Goal: Information Seeking & Learning: Find specific fact

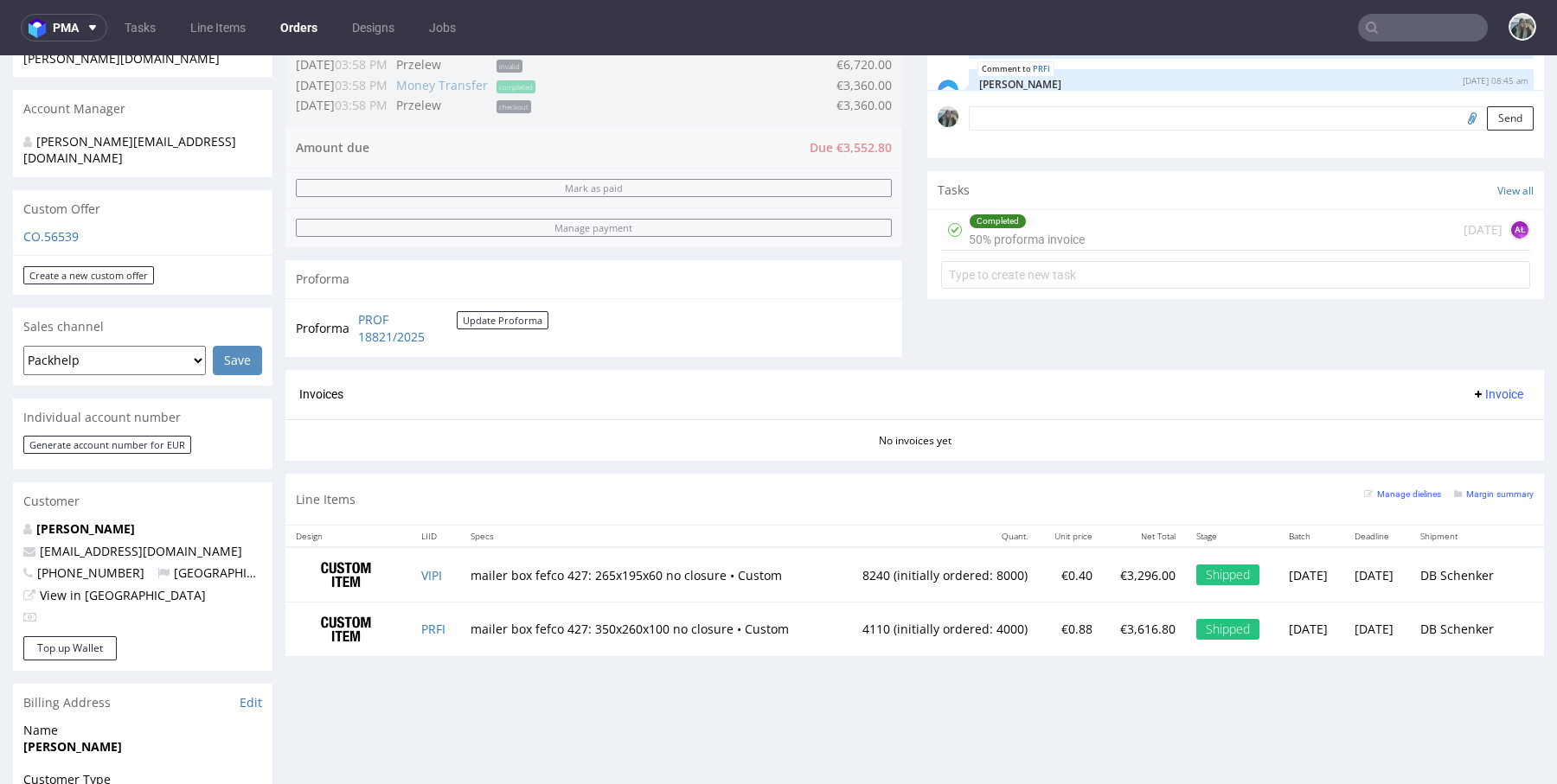
scroll to position [507, 0]
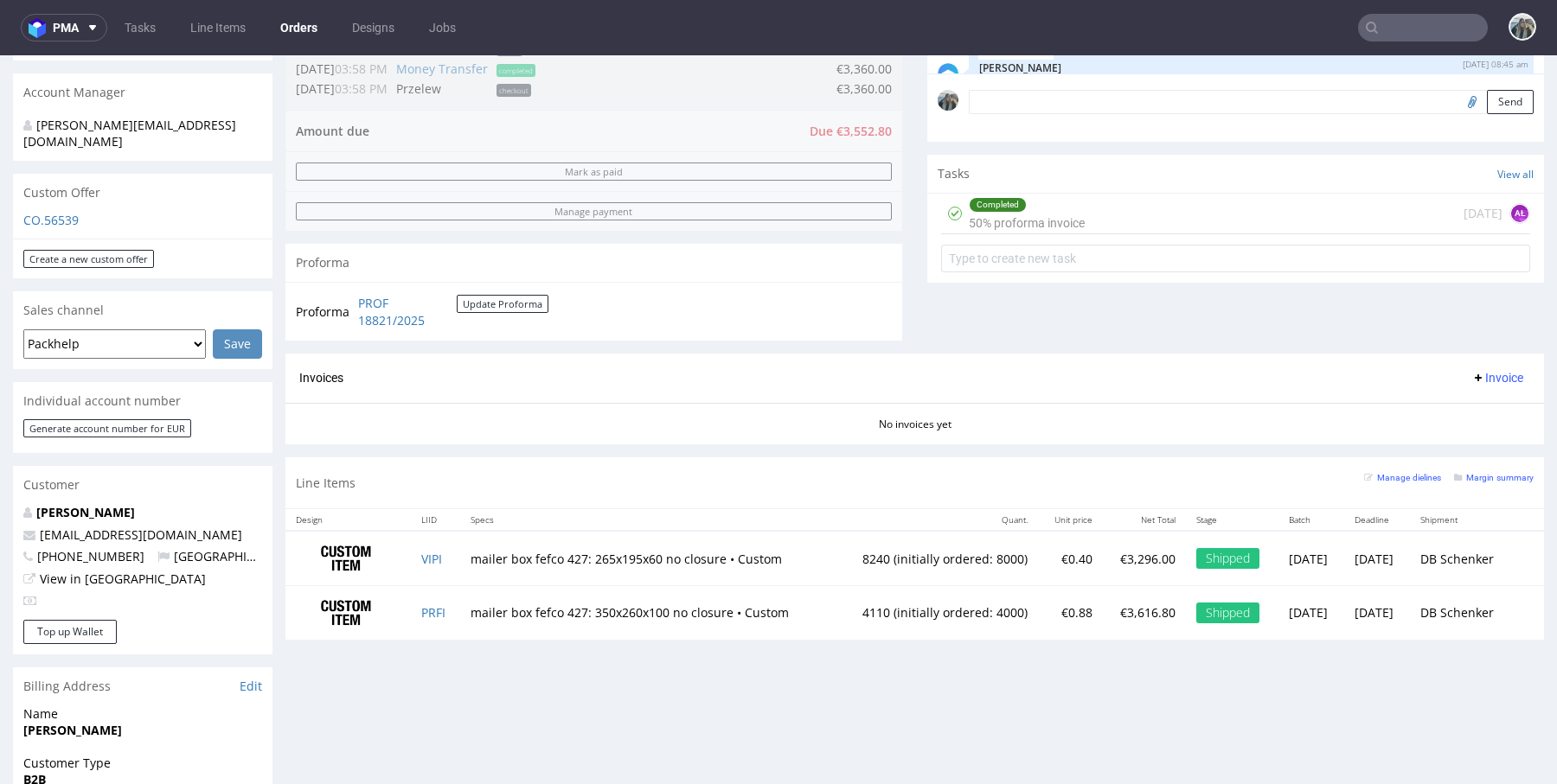
click at [1400, 26] on input "text" at bounding box center [1423, 27] width 130 height 28
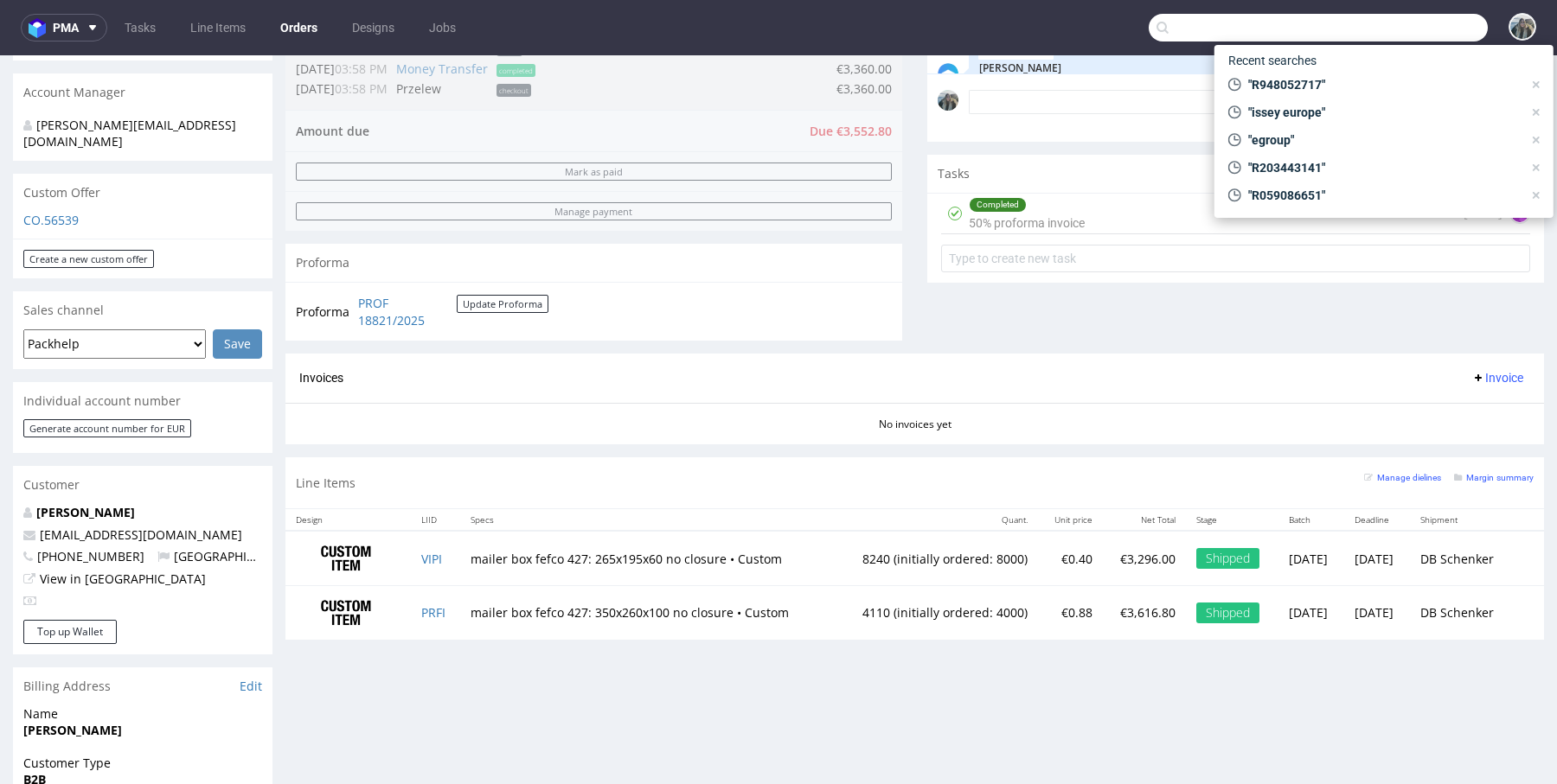
paste input "R858063325"
type input "R858063325"
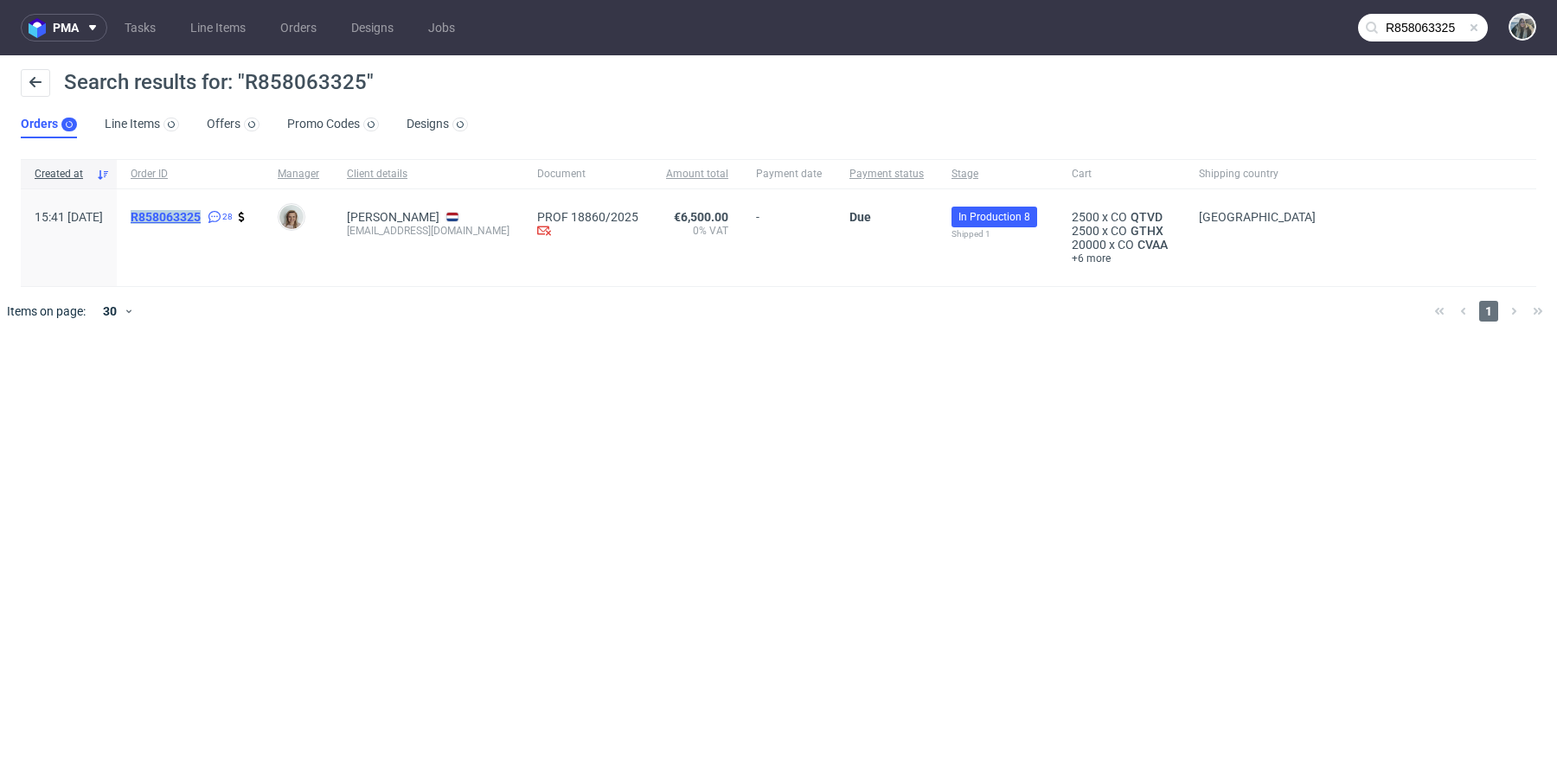
drag, startPoint x: 192, startPoint y: 238, endPoint x: 174, endPoint y: 220, distance: 25.5
click at [175, 220] on span "R858063325 28" at bounding box center [191, 238] width 119 height 55
copy mark "R858063325"
click at [181, 212] on link "858063325" at bounding box center [169, 217] width 62 height 14
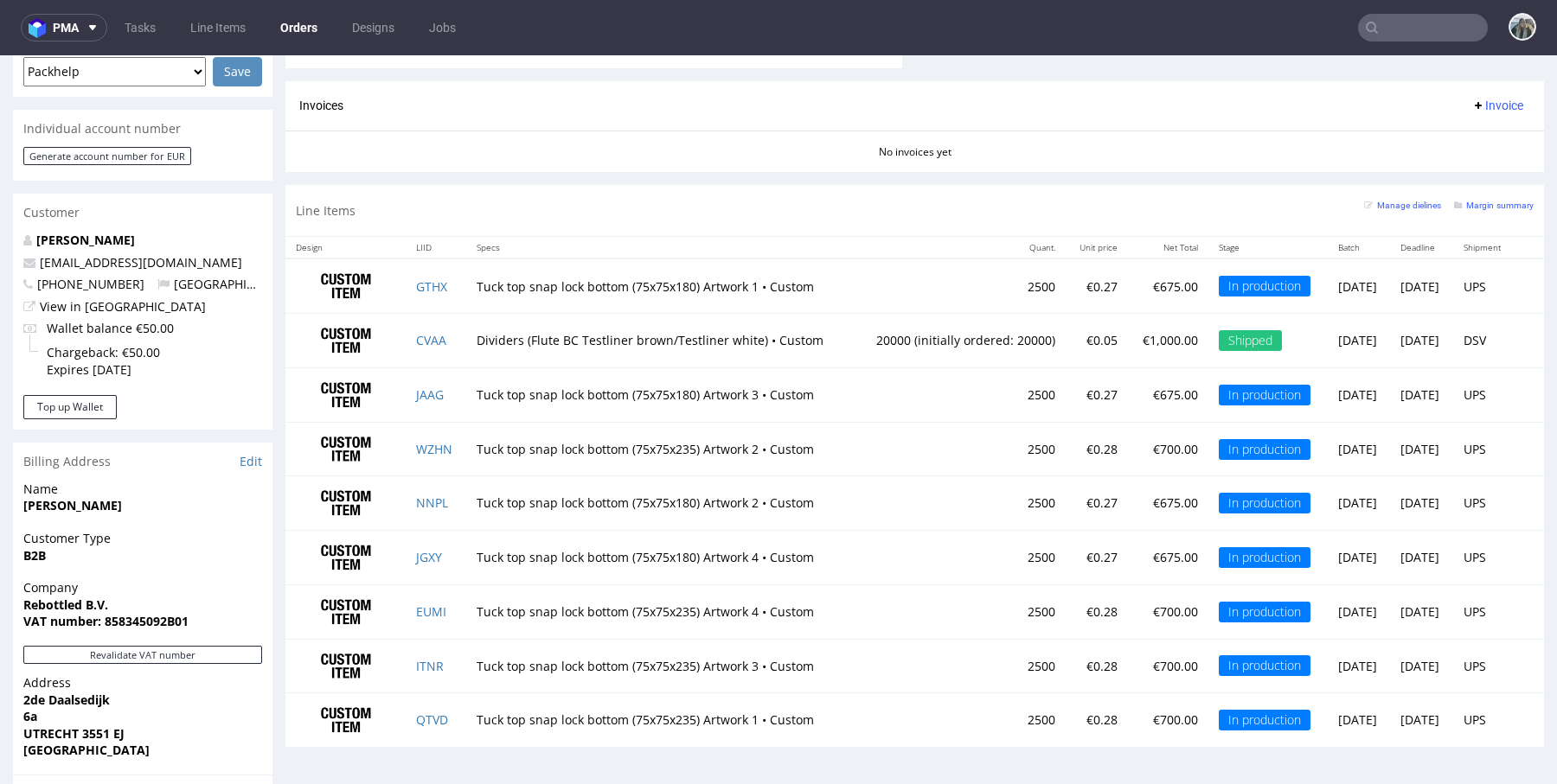
scroll to position [779, 0]
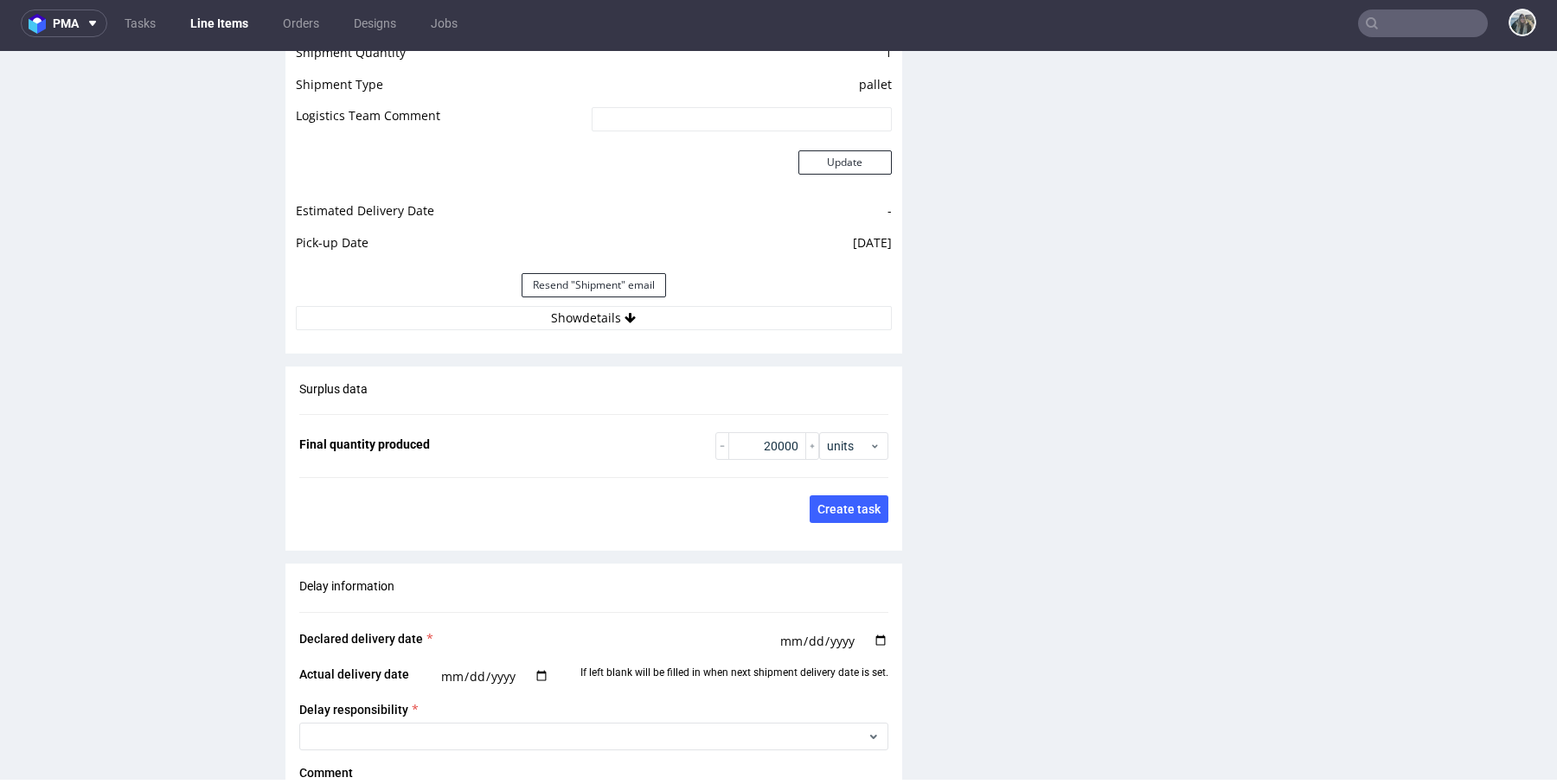
scroll to position [2419, 0]
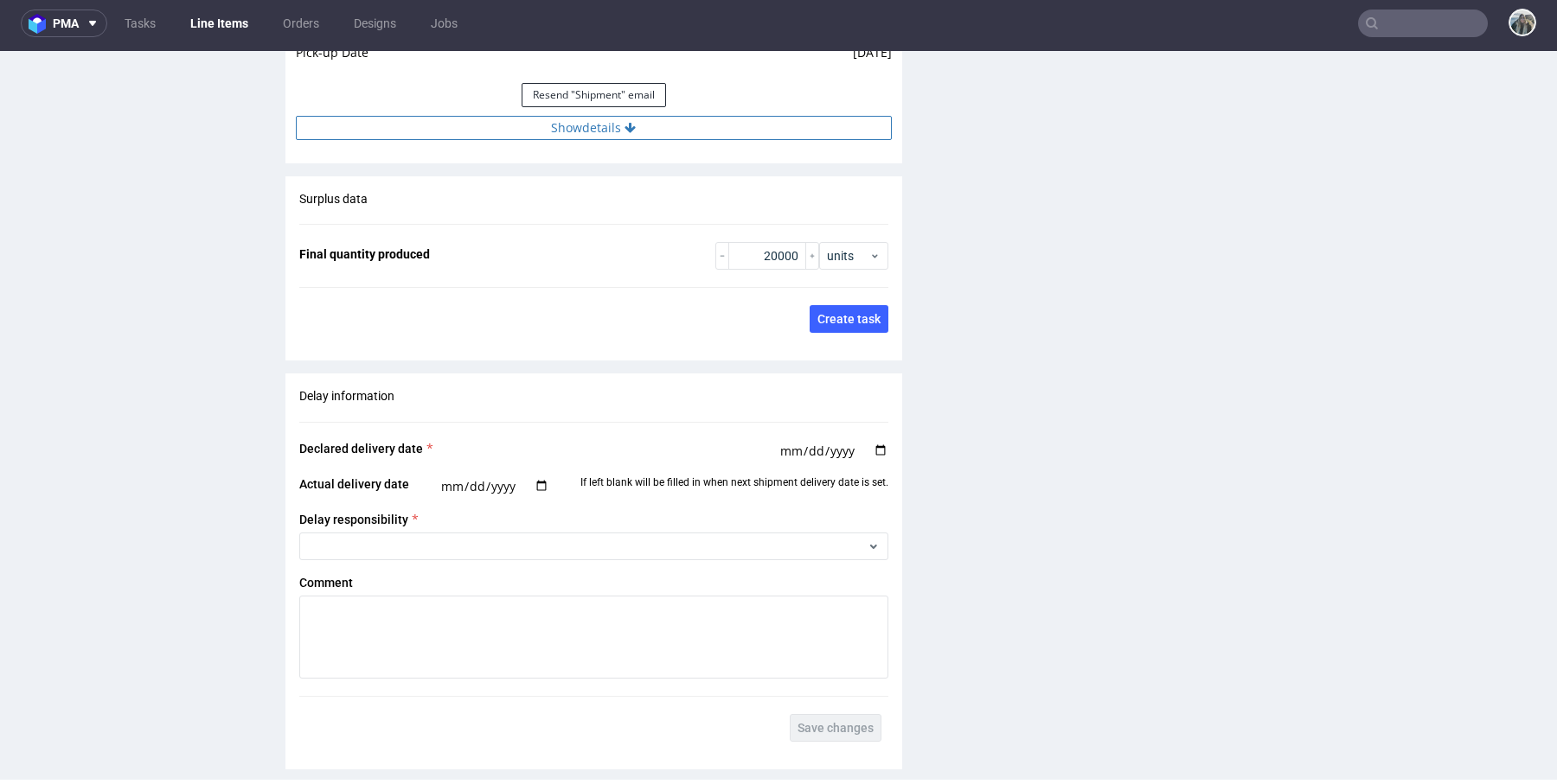
click at [575, 117] on button "Show details" at bounding box center [593, 127] width 596 height 24
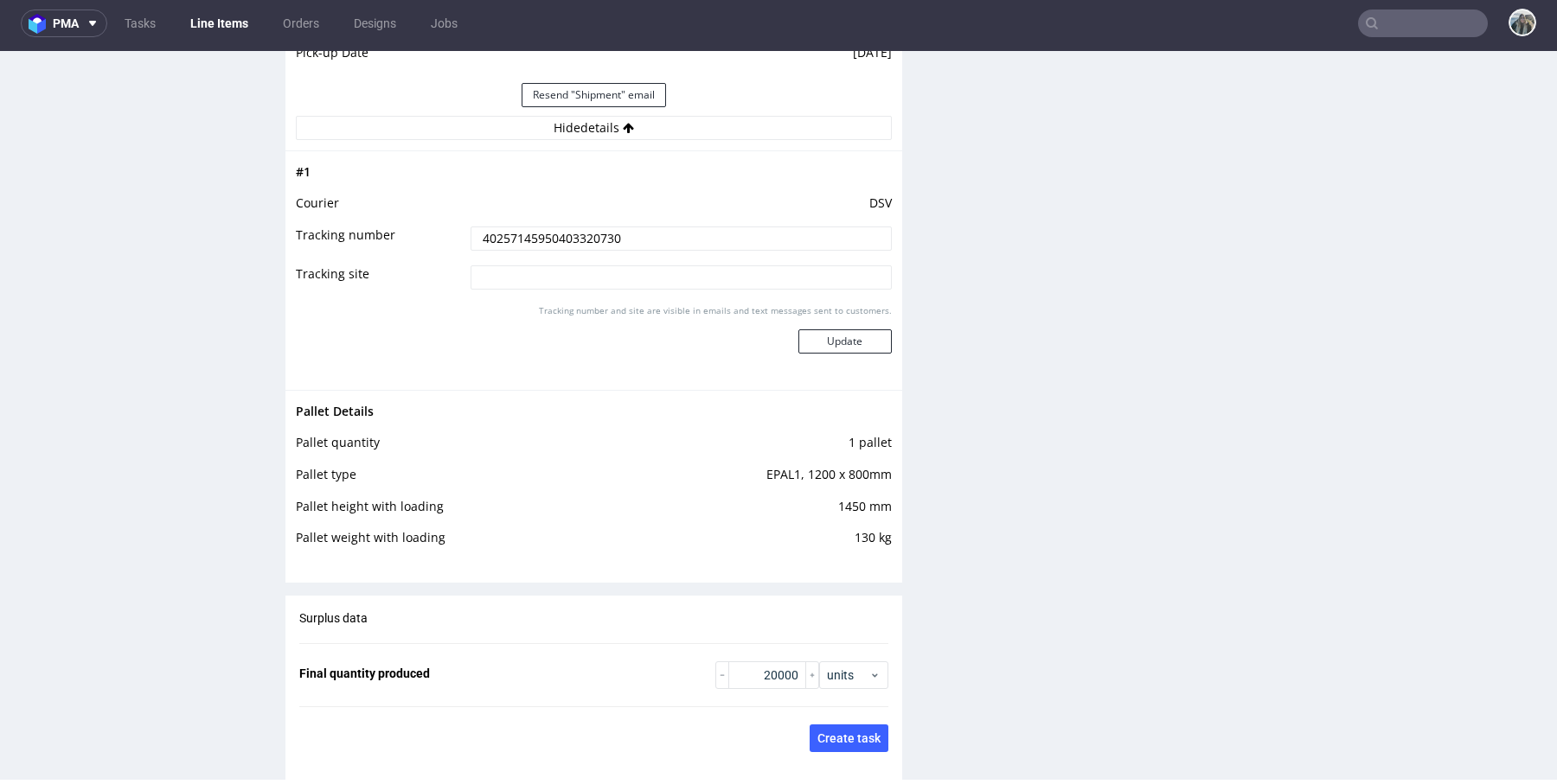
click at [558, 245] on input "40257145950403320730" at bounding box center [681, 238] width 421 height 24
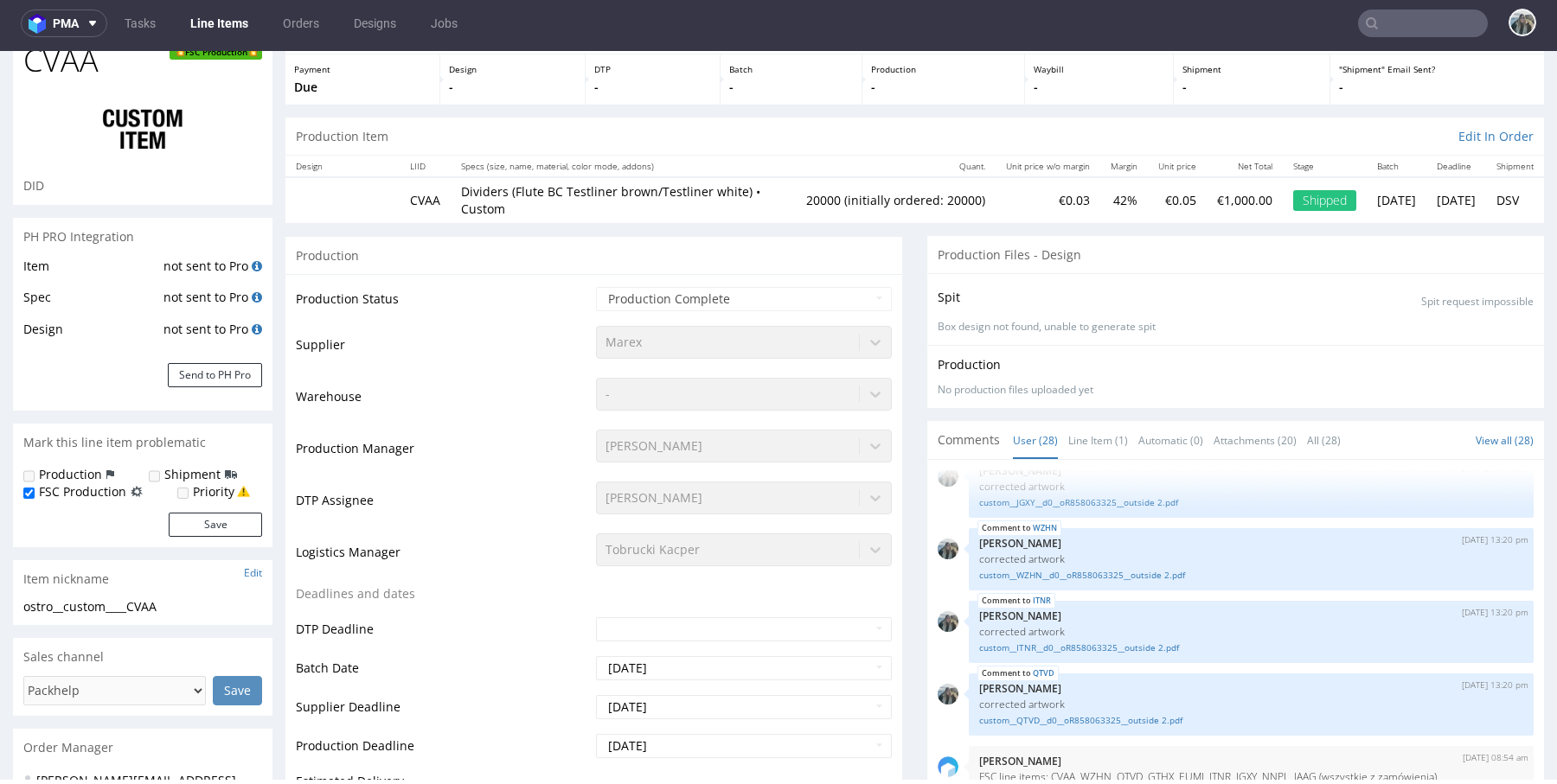
scroll to position [0, 0]
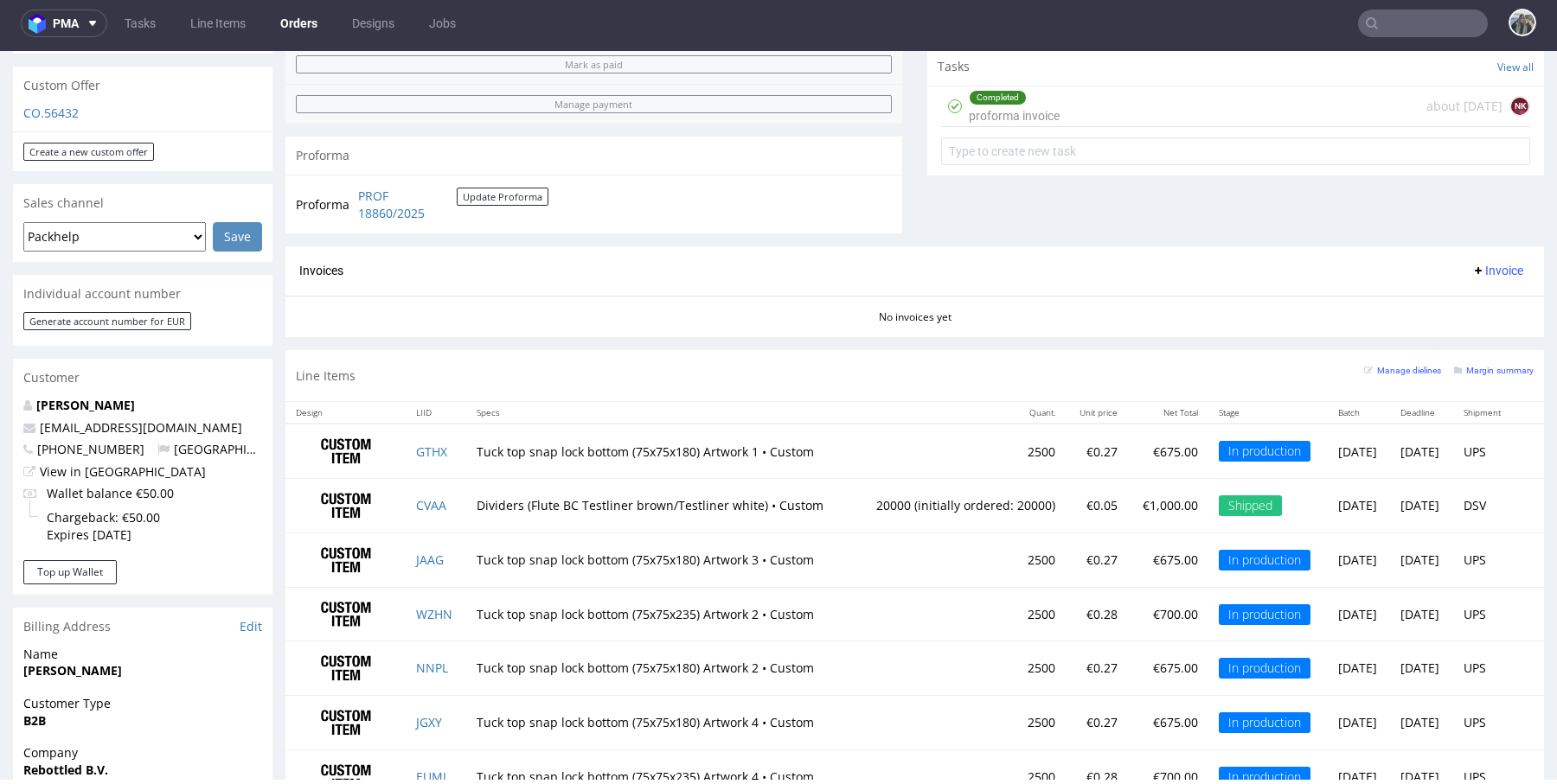
scroll to position [620, 0]
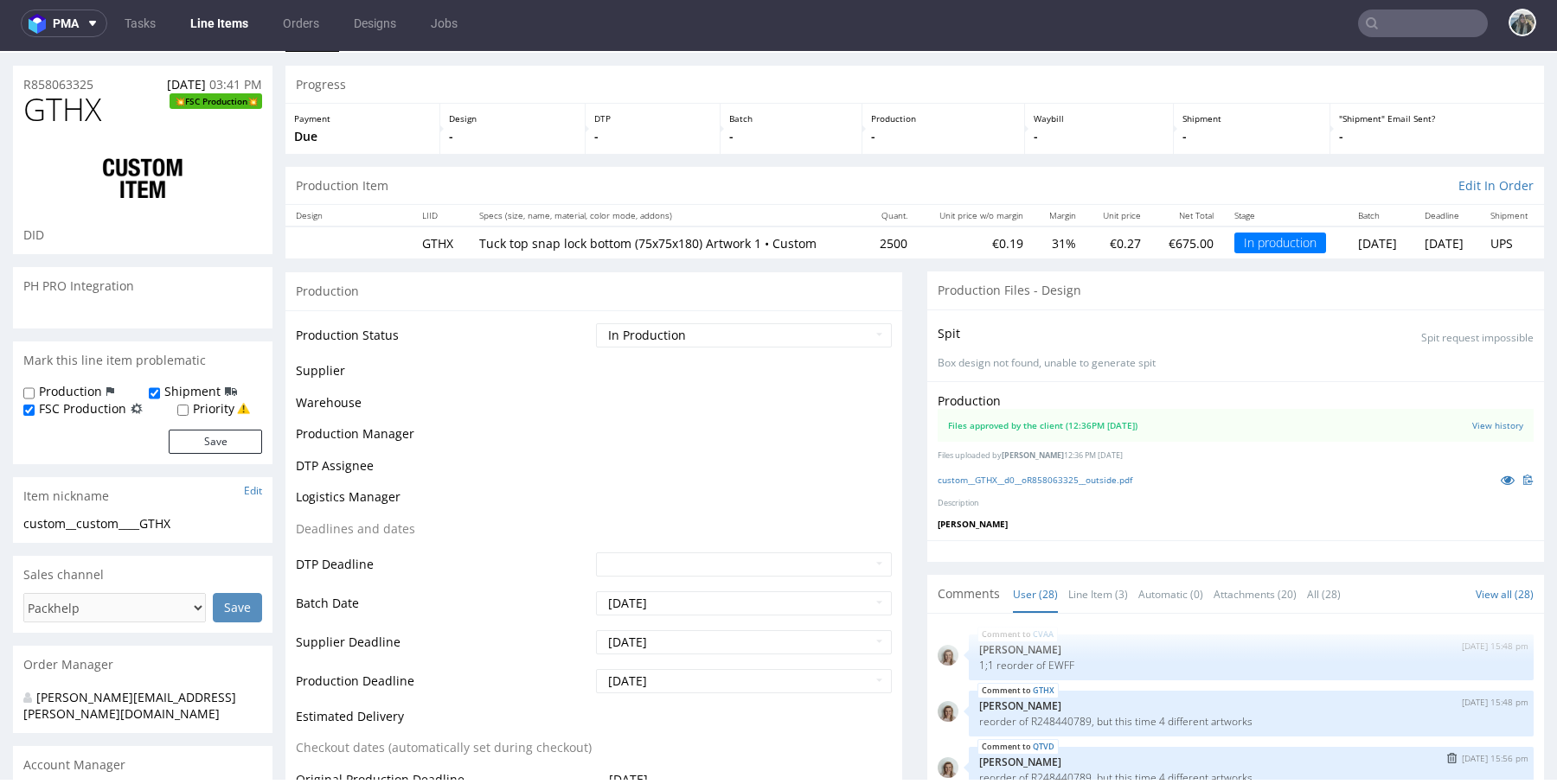
scroll to position [1593, 0]
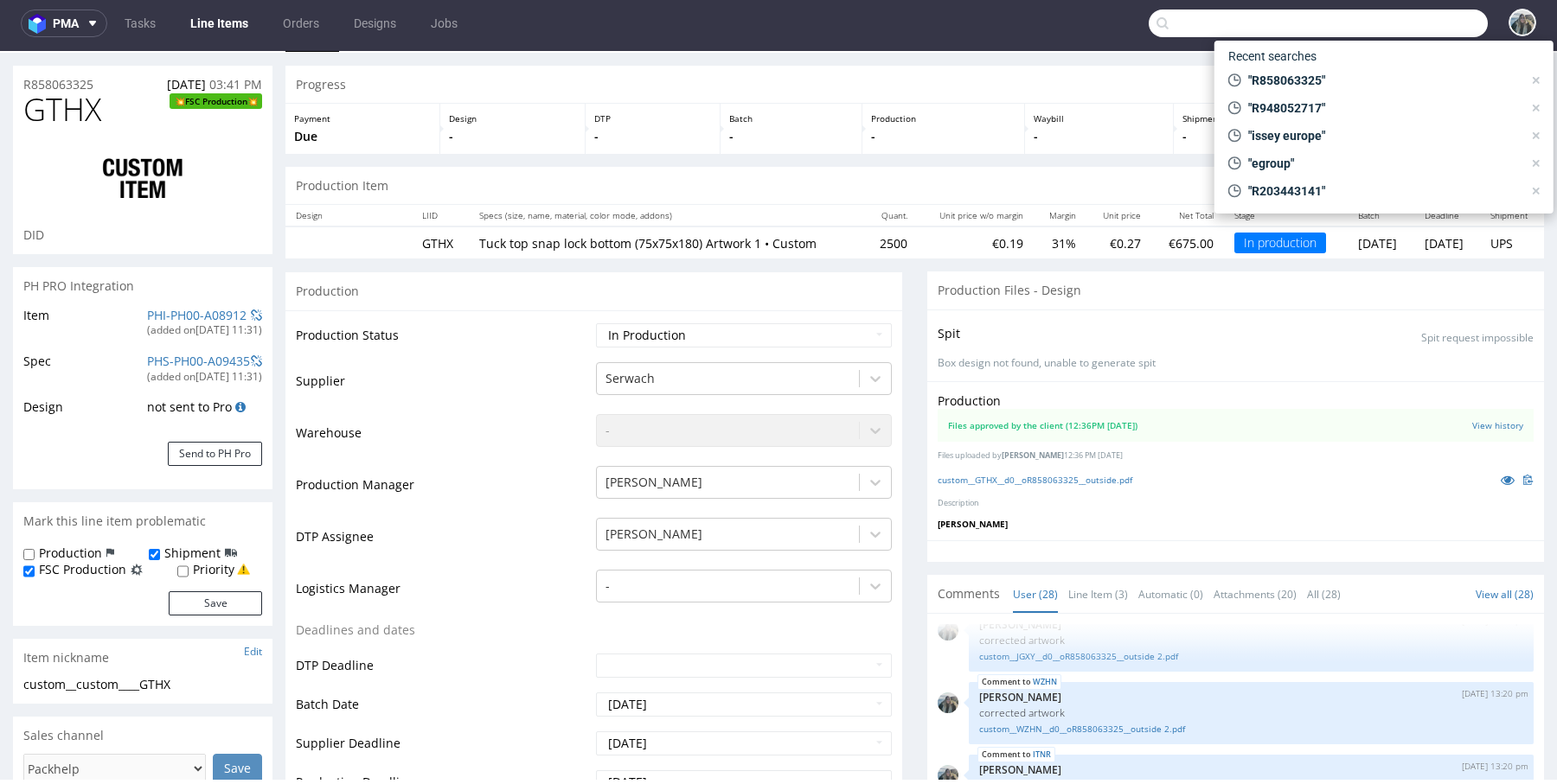
click at [1417, 22] on input "text" at bounding box center [1318, 23] width 339 height 28
paste input "R287735673"
type input "R287735673"
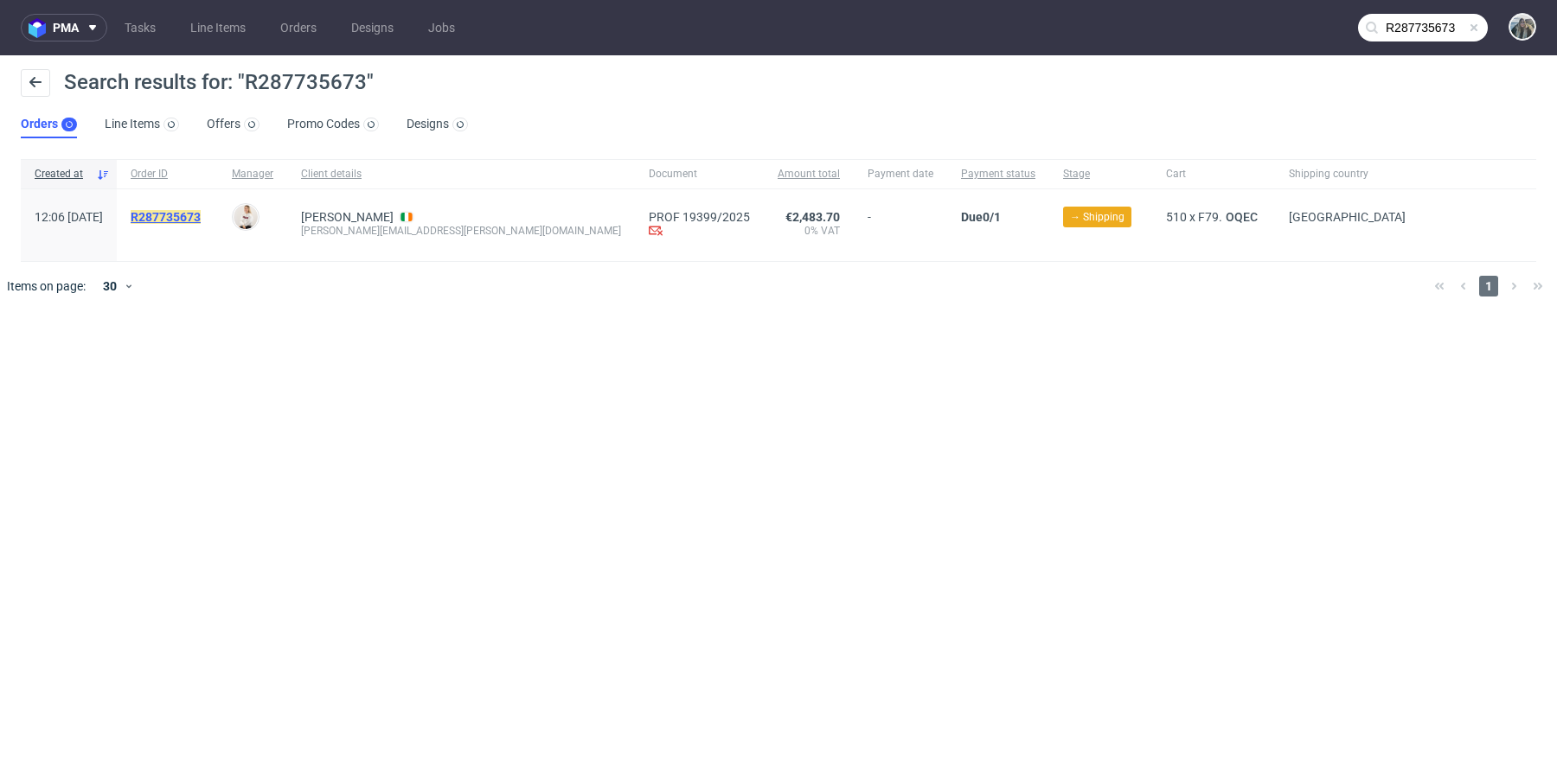
click at [195, 217] on mark "R287735673" at bounding box center [166, 217] width 70 height 14
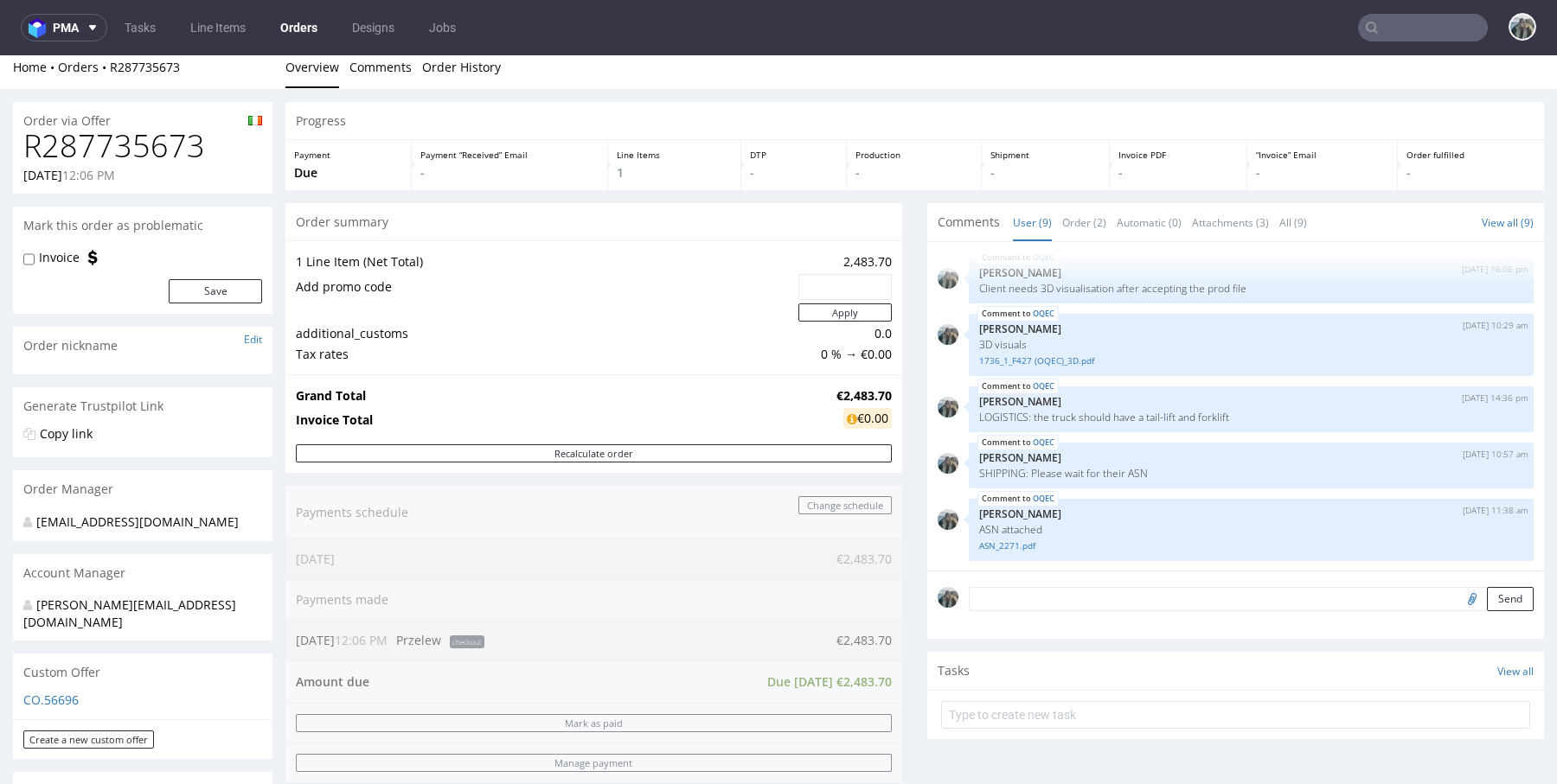
scroll to position [695, 0]
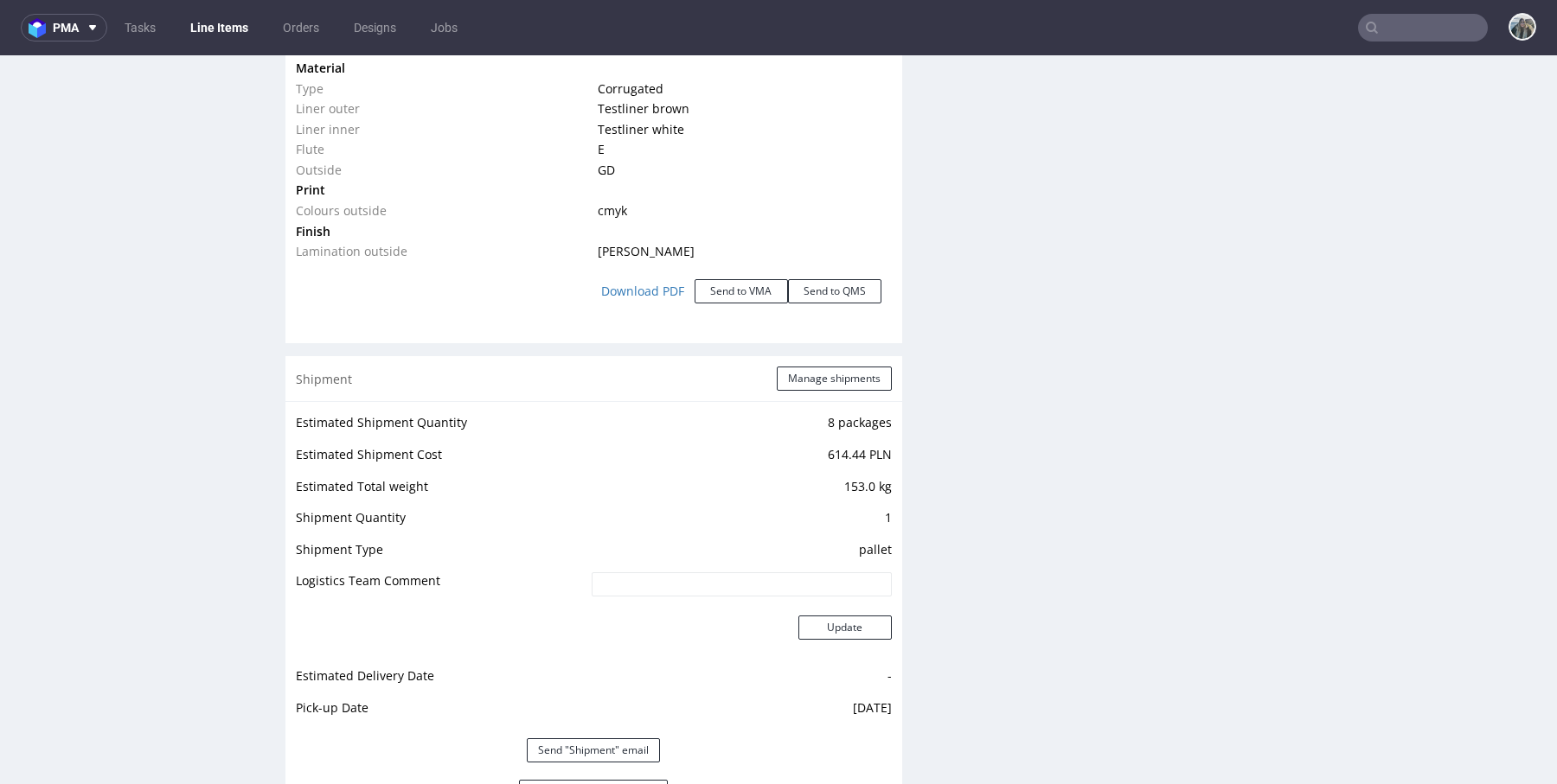
scroll to position [2324, 0]
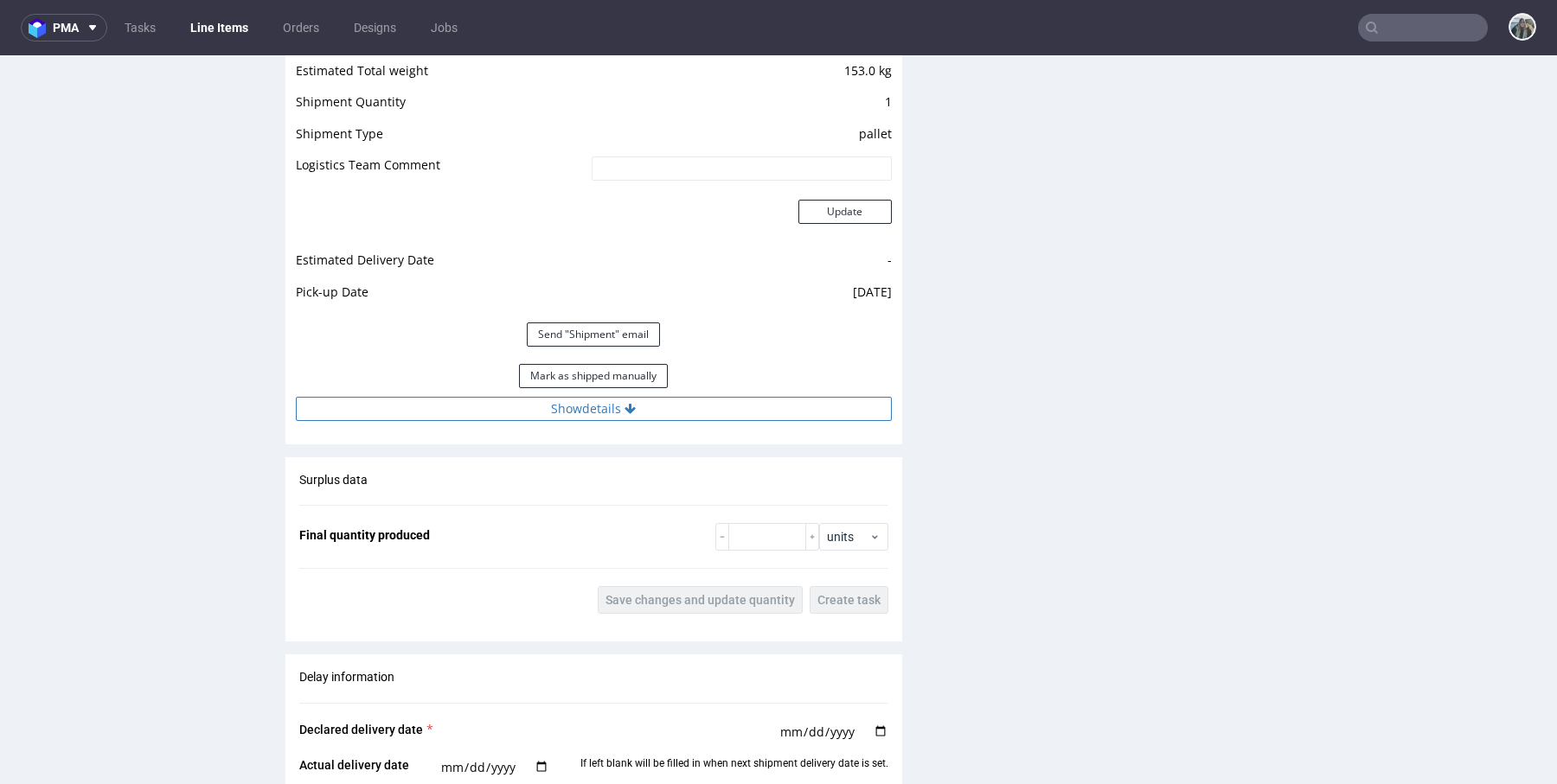
click at [697, 403] on button "Show details" at bounding box center [593, 408] width 596 height 24
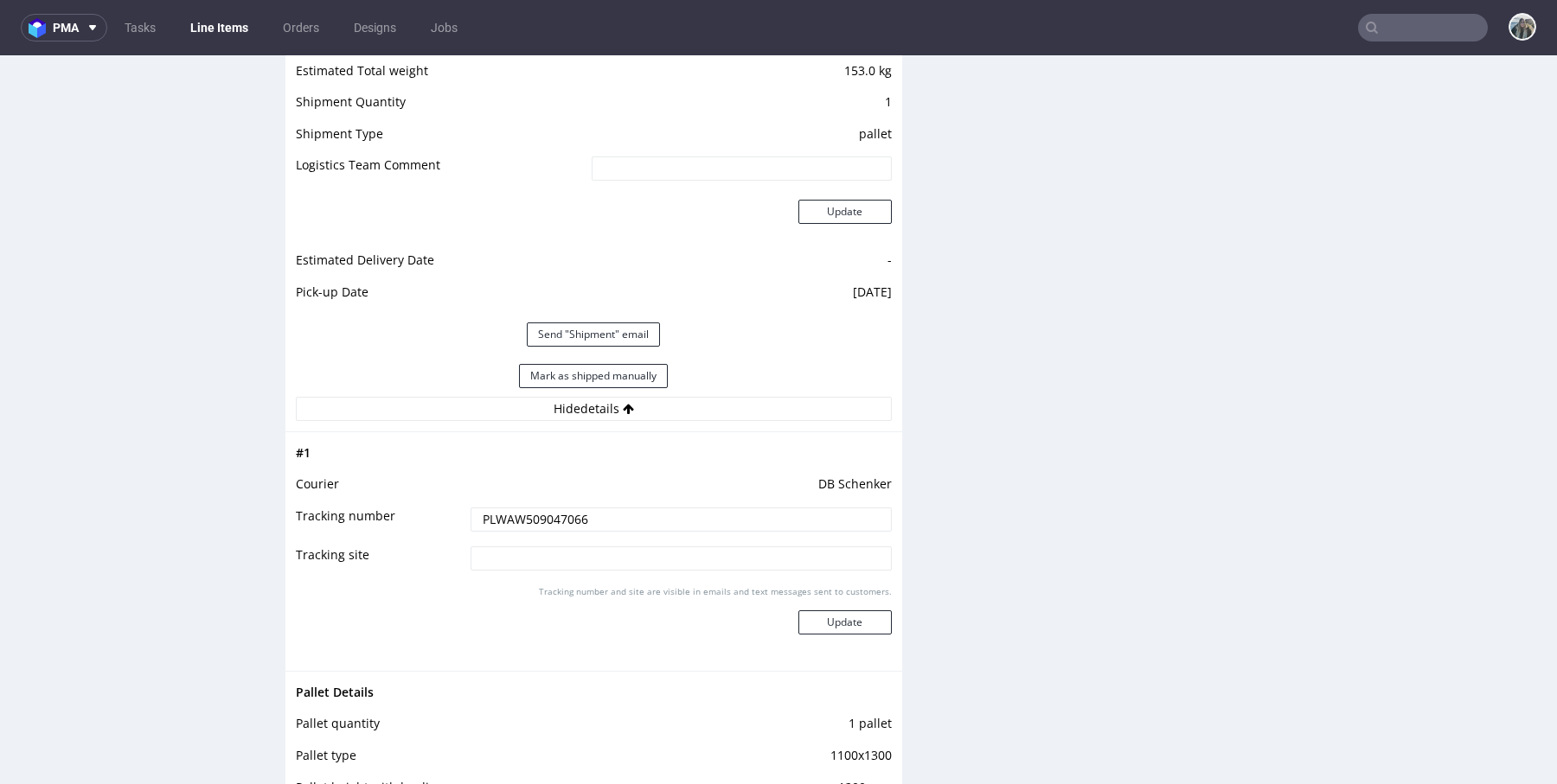
click at [598, 521] on input "PLWAW509047066" at bounding box center [681, 519] width 421 height 24
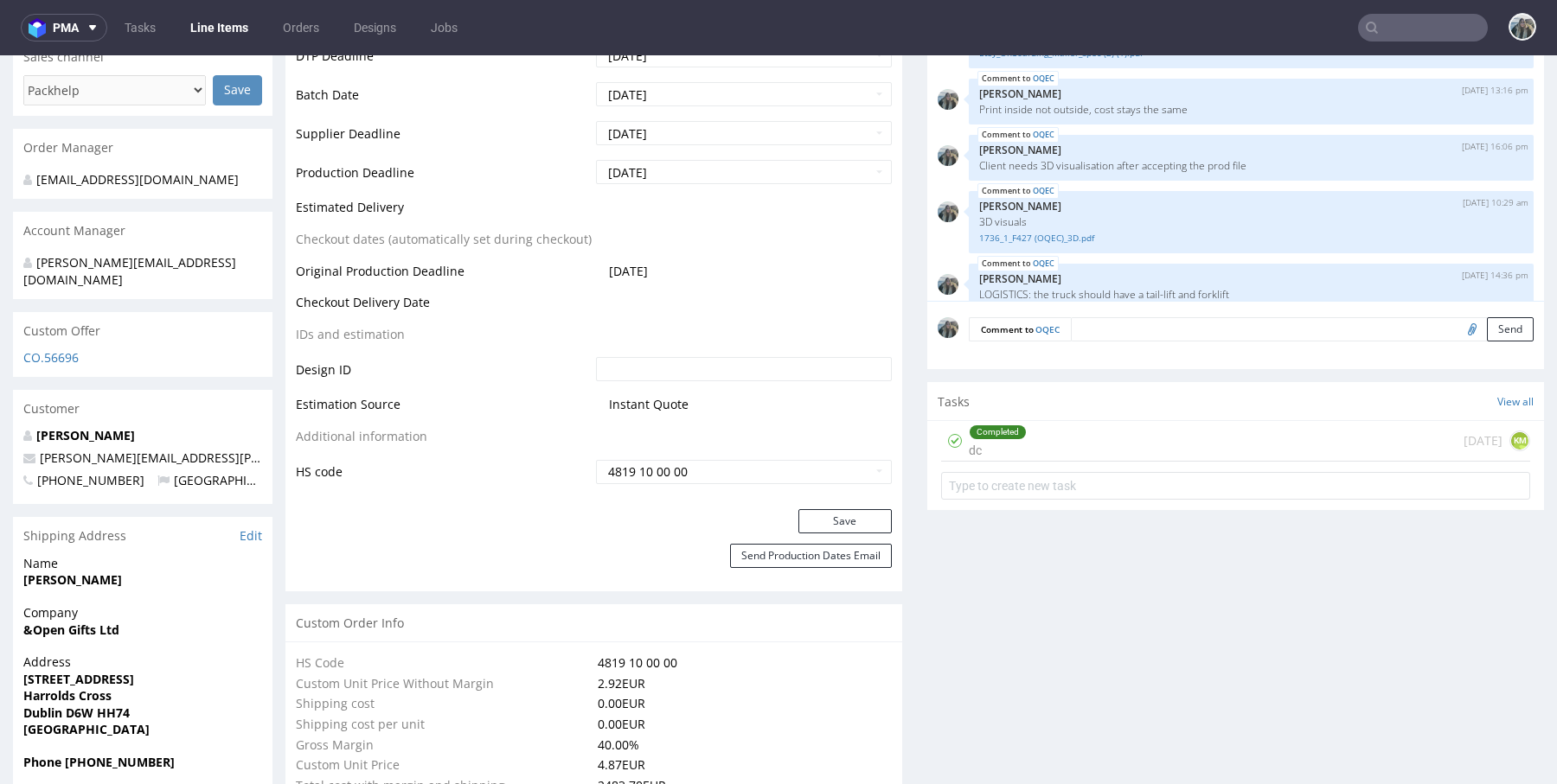
scroll to position [259, 0]
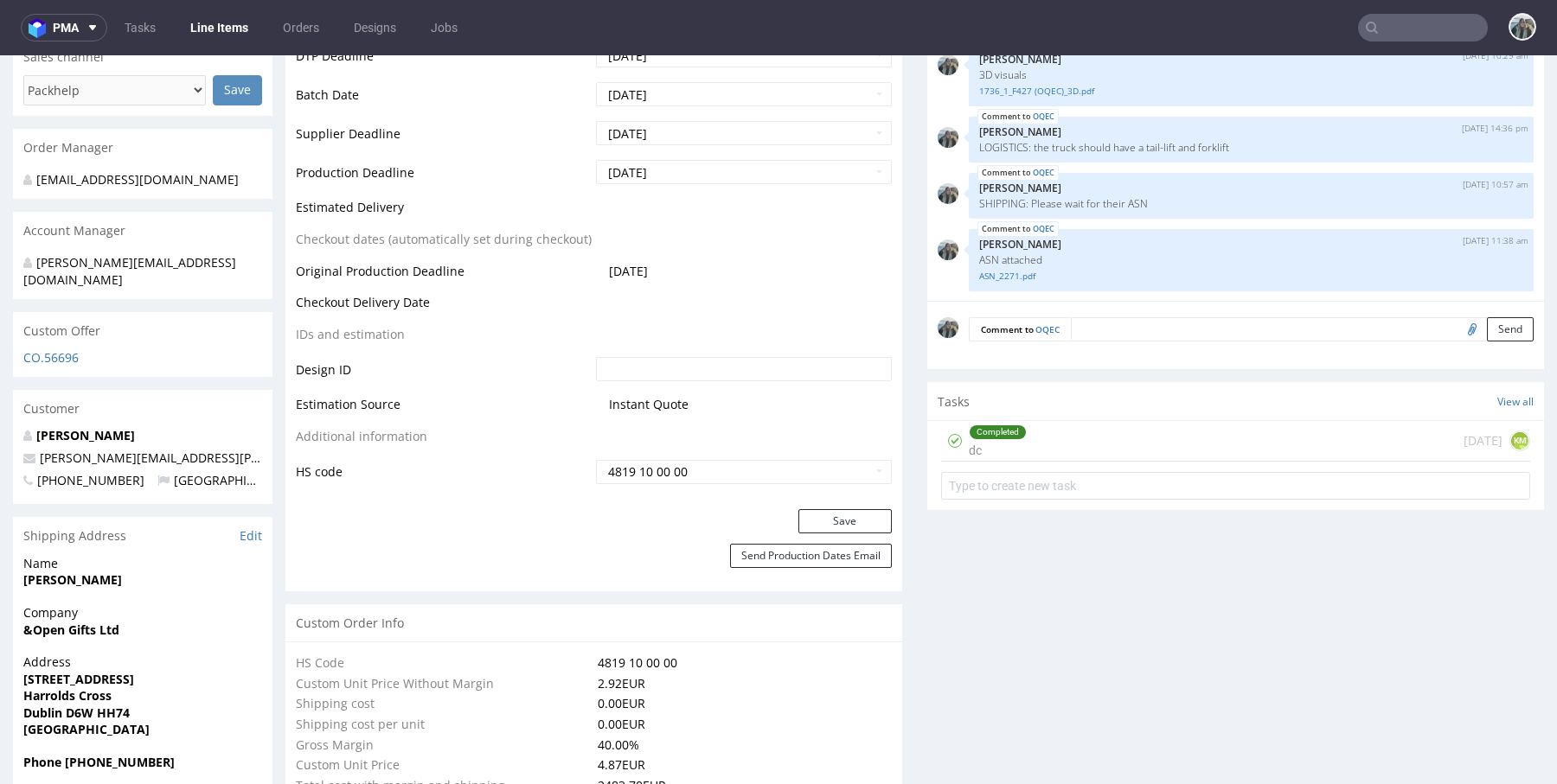
click at [1425, 32] on input "text" at bounding box center [1423, 27] width 130 height 28
paste input "R128077775"
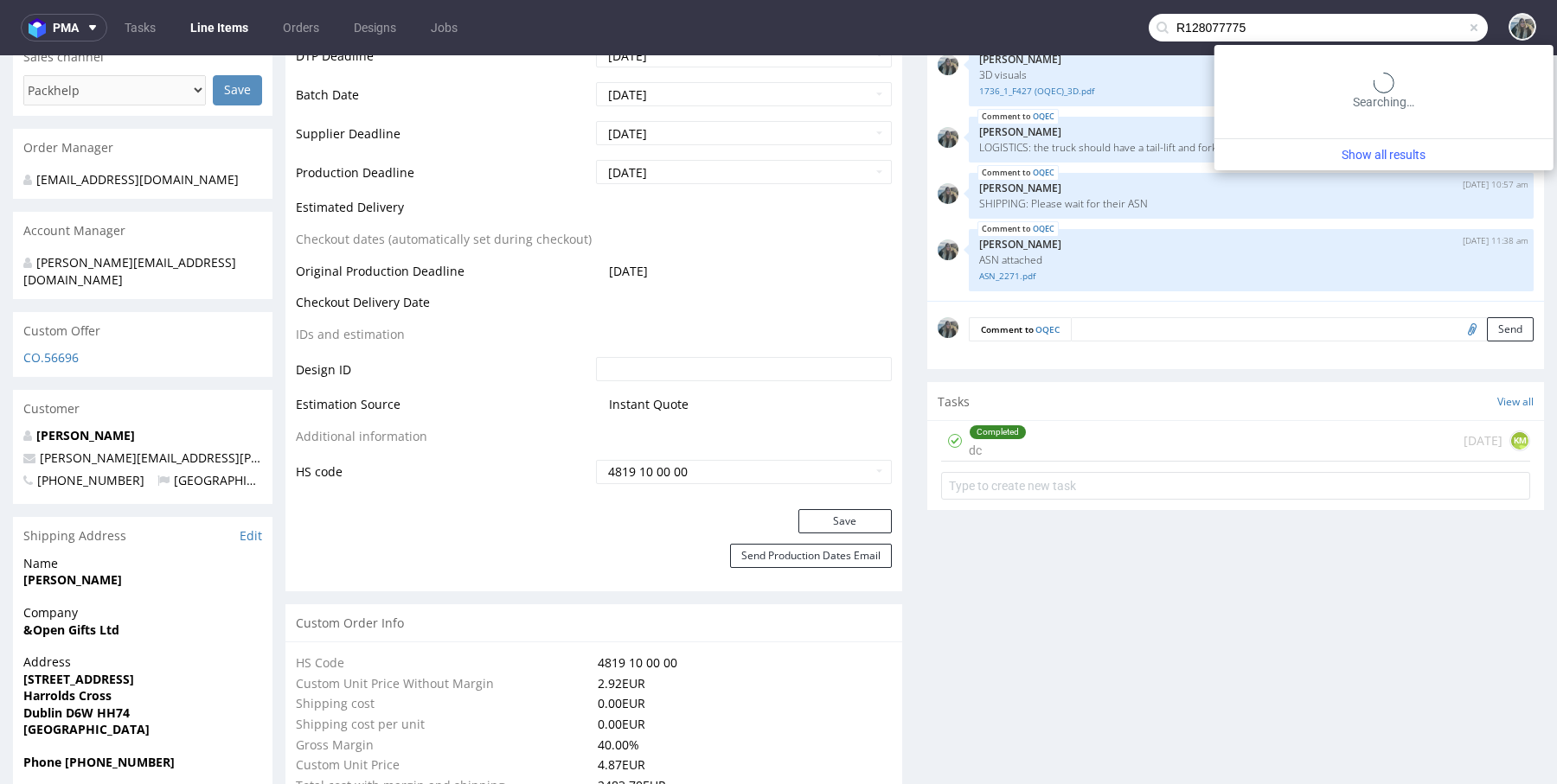
type input "R128077775"
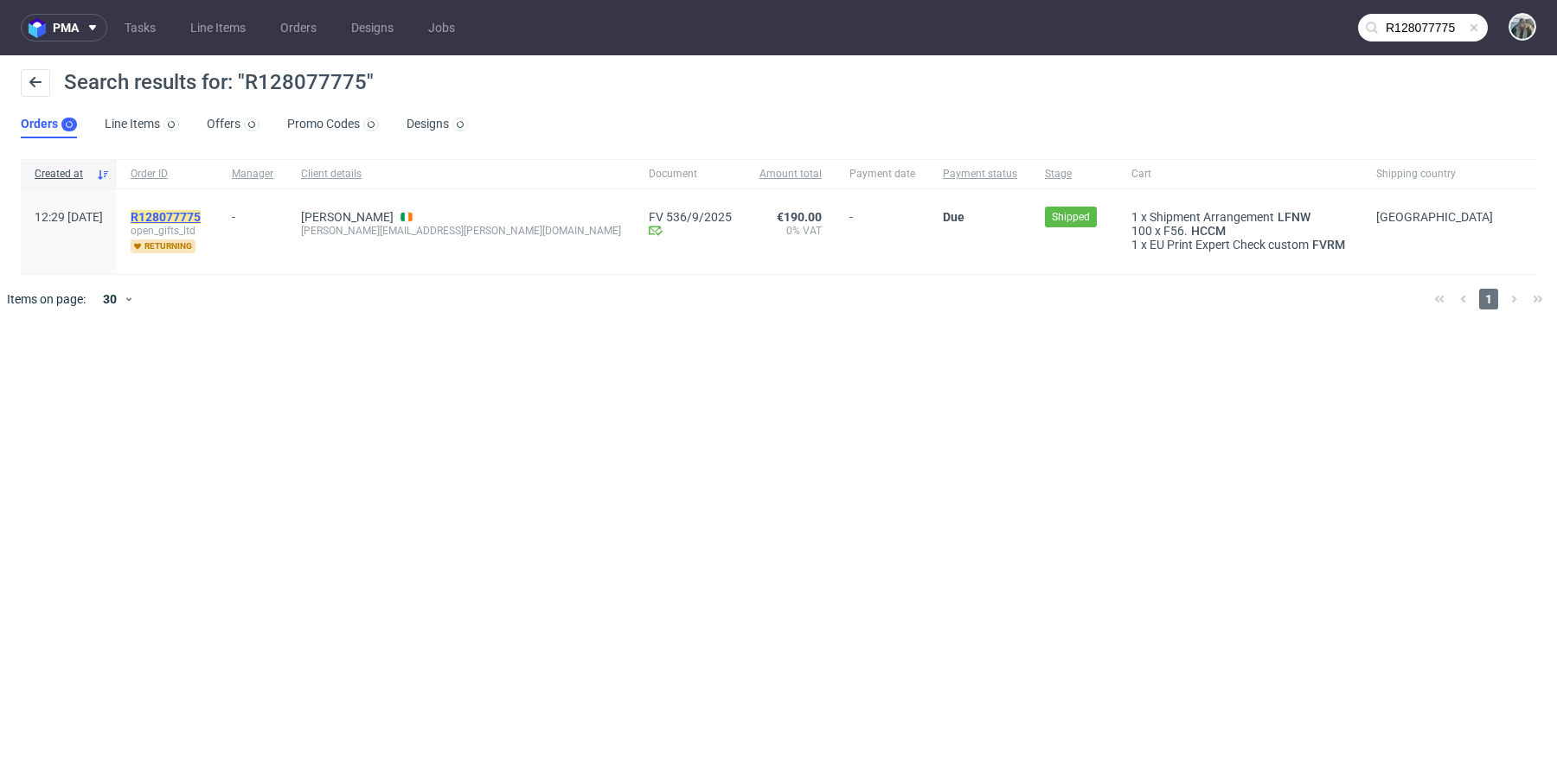
click at [201, 218] on mark "R128077775" at bounding box center [166, 217] width 70 height 14
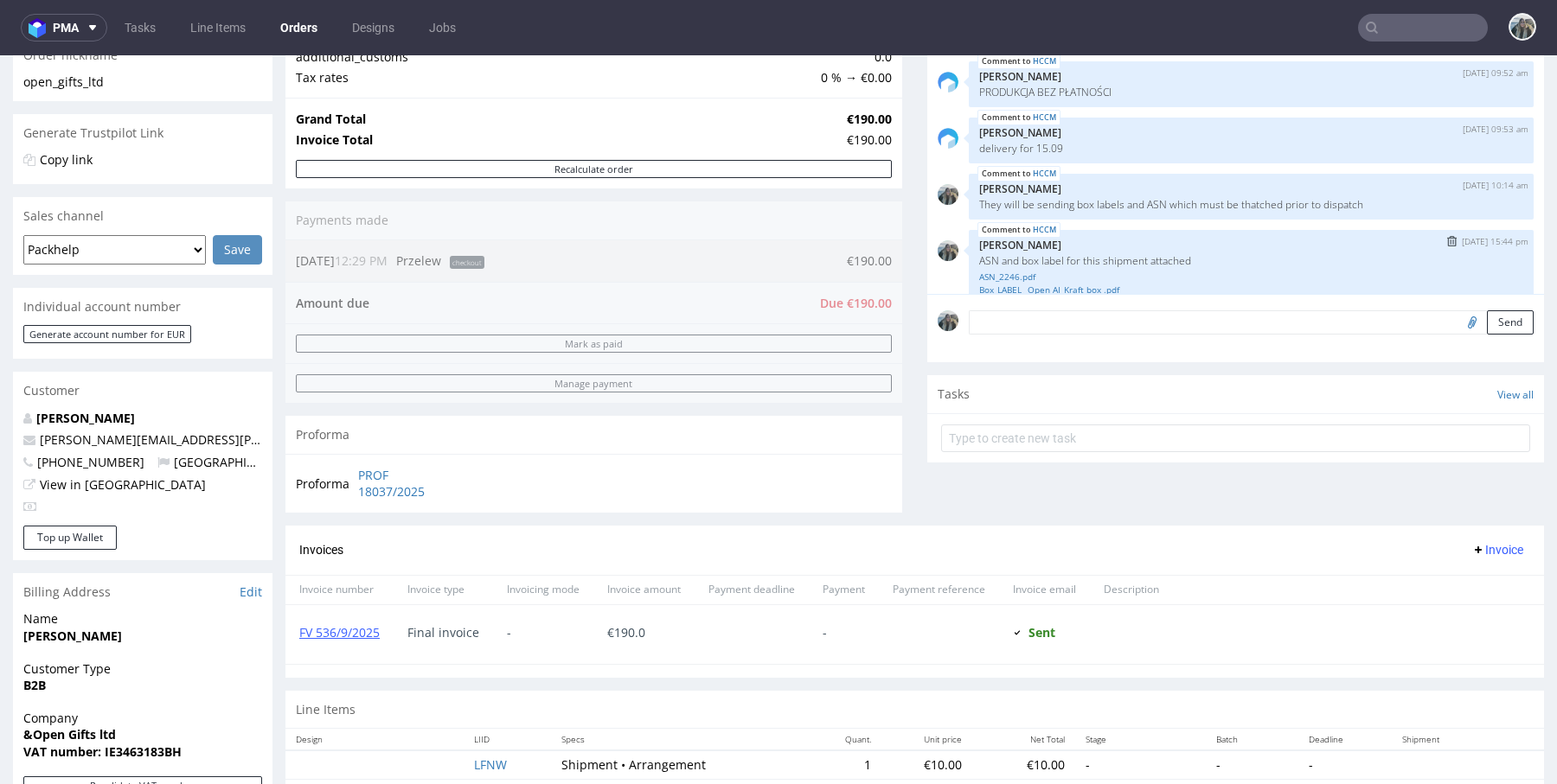
scroll to position [58, 0]
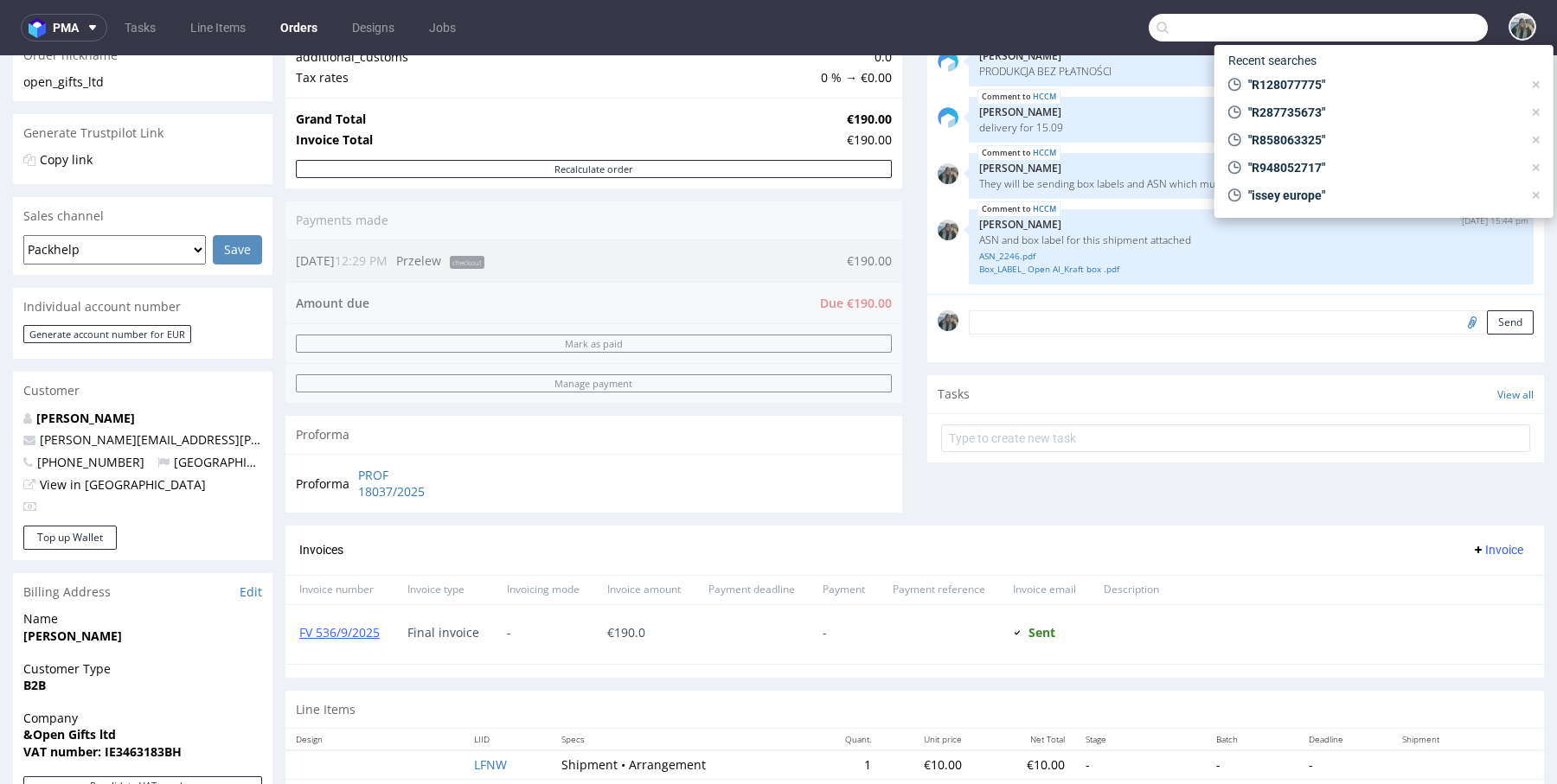
click at [1418, 33] on input "text" at bounding box center [1318, 27] width 339 height 28
paste input "R287735673"
type input "R287735673"
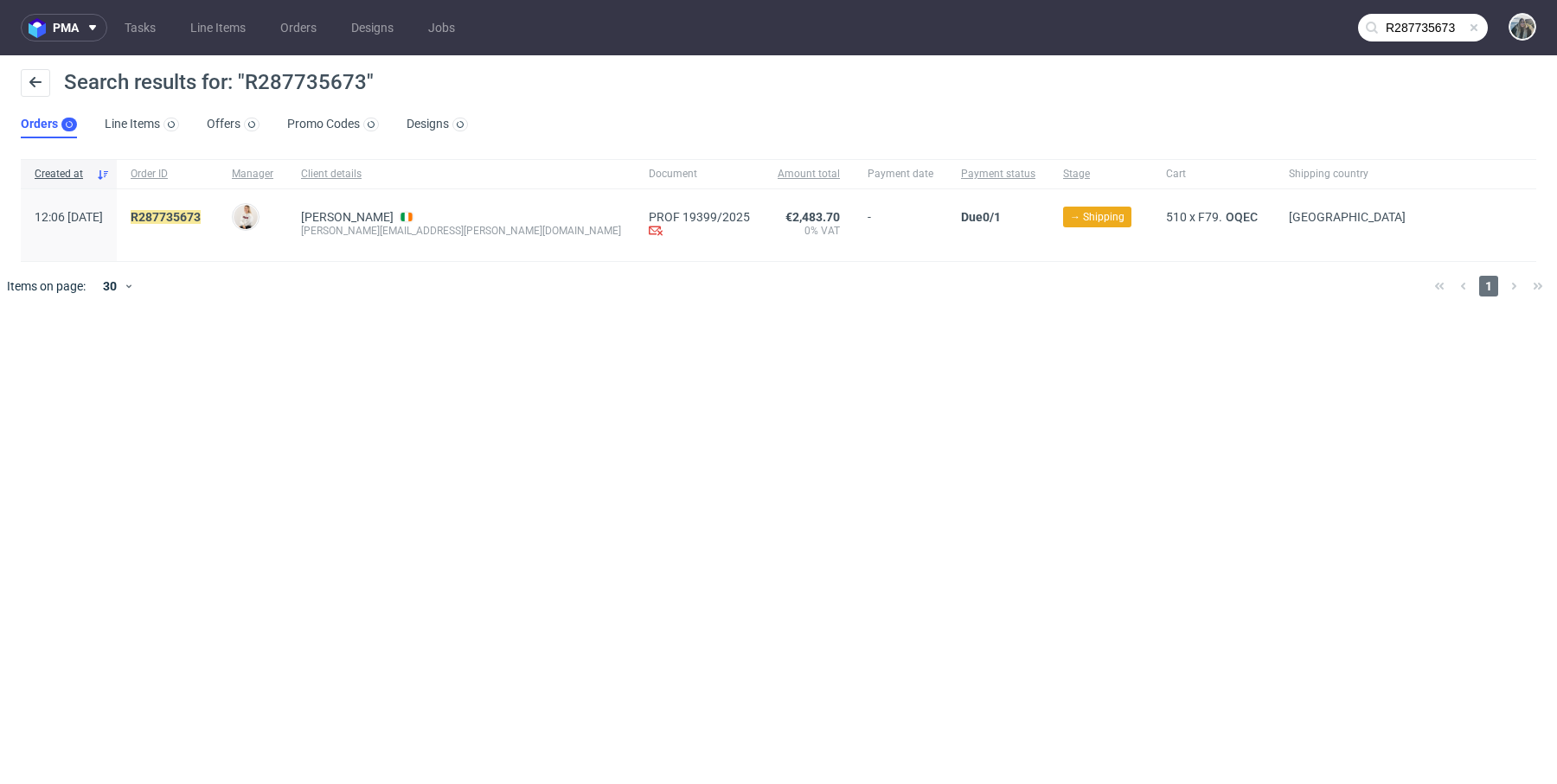
click at [211, 205] on div "R287735673" at bounding box center [167, 225] width 101 height 71
click at [201, 213] on mark "R287735673" at bounding box center [166, 217] width 70 height 14
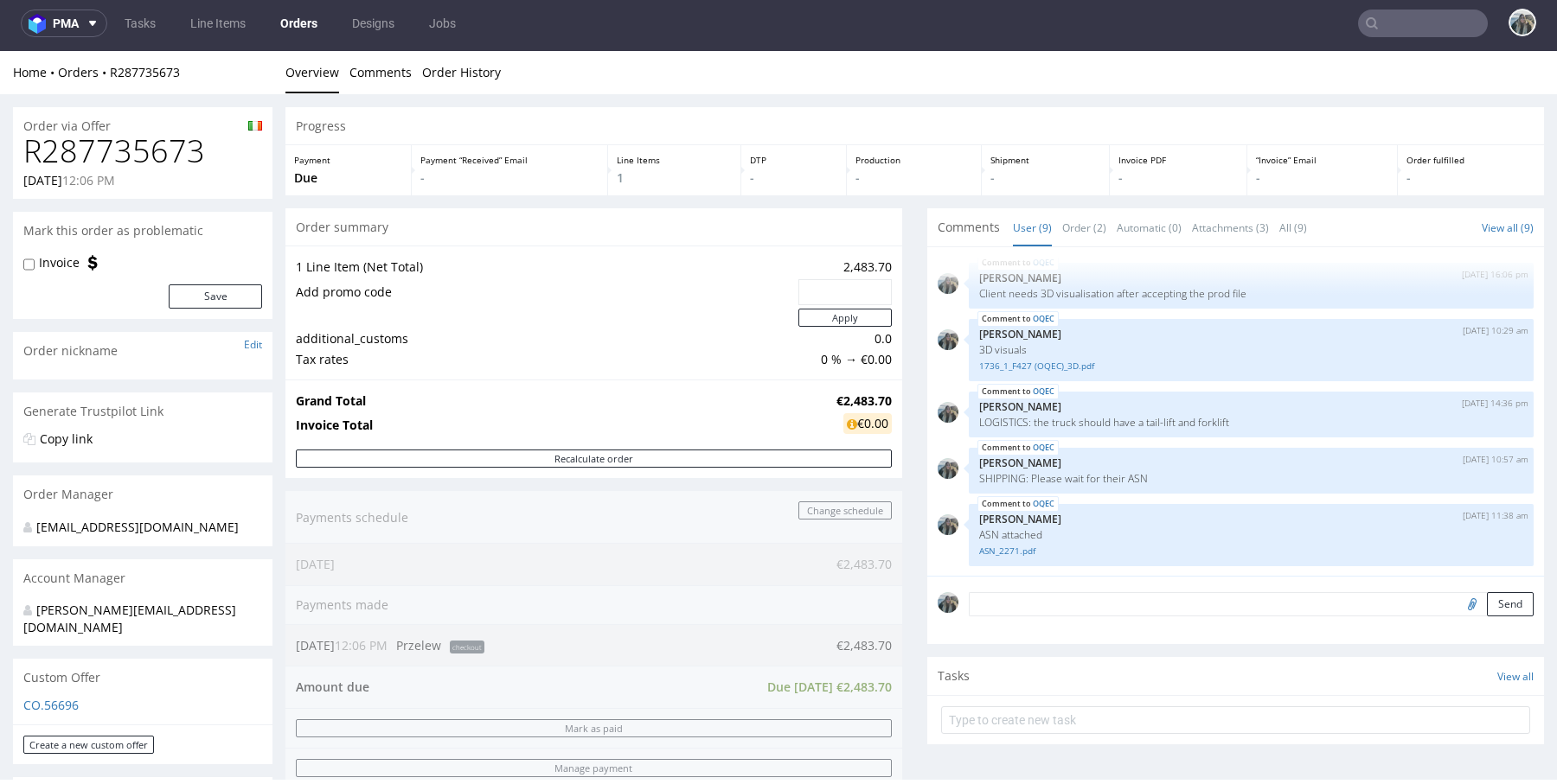
click at [1399, 12] on input "text" at bounding box center [1423, 23] width 130 height 28
paste input "R128077775"
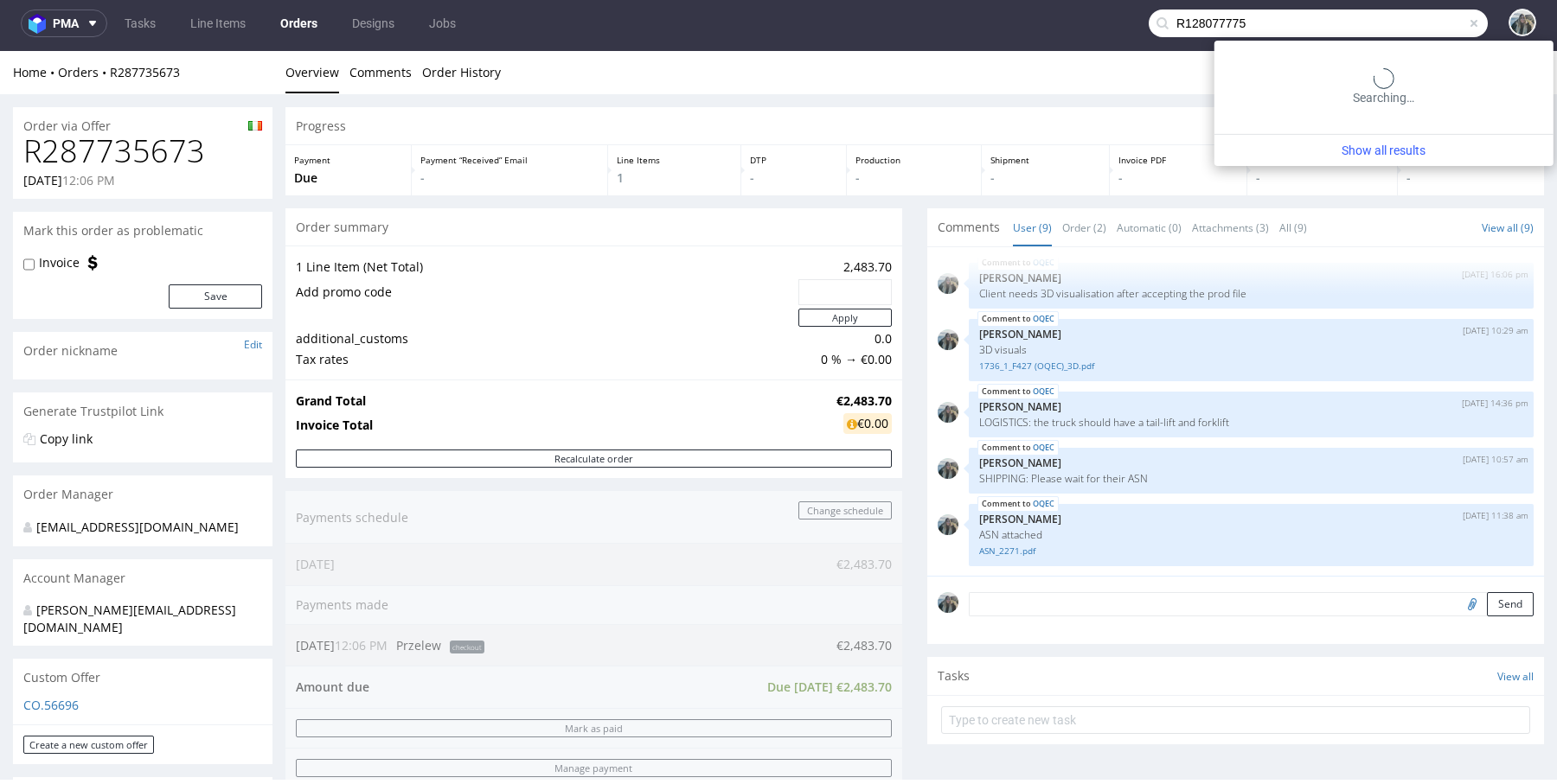
type input "R128077775"
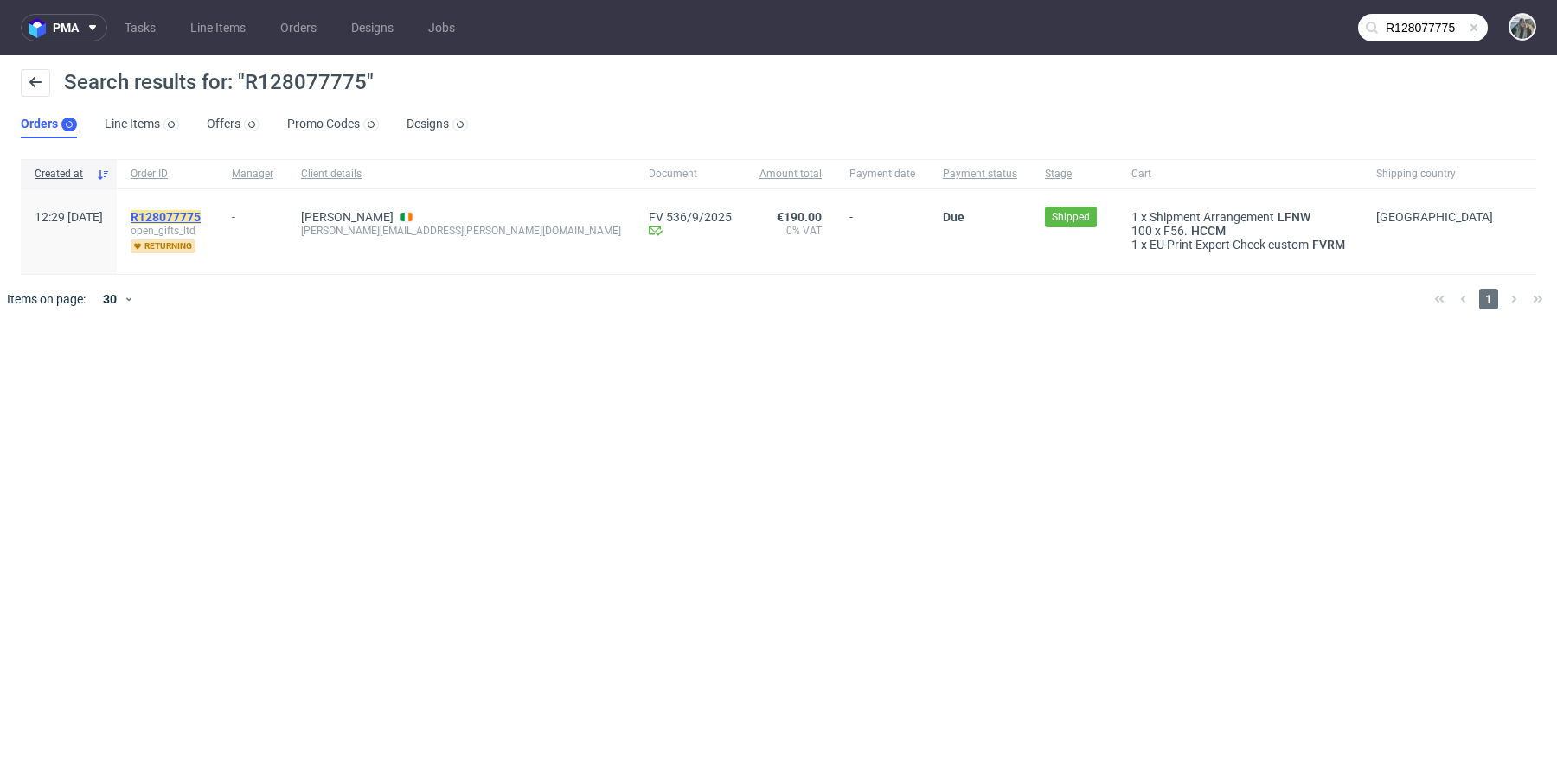
click at [201, 221] on mark "R128077775" at bounding box center [166, 217] width 70 height 14
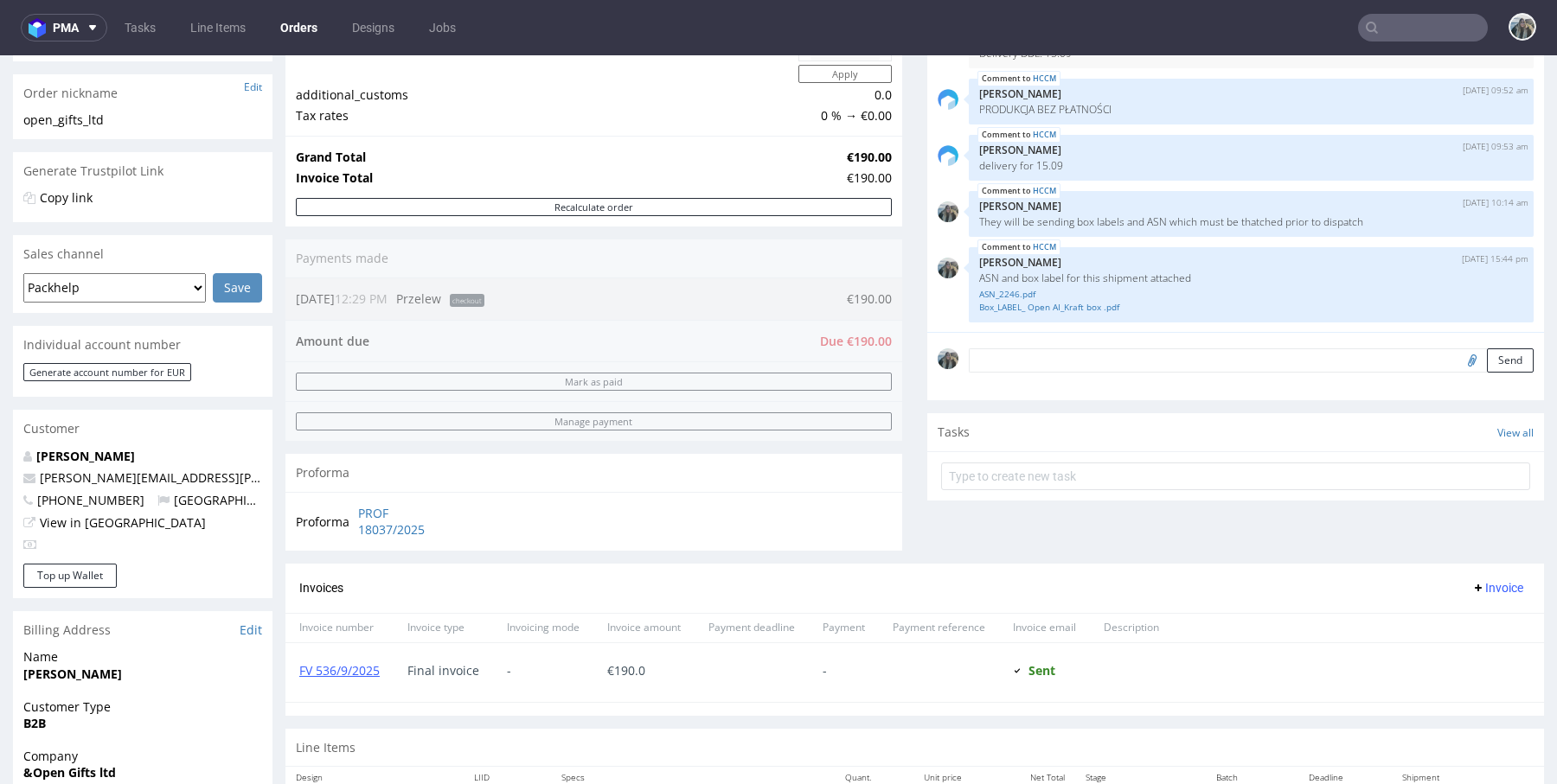
scroll to position [265, 0]
click at [344, 672] on div "FV 536/9/2025" at bounding box center [340, 669] width 108 height 59
click at [362, 668] on link "FV 536/9/2025" at bounding box center [339, 667] width 80 height 16
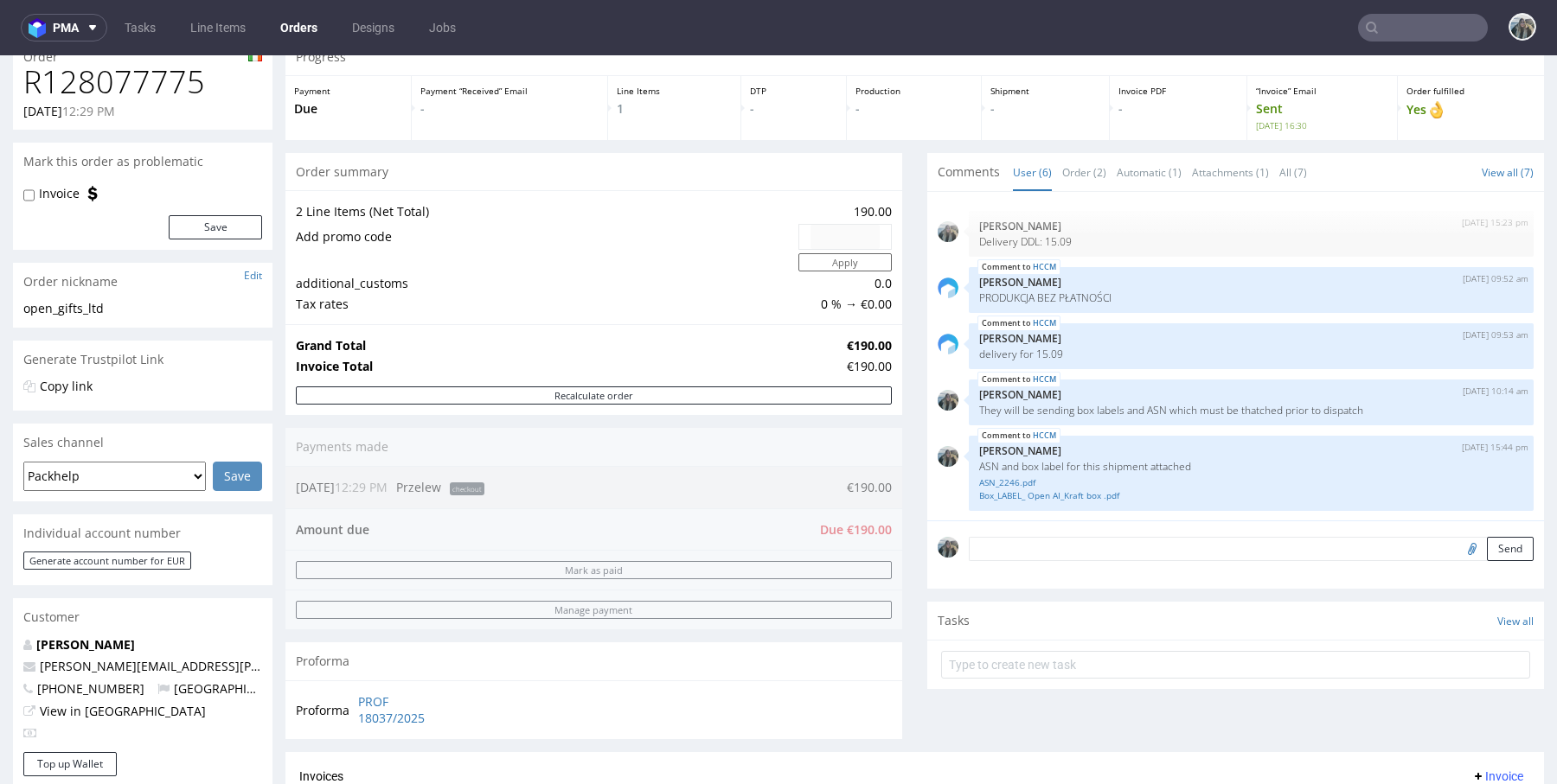
scroll to position [10, 0]
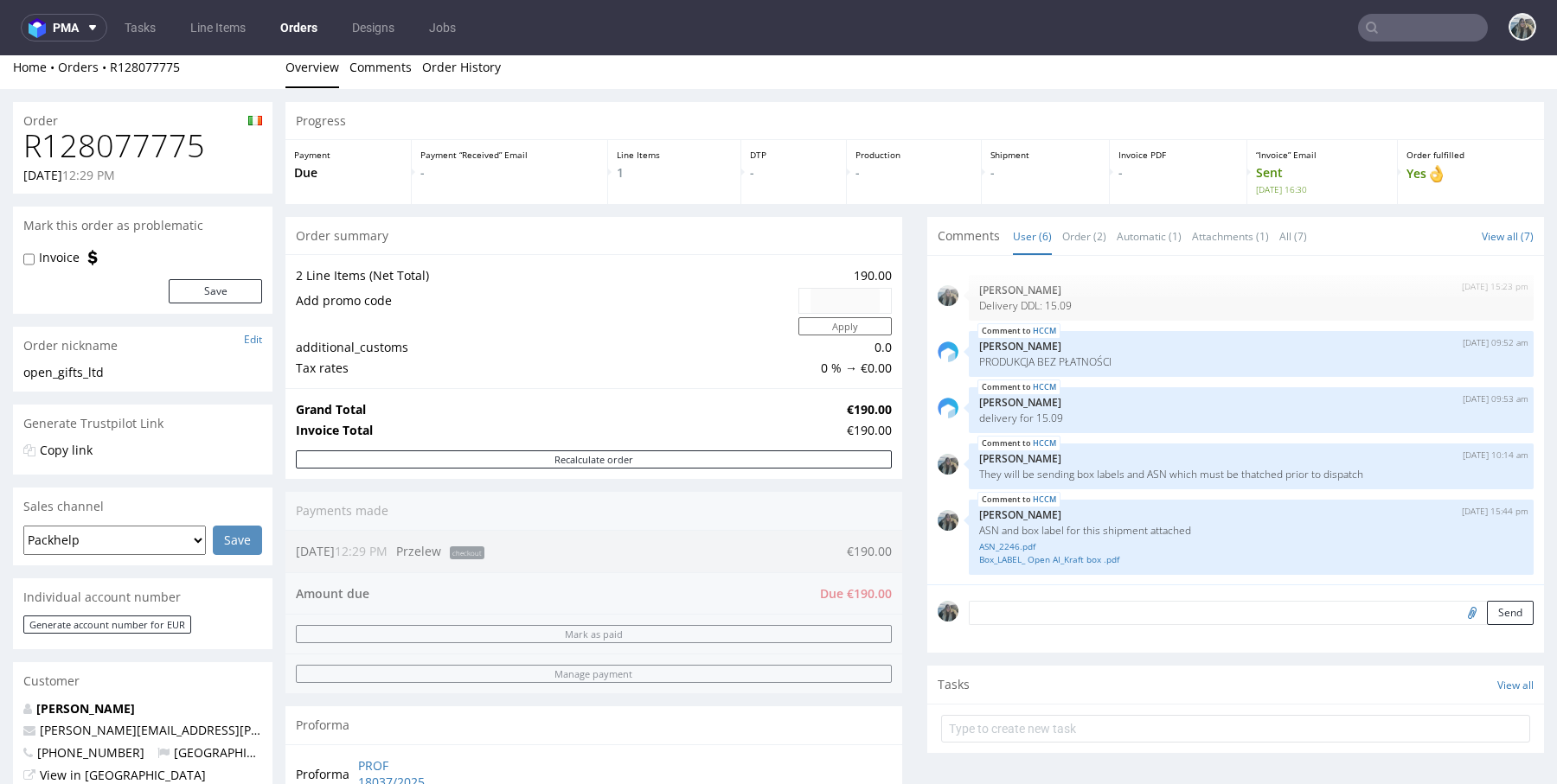
click at [143, 124] on div "Order" at bounding box center [142, 116] width 259 height 28
click at [143, 125] on div "Order" at bounding box center [142, 116] width 259 height 28
click at [153, 165] on div "R128077775 26.08.2025 12:29 PM" at bounding box center [142, 162] width 259 height 65
click at [152, 161] on h1 "R128077775" at bounding box center [143, 146] width 239 height 34
click at [152, 160] on h1 "R128077775" at bounding box center [143, 146] width 239 height 34
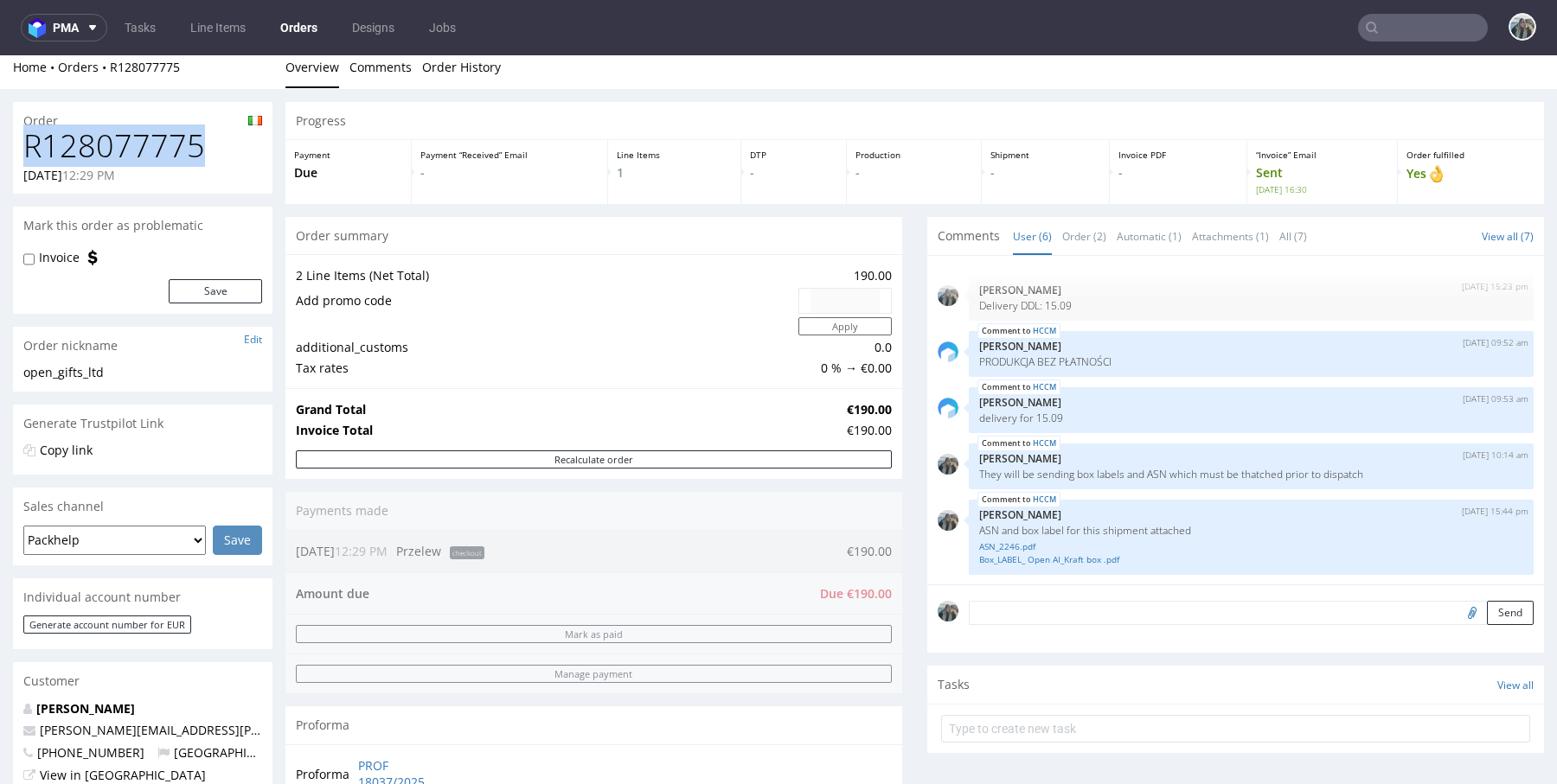
copy h1 "R128077775"
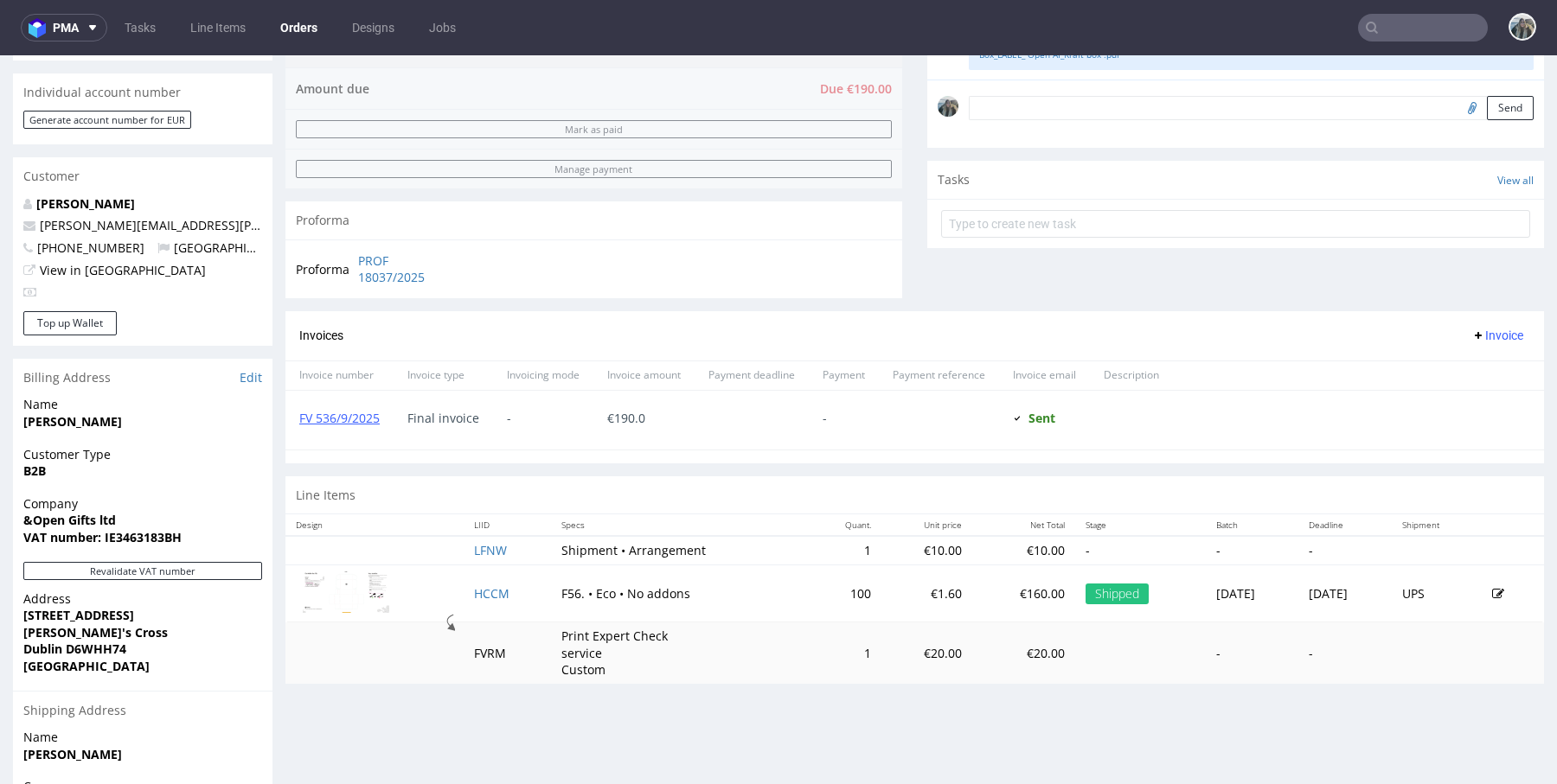
scroll to position [655, 0]
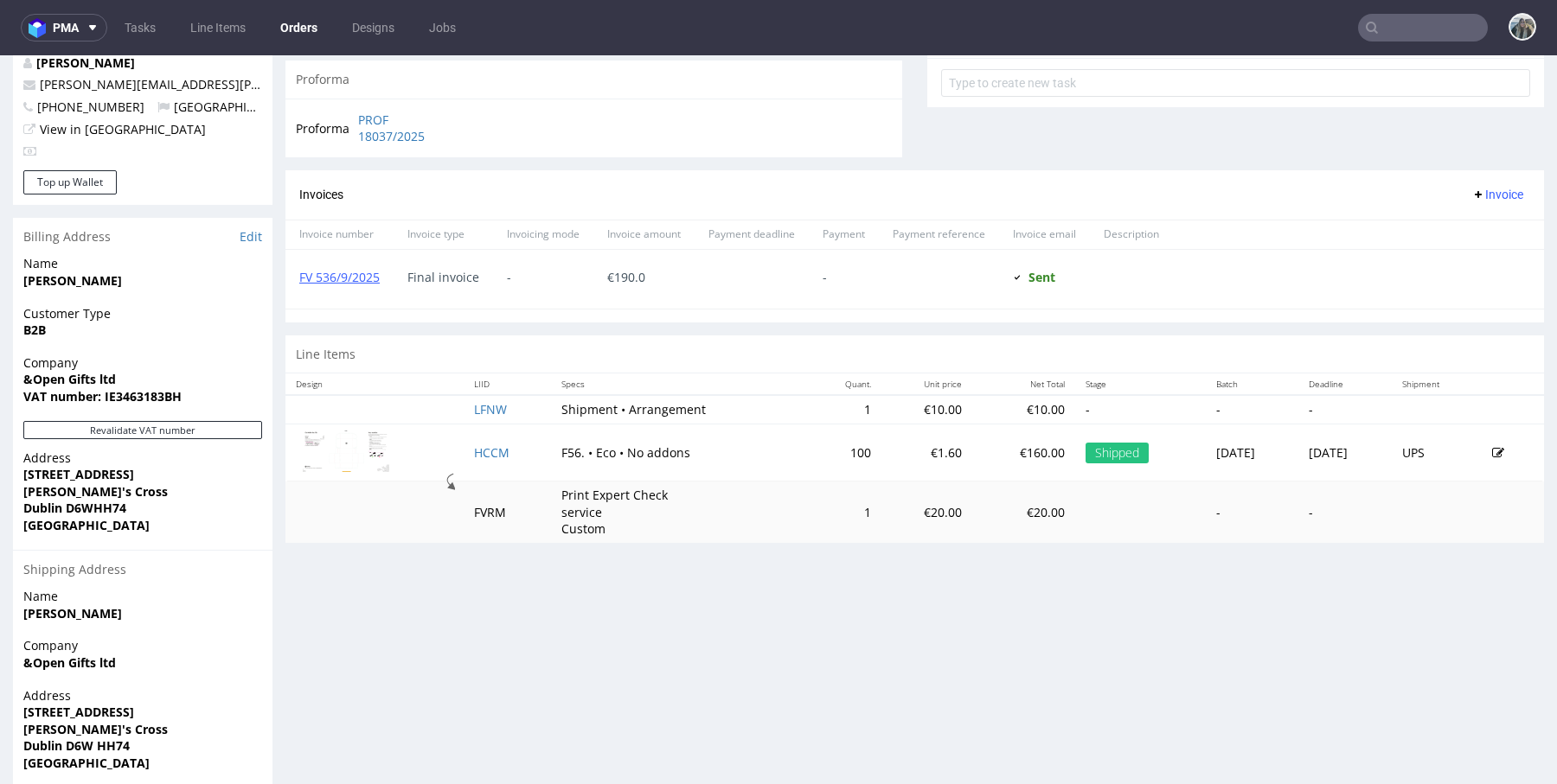
click at [1389, 40] on input "text" at bounding box center [1423, 27] width 130 height 28
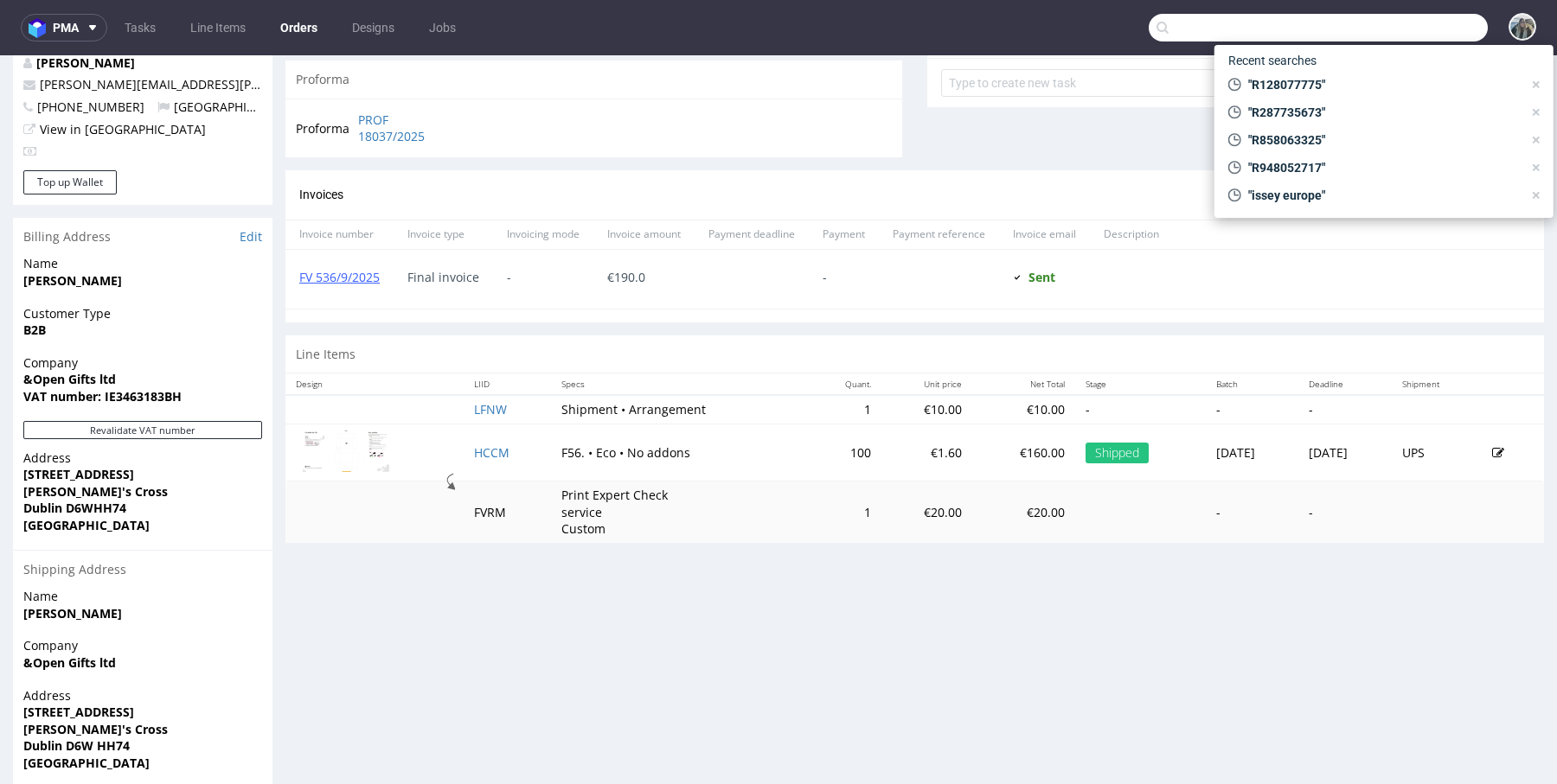
paste input "manifiq"
type input "manifiq"
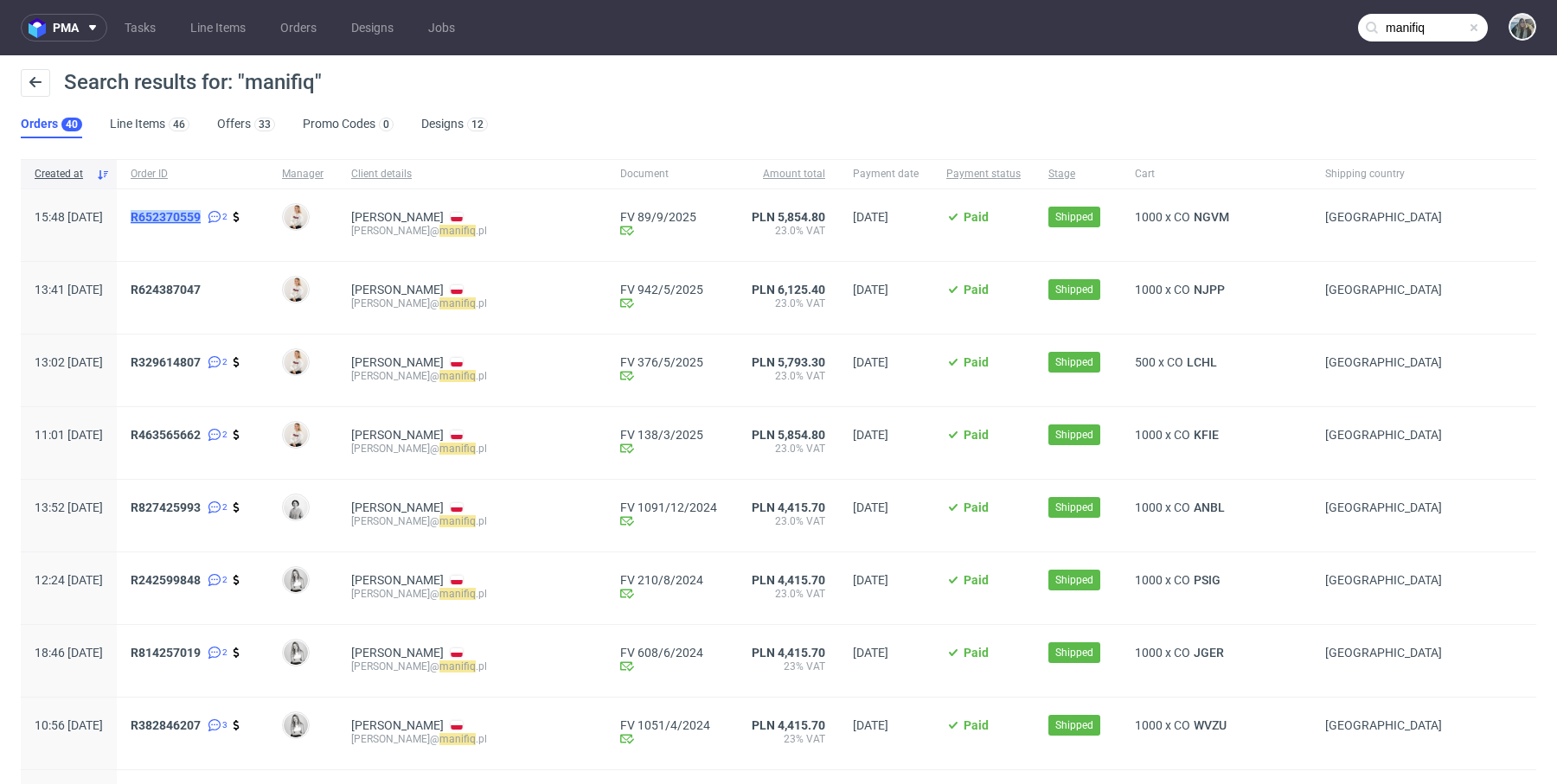
drag, startPoint x: 192, startPoint y: 244, endPoint x: 185, endPoint y: 215, distance: 29.8
click at [186, 215] on div "R652370559 2" at bounding box center [192, 225] width 151 height 71
copy span "R652370559"
click at [196, 217] on span "R652370559" at bounding box center [166, 217] width 70 height 14
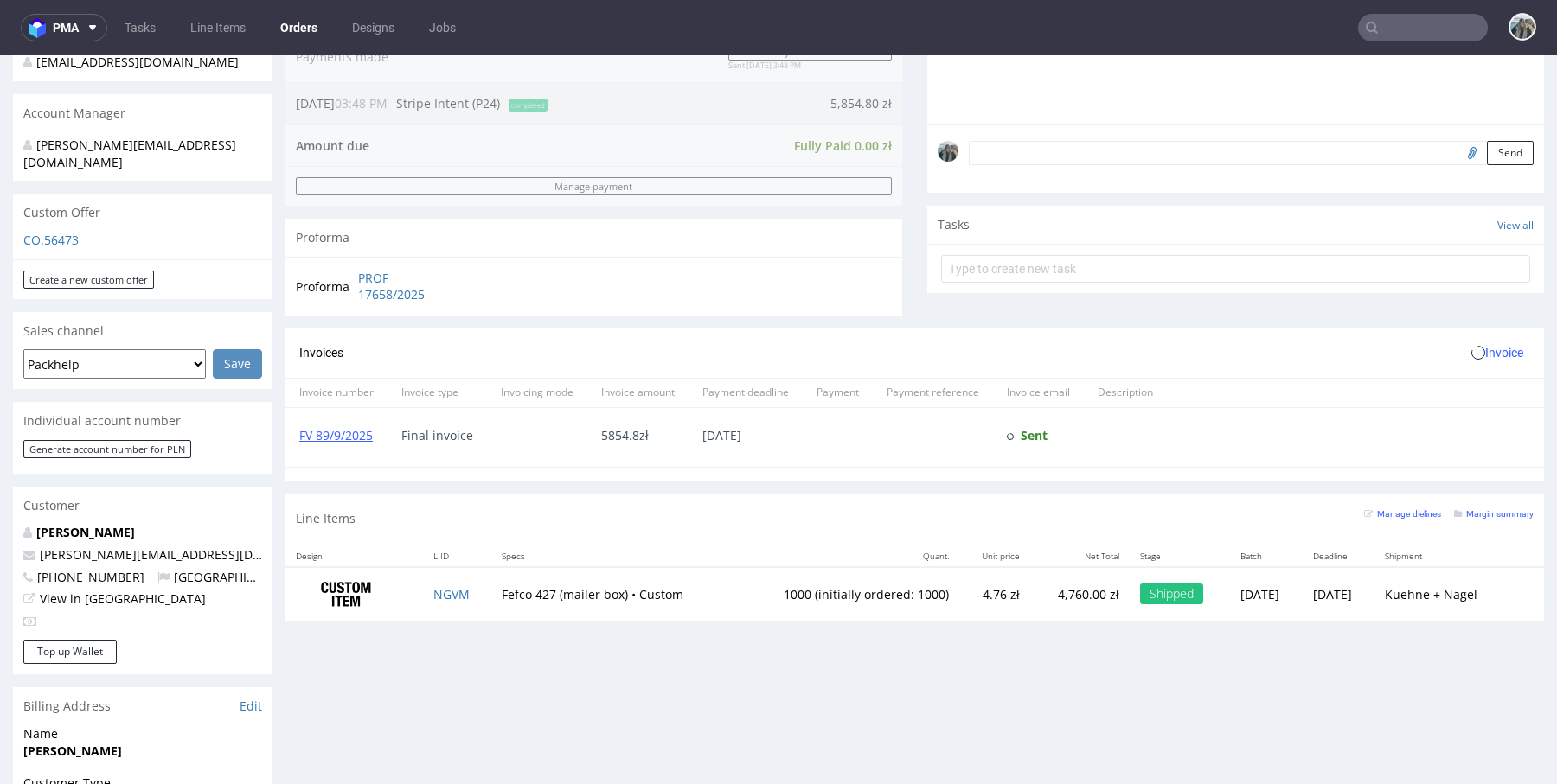
scroll to position [481, 0]
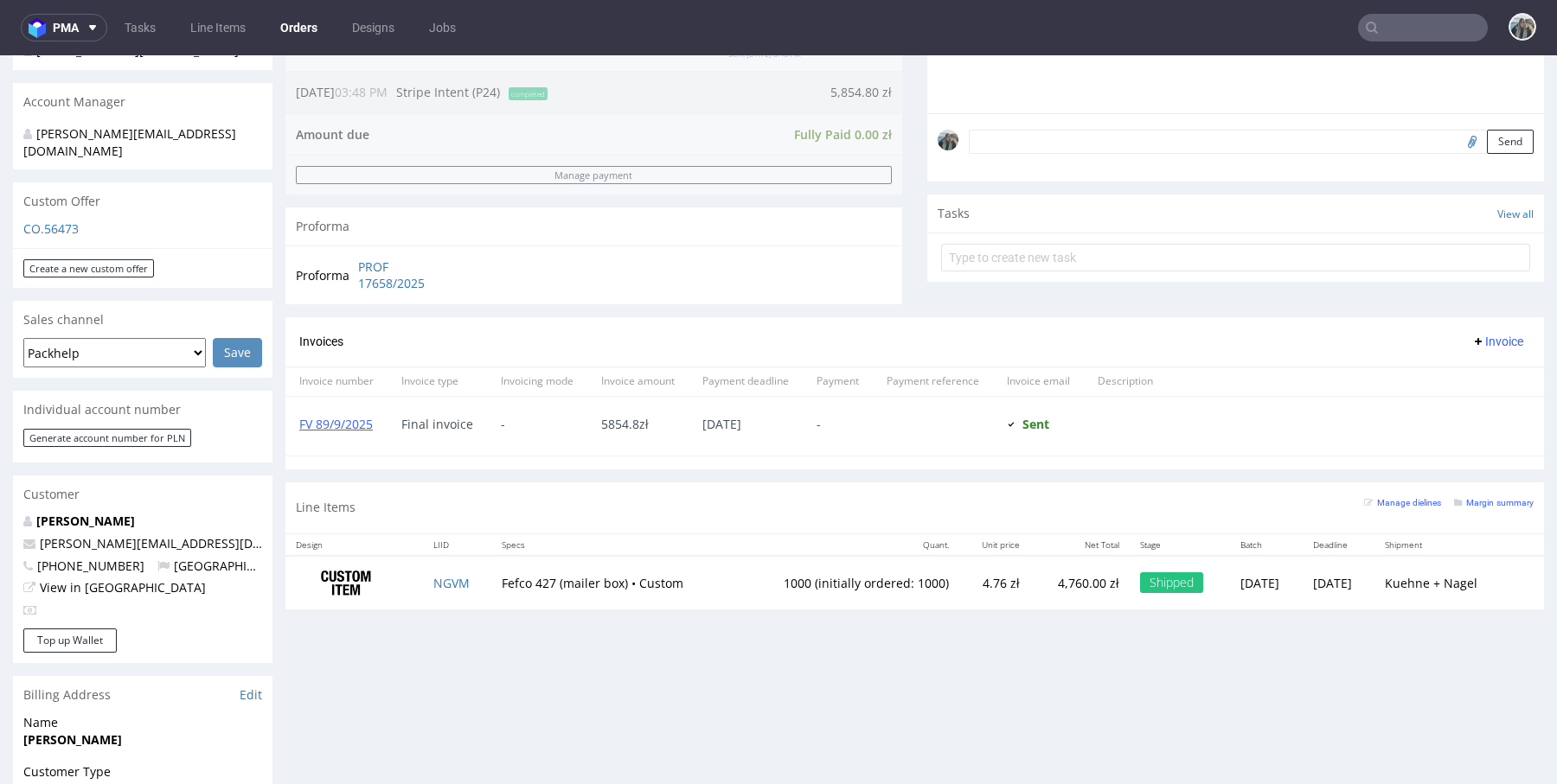
type input "manifiq"
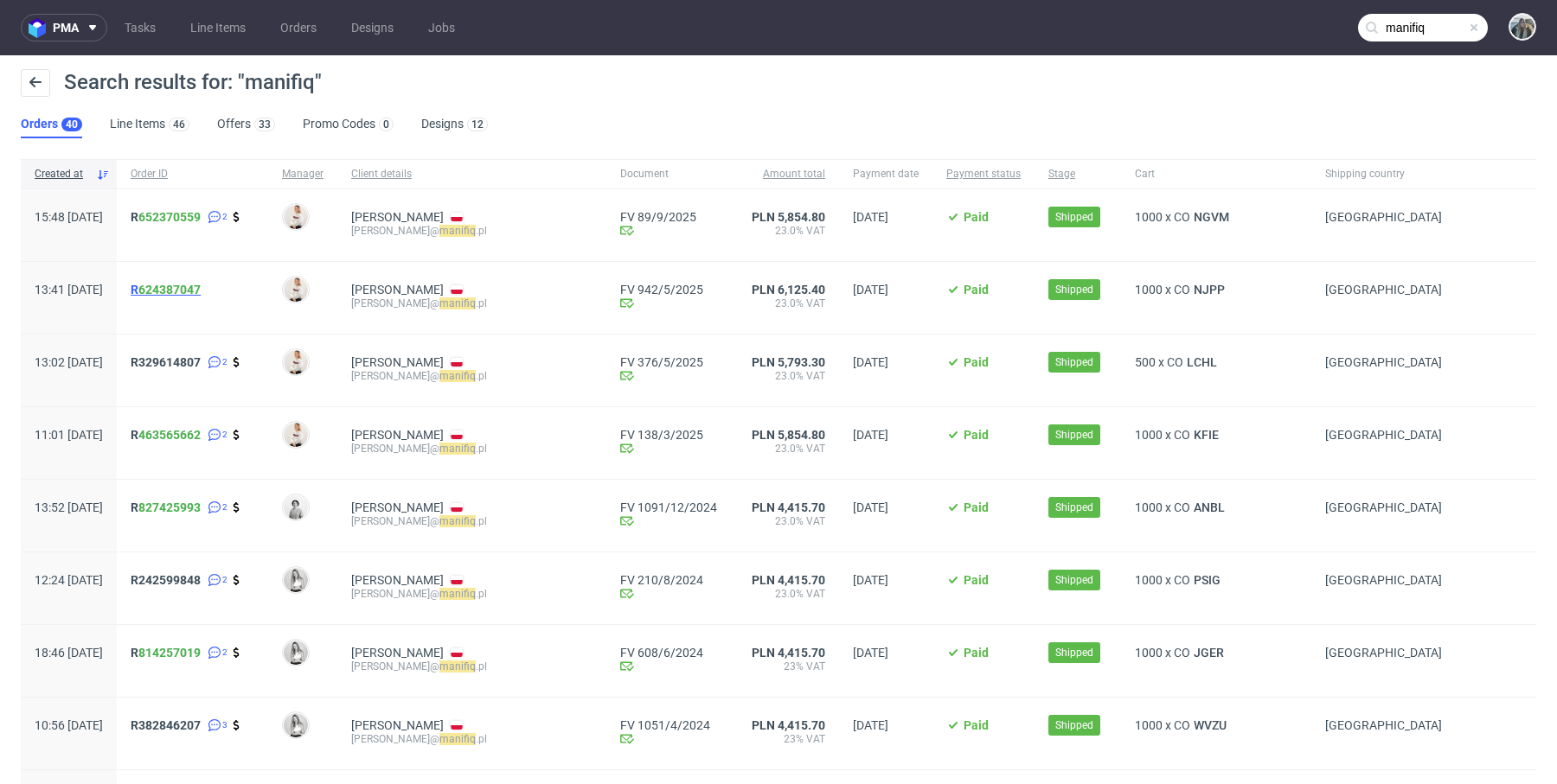
click at [188, 289] on span "R 624387047" at bounding box center [166, 289] width 70 height 14
click at [191, 219] on link "652370559" at bounding box center [169, 217] width 62 height 14
click at [189, 355] on span "R329614807" at bounding box center [166, 361] width 70 height 14
click at [188, 434] on span "R 463565662" at bounding box center [166, 434] width 70 height 14
click at [192, 508] on link "827425993" at bounding box center [169, 507] width 62 height 14
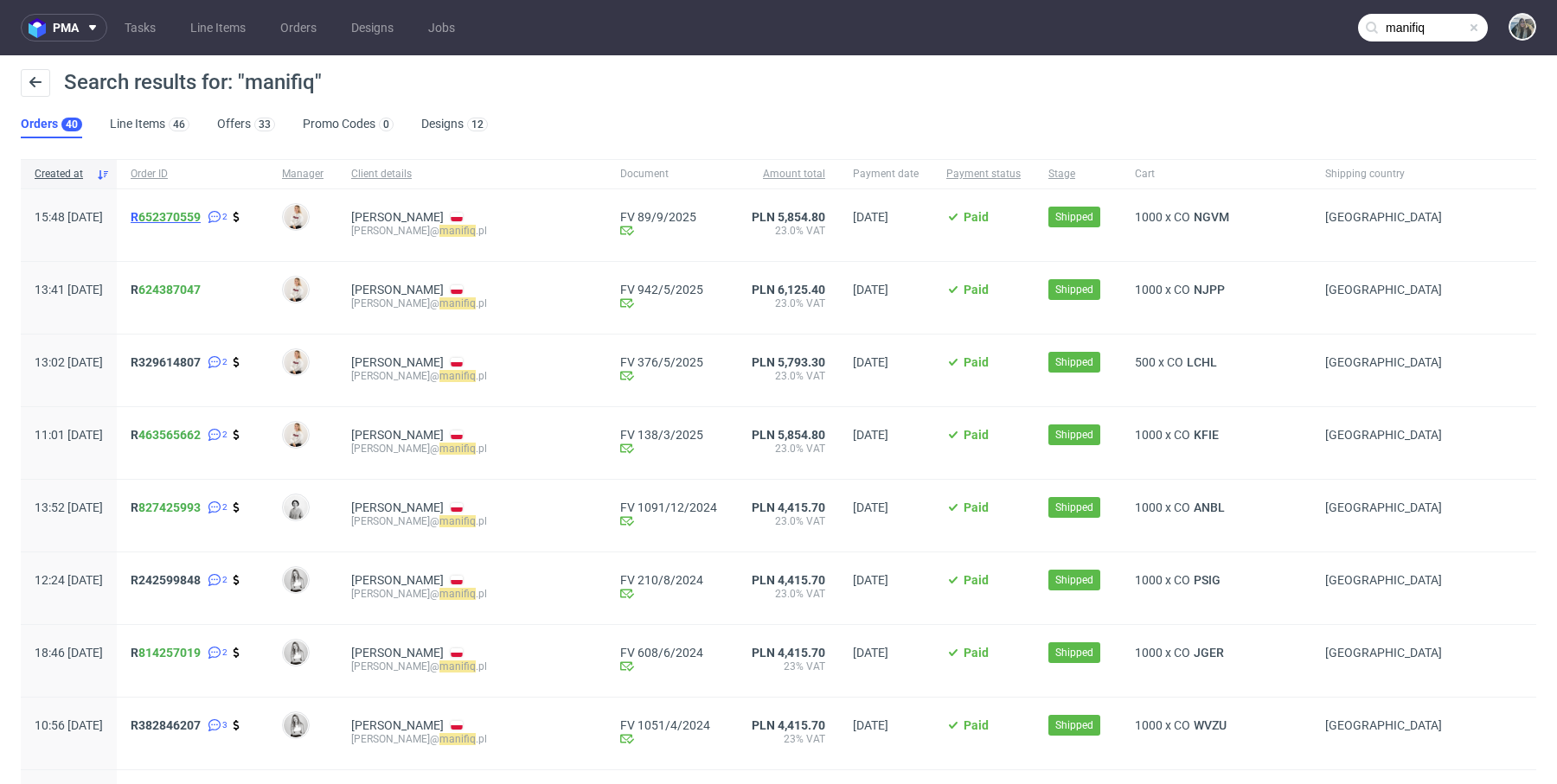
click at [185, 219] on span "R 652370559" at bounding box center [166, 217] width 70 height 14
click at [183, 288] on span "R 624387047" at bounding box center [166, 289] width 70 height 14
click at [188, 360] on span "R329614807" at bounding box center [166, 361] width 70 height 14
click at [184, 434] on span "R 463565662" at bounding box center [166, 434] width 70 height 14
click at [185, 509] on span "R 827425993" at bounding box center [166, 507] width 70 height 14
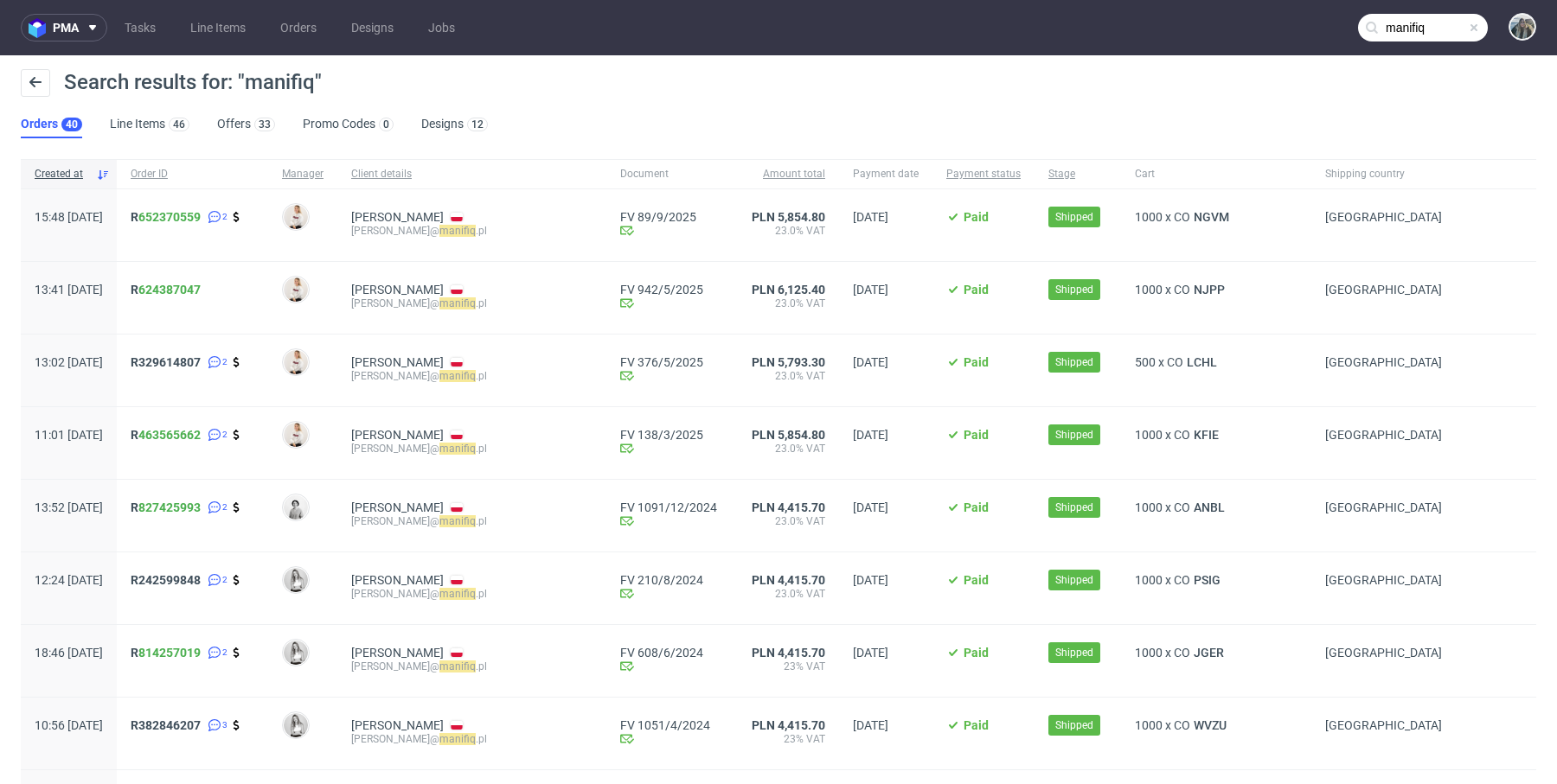
click at [183, 579] on div "R242599848 2" at bounding box center [192, 588] width 151 height 71
click at [187, 580] on span "R242599848" at bounding box center [166, 580] width 70 height 14
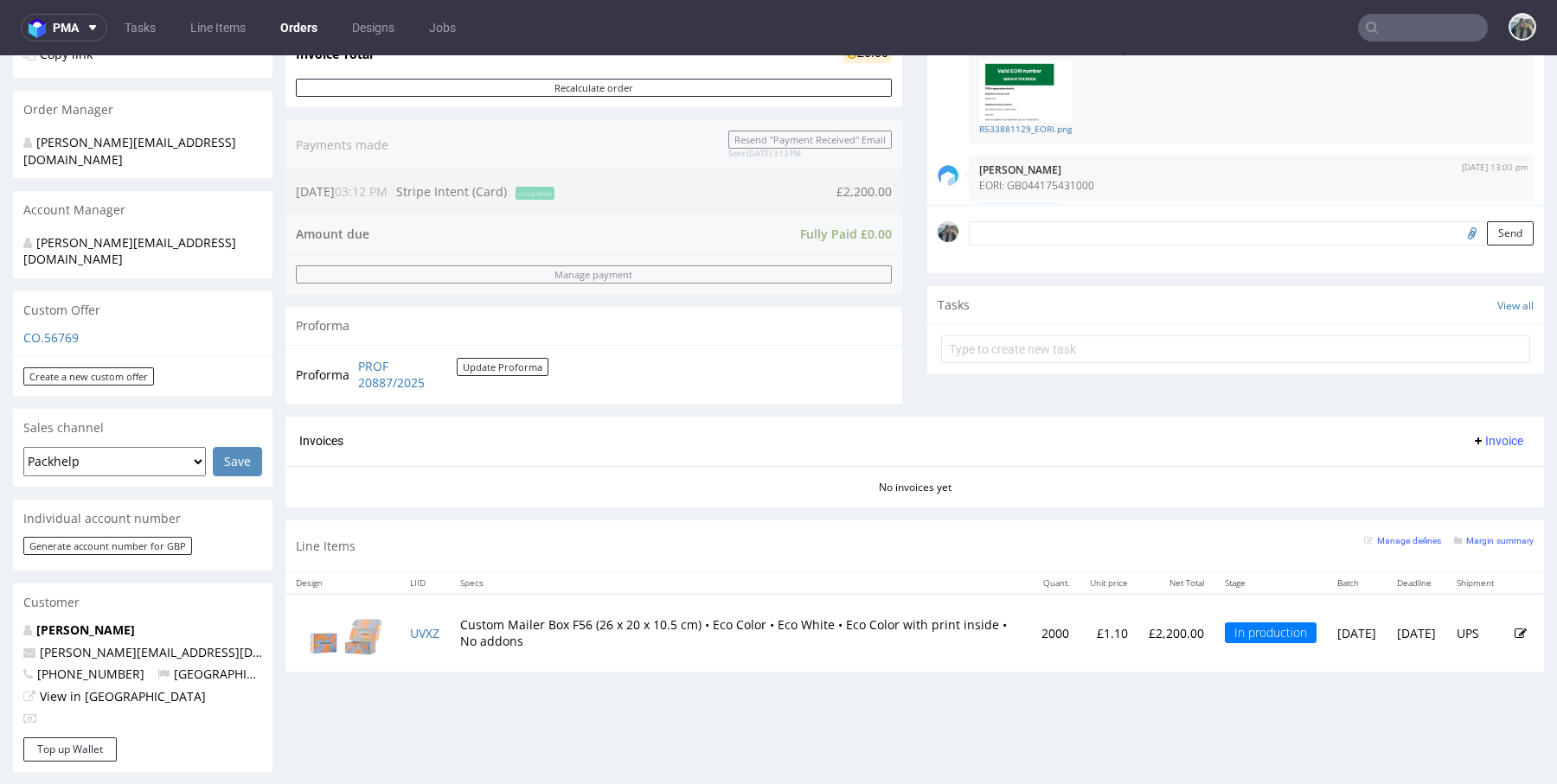
scroll to position [387, 0]
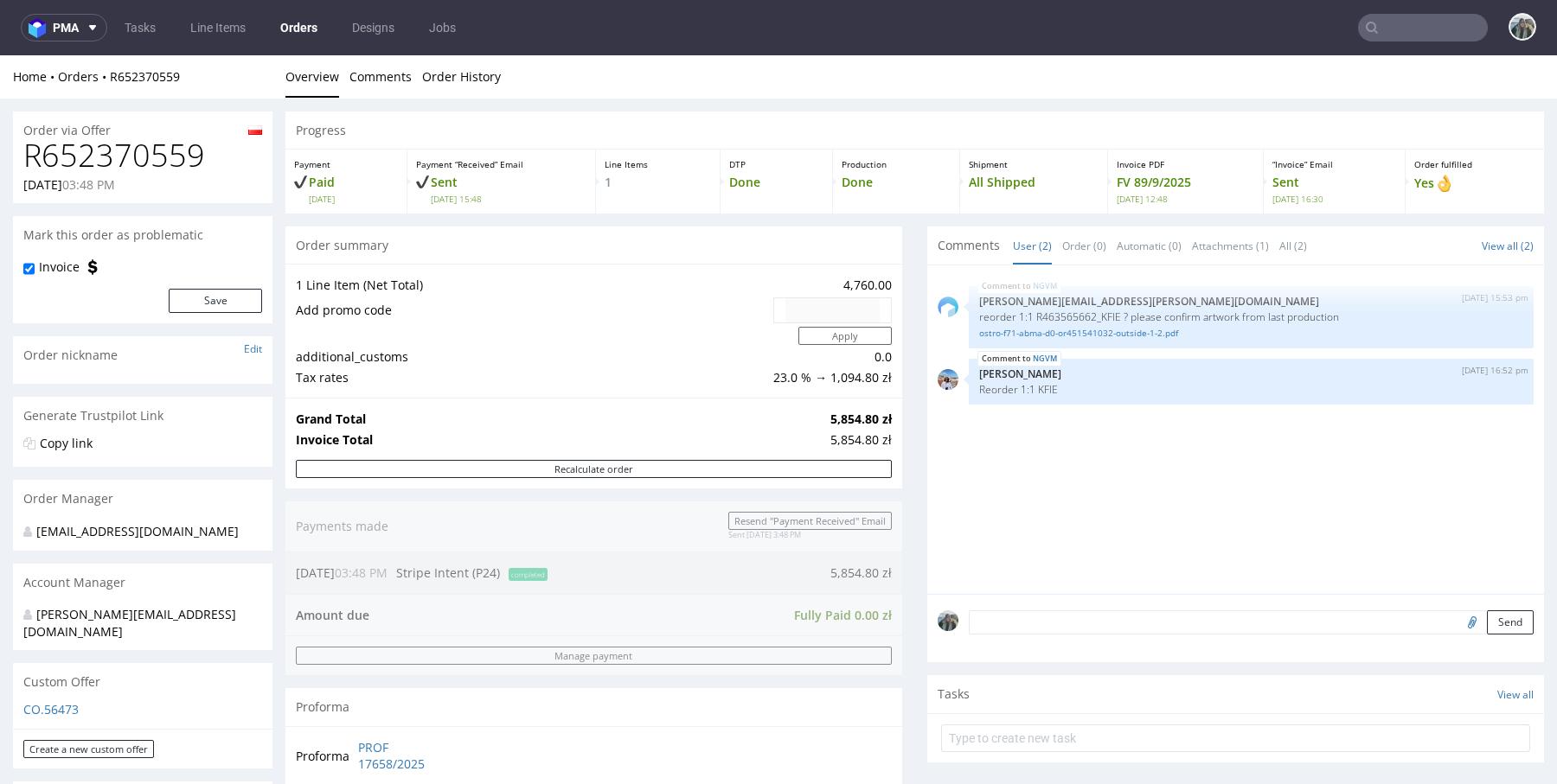
scroll to position [793, 0]
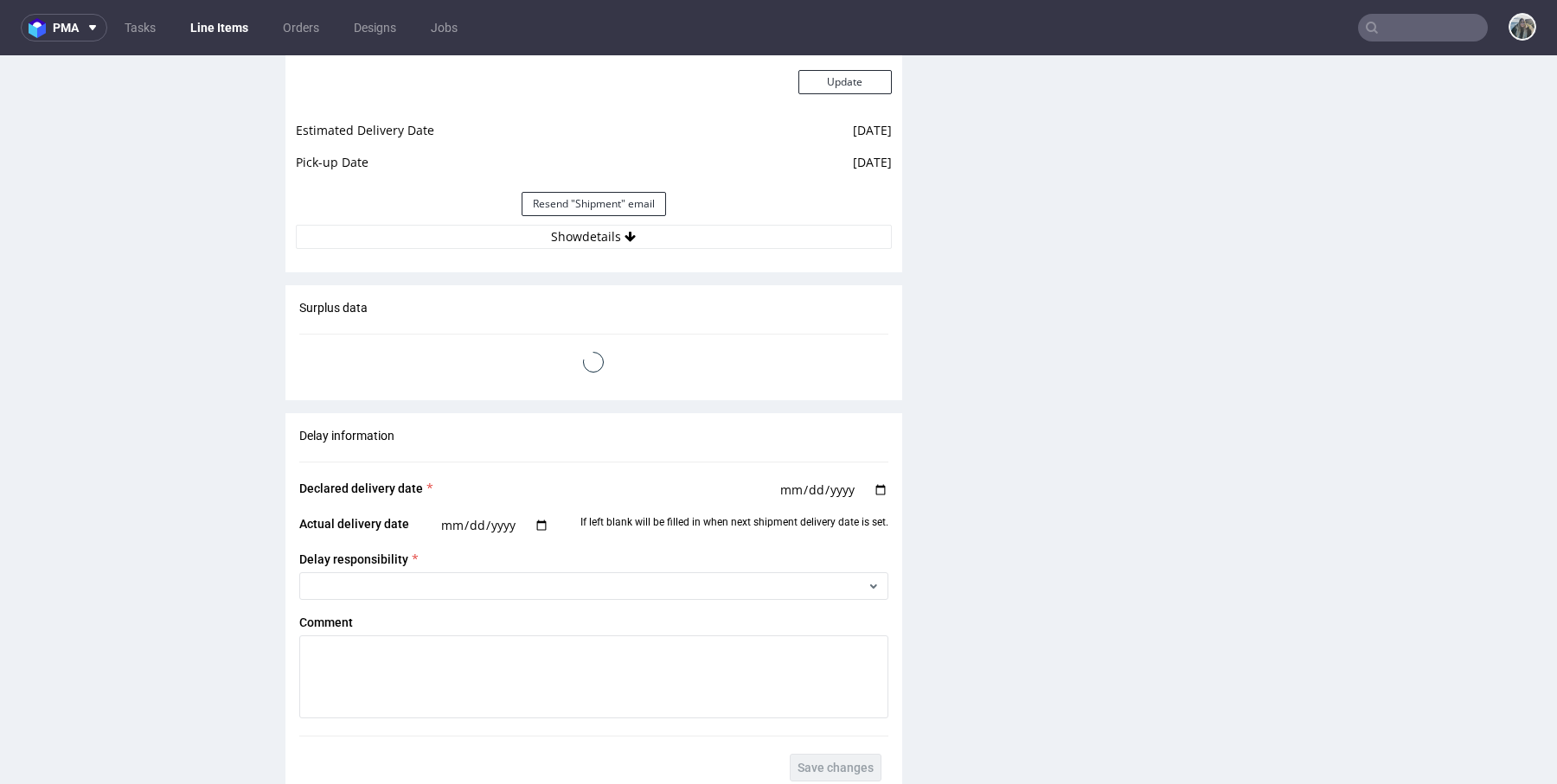
scroll to position [2385, 0]
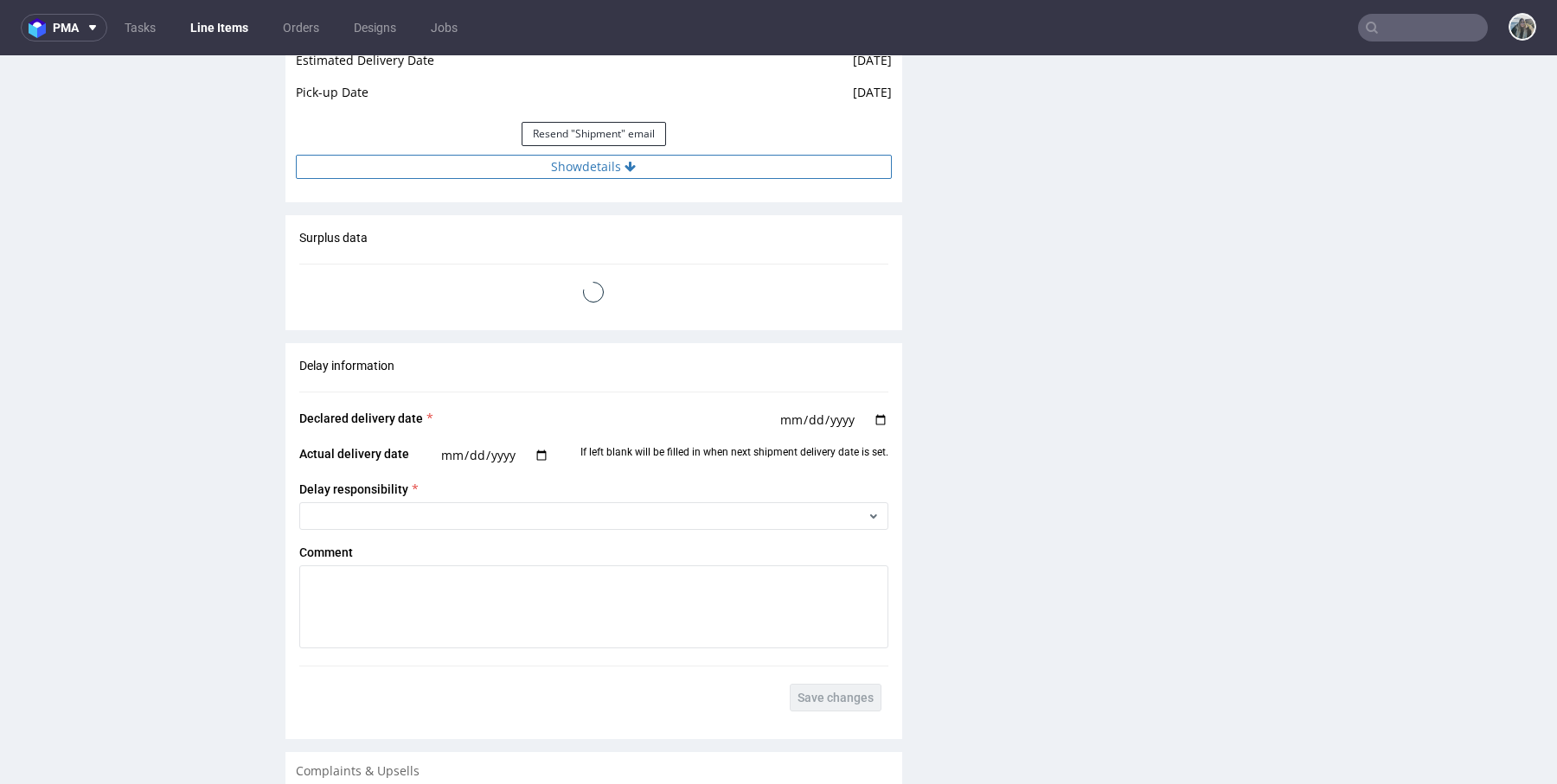
click at [746, 179] on button "Show details" at bounding box center [593, 166] width 596 height 24
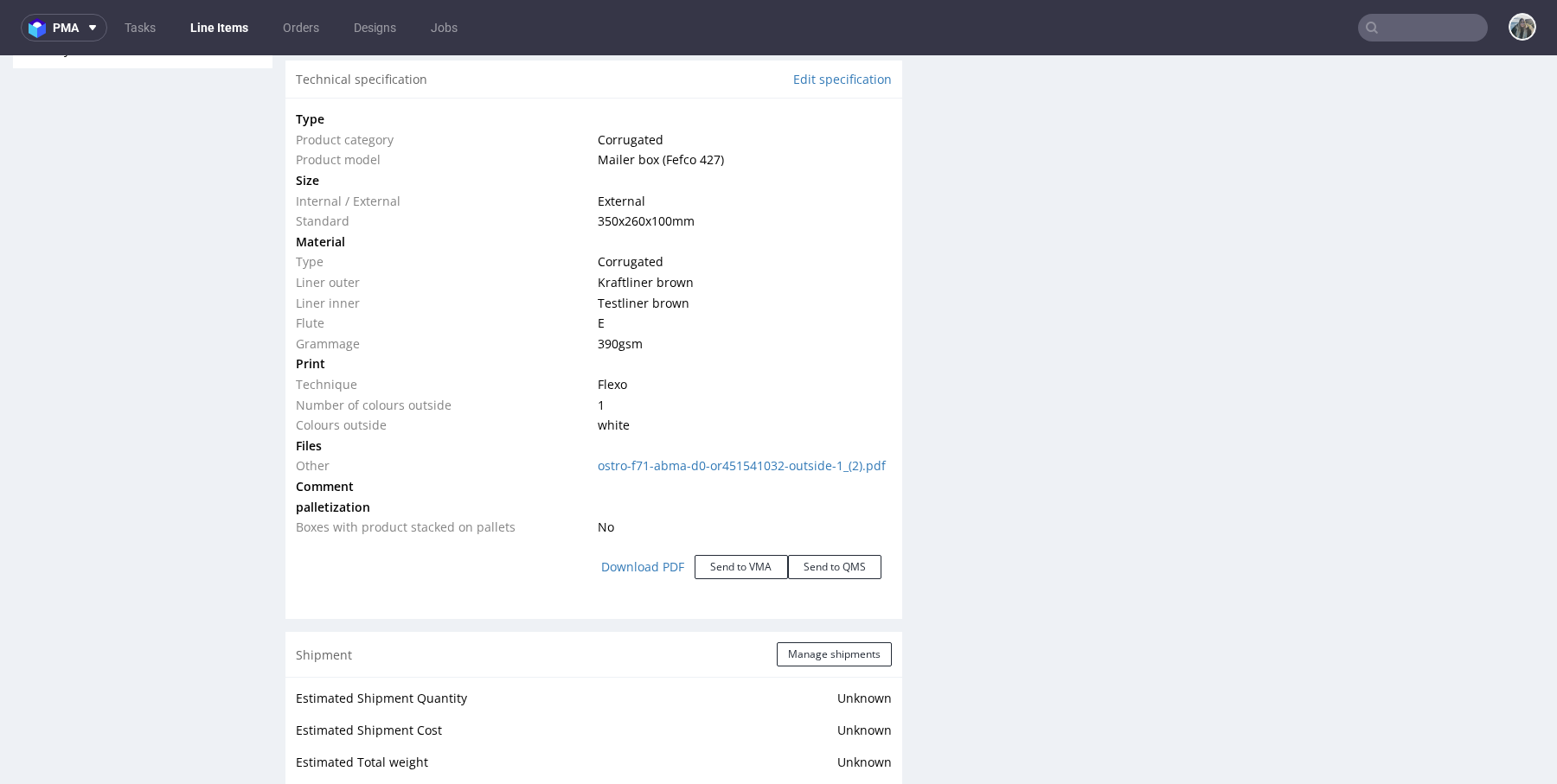
scroll to position [1491, 0]
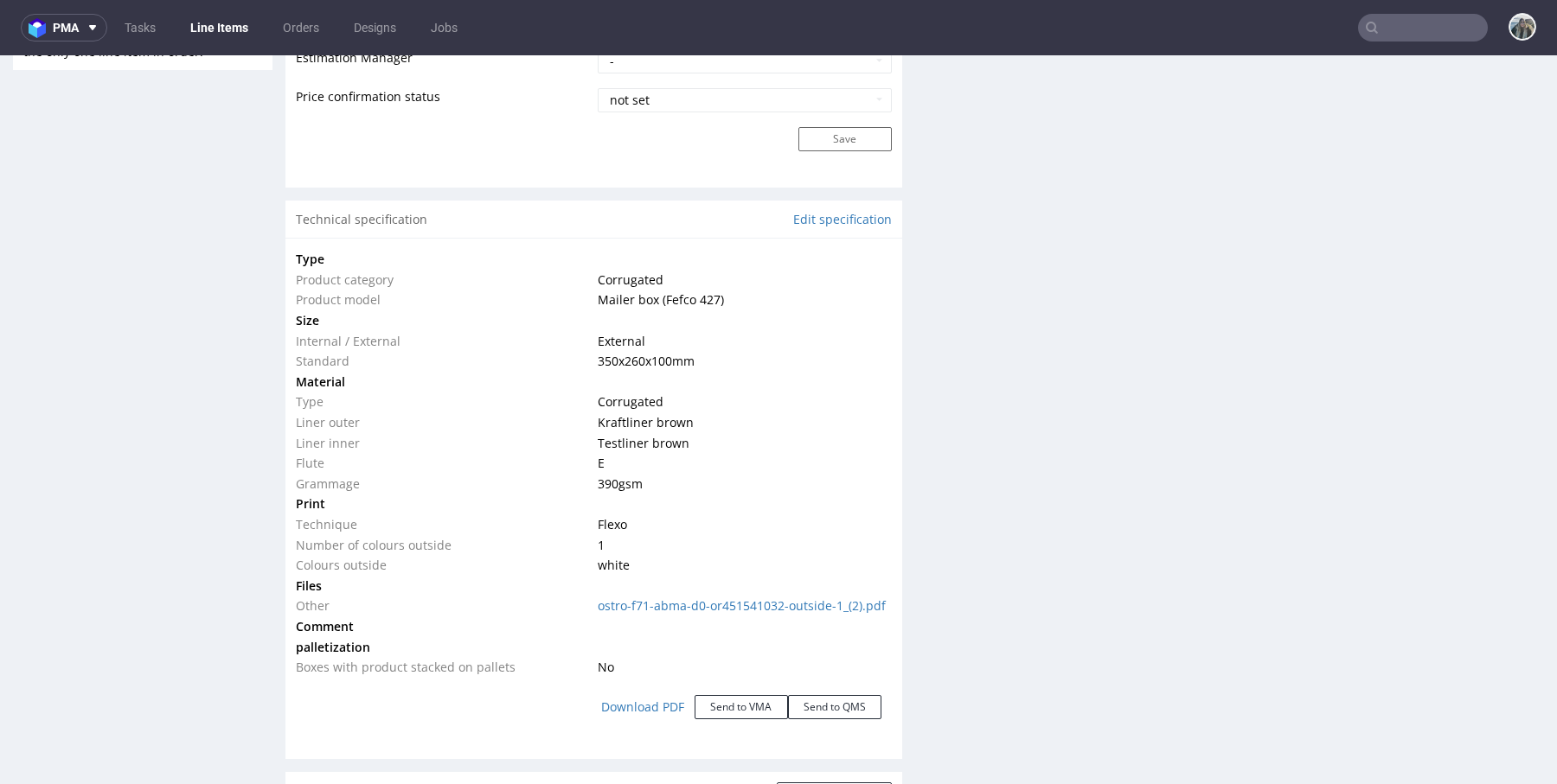
drag, startPoint x: 706, startPoint y: 359, endPoint x: 583, endPoint y: 359, distance: 123.0
click at [583, 359] on tr "Standard 350x260x100 mm" at bounding box center [593, 361] width 596 height 21
copy tr "350x260x100 mm"
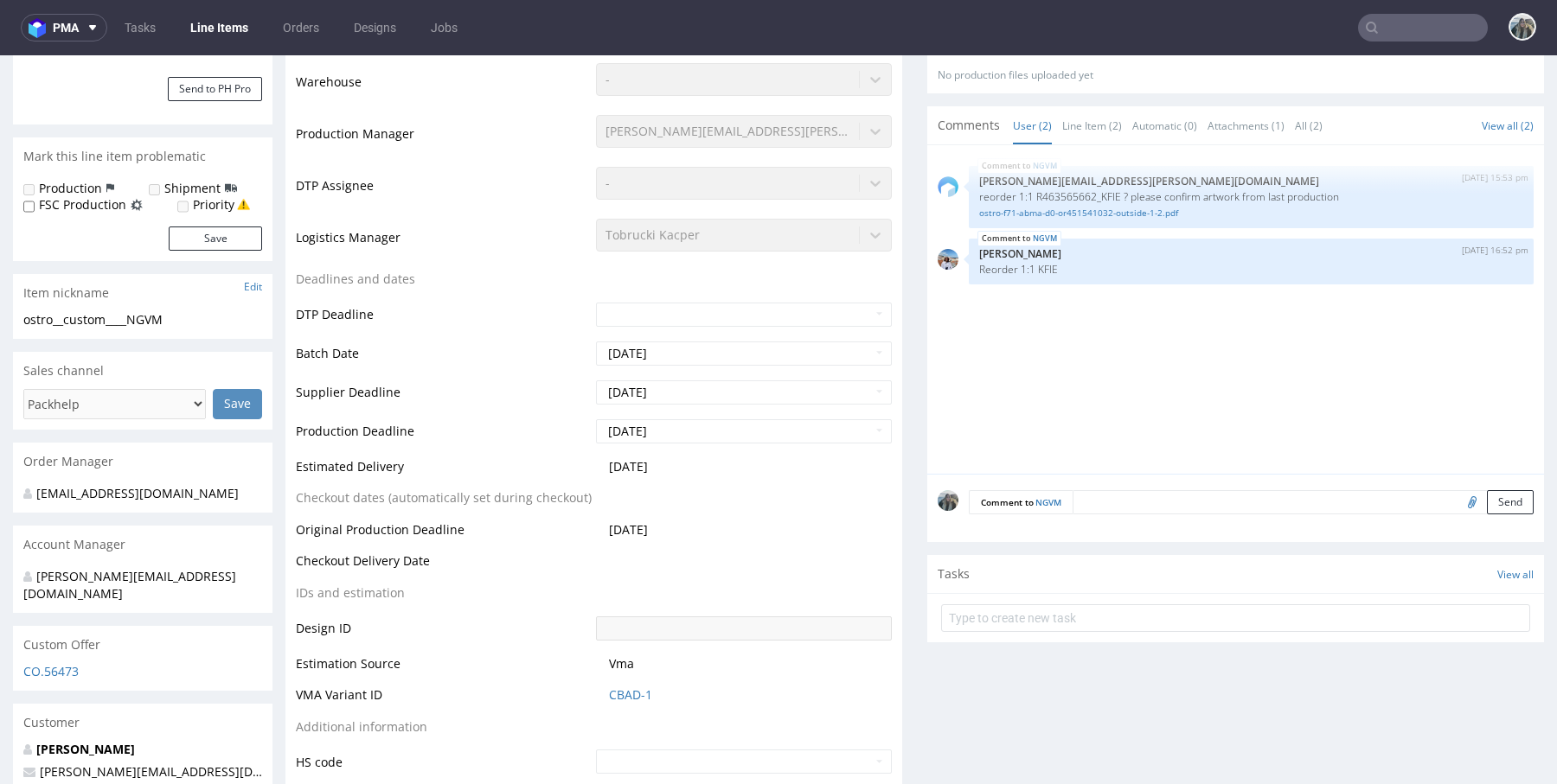
scroll to position [320, 0]
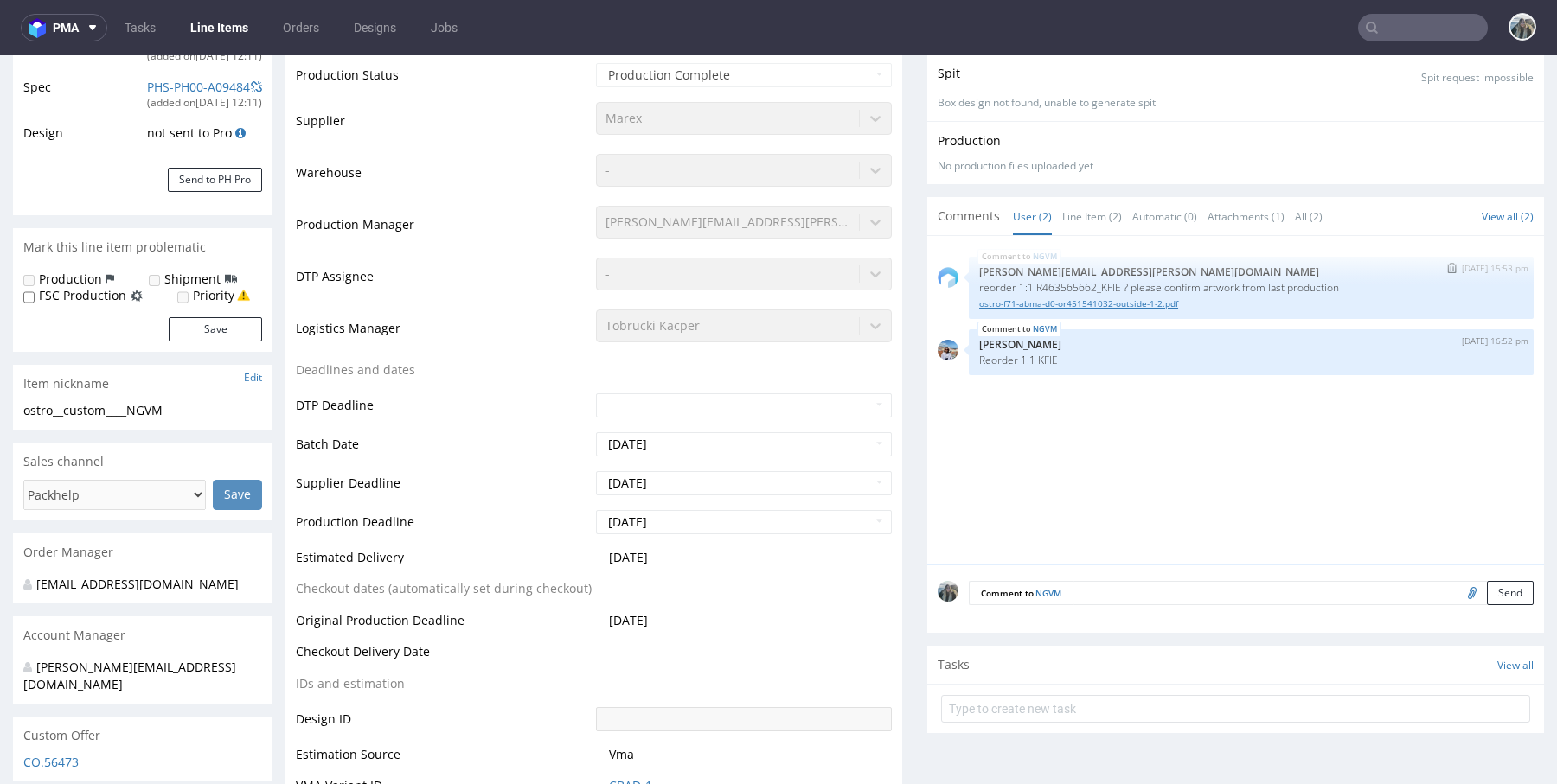
click at [1154, 303] on link "ostro-f71-abma-d0-or451541032-outside-1-2.pdf" at bounding box center [1251, 303] width 544 height 13
click at [1415, 16] on input "text" at bounding box center [1423, 27] width 130 height 28
paste input "R128077775"
type input "R128077775"
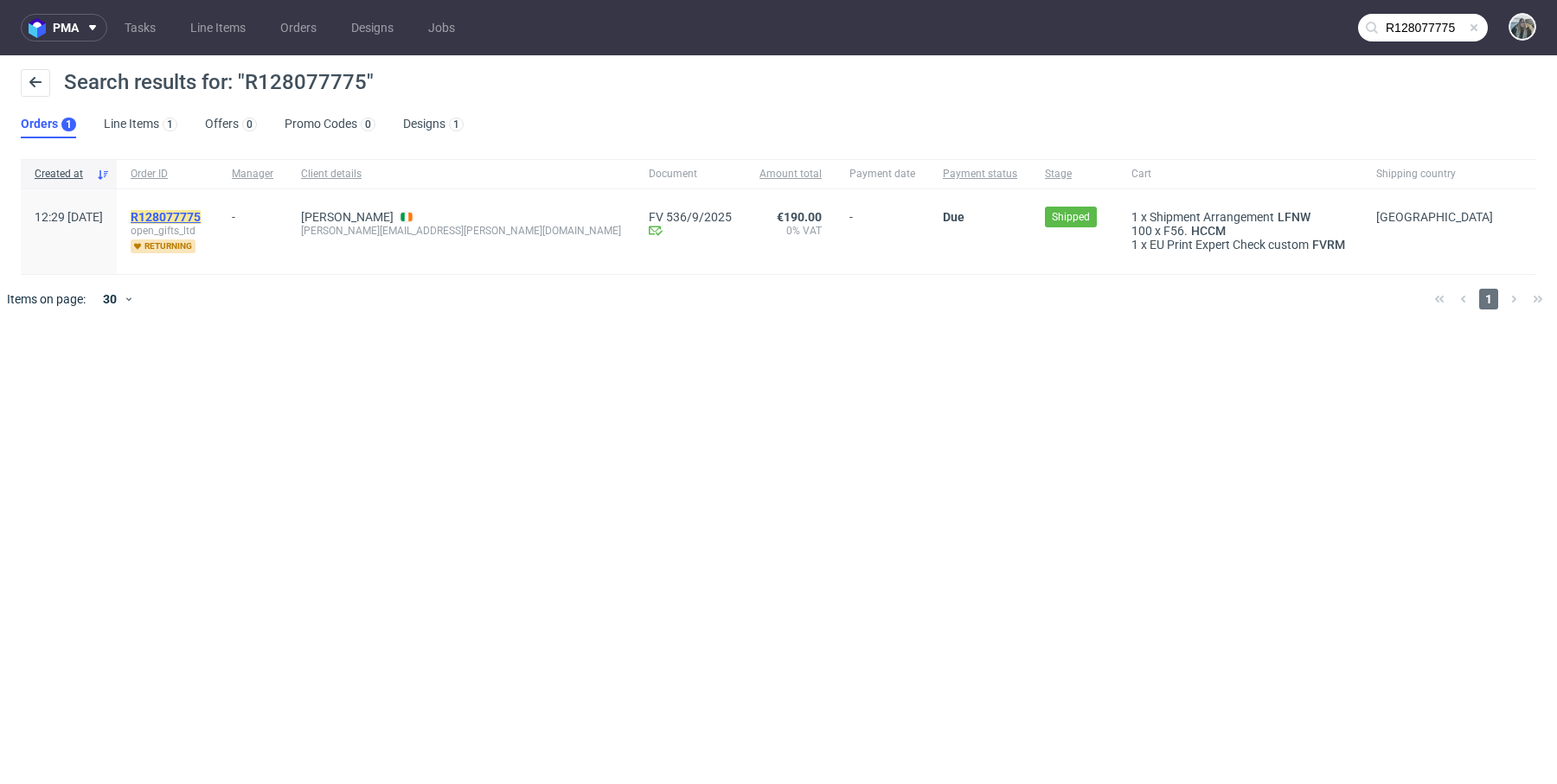
click at [201, 210] on mark "R128077775" at bounding box center [166, 217] width 70 height 14
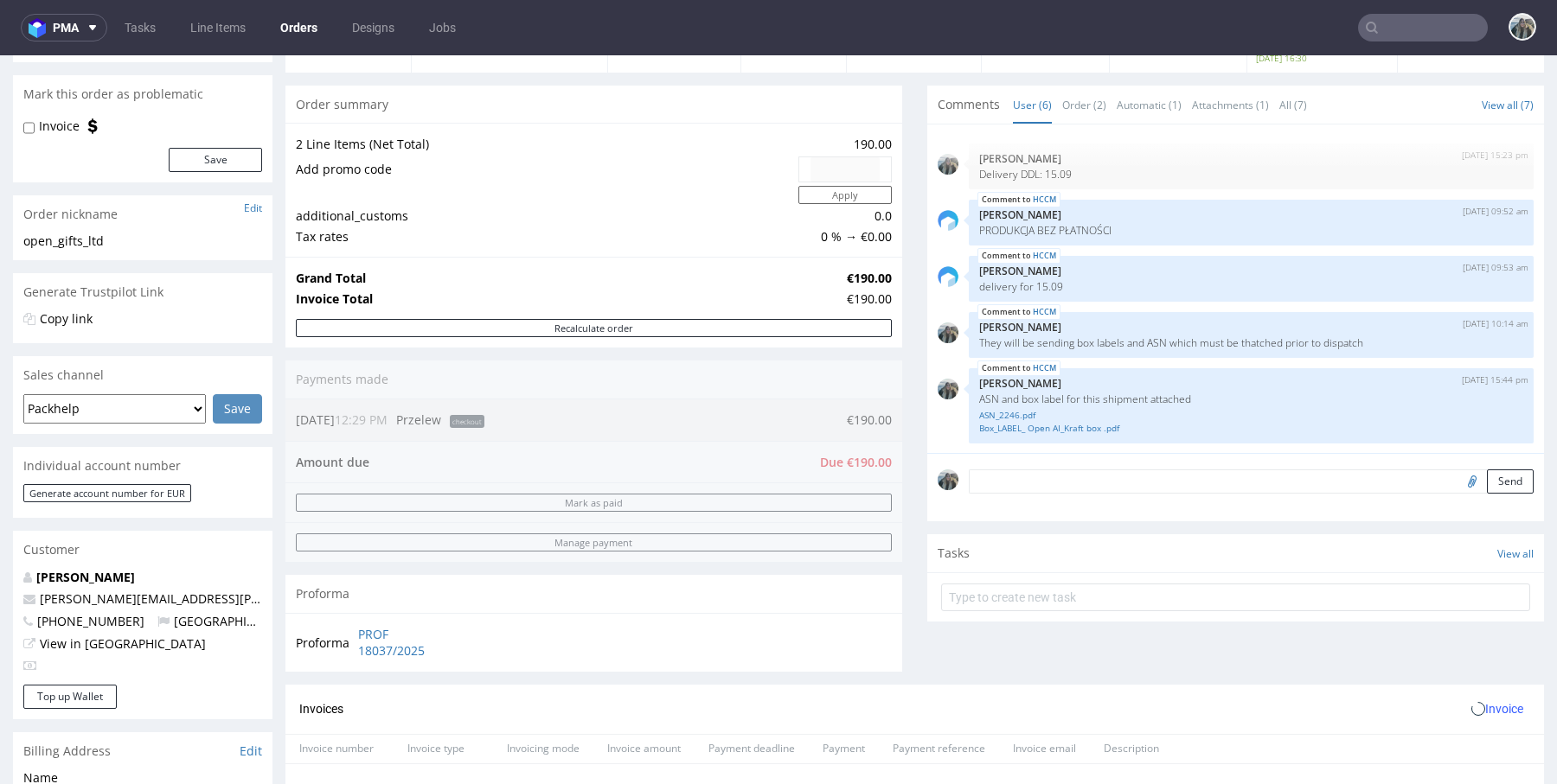
scroll to position [494, 0]
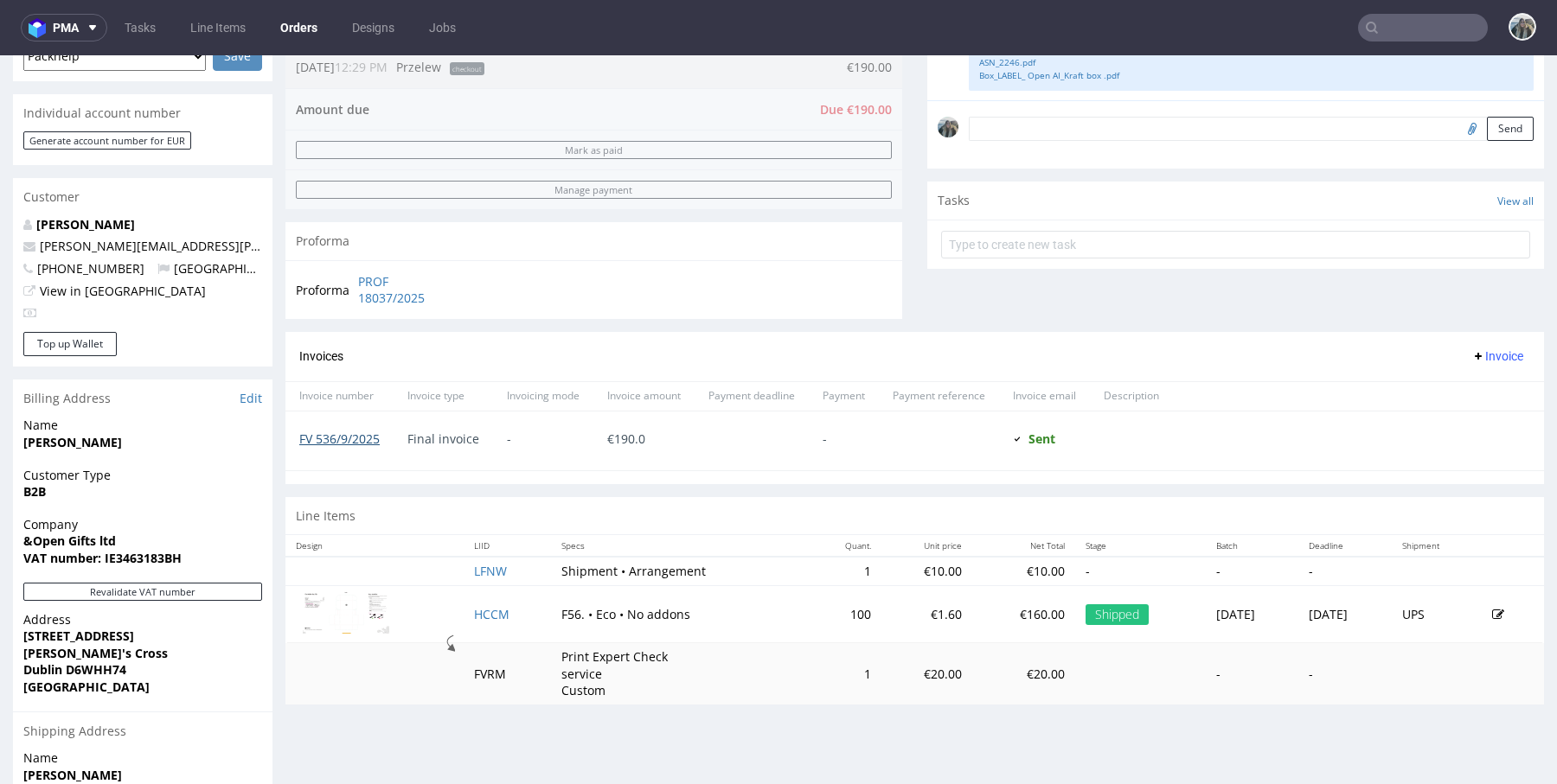
click at [352, 433] on link "FV 536/9/2025" at bounding box center [339, 439] width 80 height 16
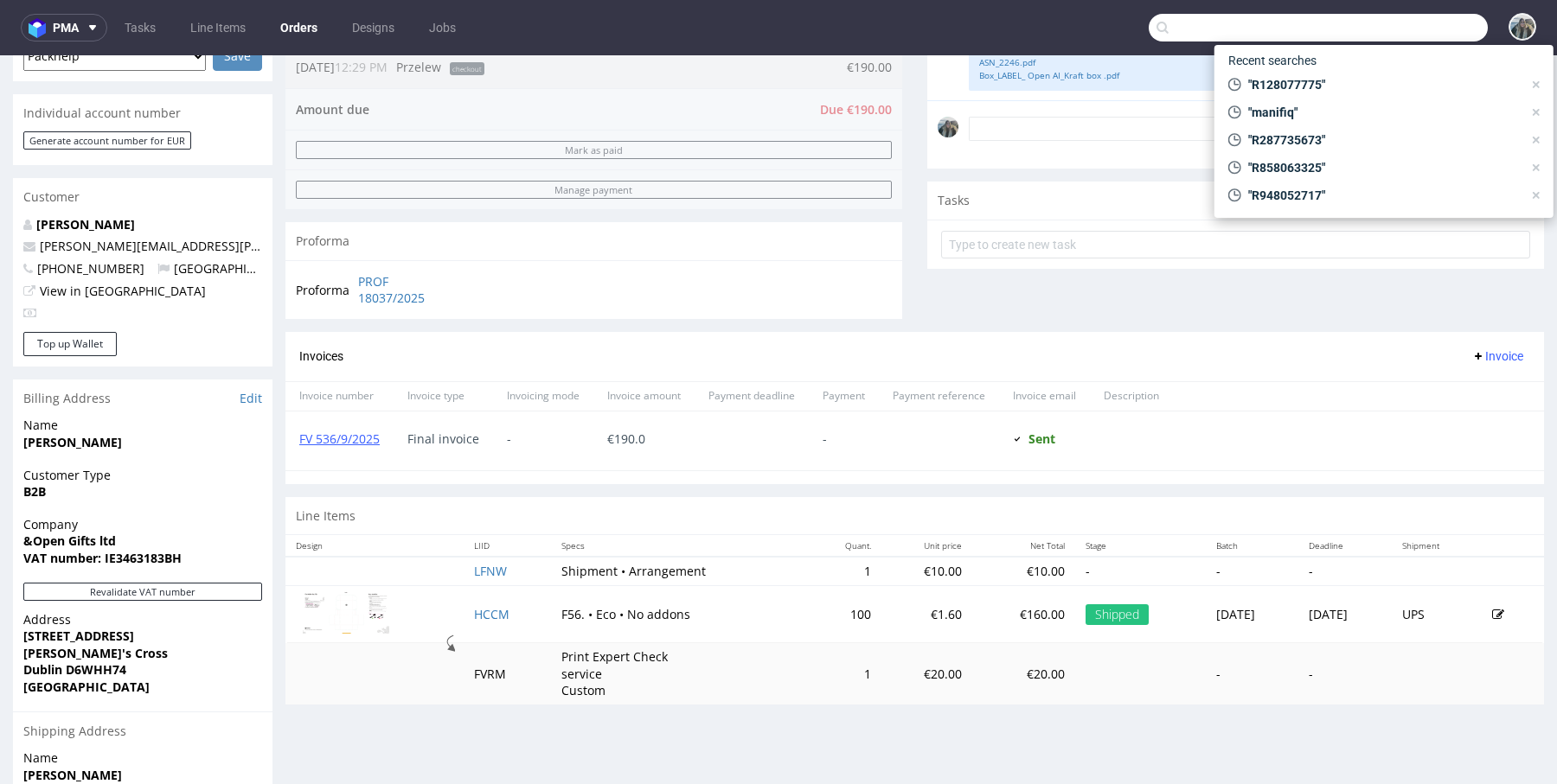
click at [1412, 32] on input "text" at bounding box center [1318, 27] width 339 height 28
type input "naereskin"
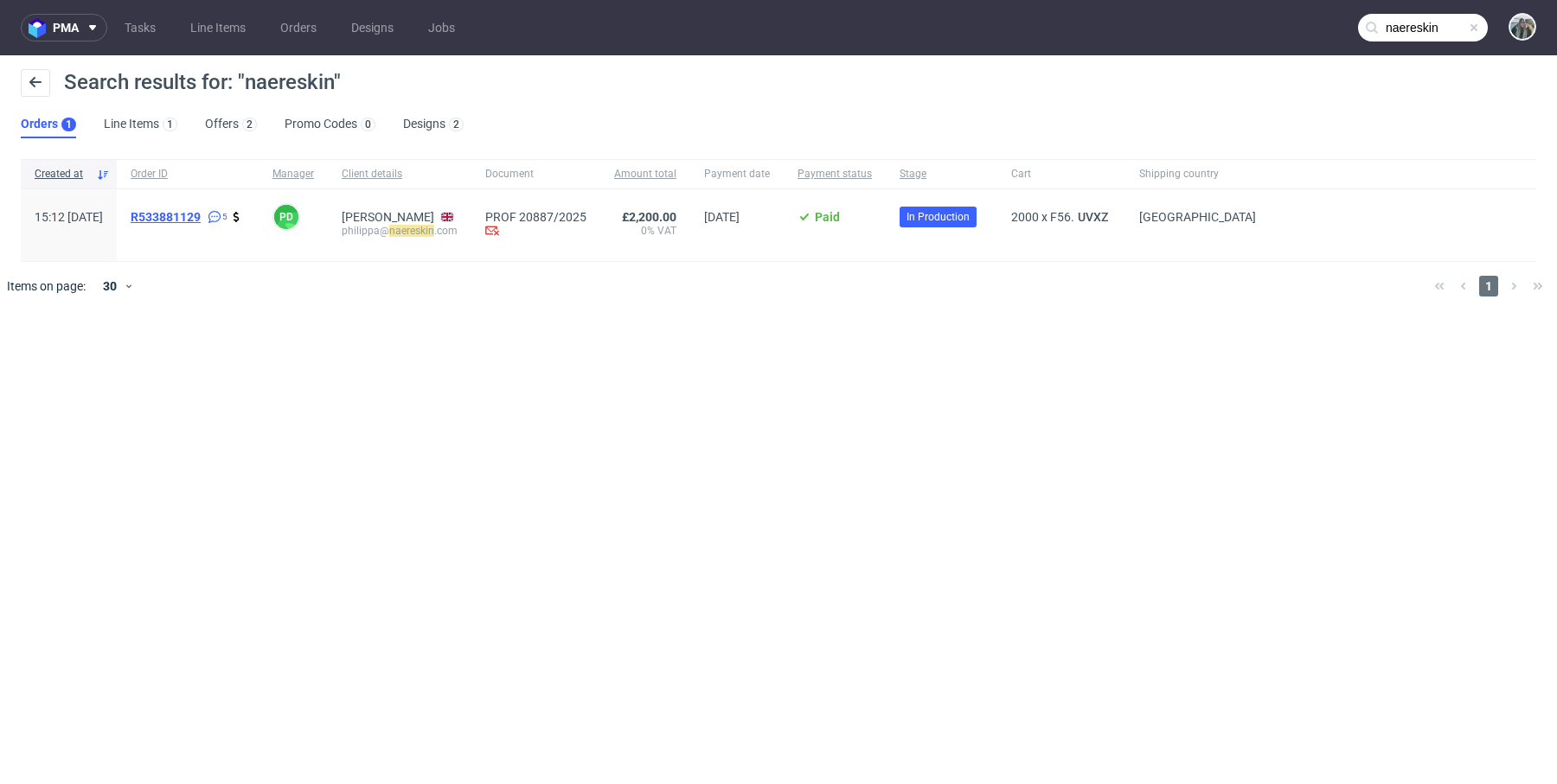
click at [201, 214] on span "R533881129" at bounding box center [166, 217] width 70 height 14
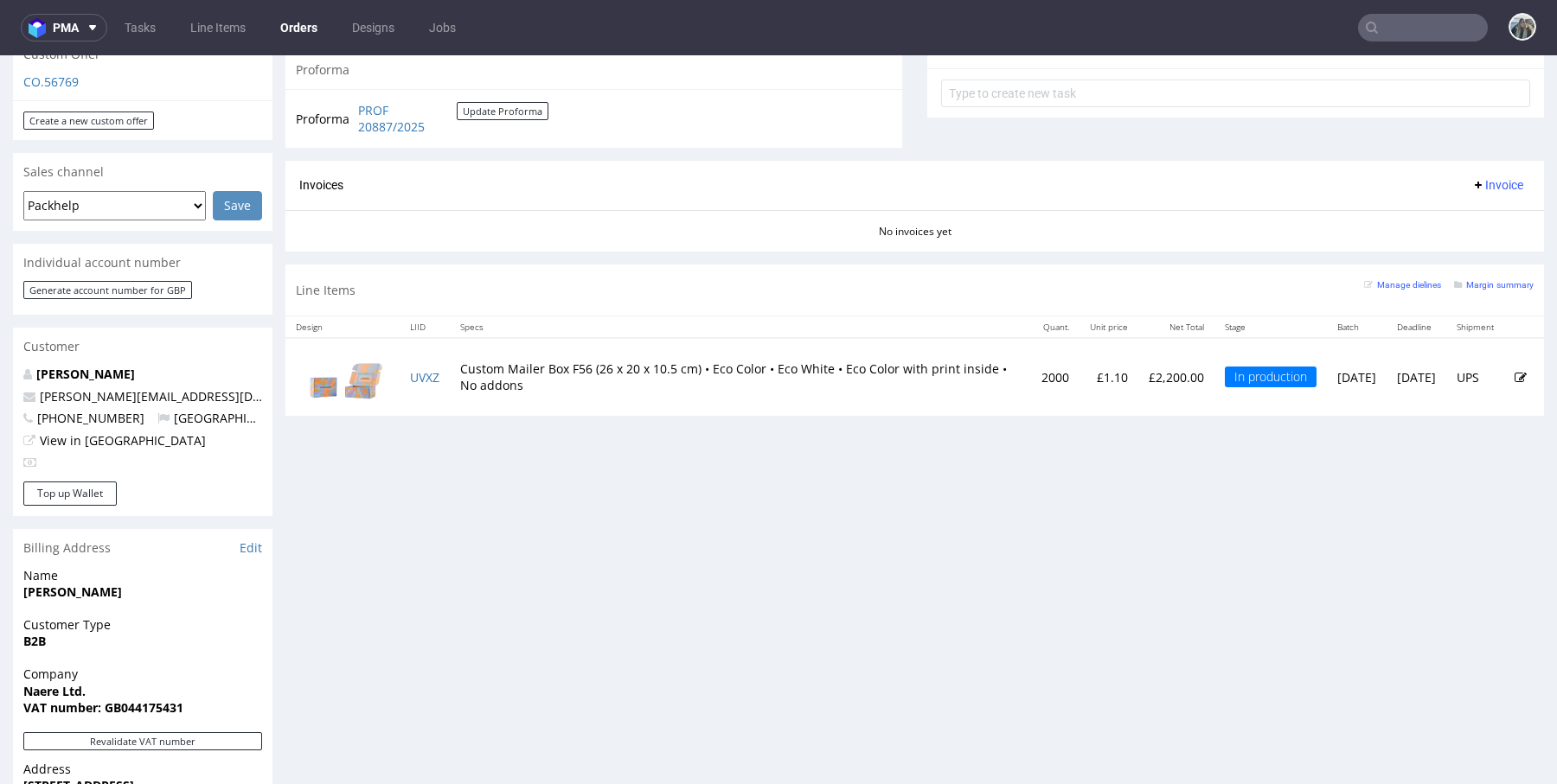
scroll to position [731, 0]
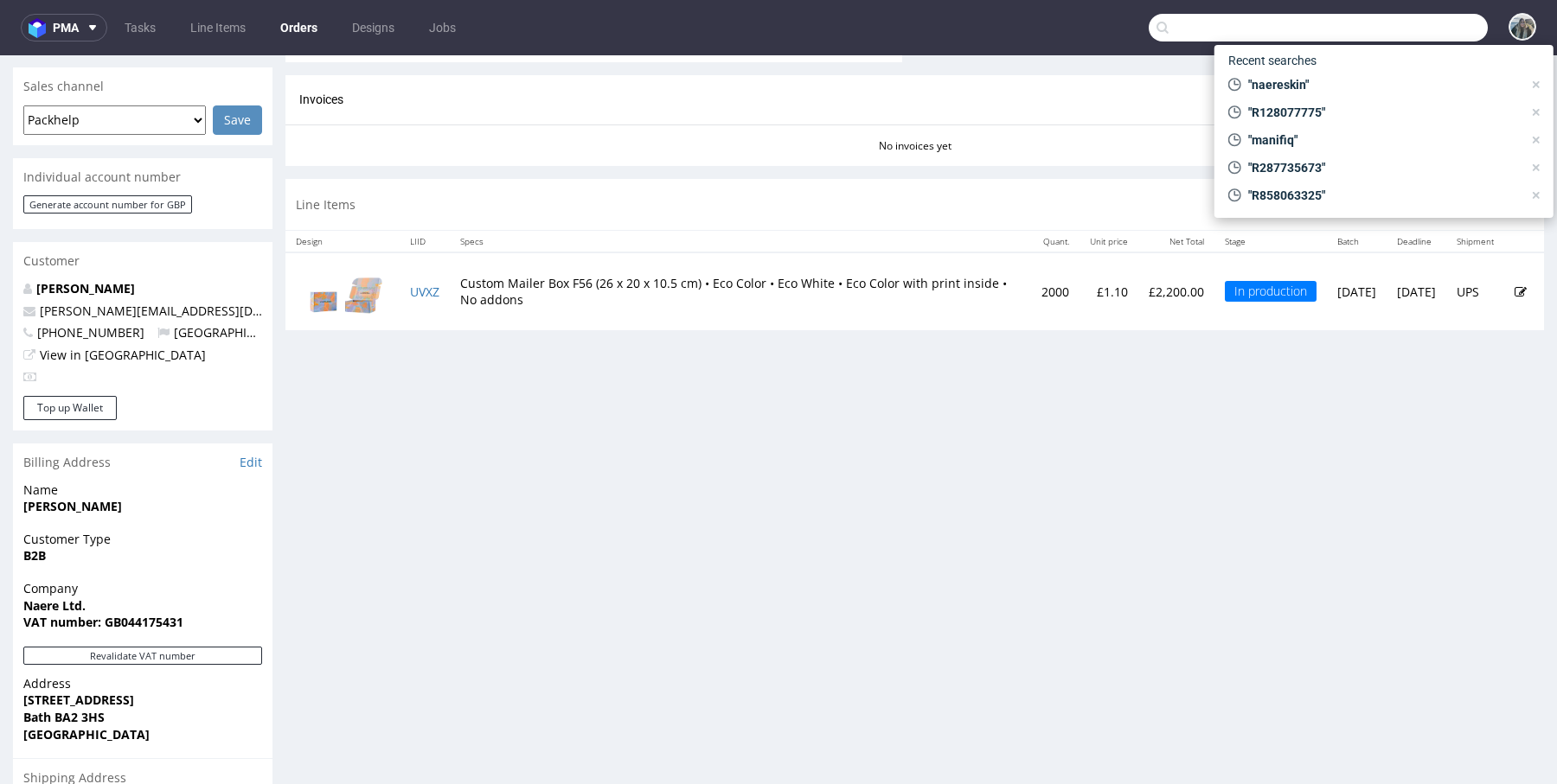
click at [1421, 30] on input "text" at bounding box center [1318, 27] width 339 height 28
paste input "R948052717"
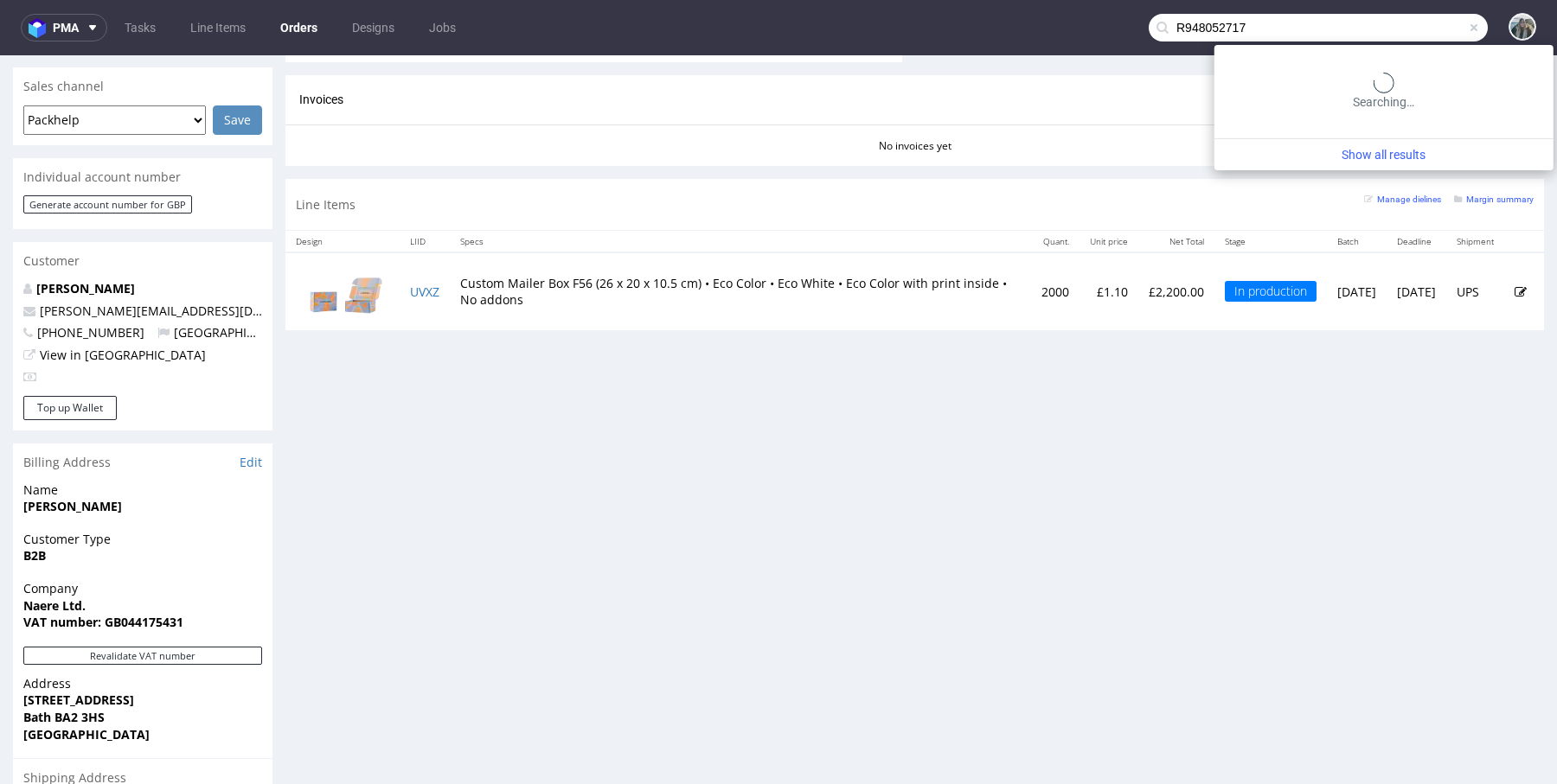
type input "R948052717"
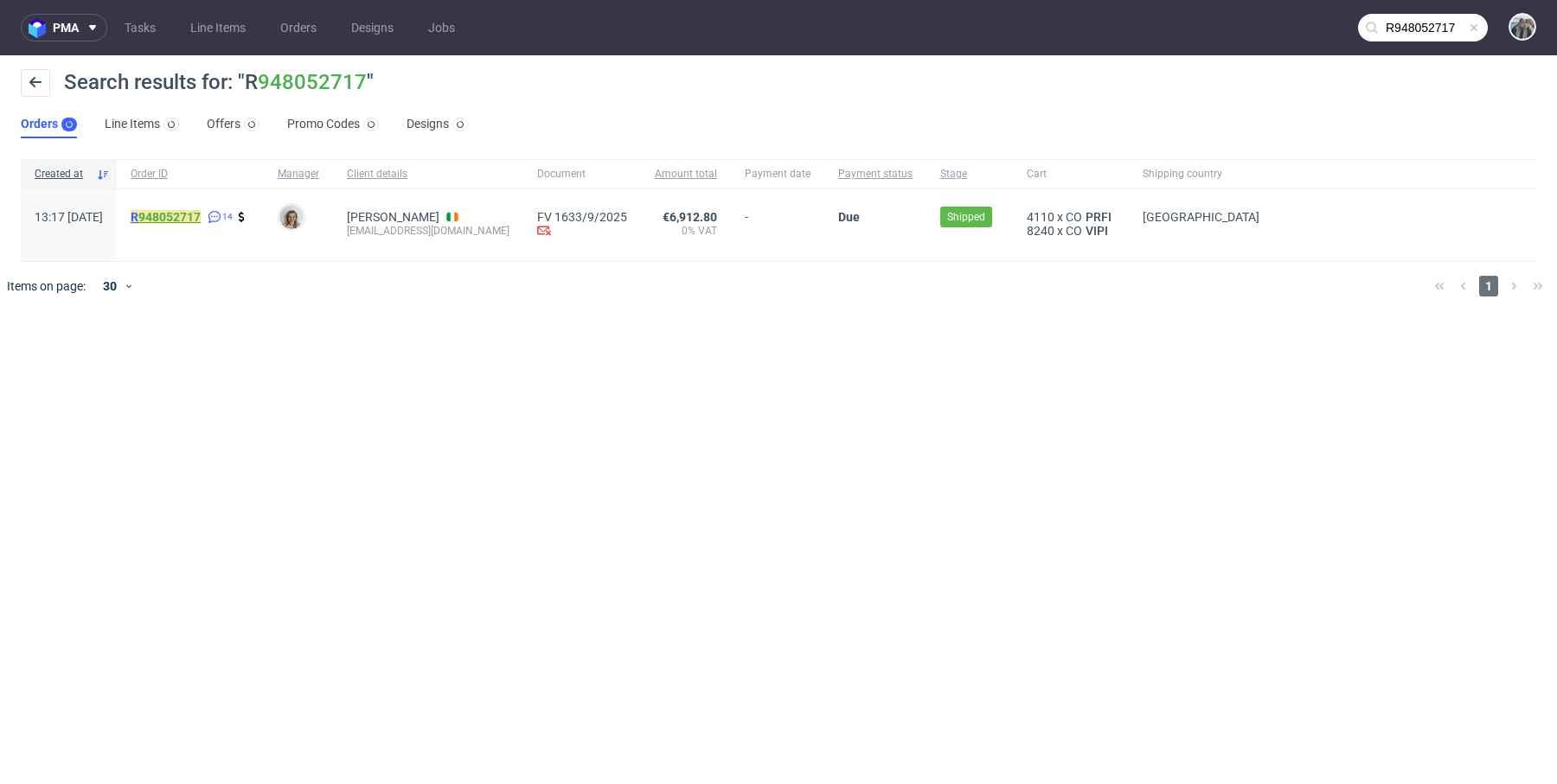
click at [201, 216] on link "948052717" at bounding box center [169, 217] width 62 height 14
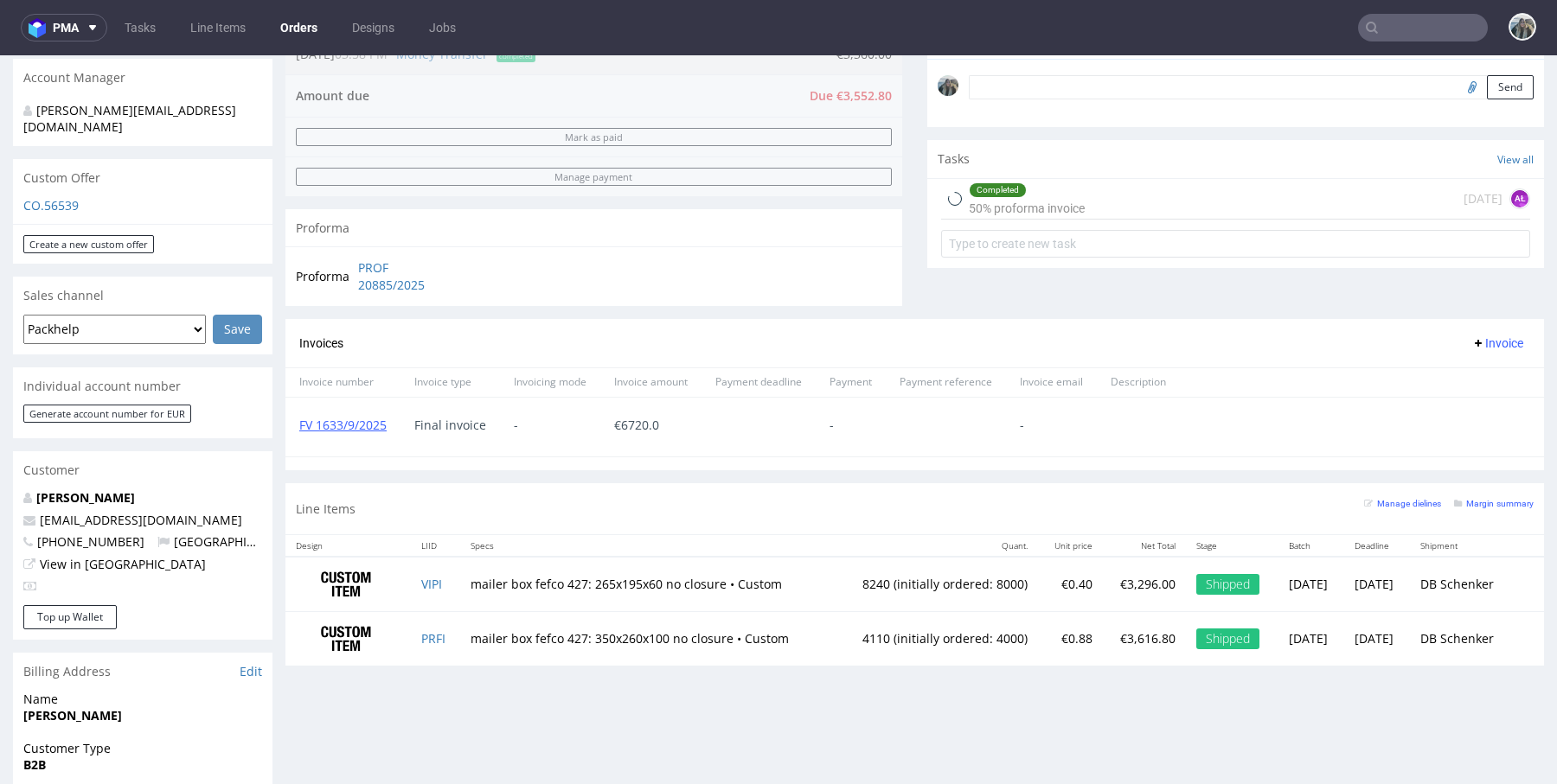
scroll to position [558, 0]
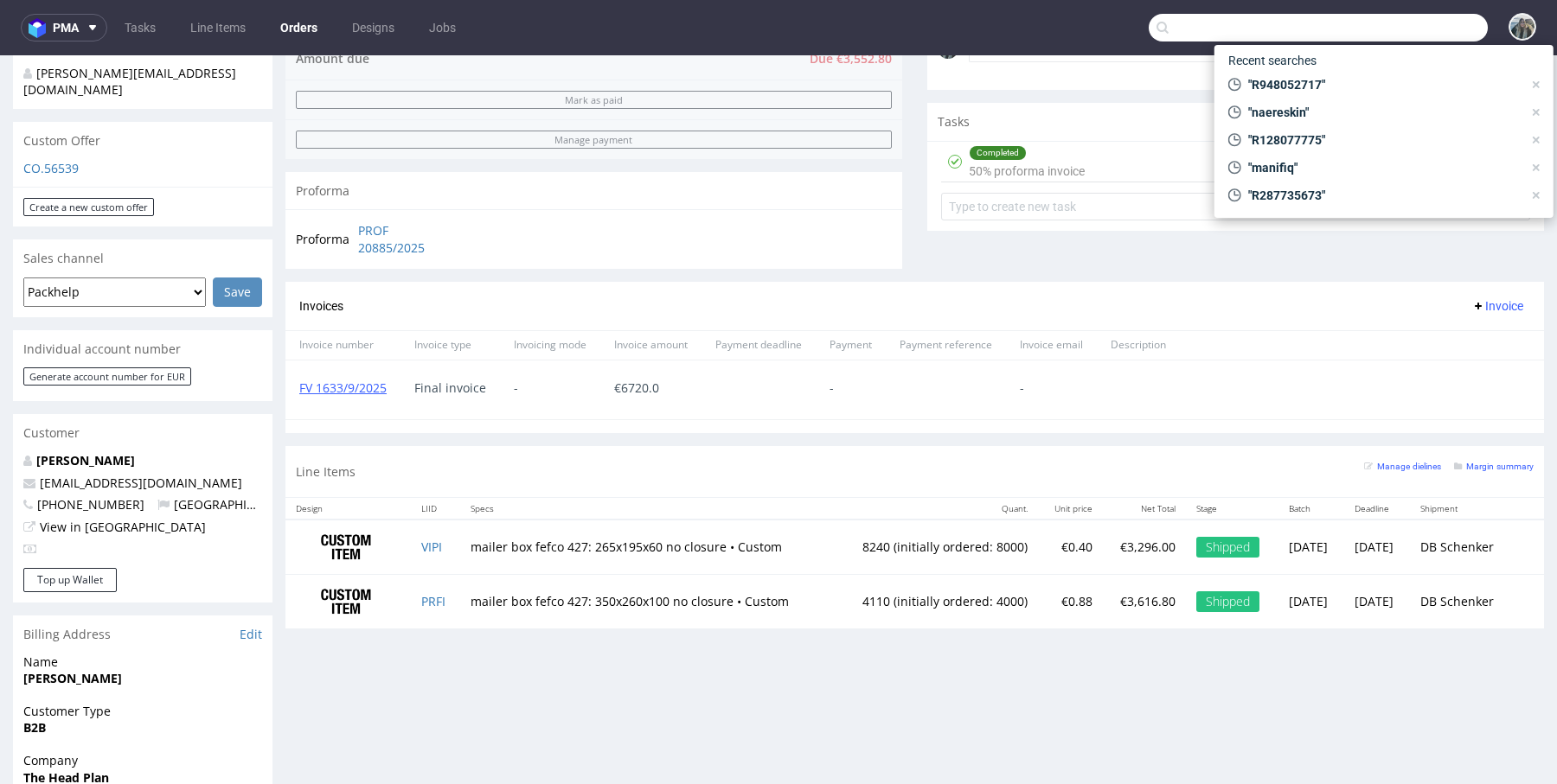
click at [1413, 17] on input "text" at bounding box center [1318, 27] width 339 height 28
paste input "R172264962"
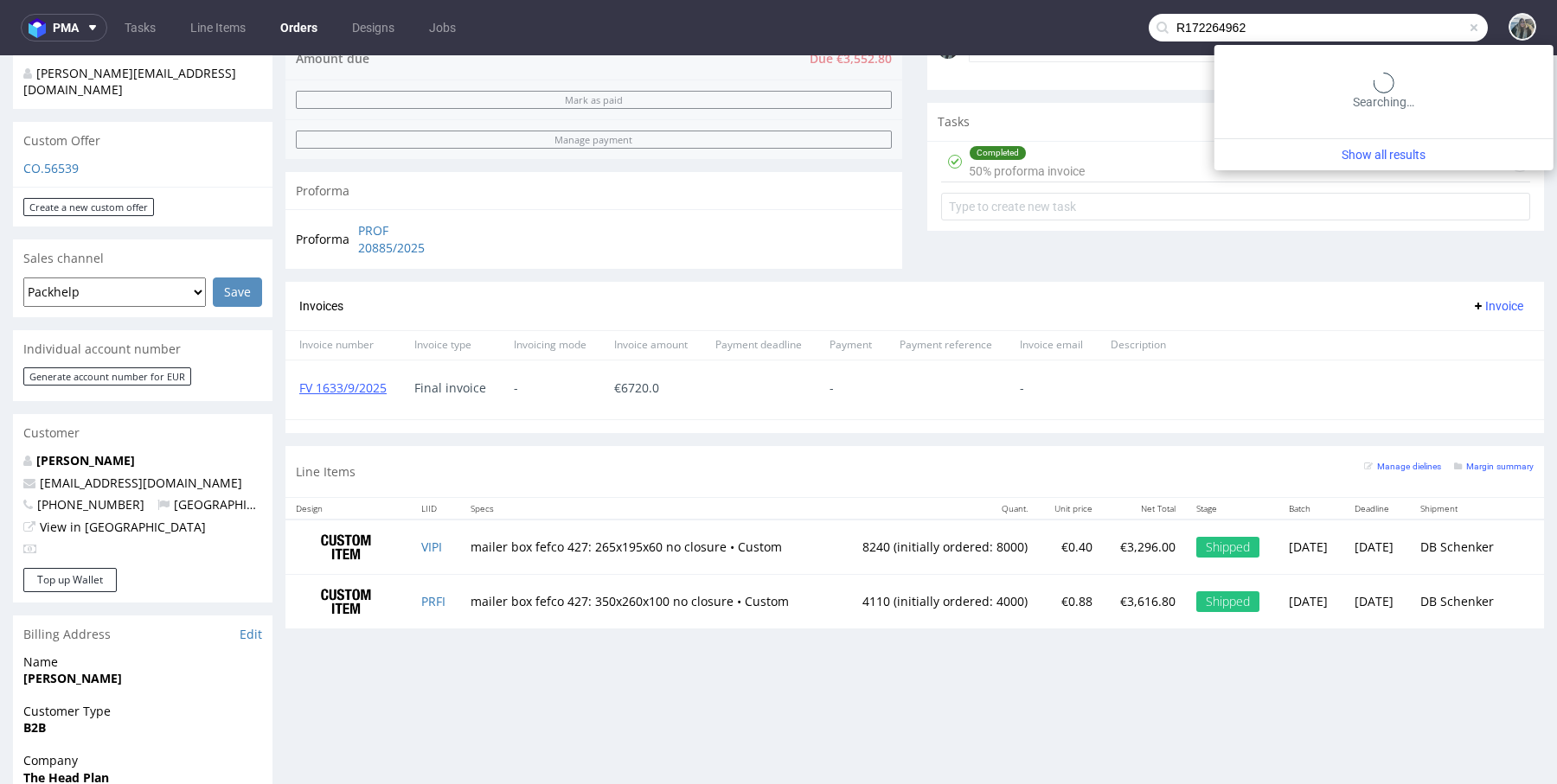
type input "R172264962"
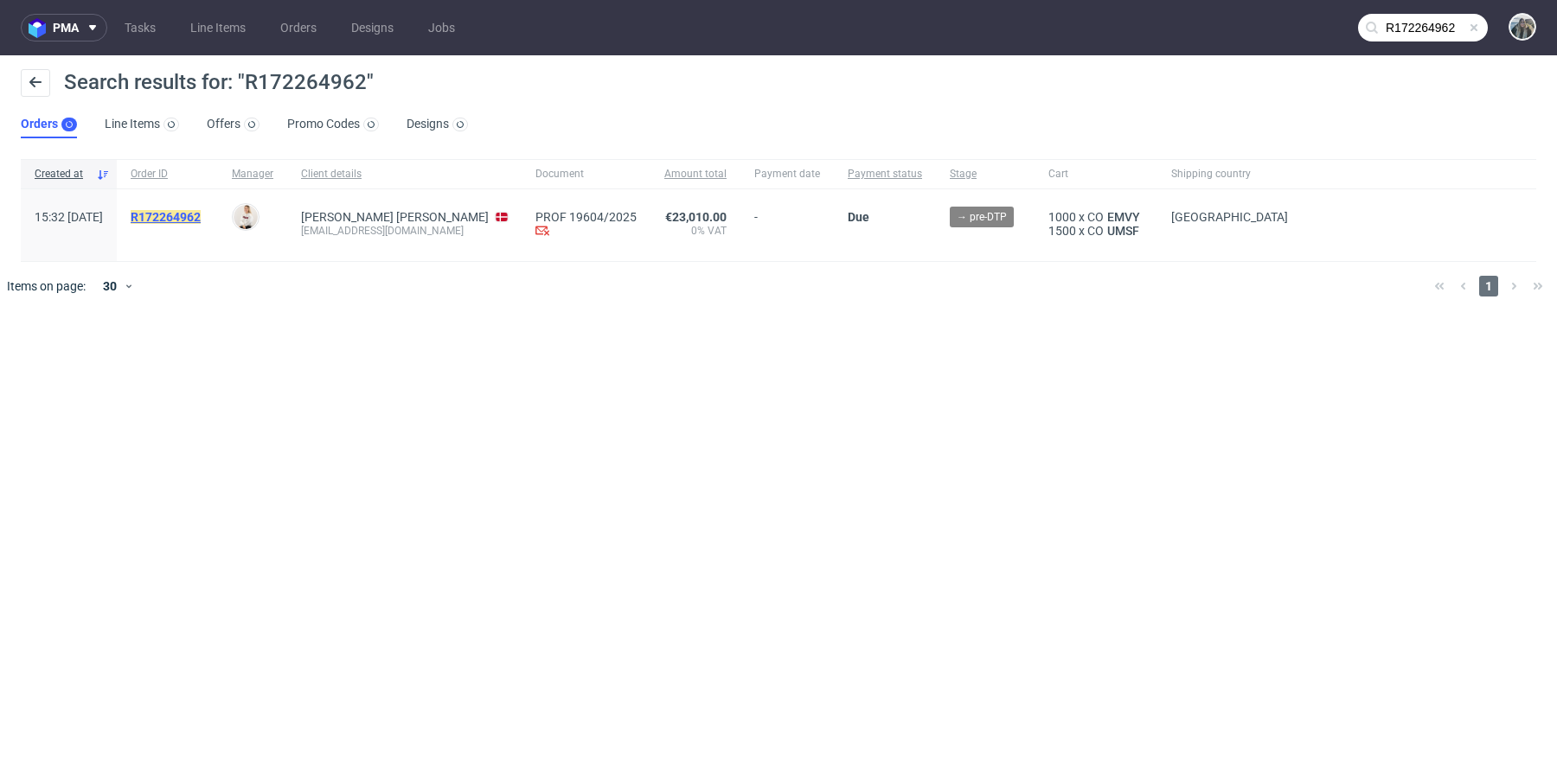
click at [201, 219] on mark "R172264962" at bounding box center [166, 217] width 70 height 14
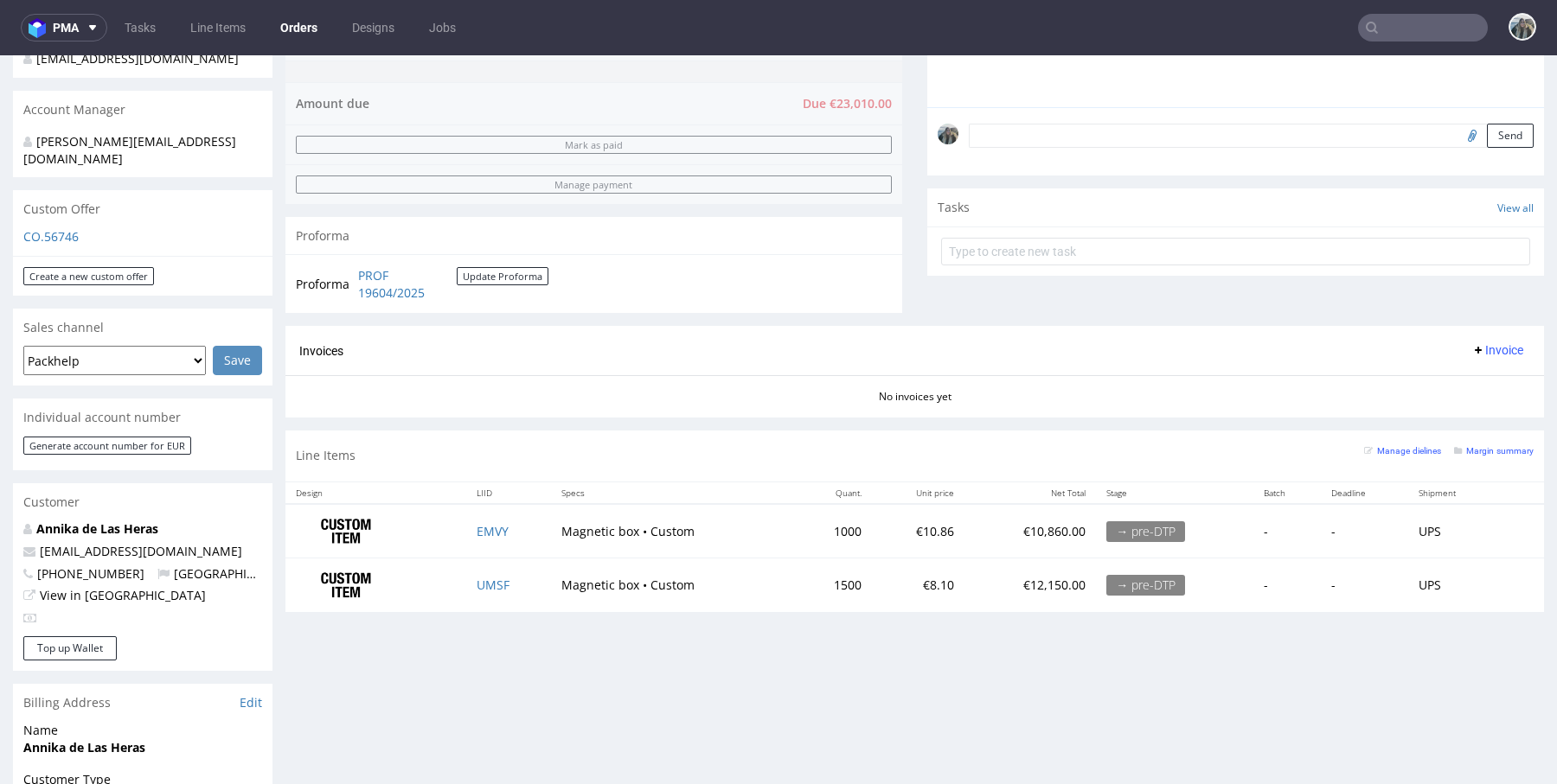
scroll to position [473, 0]
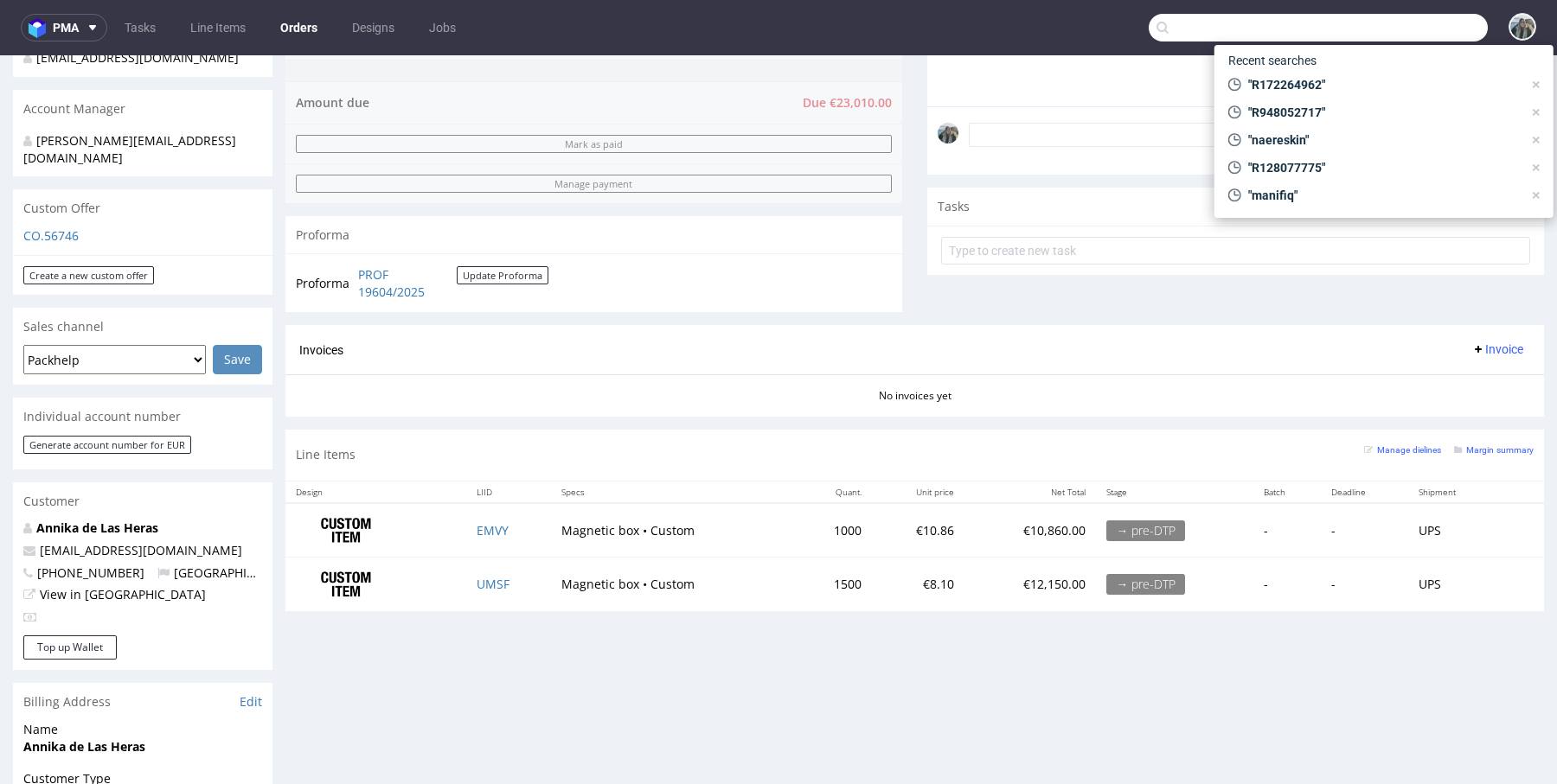
click at [1402, 35] on input "text" at bounding box center [1318, 27] width 339 height 28
paste input "R059086651"
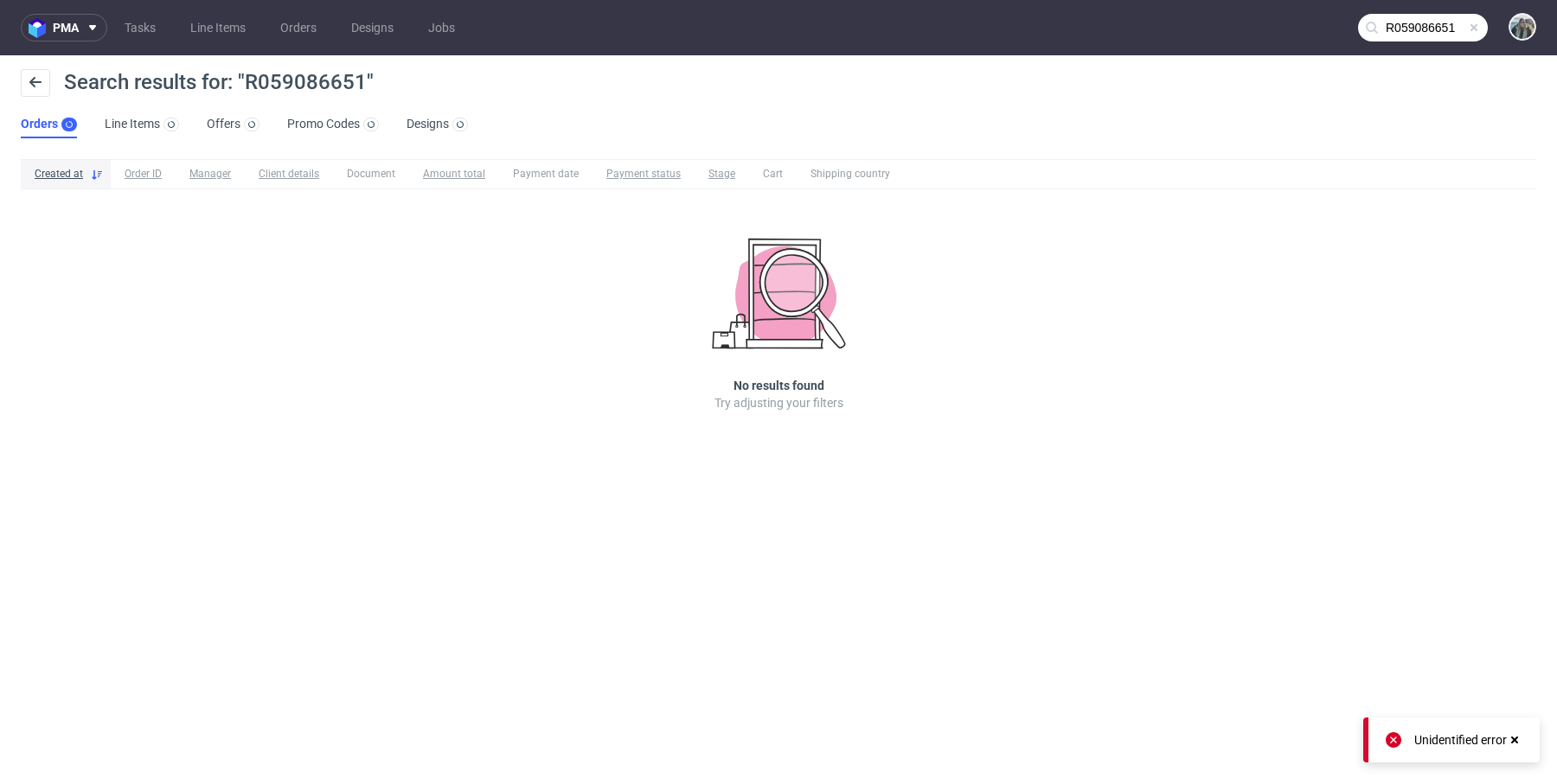
click at [1416, 23] on input "R059086651" at bounding box center [1423, 27] width 130 height 28
click at [1403, 15] on input "R059086651" at bounding box center [1423, 27] width 130 height 28
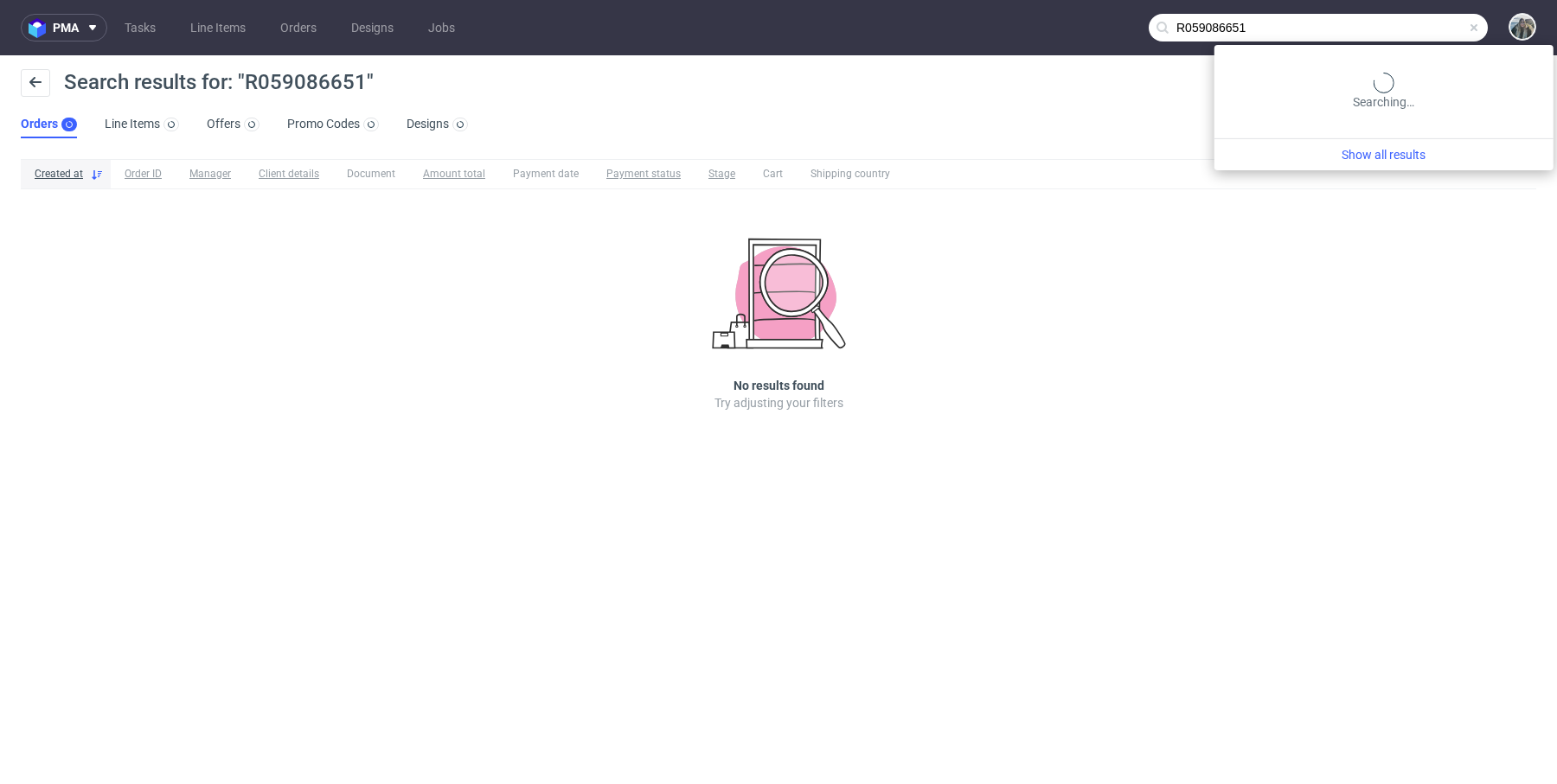
paste input "r"
type input "refurbed"
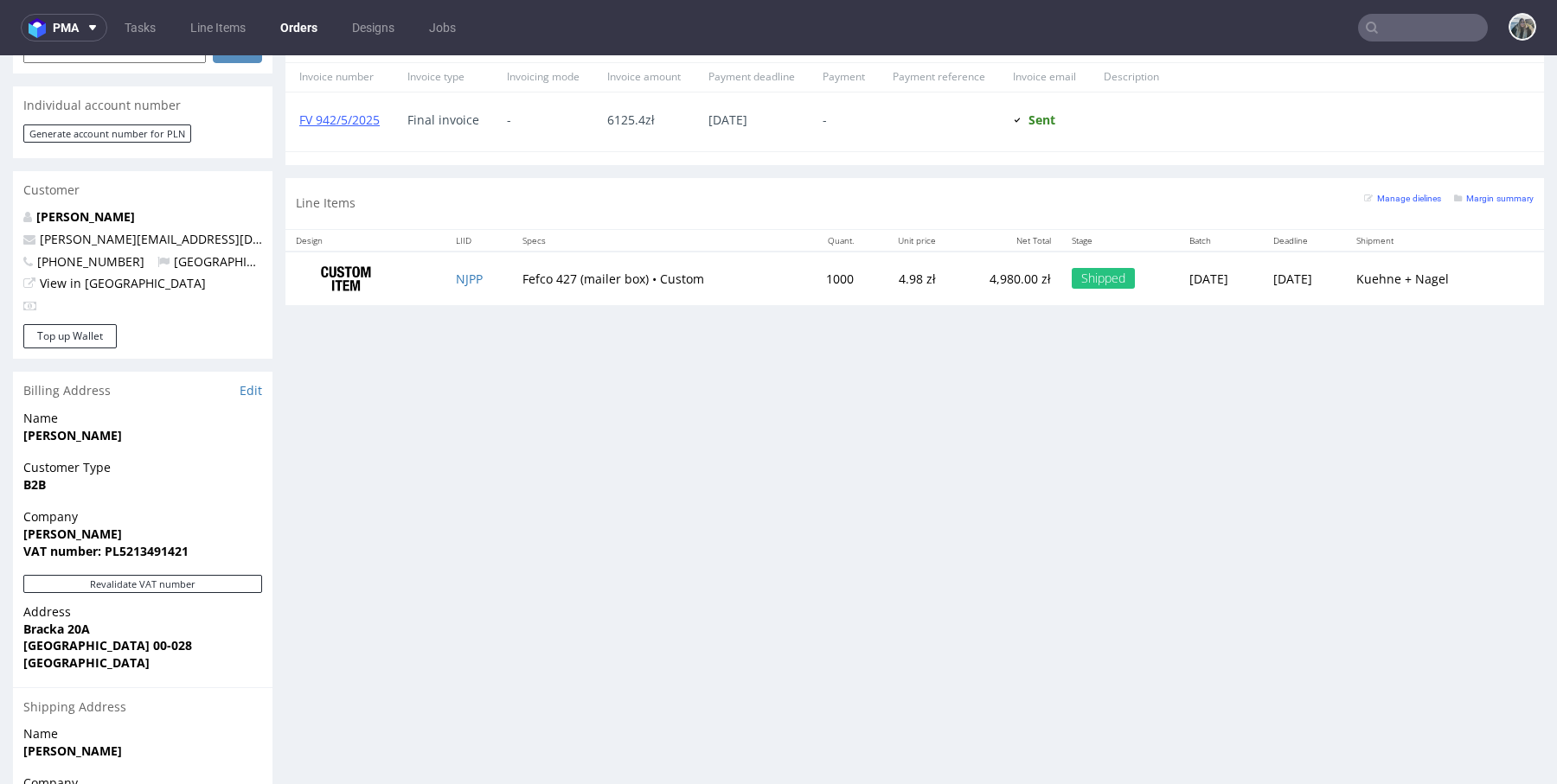
scroll to position [877, 0]
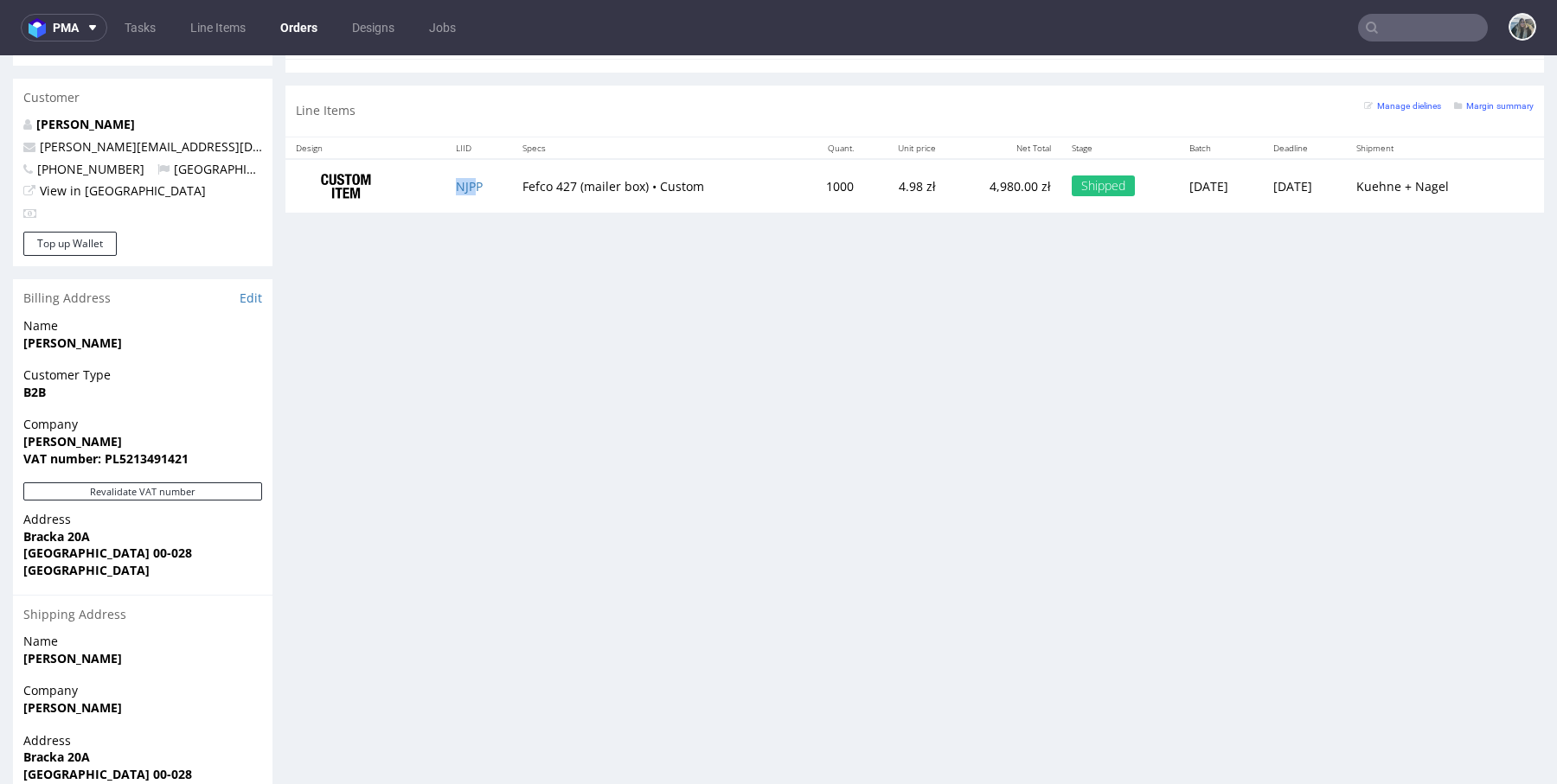
click at [467, 191] on td "NJPP" at bounding box center [479, 186] width 67 height 54
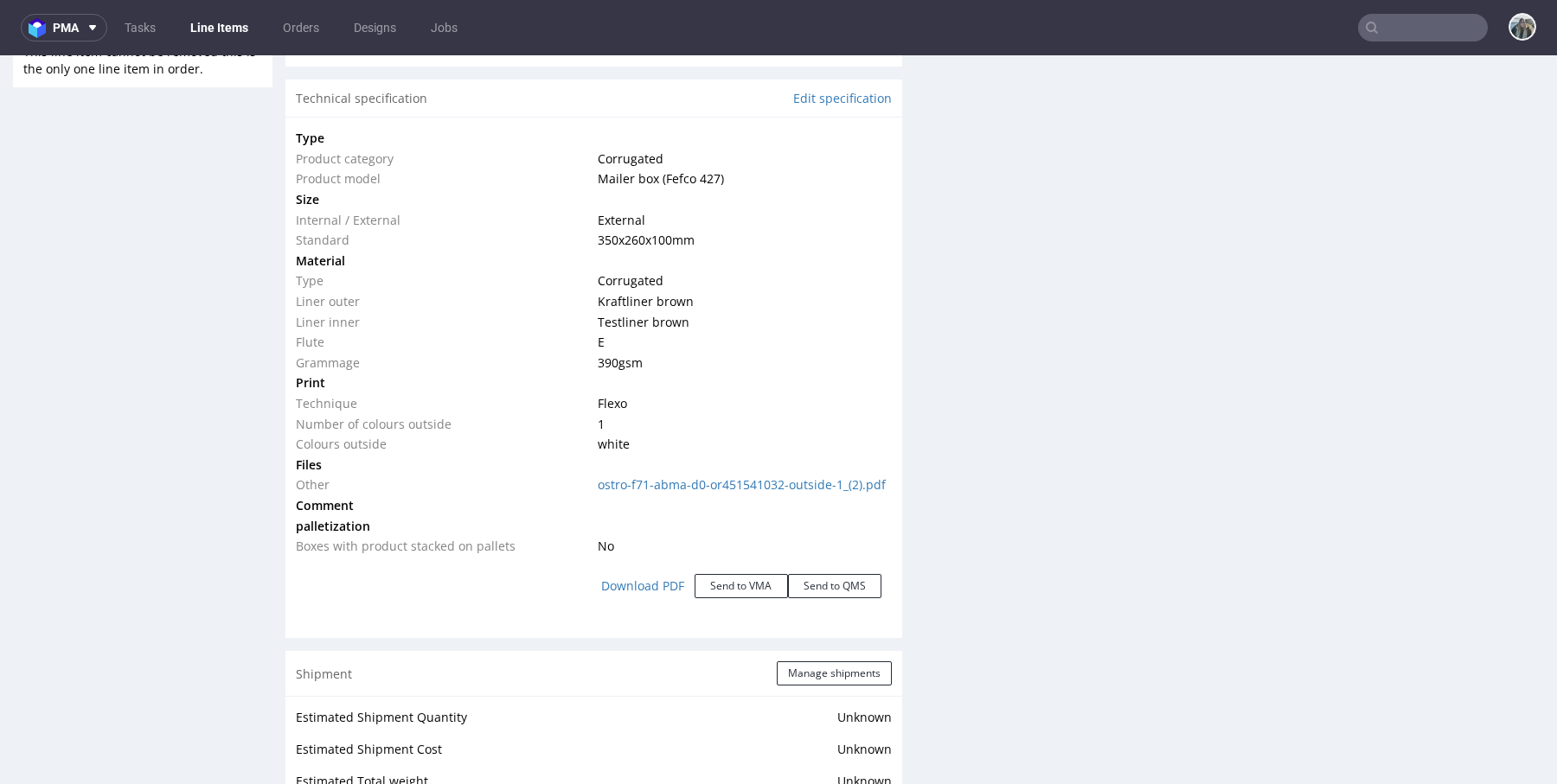
scroll to position [1476, 0]
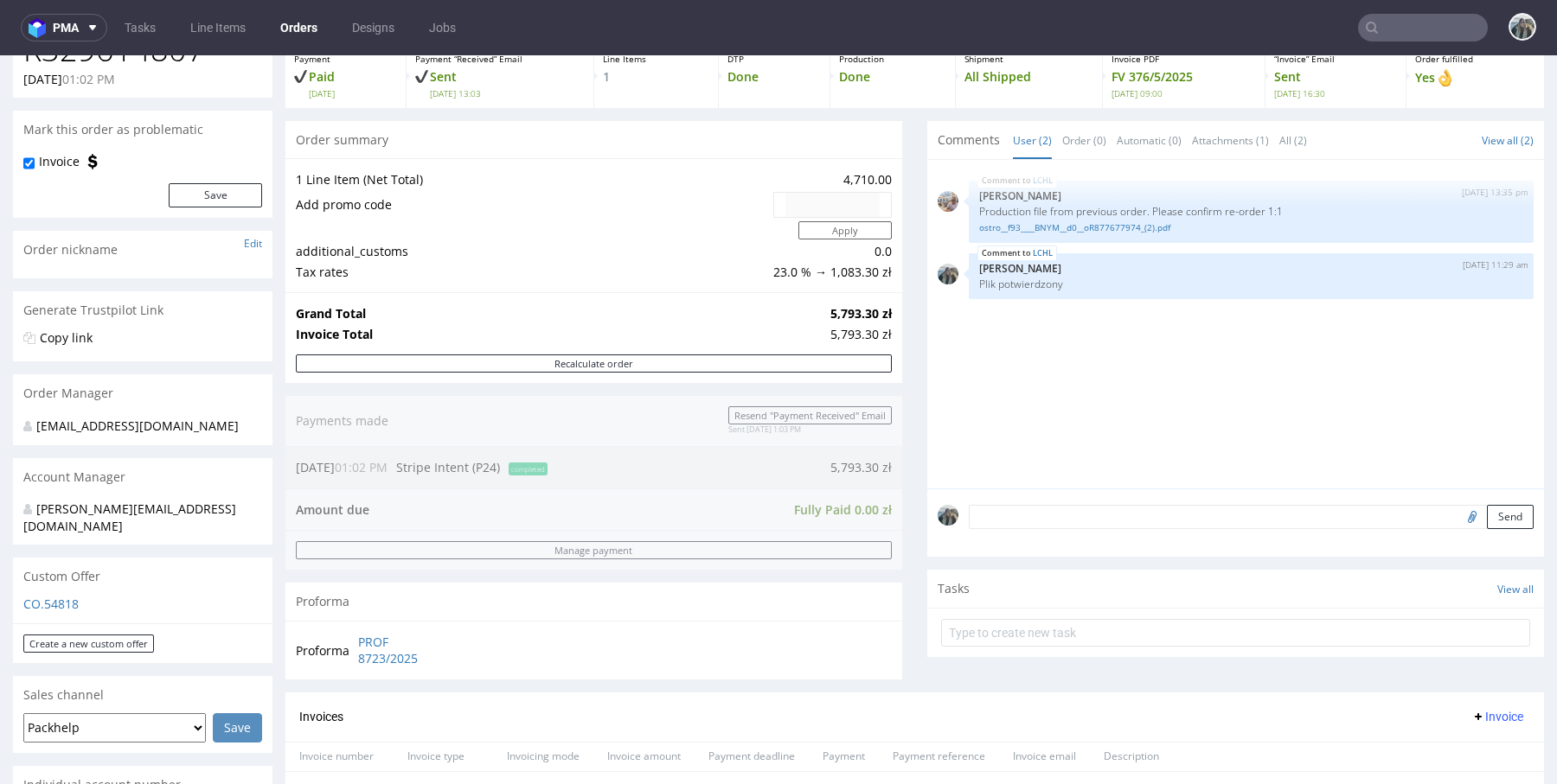
scroll to position [696, 0]
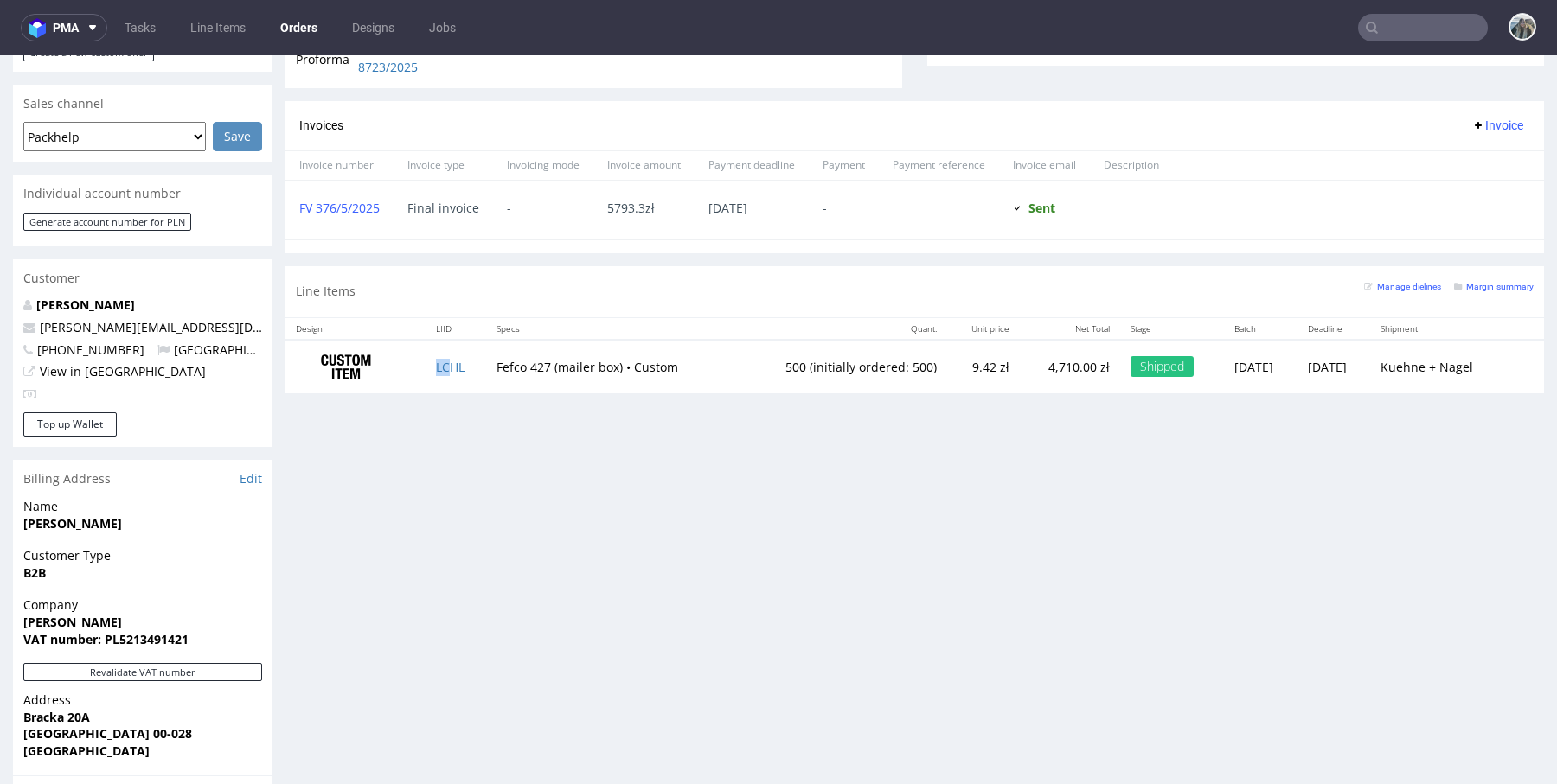
click at [440, 371] on td "LCHL" at bounding box center [455, 367] width 61 height 54
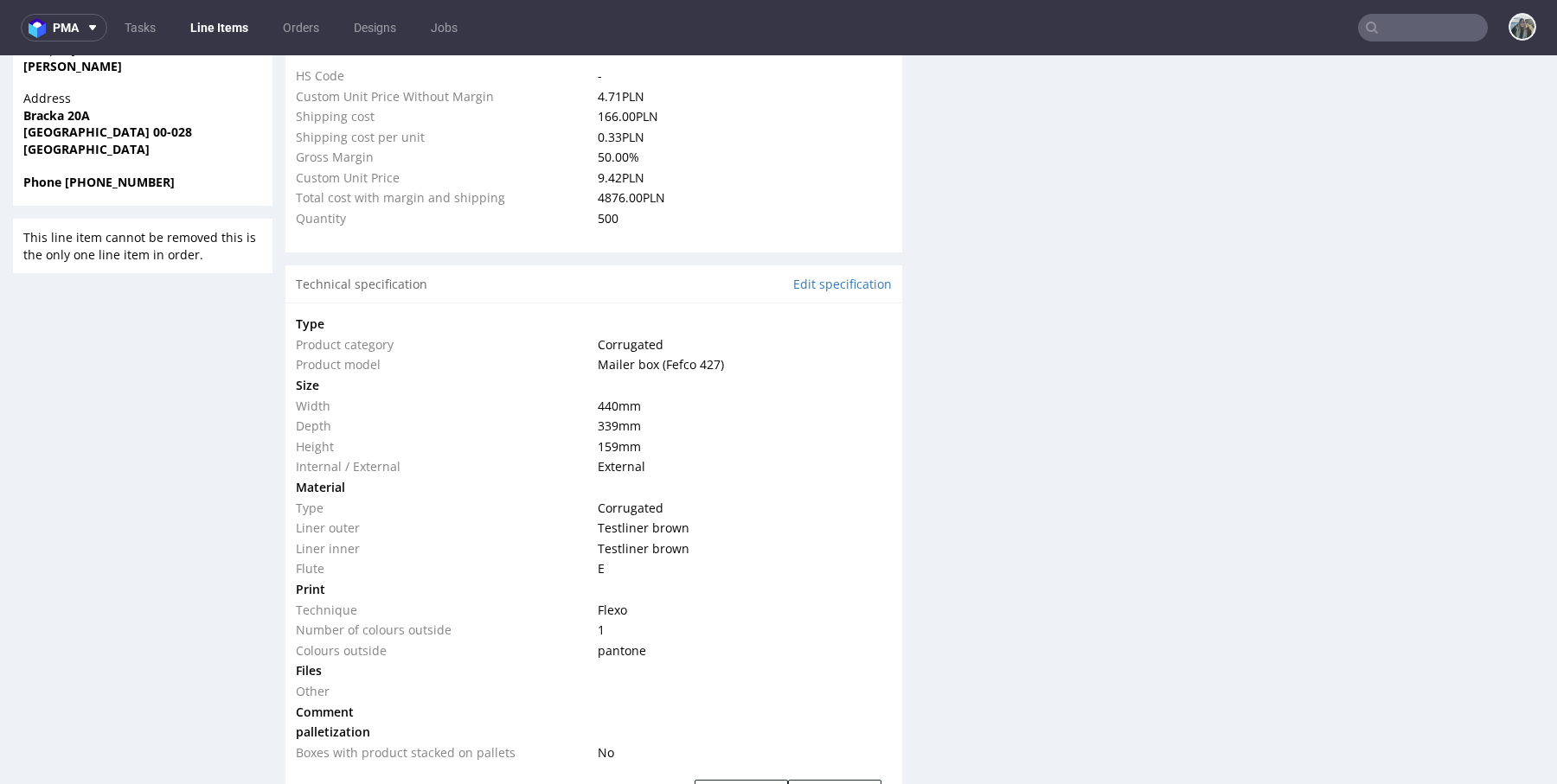
scroll to position [1303, 0]
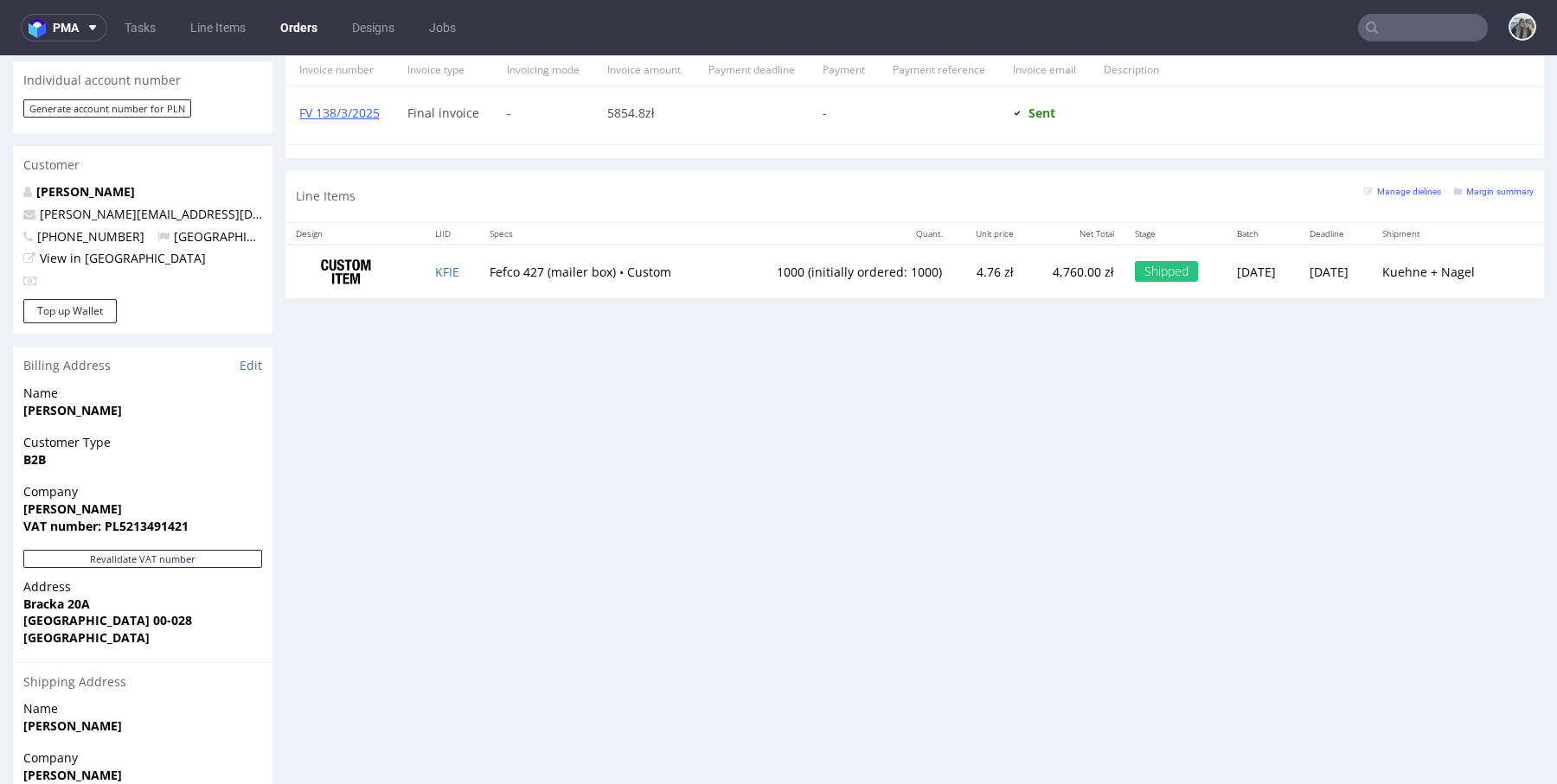
scroll to position [817, 0]
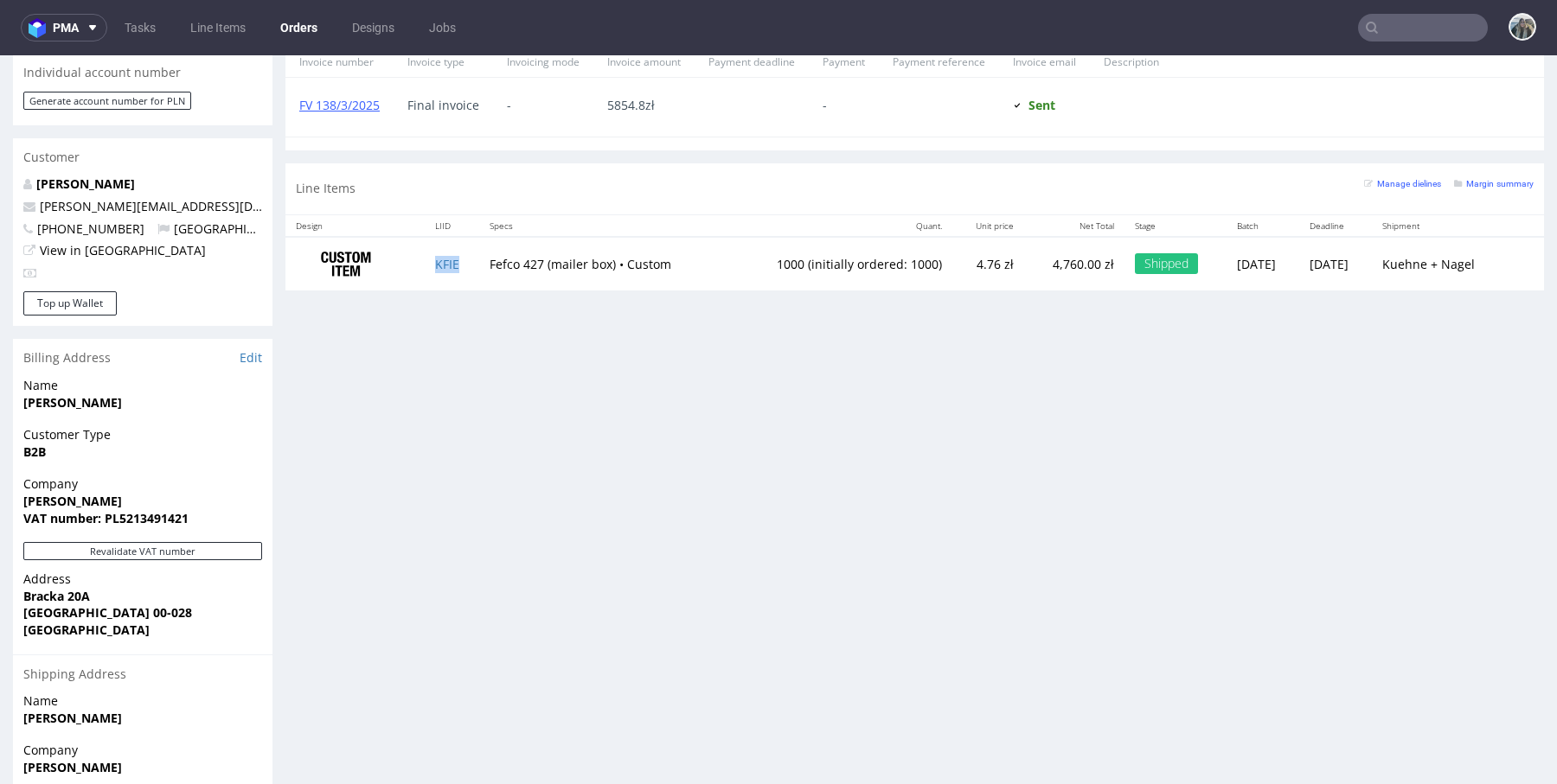
click at [438, 270] on td "KFIE" at bounding box center [452, 264] width 54 height 54
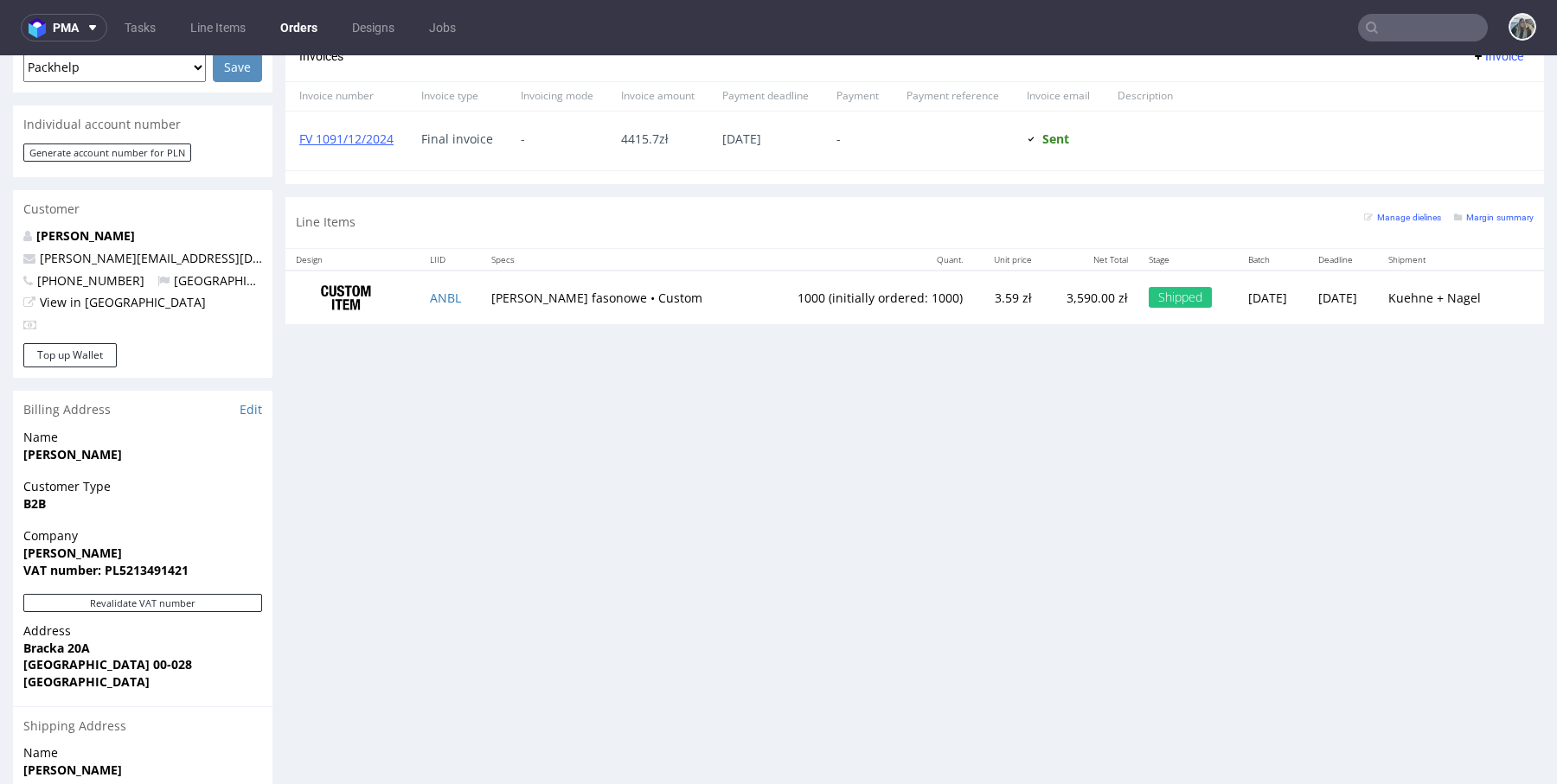
scroll to position [767, 0]
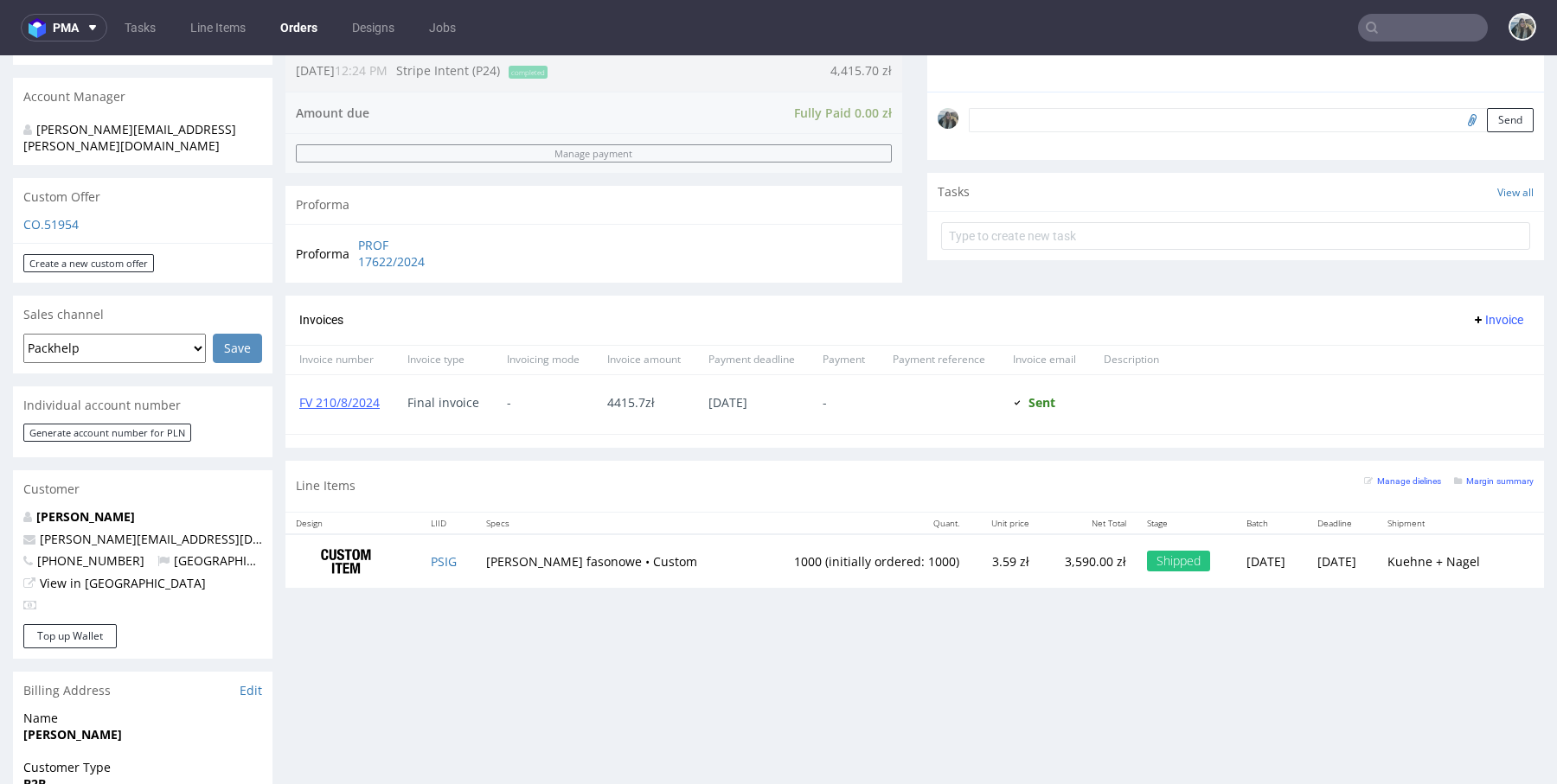
scroll to position [620, 0]
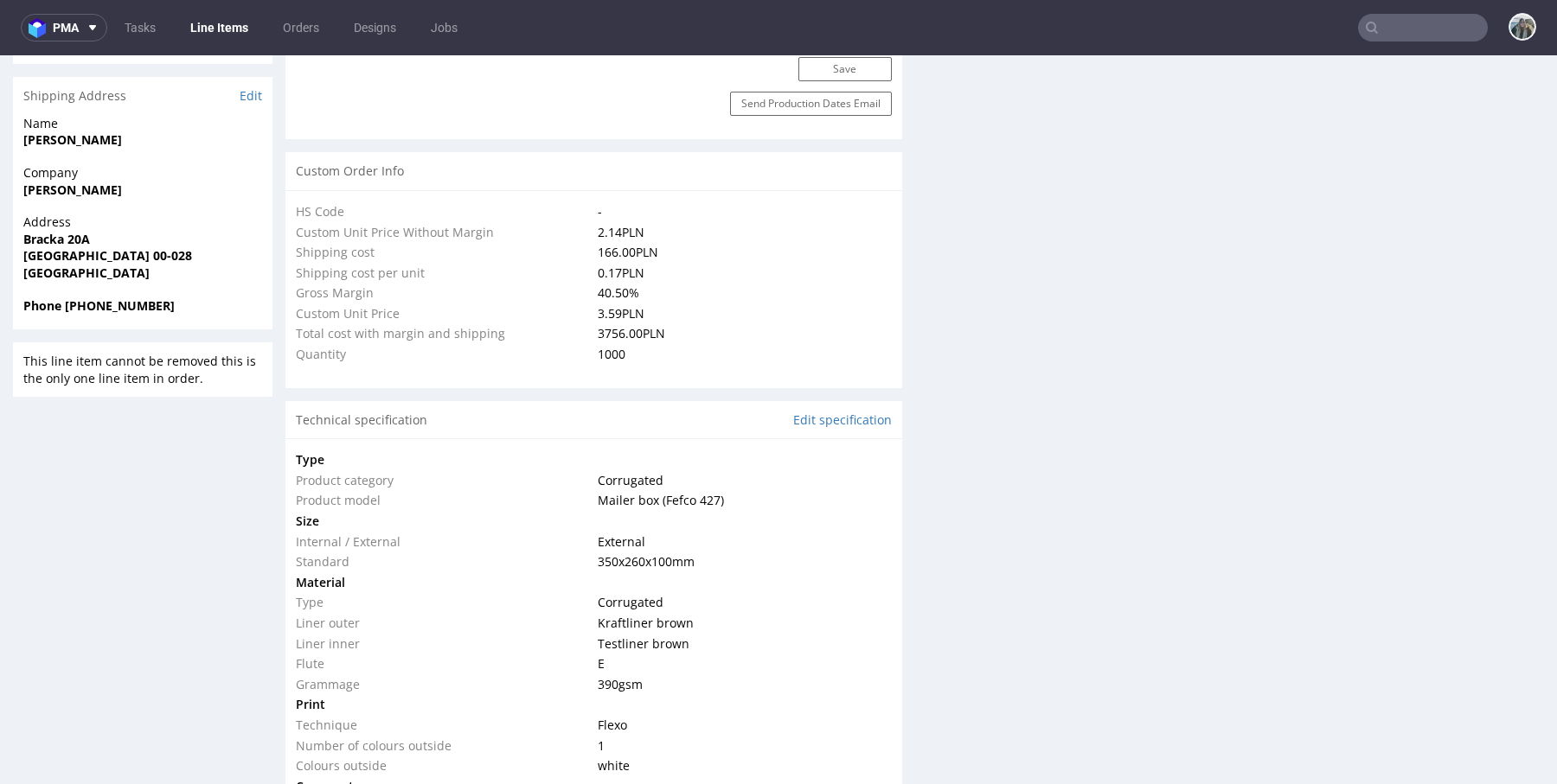
scroll to position [1199, 0]
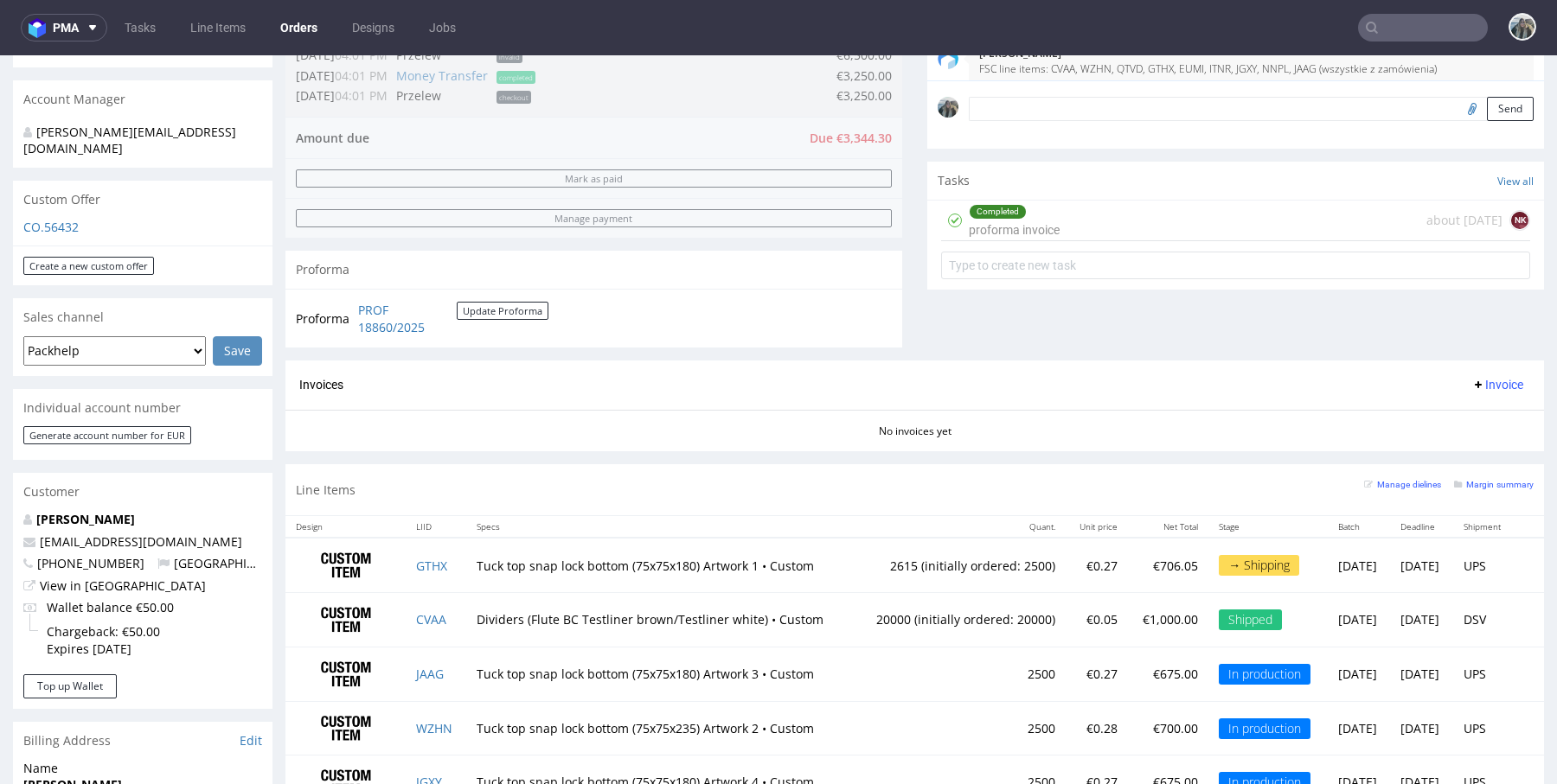
scroll to position [1010, 0]
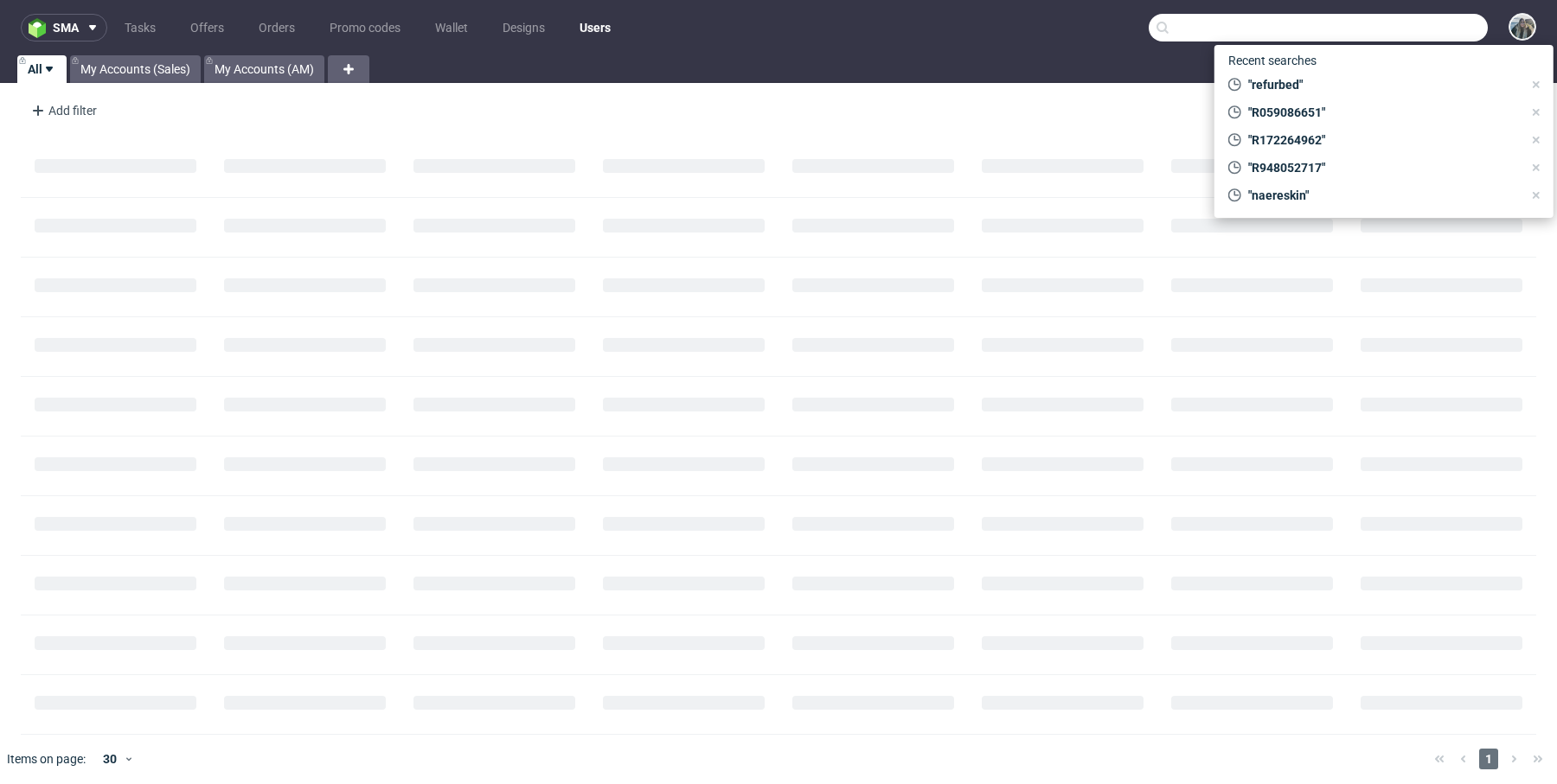
click at [1381, 25] on input "text" at bounding box center [1318, 27] width 339 height 28
paste input "rebottled"
type input "rebottled"
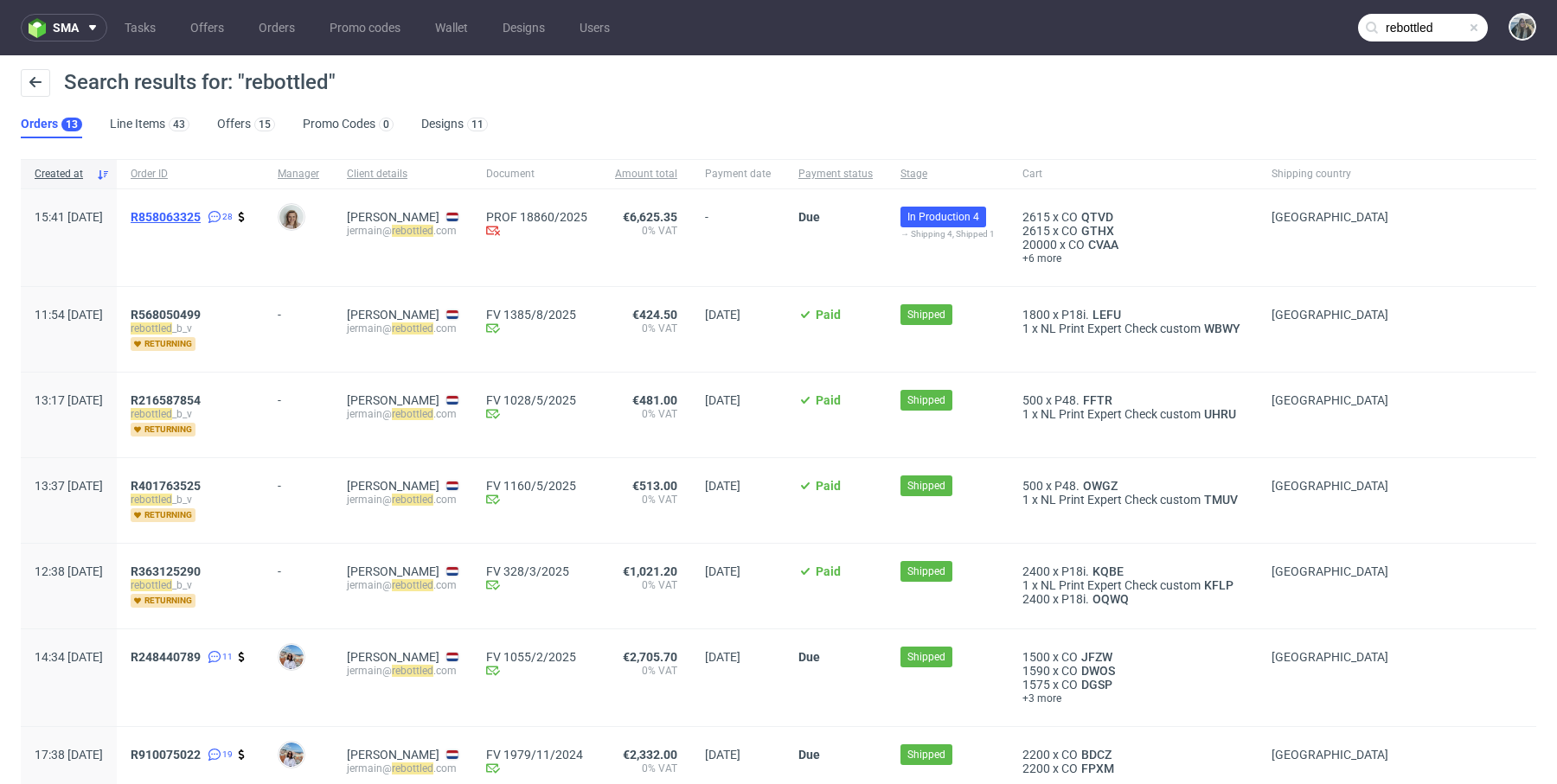
click at [204, 223] on link "R858063325" at bounding box center [167, 217] width 73 height 14
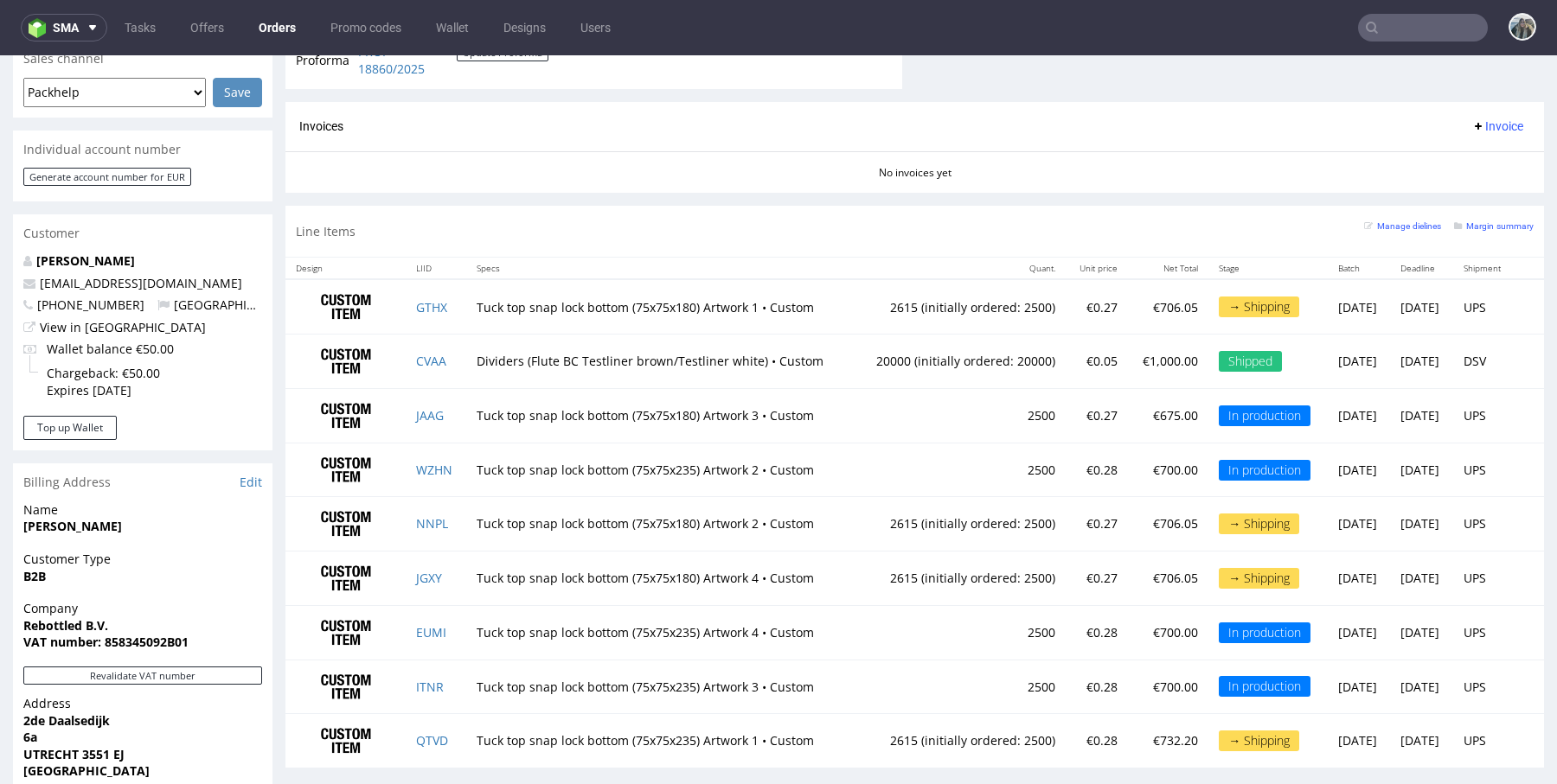
scroll to position [759, 0]
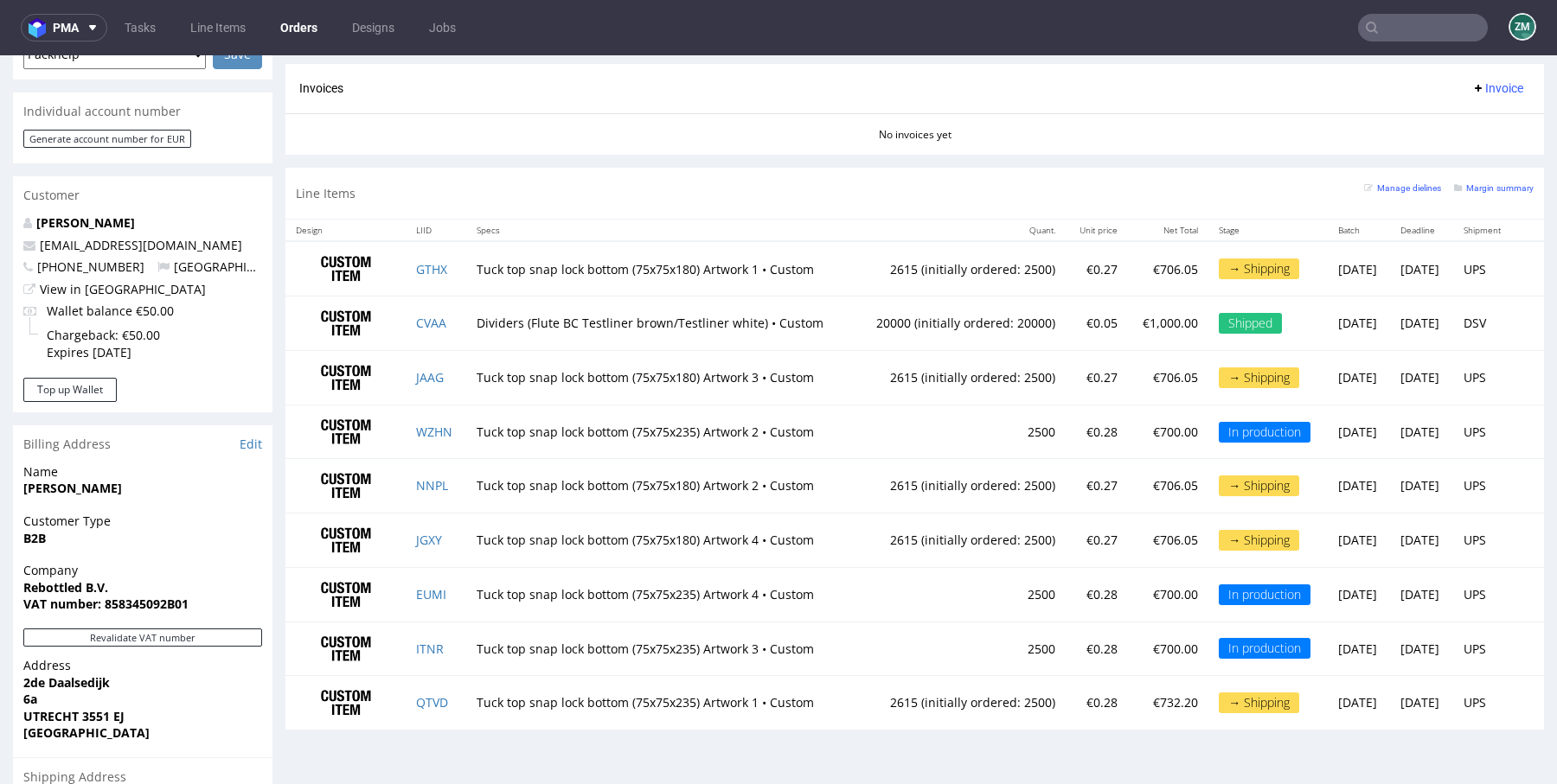
scroll to position [838, 0]
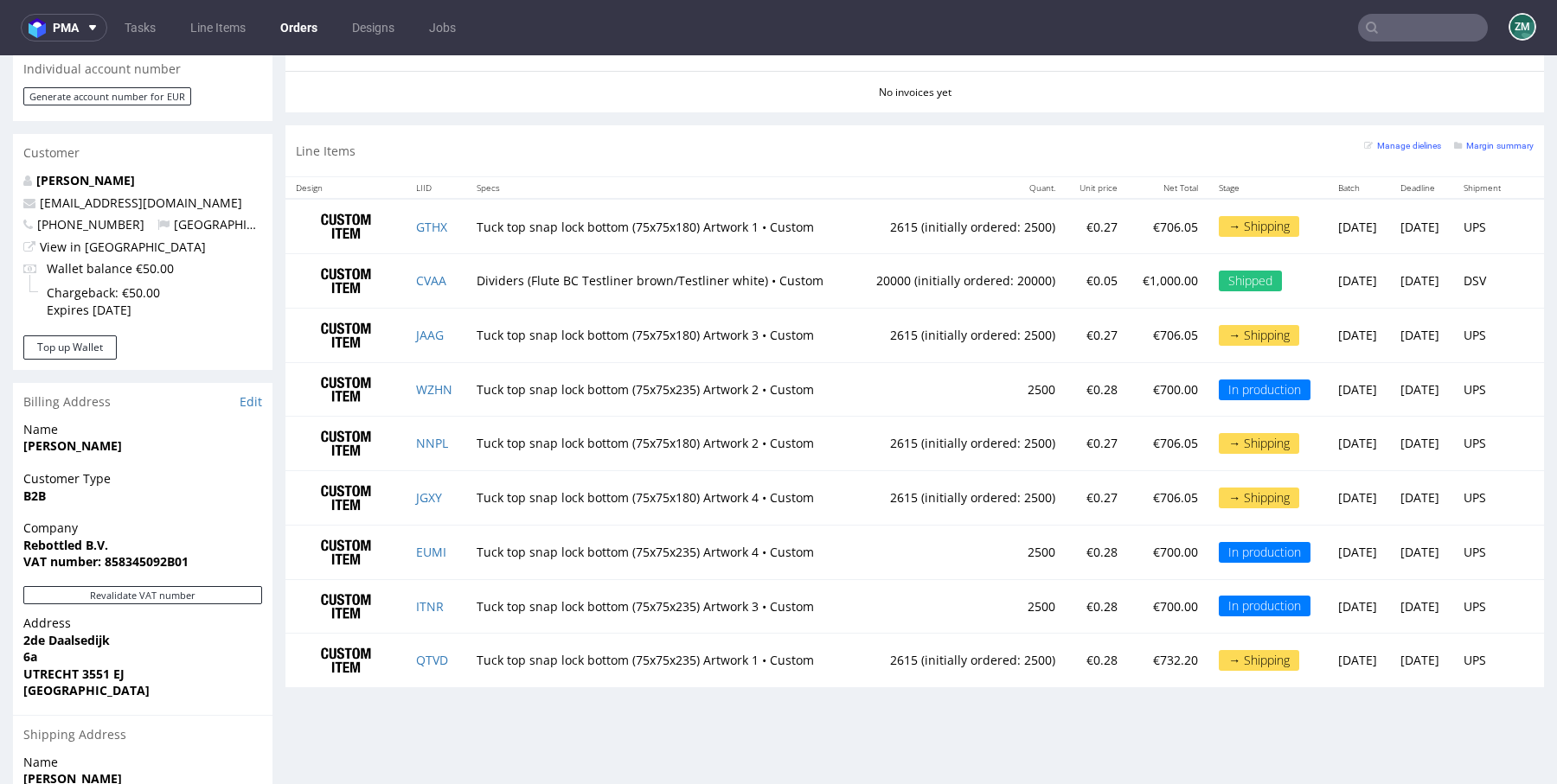
click at [99, 172] on p "[PERSON_NAME]" at bounding box center [143, 180] width 239 height 17
drag, startPoint x: 103, startPoint y: 154, endPoint x: 952, endPoint y: 108, distance: 850.2
click at [103, 172] on link "[PERSON_NAME]" at bounding box center [85, 180] width 98 height 16
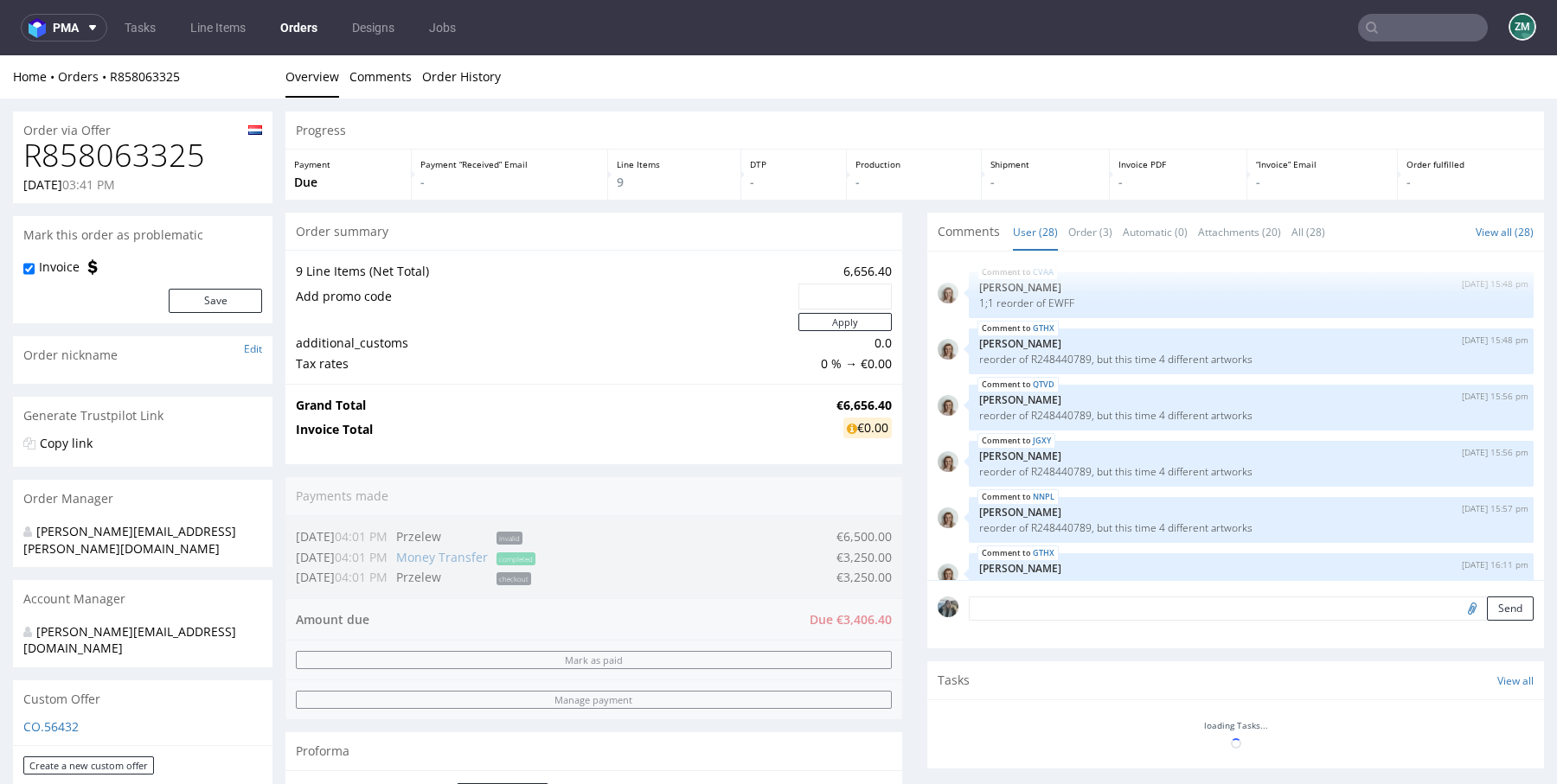
scroll to position [1593, 0]
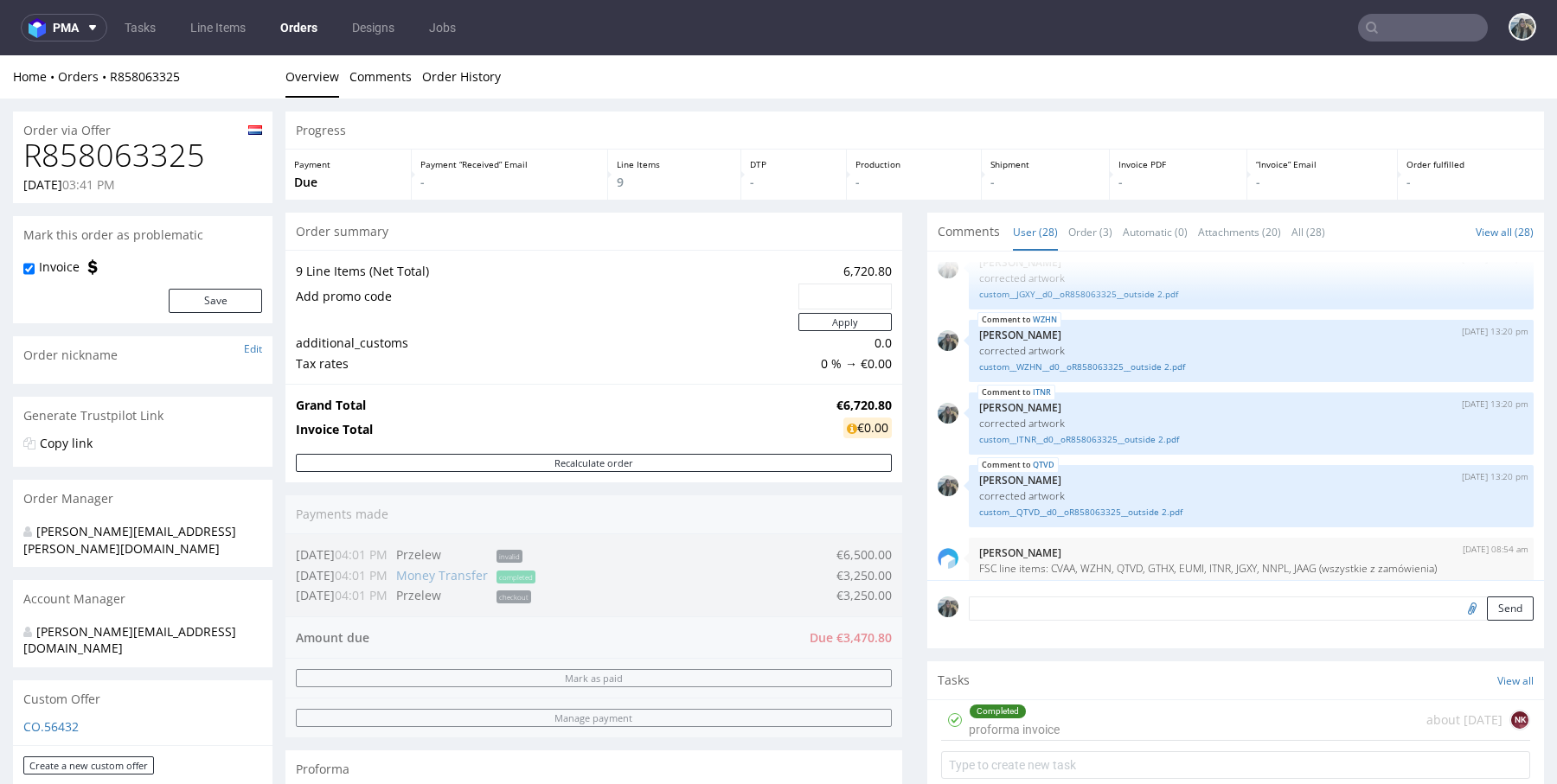
scroll to position [331, 0]
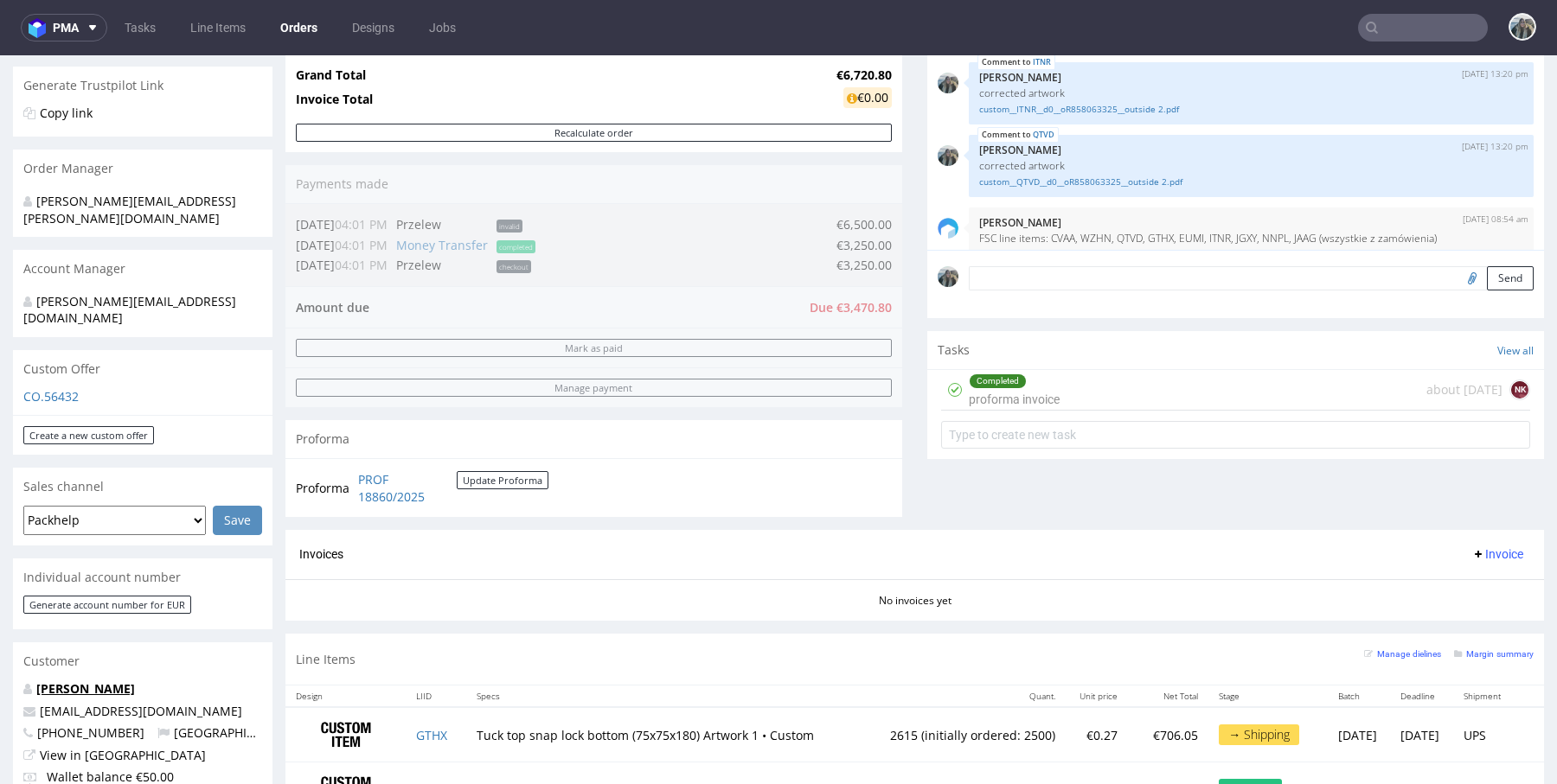
click at [128, 680] on link "[PERSON_NAME]" at bounding box center [85, 688] width 98 height 16
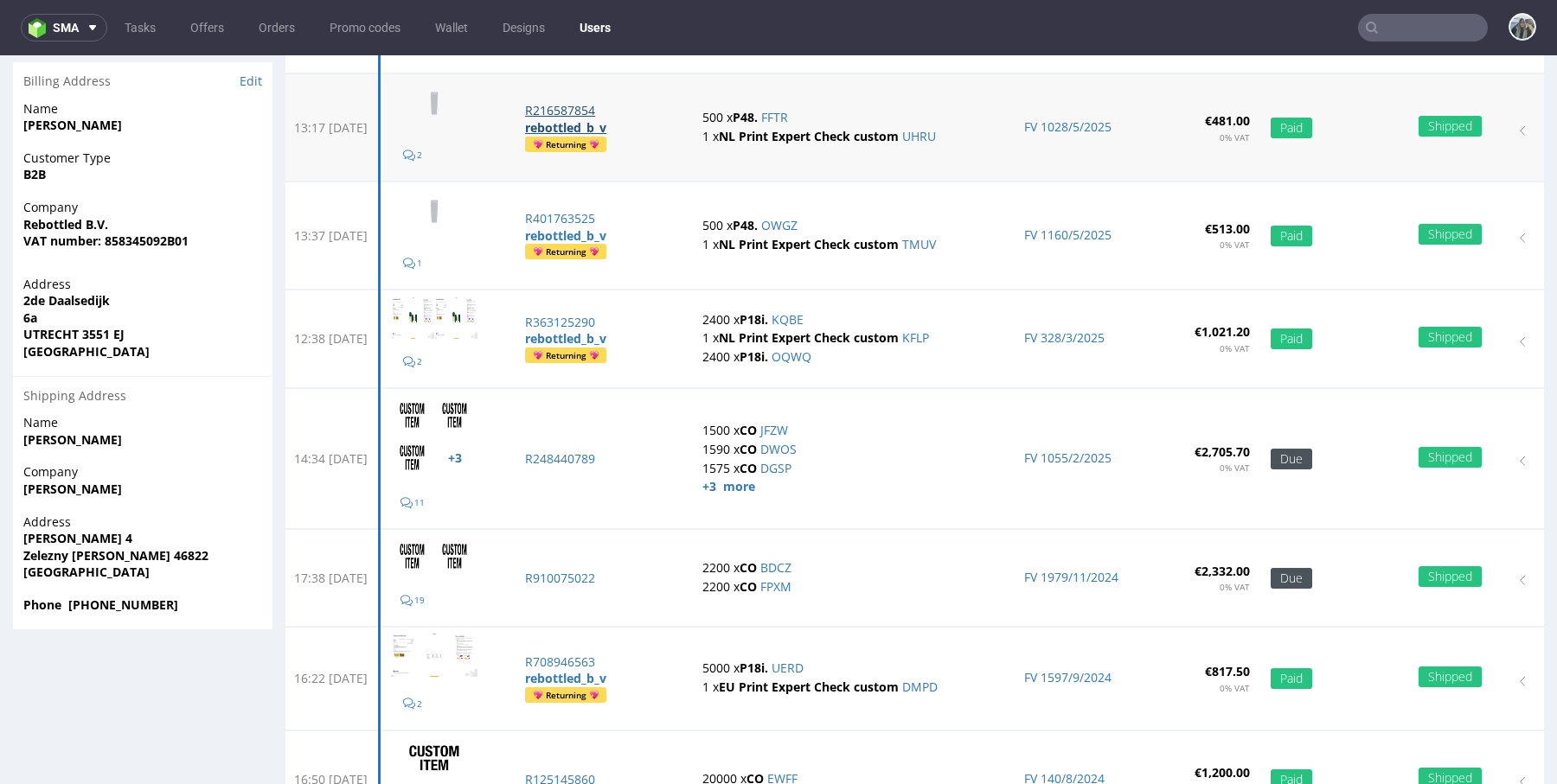
scroll to position [498, 0]
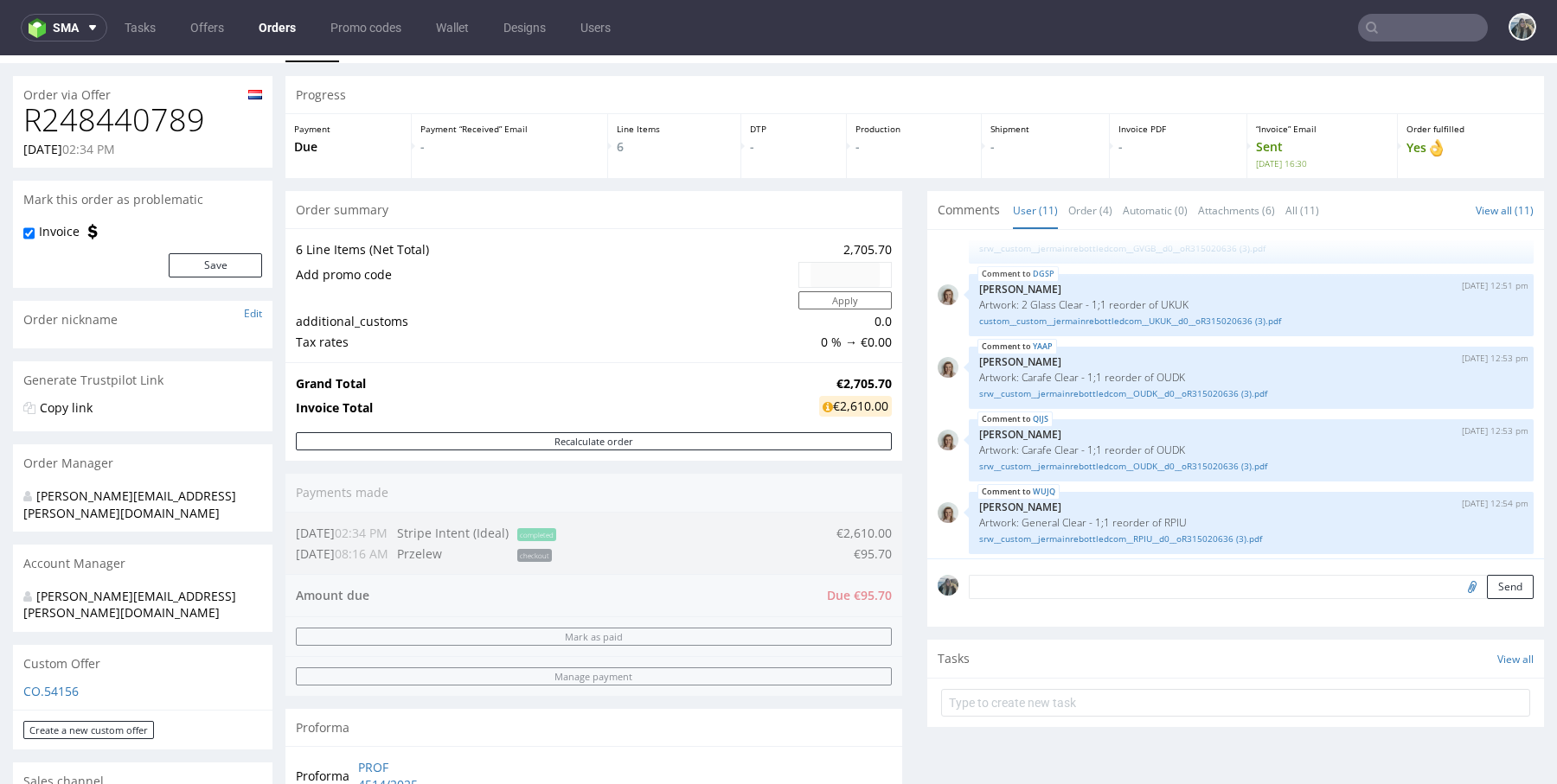
scroll to position [408, 0]
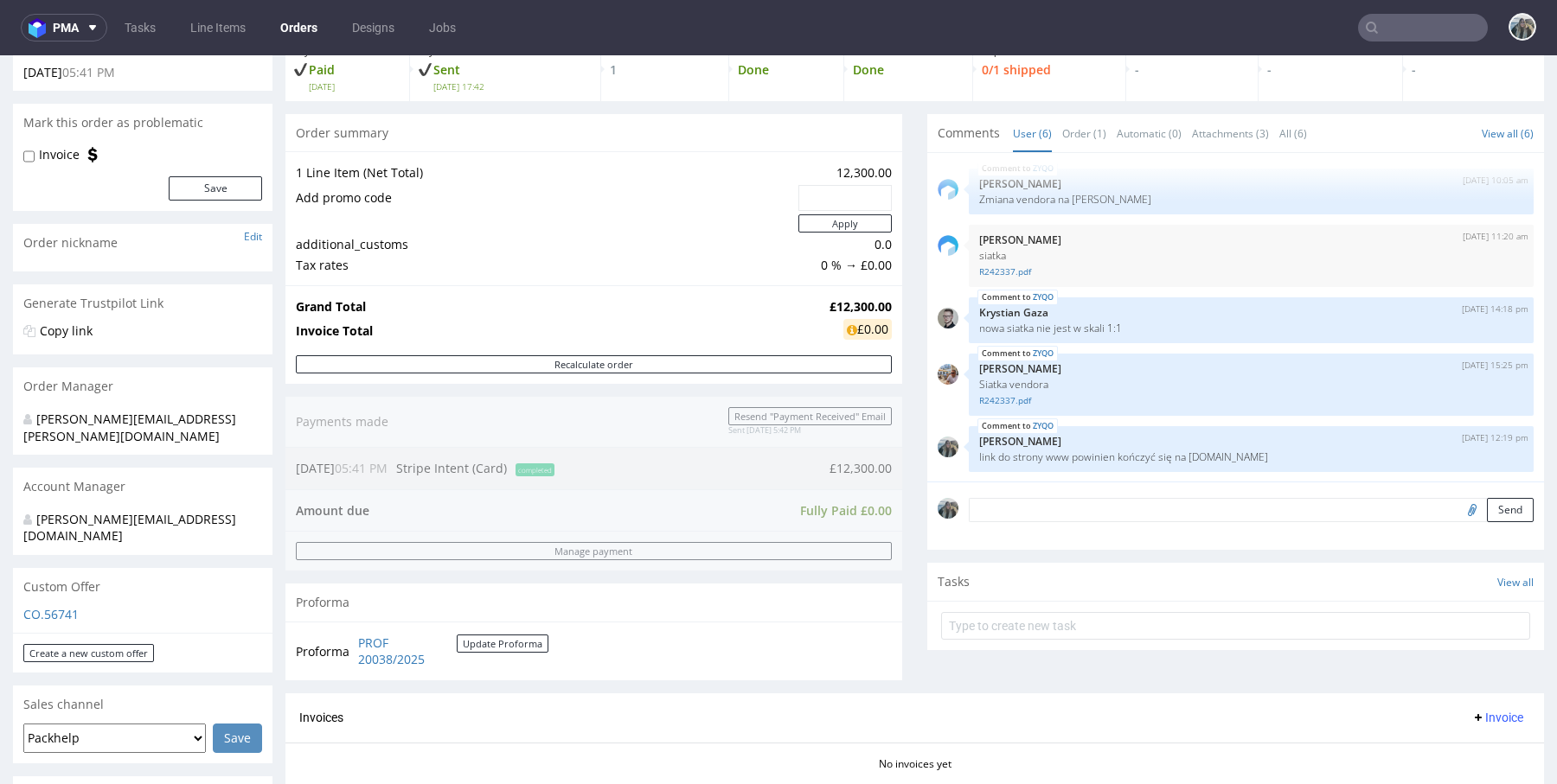
scroll to position [808, 0]
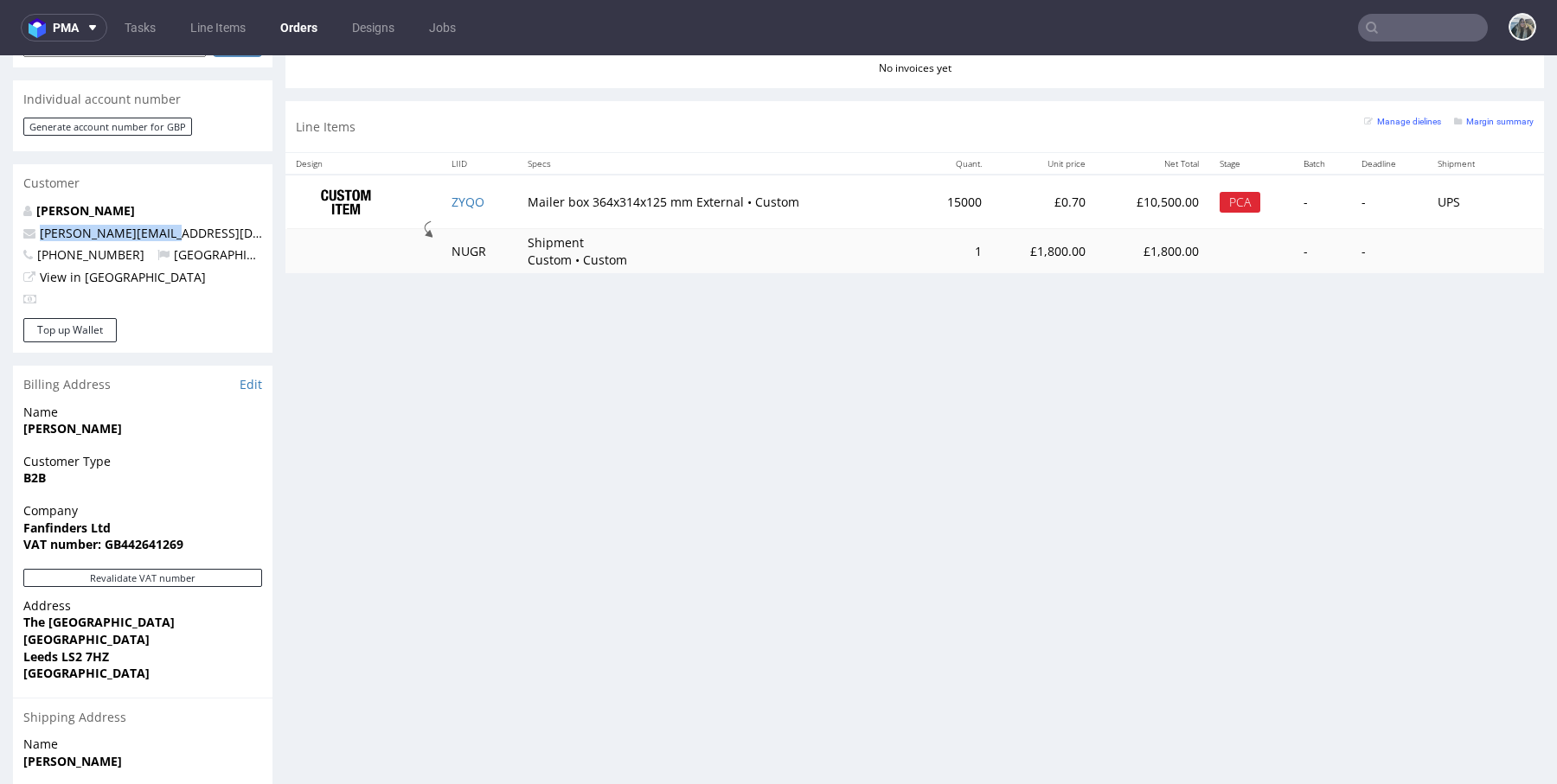
drag, startPoint x: 174, startPoint y: 197, endPoint x: 10, endPoint y: 197, distance: 164.0
click at [10, 197] on div "Order via Offer R354455382 18.09.2025 05:41 PM Mark this order as problematic I…" at bounding box center [778, 160] width 1557 height 1741
click at [465, 203] on link "ZYQO" at bounding box center [468, 201] width 33 height 16
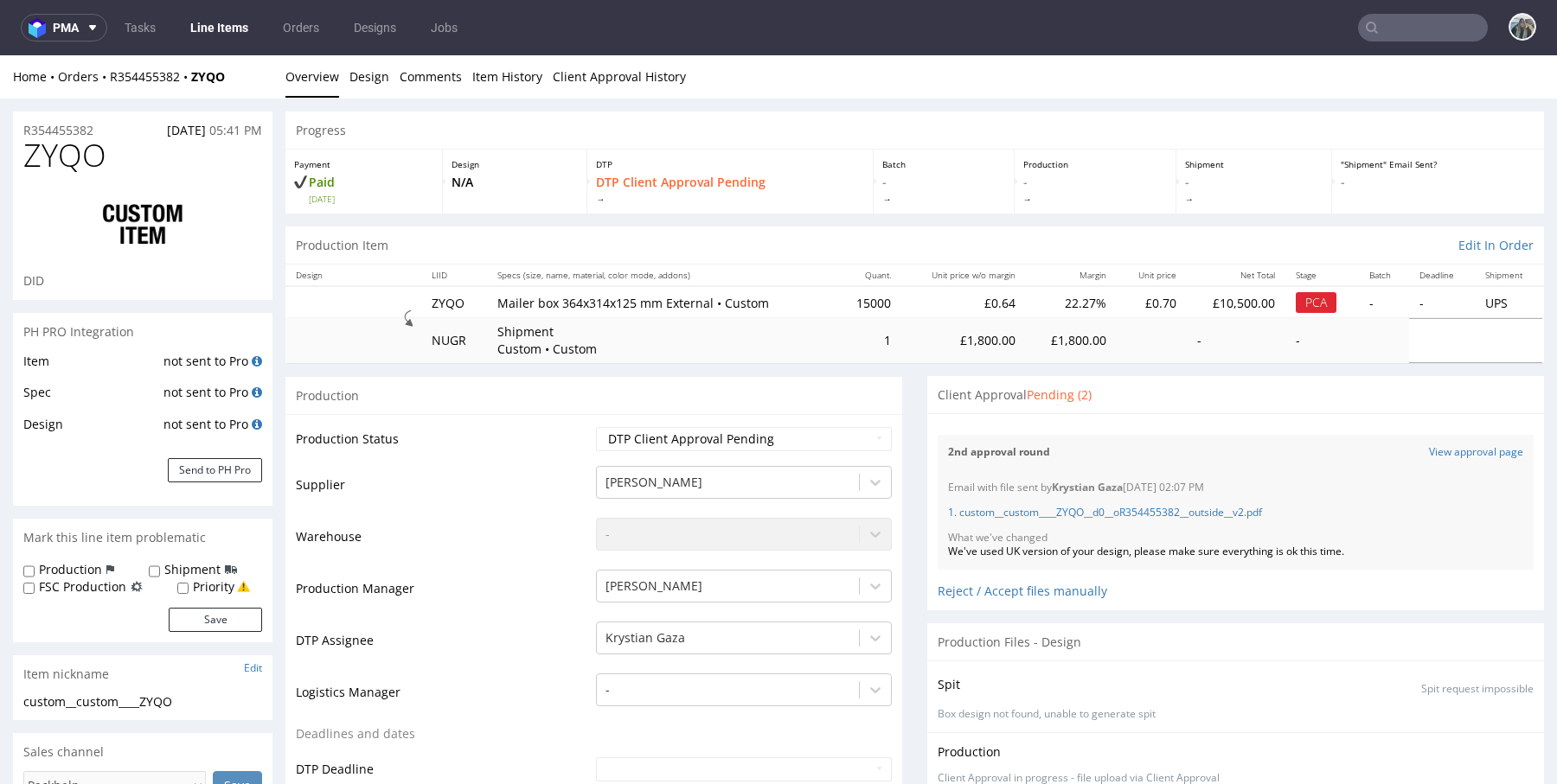
scroll to position [78, 0]
click at [1431, 454] on link "View approval page" at bounding box center [1476, 453] width 94 height 14
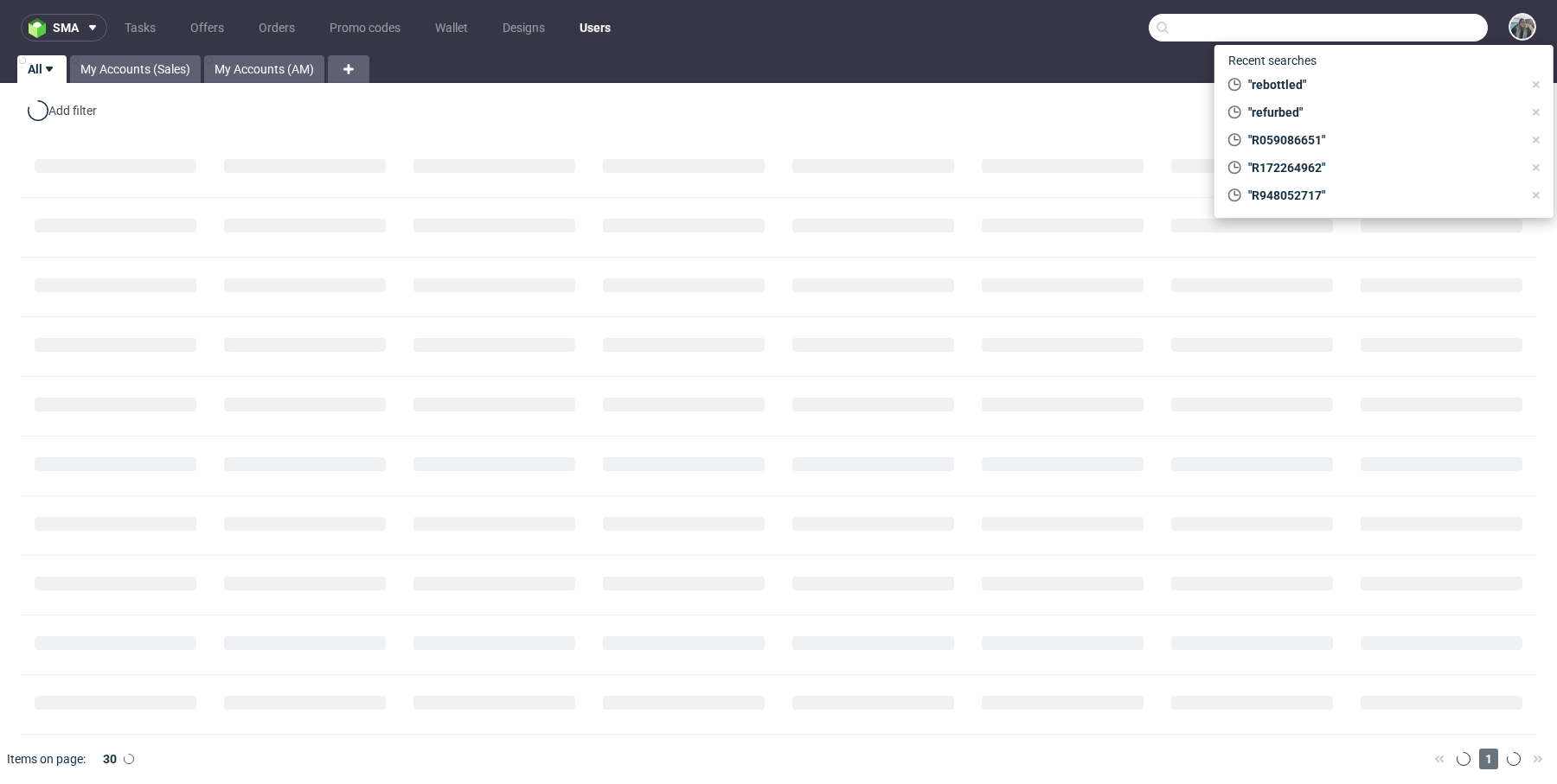
click at [1409, 33] on input "text" at bounding box center [1318, 27] width 339 height 28
paste input "manifiq"
type input "manifiq"
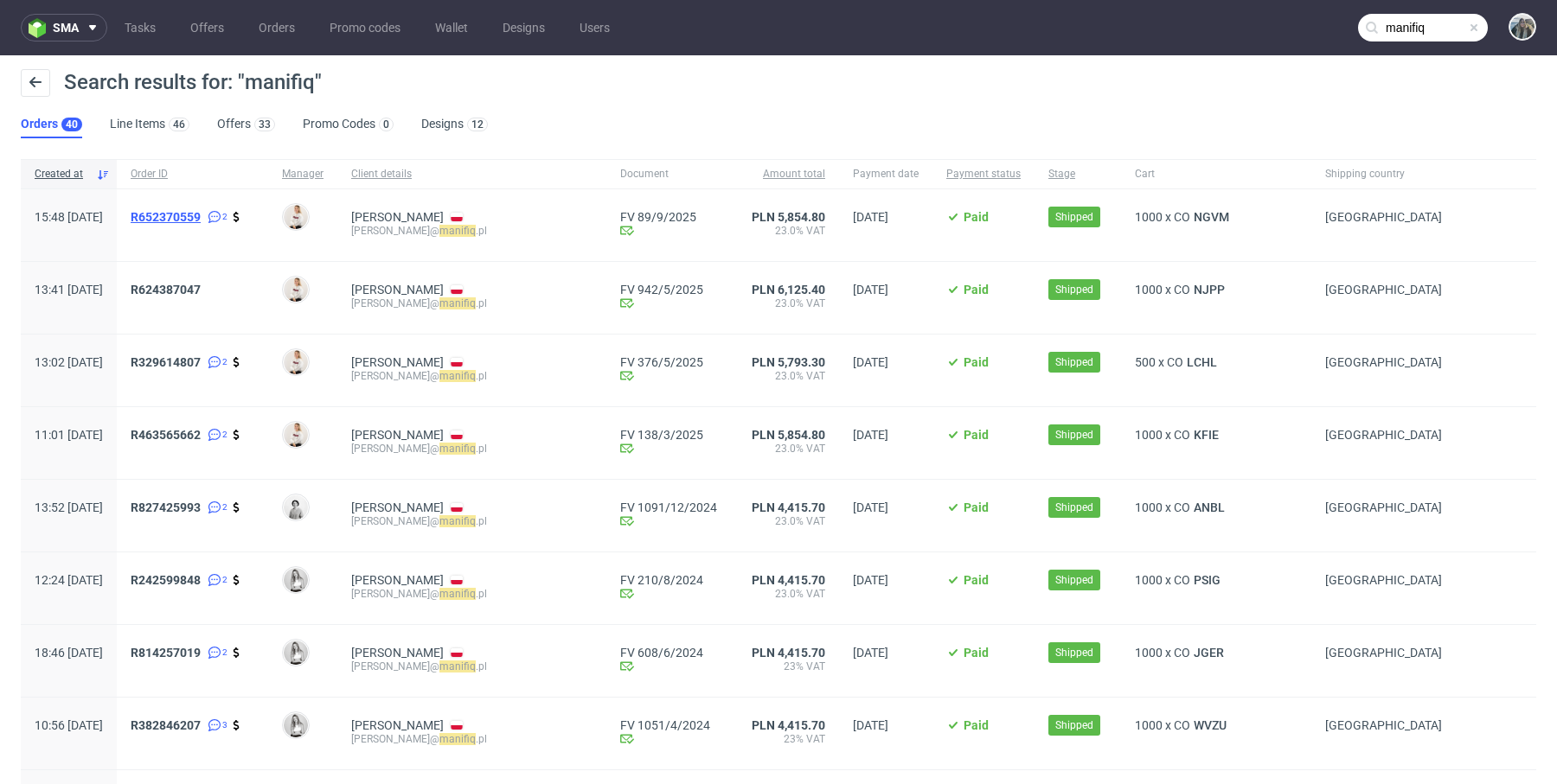
drag, startPoint x: 232, startPoint y: 232, endPoint x: 196, endPoint y: 213, distance: 40.7
click at [196, 213] on span "R652370559" at bounding box center [166, 217] width 70 height 14
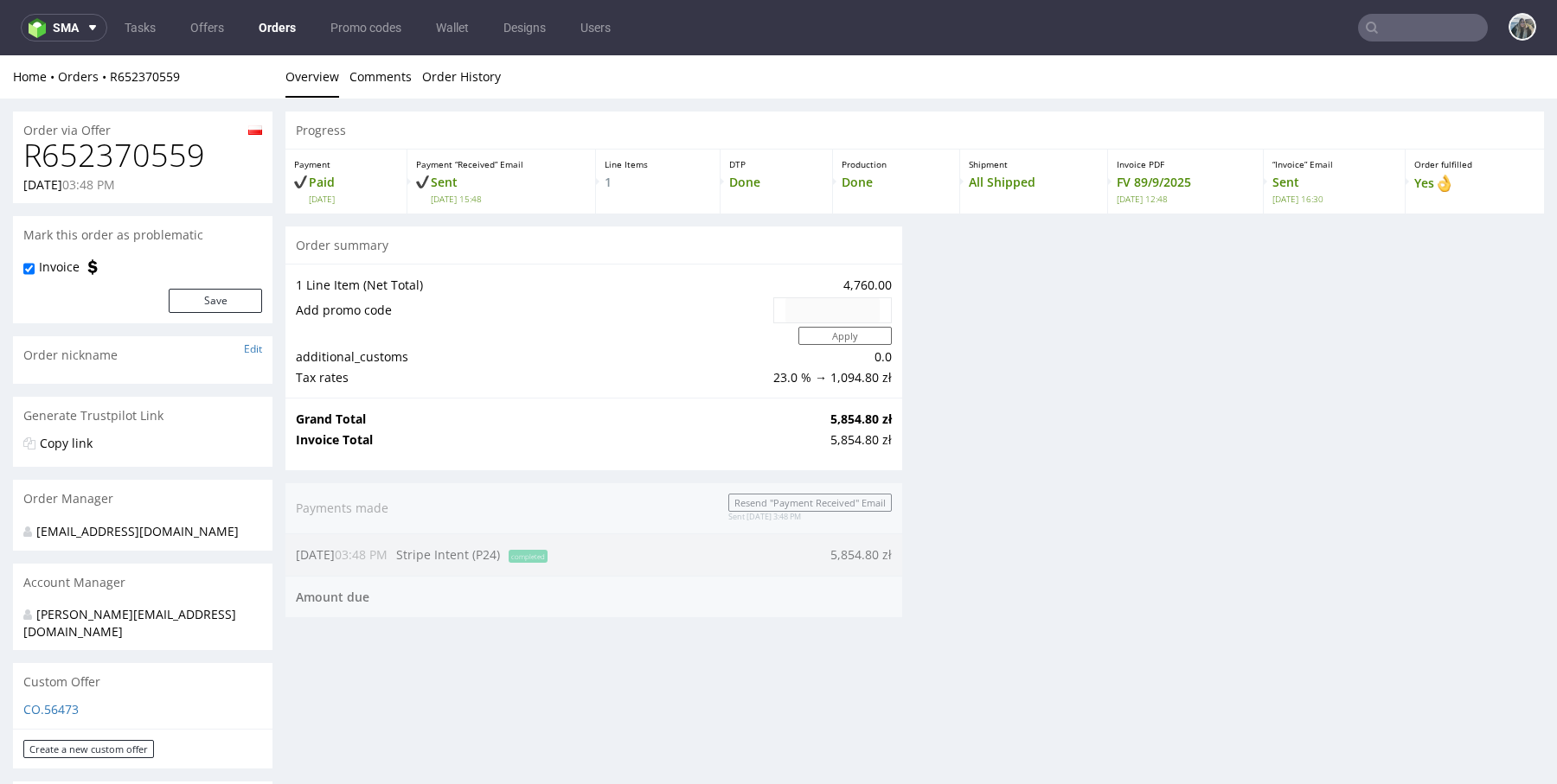
type input "manifiq"
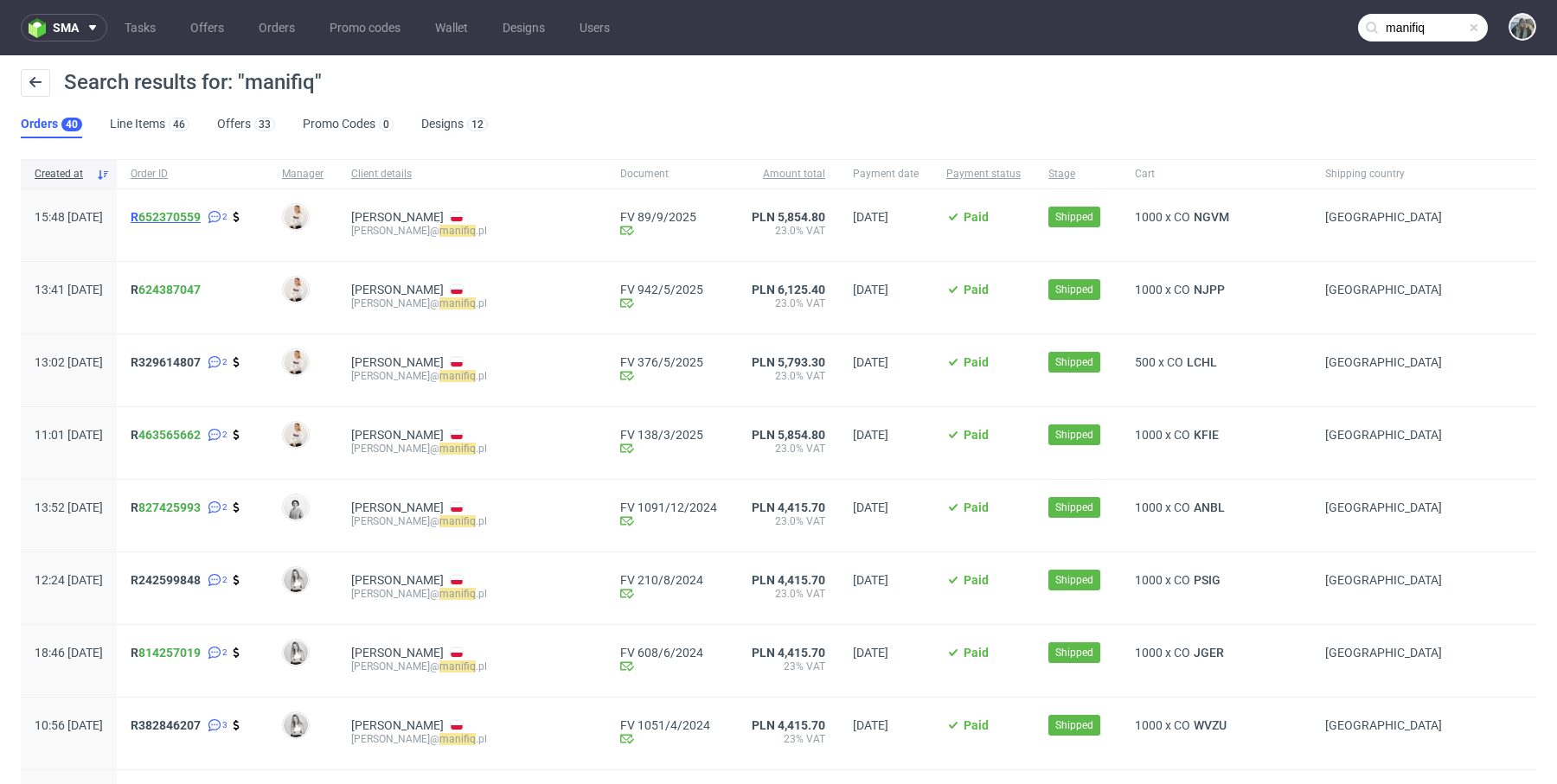
click at [189, 215] on span "R 652370559" at bounding box center [166, 217] width 70 height 14
click at [183, 292] on span "R 624387047" at bounding box center [166, 289] width 70 height 14
click at [192, 367] on span "R329614807" at bounding box center [166, 361] width 70 height 14
click at [186, 429] on span "R 463565662" at bounding box center [166, 434] width 70 height 14
click at [182, 501] on div "R 827425993 2" at bounding box center [192, 515] width 151 height 71
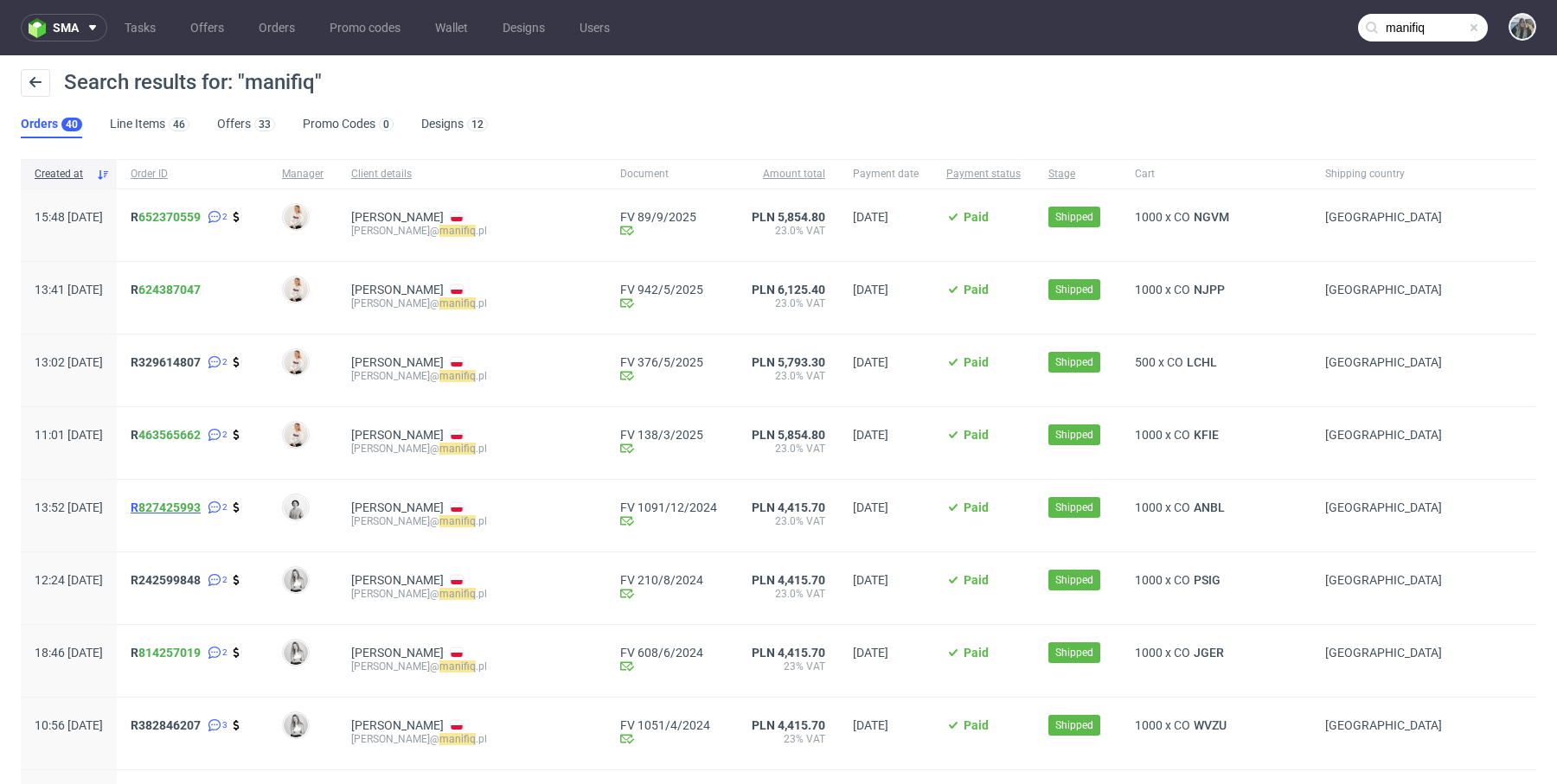
click at [187, 503] on span "R 827425993" at bounding box center [166, 507] width 70 height 14
click at [191, 582] on span "R242599848" at bounding box center [166, 580] width 70 height 14
click at [187, 650] on span "R 814257019" at bounding box center [166, 652] width 70 height 14
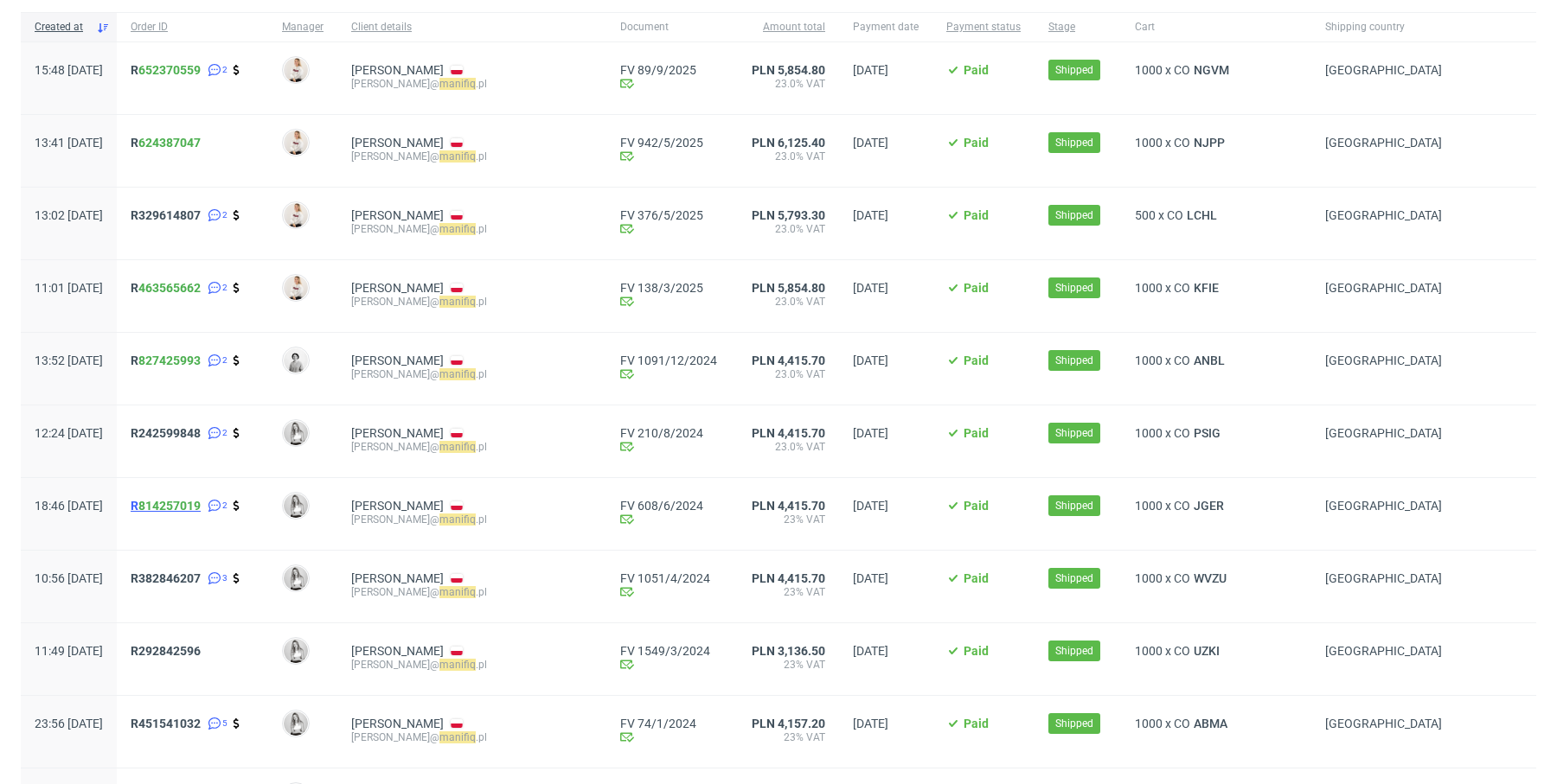
scroll to position [148, 0]
click at [192, 583] on link "R382846207" at bounding box center [167, 577] width 73 height 14
click at [192, 649] on span "R292842596" at bounding box center [166, 649] width 70 height 14
click at [192, 725] on span "R451541032" at bounding box center [166, 722] width 70 height 14
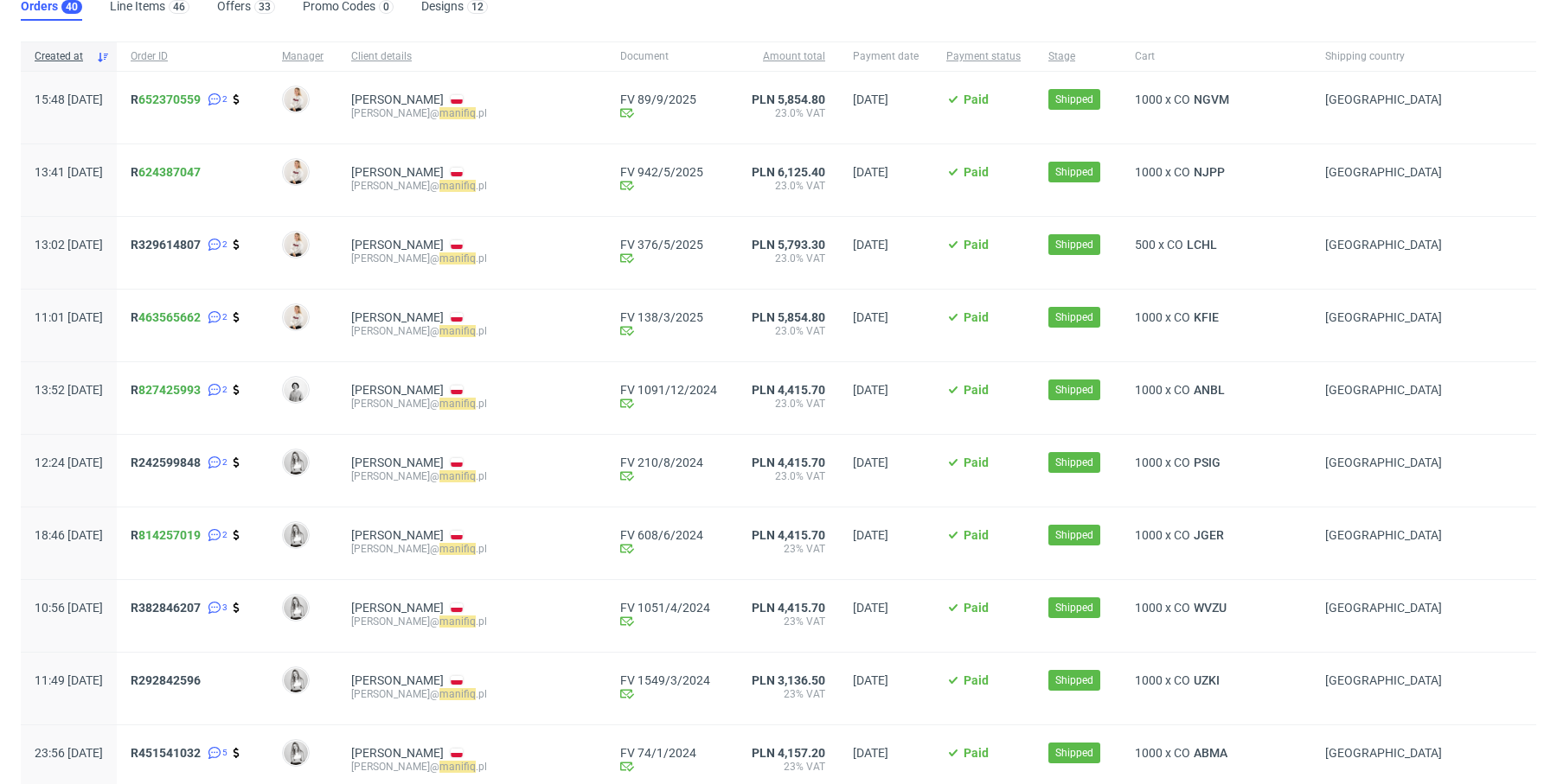
scroll to position [459, 0]
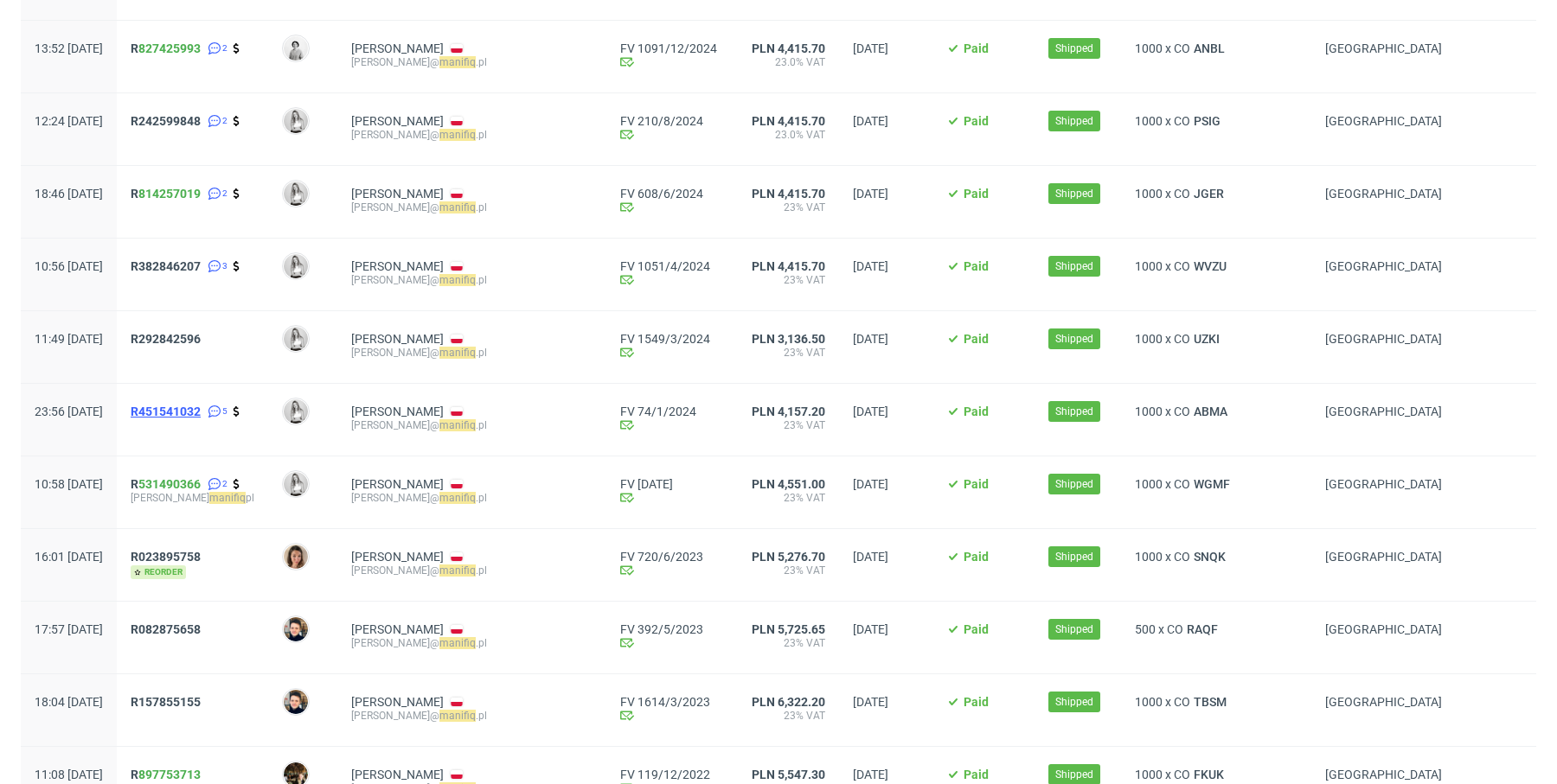
click at [201, 410] on span "R451541032" at bounding box center [166, 411] width 70 height 14
click at [189, 483] on span "R 531490366" at bounding box center [166, 483] width 70 height 14
click at [191, 556] on span "R023895758" at bounding box center [166, 556] width 70 height 14
click at [195, 628] on span "R082875658" at bounding box center [166, 629] width 70 height 14
click at [200, 704] on span "R157855155" at bounding box center [166, 702] width 70 height 14
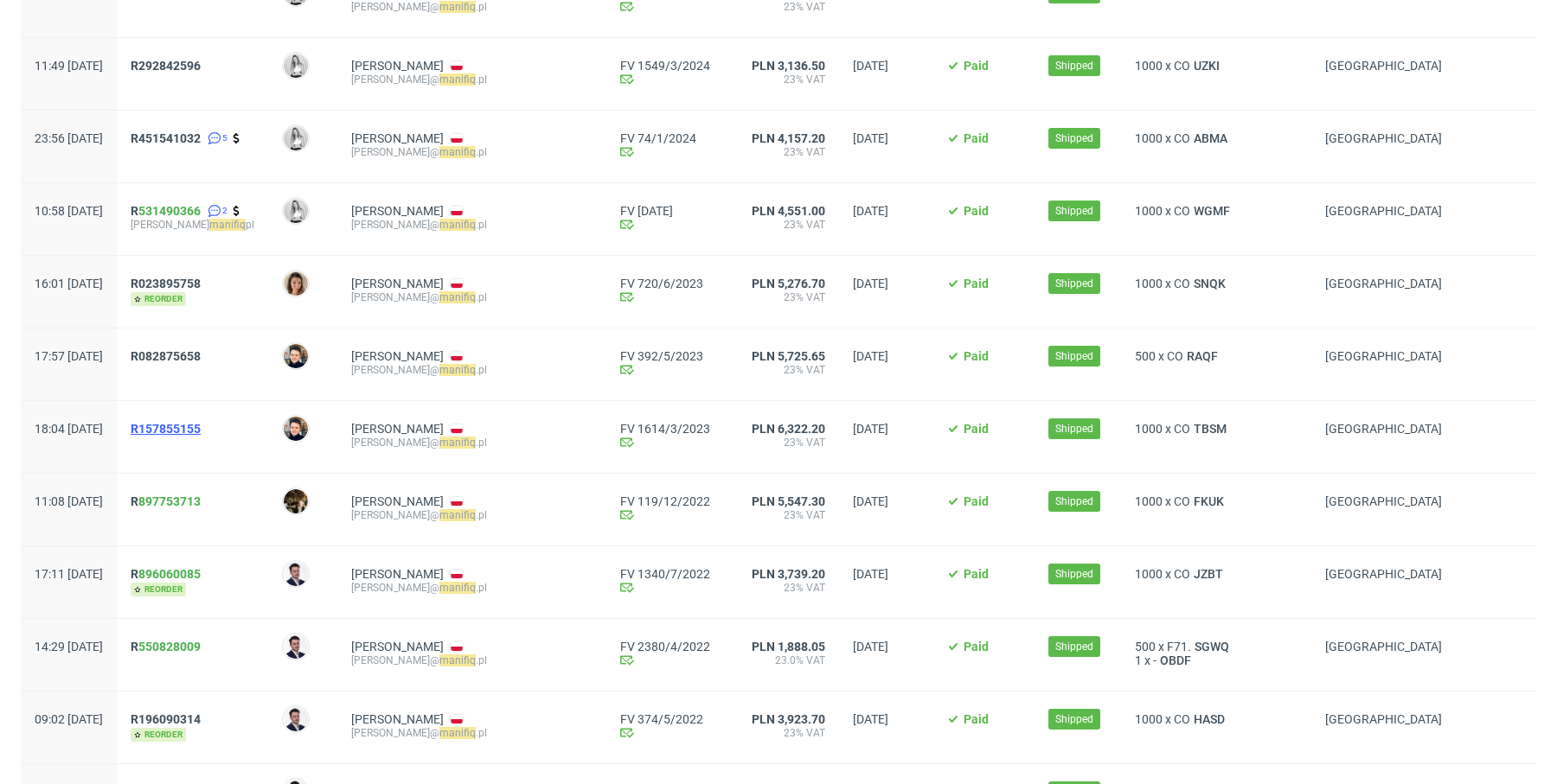
scroll to position [754, 0]
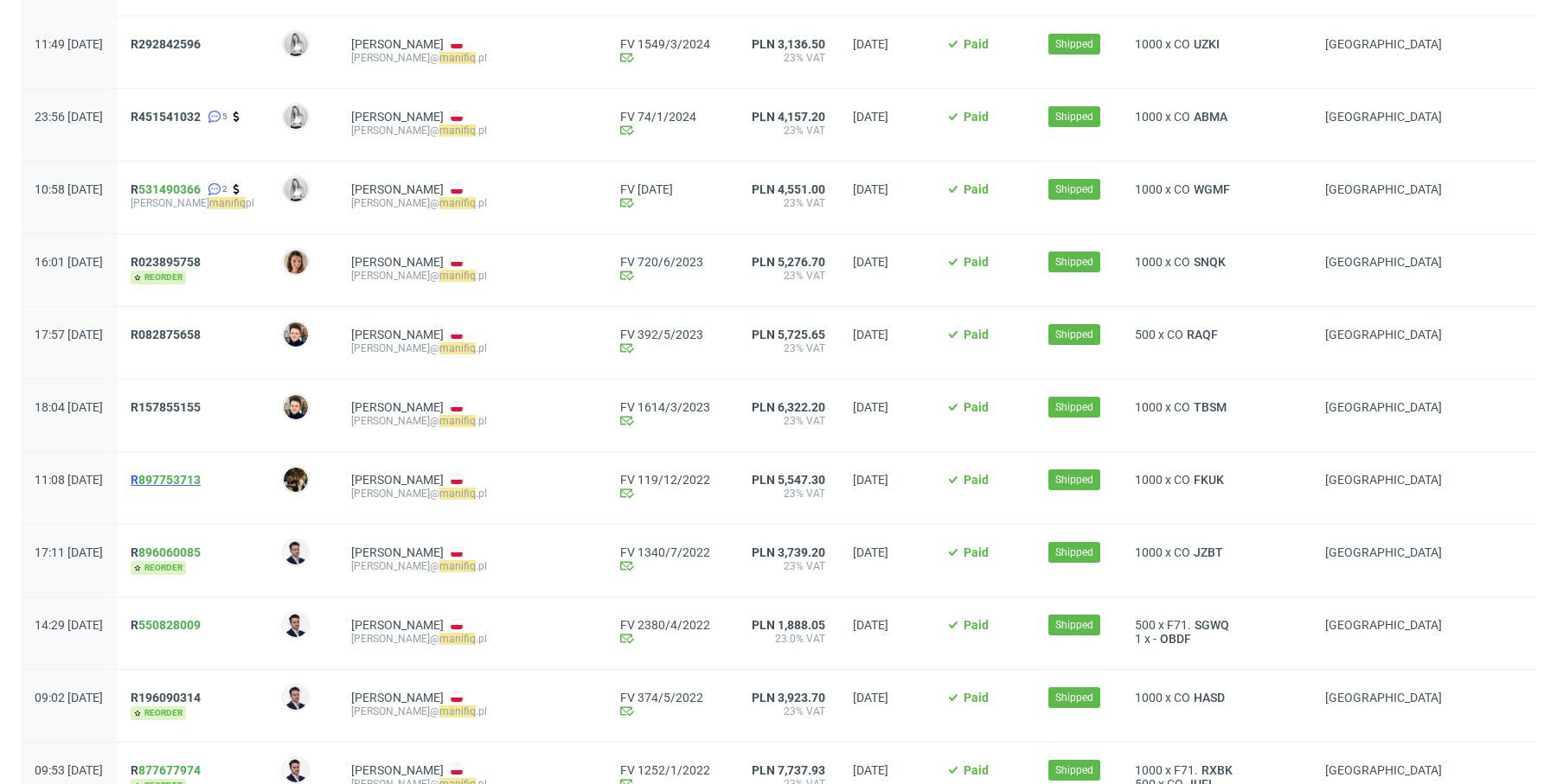
click at [184, 481] on span "R 897753713" at bounding box center [166, 480] width 70 height 14
click at [189, 552] on span "R 896060085" at bounding box center [166, 552] width 70 height 14
click at [185, 629] on span "R 550828009" at bounding box center [166, 624] width 70 height 14
click at [190, 699] on span "R196090314" at bounding box center [166, 697] width 70 height 14
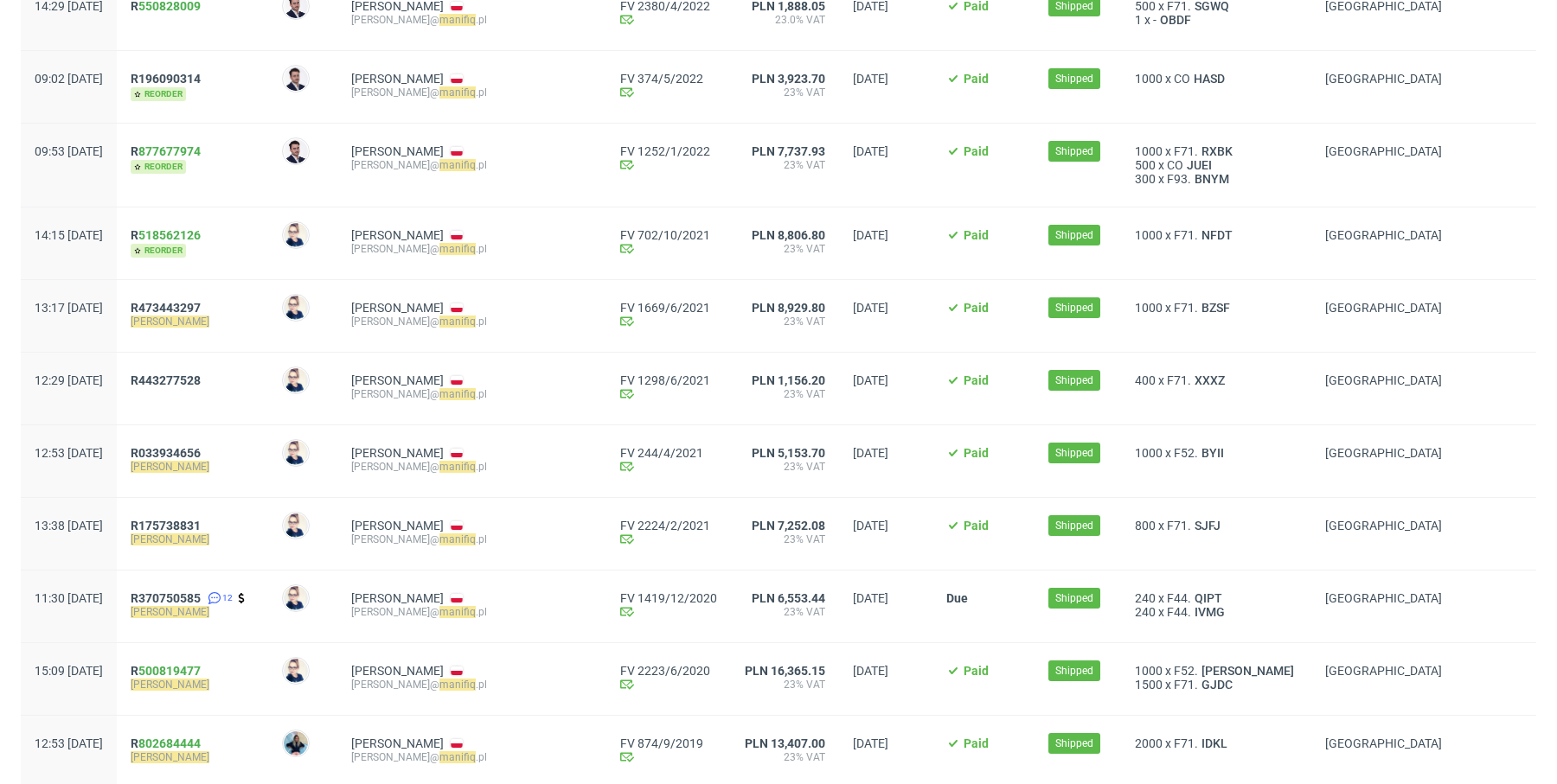
scroll to position [1000, 0]
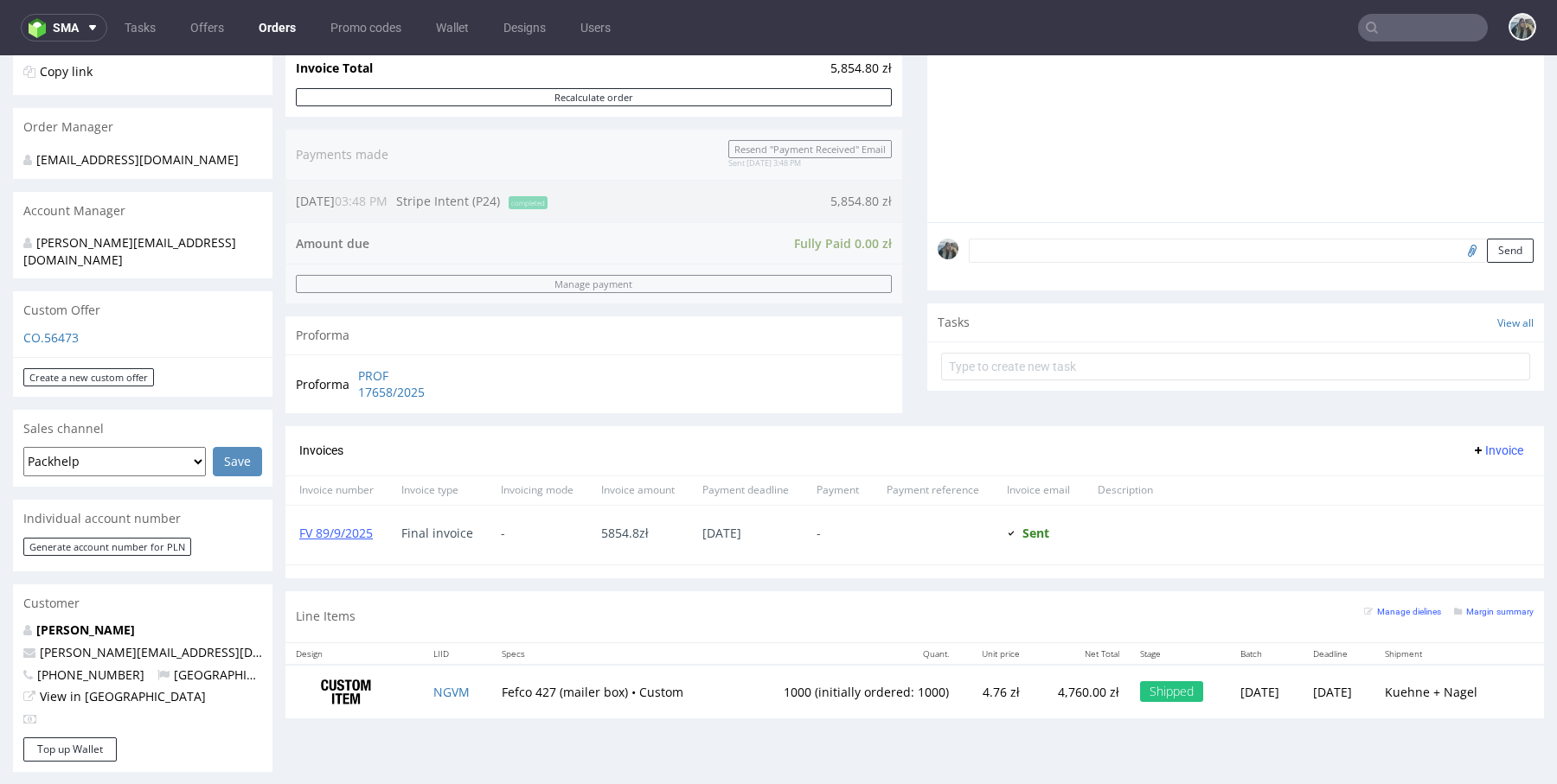
scroll to position [798, 0]
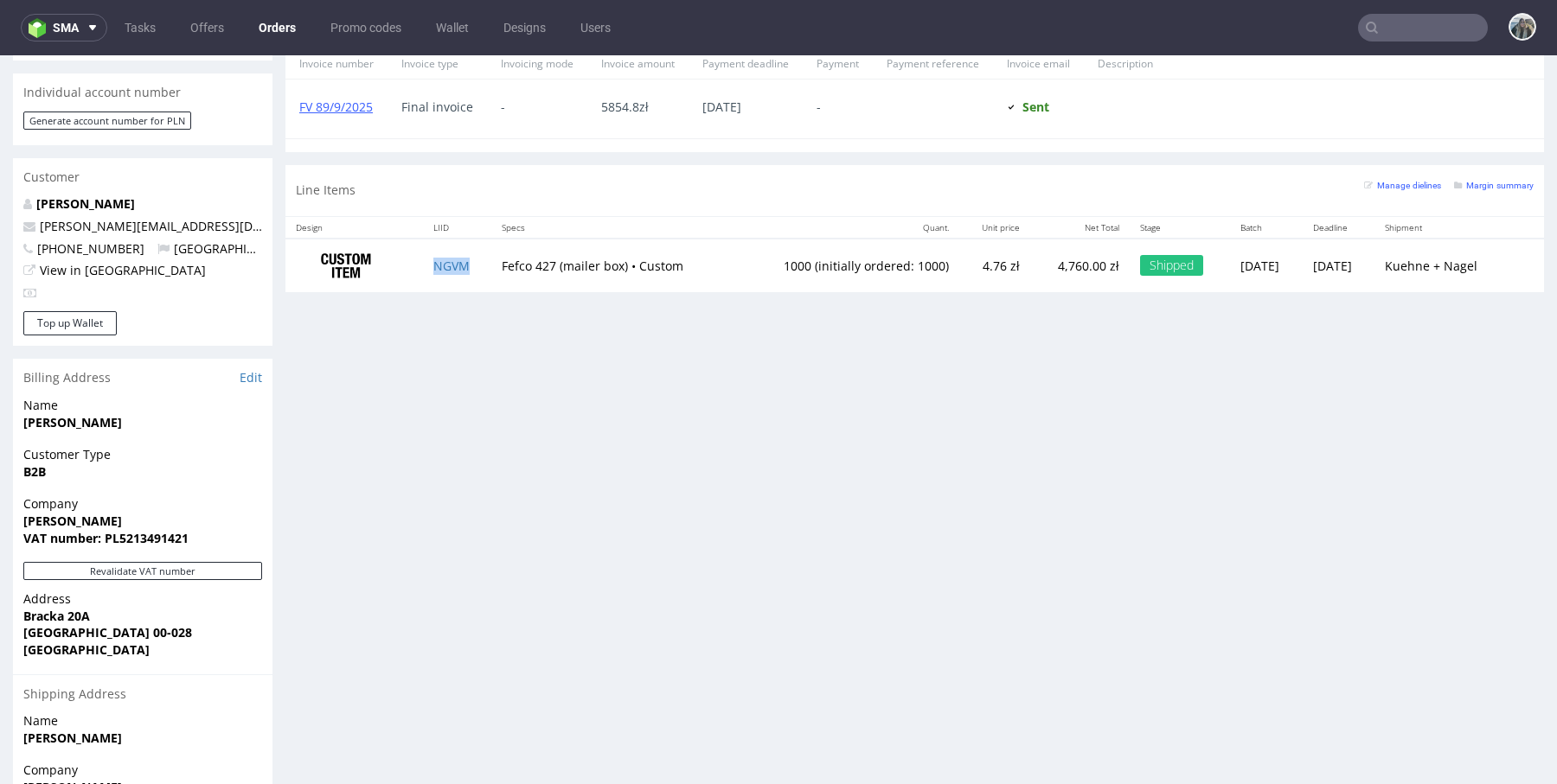
click at [446, 271] on td "NGVM" at bounding box center [457, 266] width 69 height 54
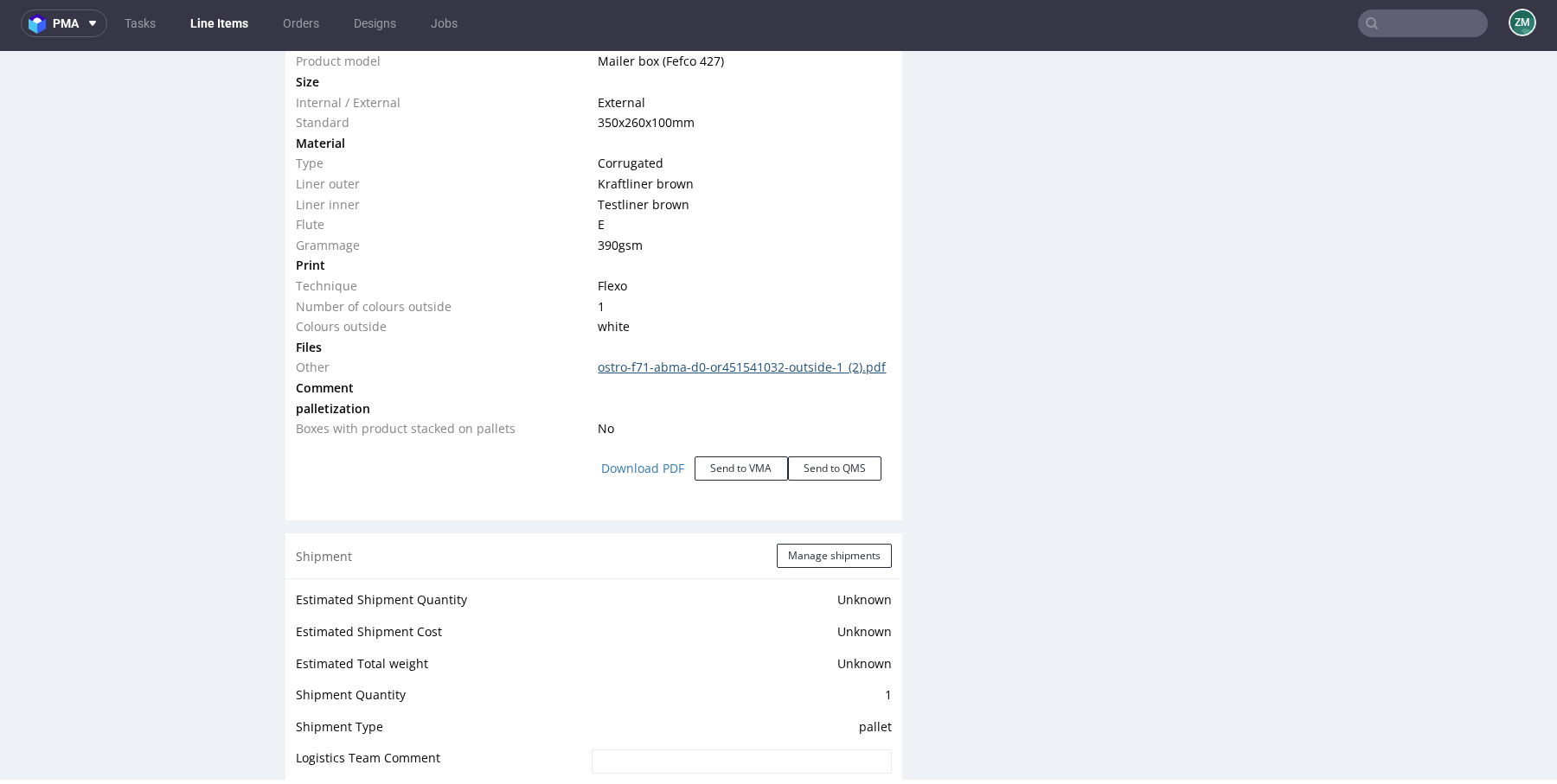
scroll to position [1661, 0]
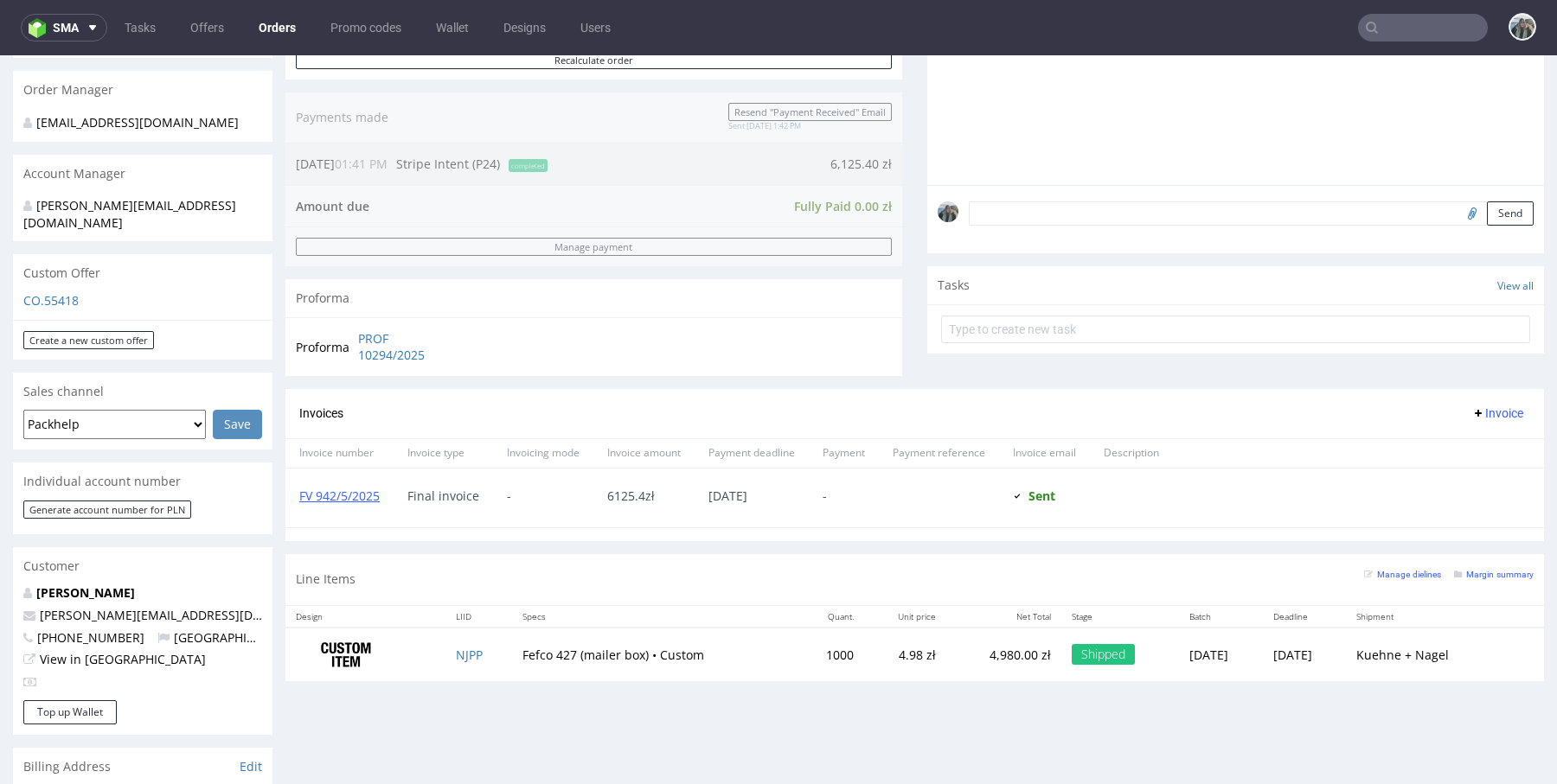
scroll to position [782, 0]
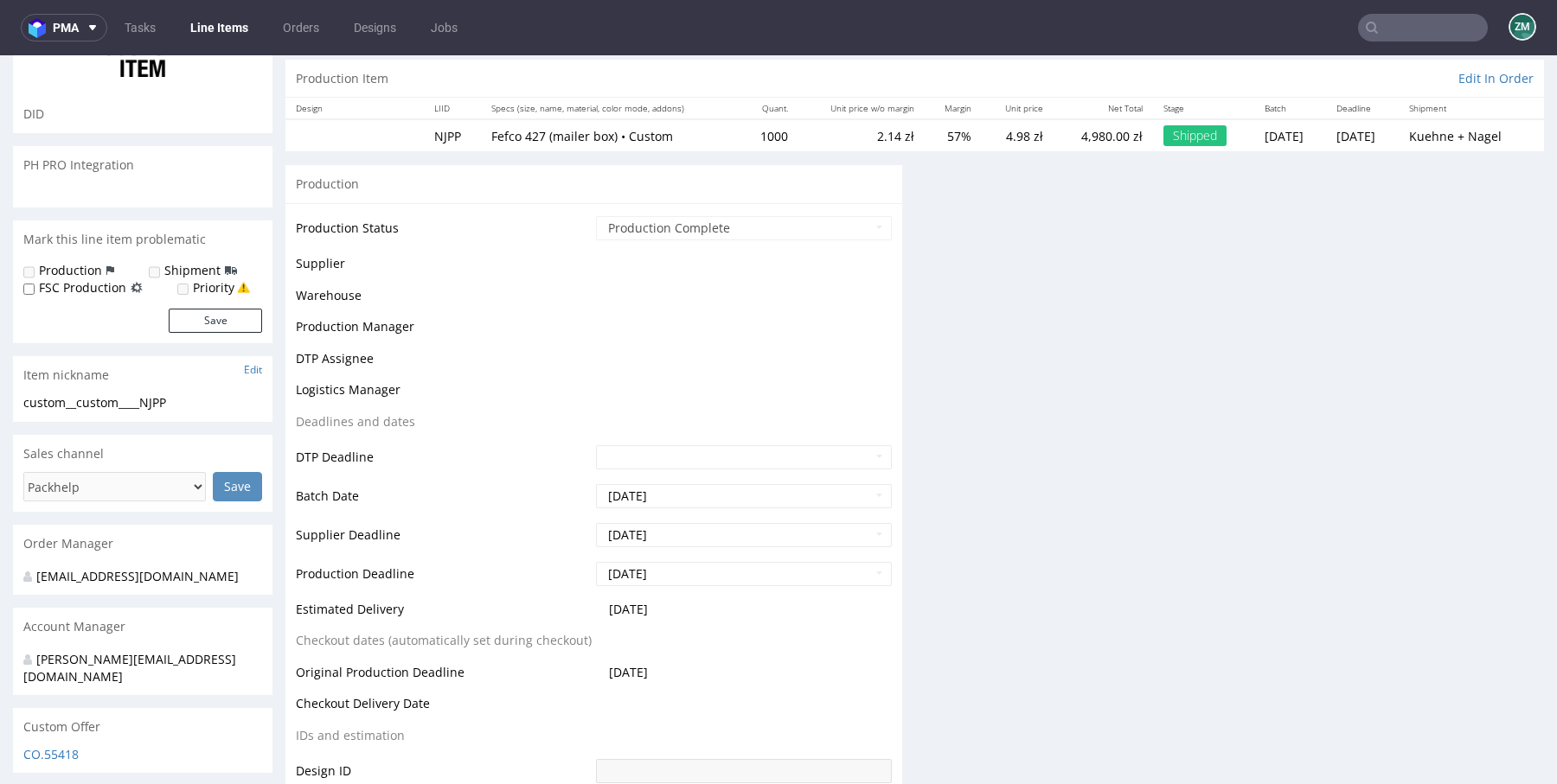
scroll to position [217, 0]
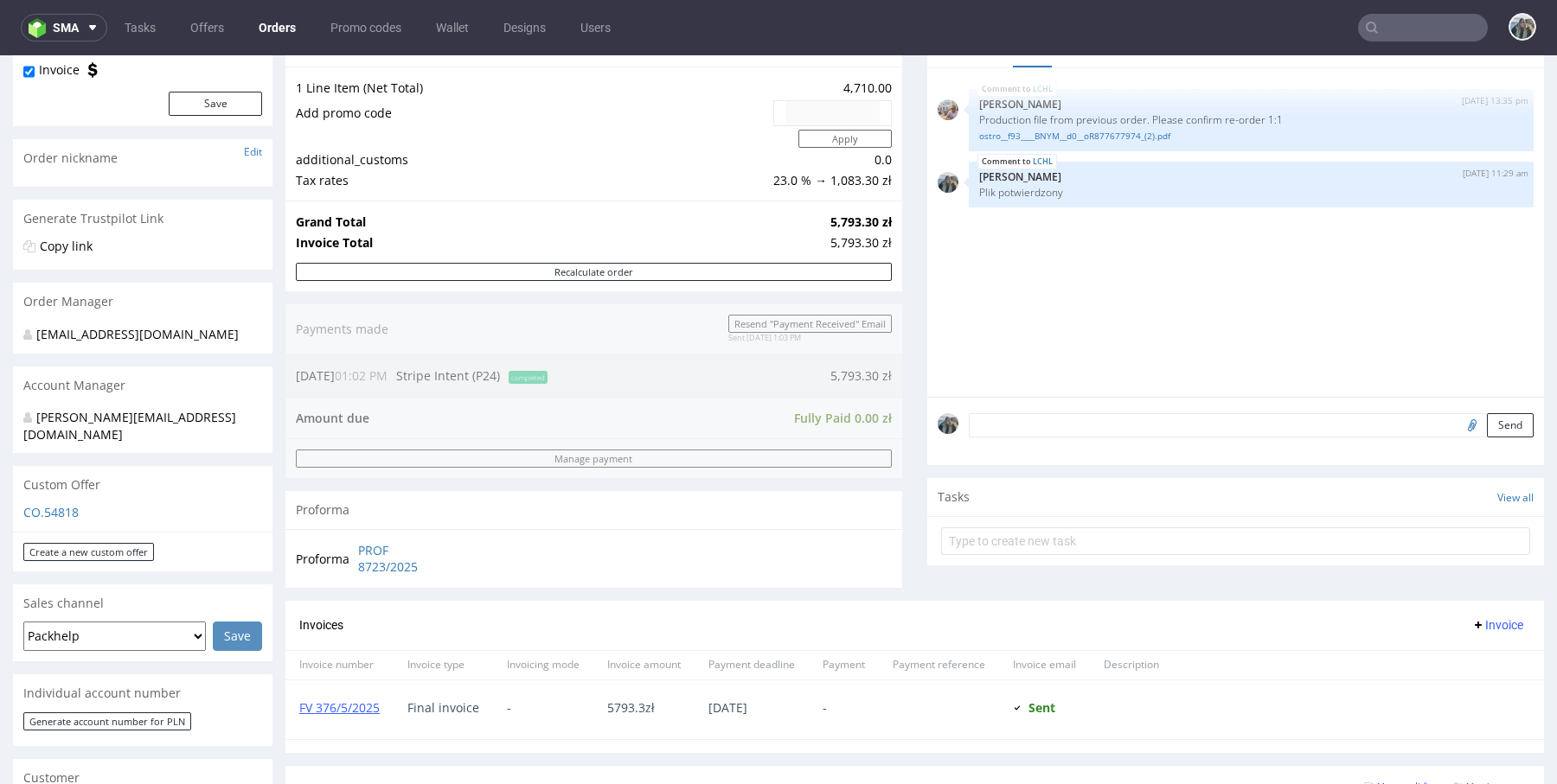
scroll to position [715, 0]
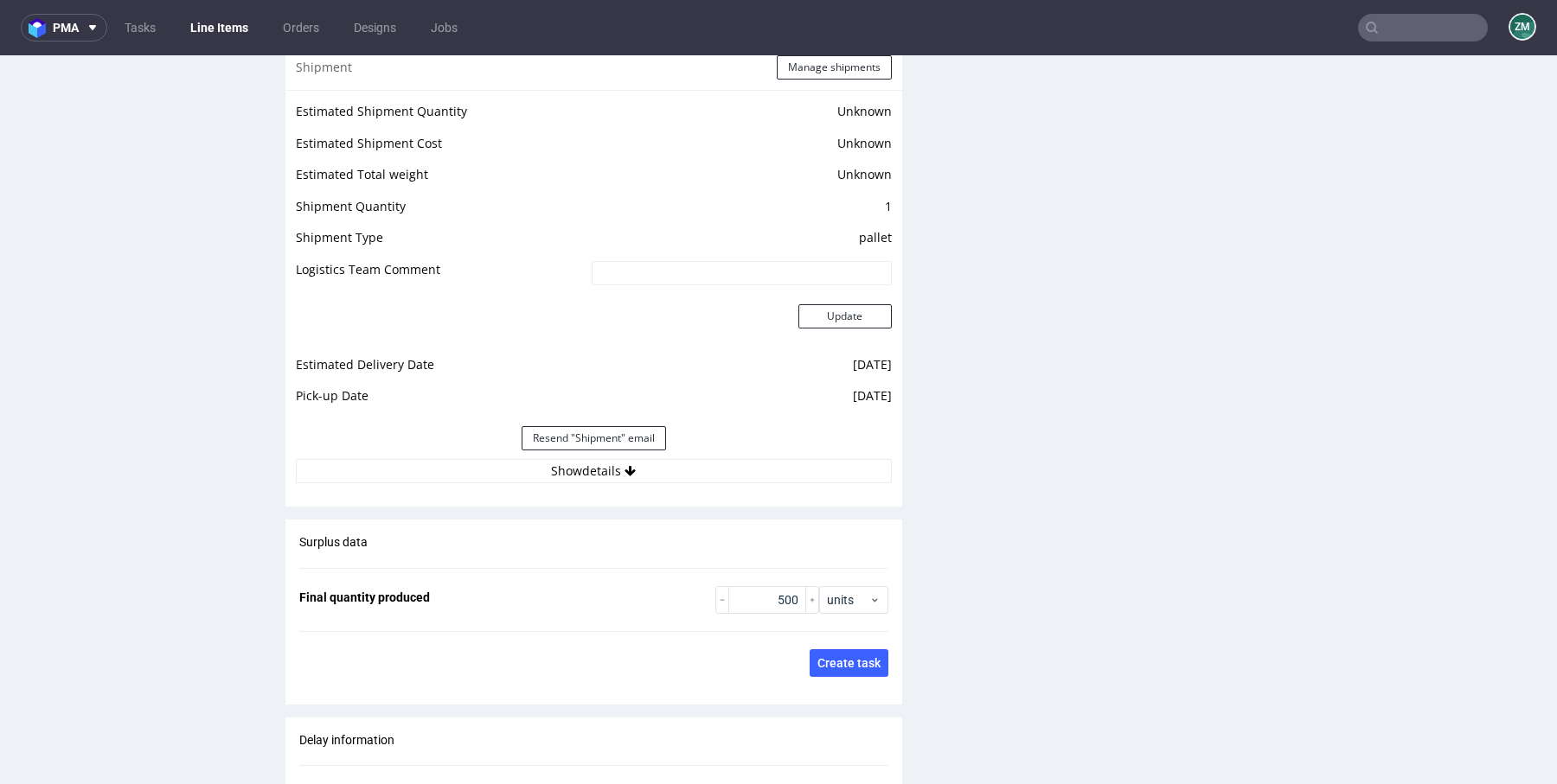
scroll to position [2250, 0]
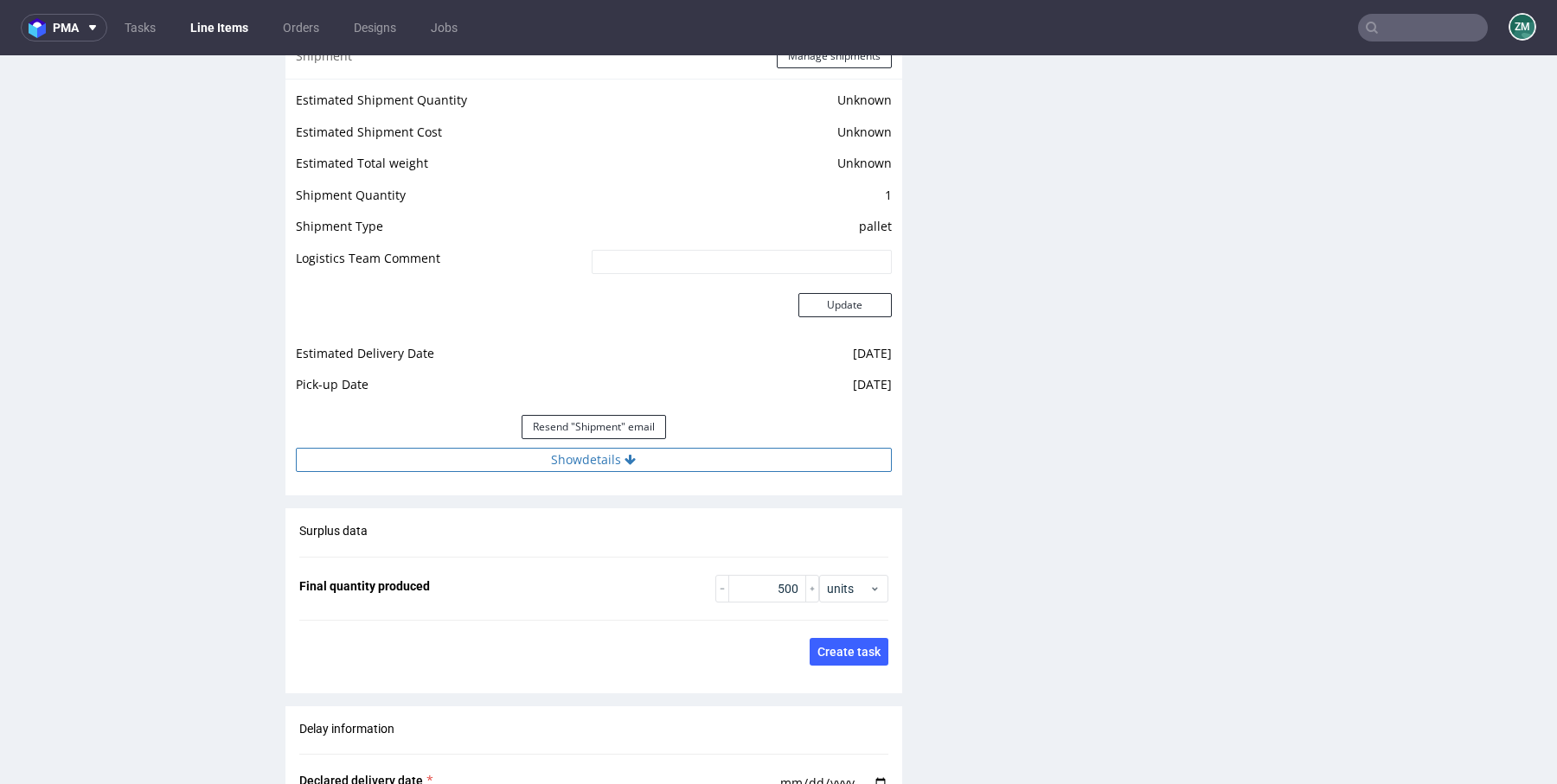
click at [504, 455] on button "Show details" at bounding box center [593, 460] width 596 height 24
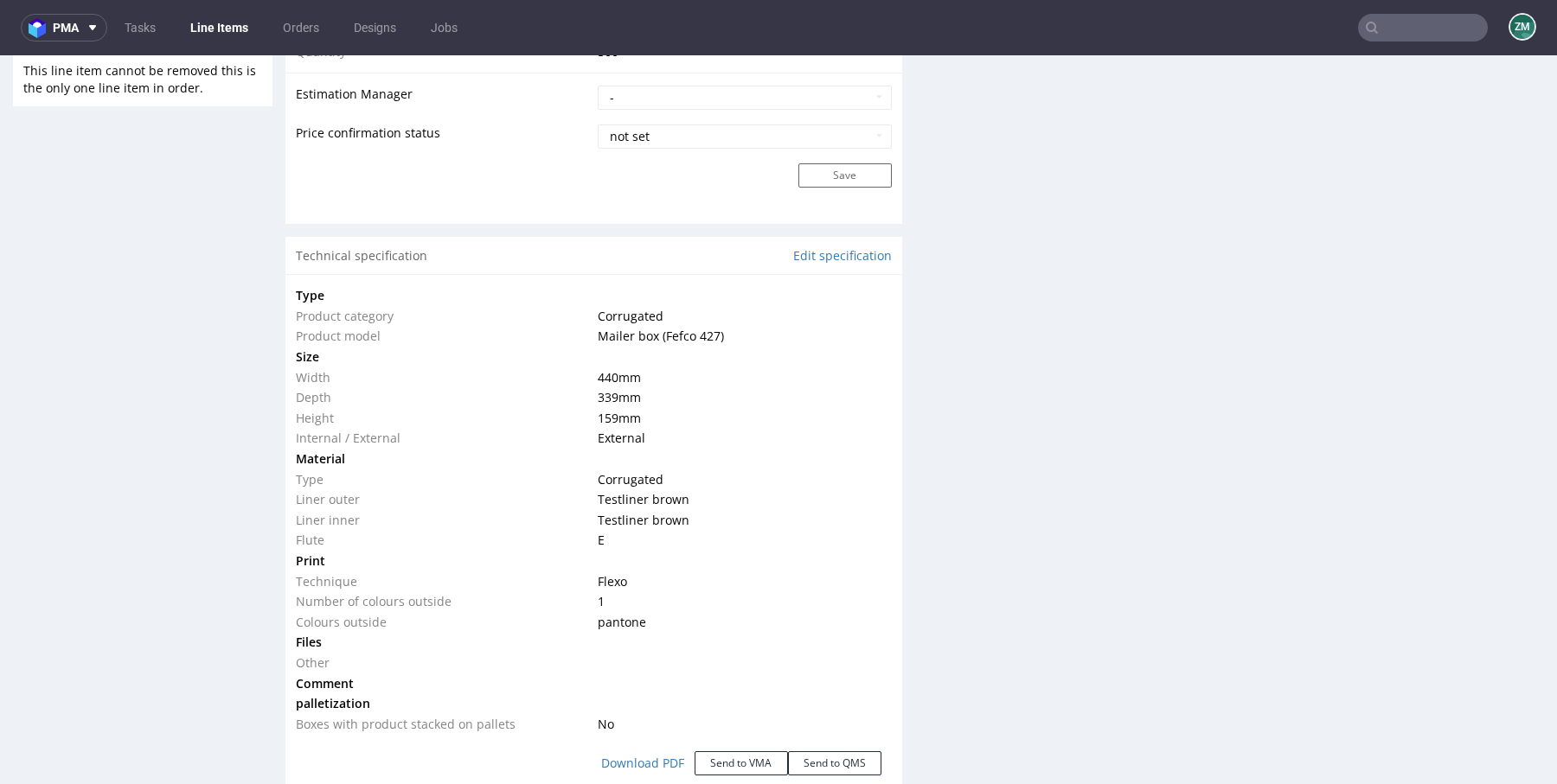
scroll to position [1254, 0]
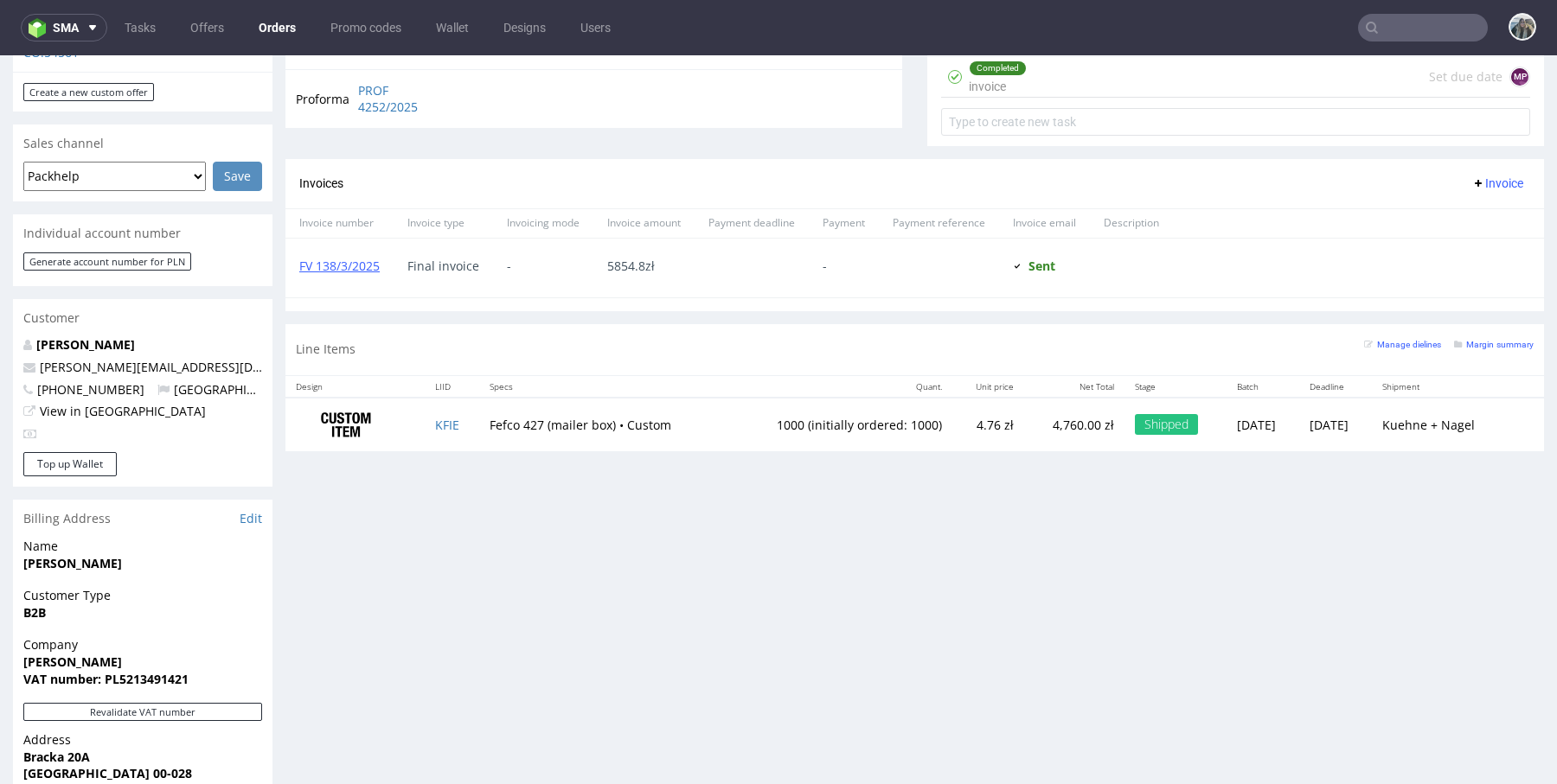
scroll to position [745, 0]
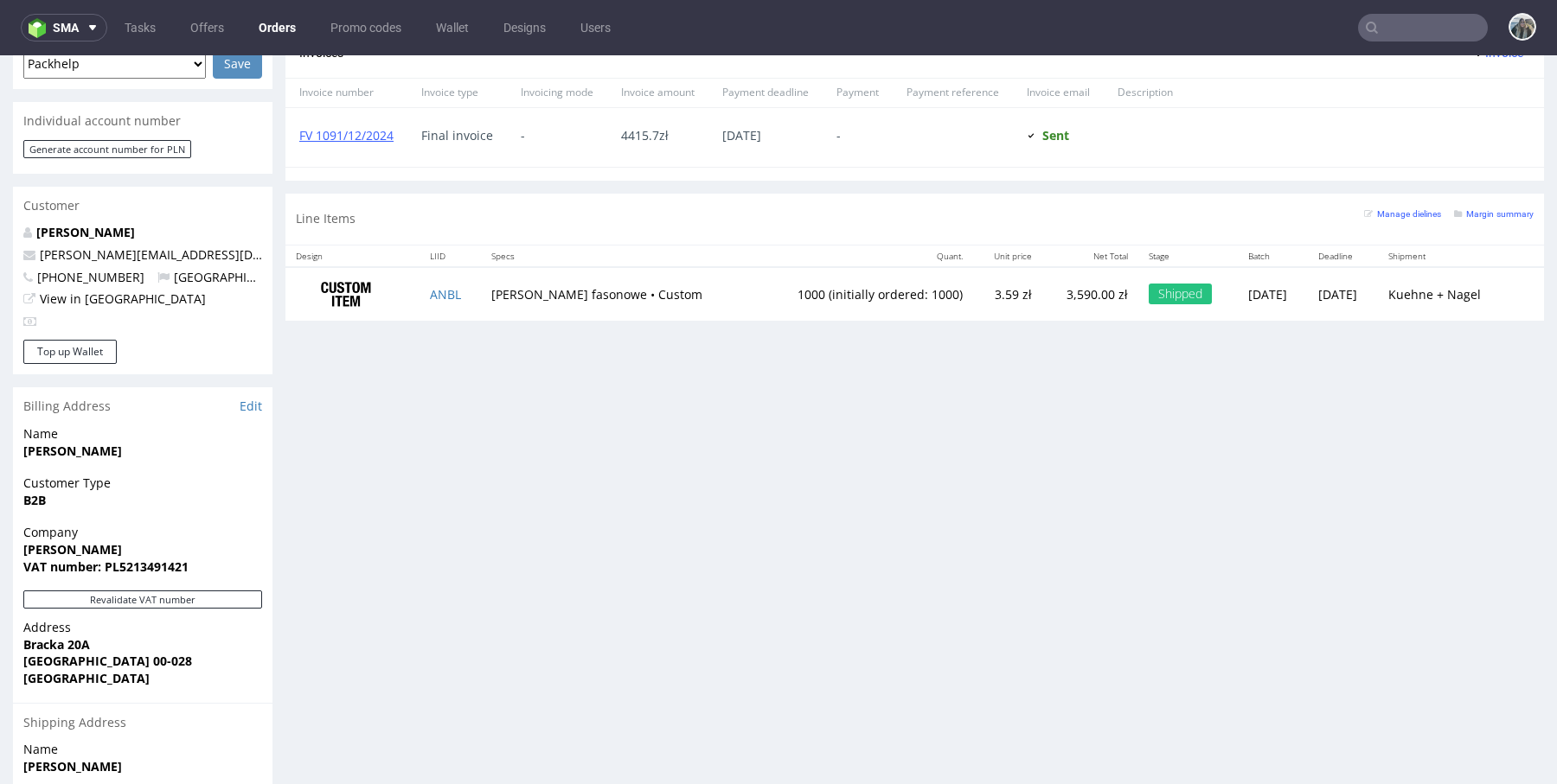
scroll to position [779, 0]
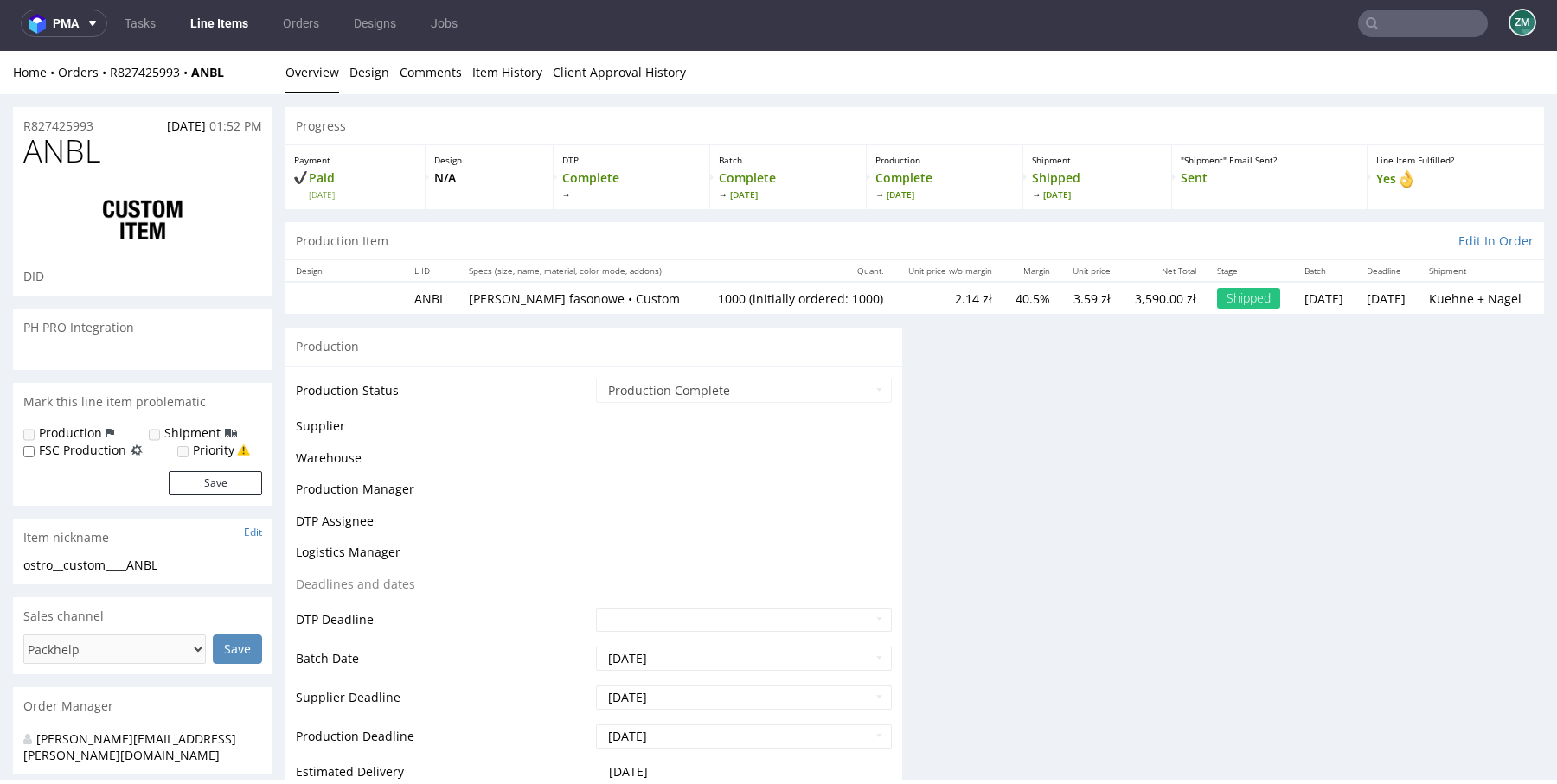
scroll to position [136, 0]
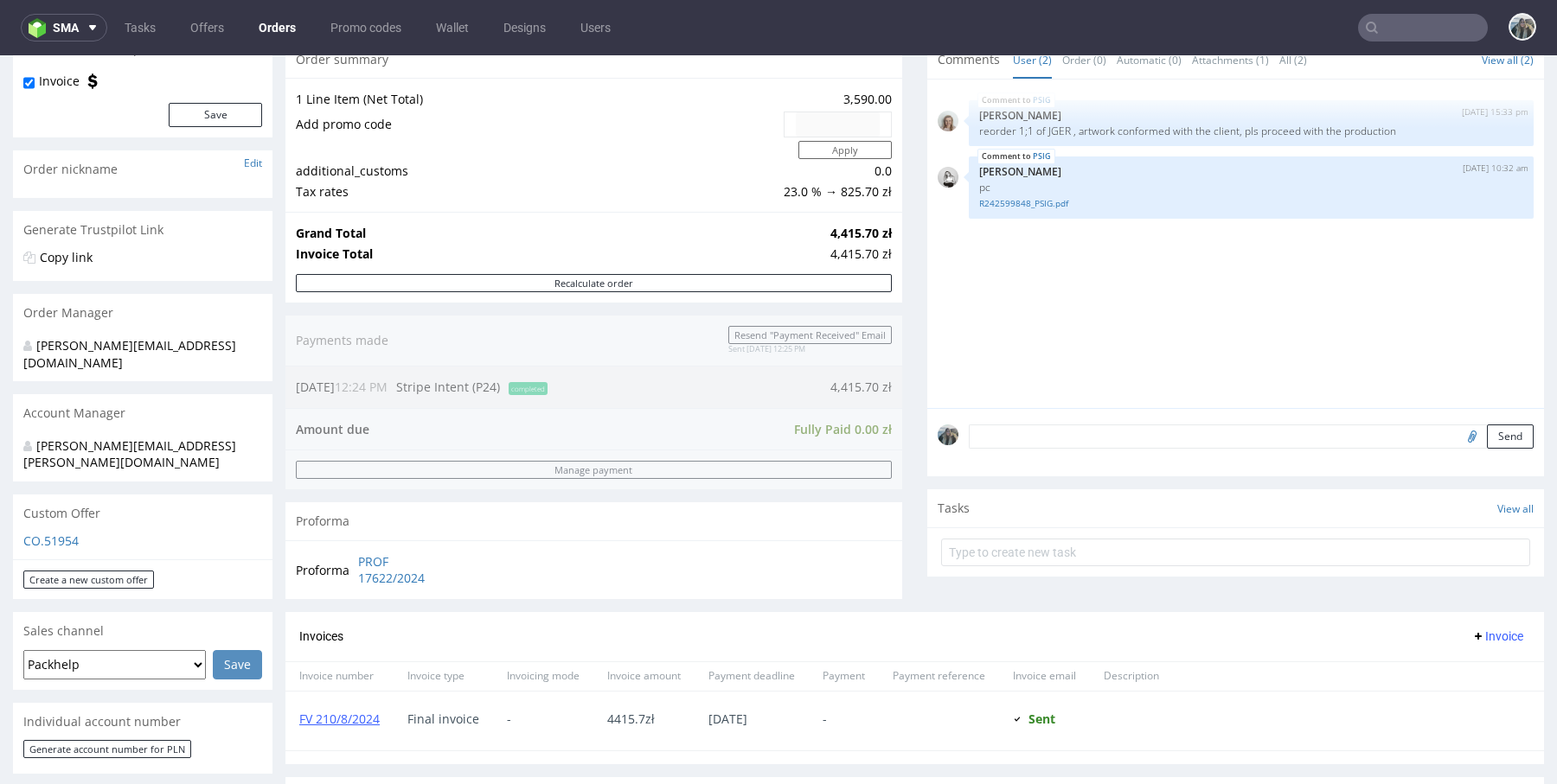
scroll to position [615, 0]
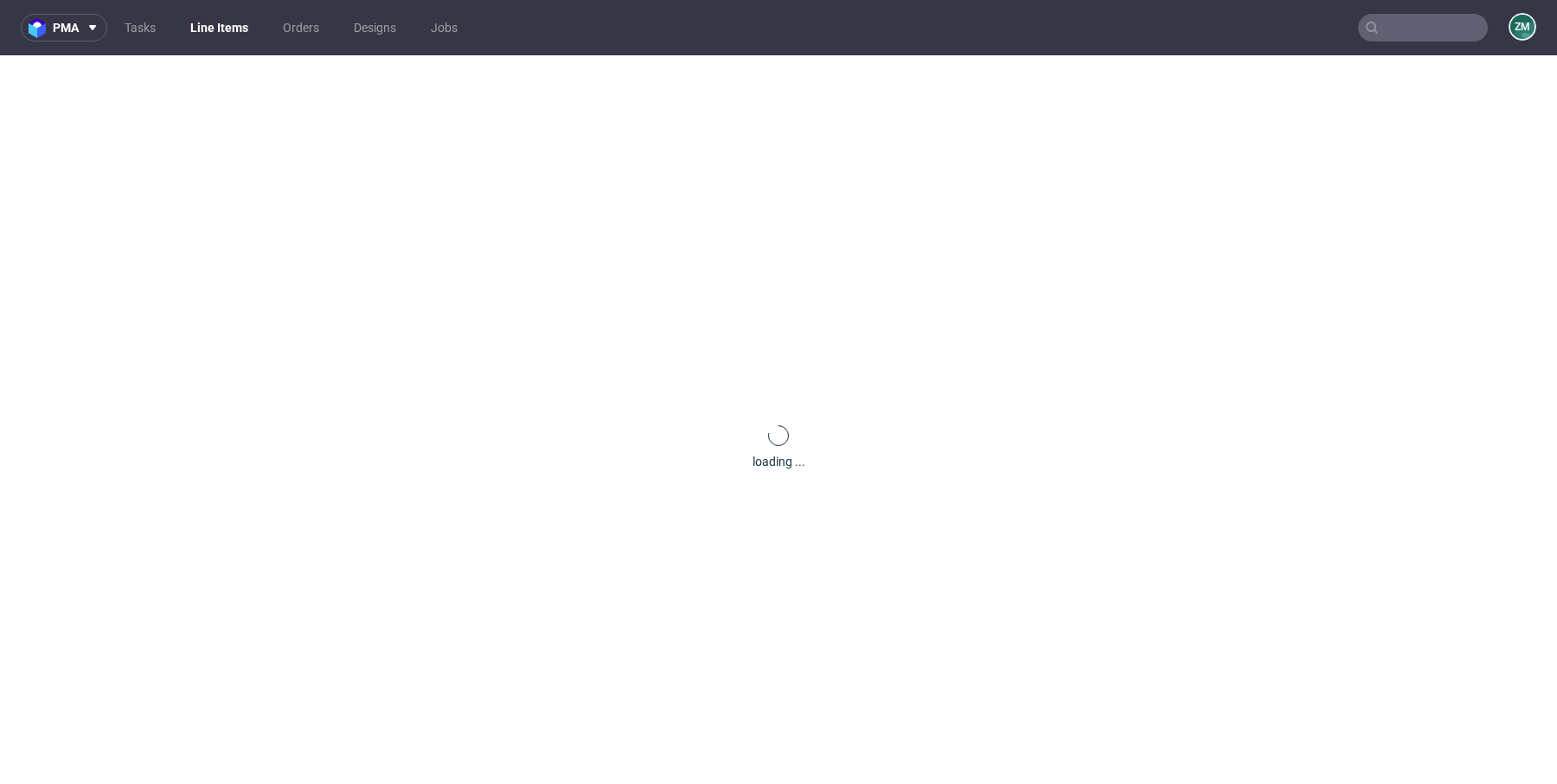
drag, startPoint x: 455, startPoint y: 390, endPoint x: 444, endPoint y: 445, distance: 56.1
click at [444, 445] on div "loading ..." at bounding box center [778, 447] width 1557 height 784
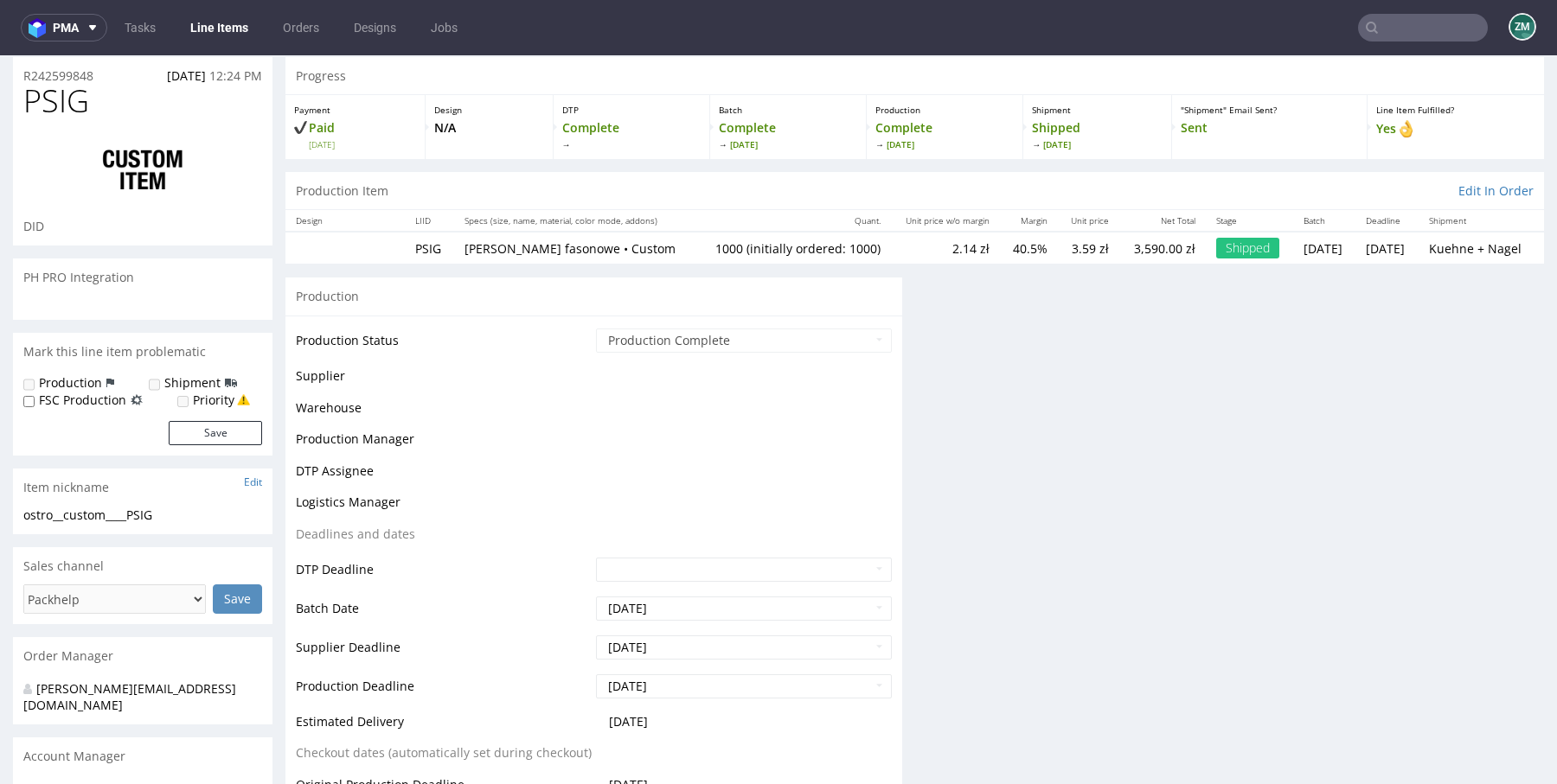
scroll to position [606, 0]
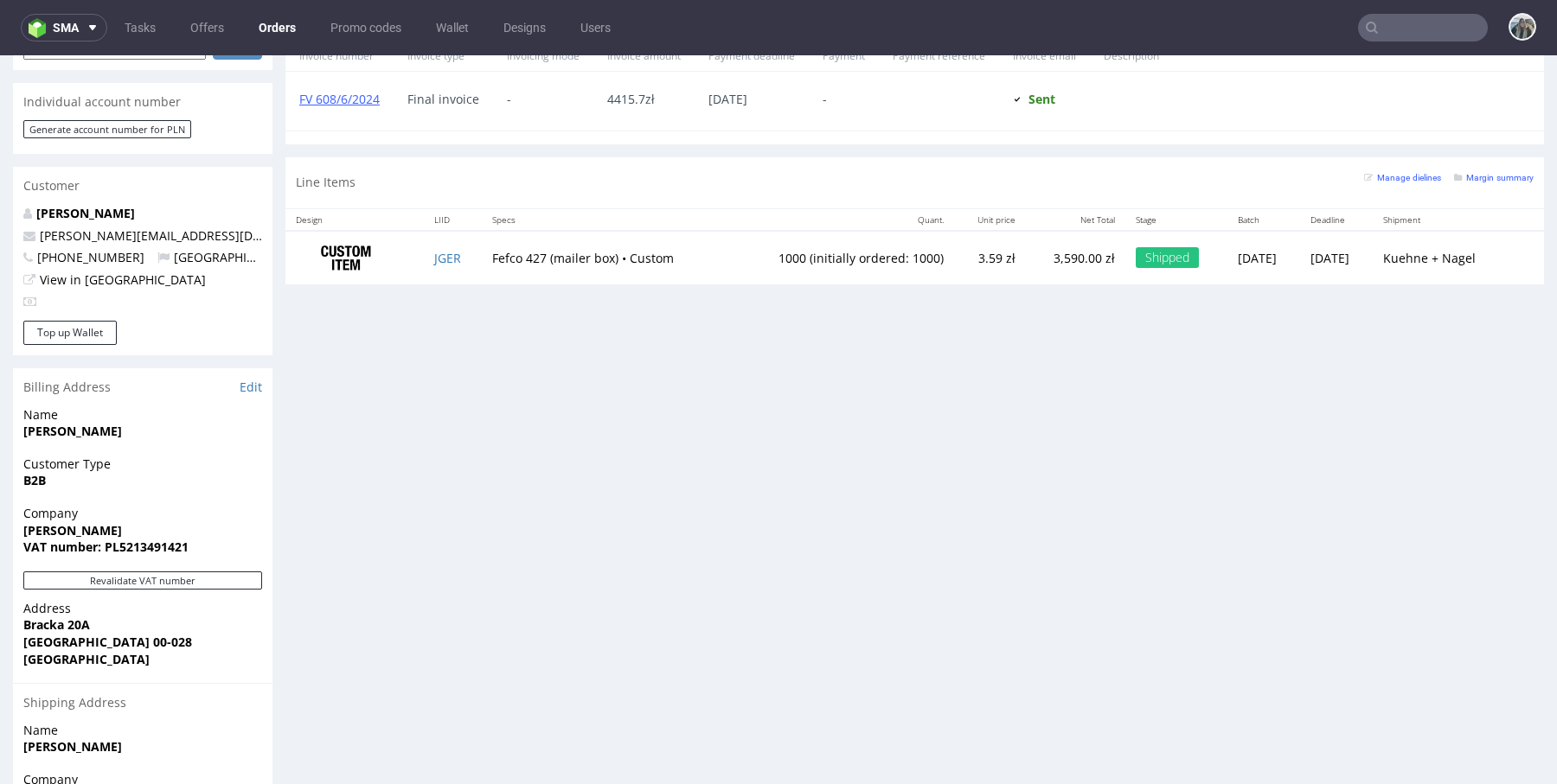
scroll to position [945, 0]
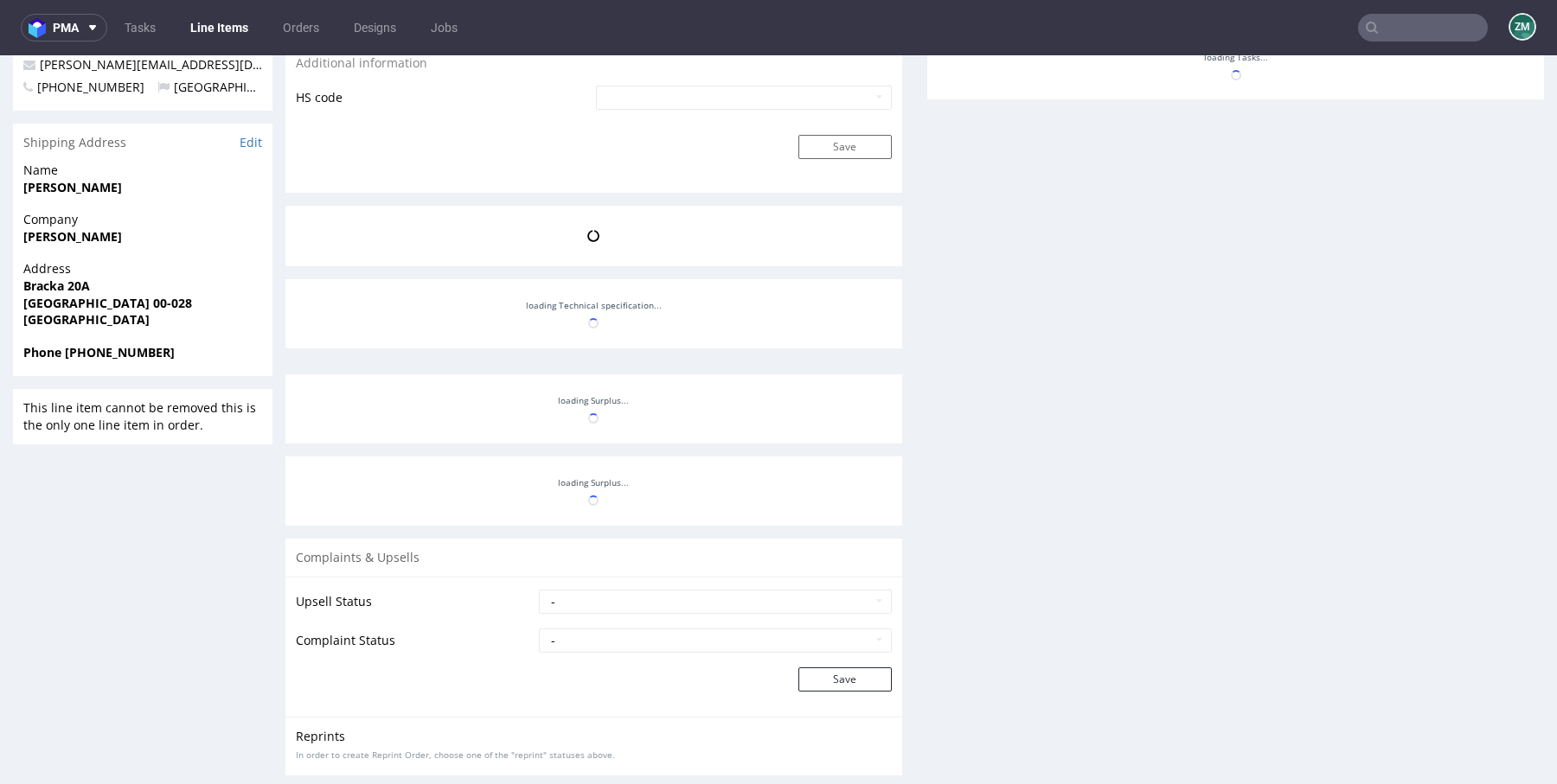
scroll to position [1106, 0]
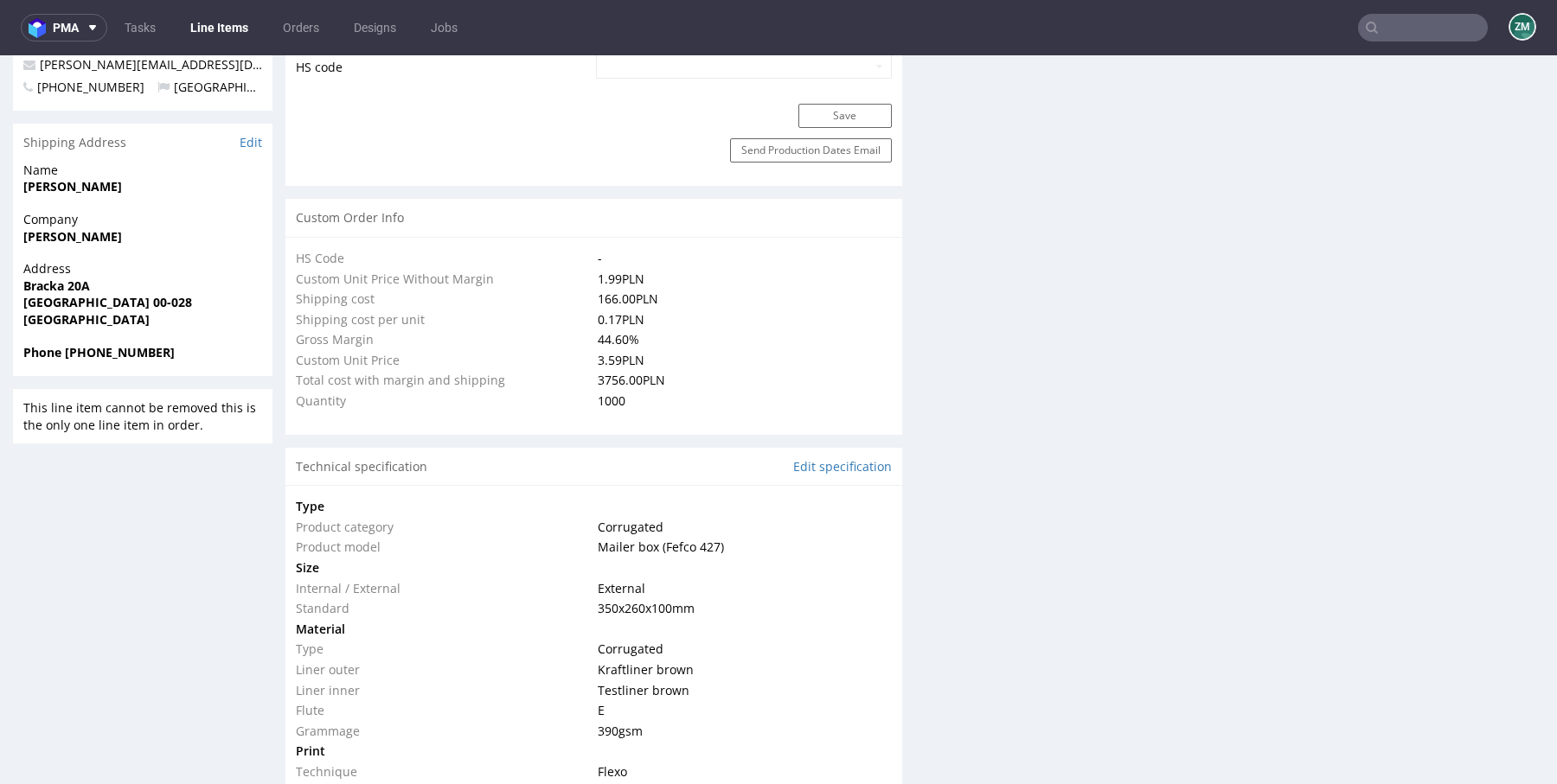
select select "in_progress"
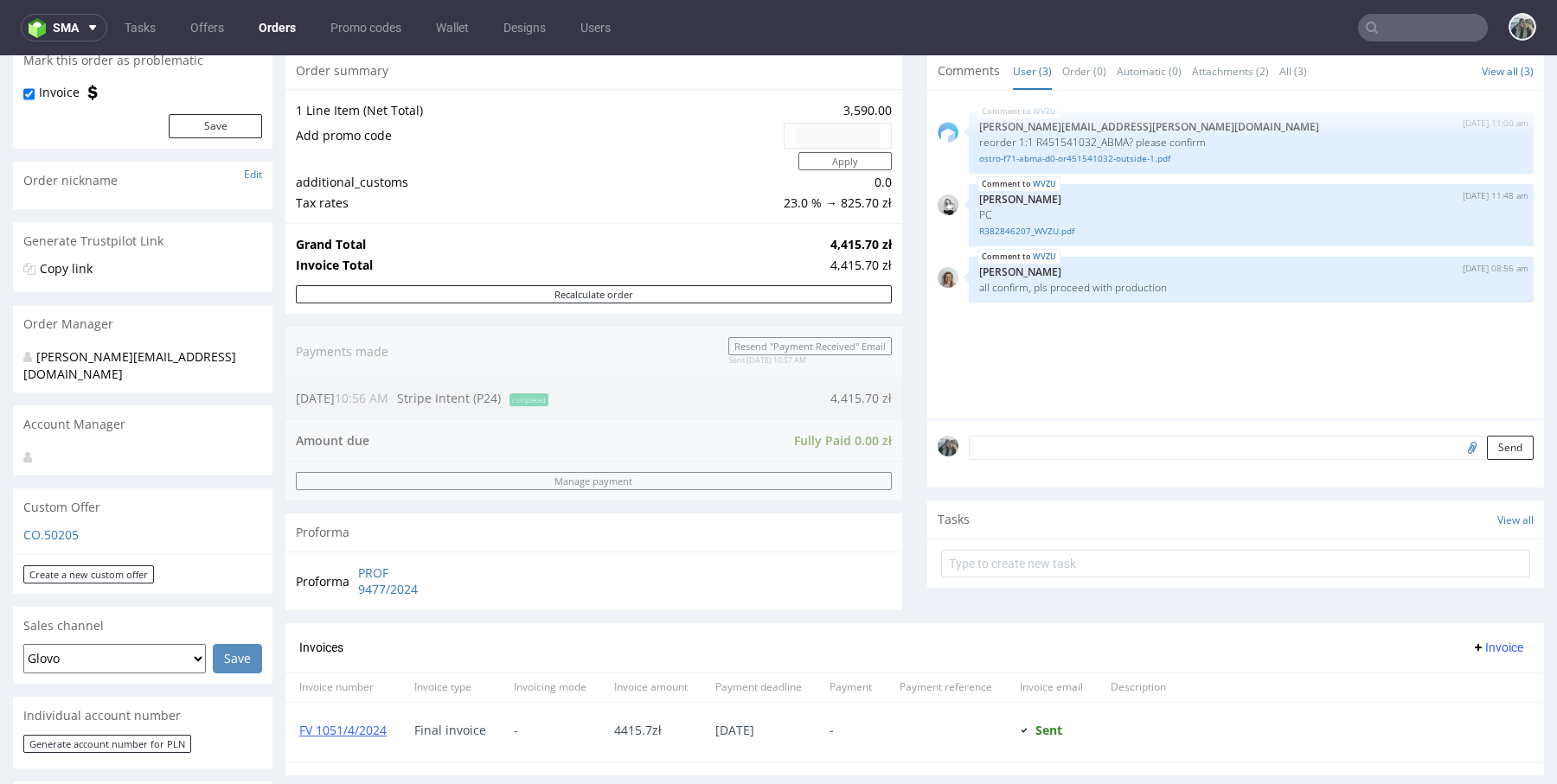
scroll to position [853, 0]
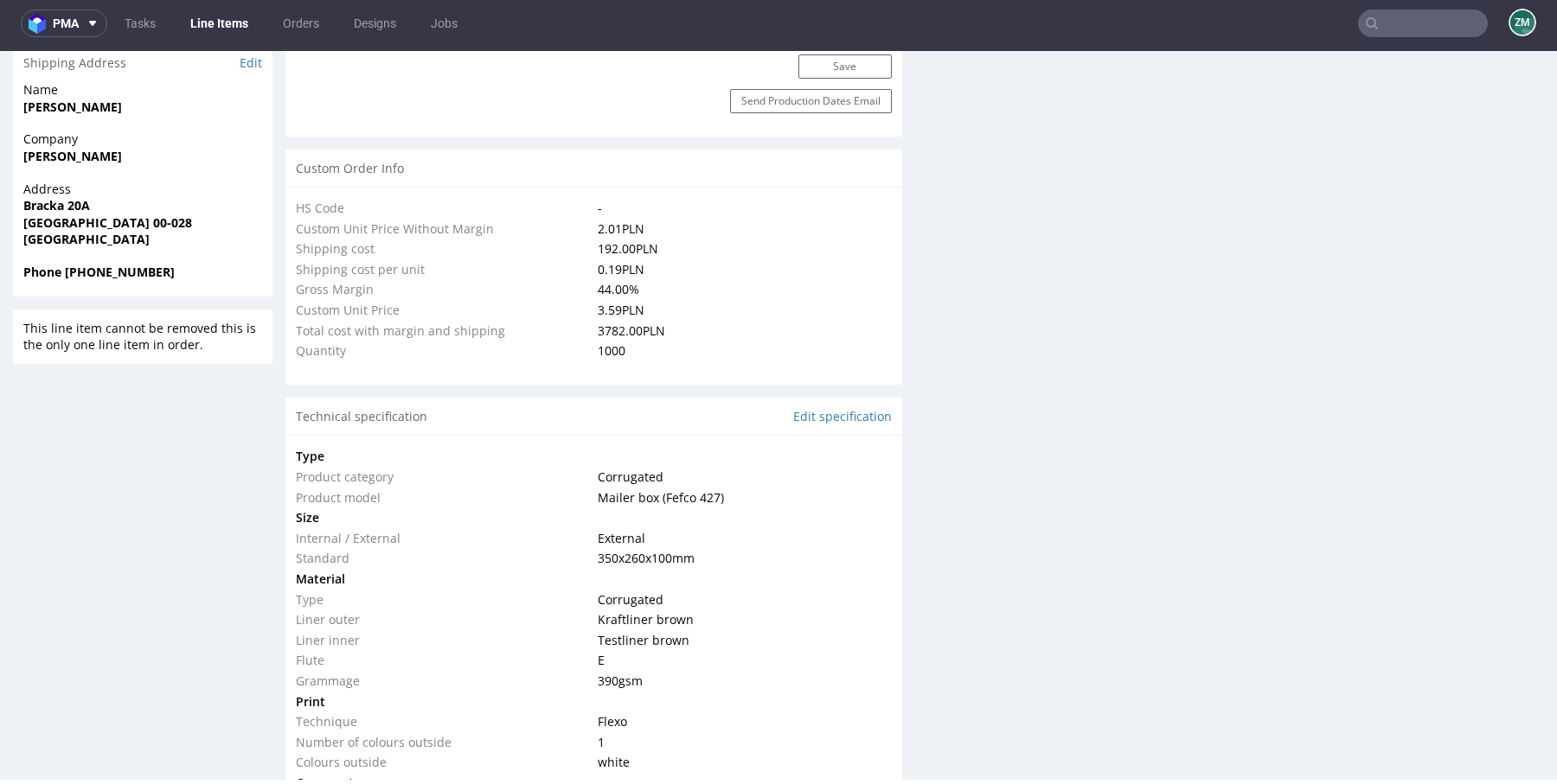
scroll to position [1303, 0]
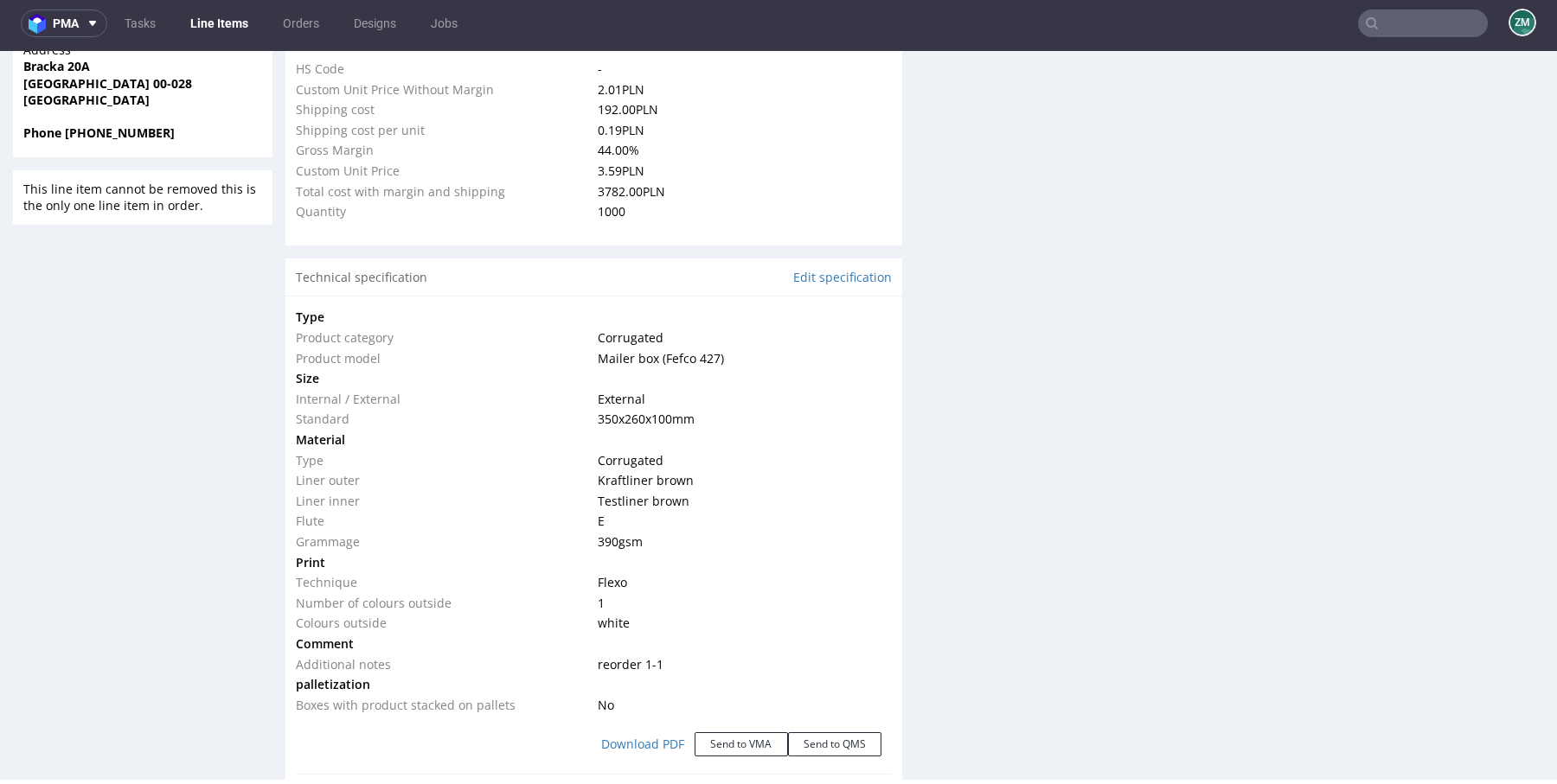
select select "in_progress"
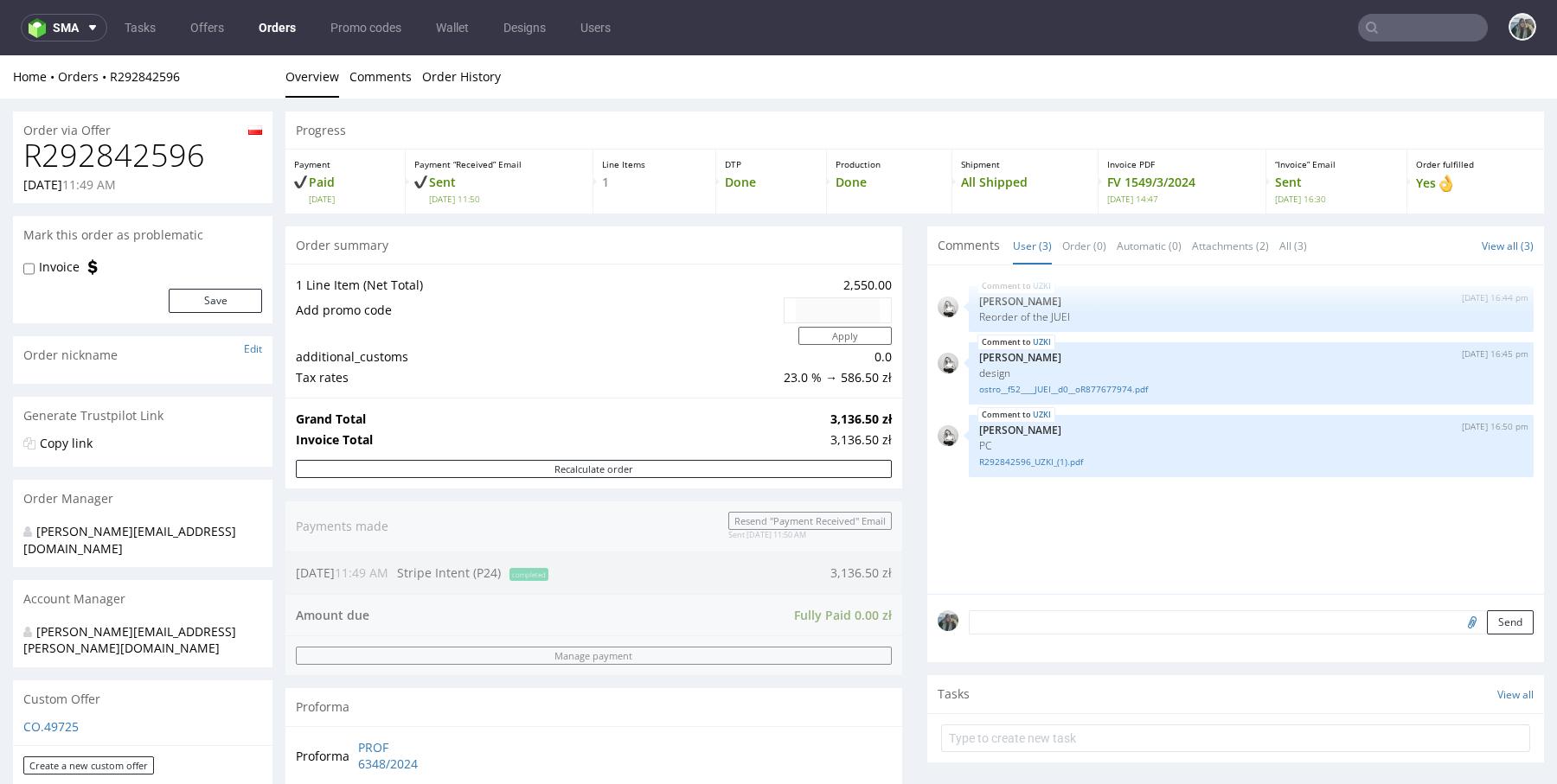
scroll to position [871, 0]
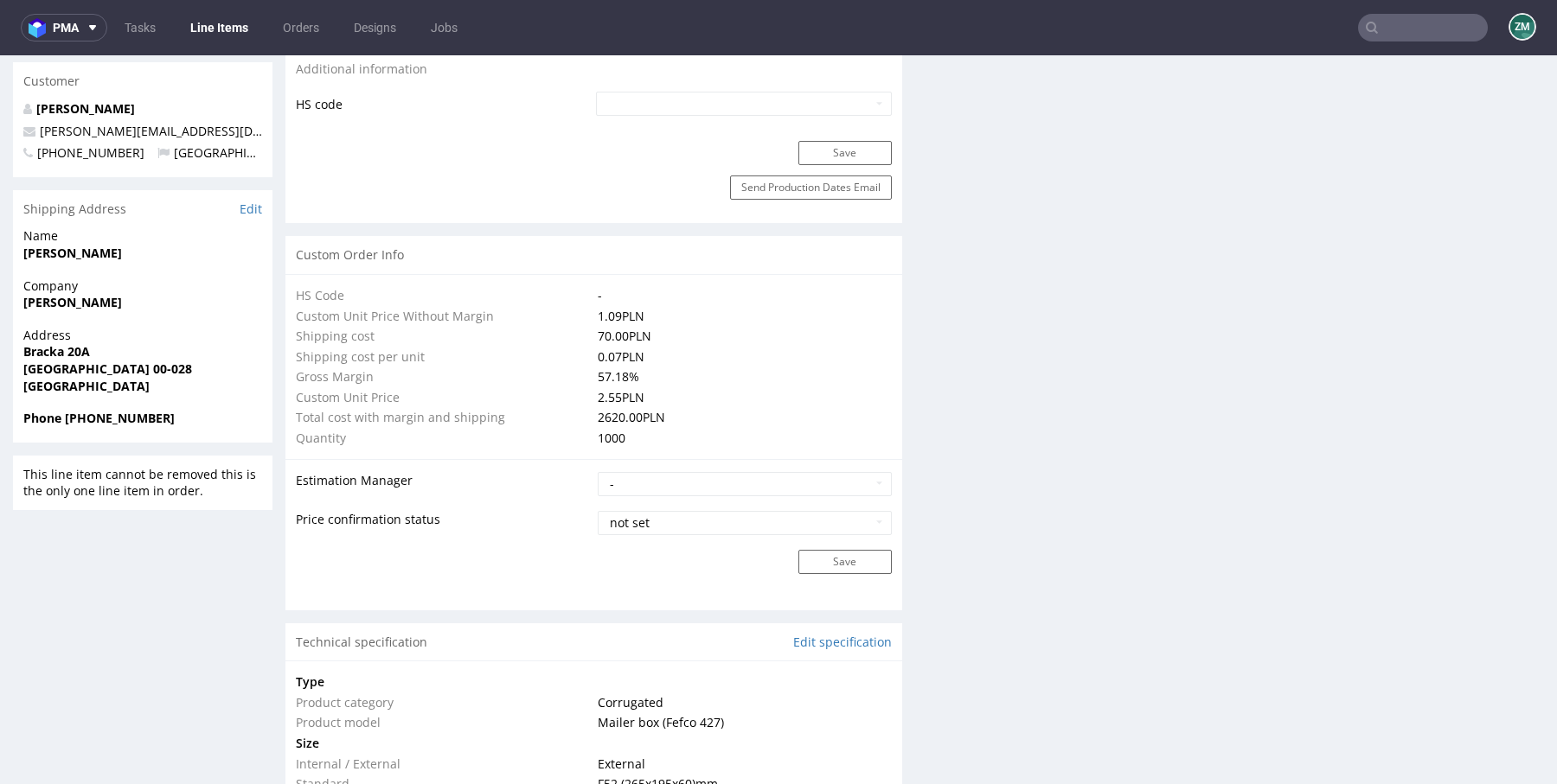
scroll to position [1410, 0]
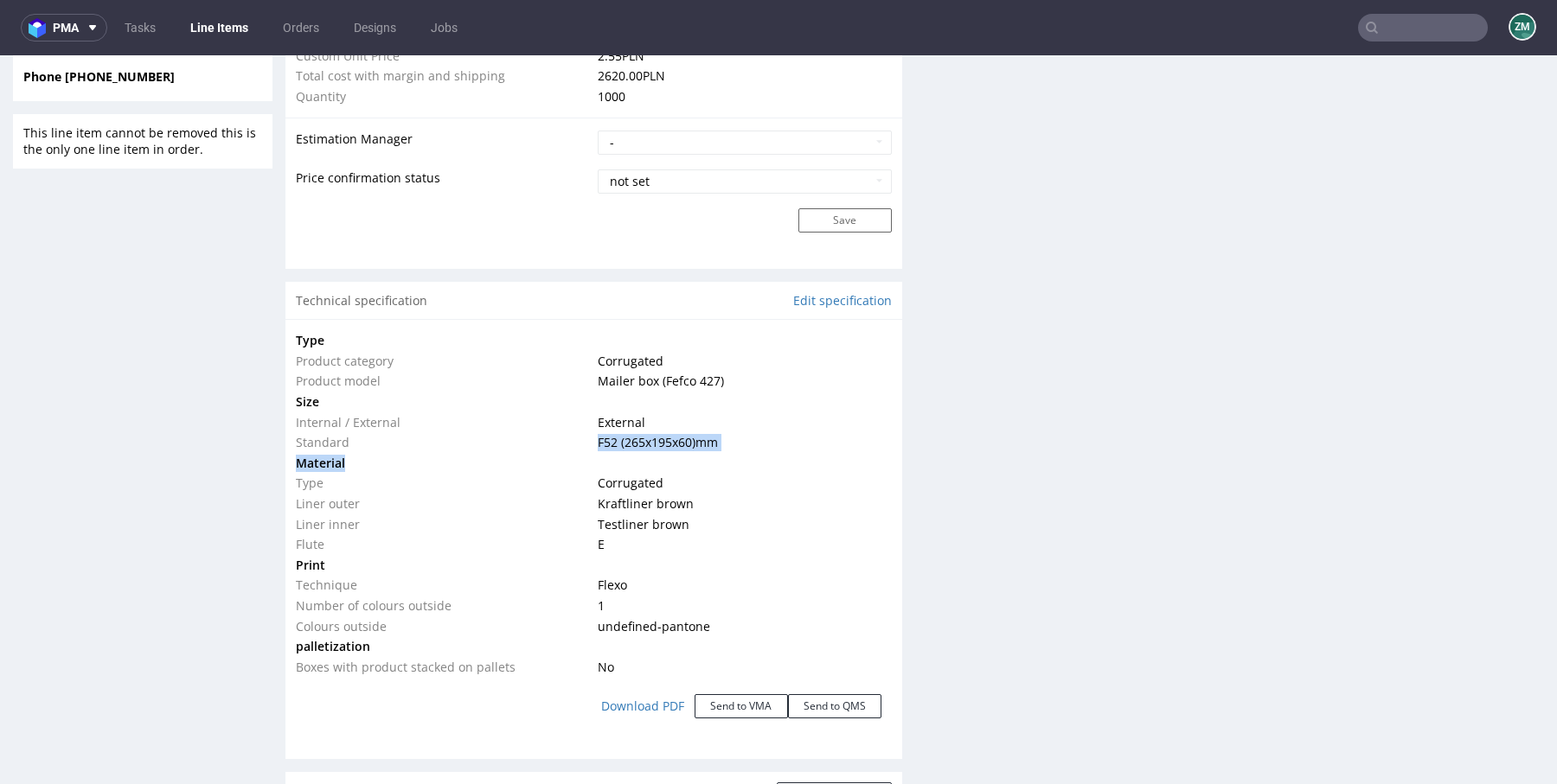
drag, startPoint x: 596, startPoint y: 453, endPoint x: 584, endPoint y: 443, distance: 15.6
click at [584, 443] on tbody "Type Product category Corrugated Product model Mailer box (Fefco 427) Size Inte…" at bounding box center [593, 504] width 596 height 347
copy tbody "F52 (265x195x60) mm Material"
click at [698, 421] on td "External" at bounding box center [742, 423] width 297 height 21
drag, startPoint x: 726, startPoint y: 437, endPoint x: 577, endPoint y: 436, distance: 149.0
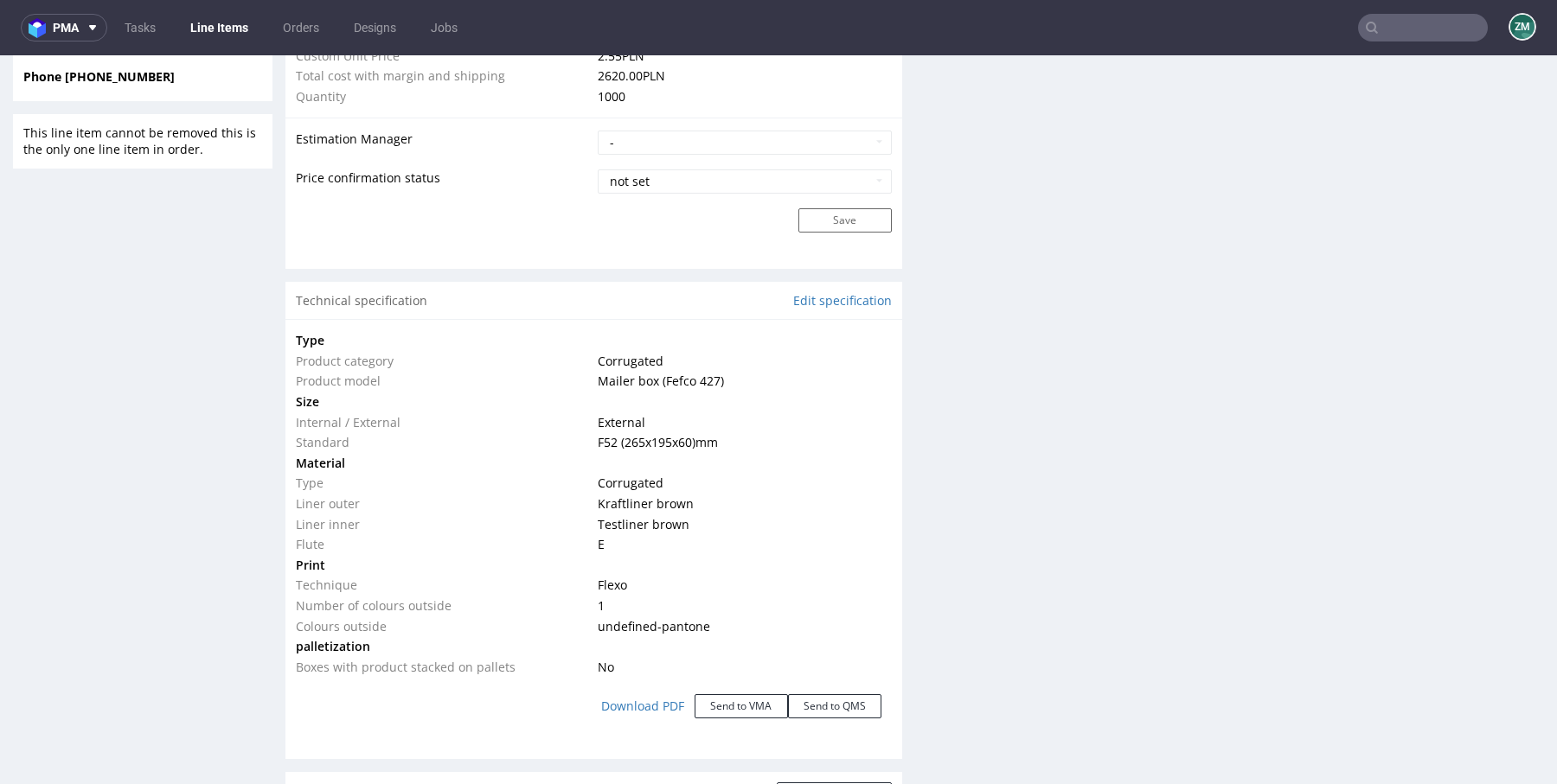
click at [577, 436] on tr "Standard F52 (265x195x60) mm" at bounding box center [593, 443] width 596 height 21
copy tr "F52 (265x195x60) mm"
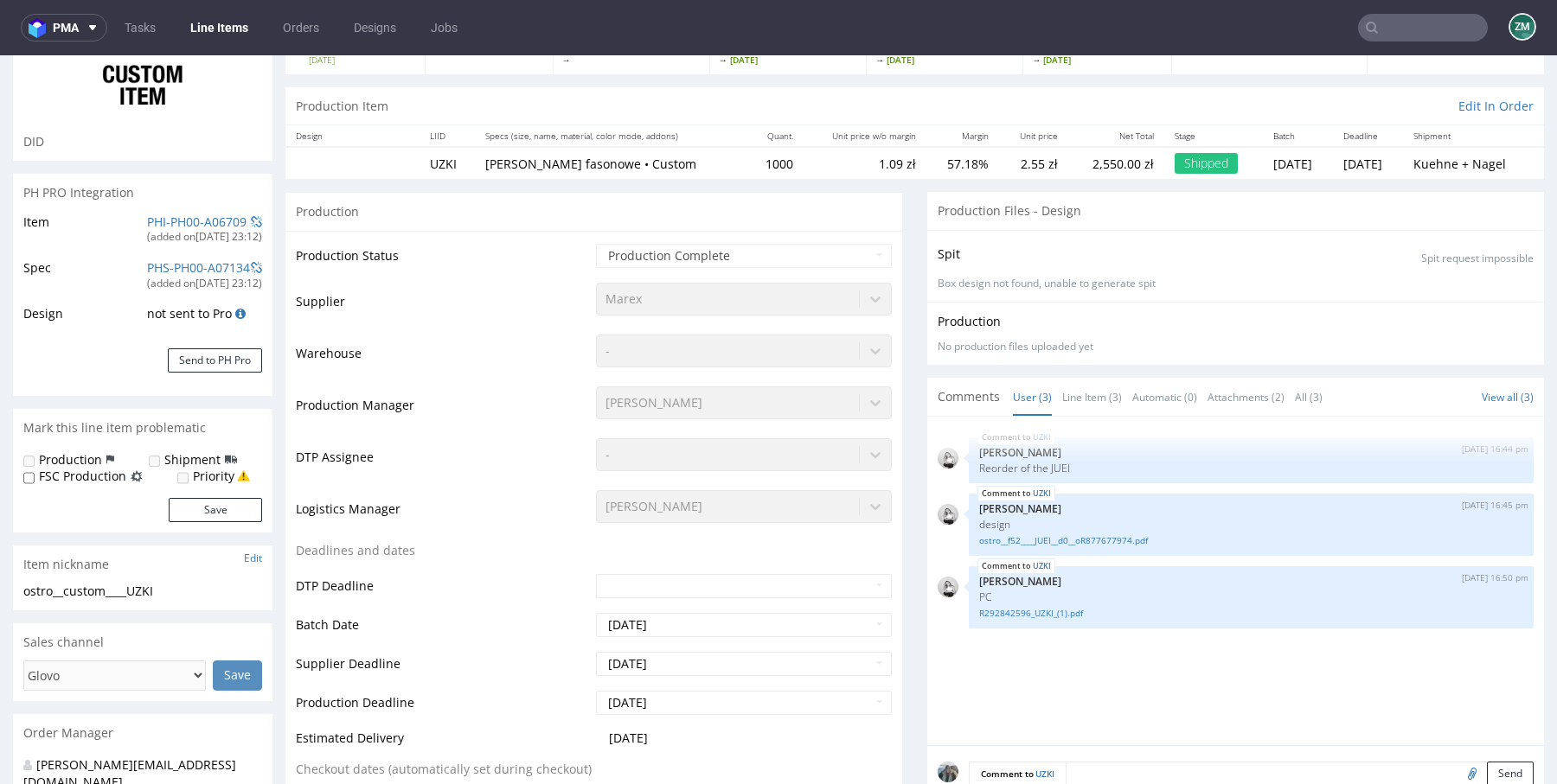
scroll to position [0, 0]
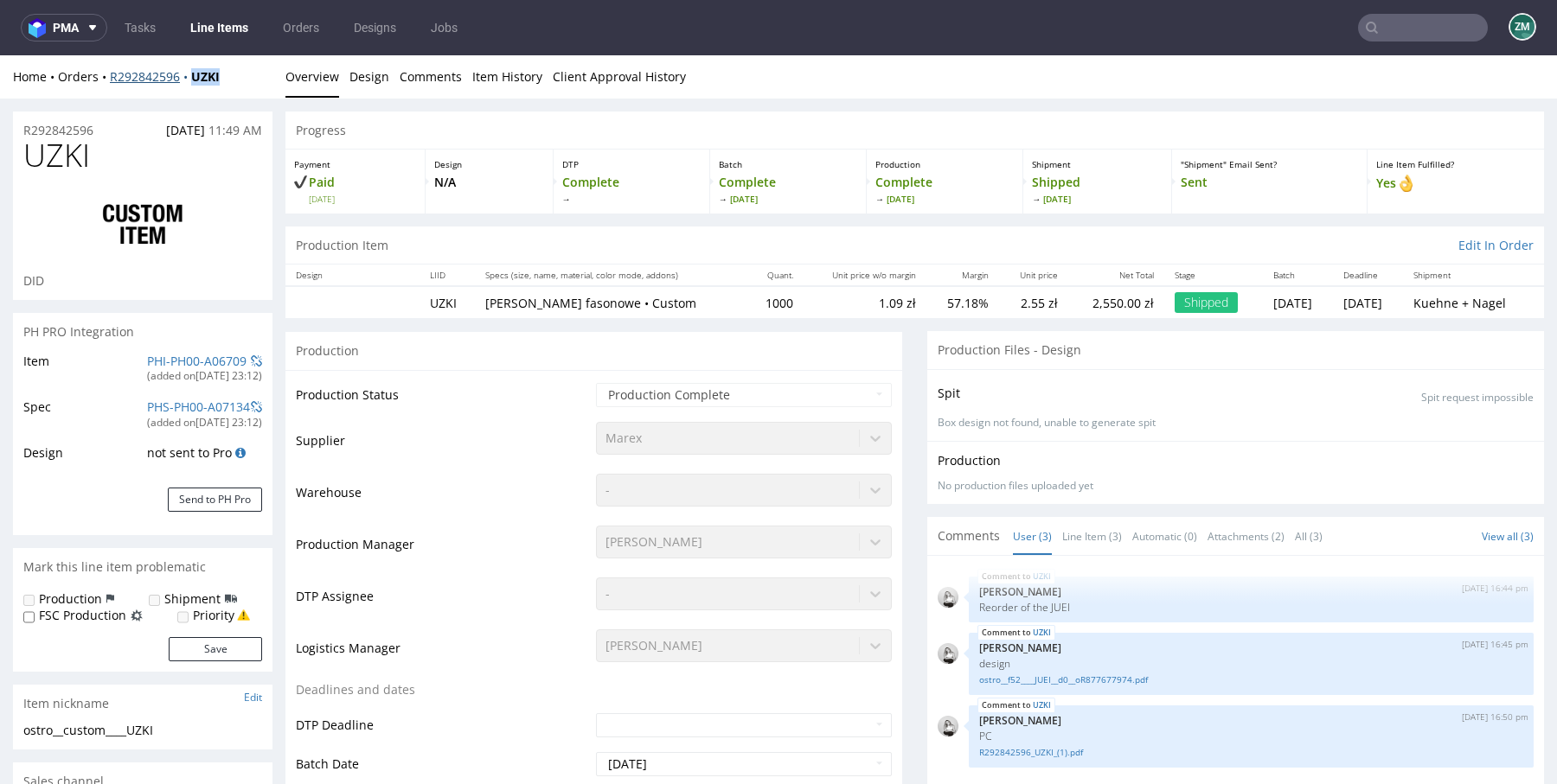
drag, startPoint x: 196, startPoint y: 90, endPoint x: 194, endPoint y: 77, distance: 13.2
click at [194, 77] on div "Home Orders R292842596 UZKI Overview Design Comments Item History Client Approv…" at bounding box center [778, 77] width 1557 height 43
copy strong "UZKI"
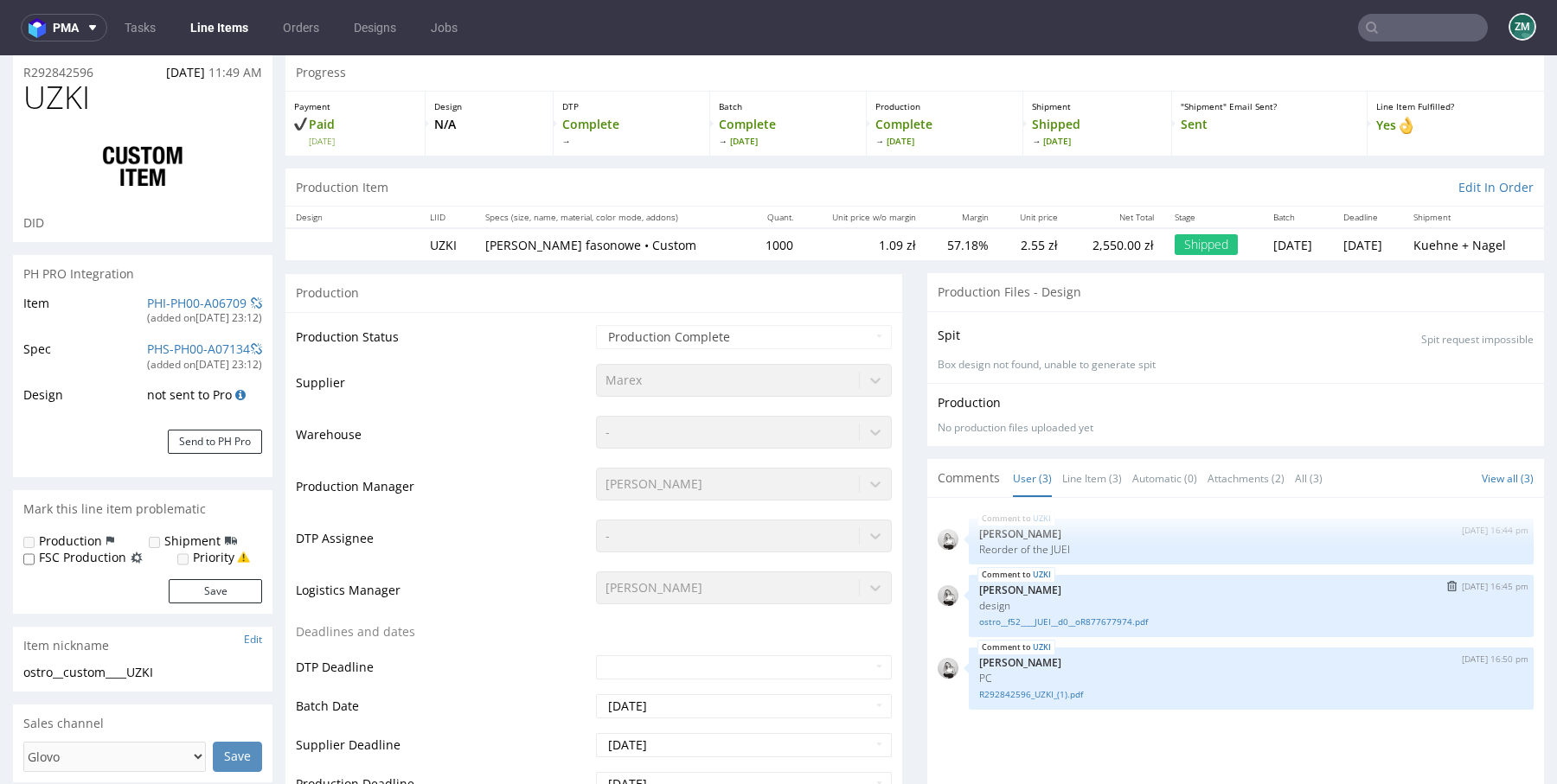
click at [1079, 626] on div "UZKI 11th Mar 24 | 16:45 pm Dominika Herszel design ostro__f52____JUEI__d0__oR8…" at bounding box center [1251, 605] width 565 height 62
drag, startPoint x: 1087, startPoint y: 621, endPoint x: 1128, endPoint y: 501, distance: 126.8
click at [1088, 621] on link "ostro__f52____JUEI__d0__oR877677974.pdf" at bounding box center [1251, 621] width 544 height 13
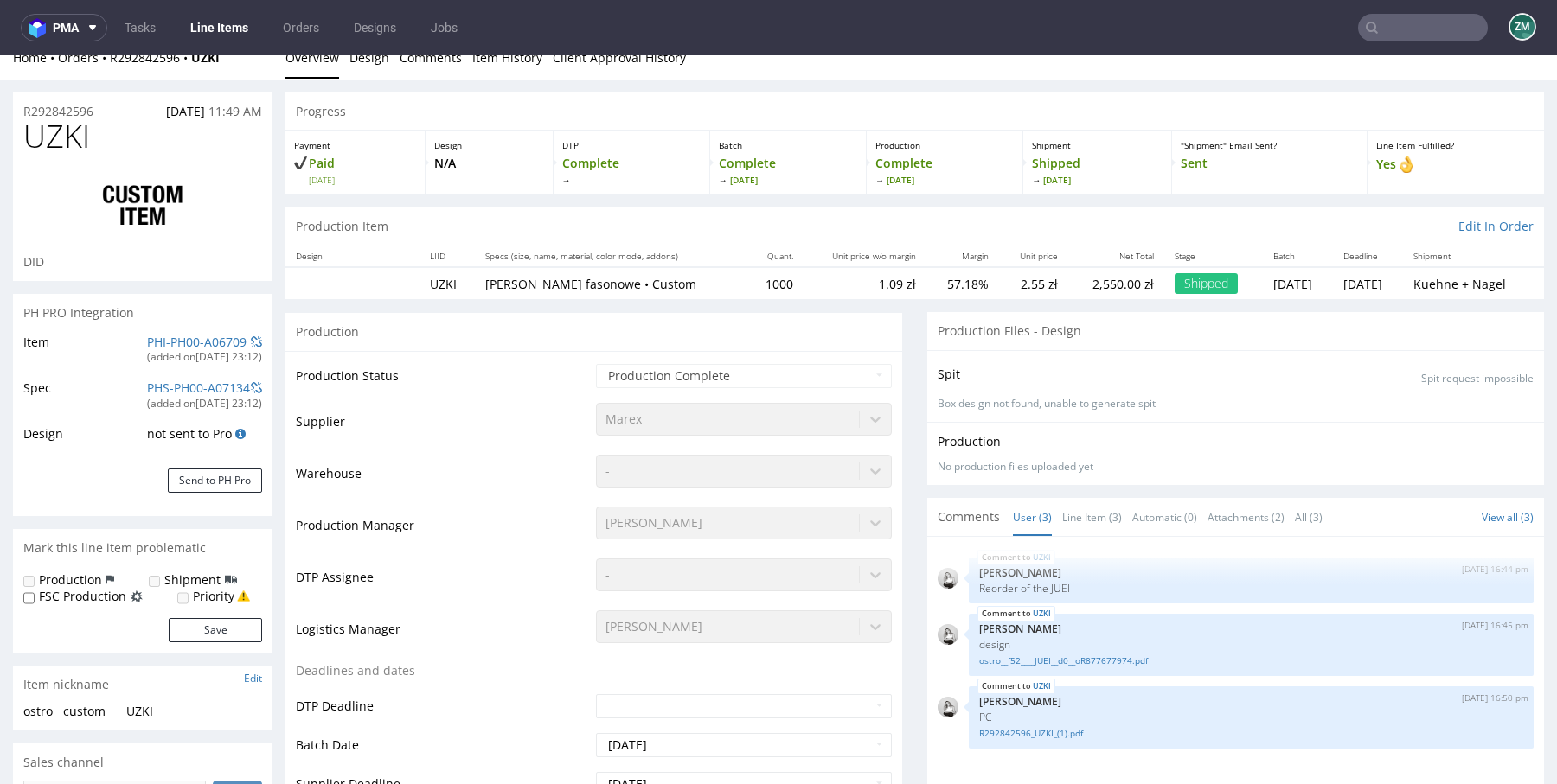
scroll to position [0, 0]
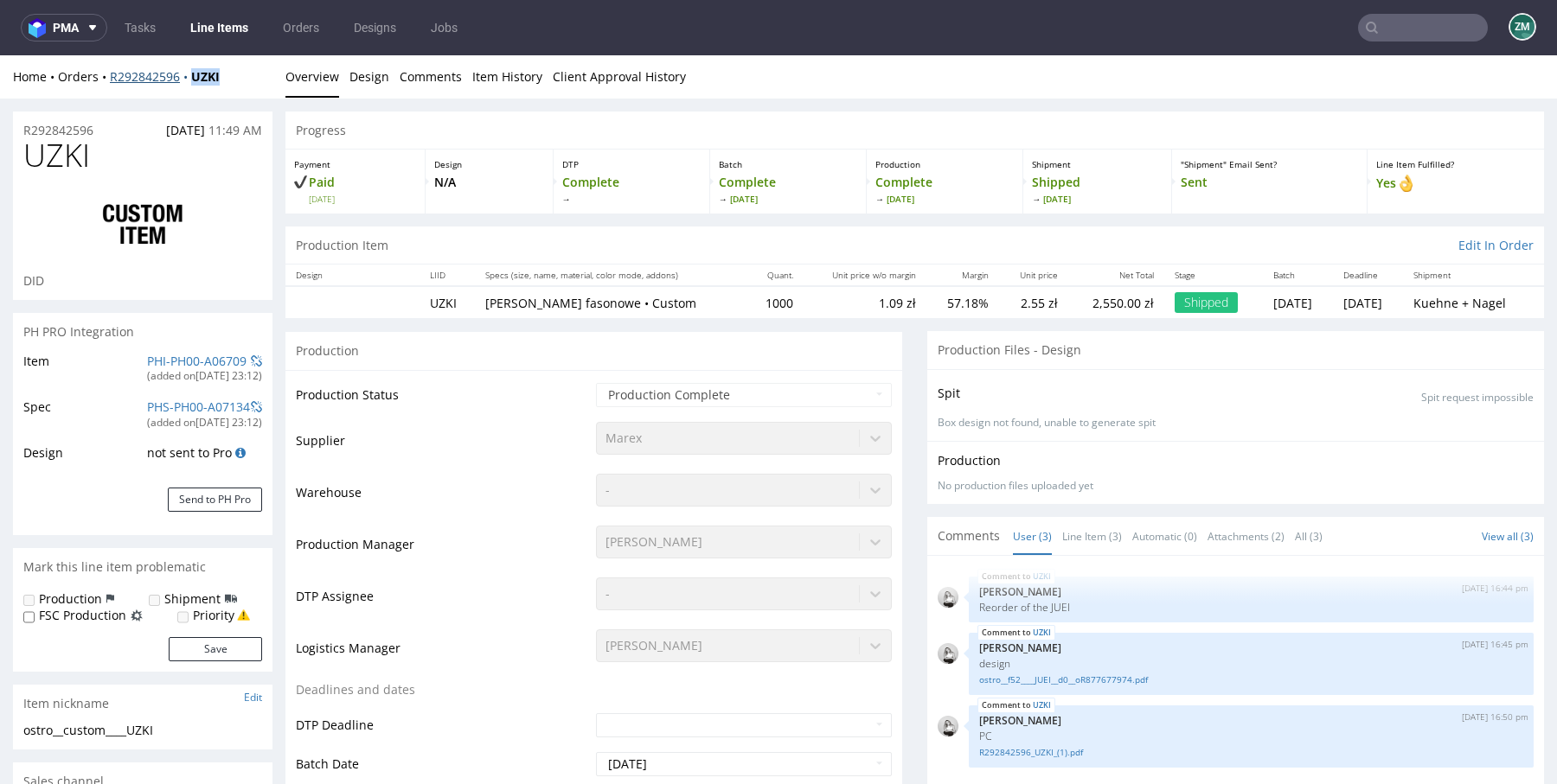
drag, startPoint x: 202, startPoint y: 89, endPoint x: 183, endPoint y: 72, distance: 25.5
click at [183, 72] on div "Home Orders R292842596 UZKI Overview Design Comments Item History Client Approv…" at bounding box center [778, 77] width 1557 height 43
copy strong "UZKI"
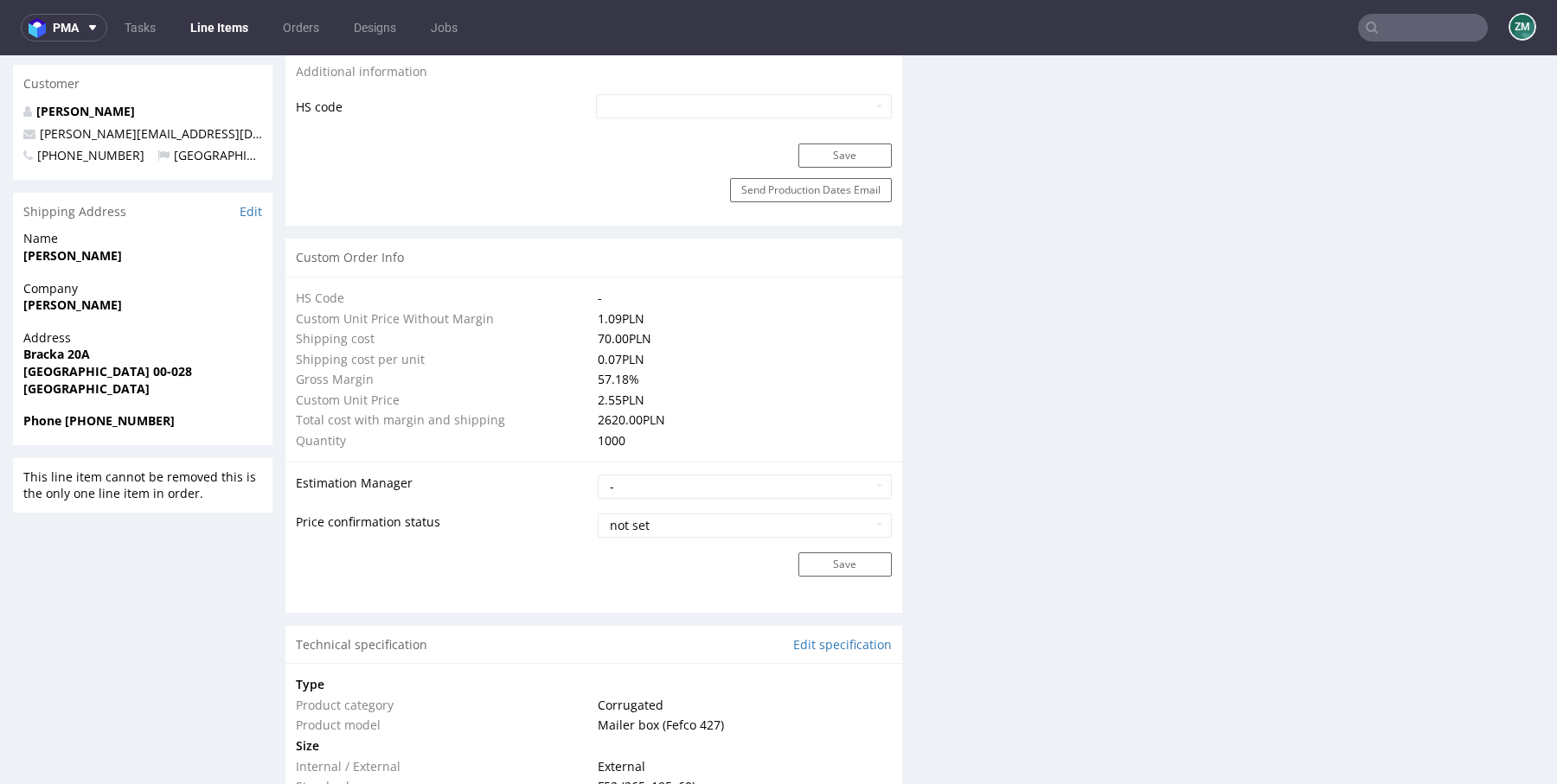
scroll to position [1240, 0]
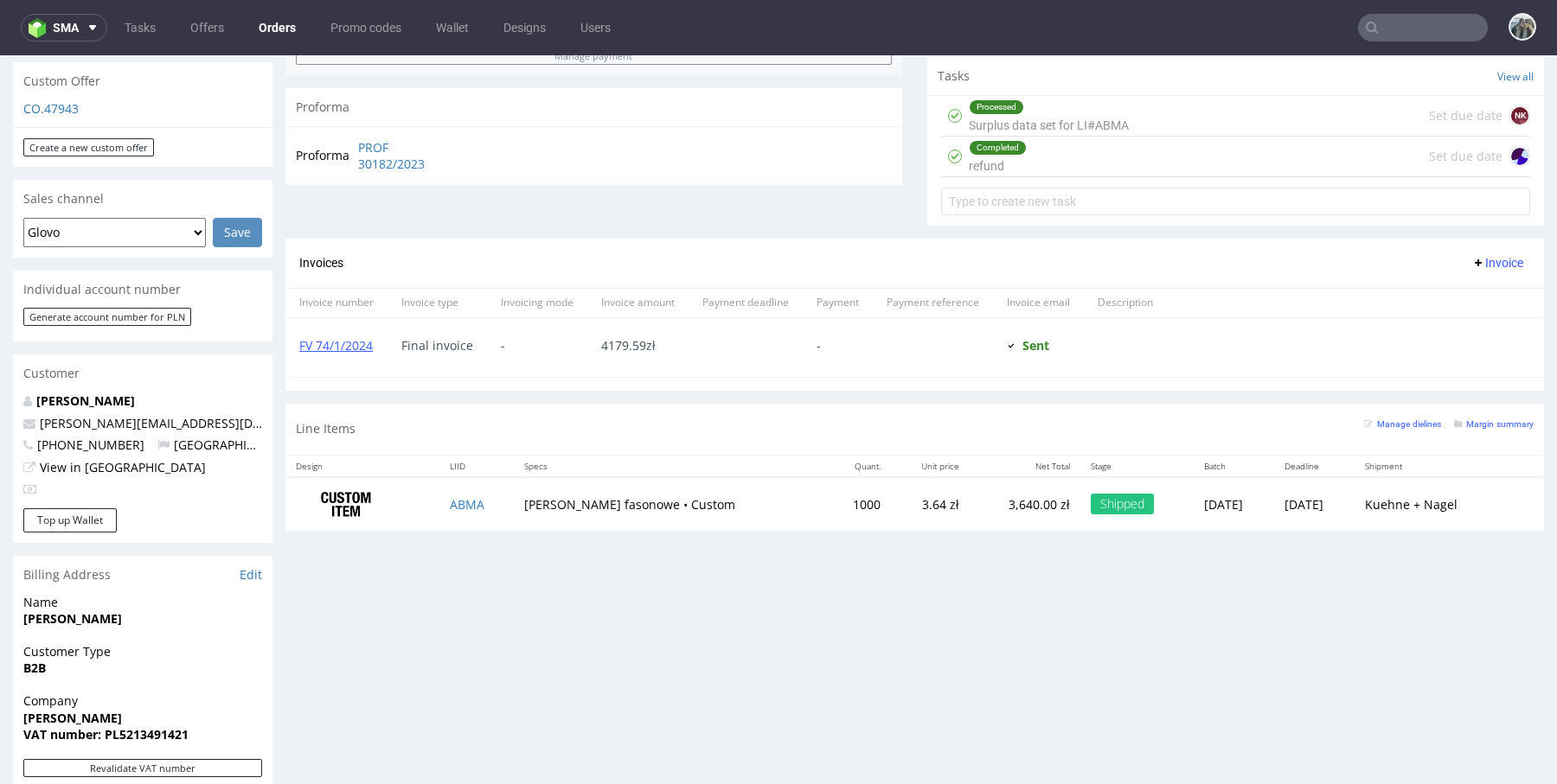
scroll to position [724, 0]
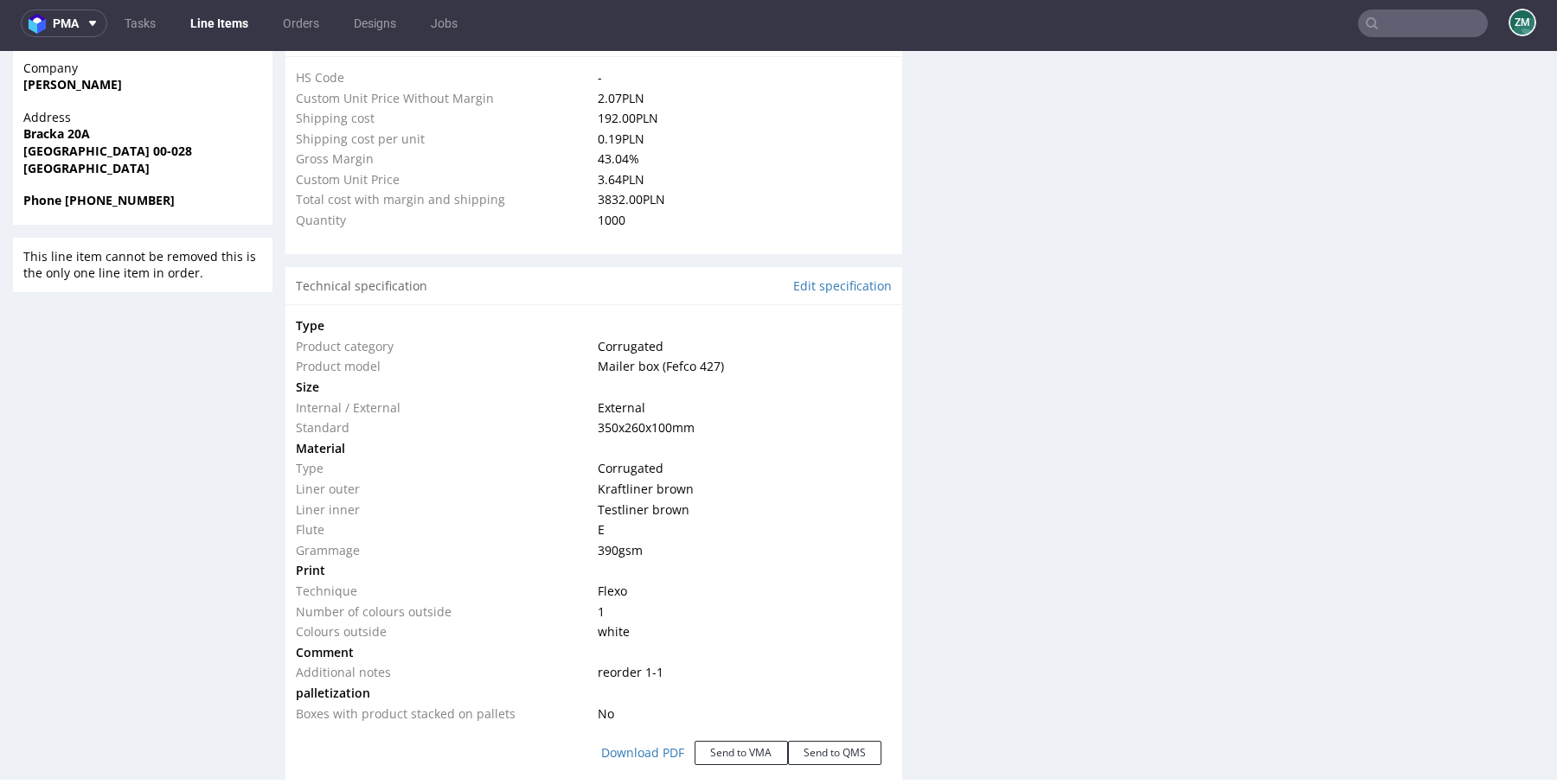
scroll to position [1285, 0]
select select "in_progress"
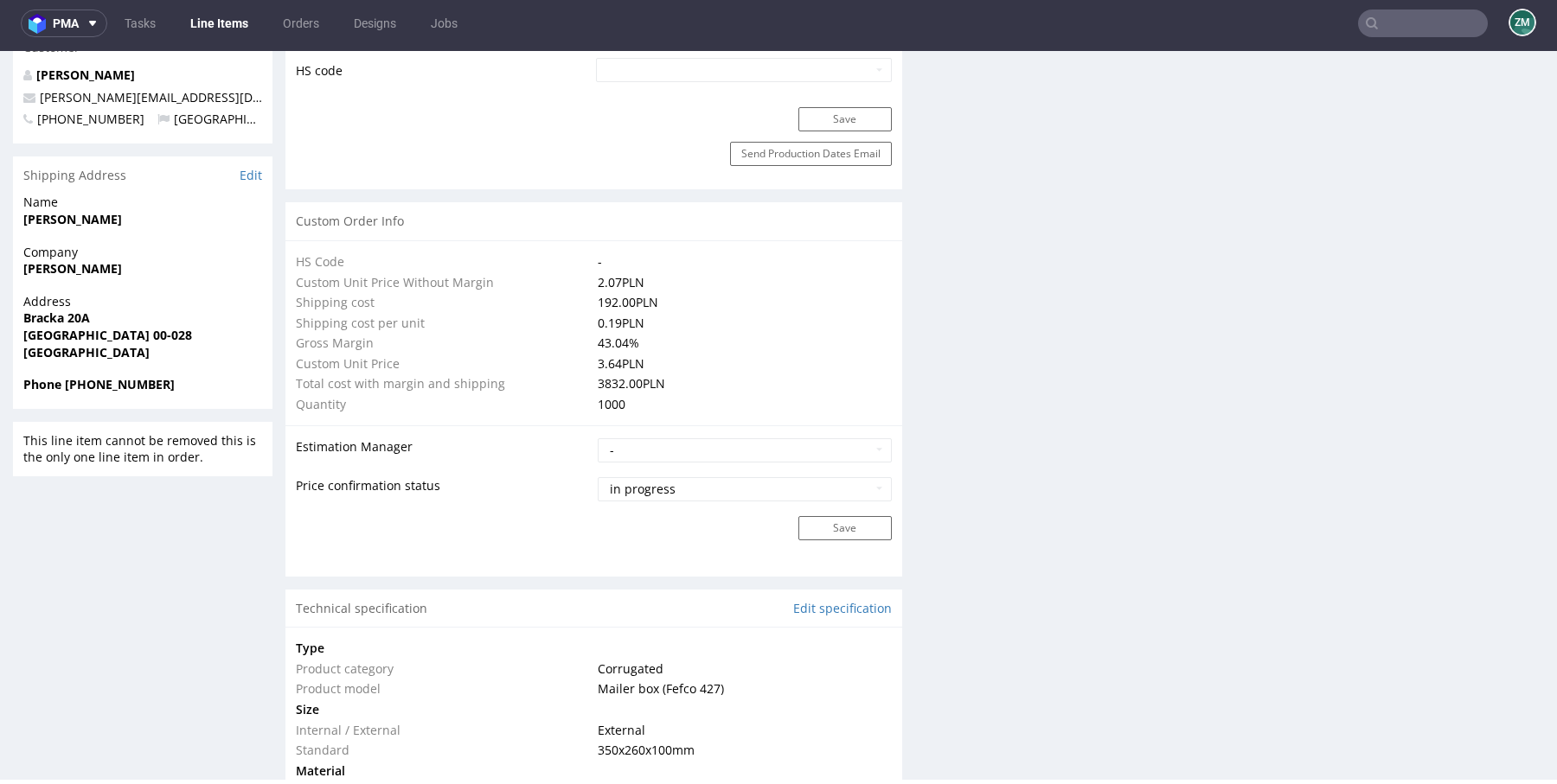
scroll to position [1111, 0]
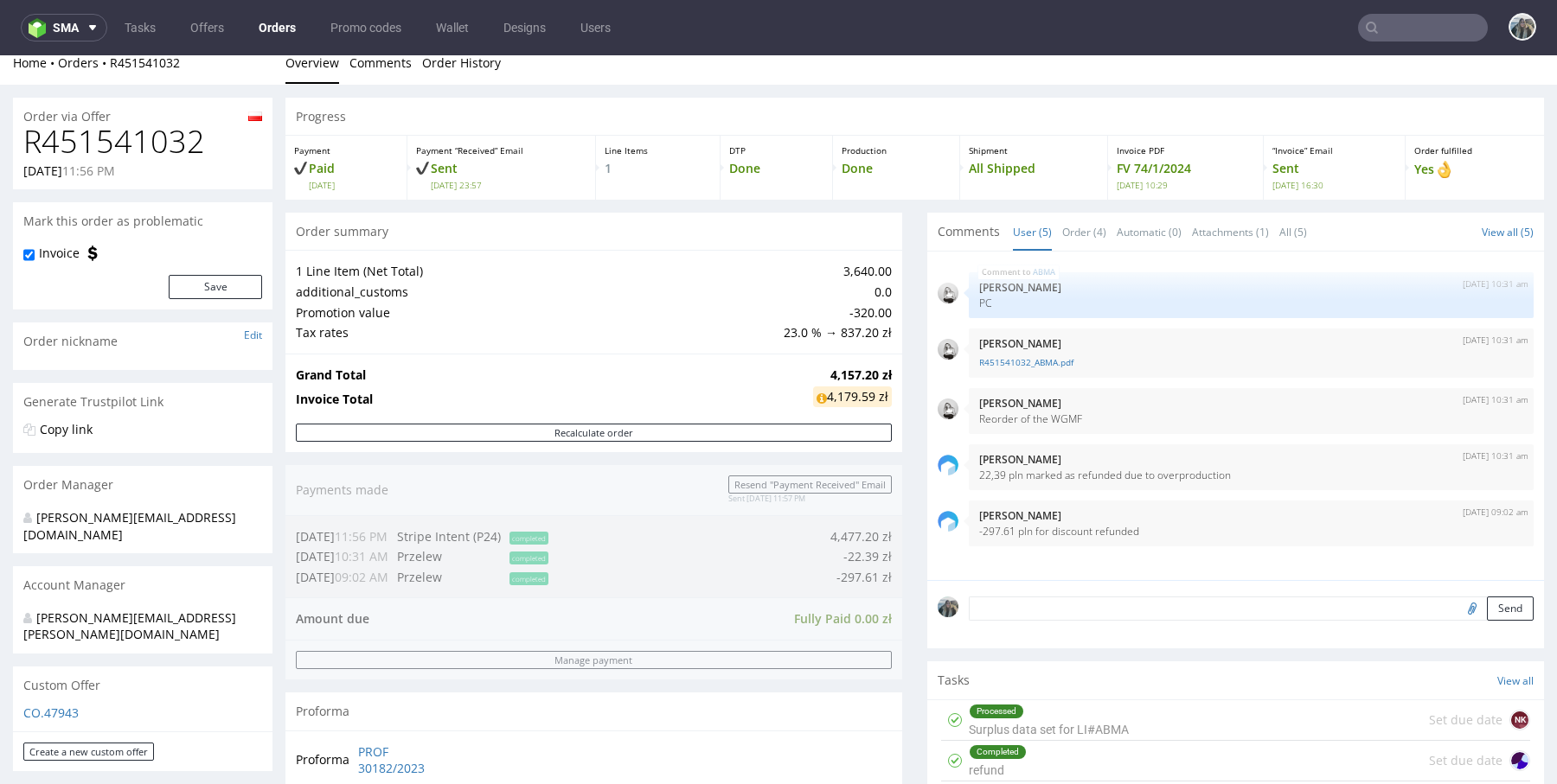
scroll to position [602, 0]
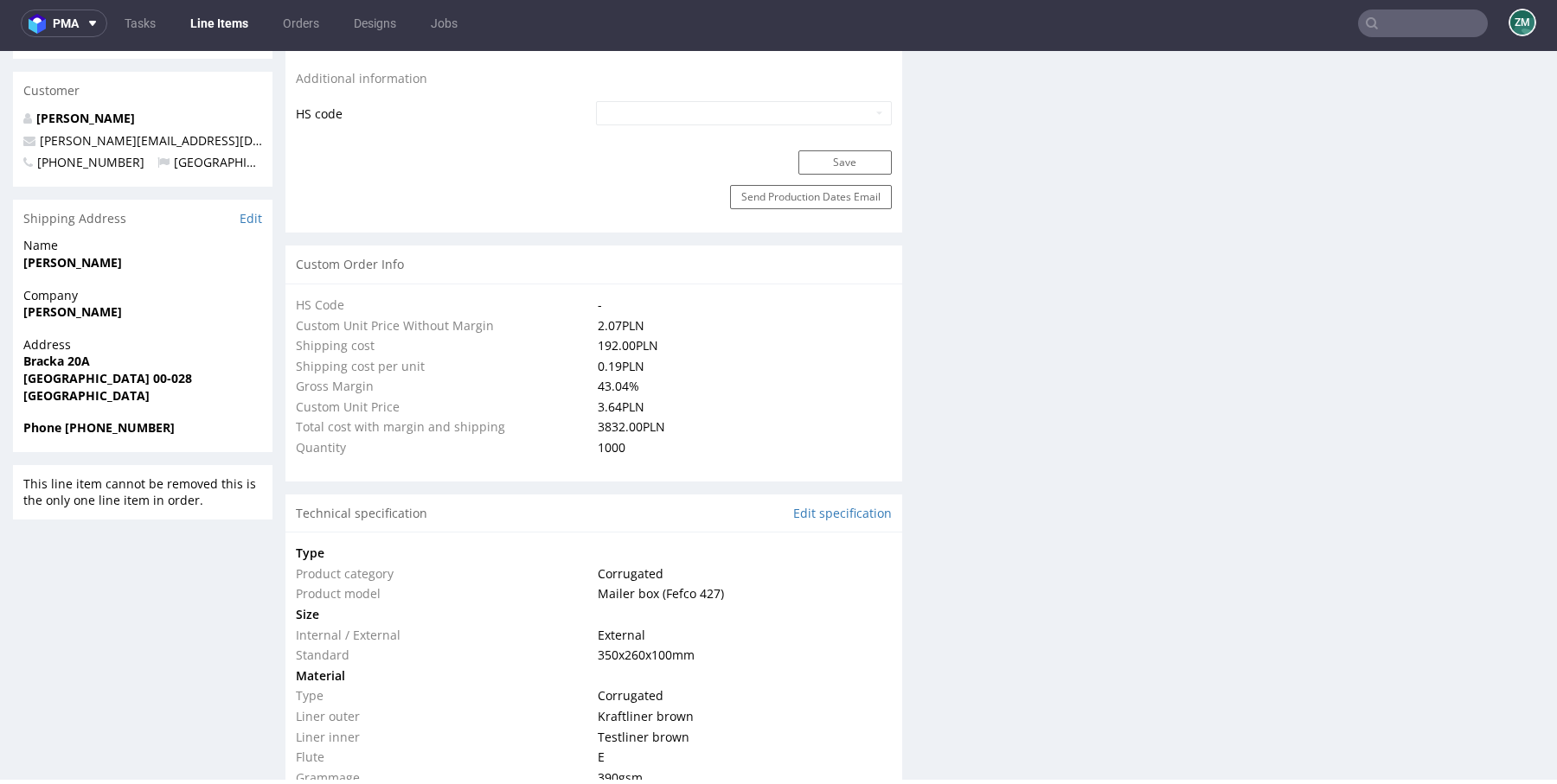
select select "in_progress"
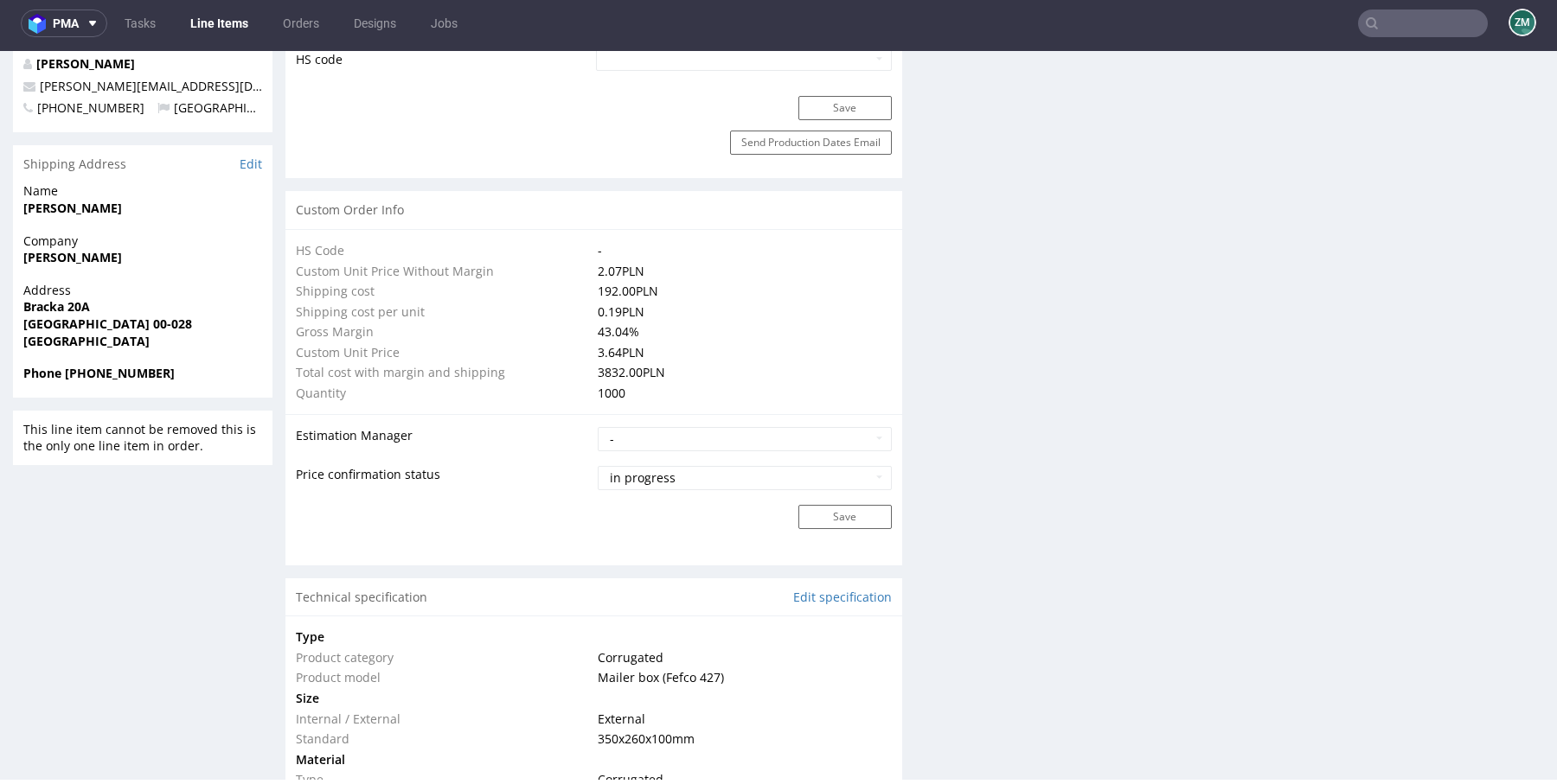
scroll to position [1182, 0]
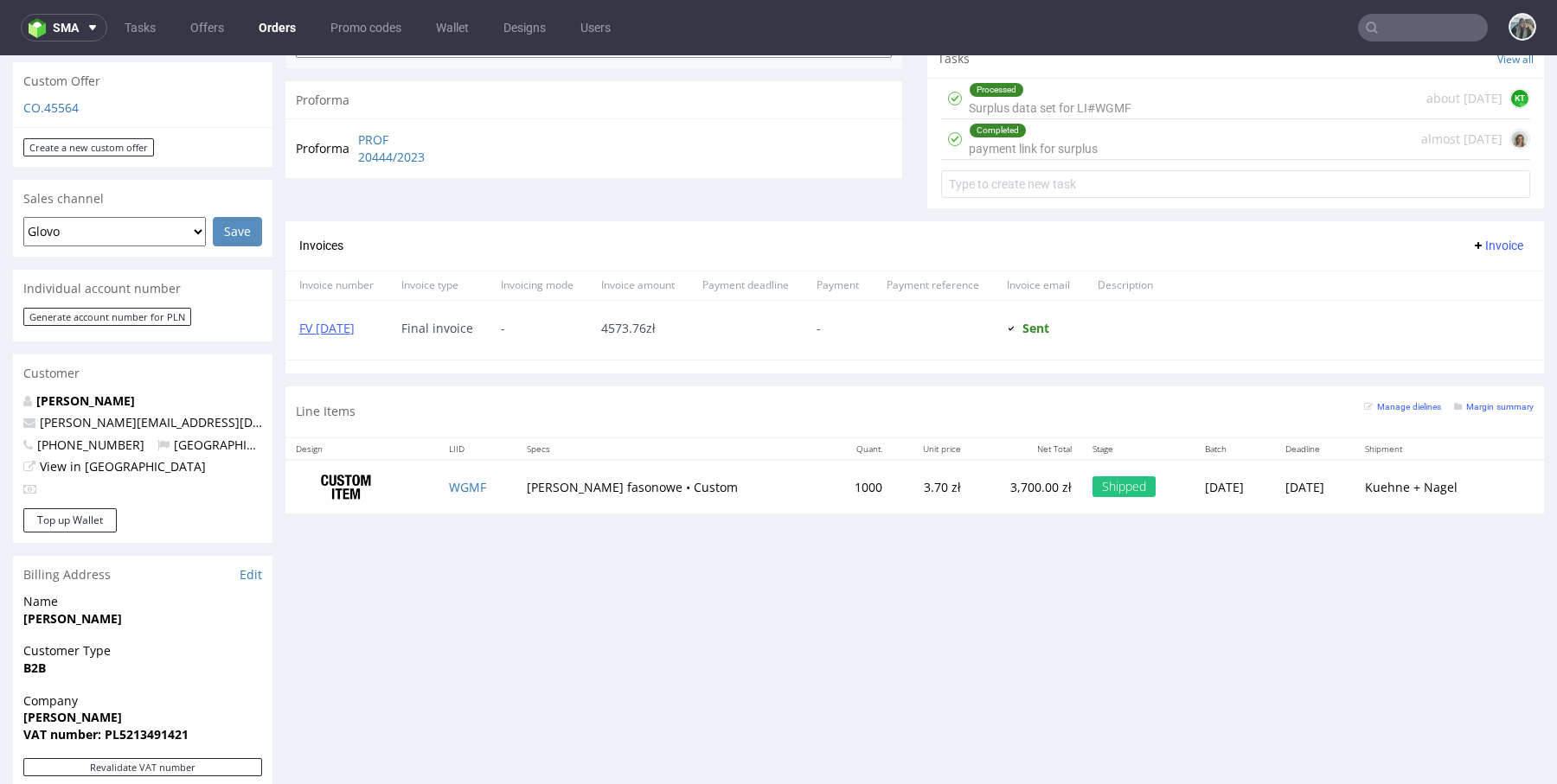
scroll to position [659, 0]
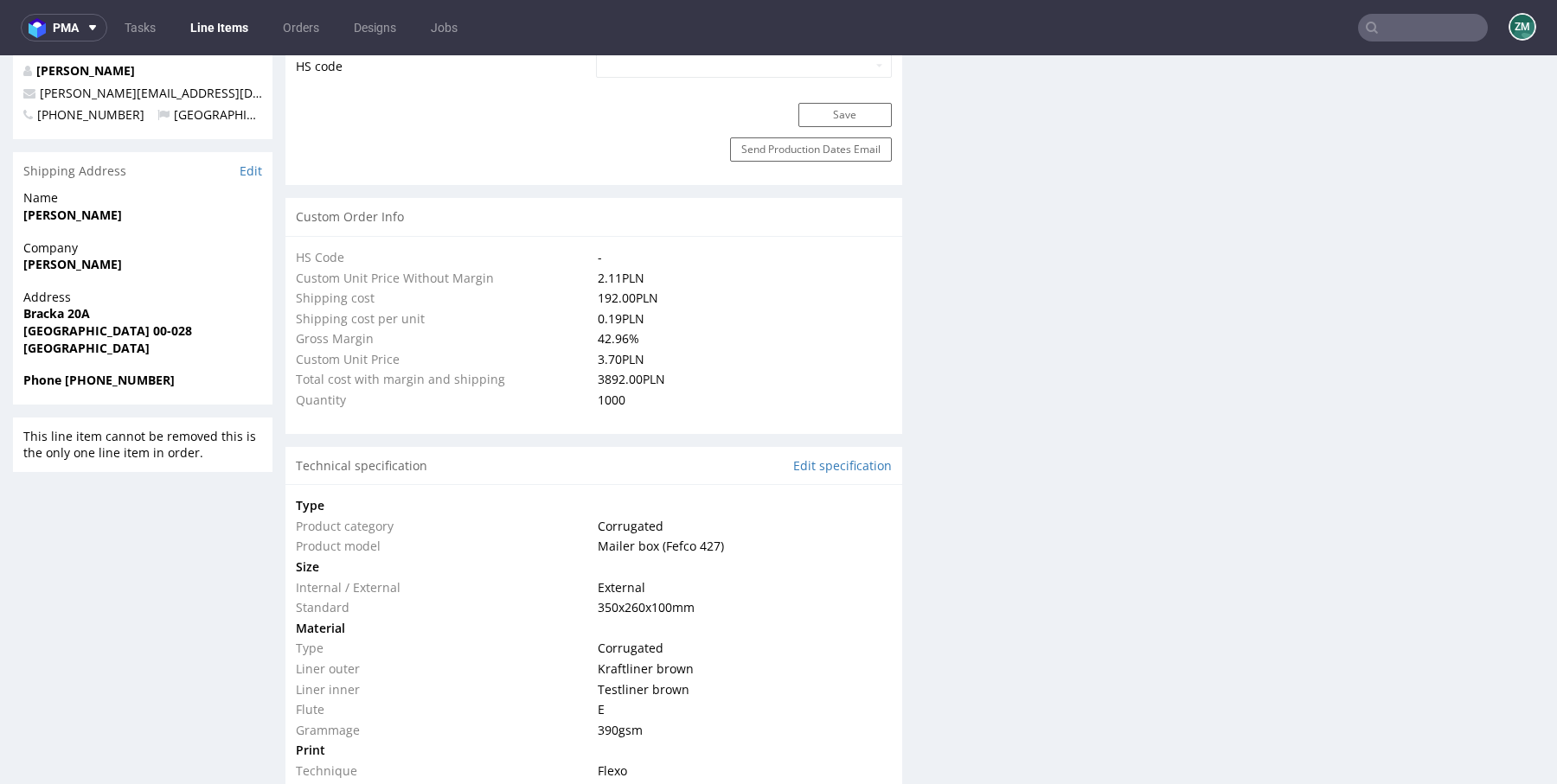
select select "in_progress"
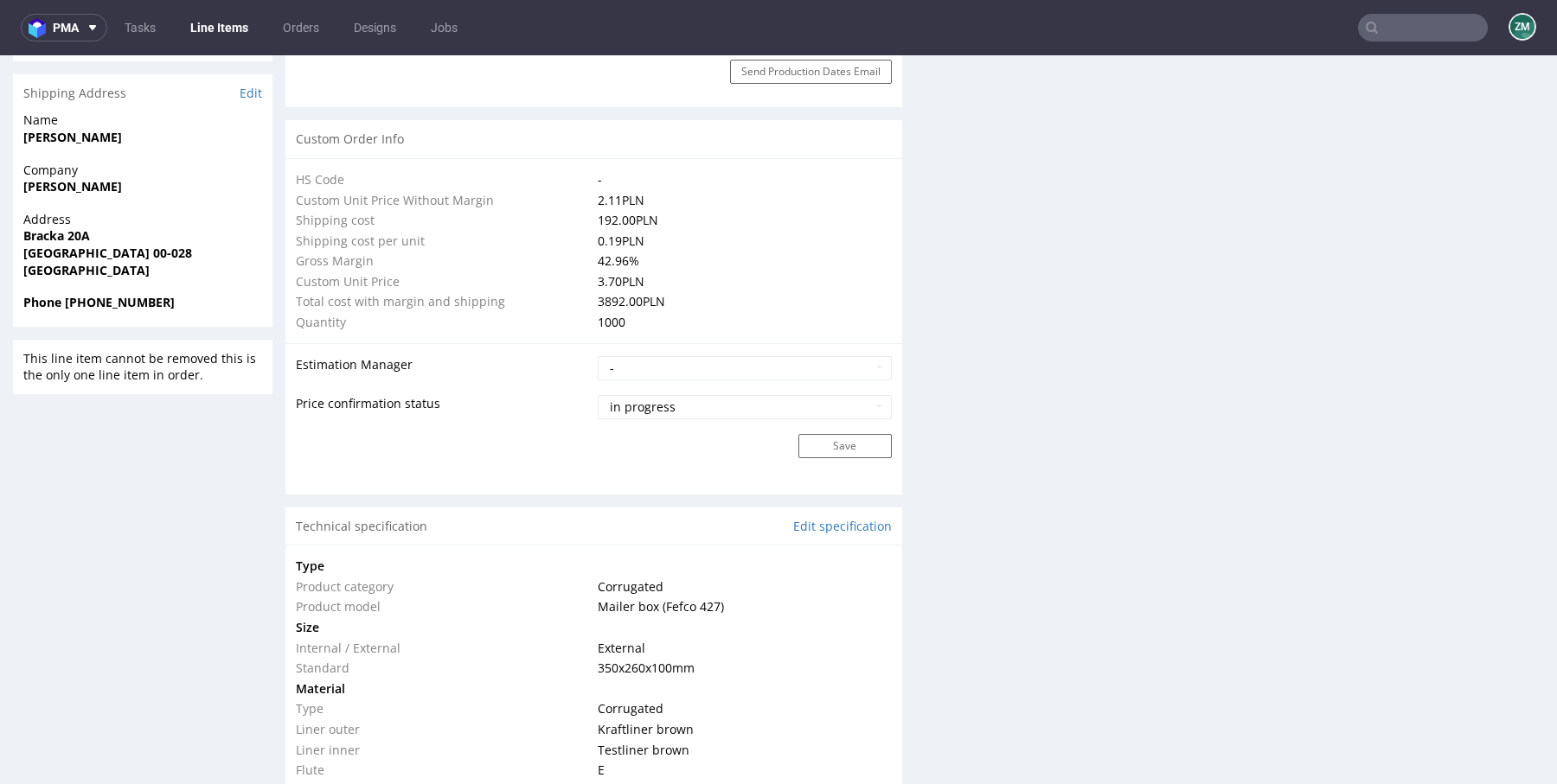
scroll to position [1209, 0]
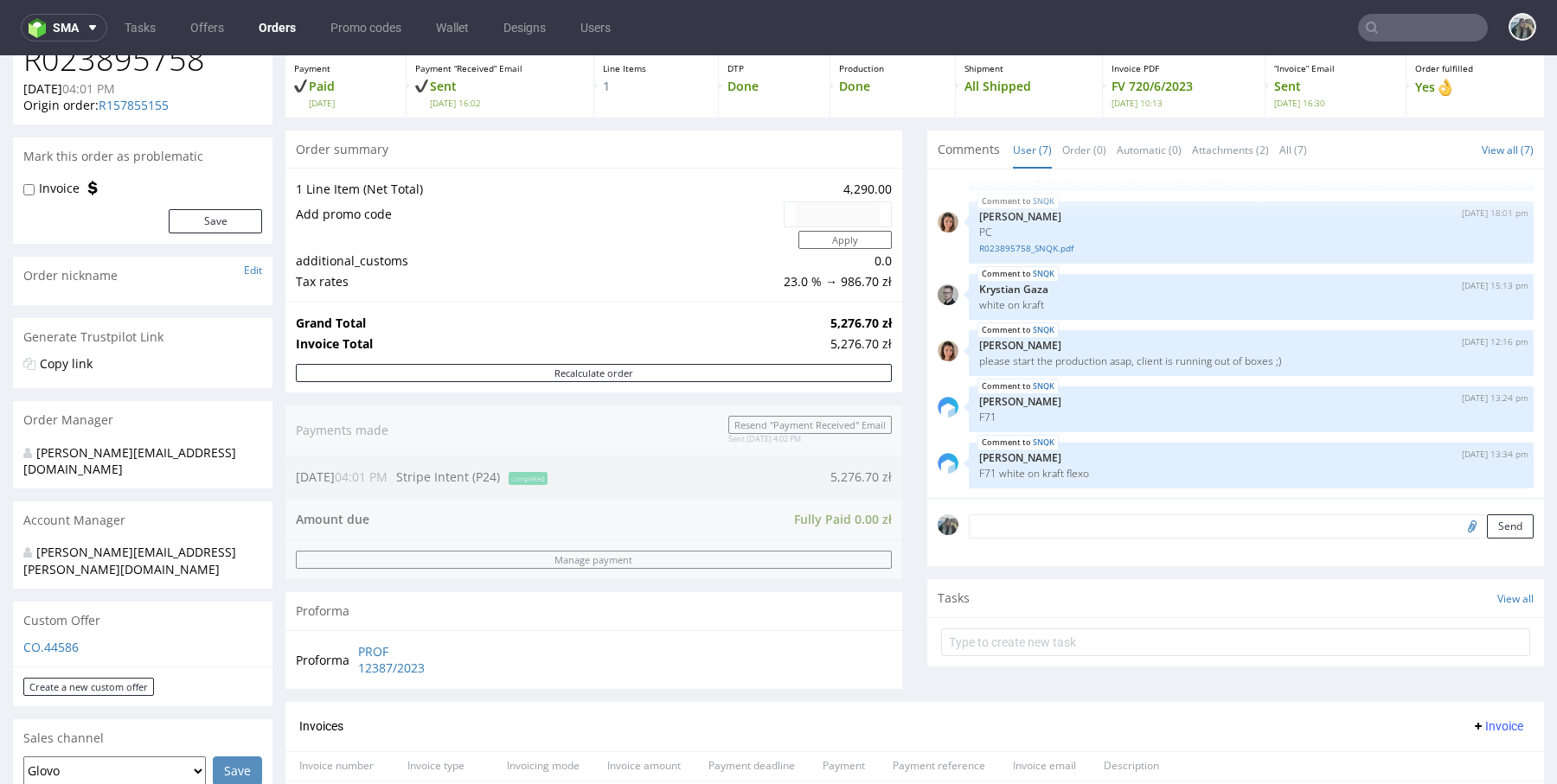
scroll to position [809, 0]
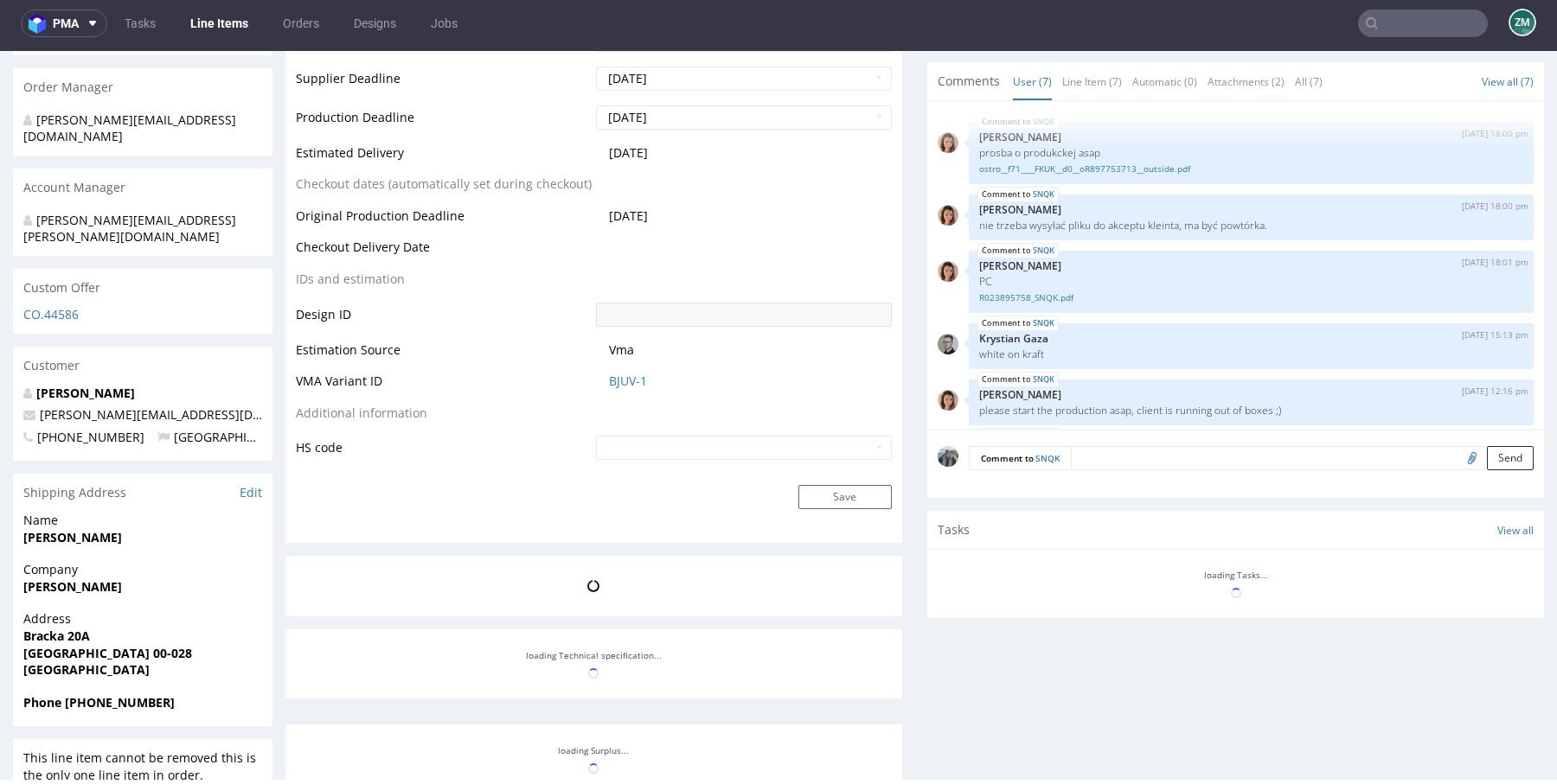
scroll to position [117, 0]
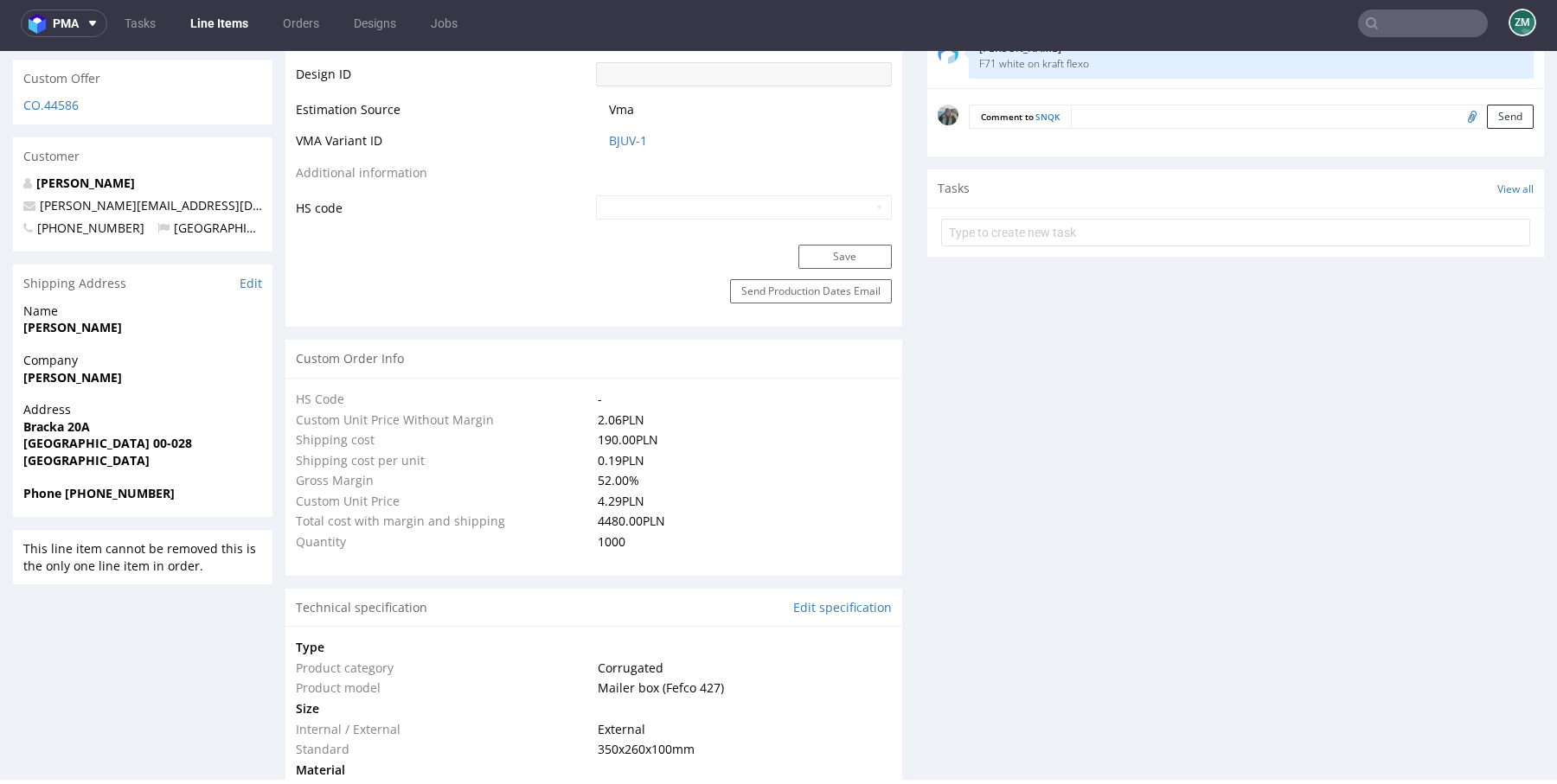
select select "in_progress"
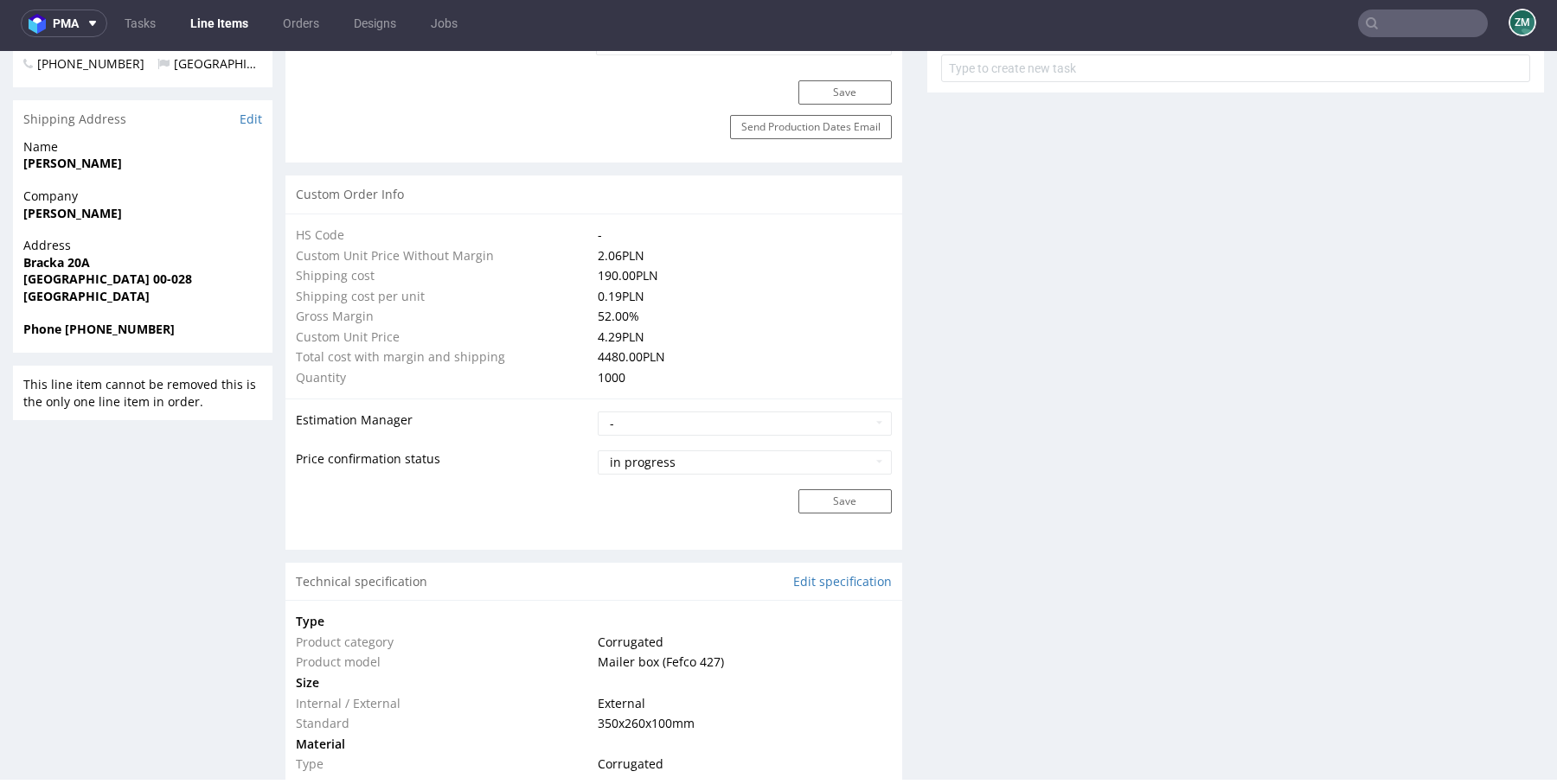
scroll to position [1139, 0]
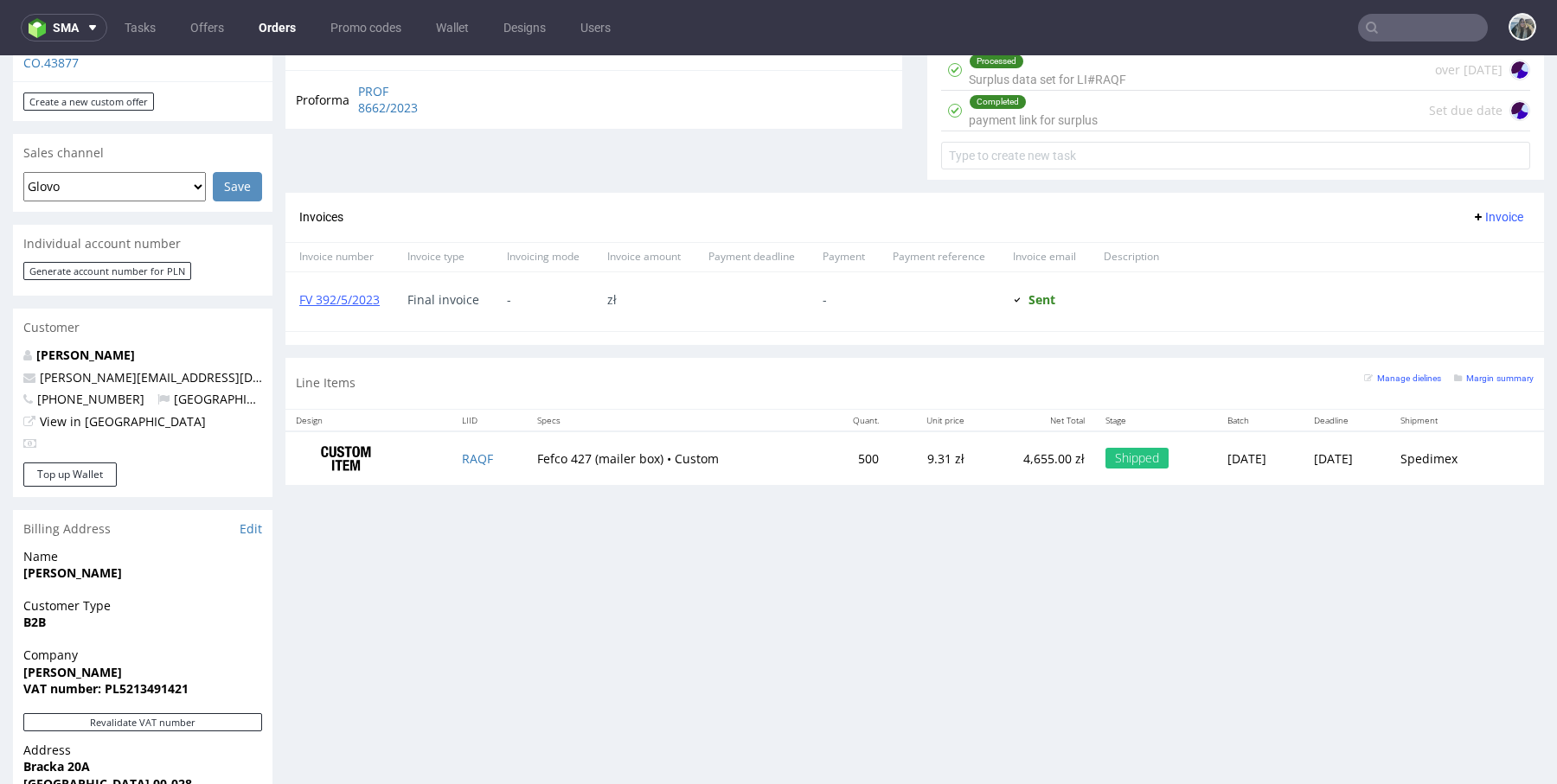
scroll to position [796, 0]
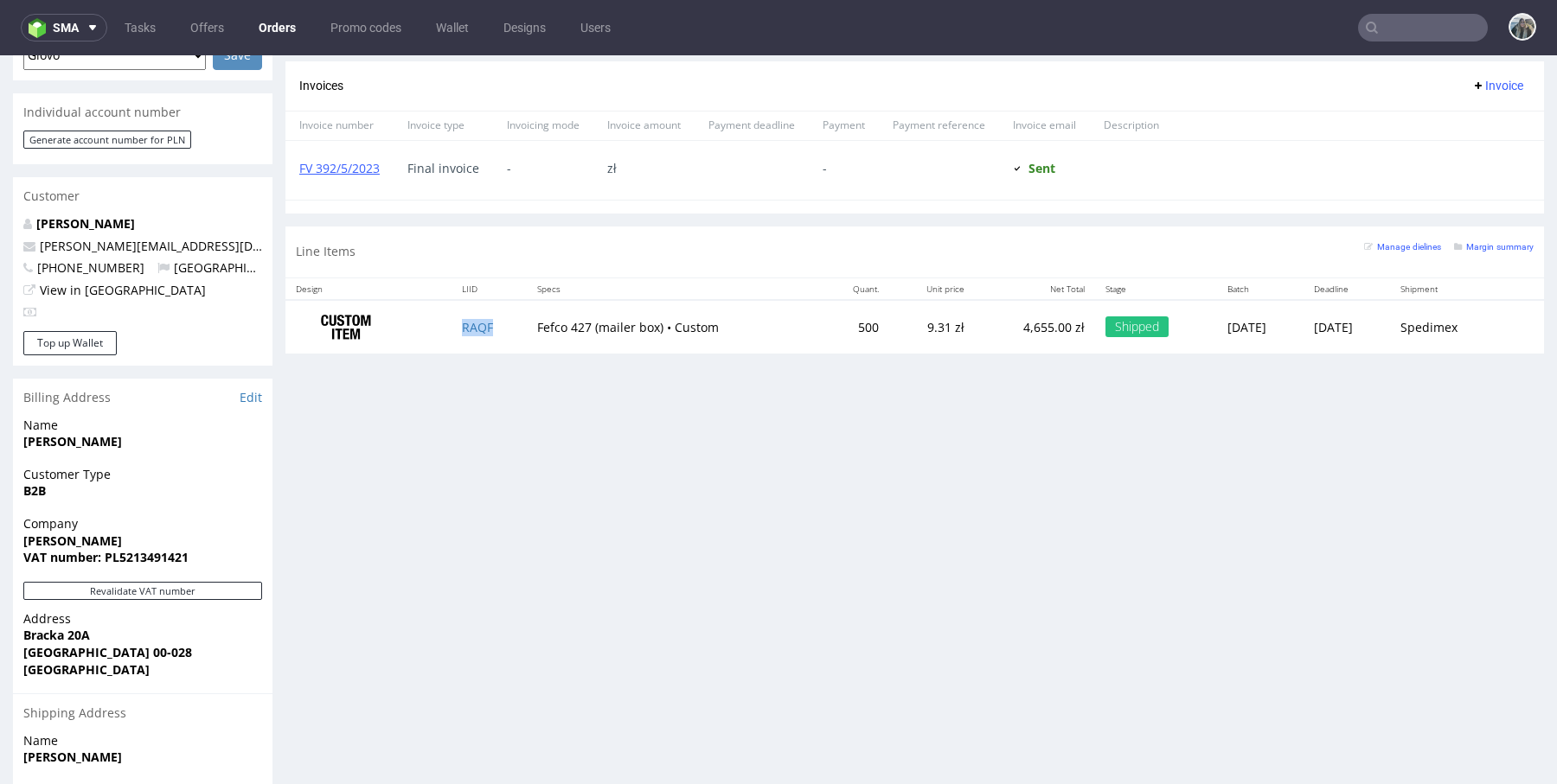
click at [469, 313] on td "RAQF" at bounding box center [489, 327] width 75 height 54
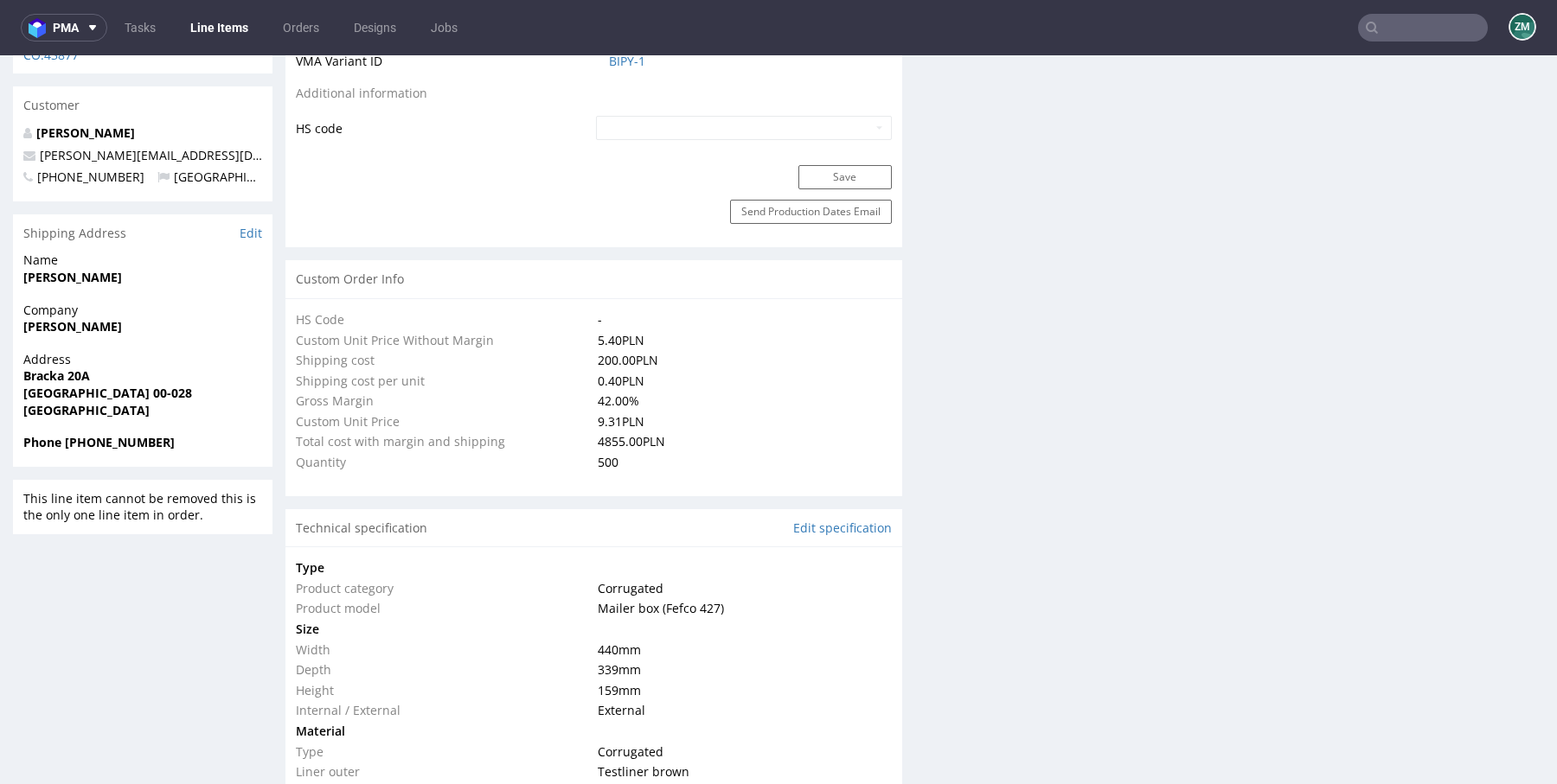
select select "in_progress"
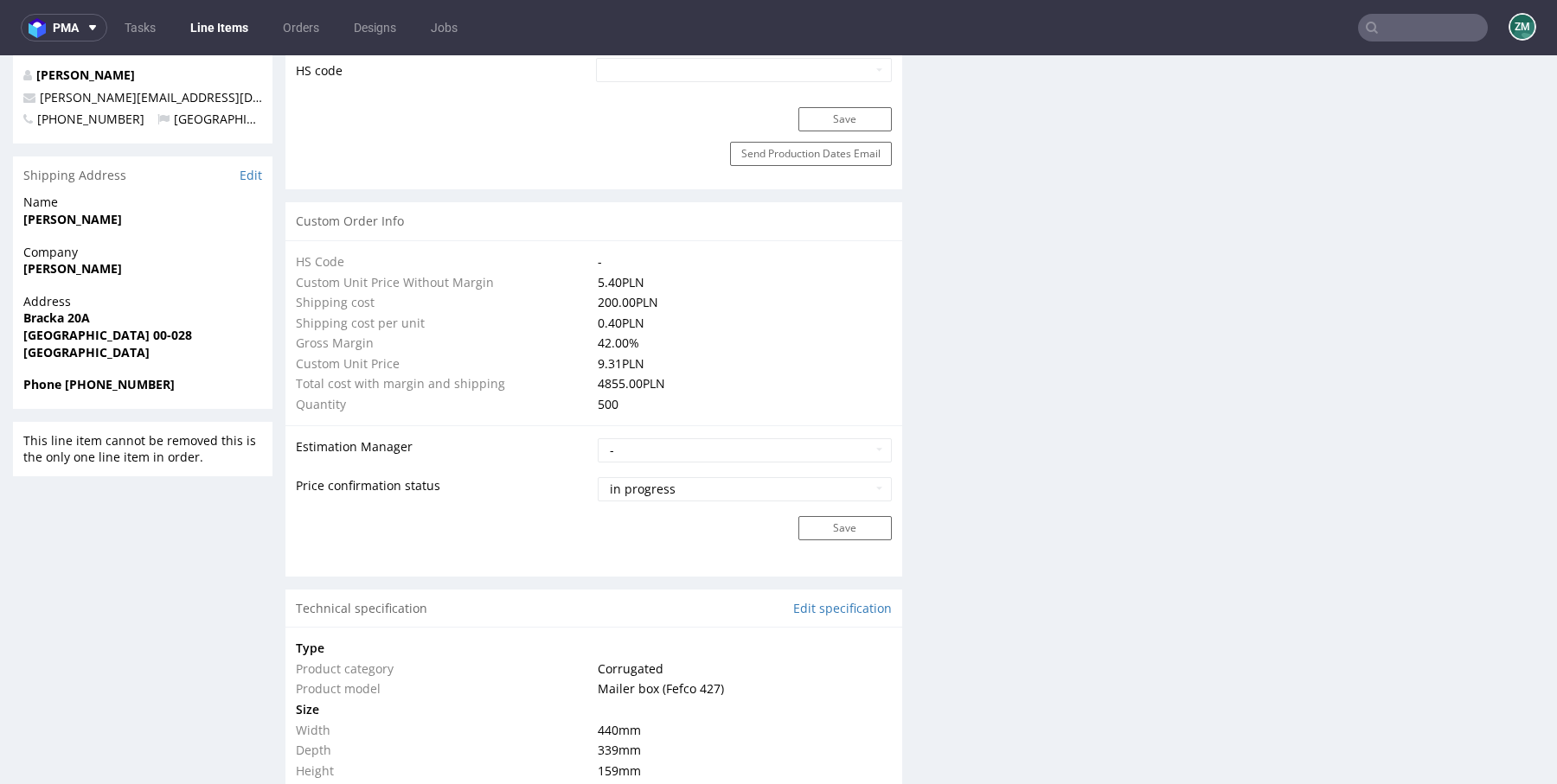
scroll to position [1435, 0]
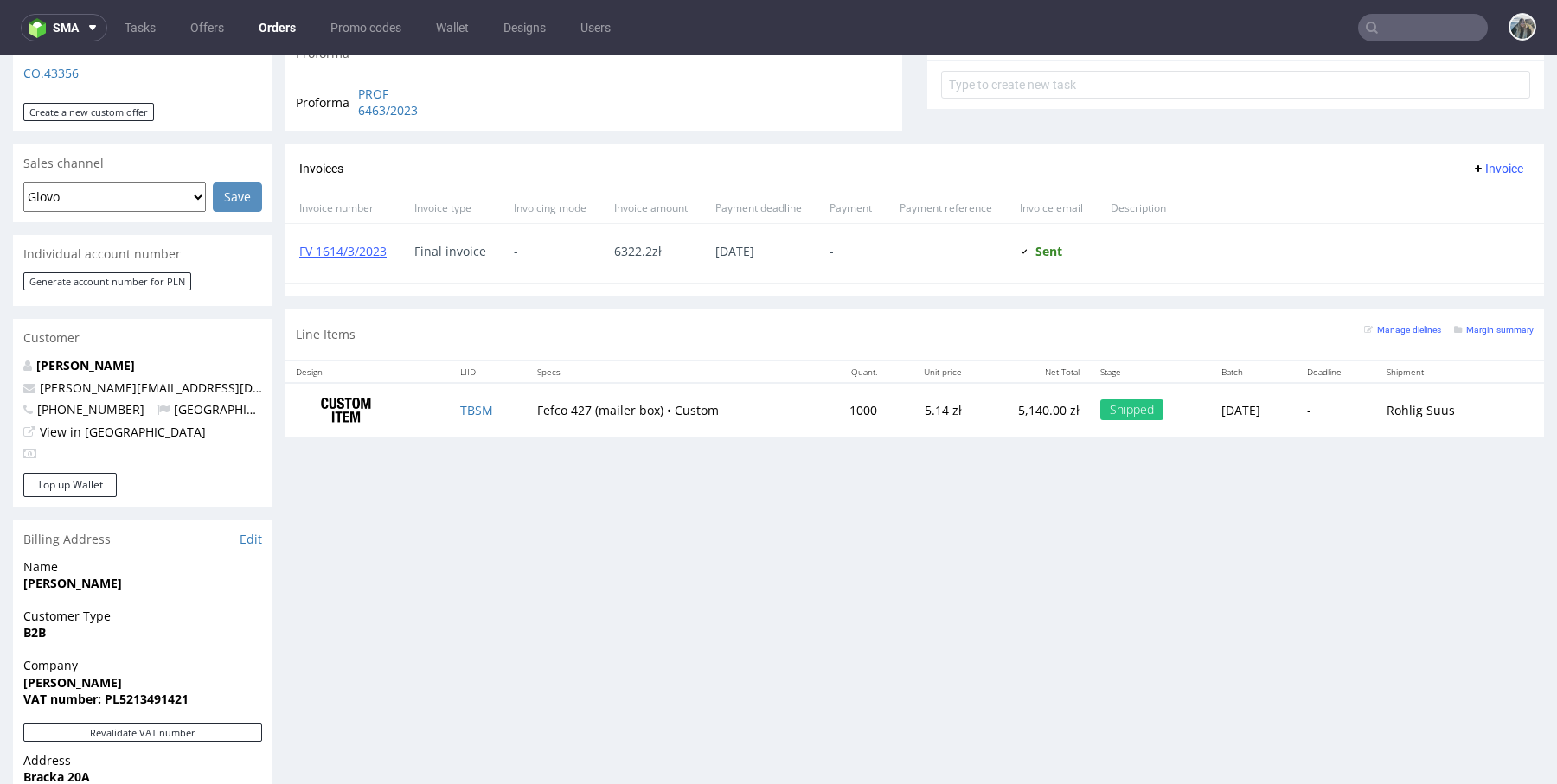
scroll to position [661, 0]
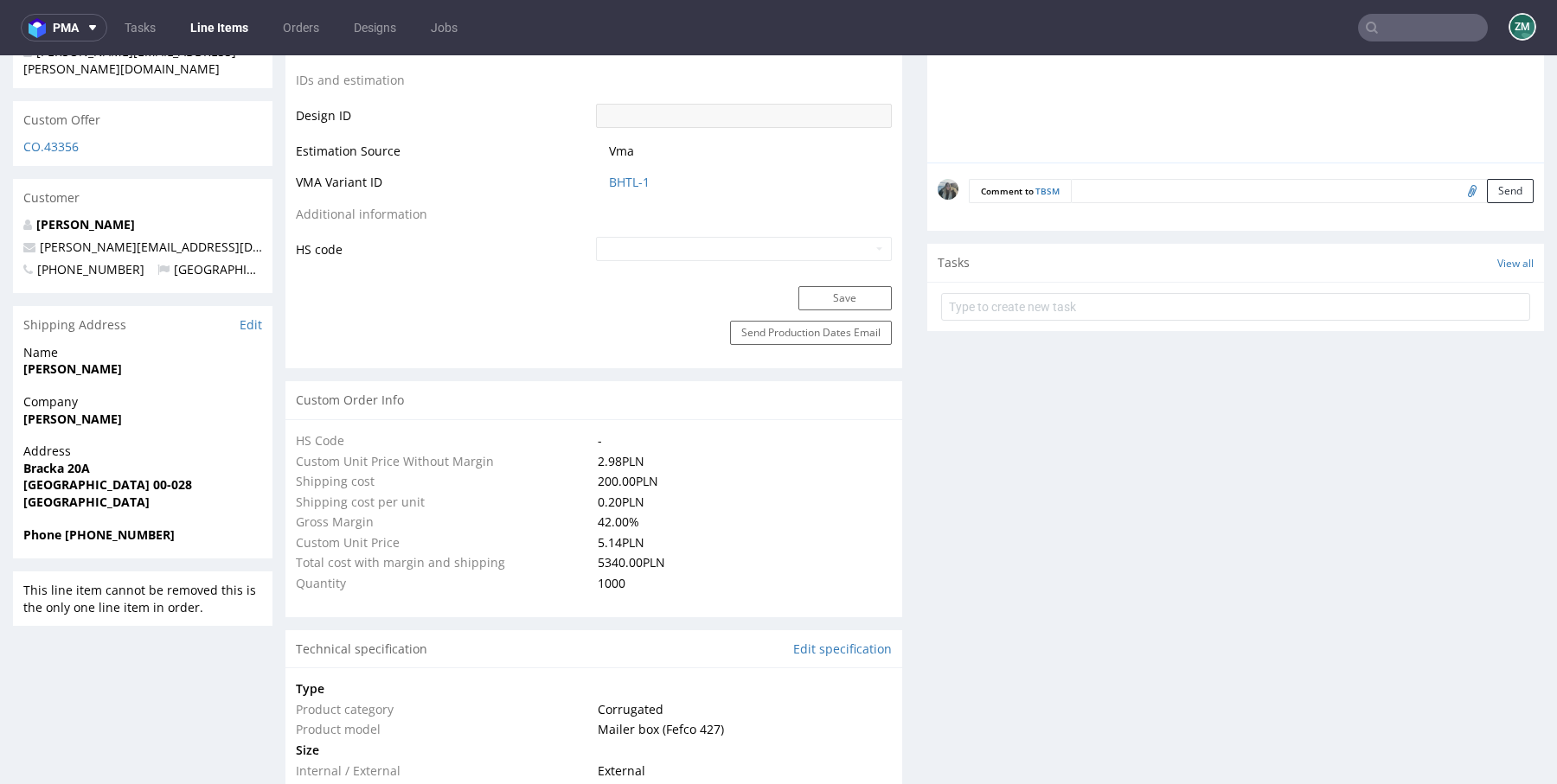
select select "in_progress"
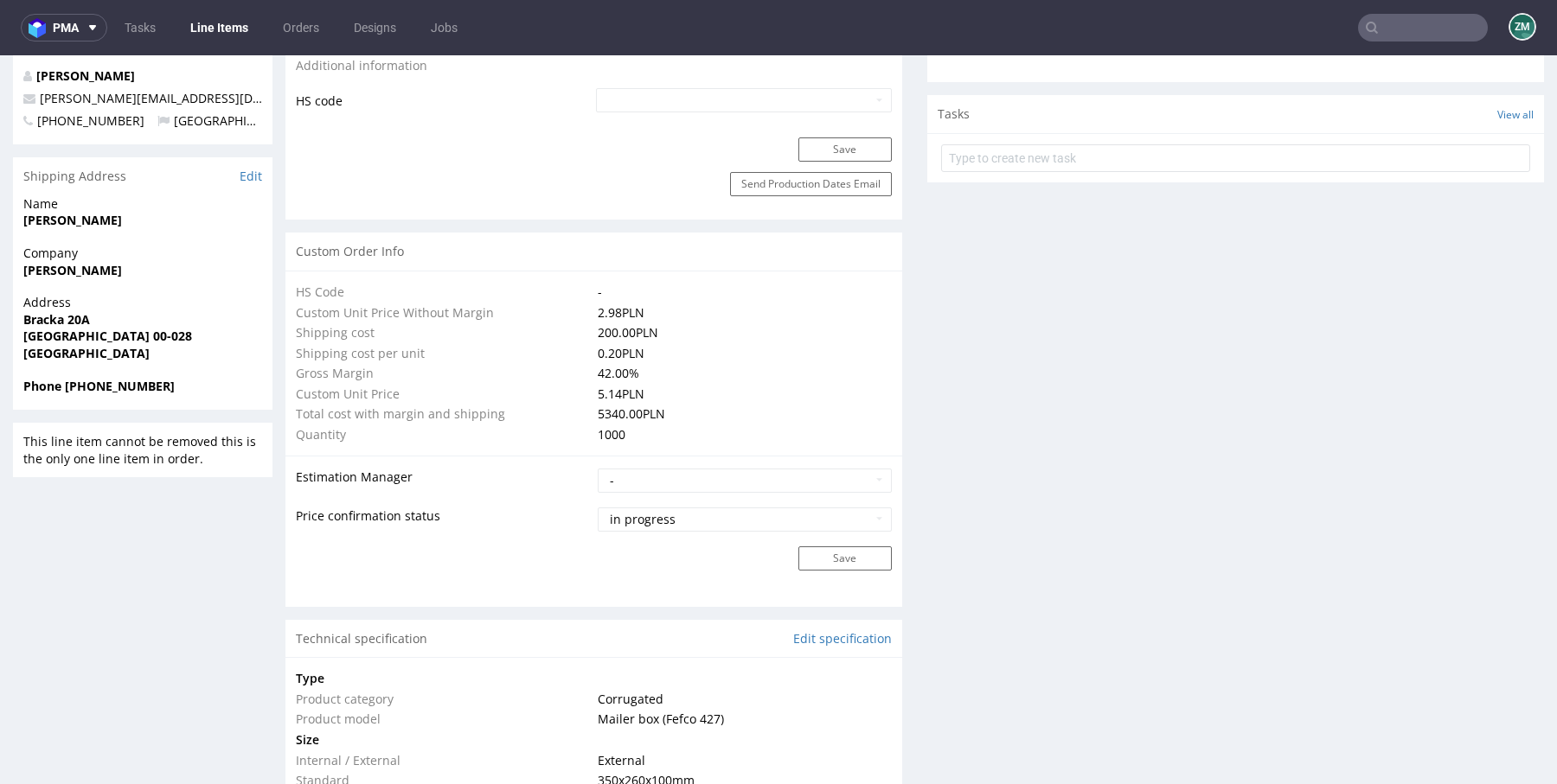
scroll to position [1421, 0]
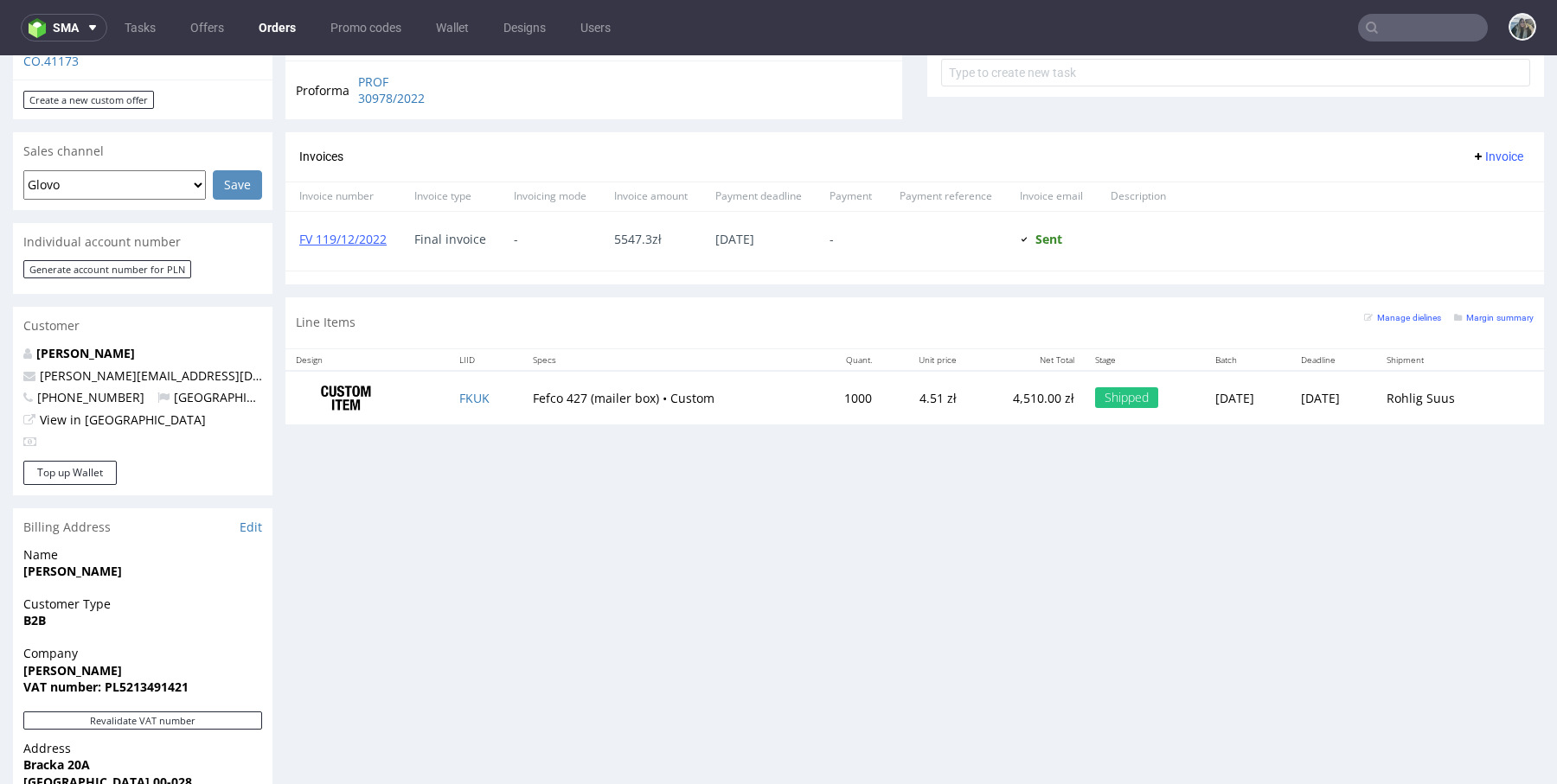
scroll to position [733, 0]
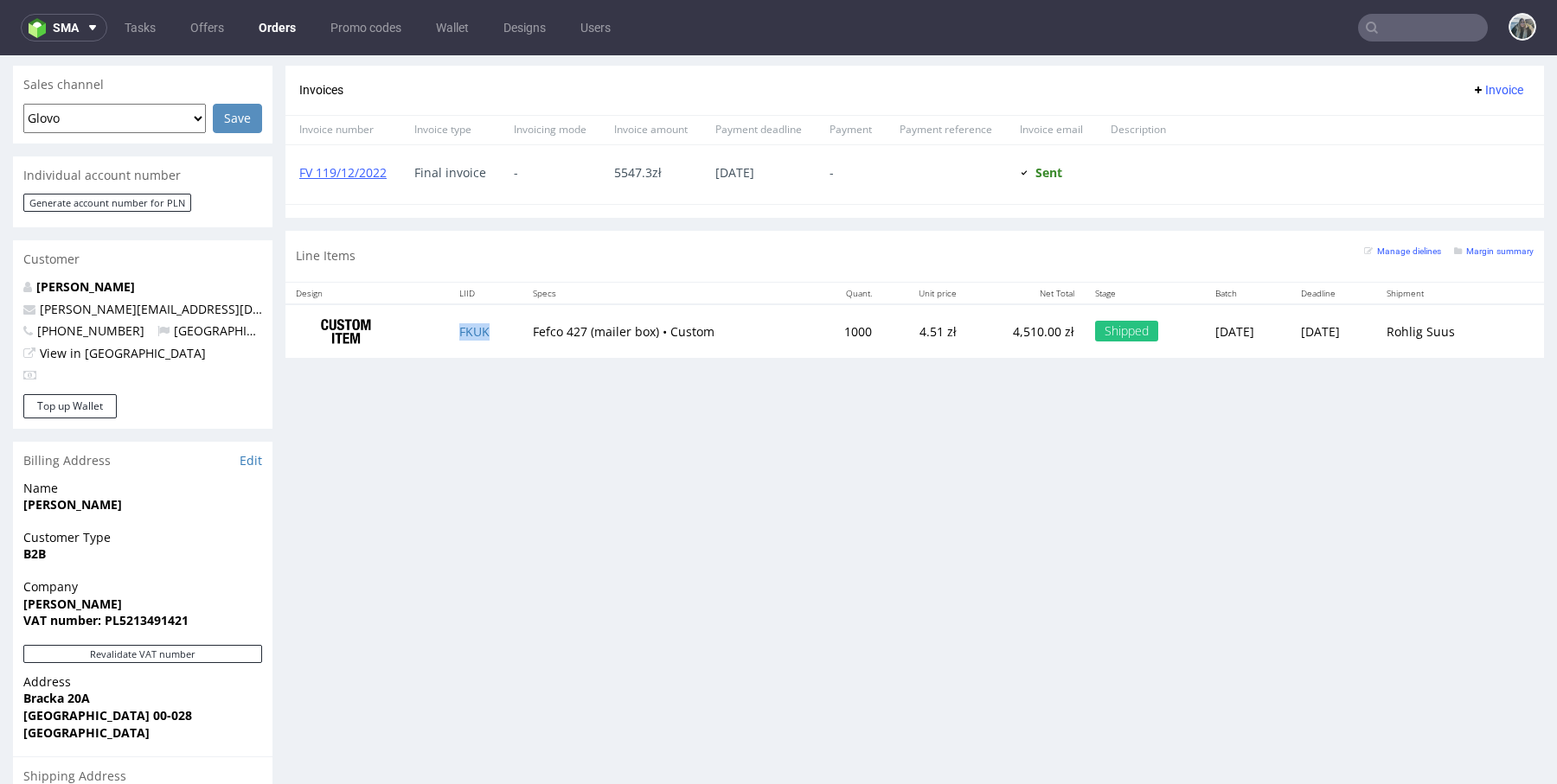
click at [481, 330] on td "FKUK" at bounding box center [485, 331] width 73 height 54
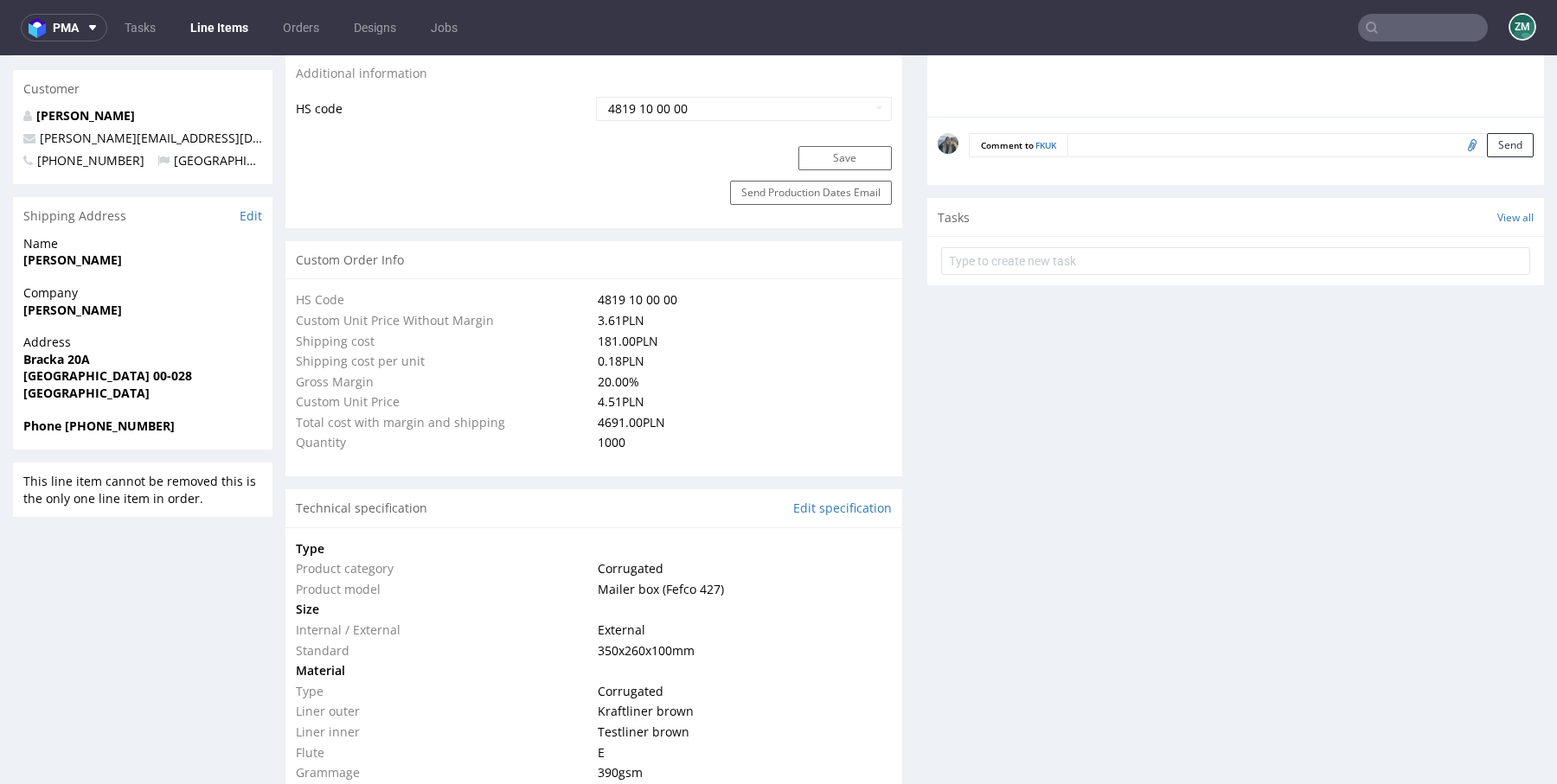
select select "in_progress"
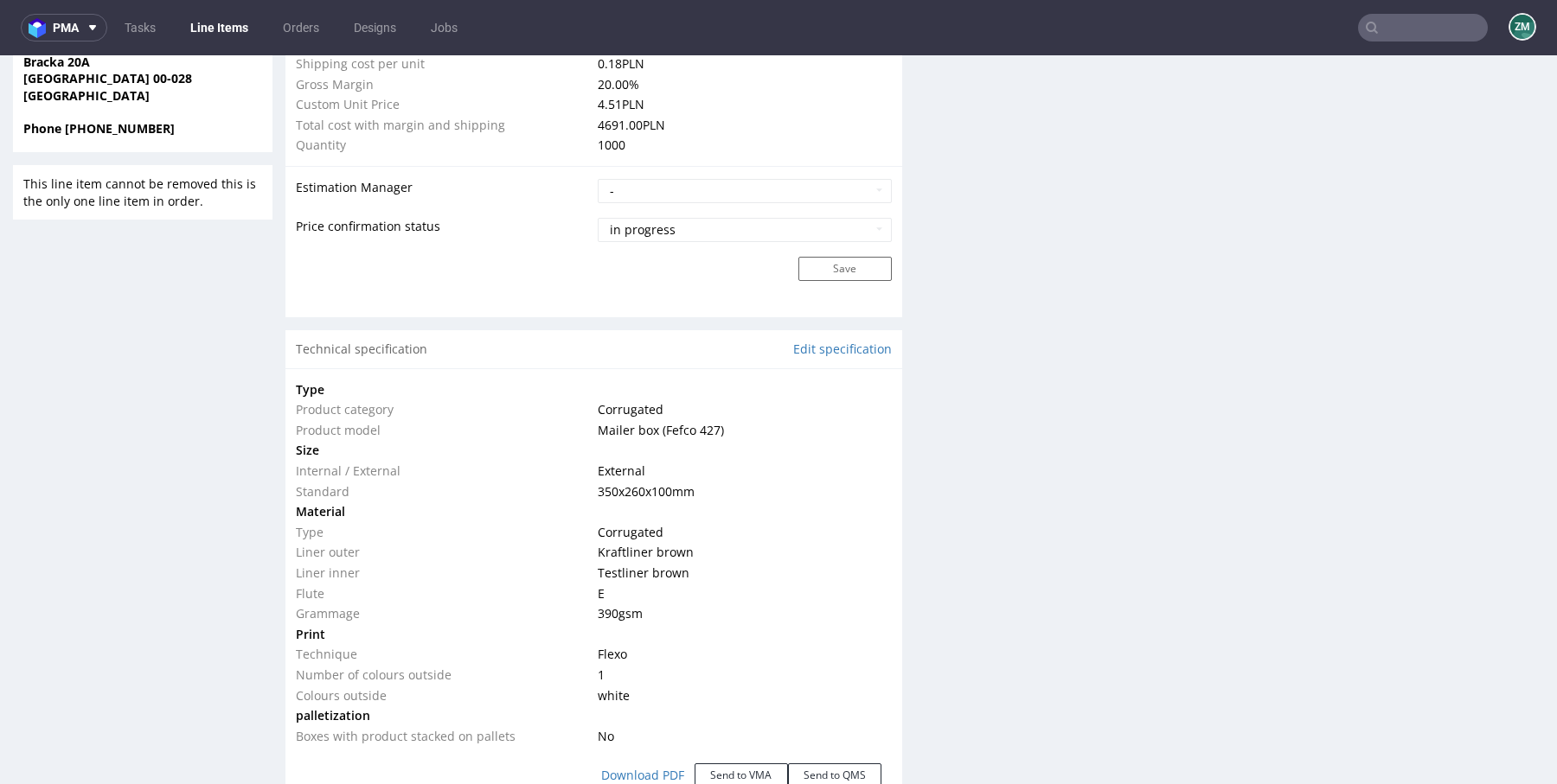
scroll to position [1331, 0]
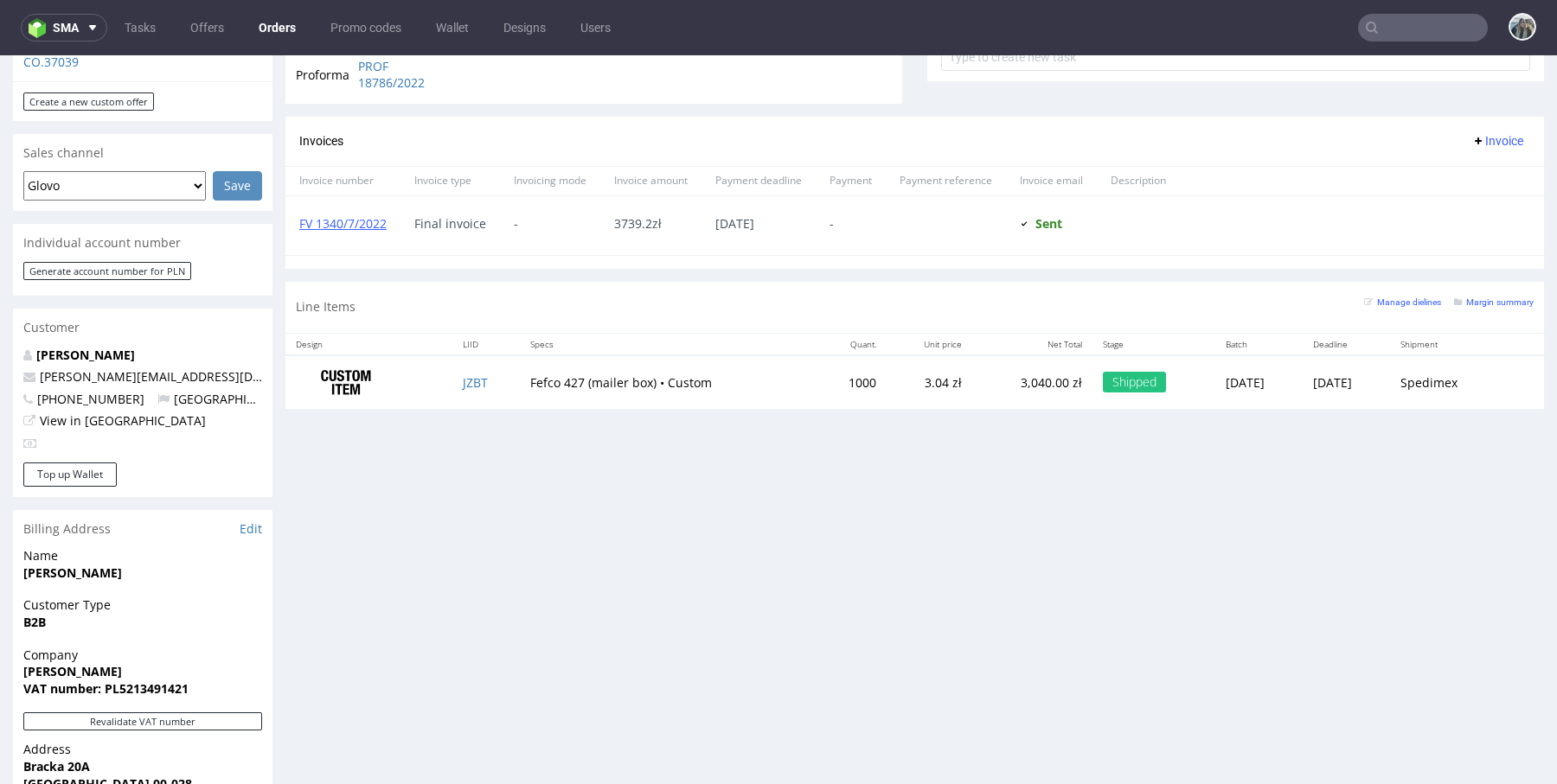
scroll to position [750, 0]
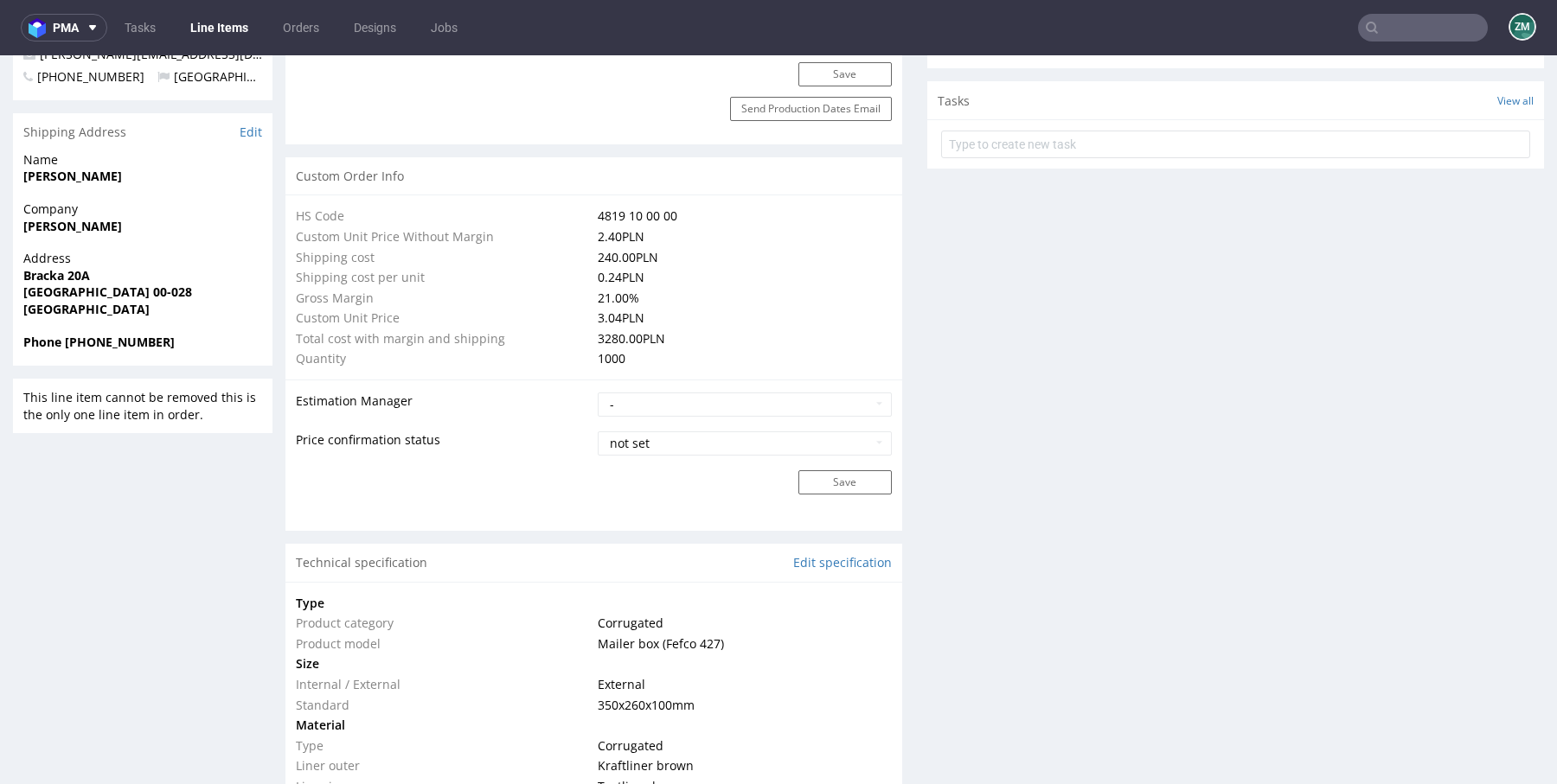
scroll to position [1131, 0]
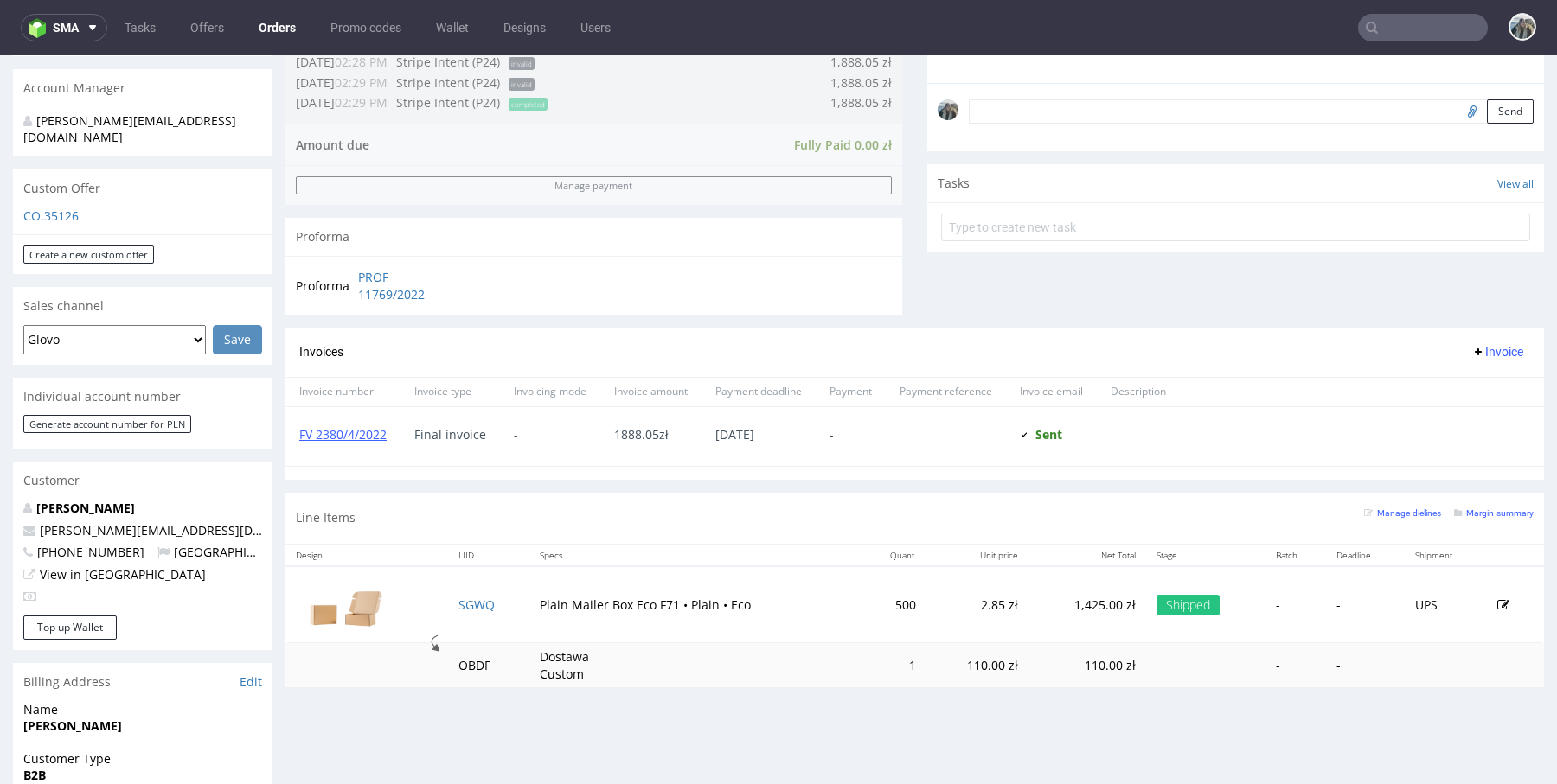
scroll to position [580, 0]
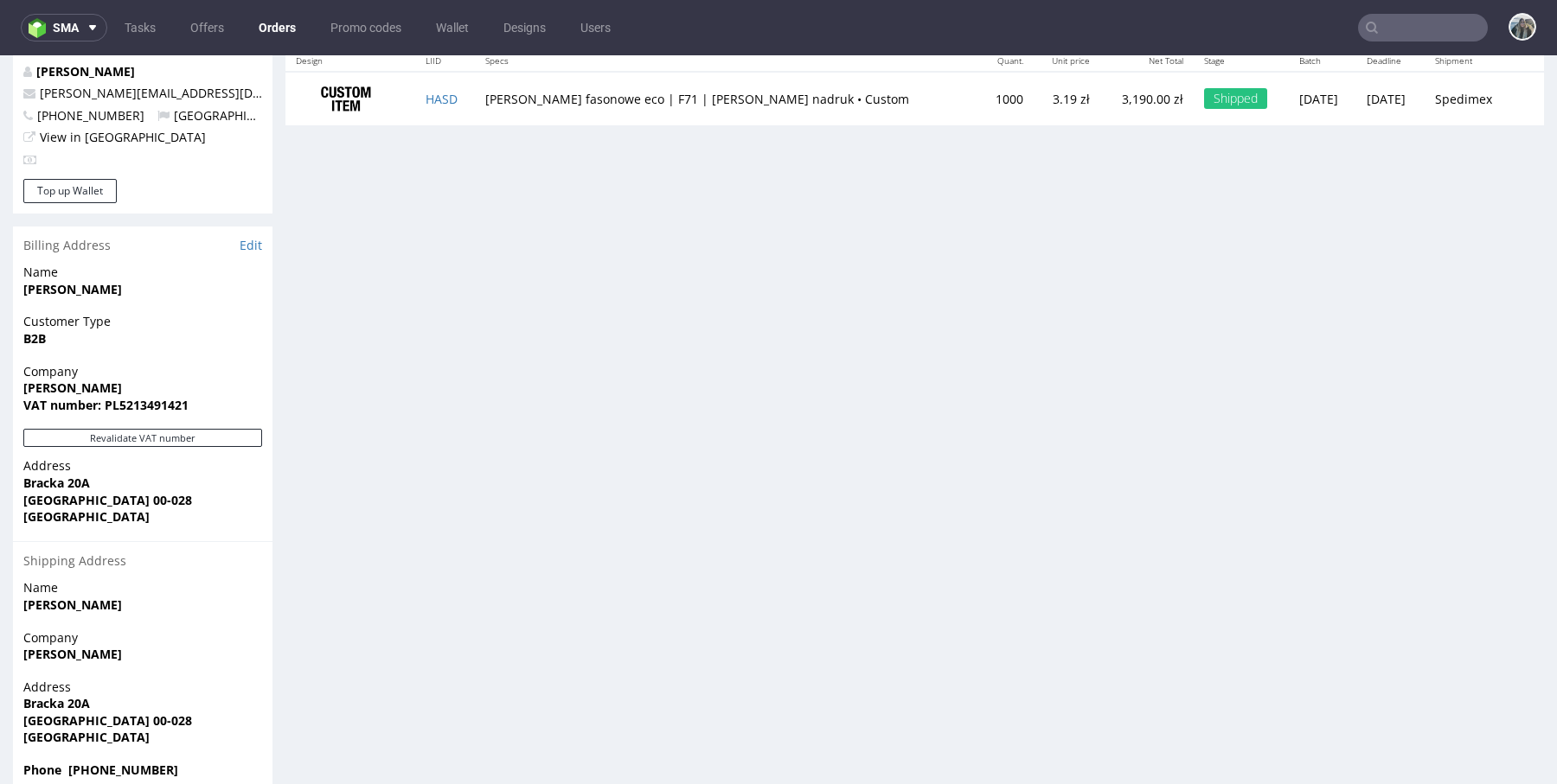
scroll to position [5, 0]
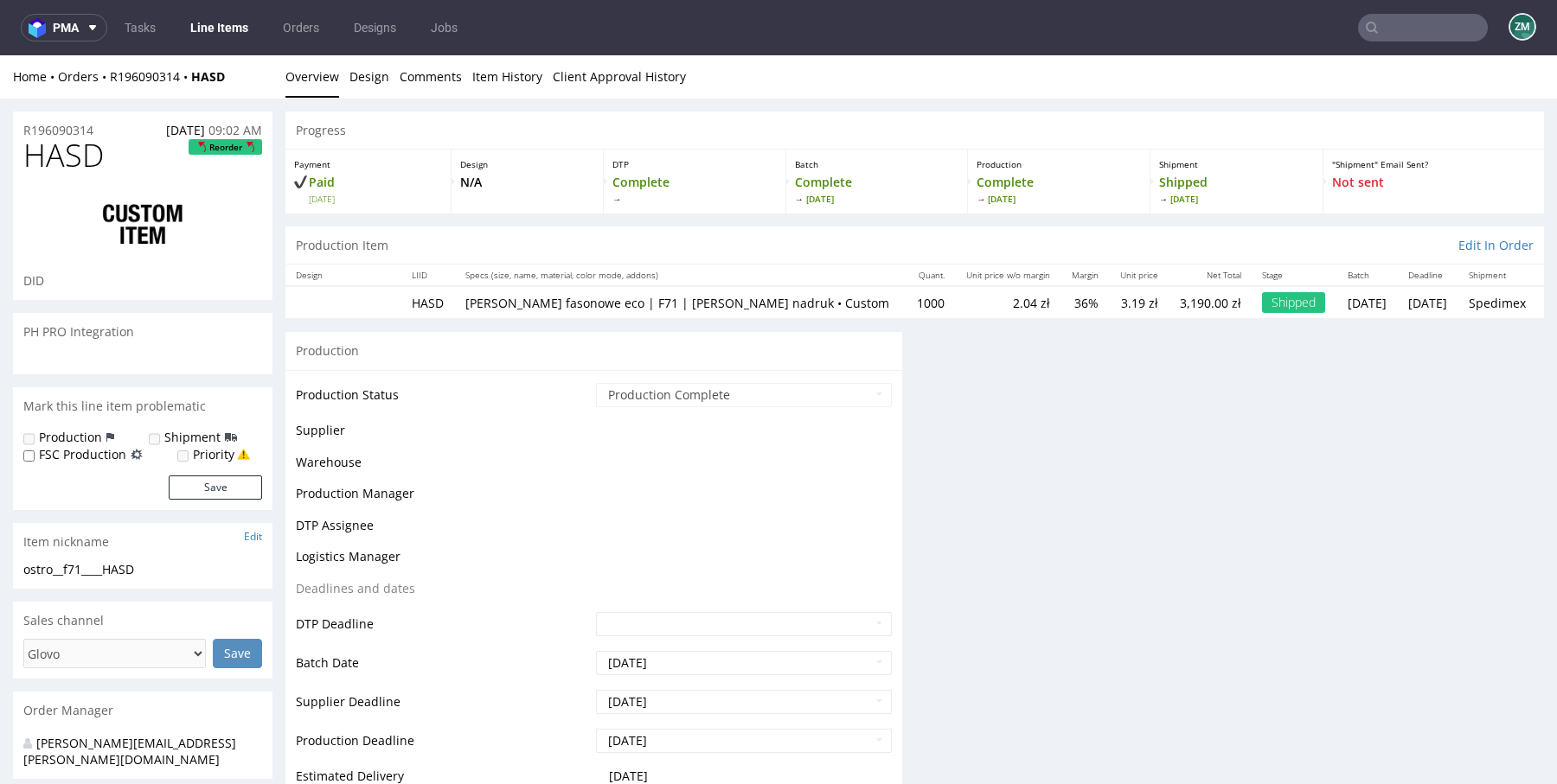
scroll to position [28, 0]
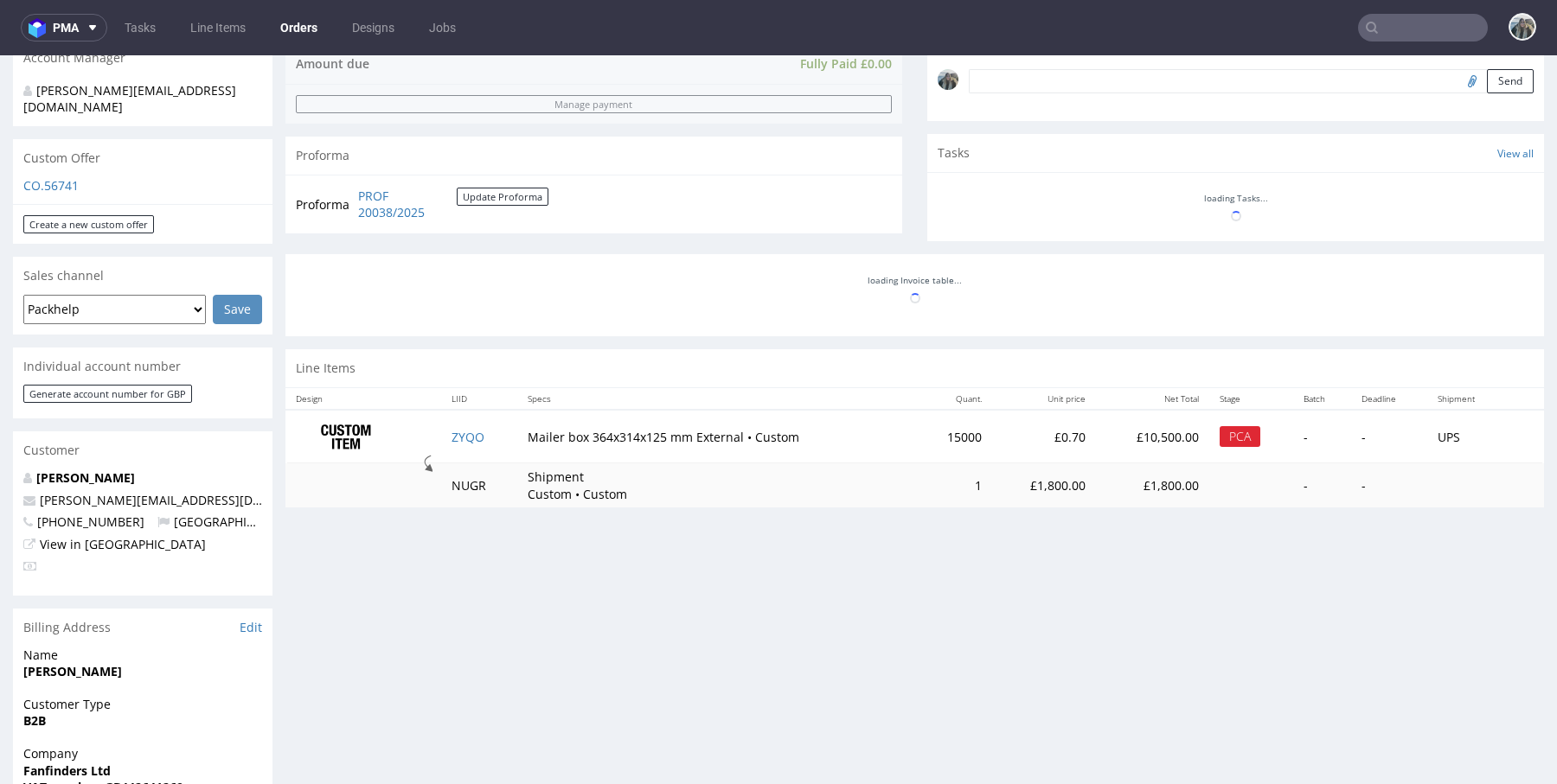
scroll to position [78, 0]
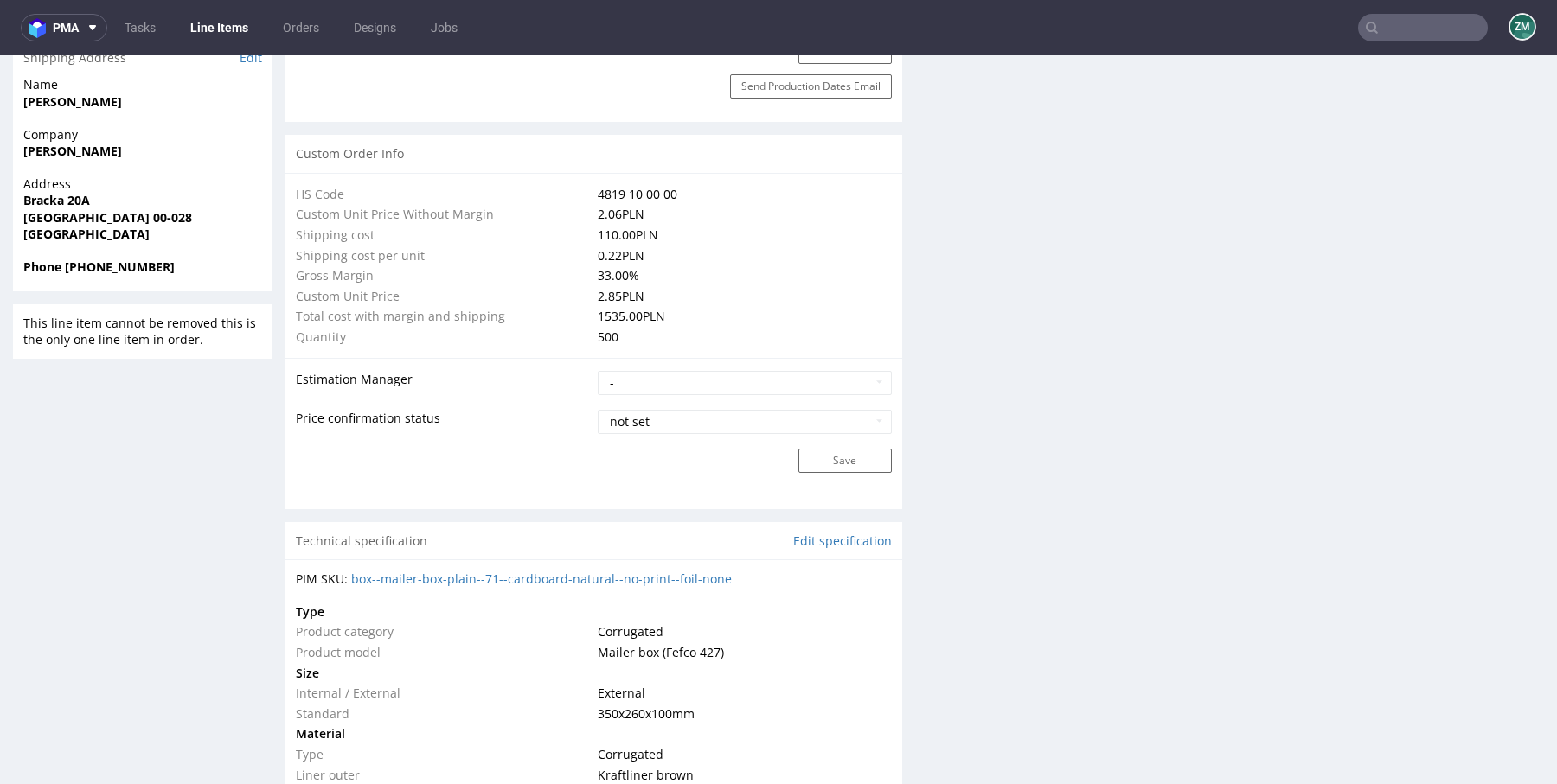
scroll to position [1238, 0]
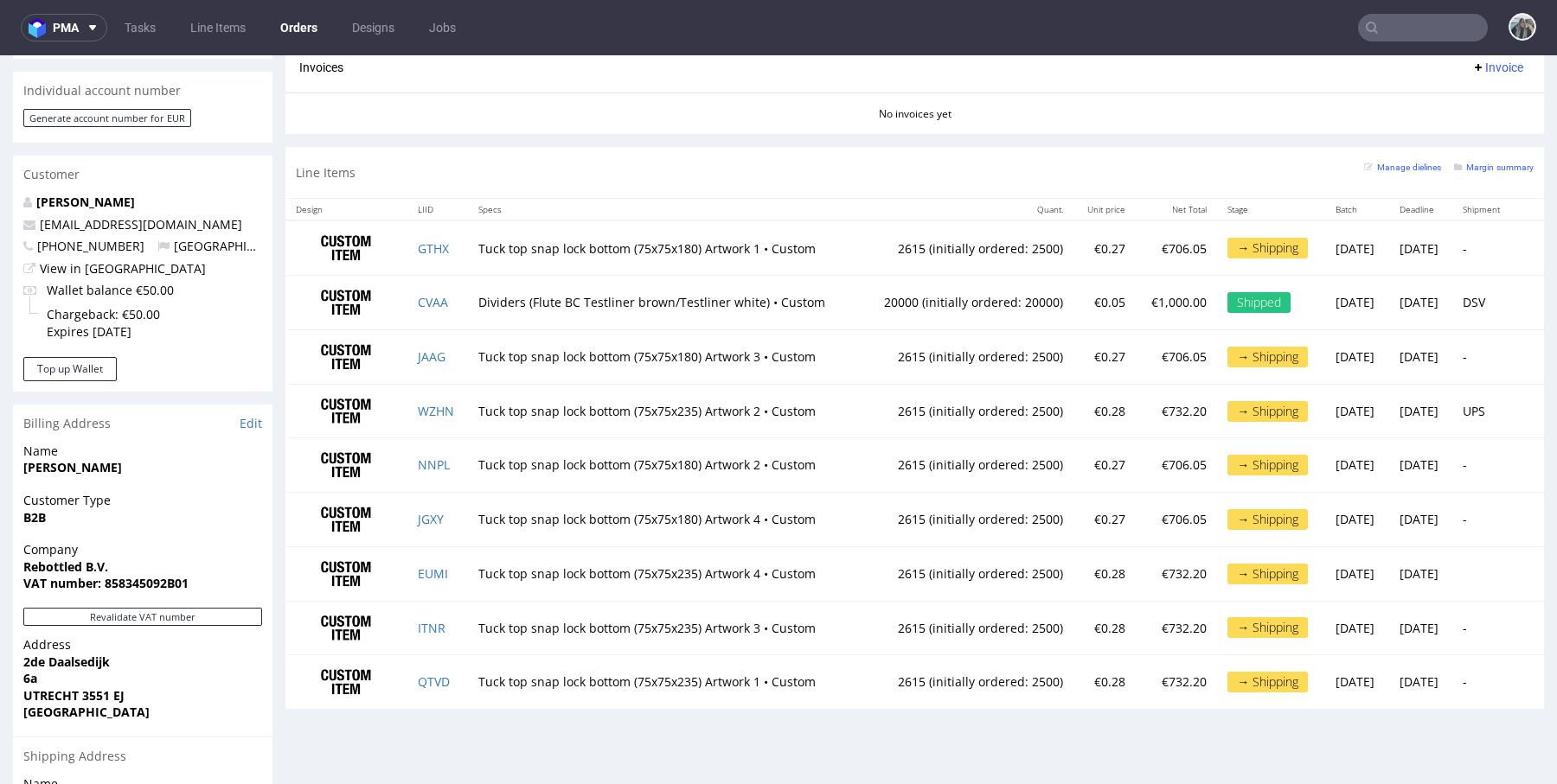
scroll to position [721, 0]
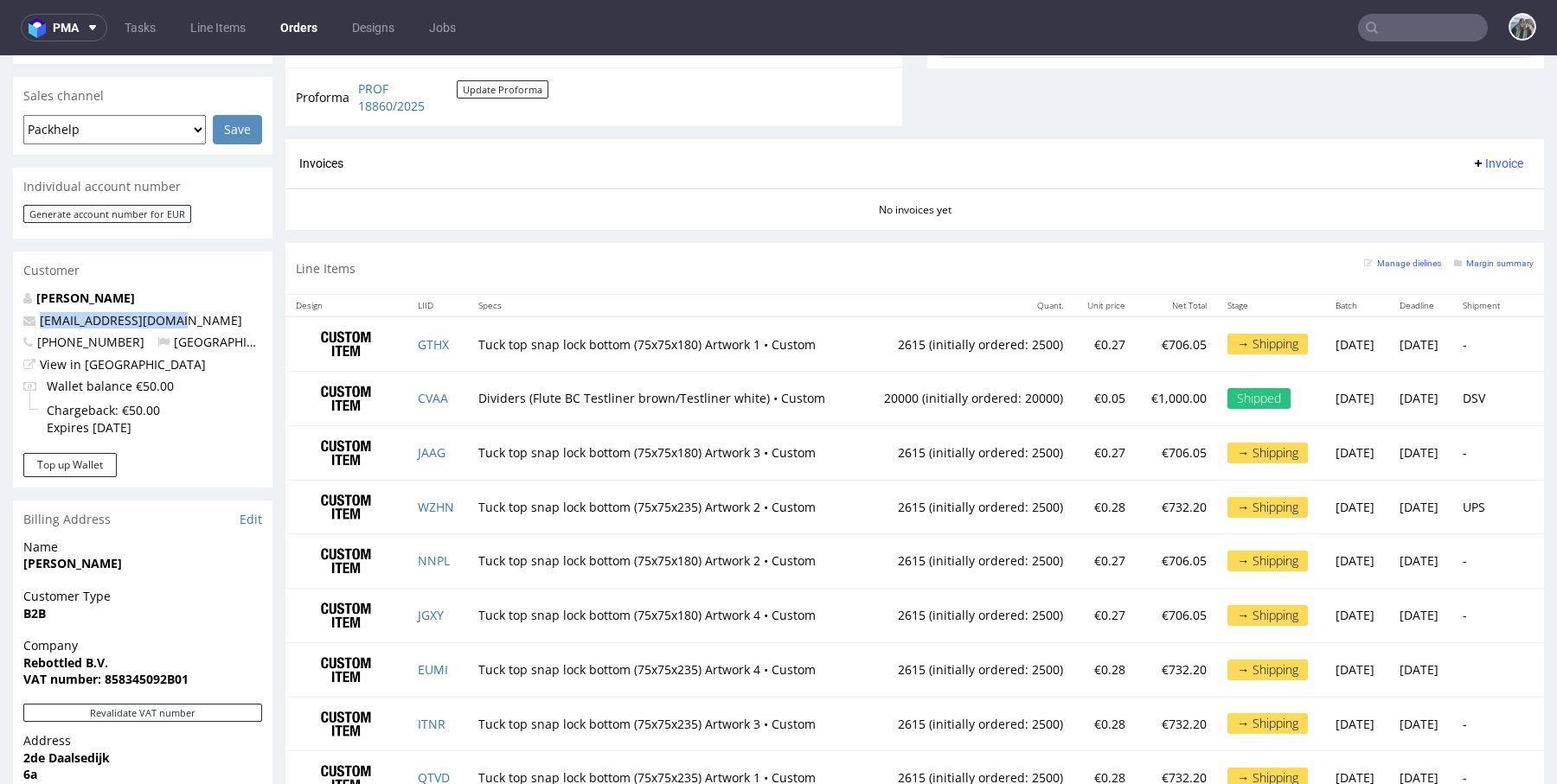
drag, startPoint x: 186, startPoint y: 291, endPoint x: 23, endPoint y: 291, distance: 163.0
click at [23, 313] on p "[EMAIL_ADDRESS][DOMAIN_NAME]" at bounding box center [143, 321] width 239 height 17
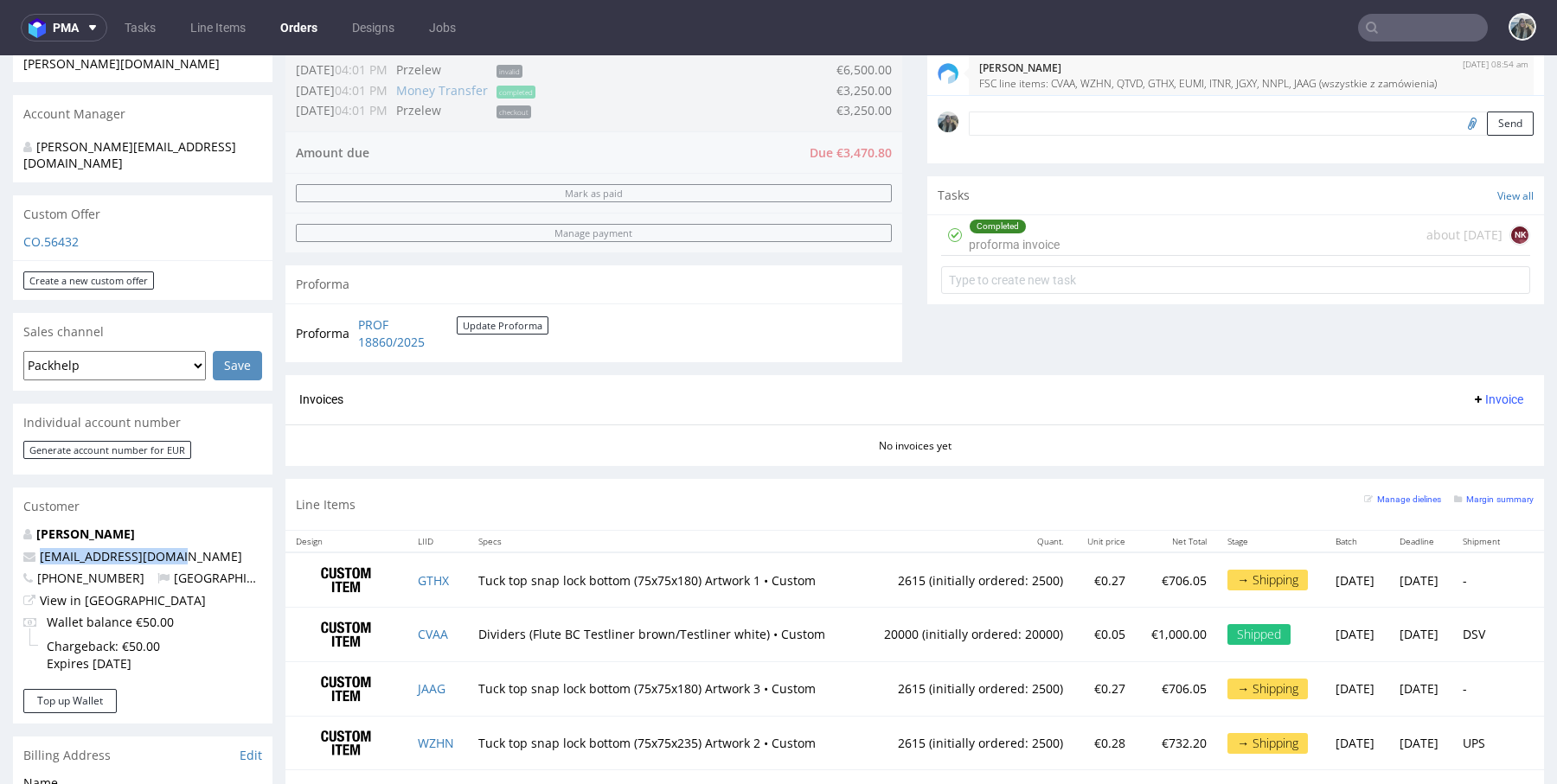
scroll to position [386, 0]
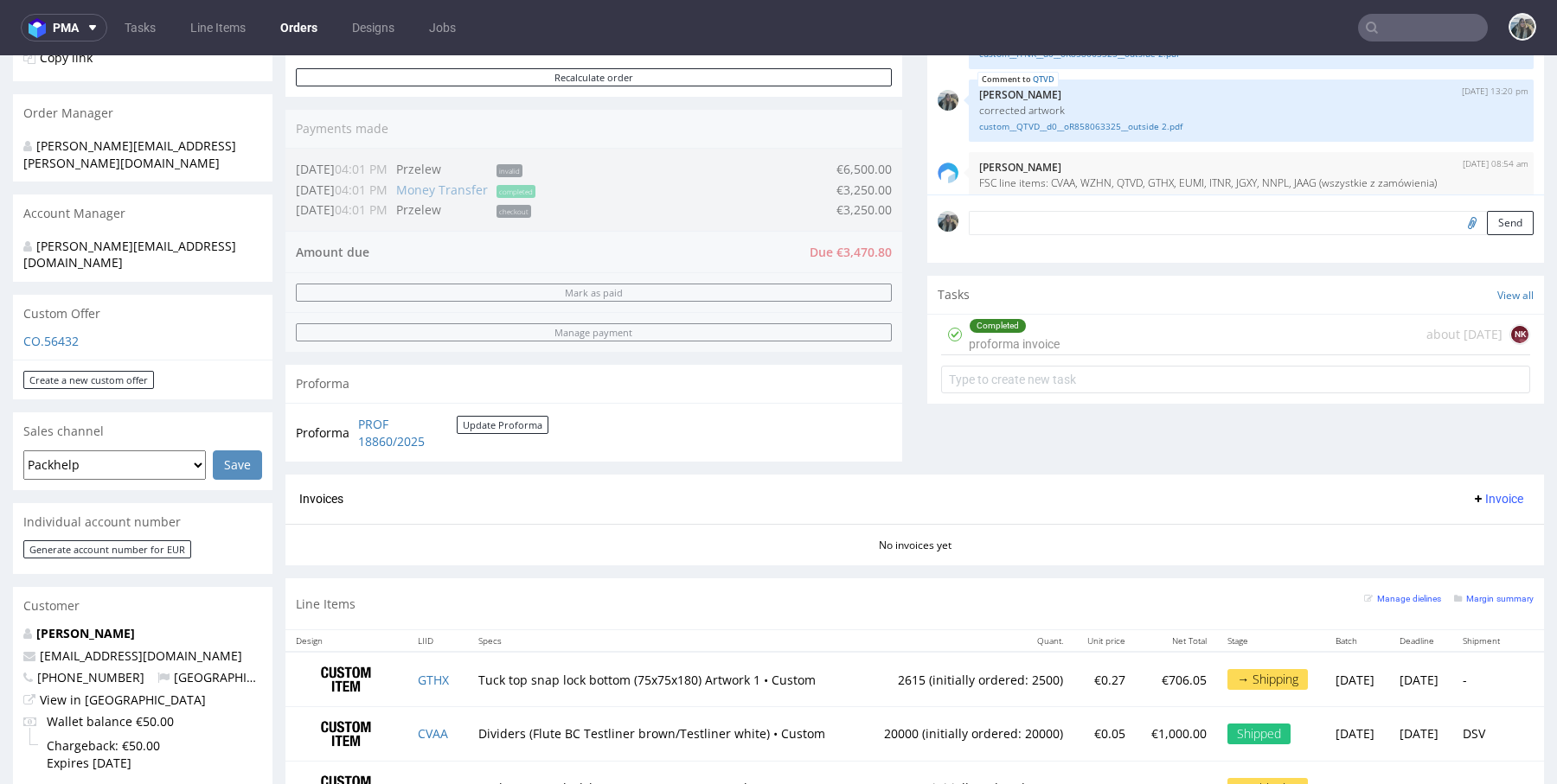
click at [1066, 424] on div "Comments User (28) Order (3) Automatic (0) Attachments (20) All (28) View all (…" at bounding box center [1235, 151] width 616 height 648
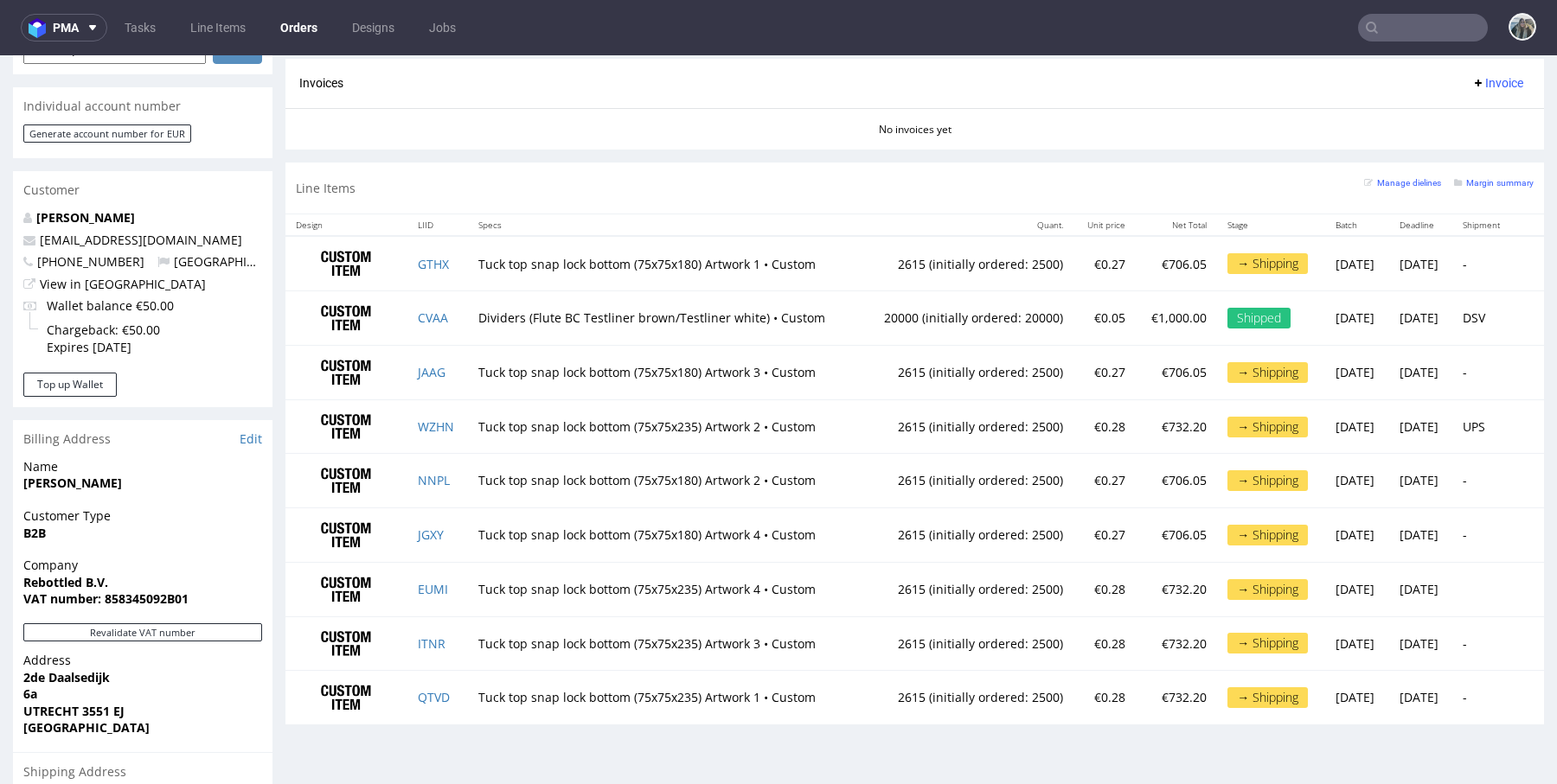
scroll to position [840, 0]
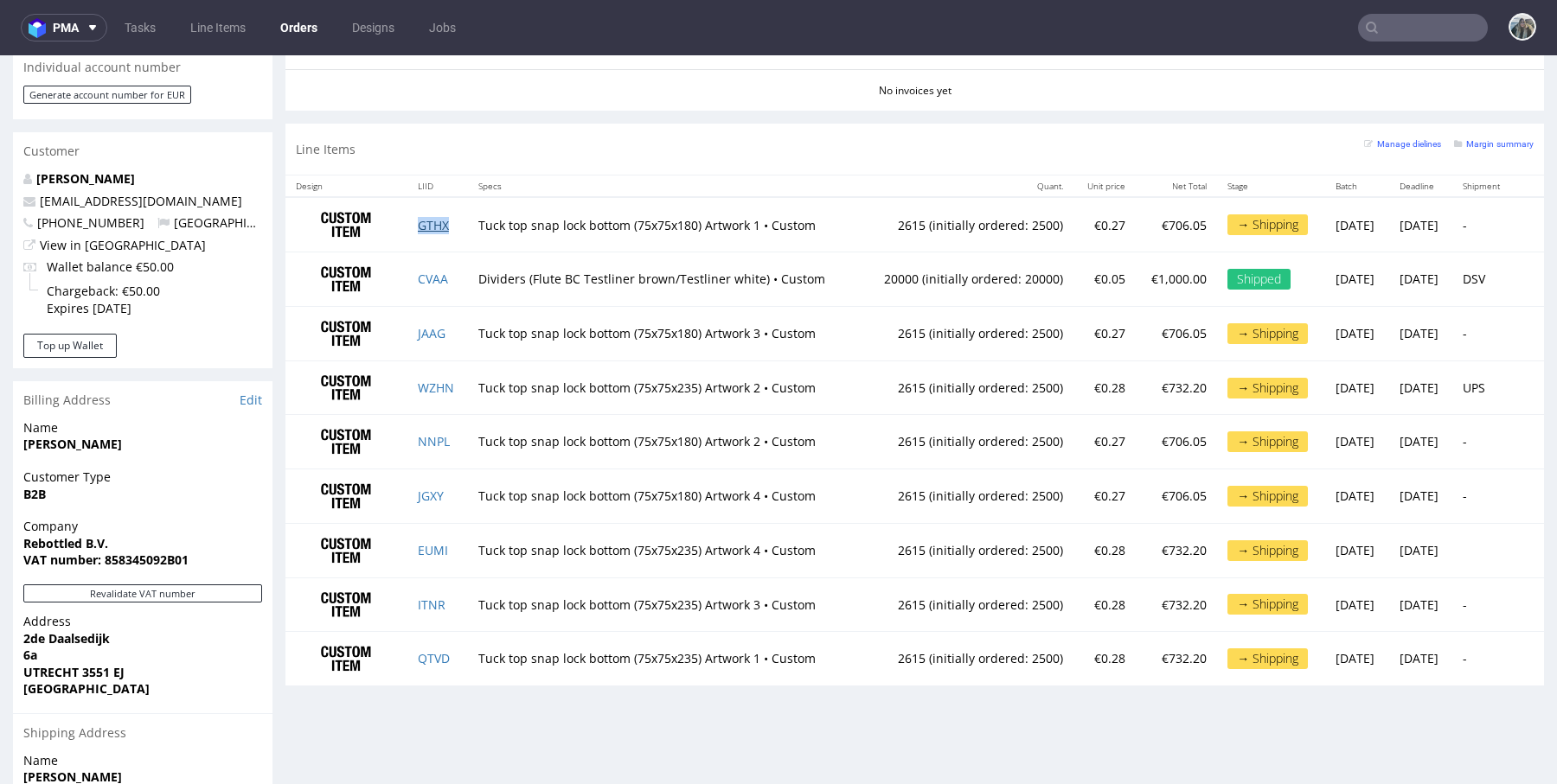
click at [427, 218] on link "GTHX" at bounding box center [433, 225] width 31 height 16
click at [431, 330] on link "JAAG" at bounding box center [431, 333] width 28 height 16
click at [432, 380] on link "WZHN" at bounding box center [436, 387] width 36 height 16
click at [425, 434] on link "NNPL" at bounding box center [433, 442] width 32 height 16
click at [424, 491] on link "JGXY" at bounding box center [430, 496] width 26 height 16
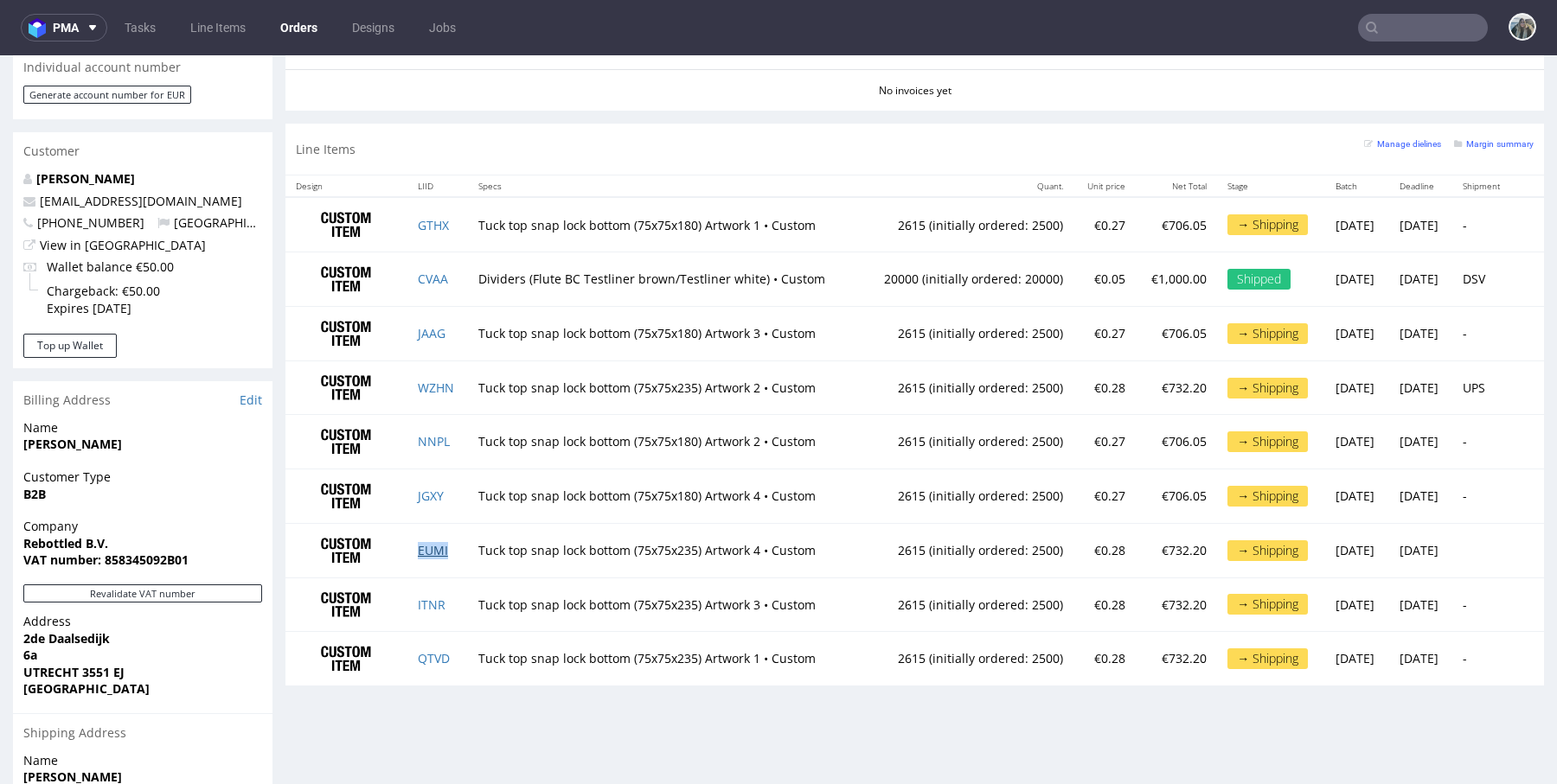
click at [427, 547] on link "EUMI" at bounding box center [432, 550] width 30 height 16
click at [421, 600] on link "ITNR" at bounding box center [431, 604] width 28 height 16
click at [424, 652] on link "QTVD" at bounding box center [433, 658] width 32 height 16
click at [430, 281] on link "CVAA" at bounding box center [432, 279] width 30 height 16
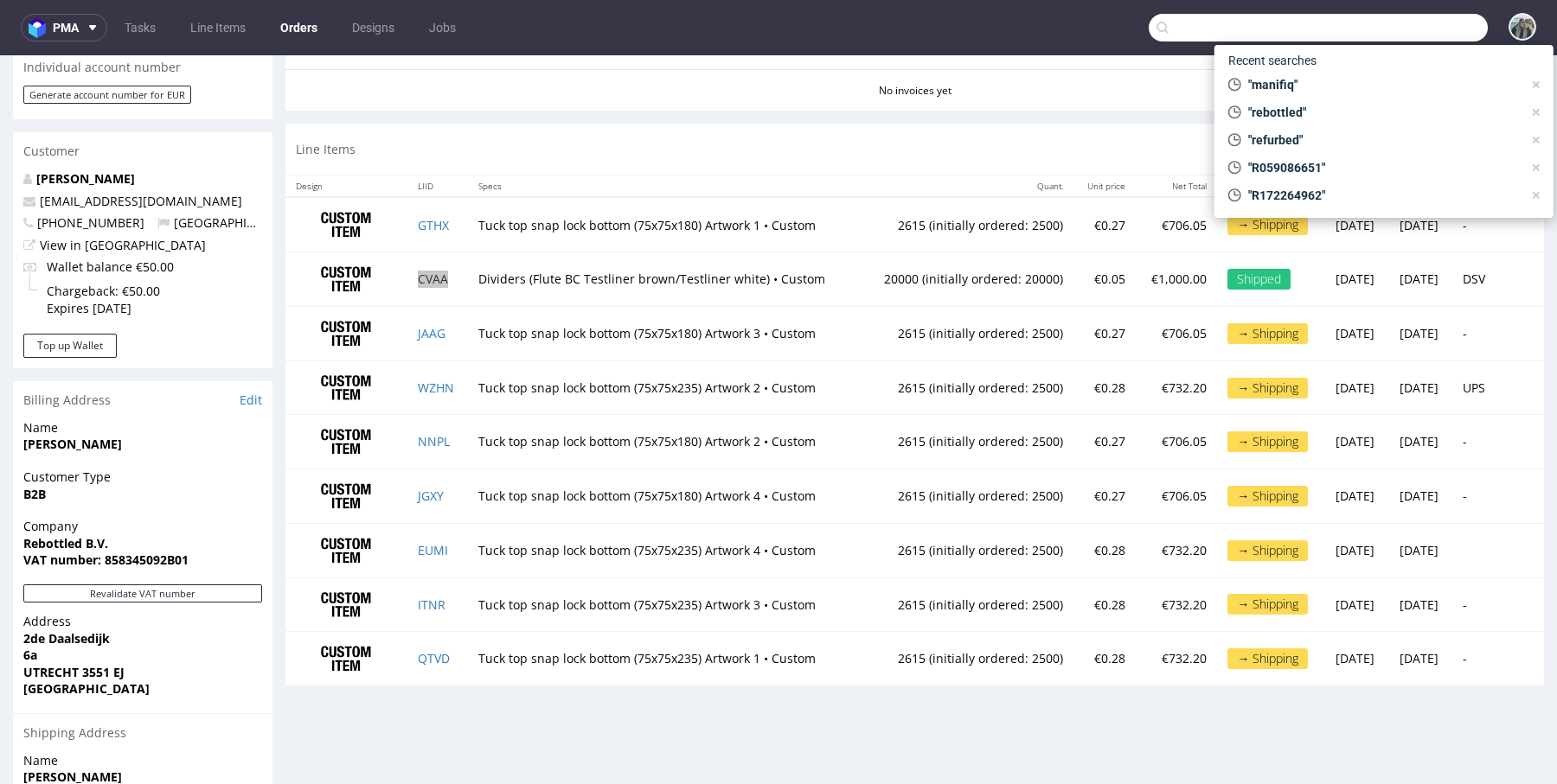
click at [1383, 15] on input "text" at bounding box center [1318, 27] width 339 height 28
type input "R280697494"
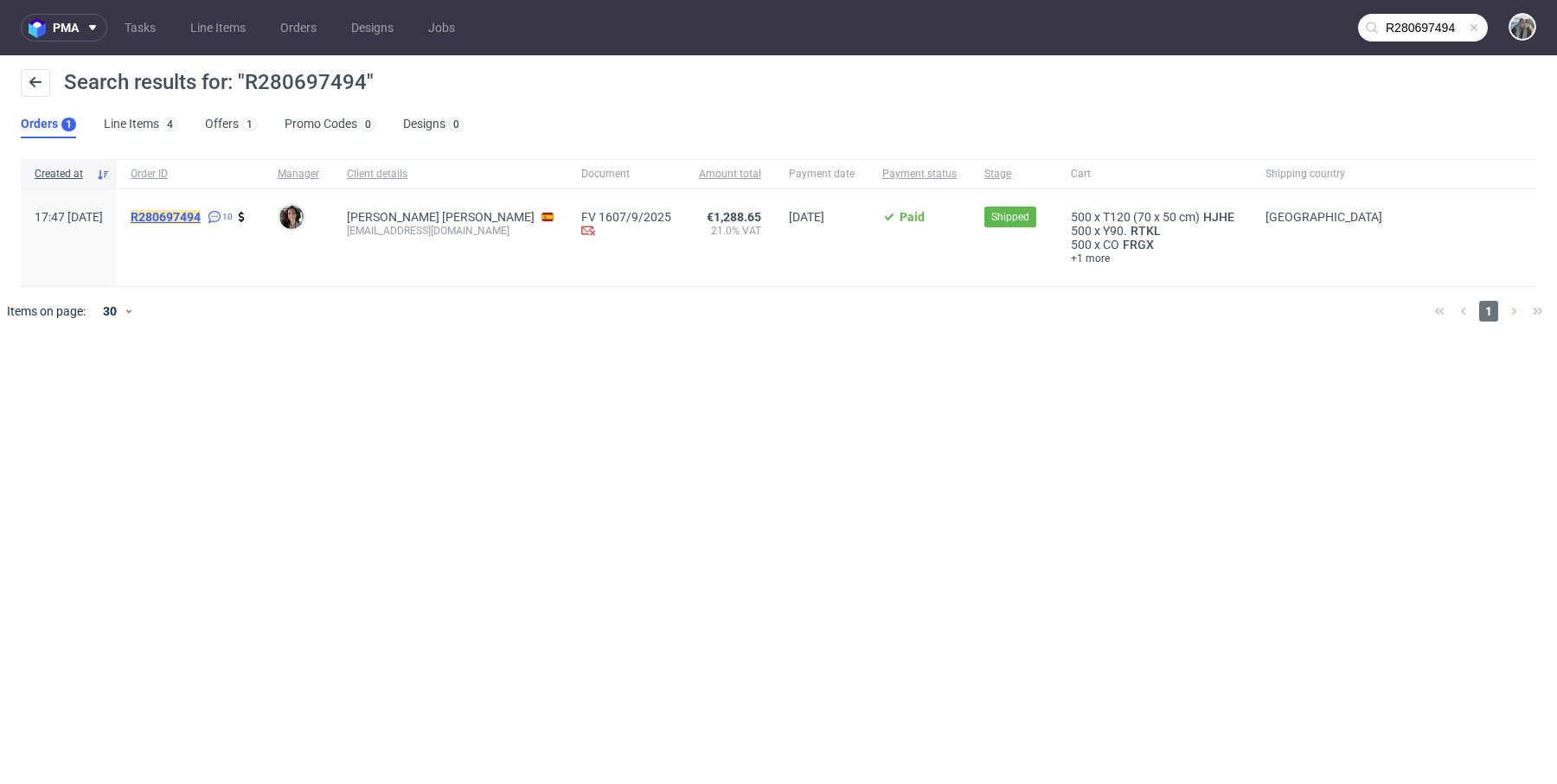
click at [201, 220] on mark "R280697494" at bounding box center [166, 217] width 70 height 14
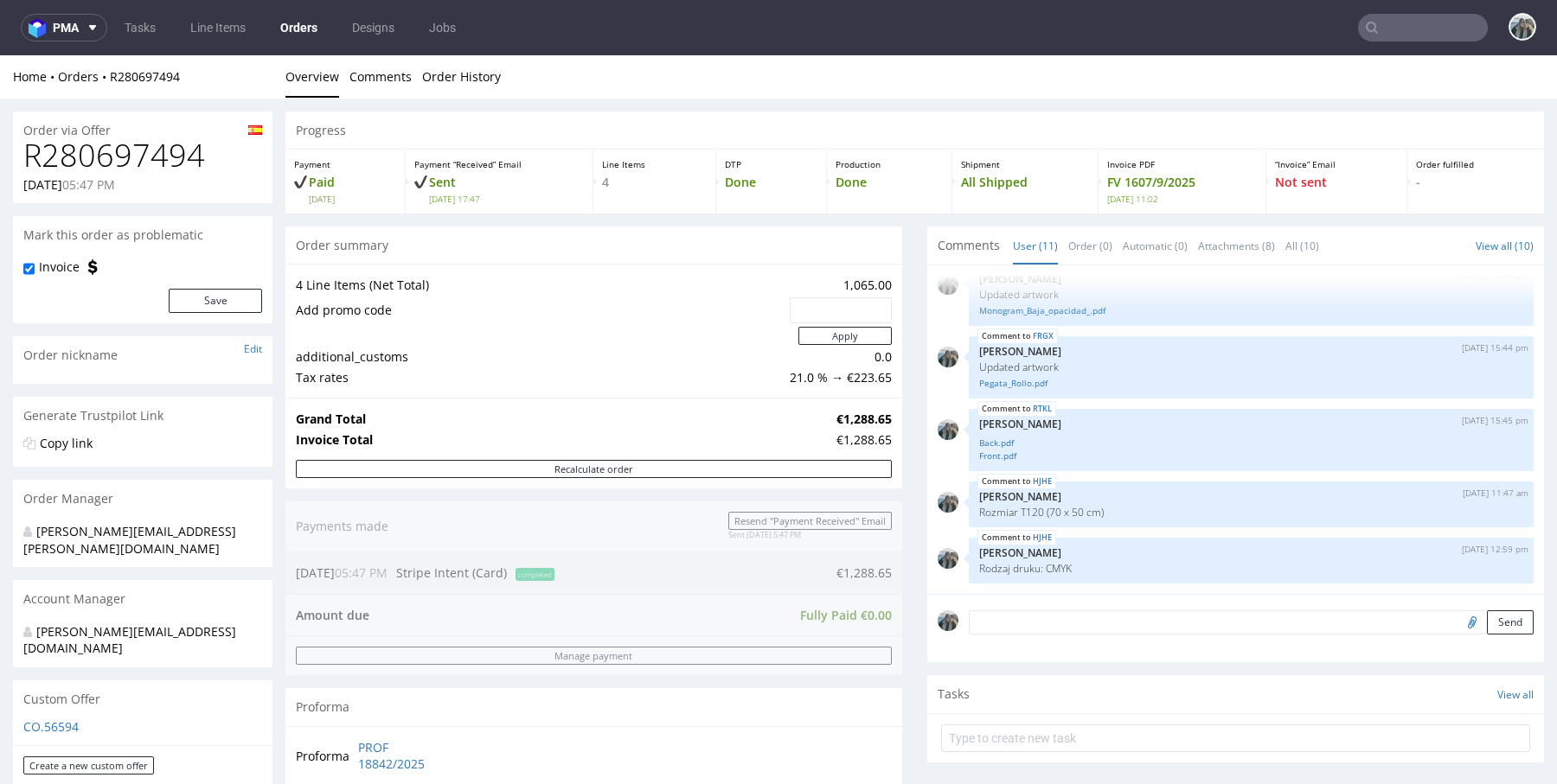
scroll to position [700, 0]
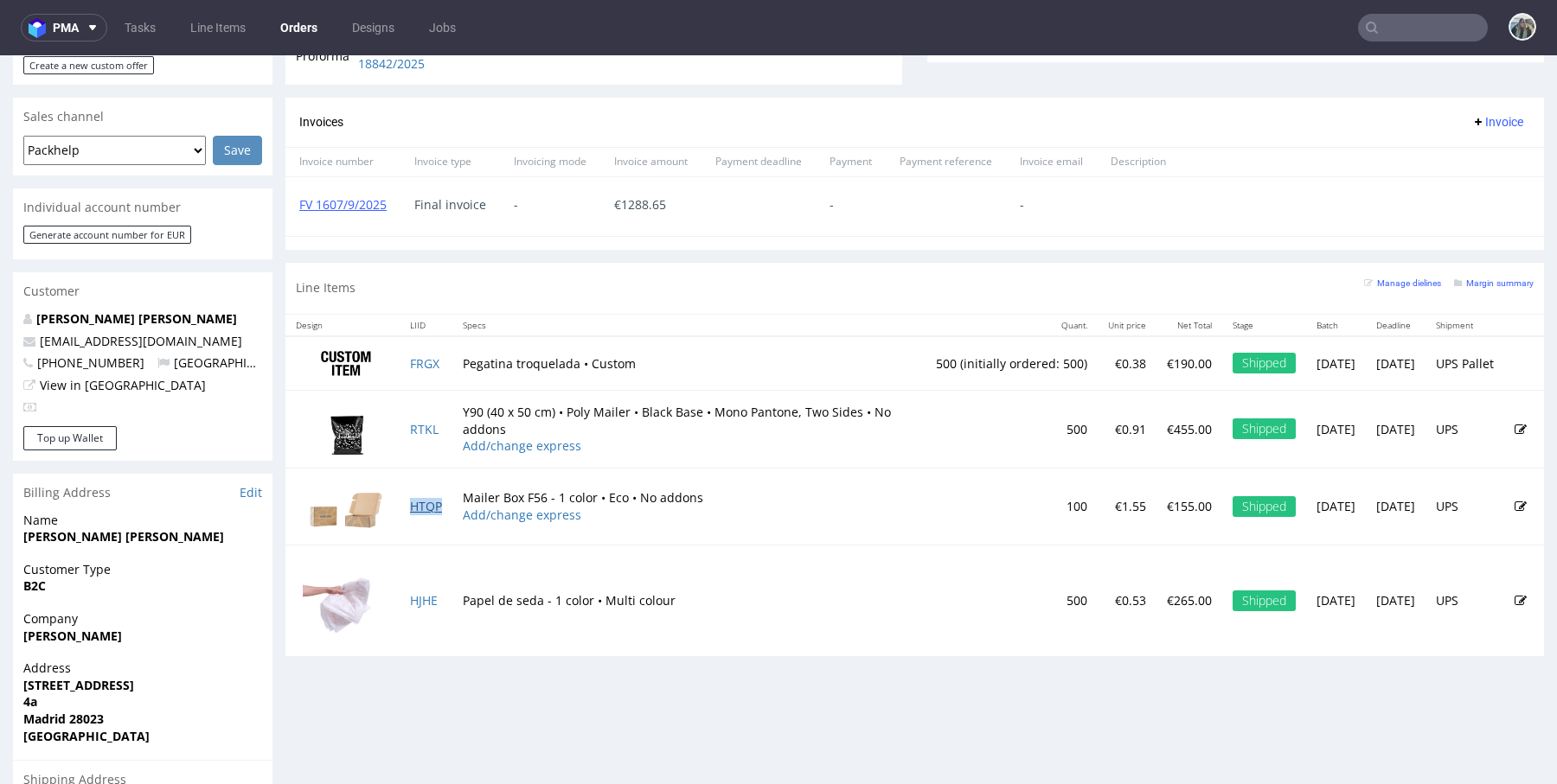
click at [433, 498] on link "HTQP" at bounding box center [426, 506] width 32 height 16
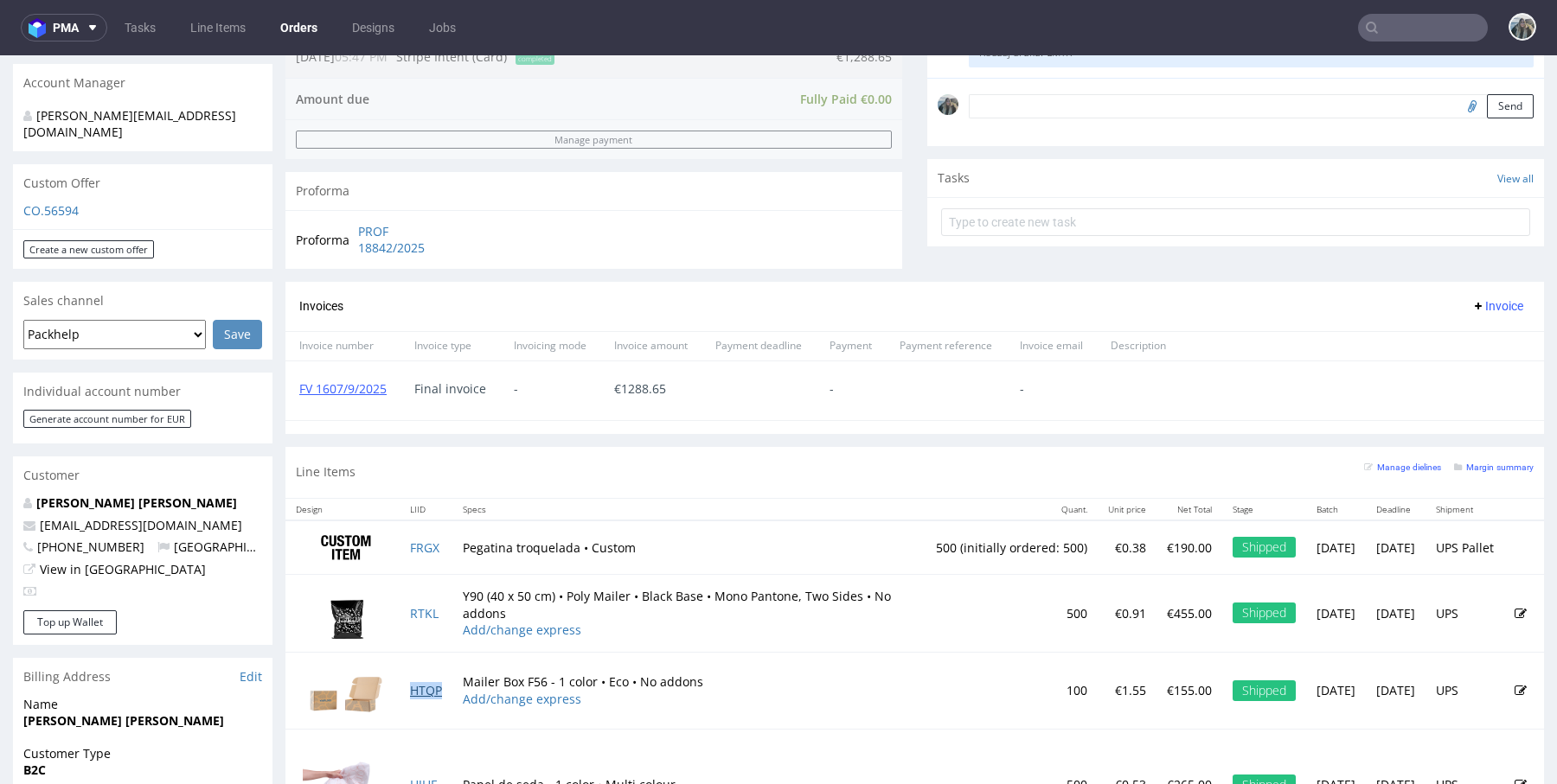
scroll to position [0, 0]
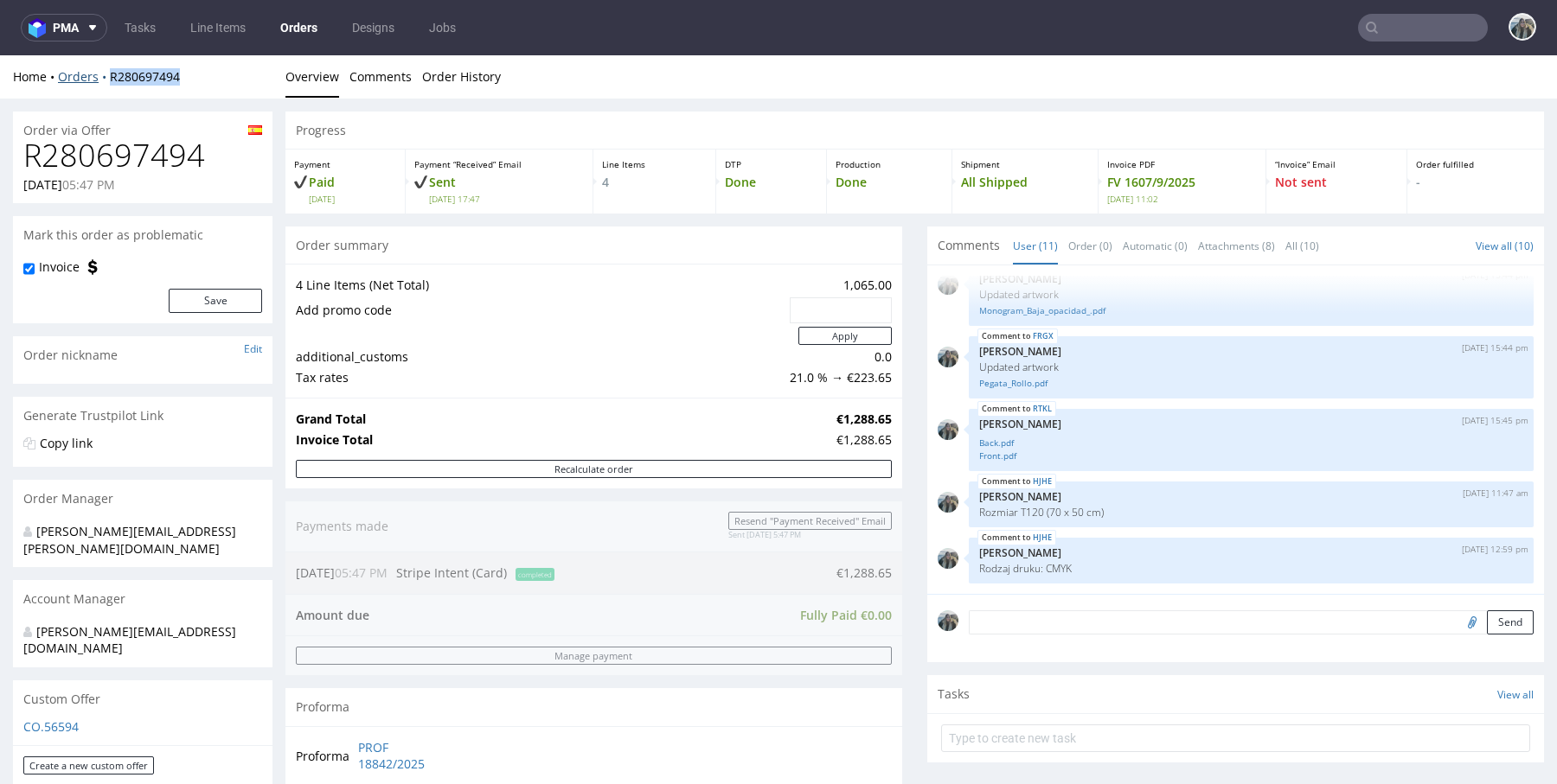
drag, startPoint x: 122, startPoint y: 89, endPoint x: 106, endPoint y: 83, distance: 17.1
click at [106, 83] on div "Home Orders R280697494 Overview Comments Order History" at bounding box center [778, 77] width 1557 height 43
copy link "R280697494"
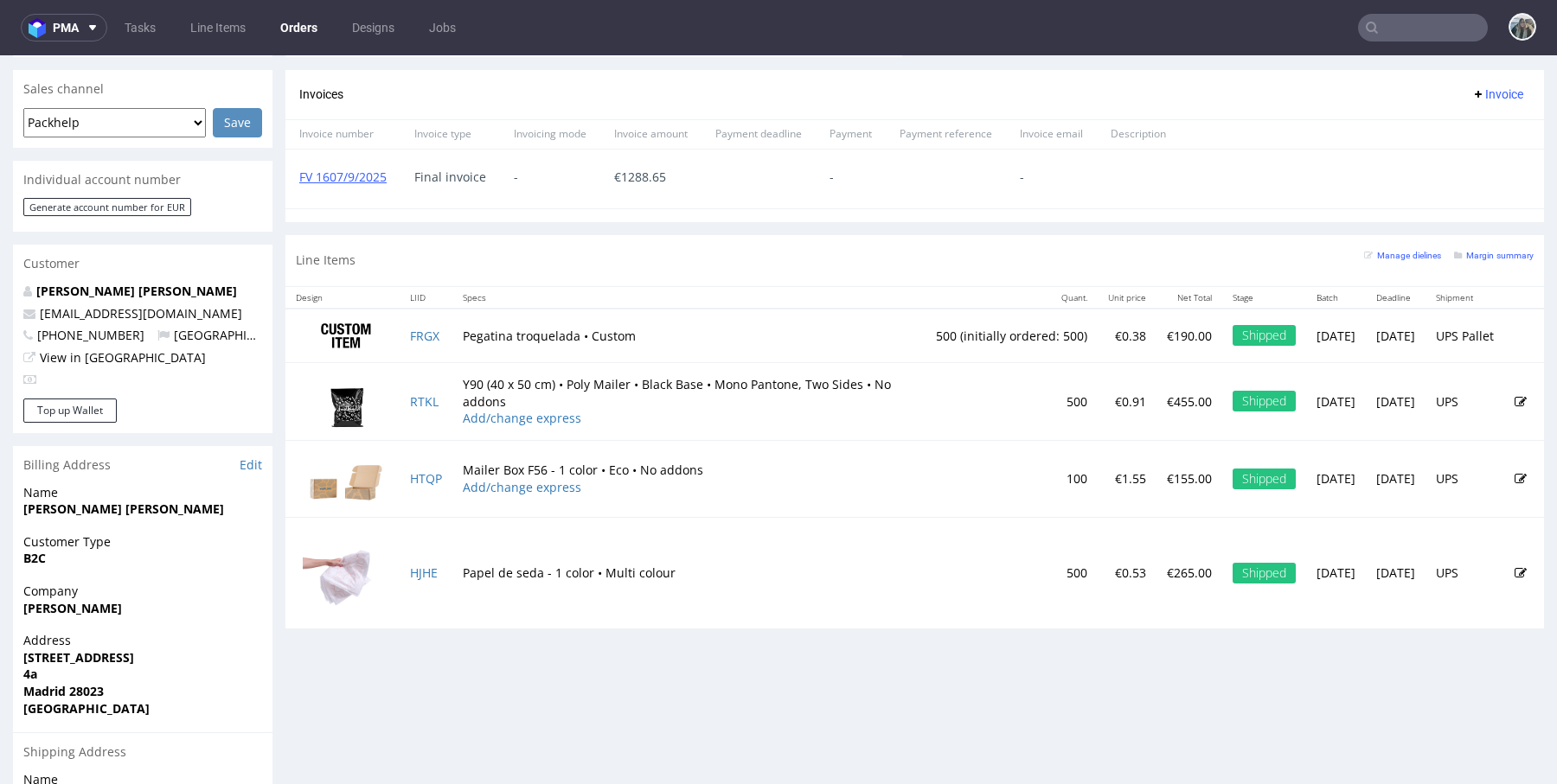
scroll to position [742, 0]
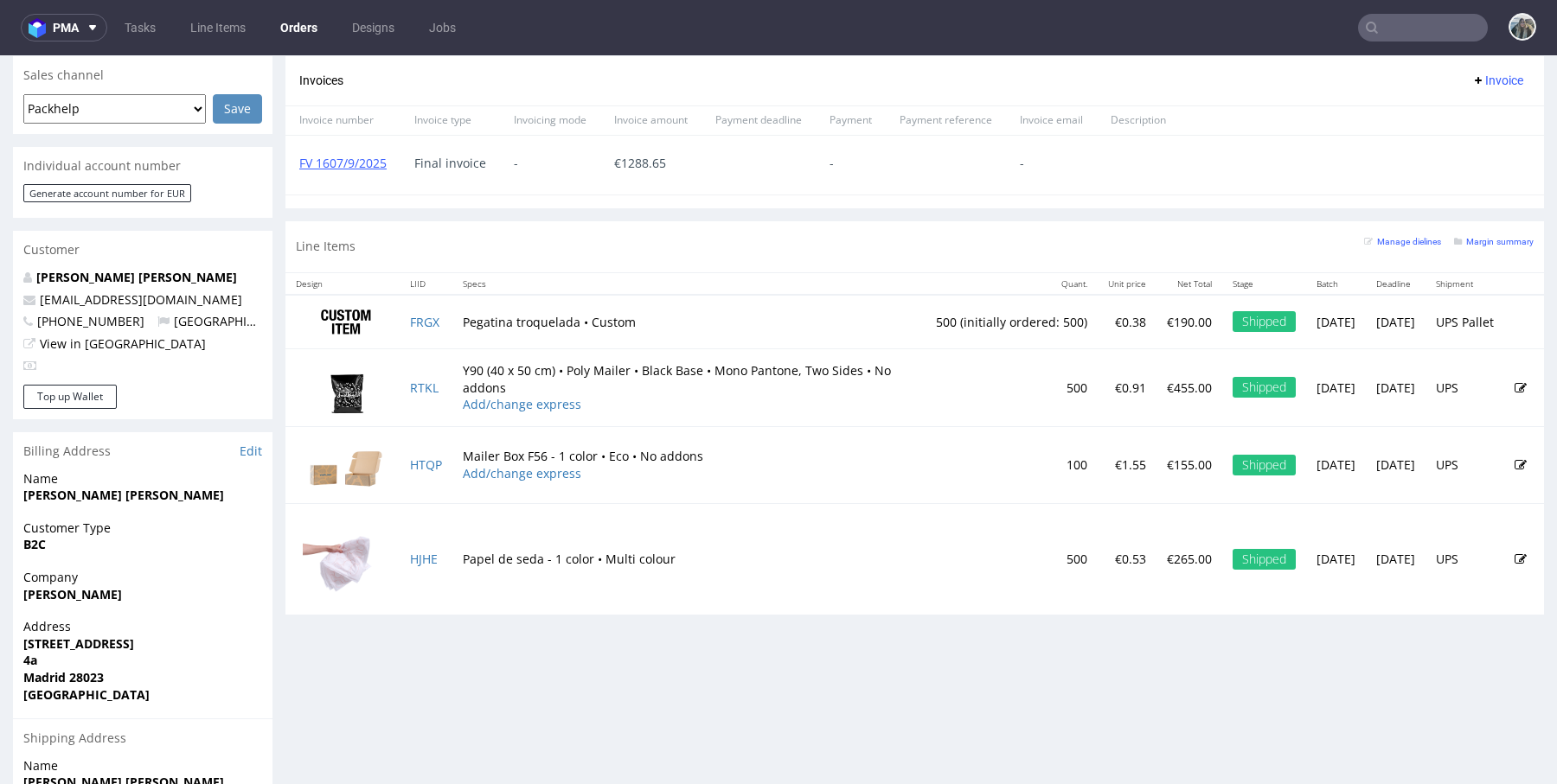
click at [1390, 23] on input "text" at bounding box center [1423, 27] width 130 height 28
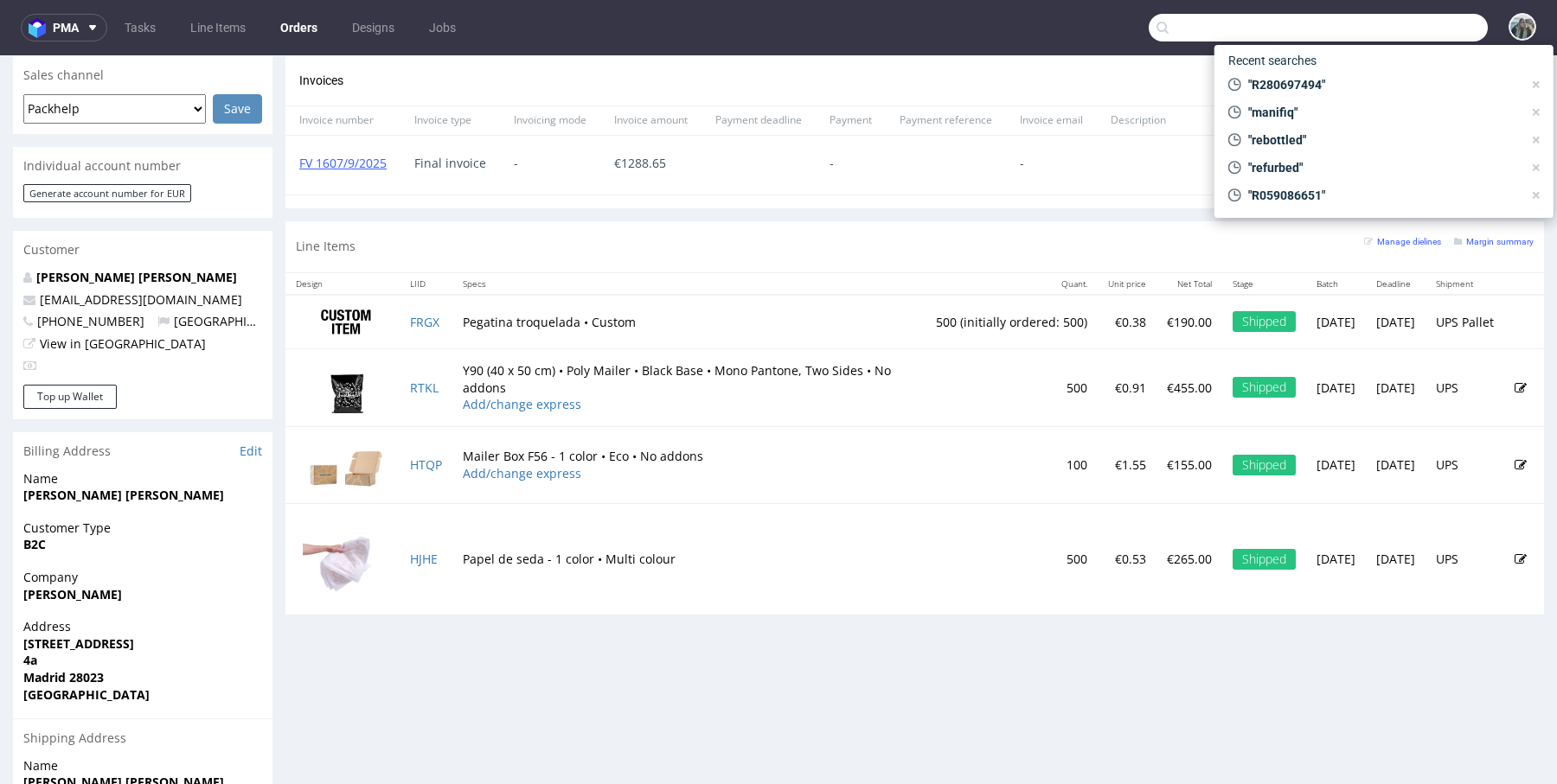
paste input "R766589641"
type input "R766589641"
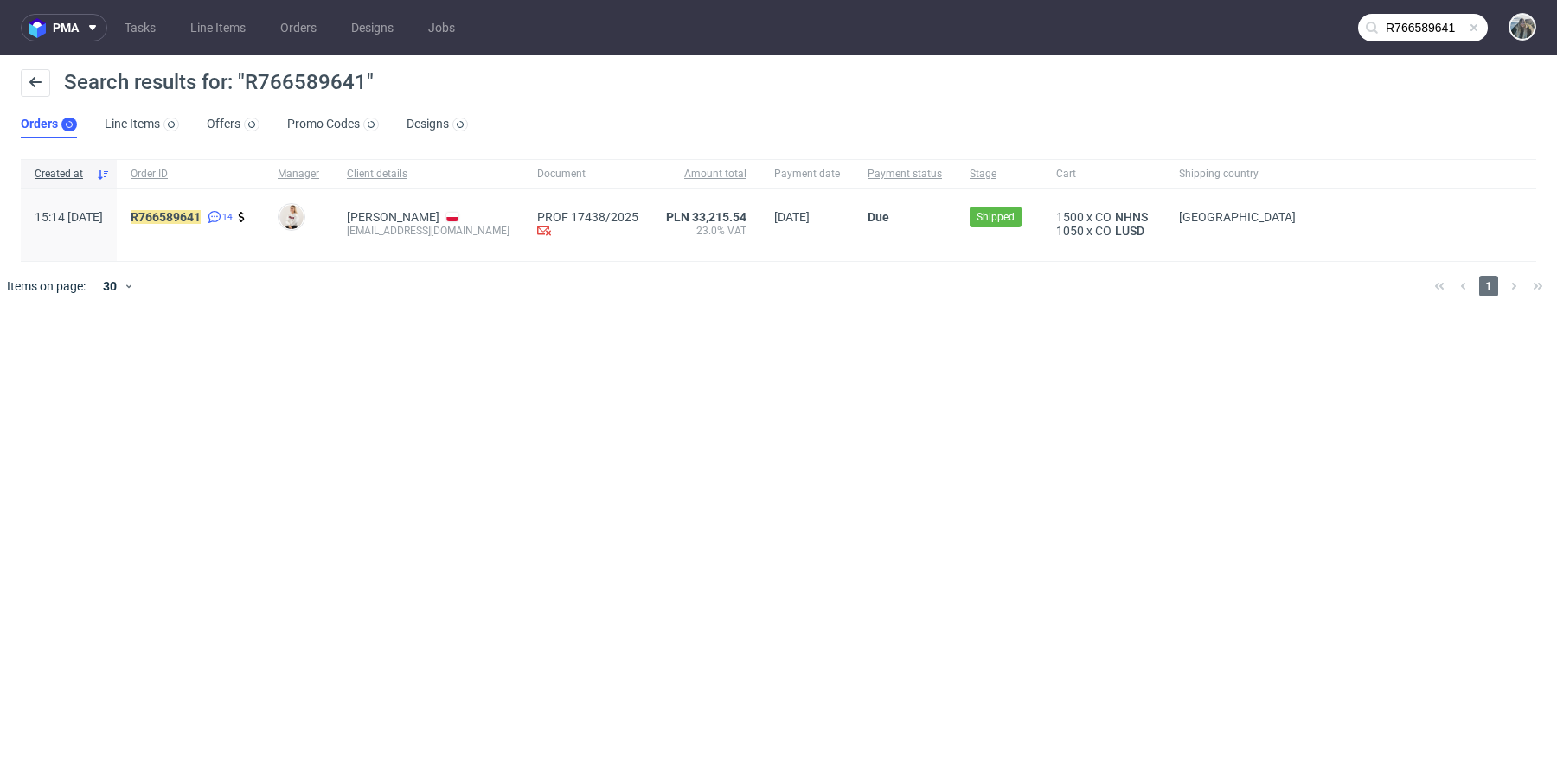
click at [226, 227] on span "R766589641 14" at bounding box center [191, 225] width 119 height 30
click at [201, 217] on mark "R766589641" at bounding box center [166, 217] width 70 height 14
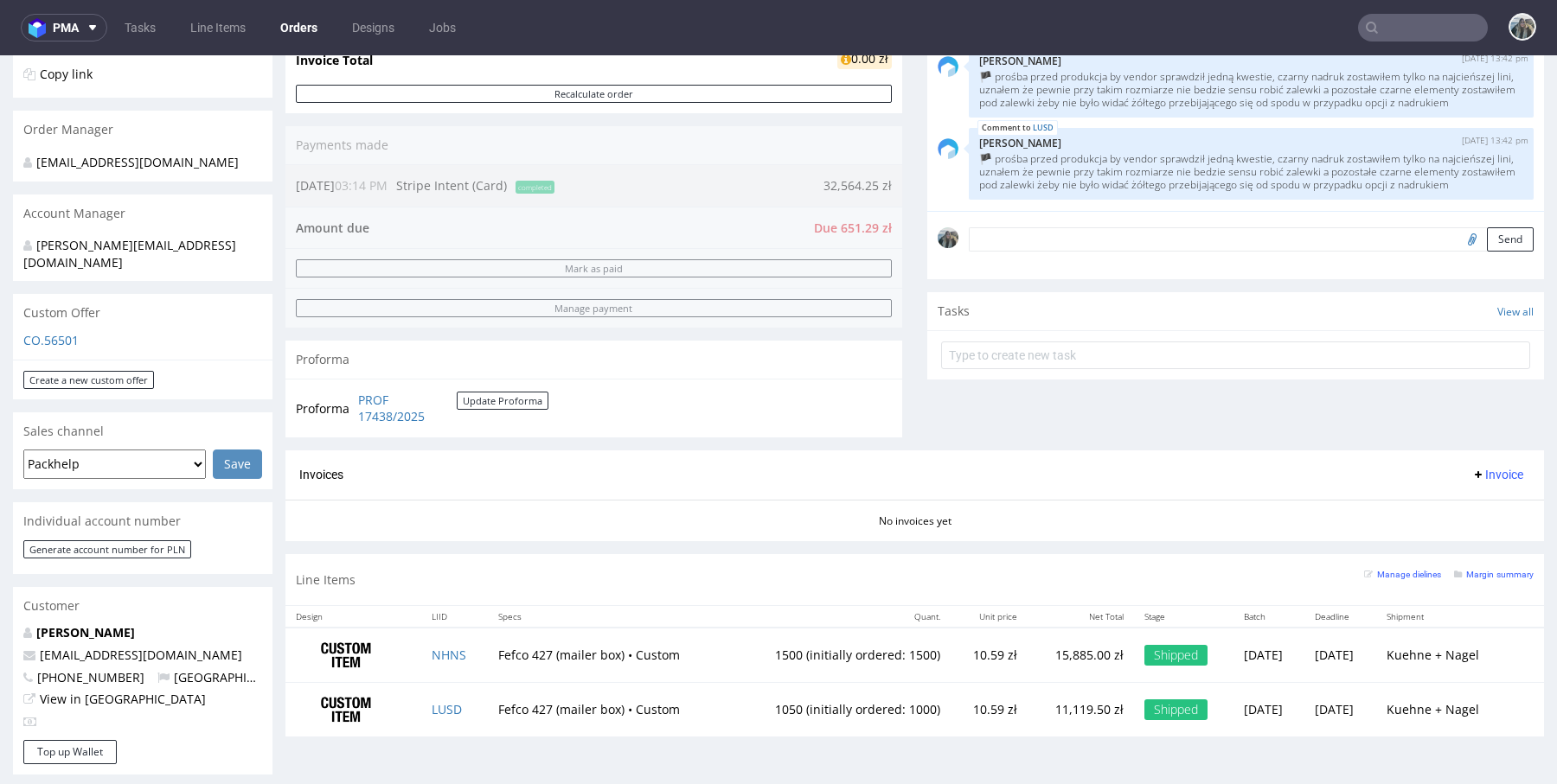
scroll to position [529, 0]
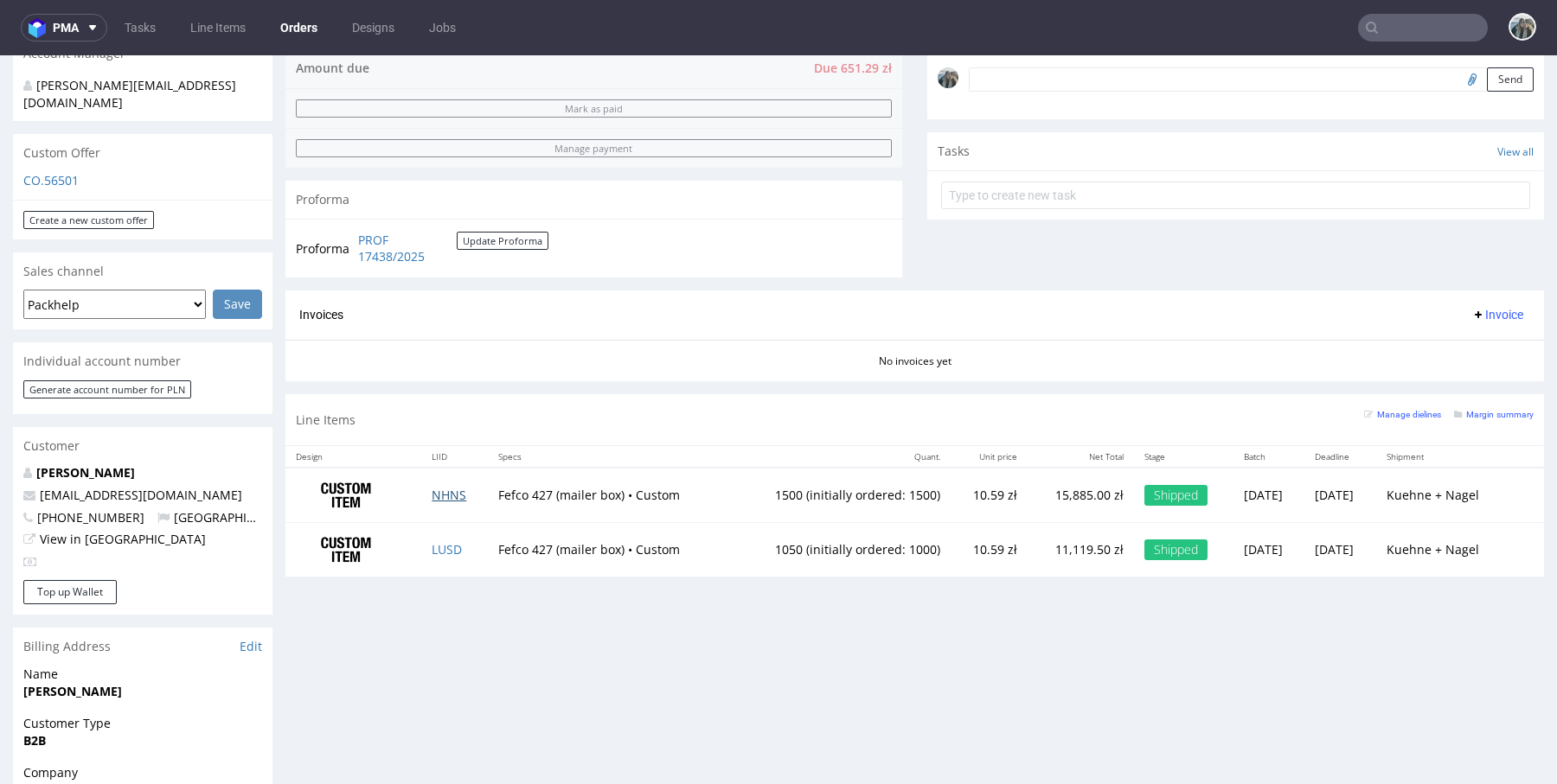
click at [447, 493] on link "NHNS" at bounding box center [449, 495] width 34 height 16
click at [435, 544] on link "LUSD" at bounding box center [446, 549] width 30 height 16
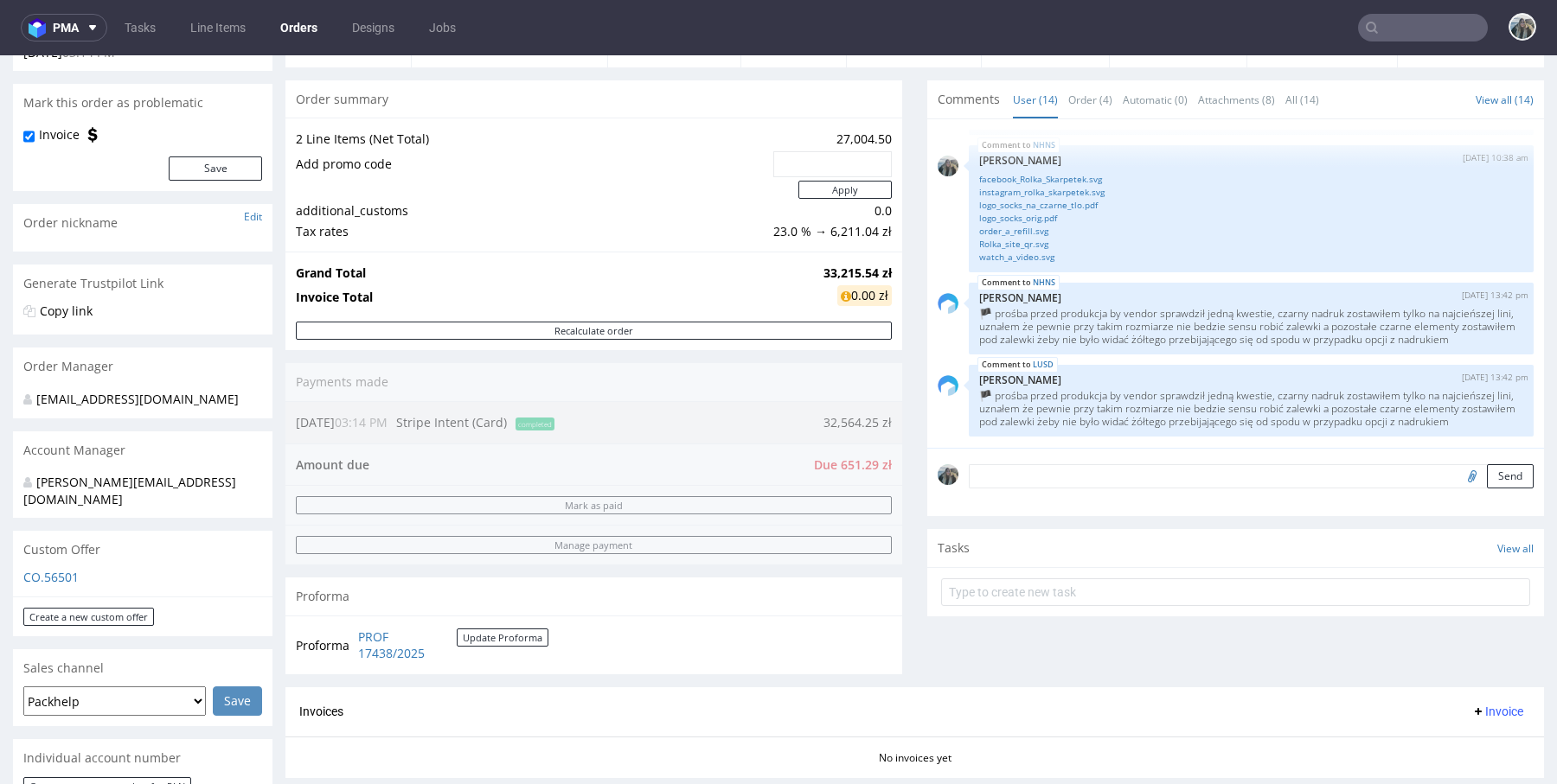
scroll to position [0, 0]
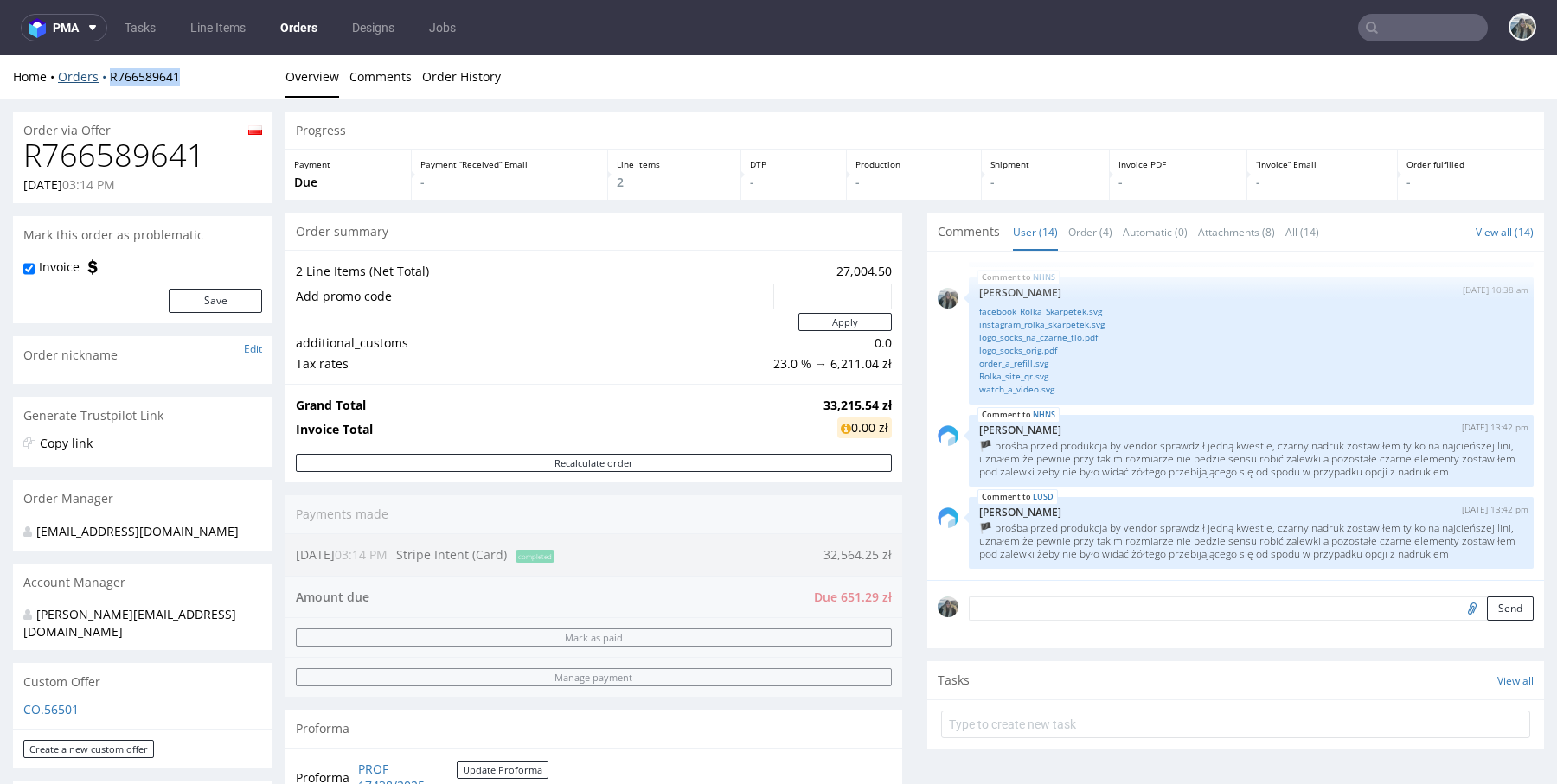
drag, startPoint x: 106, startPoint y: 93, endPoint x: 106, endPoint y: 80, distance: 13.0
click at [106, 80] on div "Home Orders R766589641 Overview Comments Order History" at bounding box center [778, 77] width 1557 height 43
copy link "R766589641"
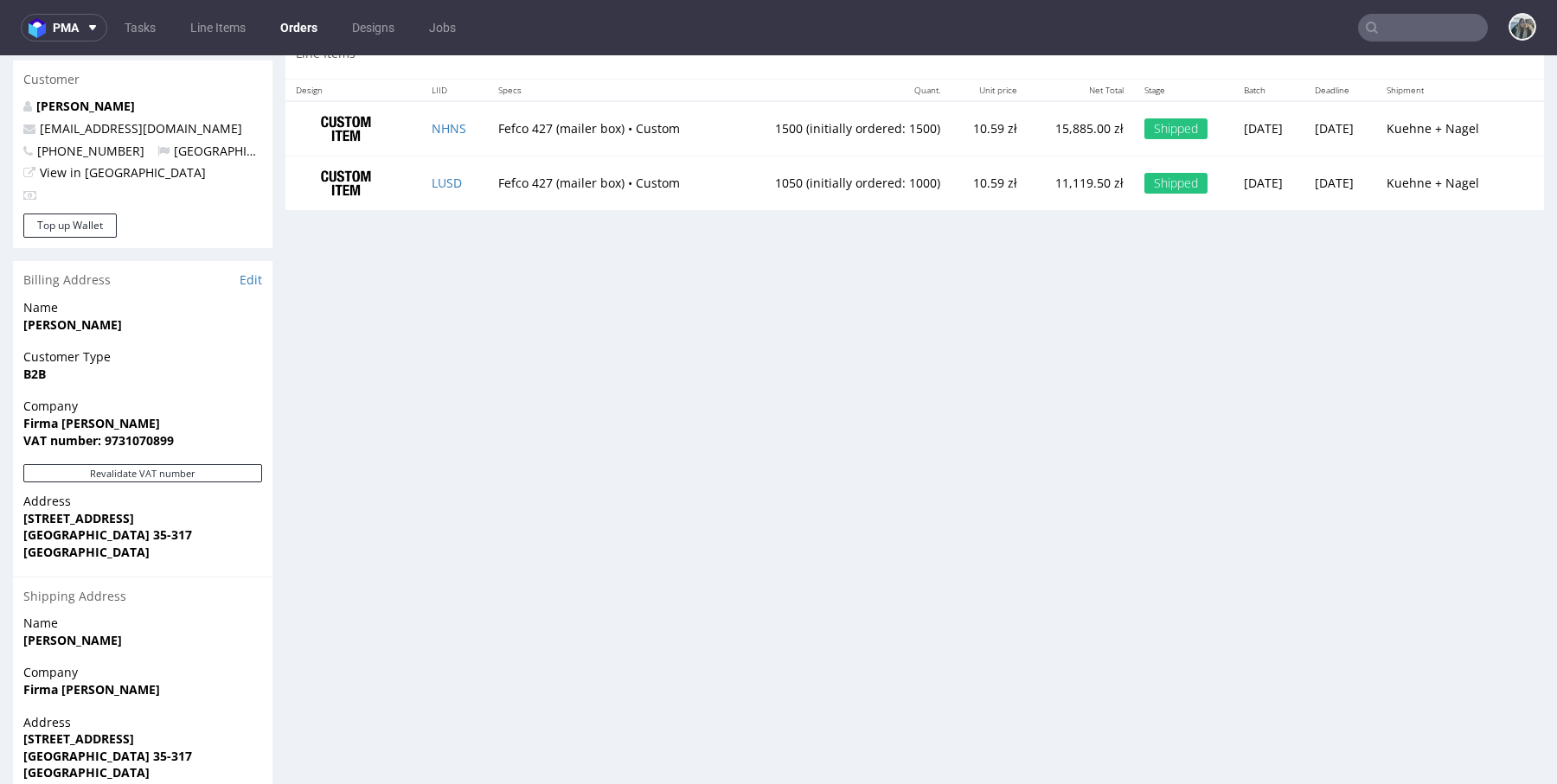
scroll to position [945, 0]
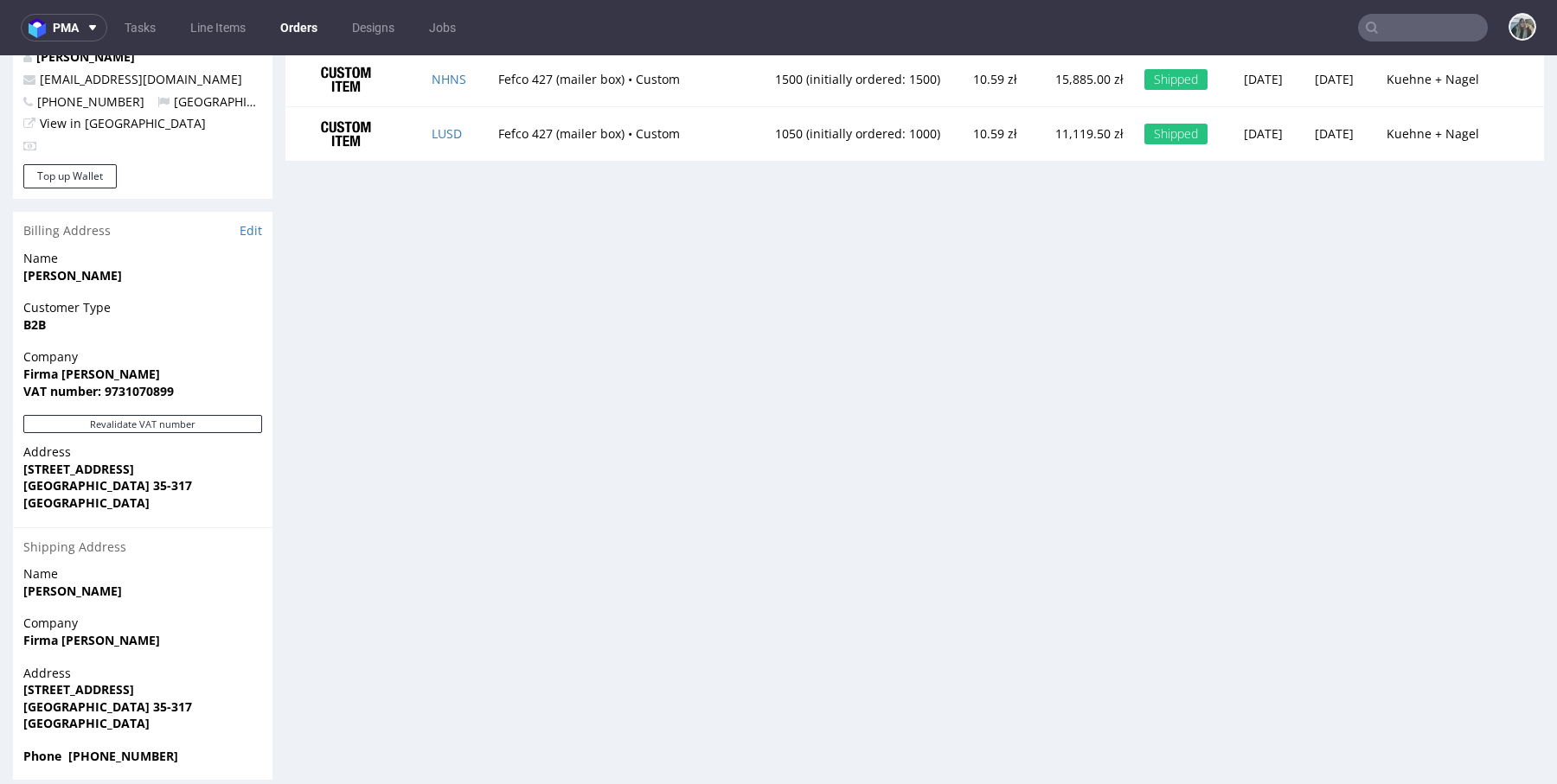
click at [131, 383] on strong "VAT number: 9731070899" at bounding box center [98, 391] width 151 height 16
copy strong "9731070899"
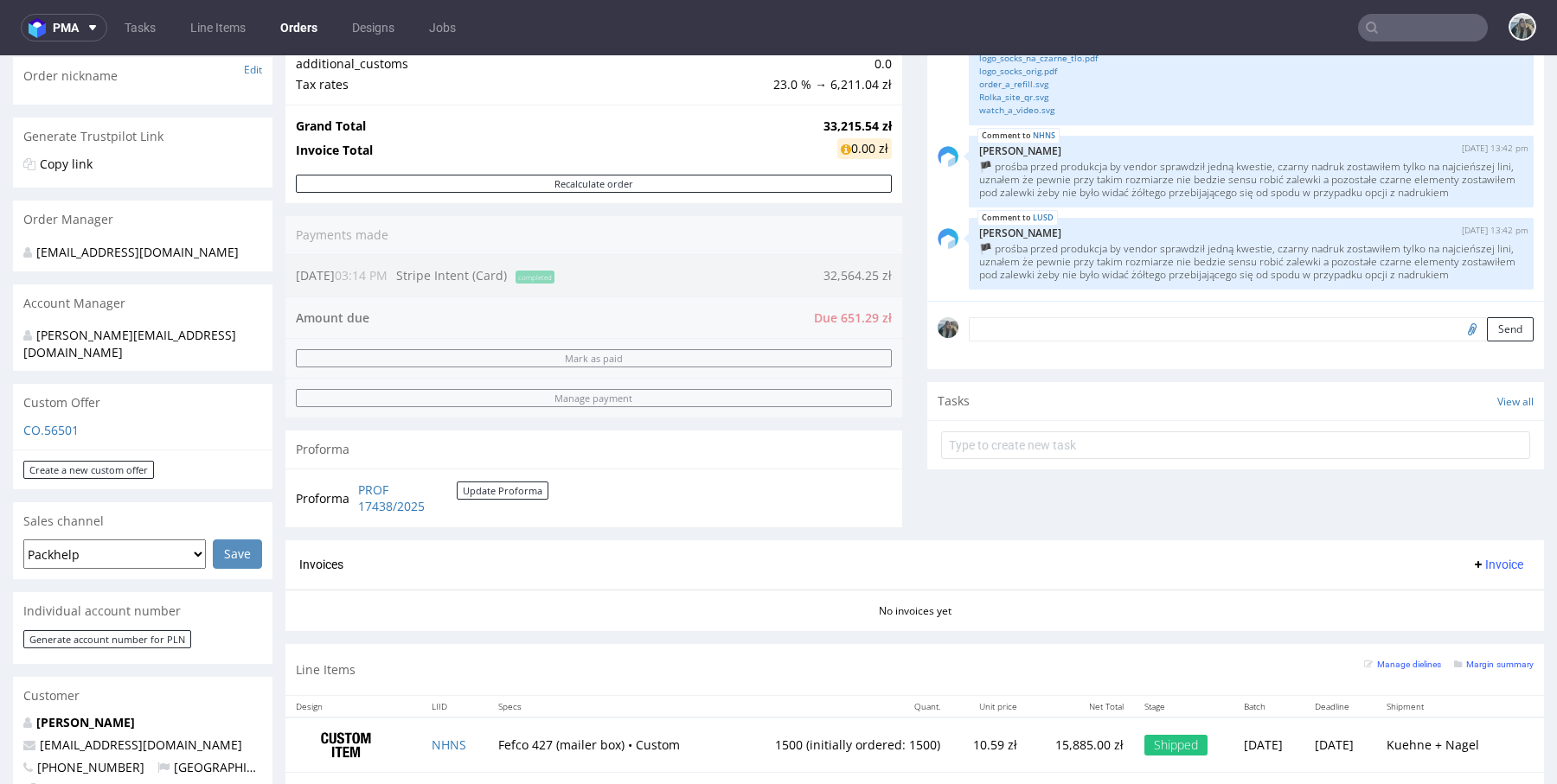
scroll to position [0, 0]
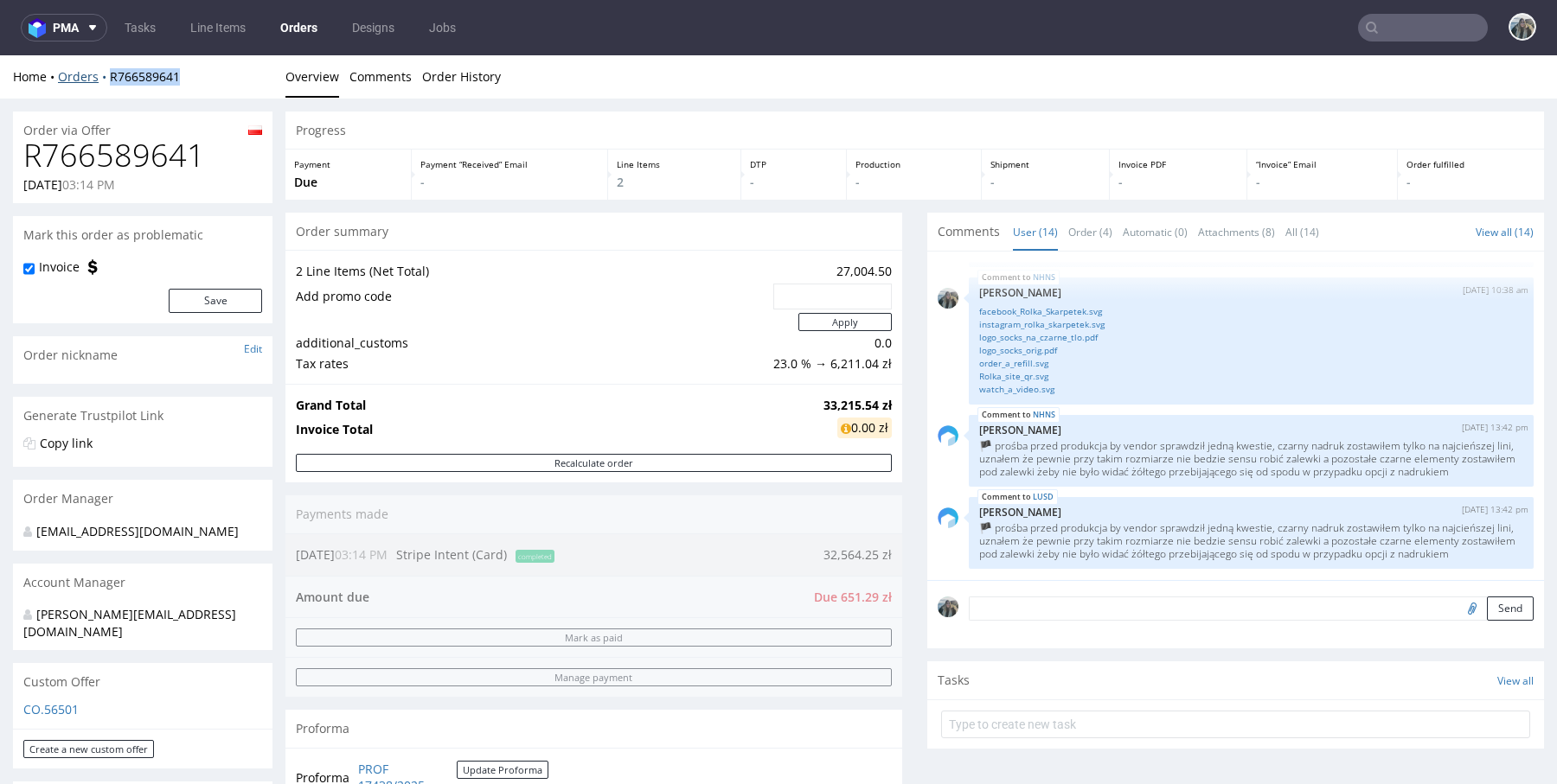
drag, startPoint x: 112, startPoint y: 90, endPoint x: 105, endPoint y: 77, distance: 14.8
click at [105, 78] on div "Home Orders R766589641 Overview Comments Order History" at bounding box center [778, 77] width 1557 height 43
copy link "R766589641"
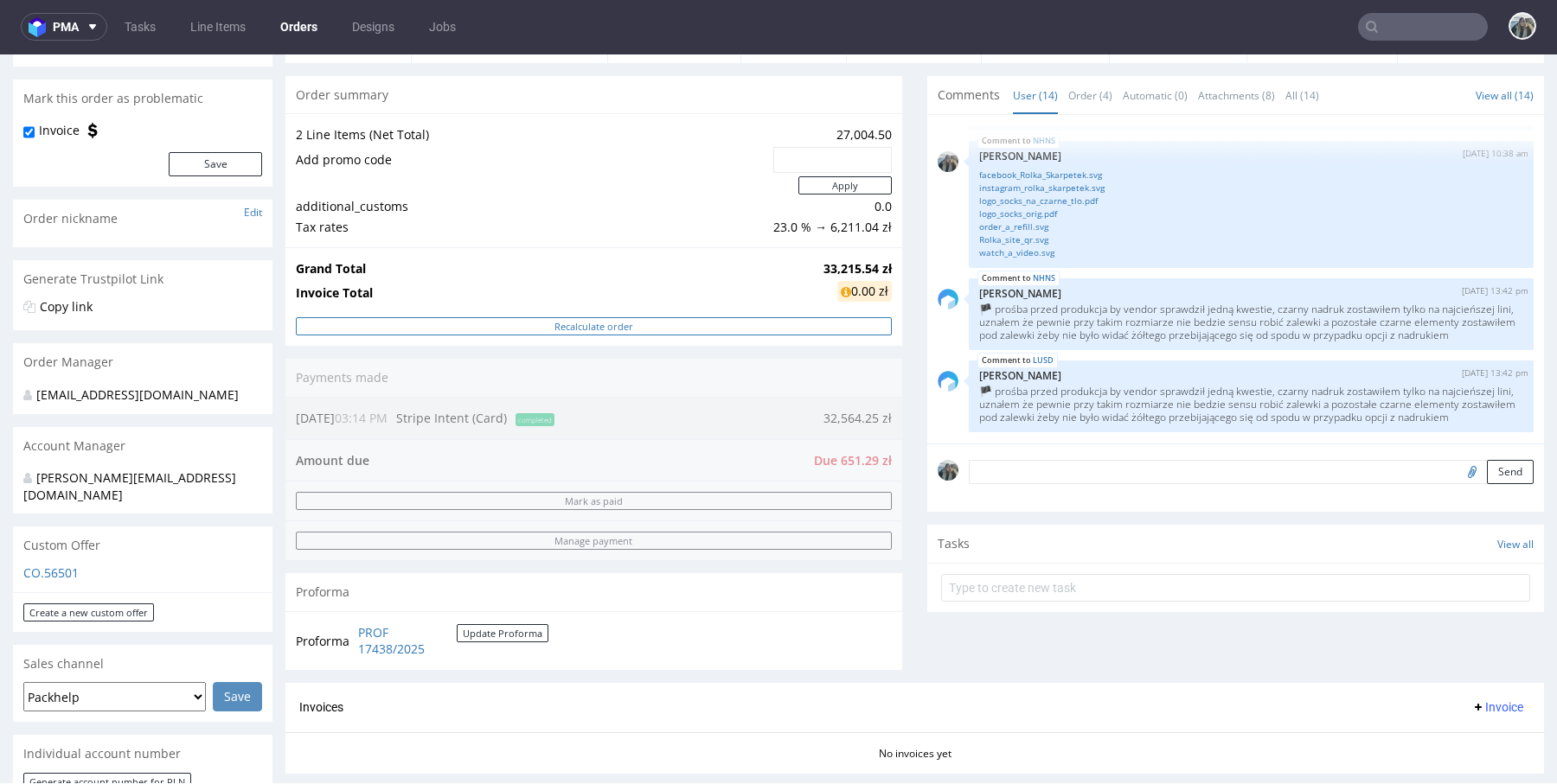
scroll to position [340, 0]
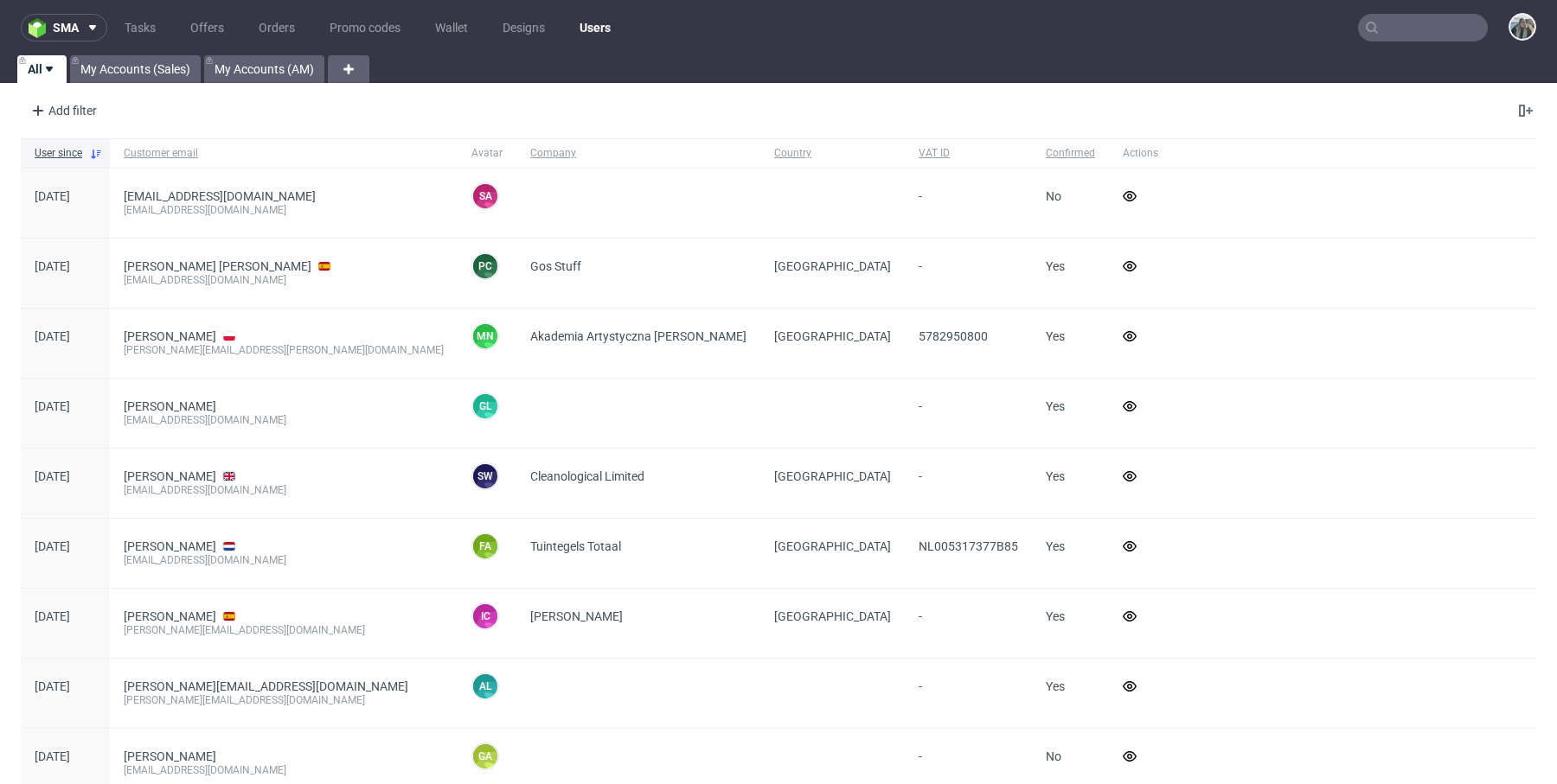
click at [1432, 23] on input "text" at bounding box center [1423, 27] width 130 height 28
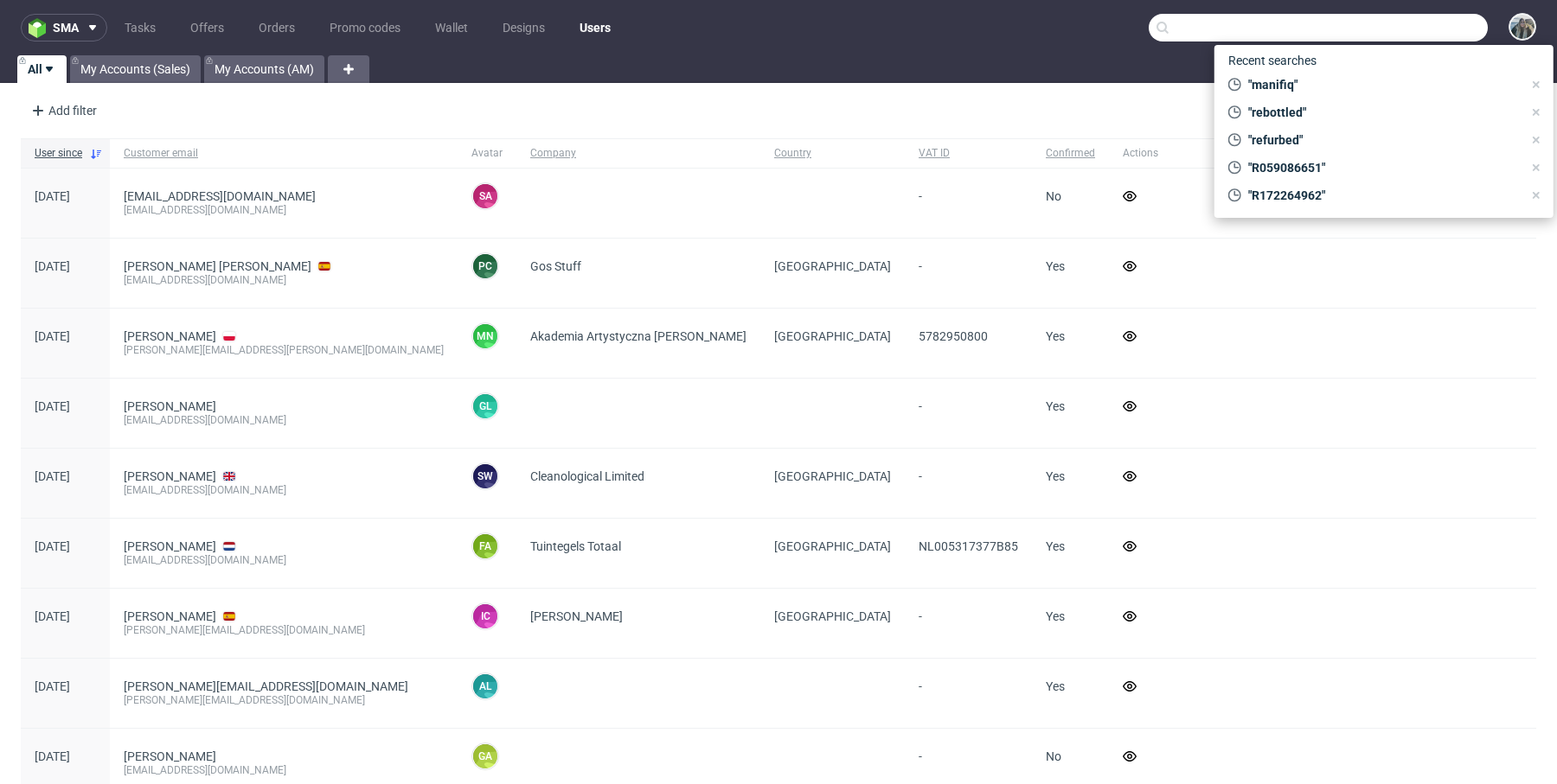
paste input "R059086651"
type input "R059086651"
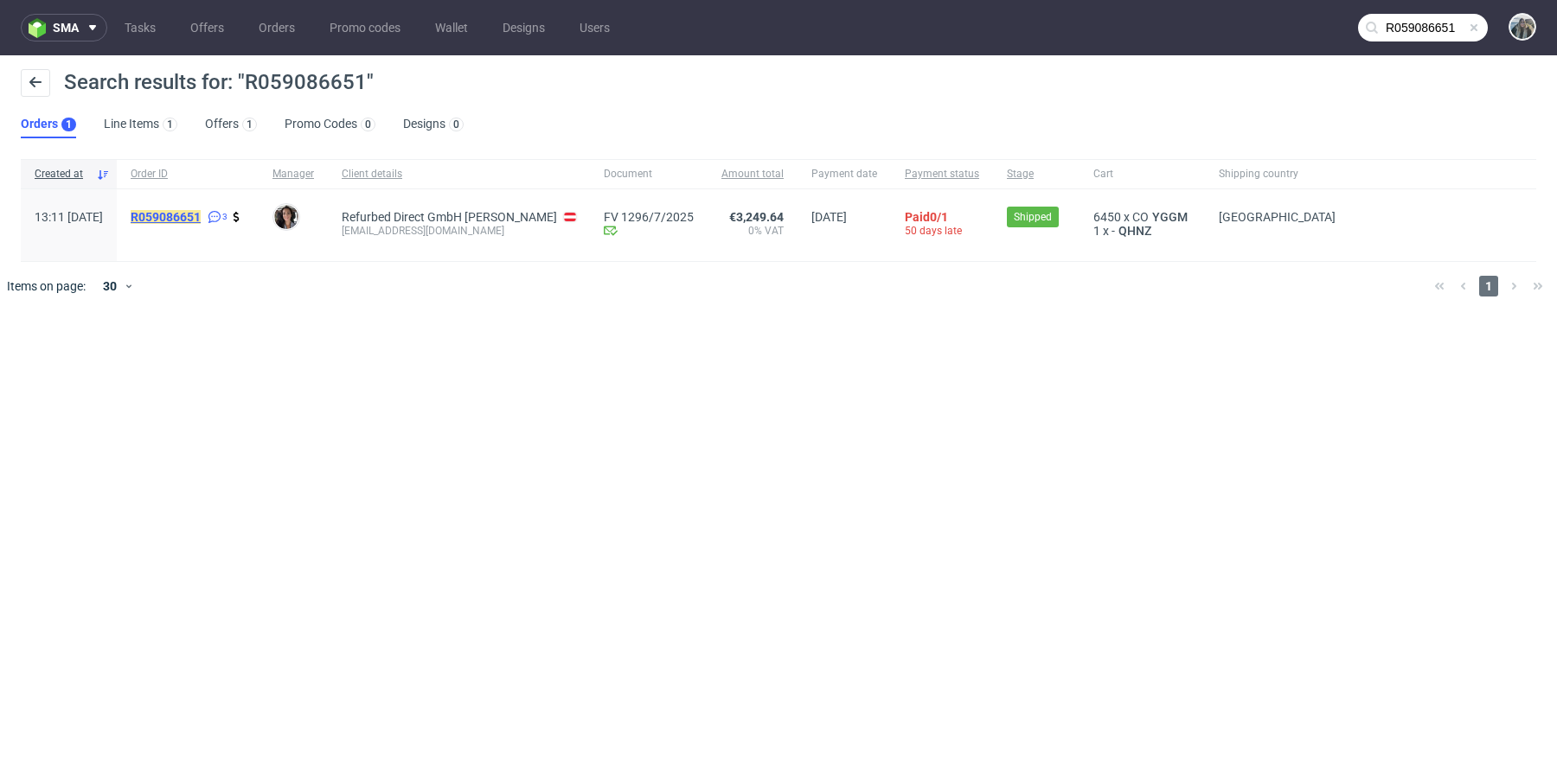
click at [201, 222] on mark "R059086651" at bounding box center [166, 217] width 70 height 14
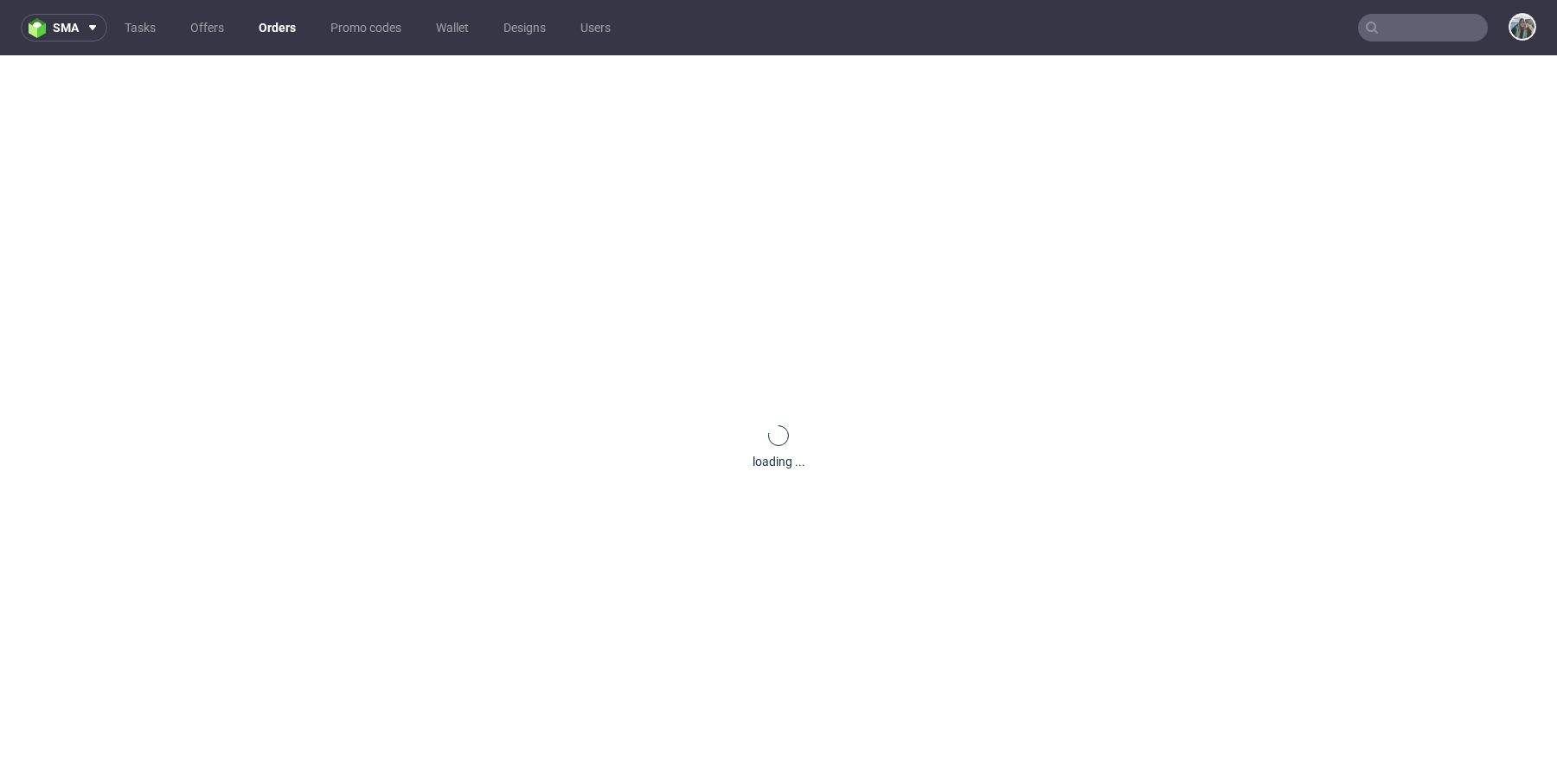
drag, startPoint x: 226, startPoint y: 222, endPoint x: 220, endPoint y: 211, distance: 12.5
click at [220, 211] on div "loading ..." at bounding box center [778, 447] width 1557 height 784
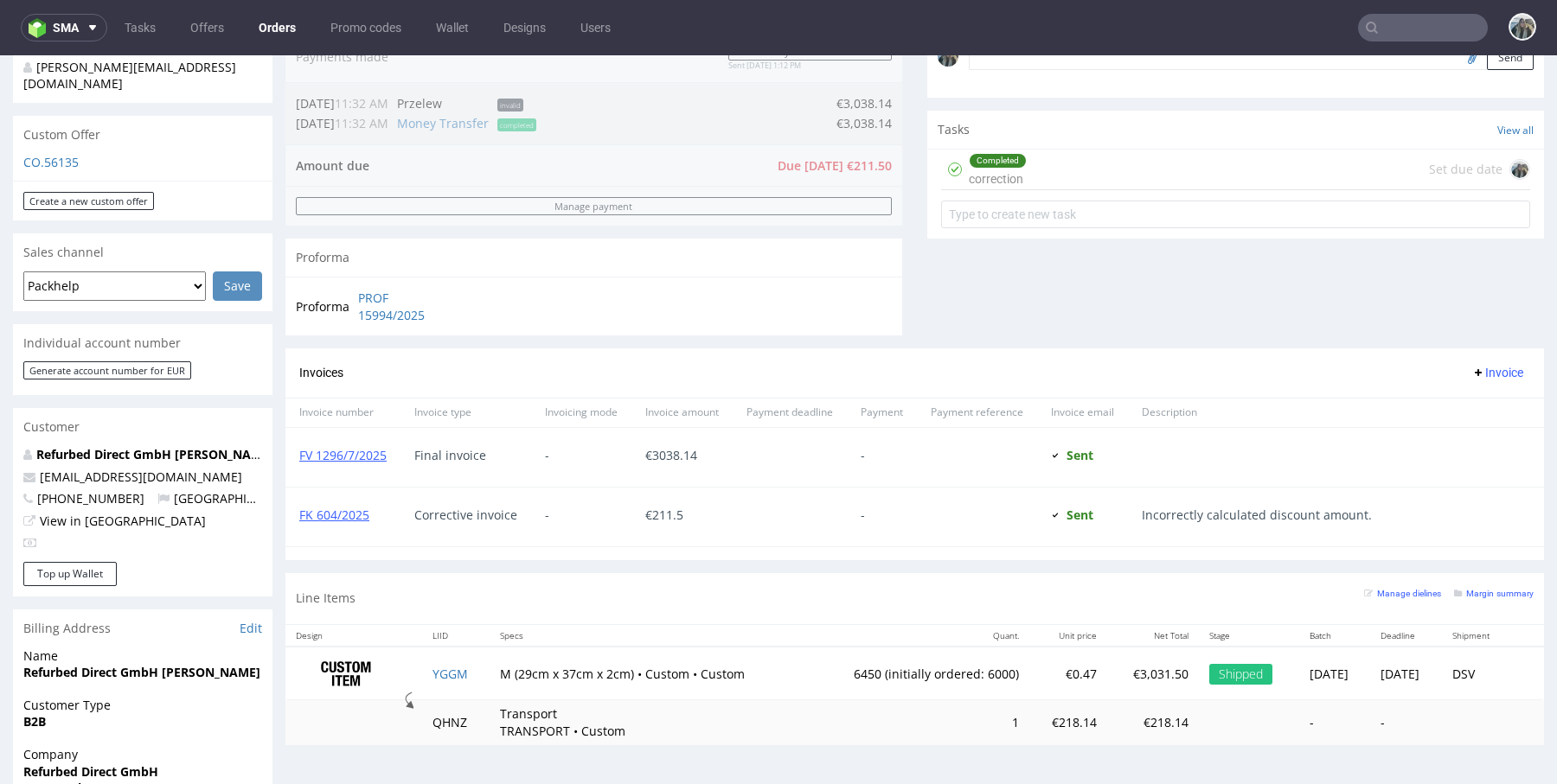
scroll to position [541, 0]
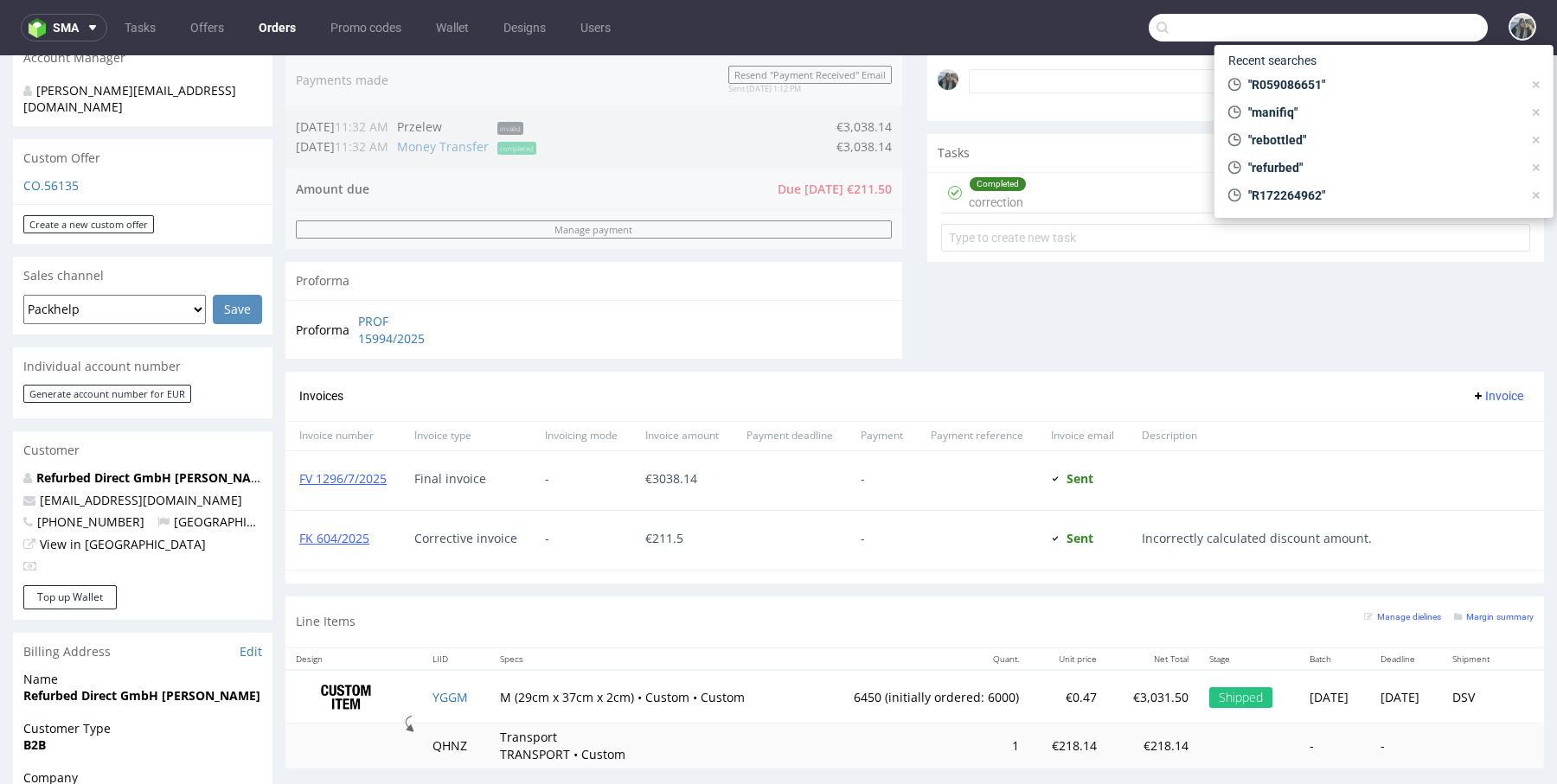
click at [1408, 22] on input "text" at bounding box center [1318, 27] width 339 height 28
paste input "R237771052"
type input "R237771052"
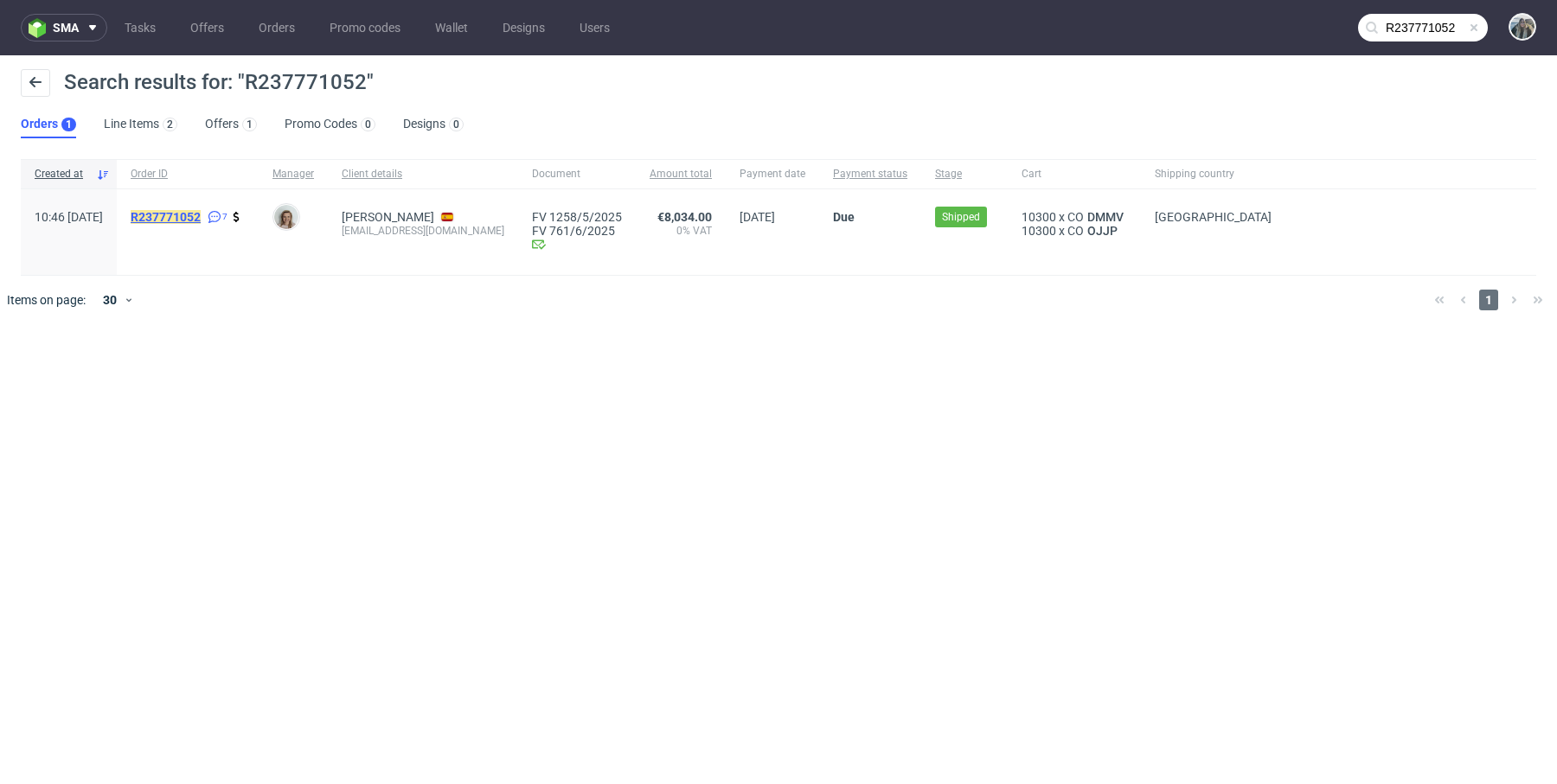
click at [201, 210] on mark "R237771052" at bounding box center [166, 217] width 70 height 14
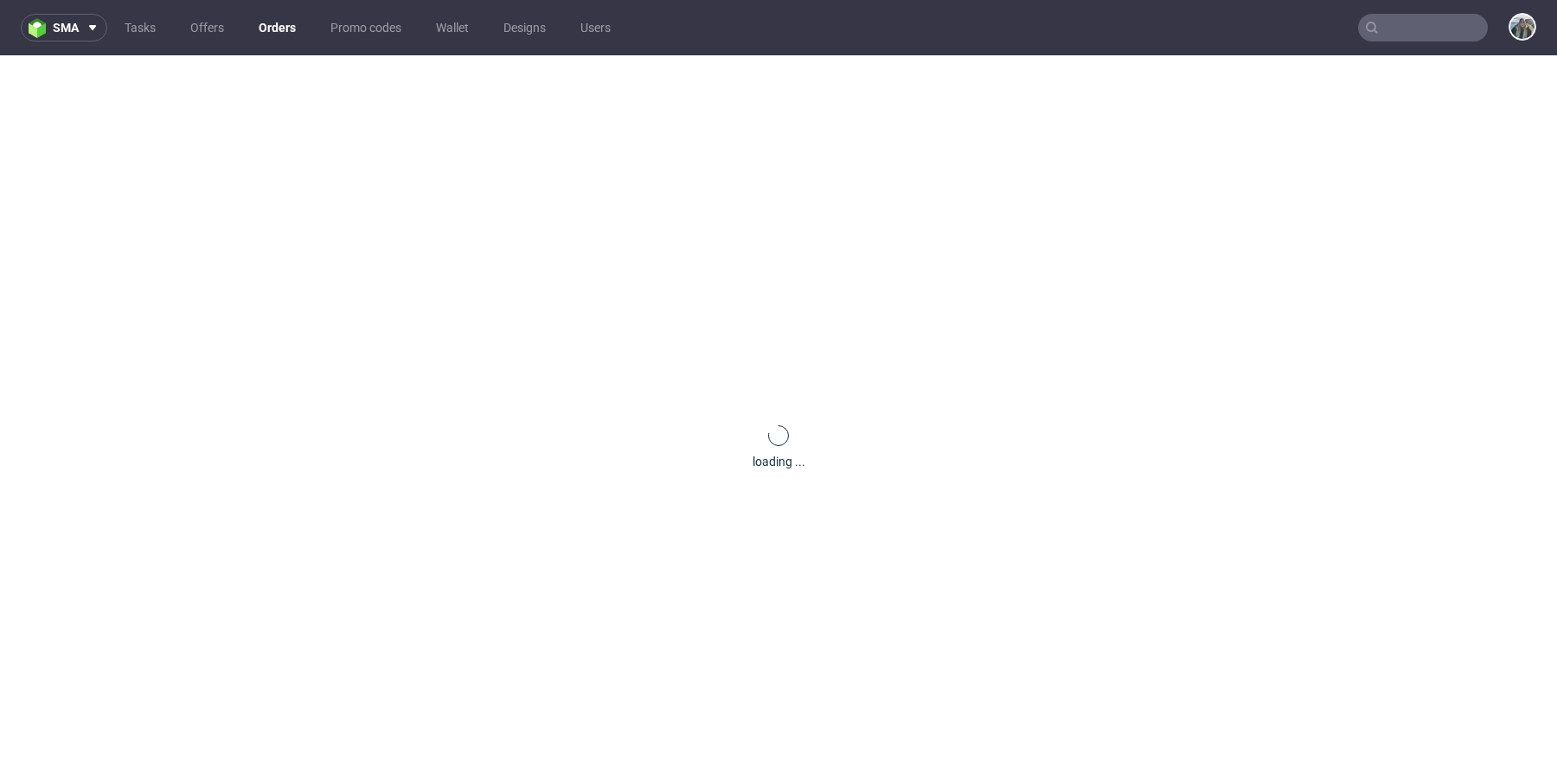
click at [211, 210] on div "loading ..." at bounding box center [778, 447] width 1557 height 784
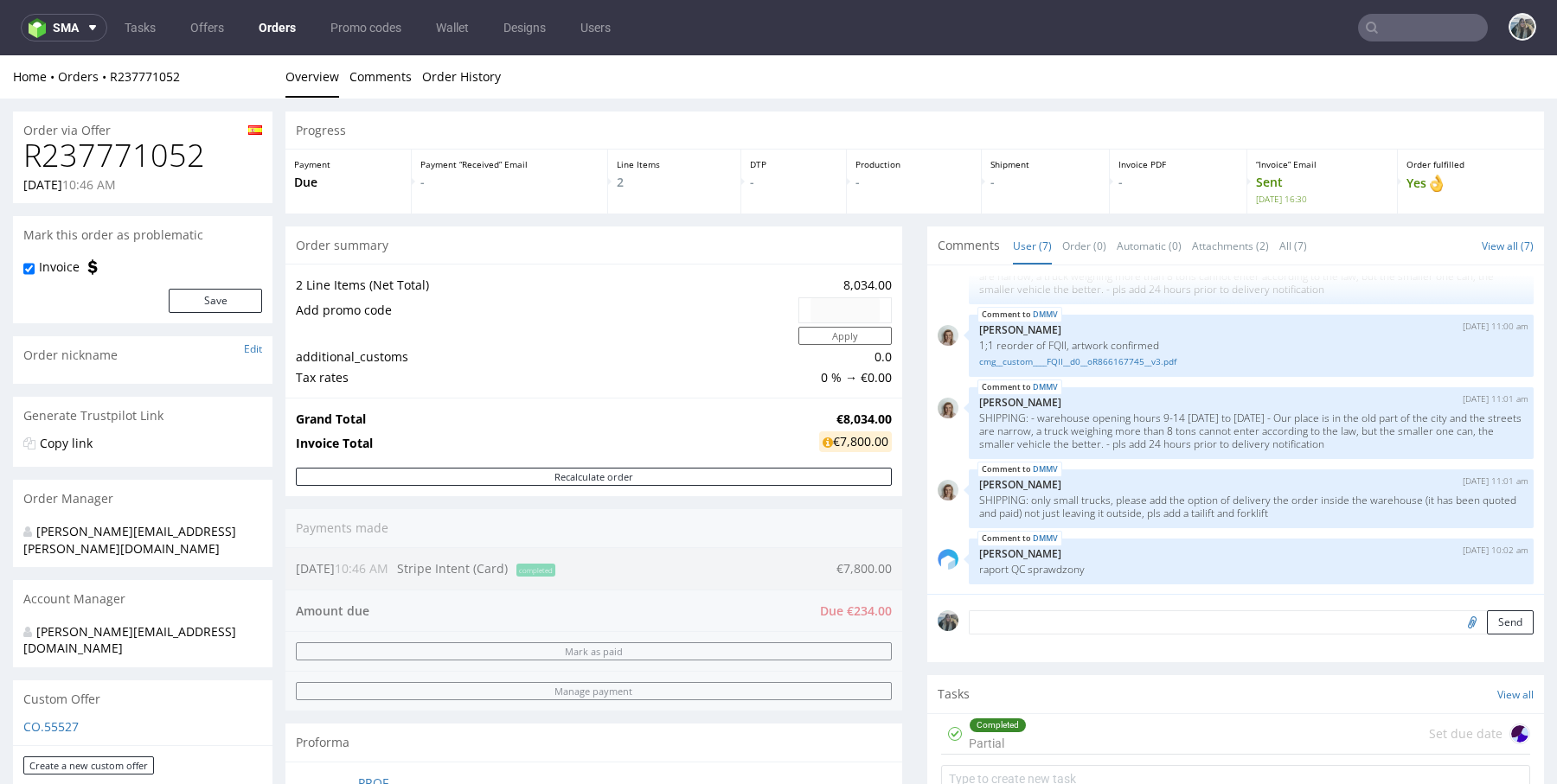
click at [127, 151] on h1 "R237771052" at bounding box center [143, 155] width 239 height 34
copy h1 "R237771052"
click at [1414, 33] on input "text" at bounding box center [1423, 27] width 130 height 28
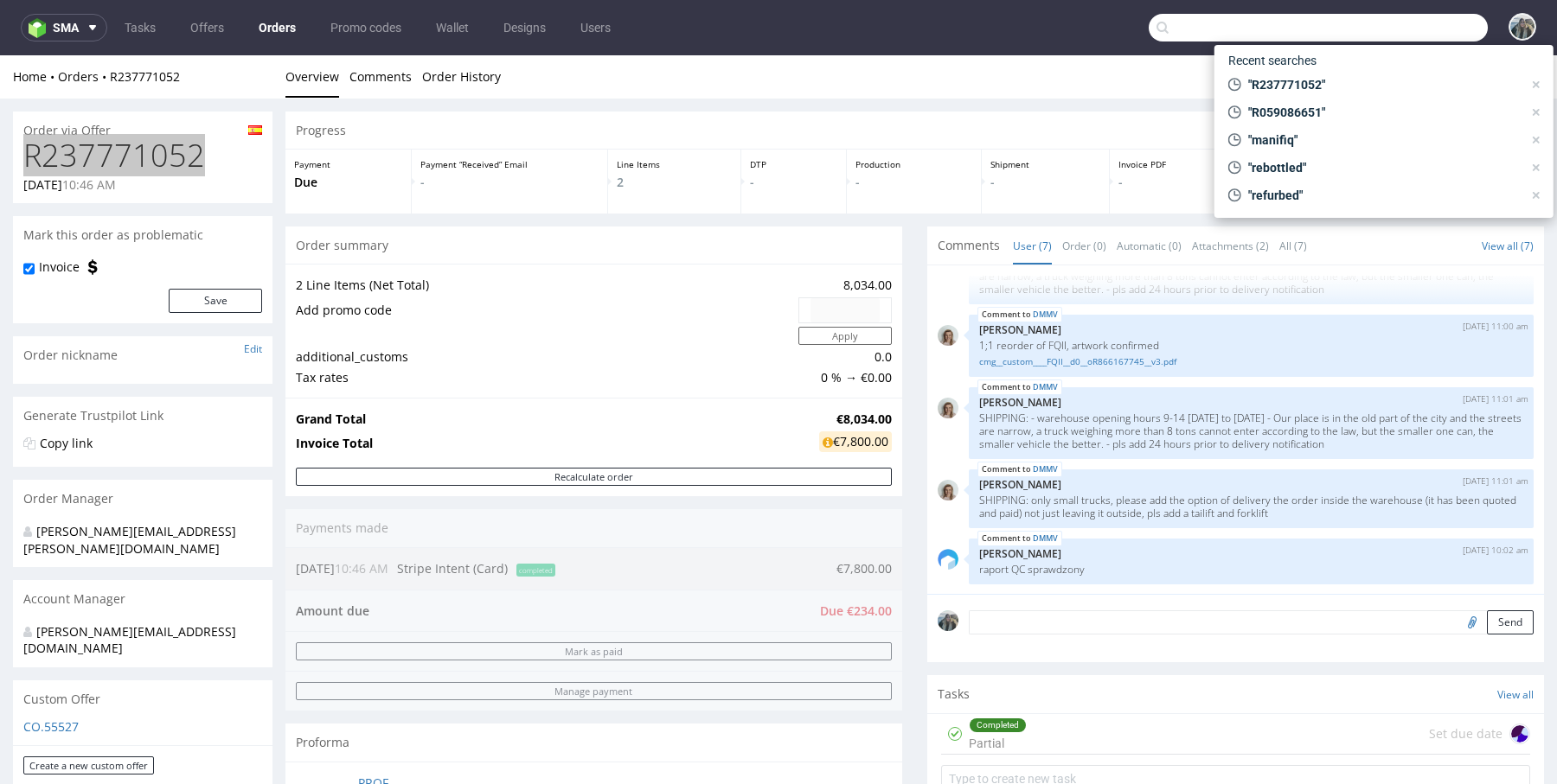
paste input "R628753767"
type input "R628753767"
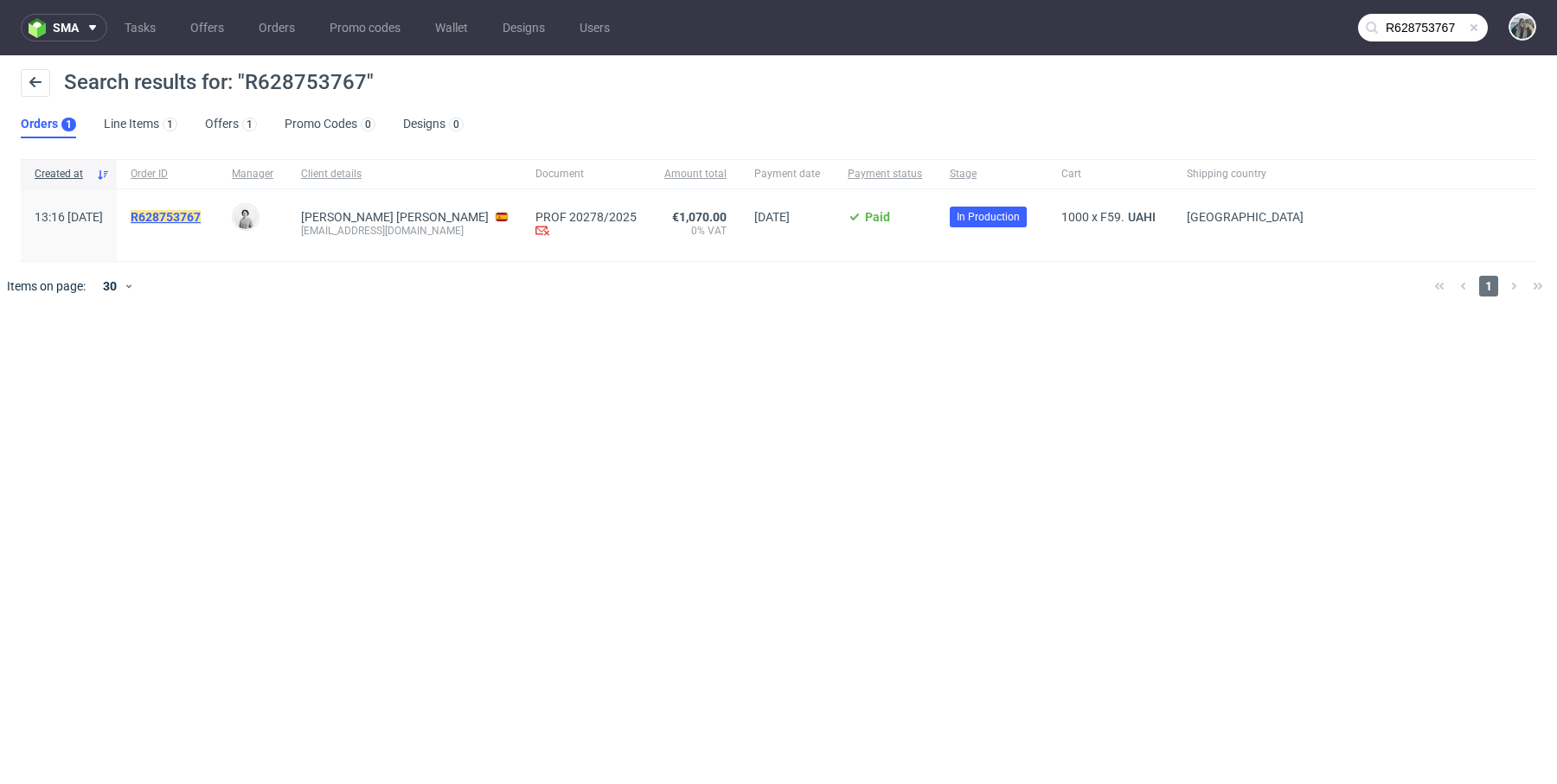
click at [201, 219] on mark "R628753767" at bounding box center [166, 217] width 70 height 14
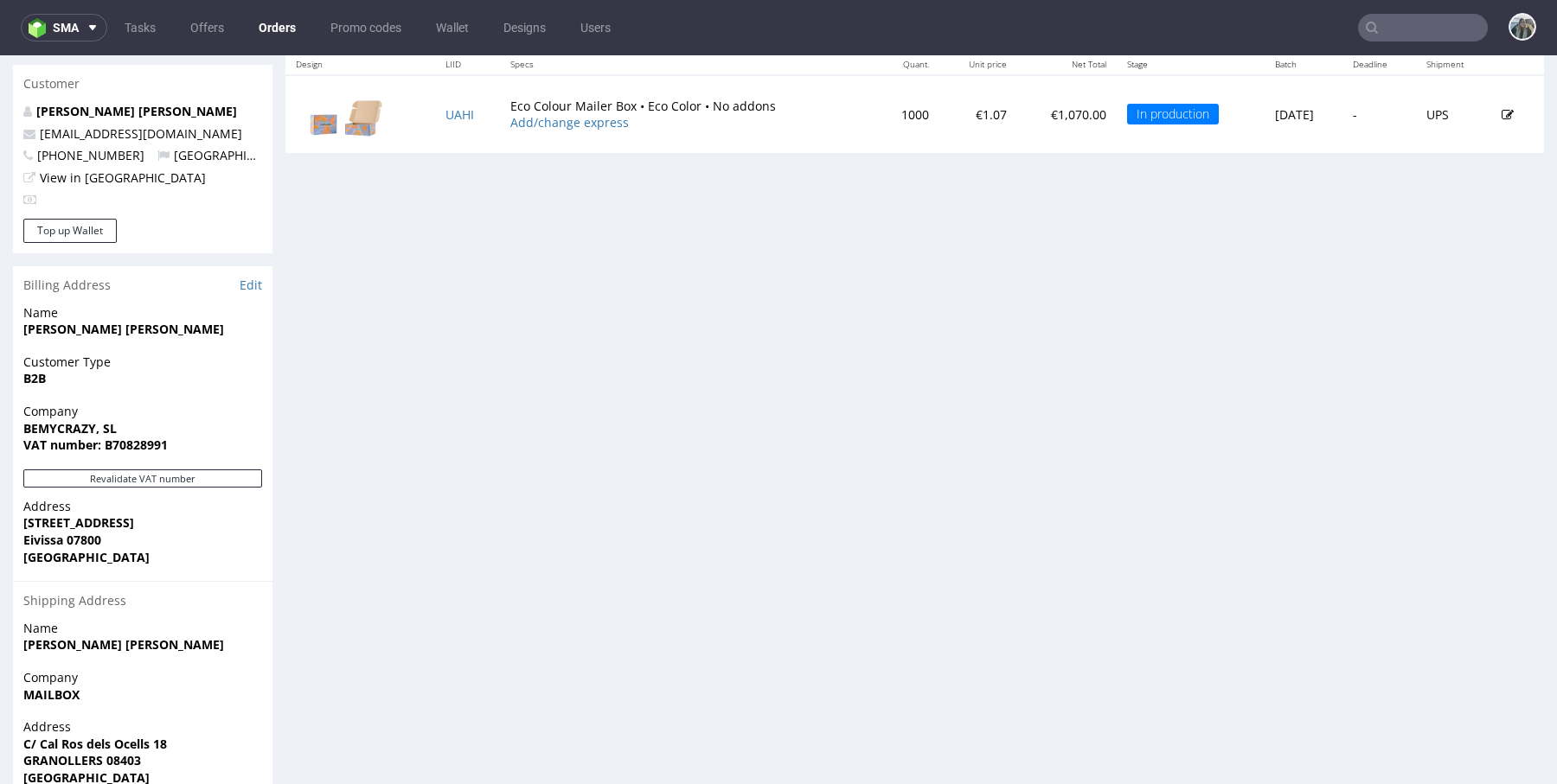
scroll to position [921, 0]
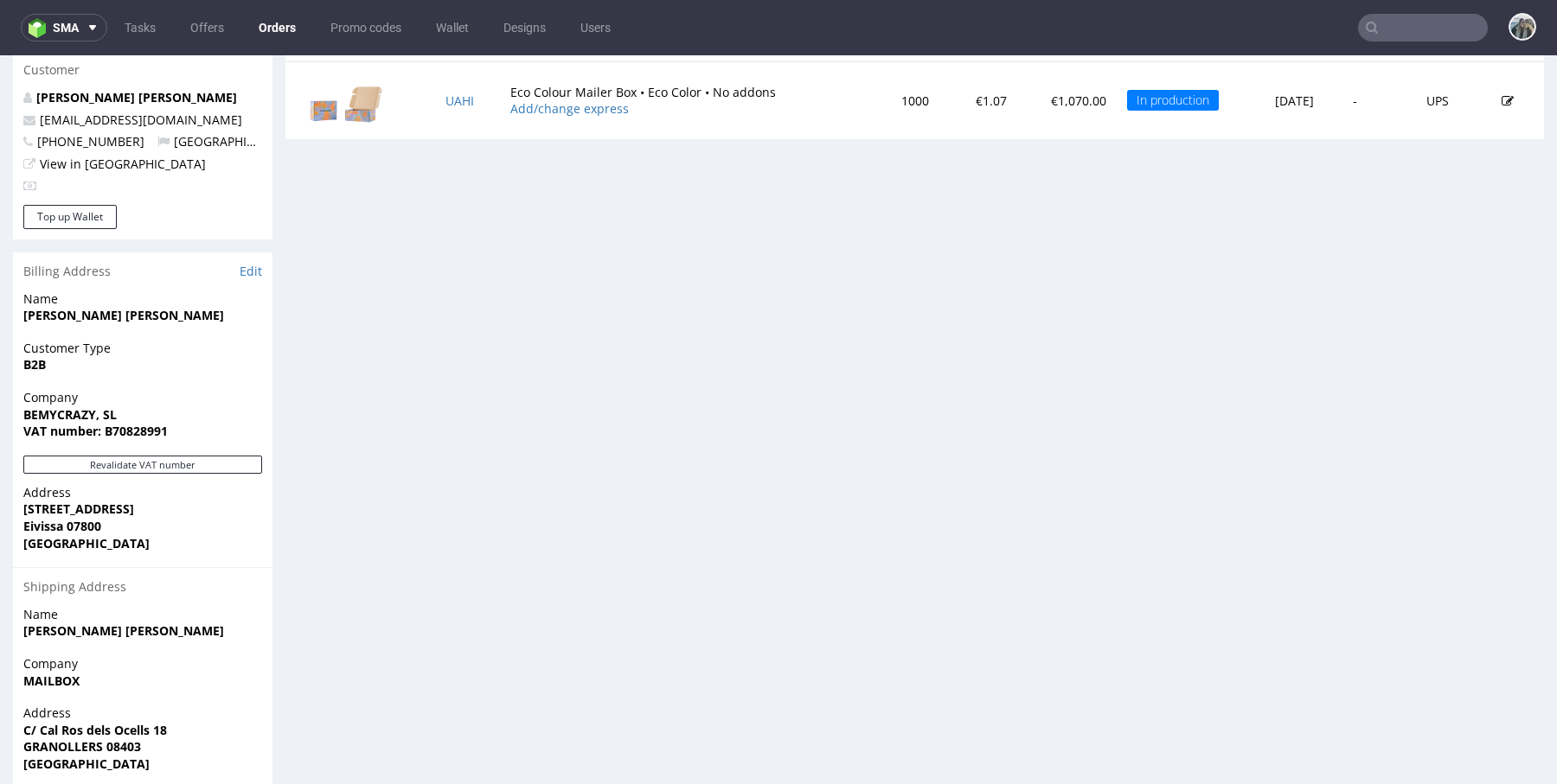
click at [1381, 24] on input "text" at bounding box center [1423, 27] width 130 height 28
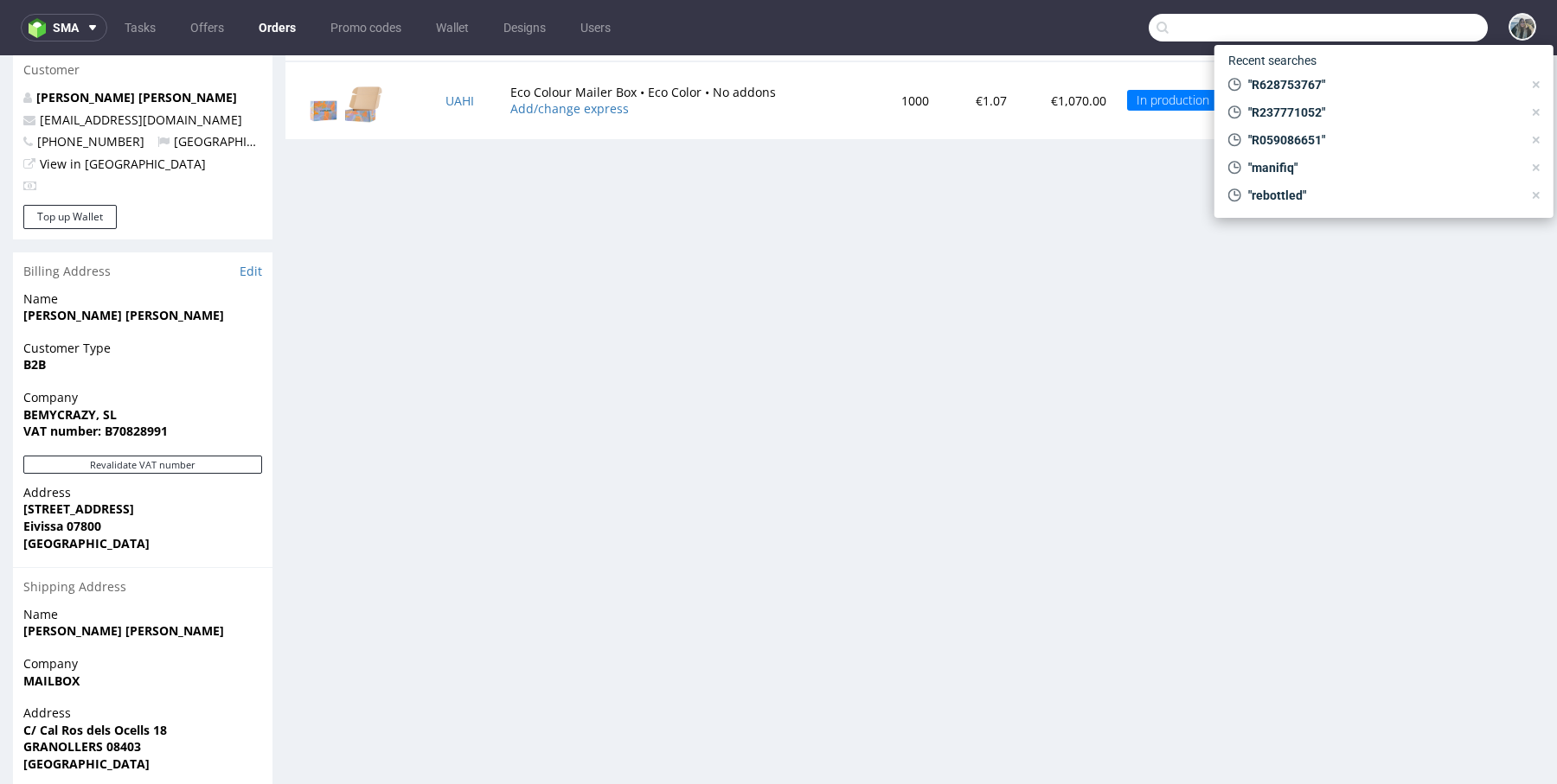
paste input "R988676494"
type input "R988676494"
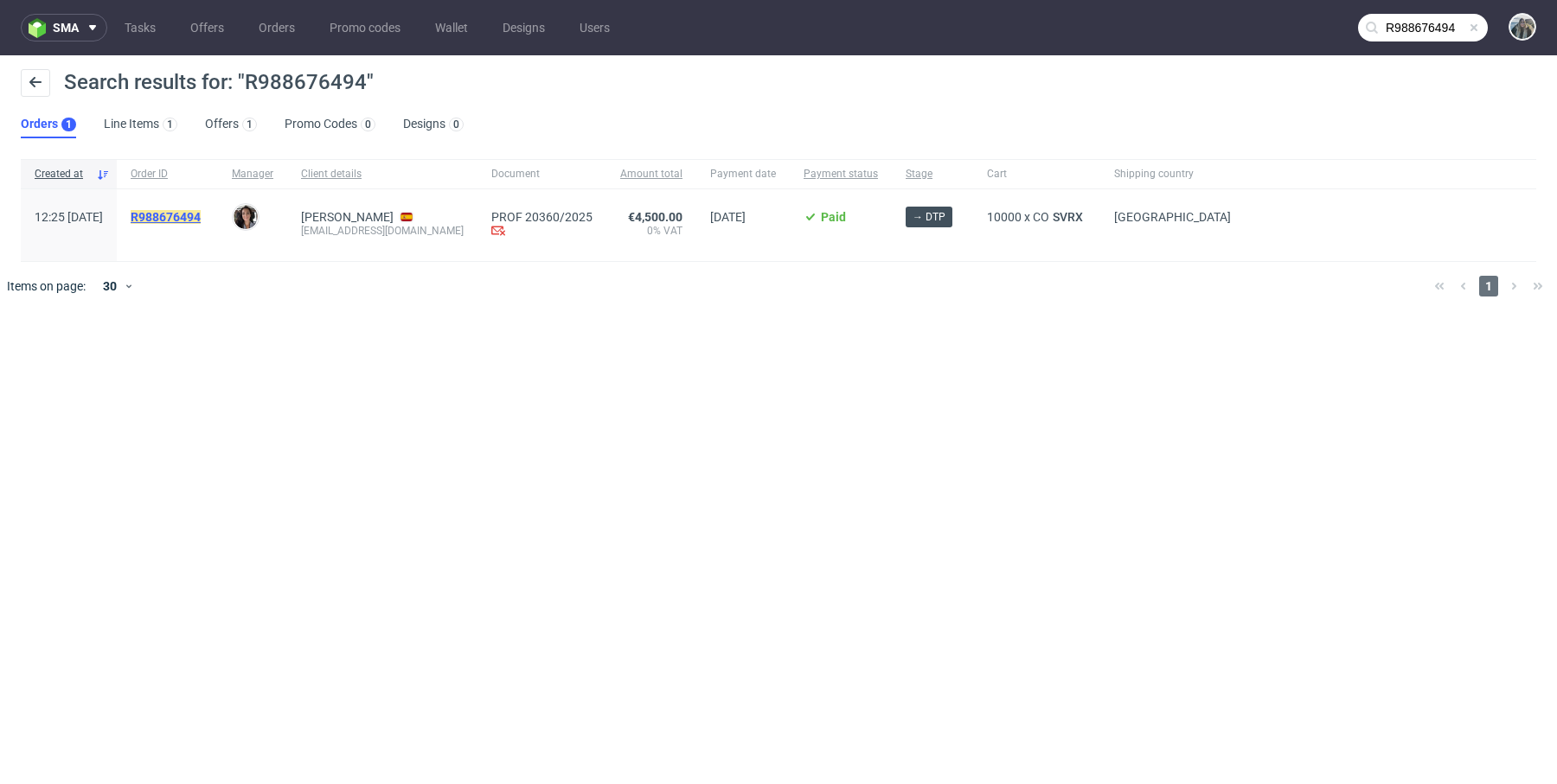
click at [201, 215] on mark "R988676494" at bounding box center [166, 217] width 70 height 14
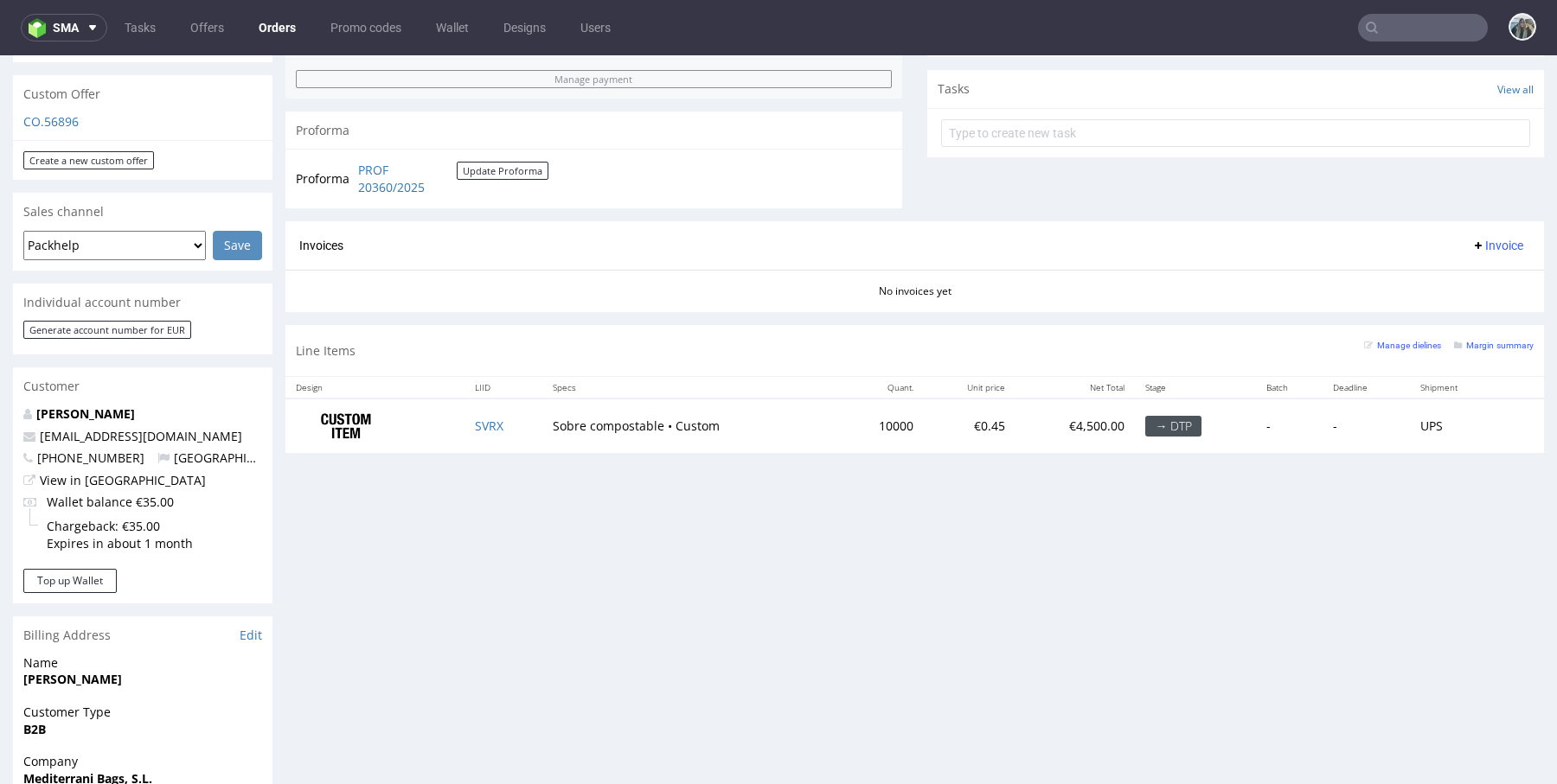
scroll to position [611, 0]
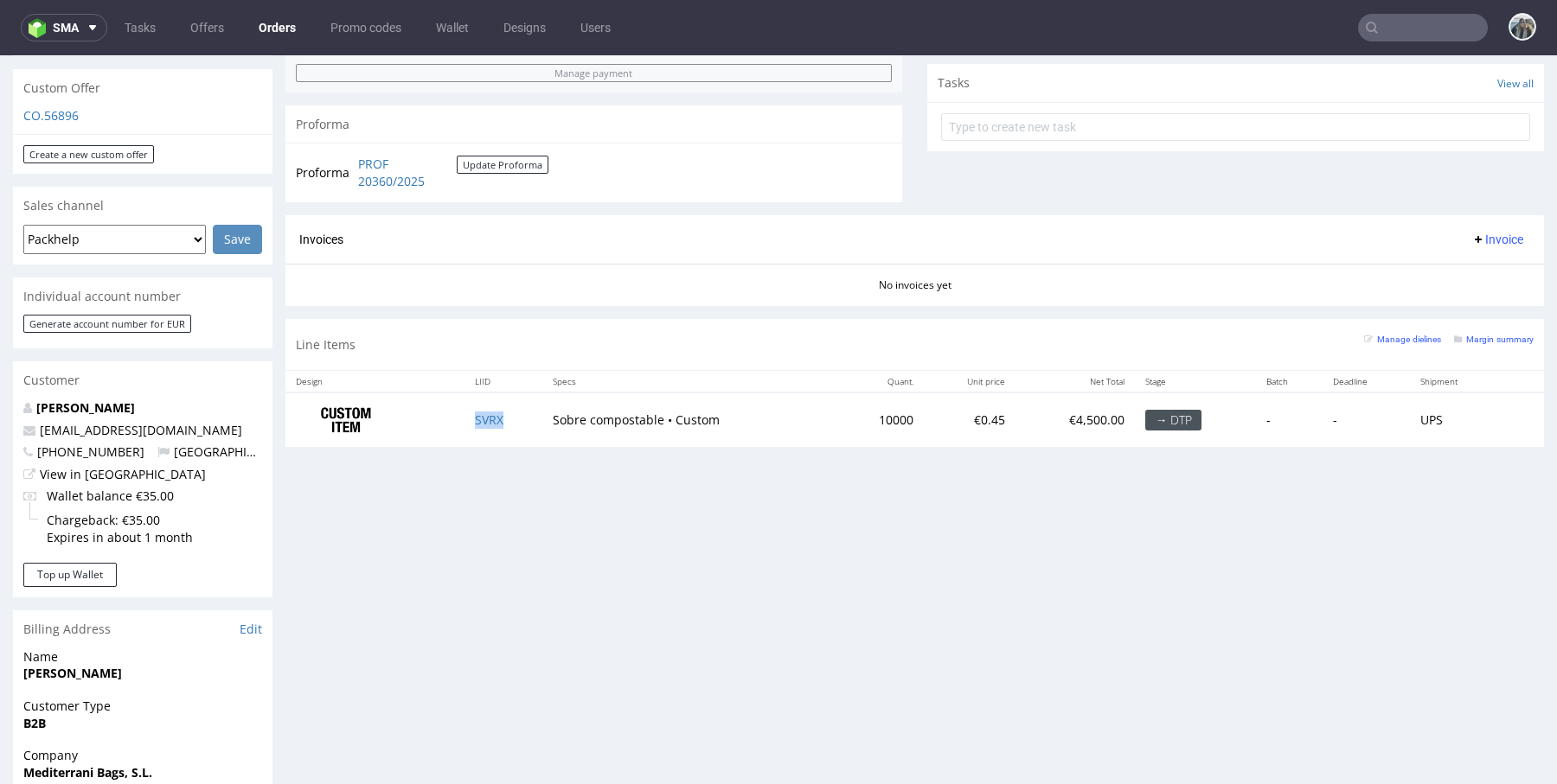
drag, startPoint x: 508, startPoint y: 416, endPoint x: 918, endPoint y: 671, distance: 482.8
click at [508, 416] on td "SVRX" at bounding box center [502, 420] width 77 height 54
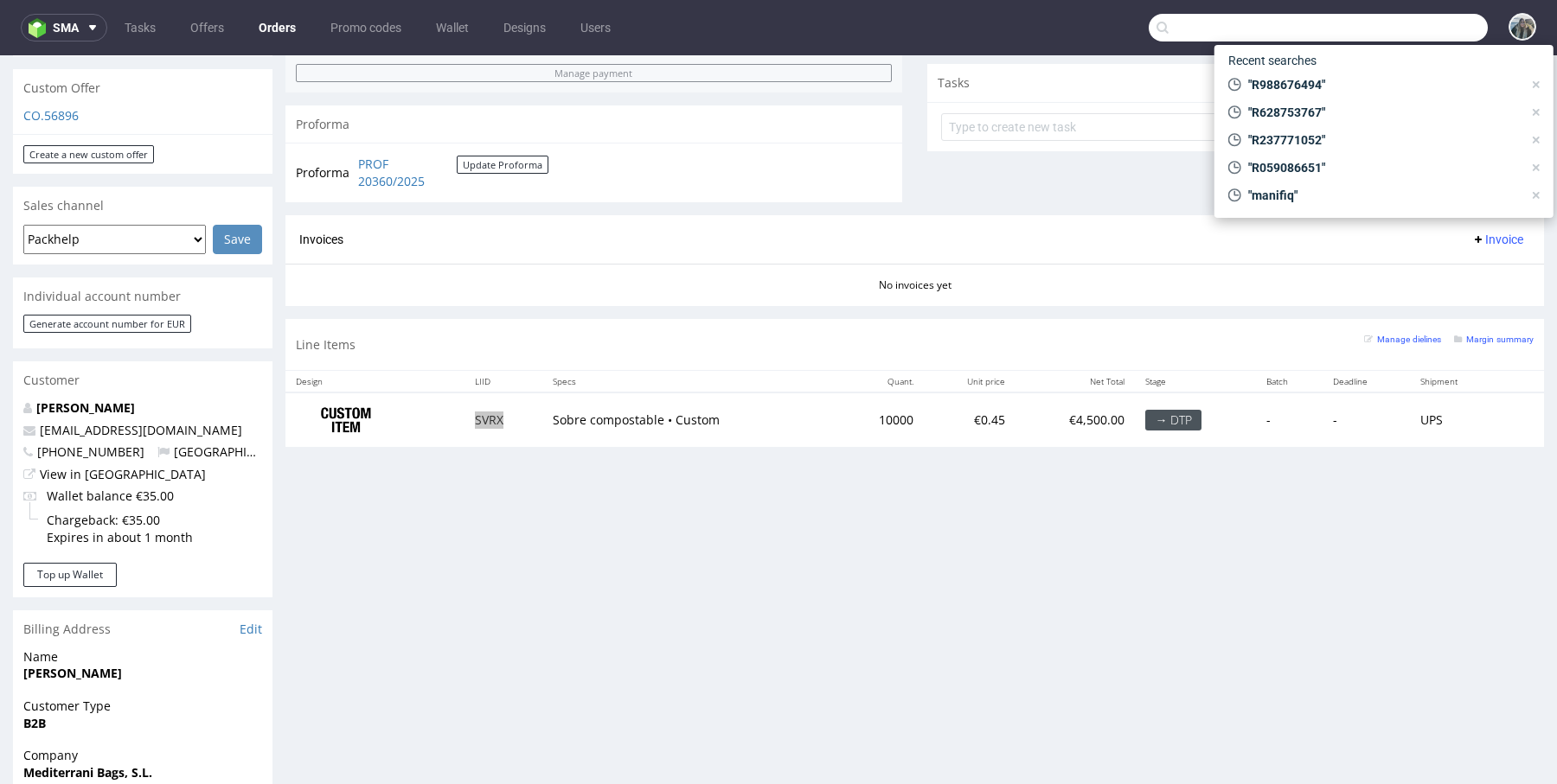
click at [1405, 32] on input "text" at bounding box center [1318, 27] width 339 height 28
paste input "R029965577"
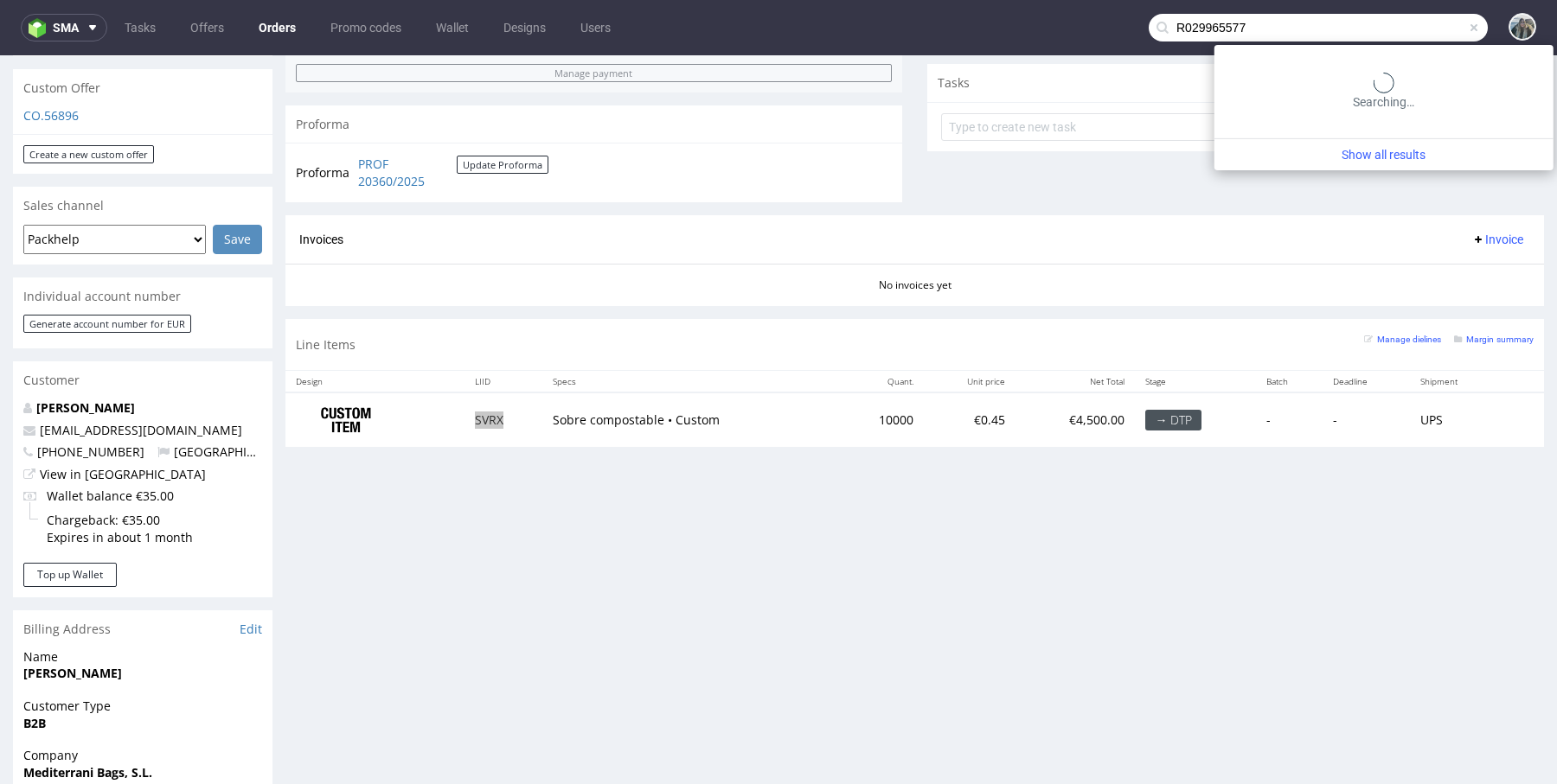
type input "R029965577"
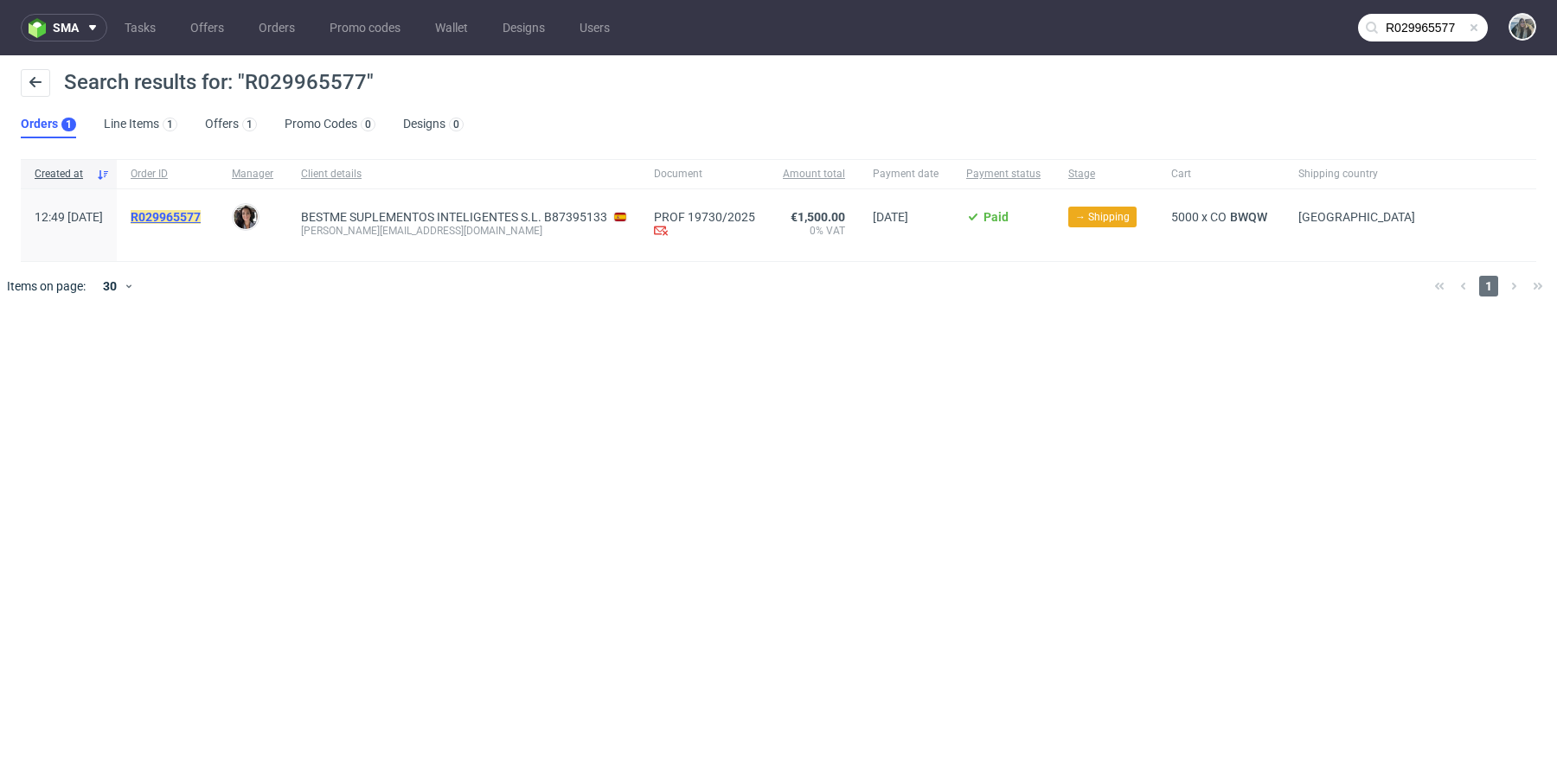
click at [201, 217] on mark "R029965577" at bounding box center [166, 217] width 70 height 14
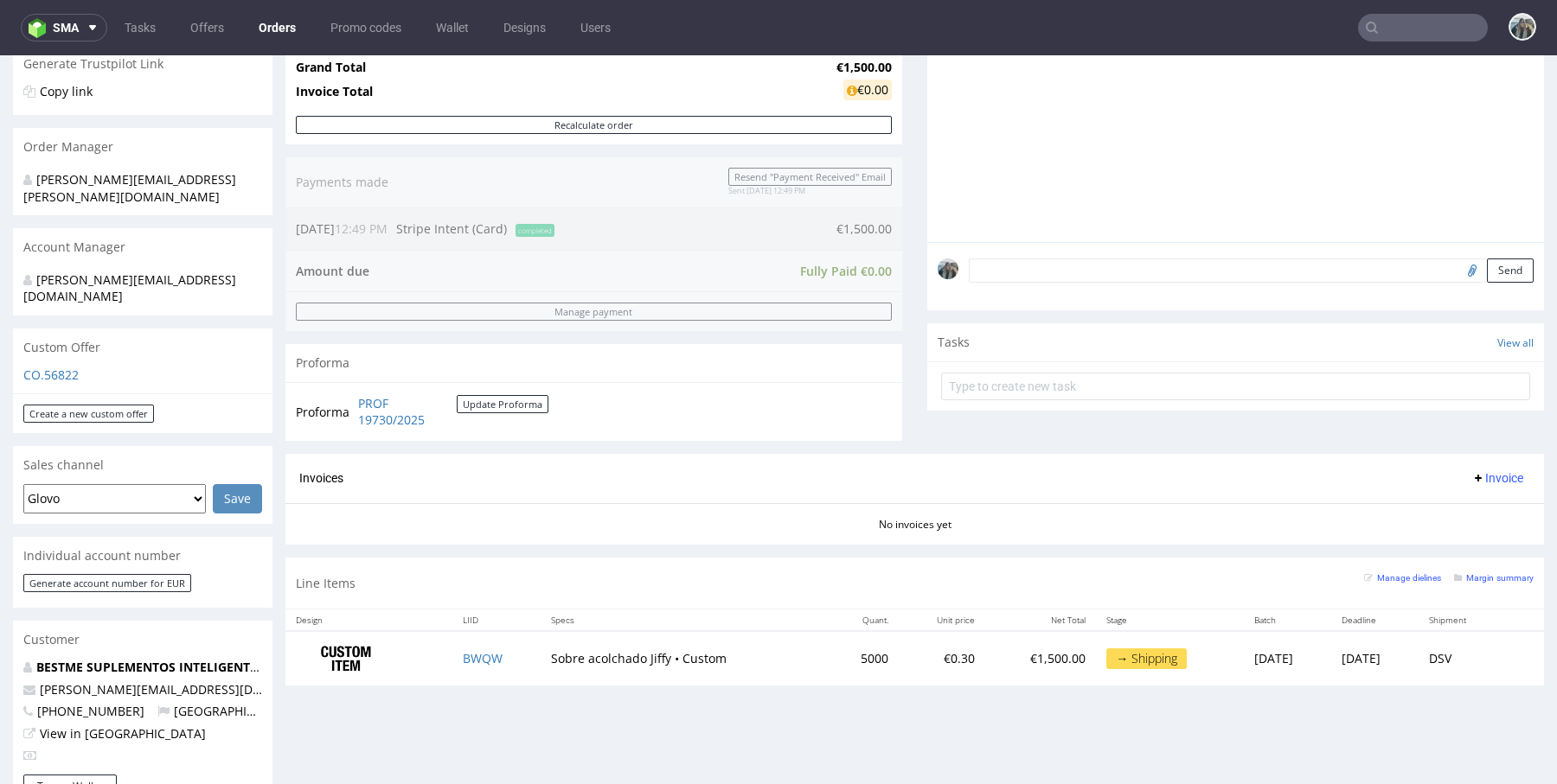
scroll to position [399, 0]
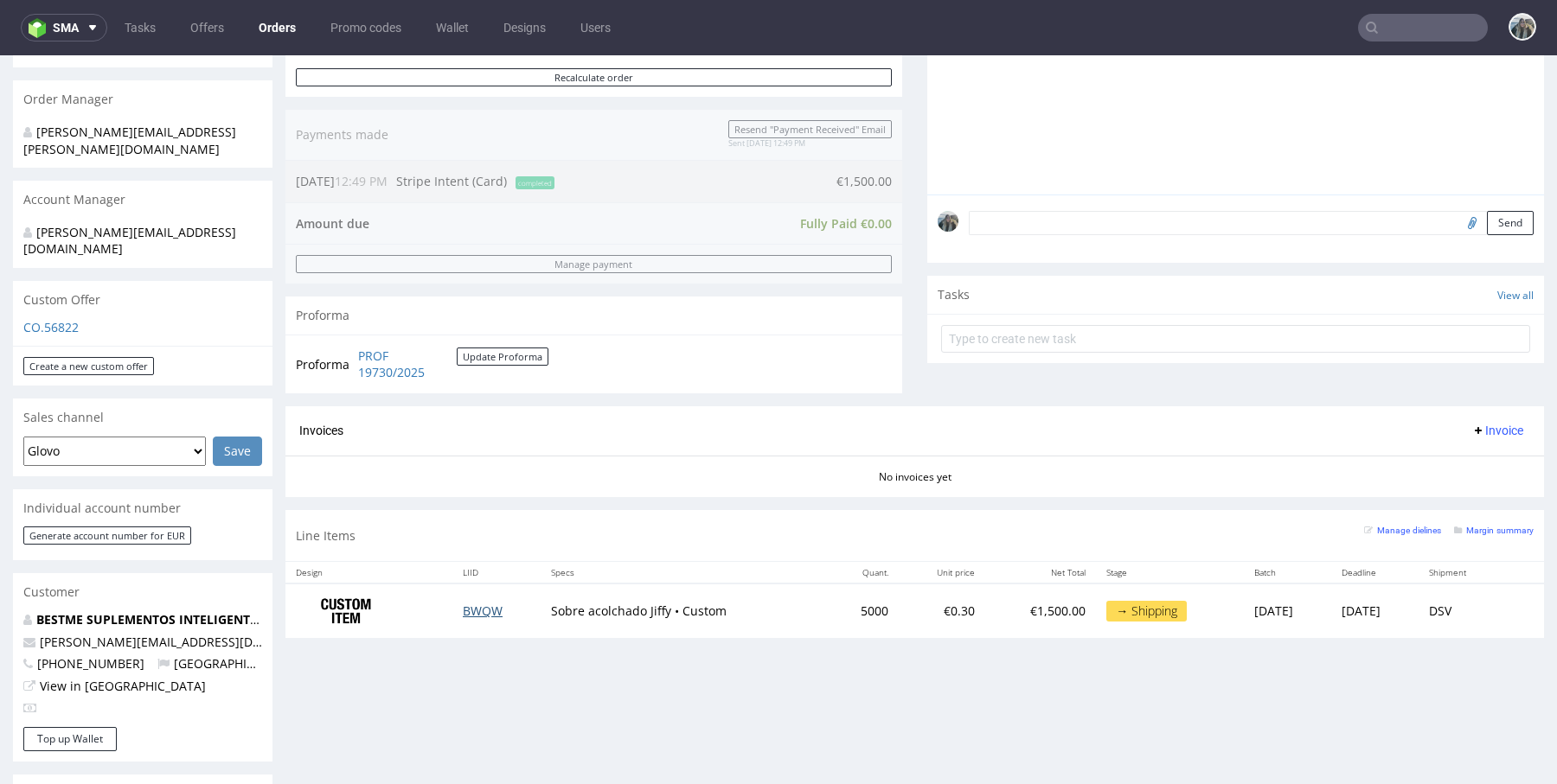
click at [478, 613] on link "BWQW" at bounding box center [483, 611] width 40 height 16
drag, startPoint x: 178, startPoint y: 614, endPoint x: 14, endPoint y: 614, distance: 164.0
click at [14, 614] on div "BESTME SUPLEMENTOS INTELIGENTES S.L. B87395133 rick@bestmelab.com +34629036006 …" at bounding box center [142, 669] width 259 height 116
copy span "rick@bestmelab.com"
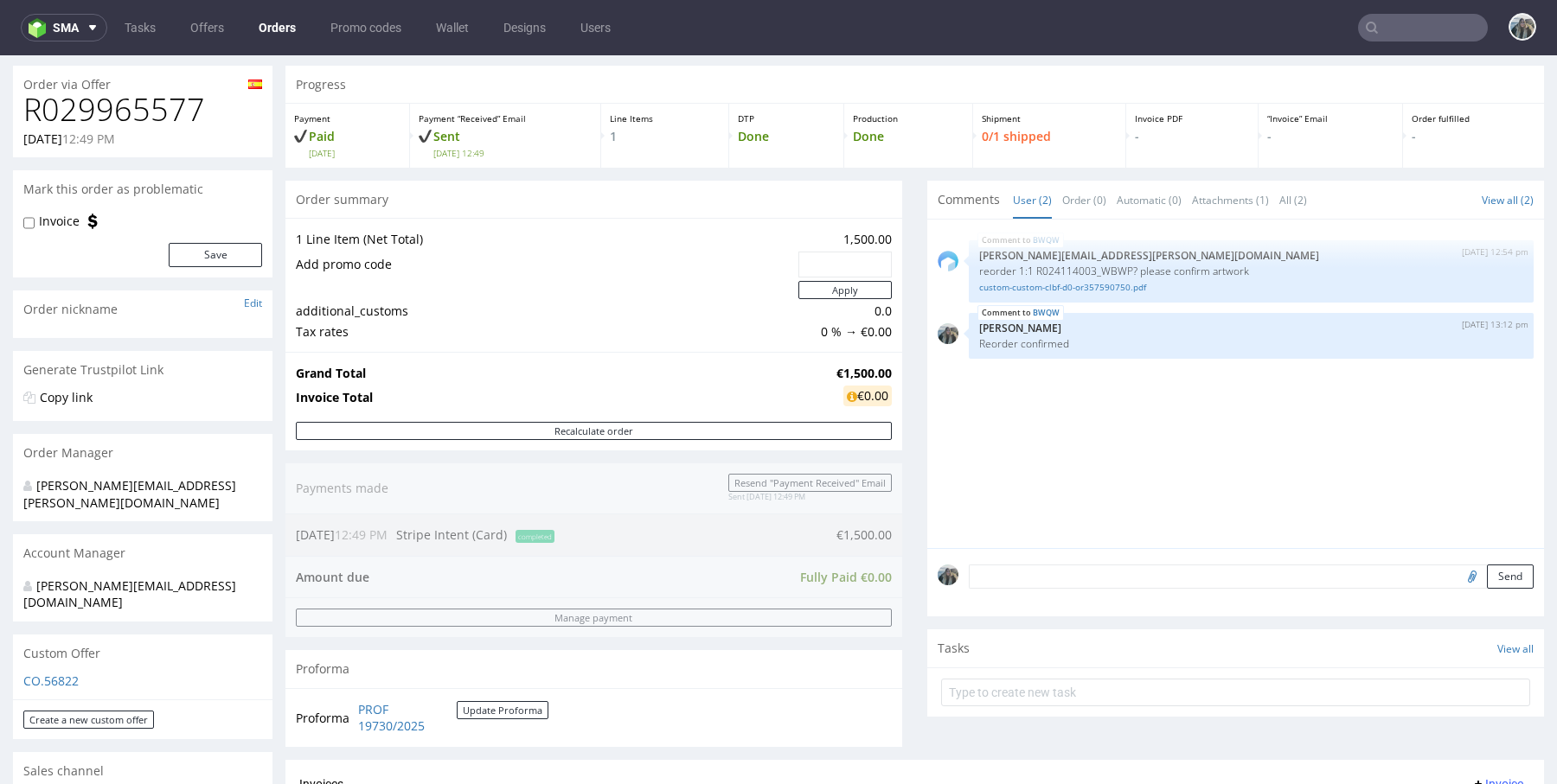
scroll to position [0, 0]
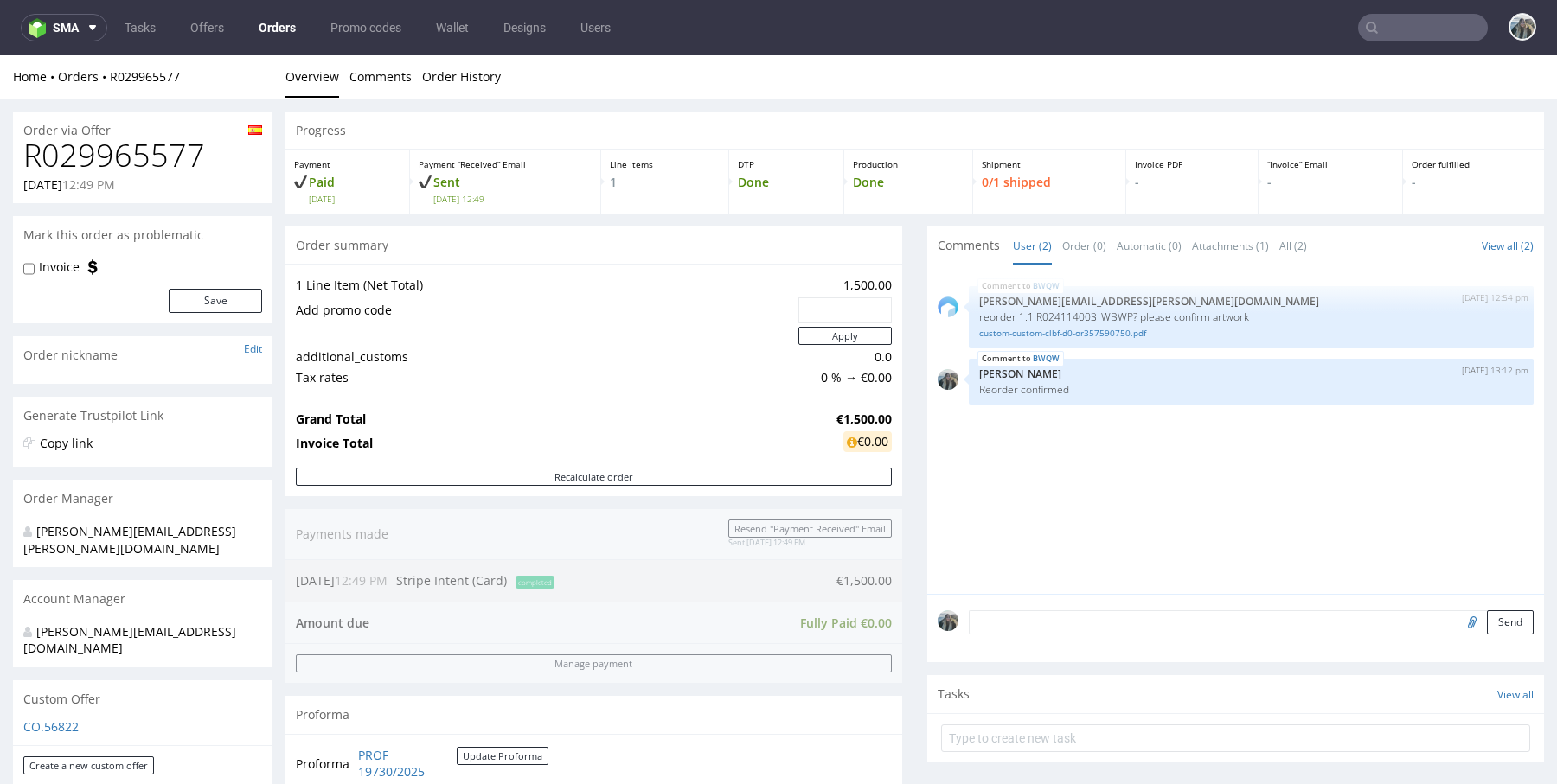
click at [124, 152] on h1 "R029965577" at bounding box center [143, 155] width 239 height 34
drag, startPoint x: 111, startPoint y: 90, endPoint x: 104, endPoint y: 80, distance: 12.2
click at [104, 80] on div "Home Orders R029965577 Overview Comments Order History" at bounding box center [778, 77] width 1557 height 43
copy link "R029965577"
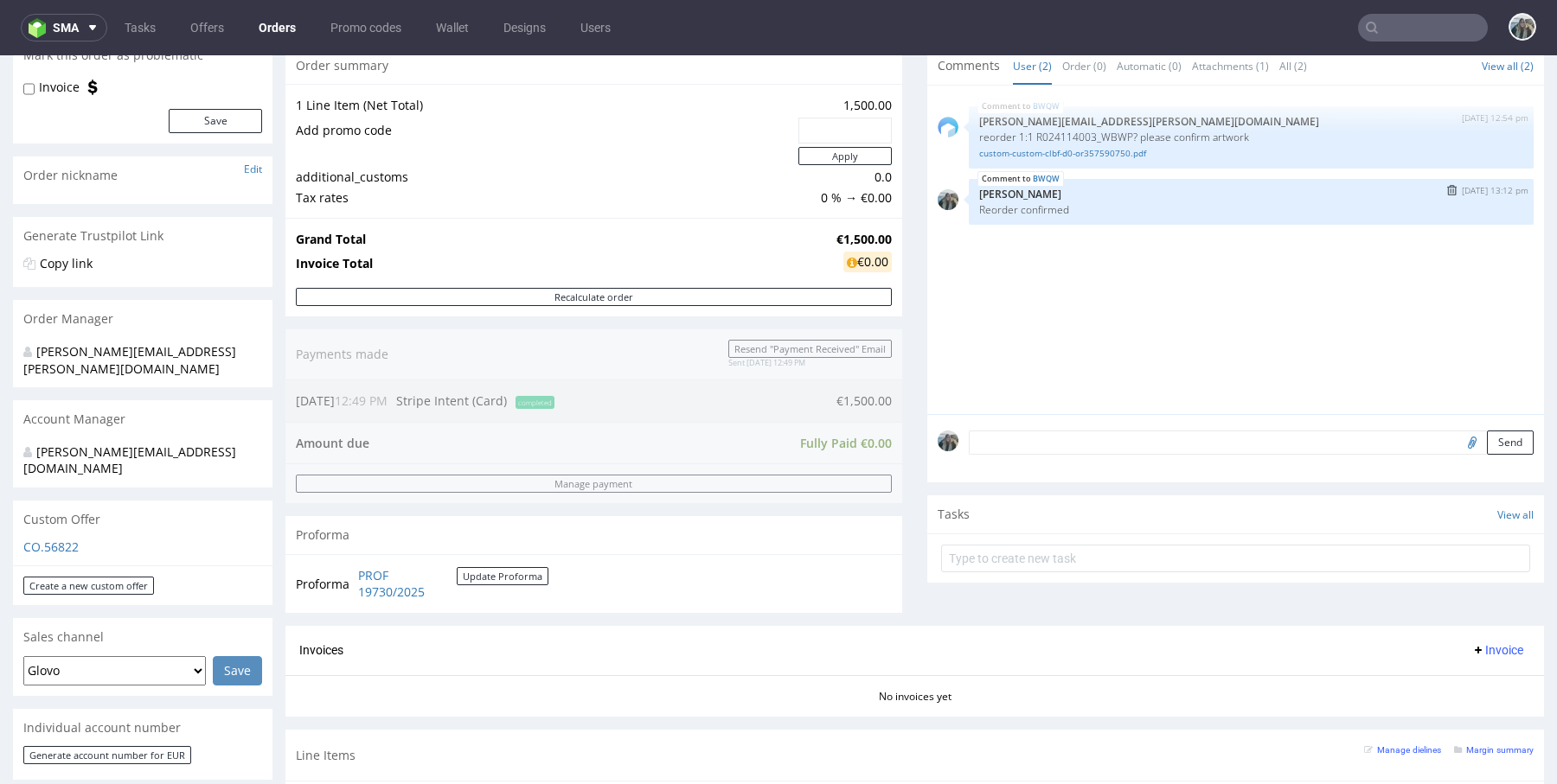
scroll to position [117, 0]
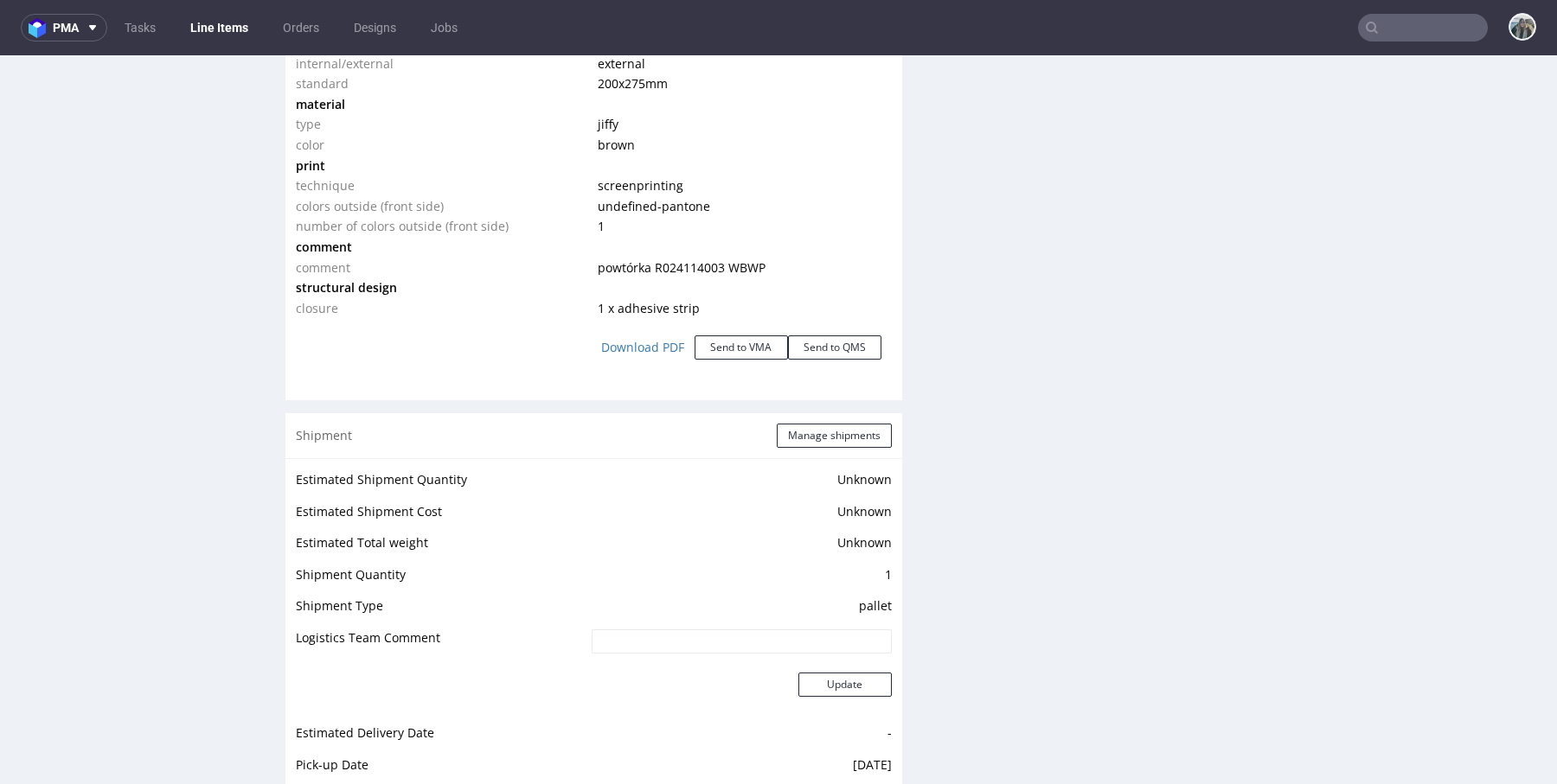
scroll to position [1972, 0]
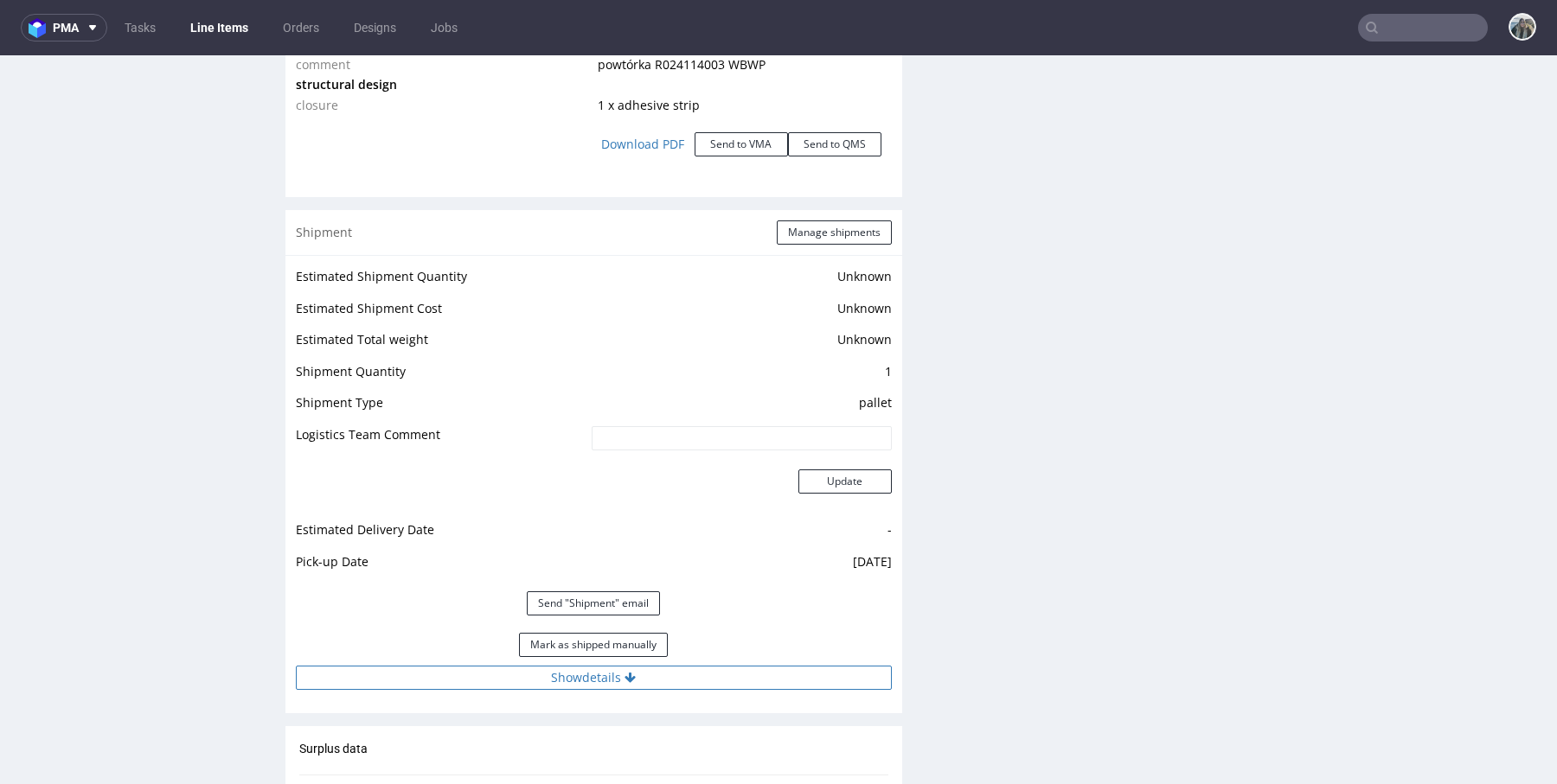
click at [615, 677] on button "Show details" at bounding box center [593, 677] width 596 height 24
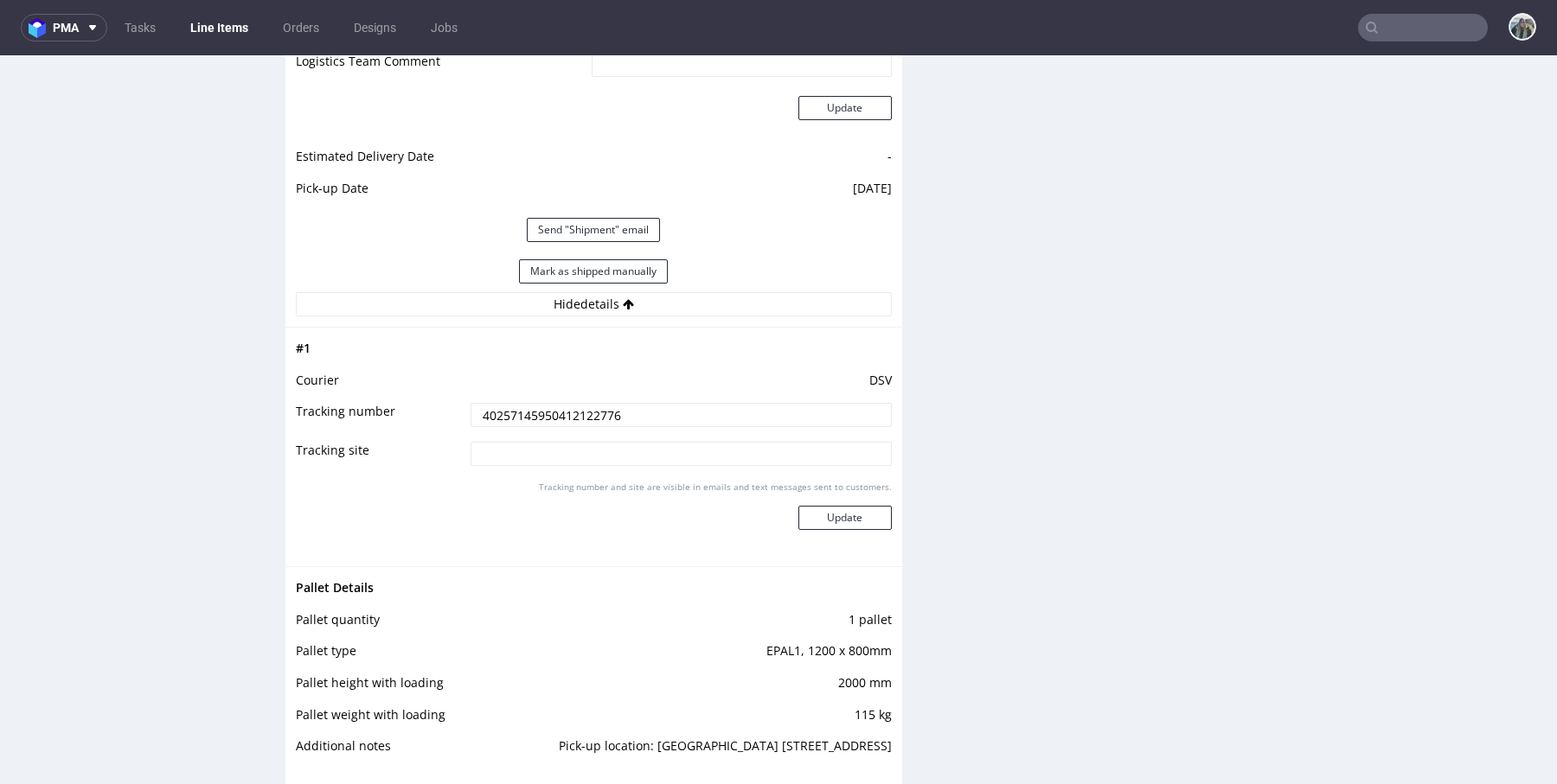
scroll to position [2405, 0]
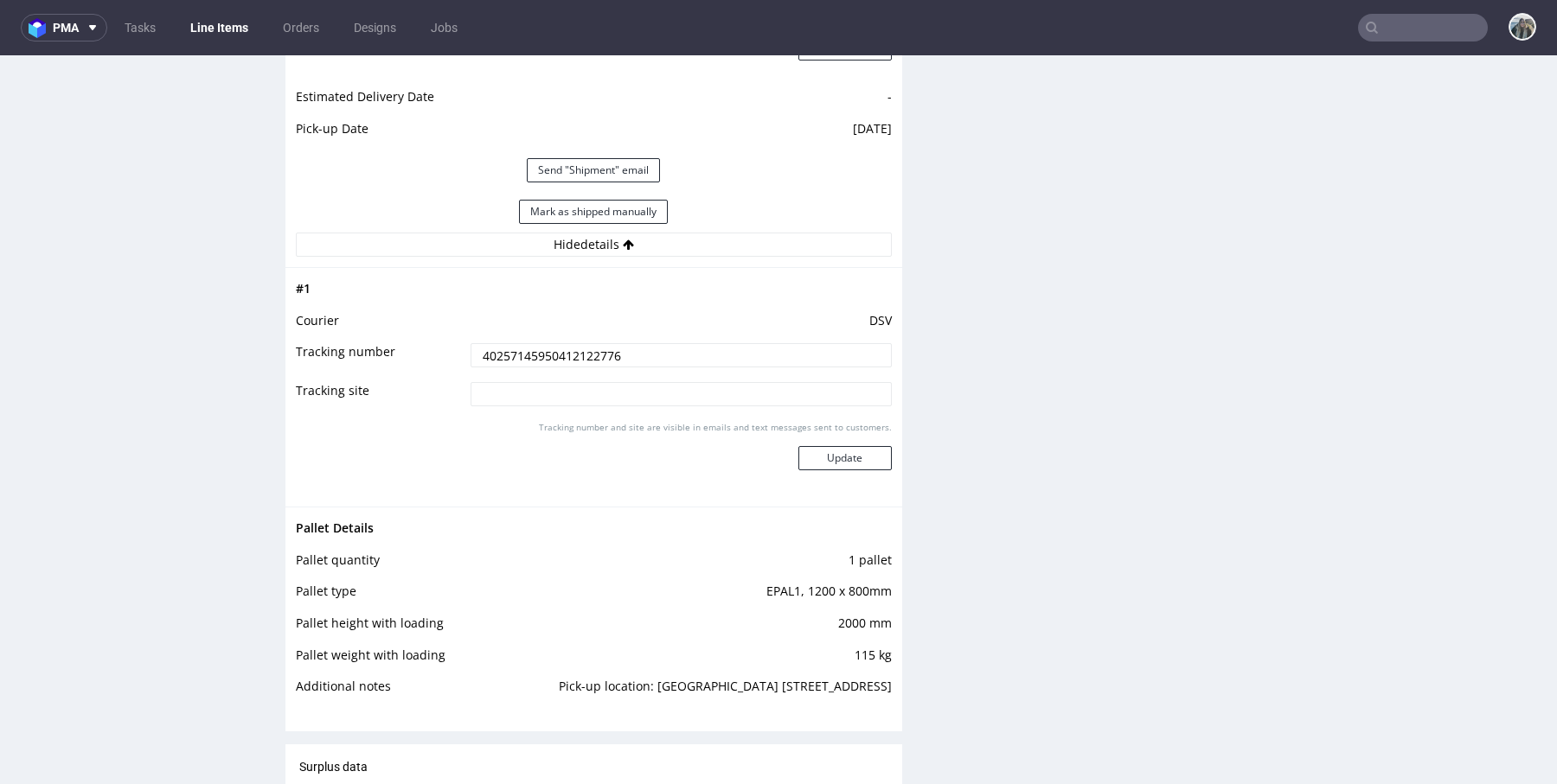
click at [606, 359] on input "40257145950412122776" at bounding box center [681, 355] width 421 height 24
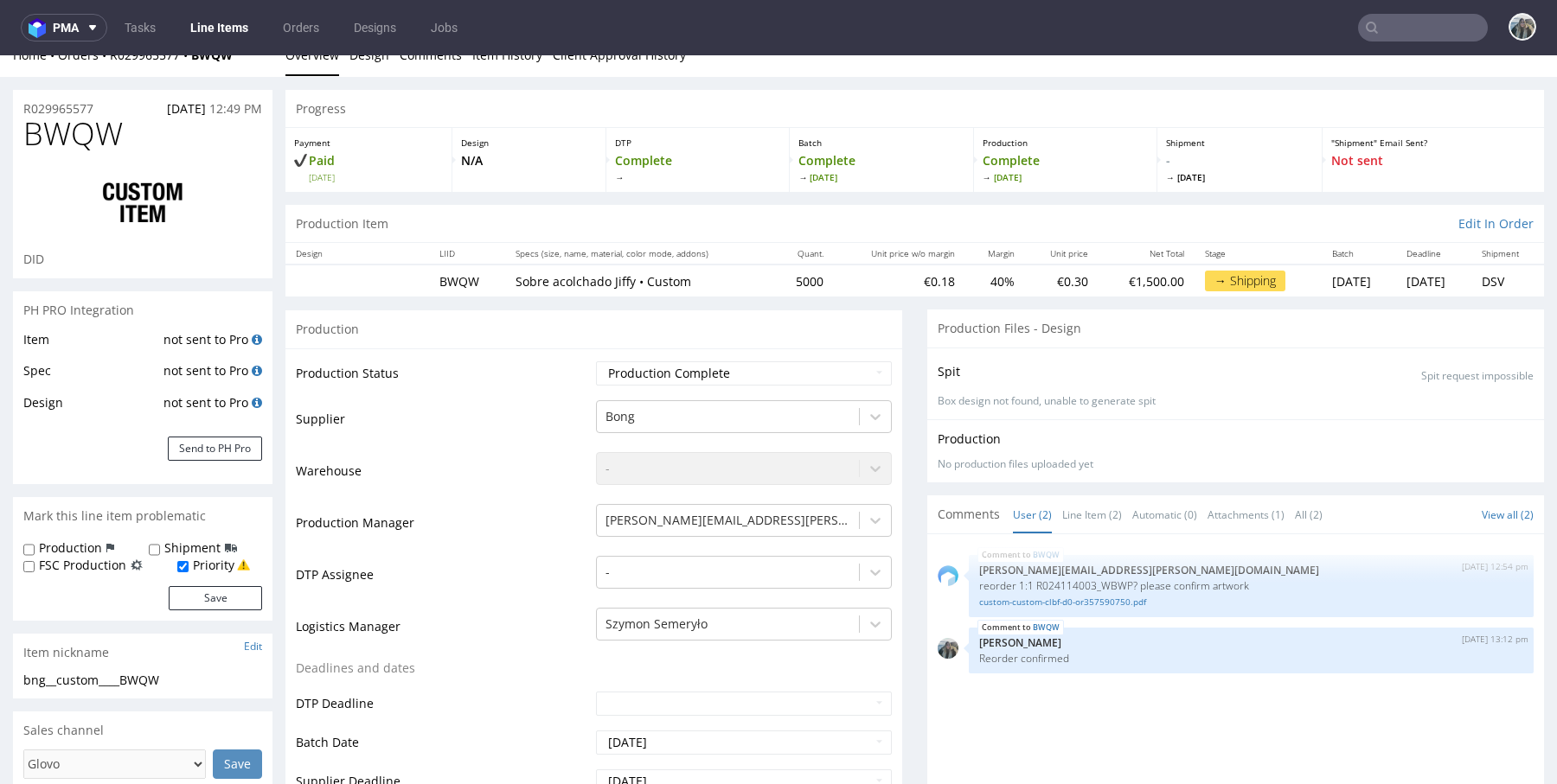
scroll to position [0, 0]
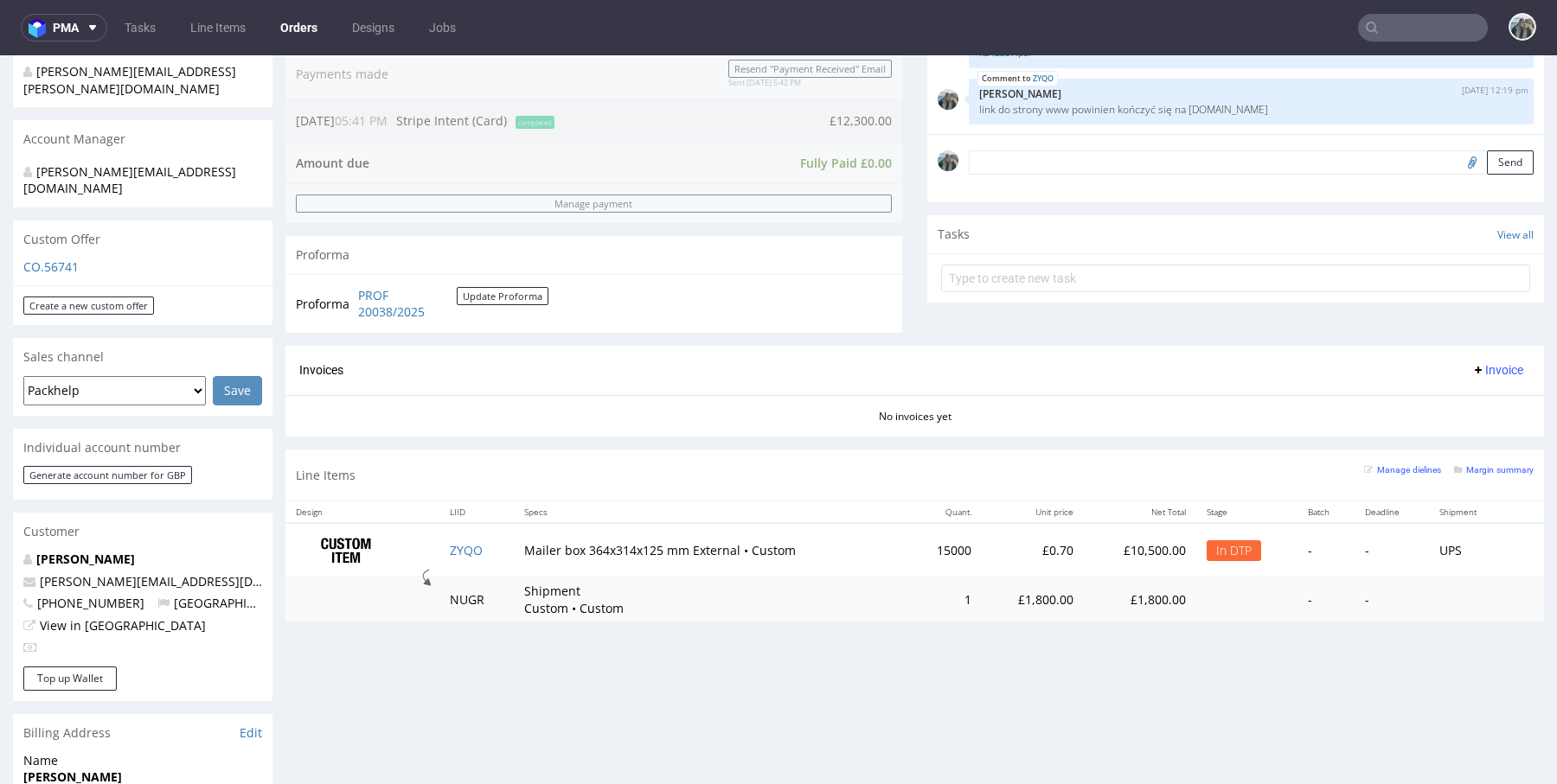
scroll to position [524, 0]
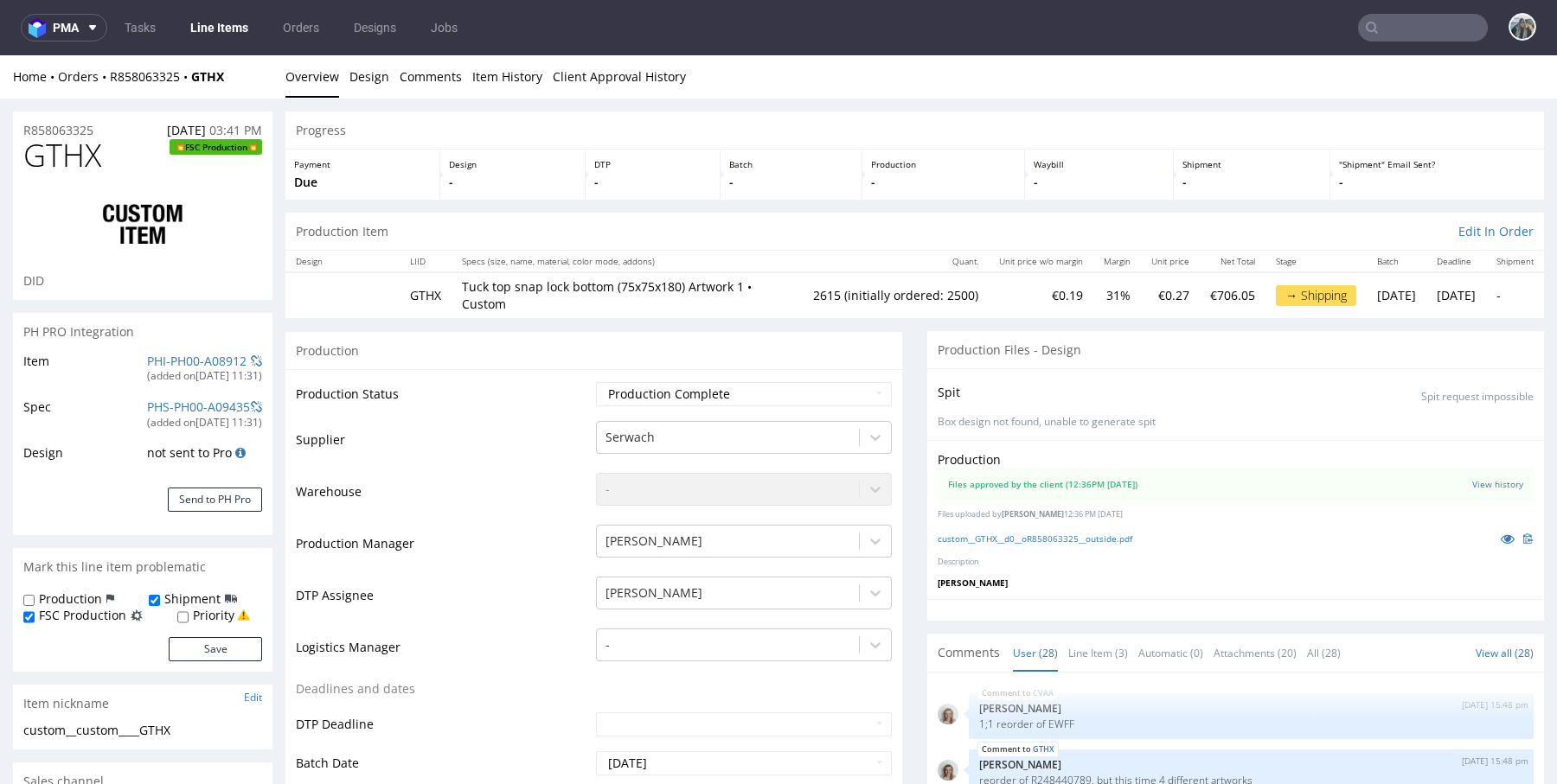
type input "2615"
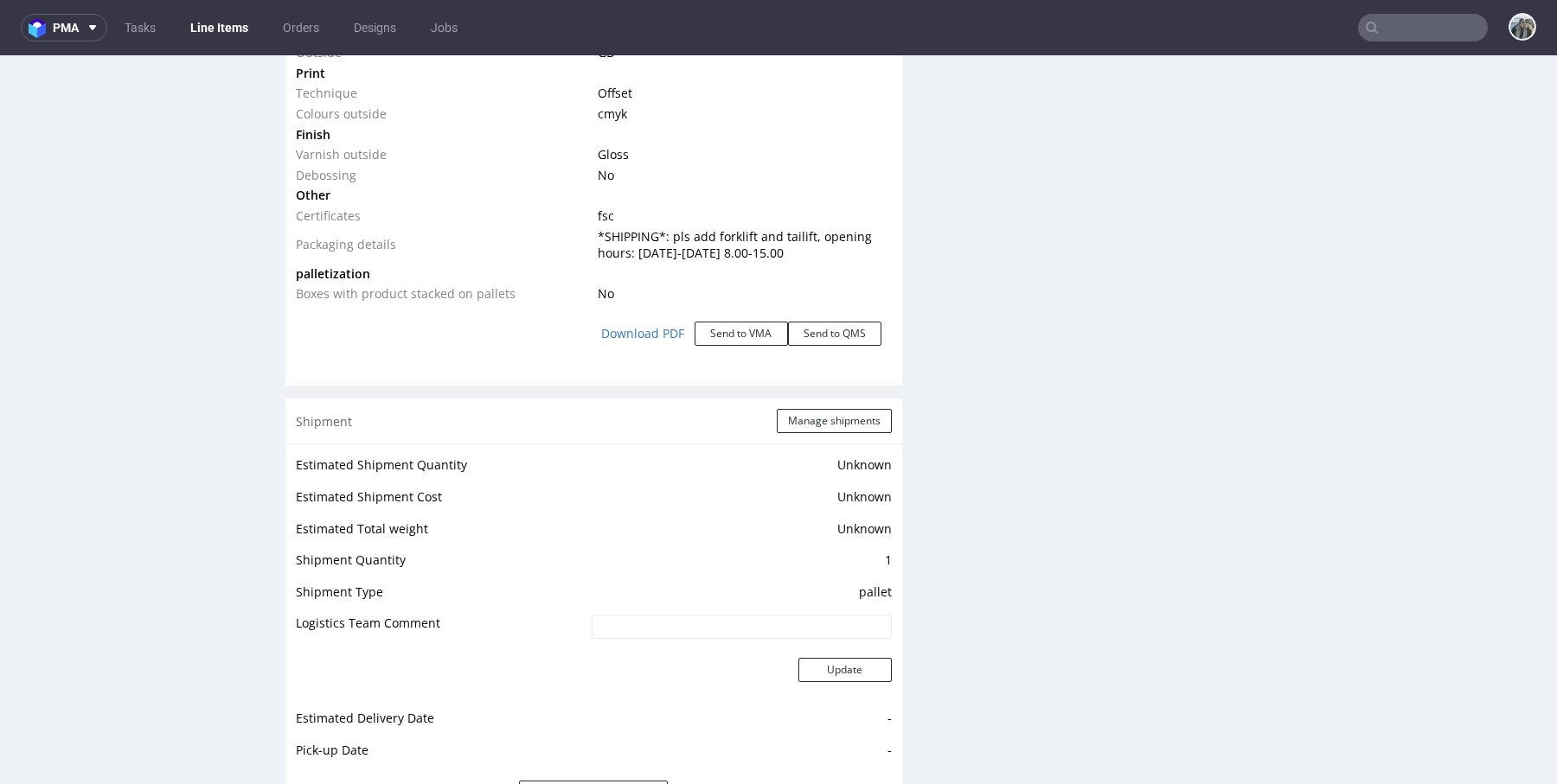
scroll to position [2449, 0]
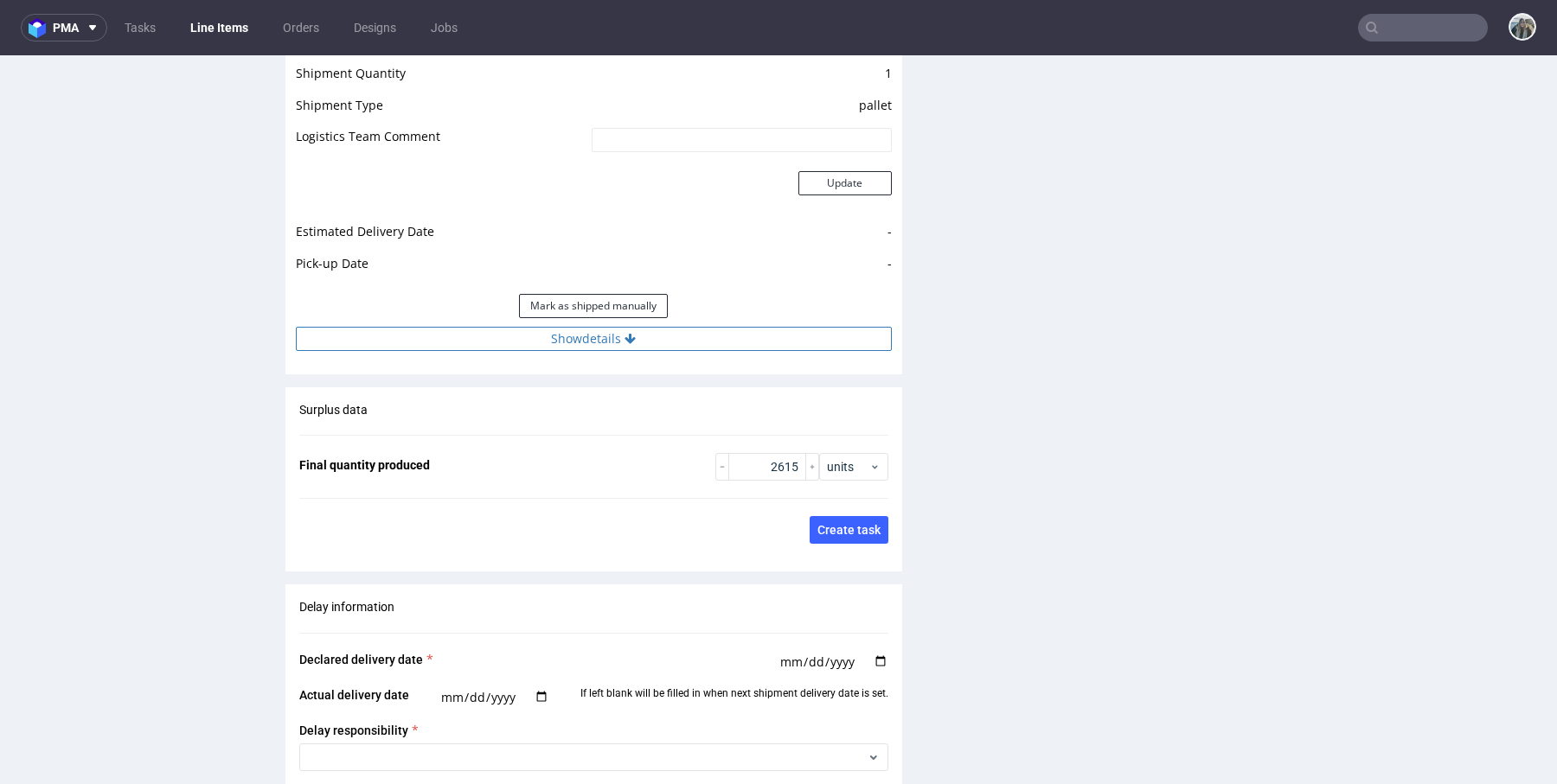
click at [572, 337] on button "Show details" at bounding box center [593, 339] width 596 height 24
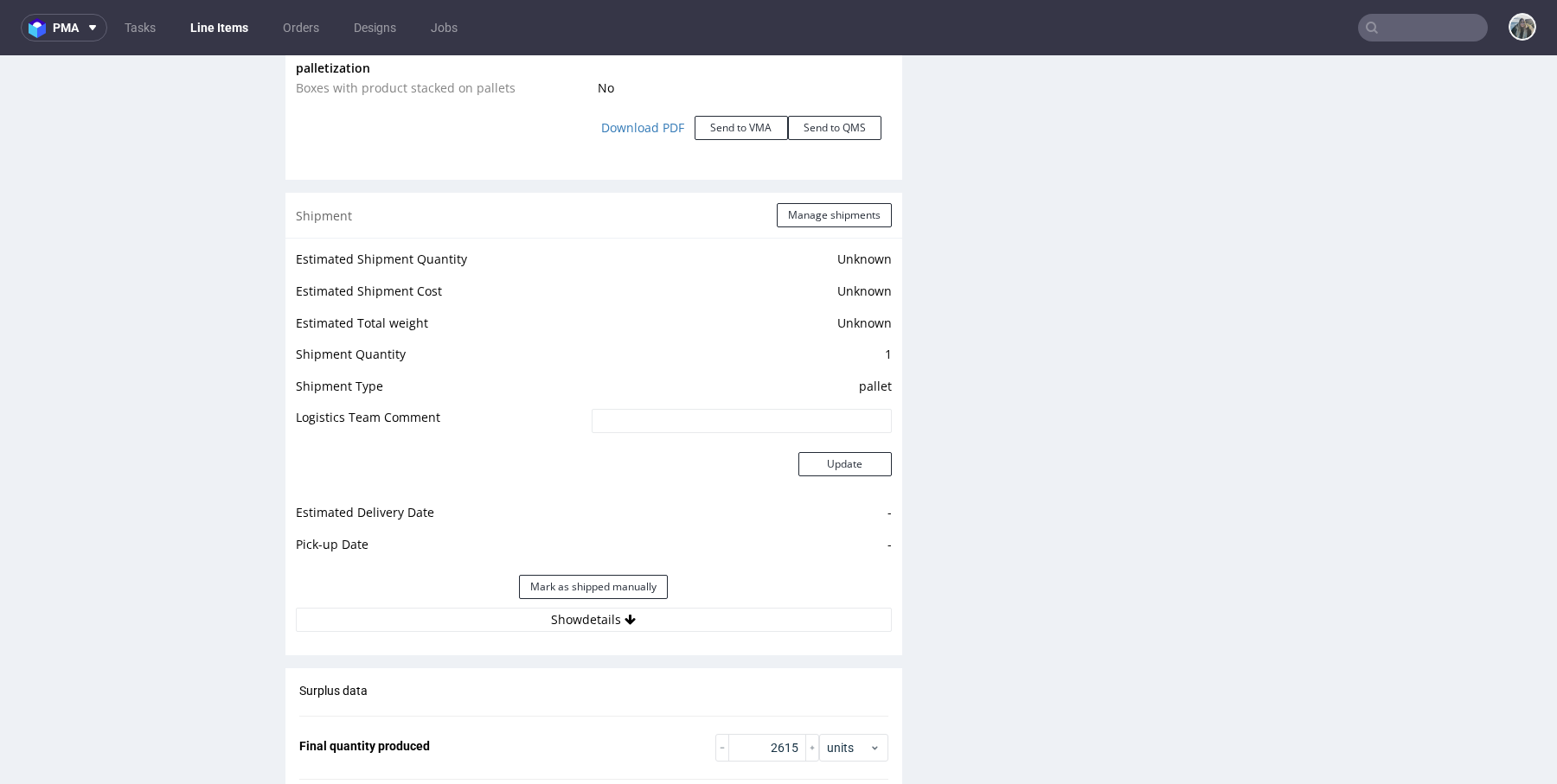
scroll to position [2063, 0]
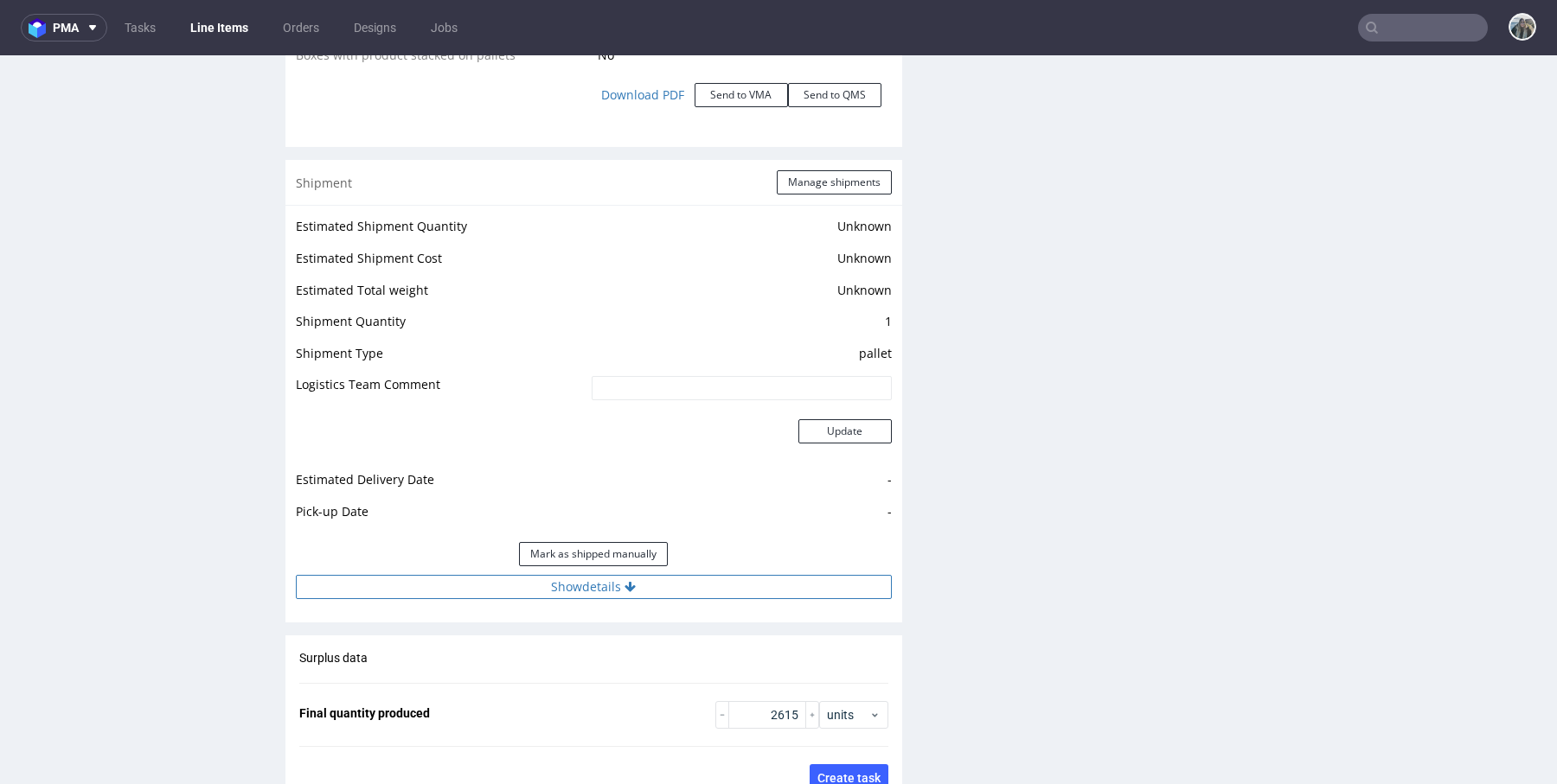
click at [542, 582] on button "Show details" at bounding box center [593, 586] width 596 height 24
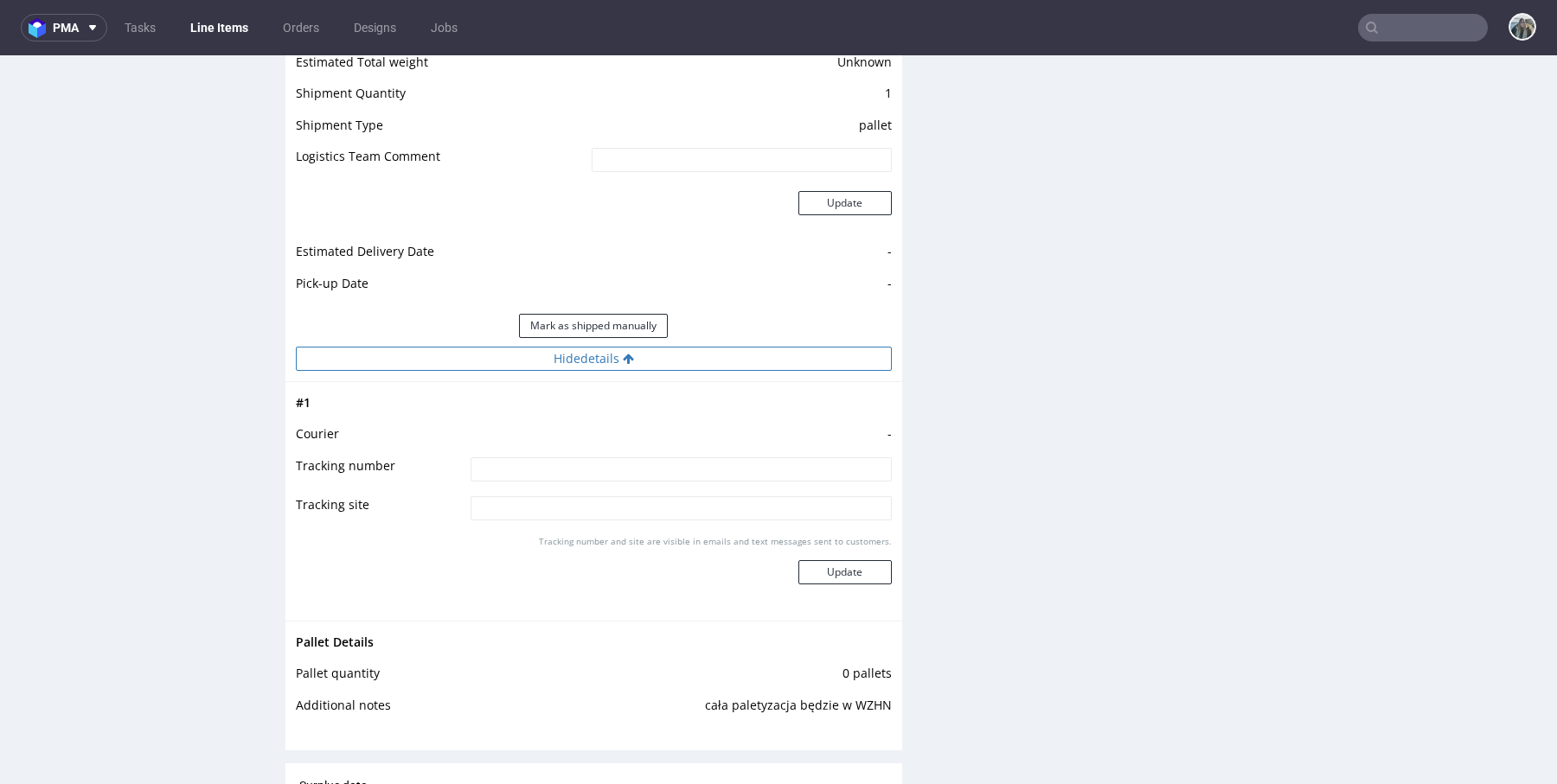
scroll to position [2322, 0]
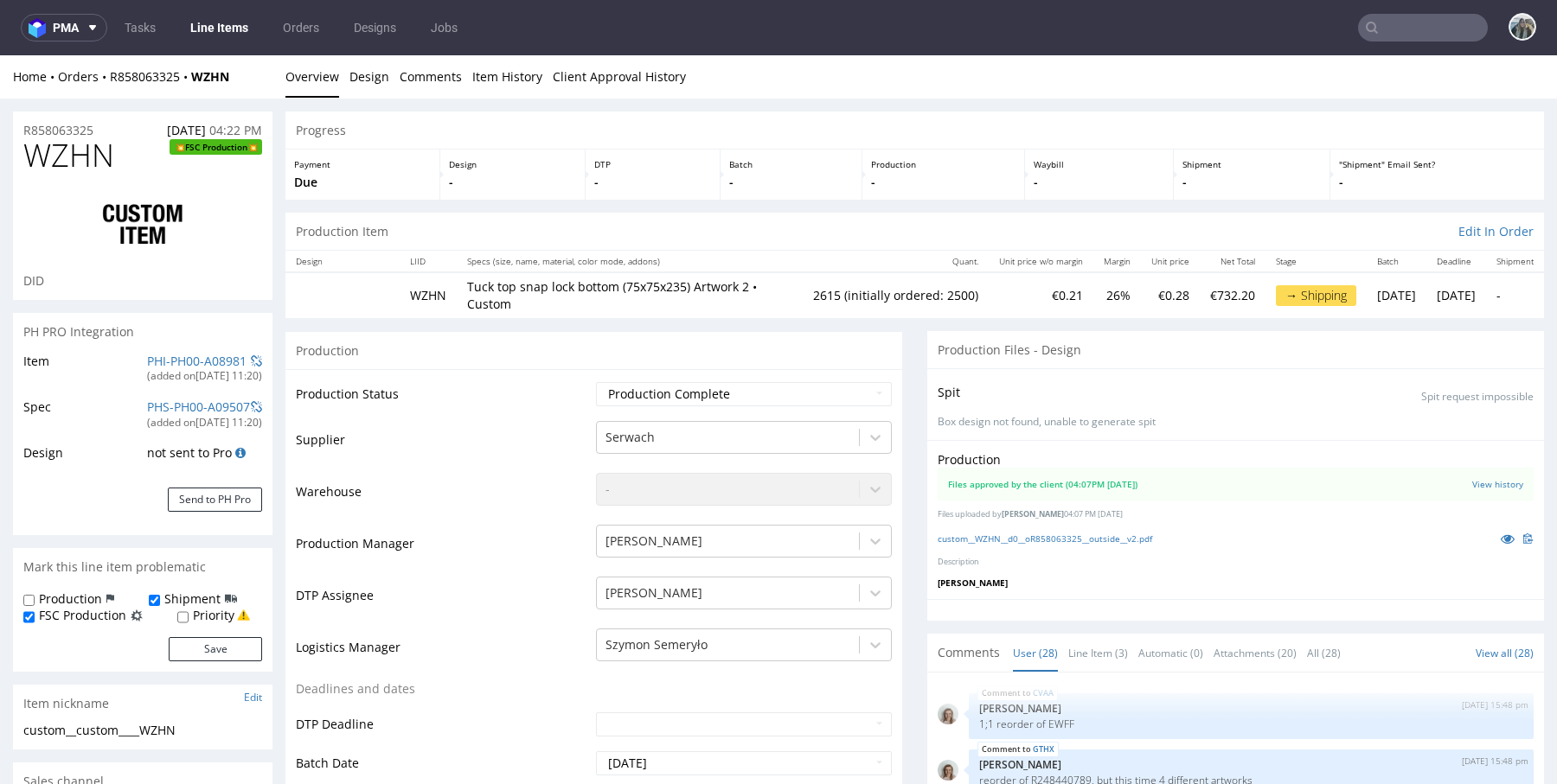
scroll to position [1593, 0]
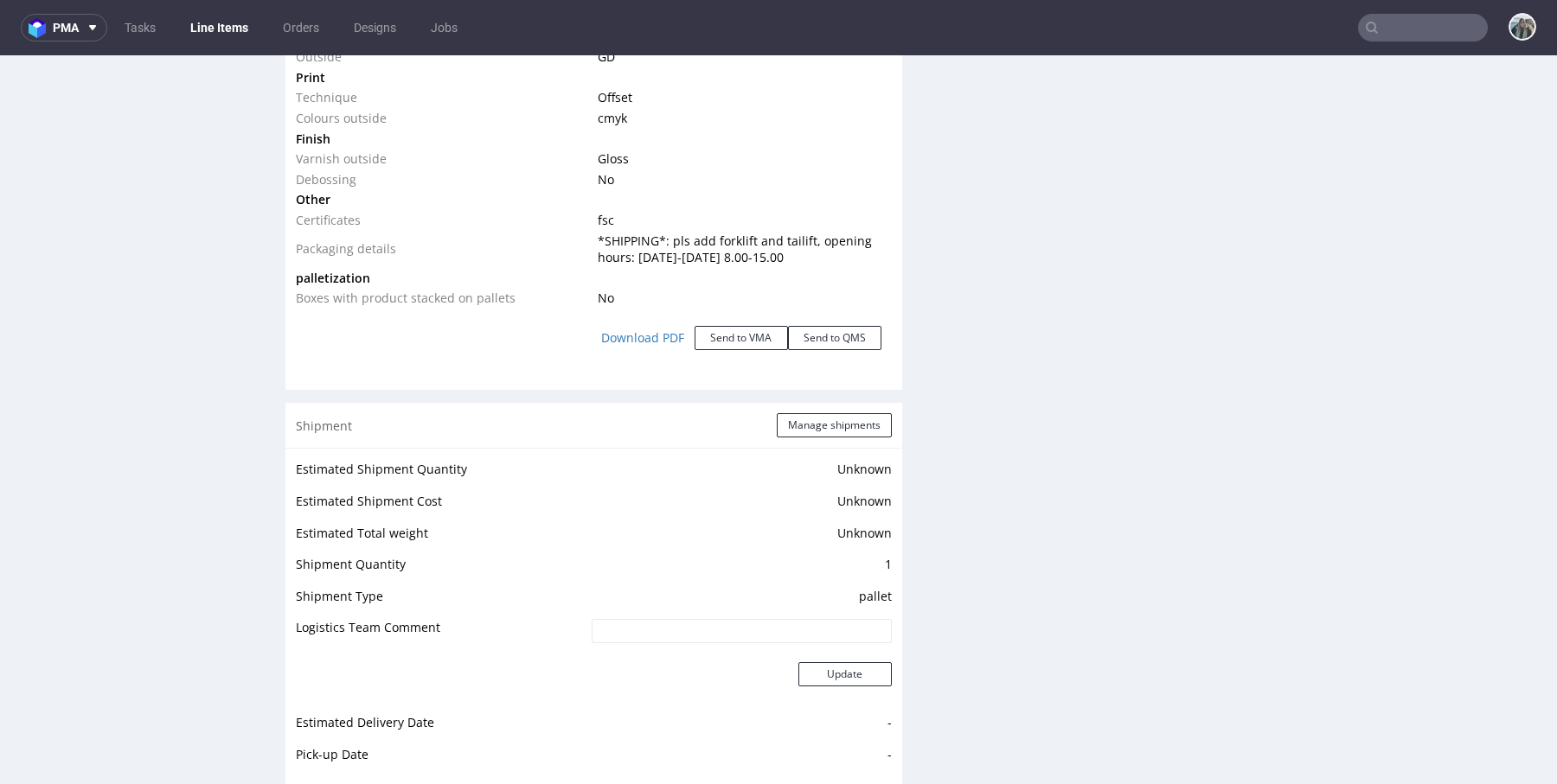
scroll to position [2032, 0]
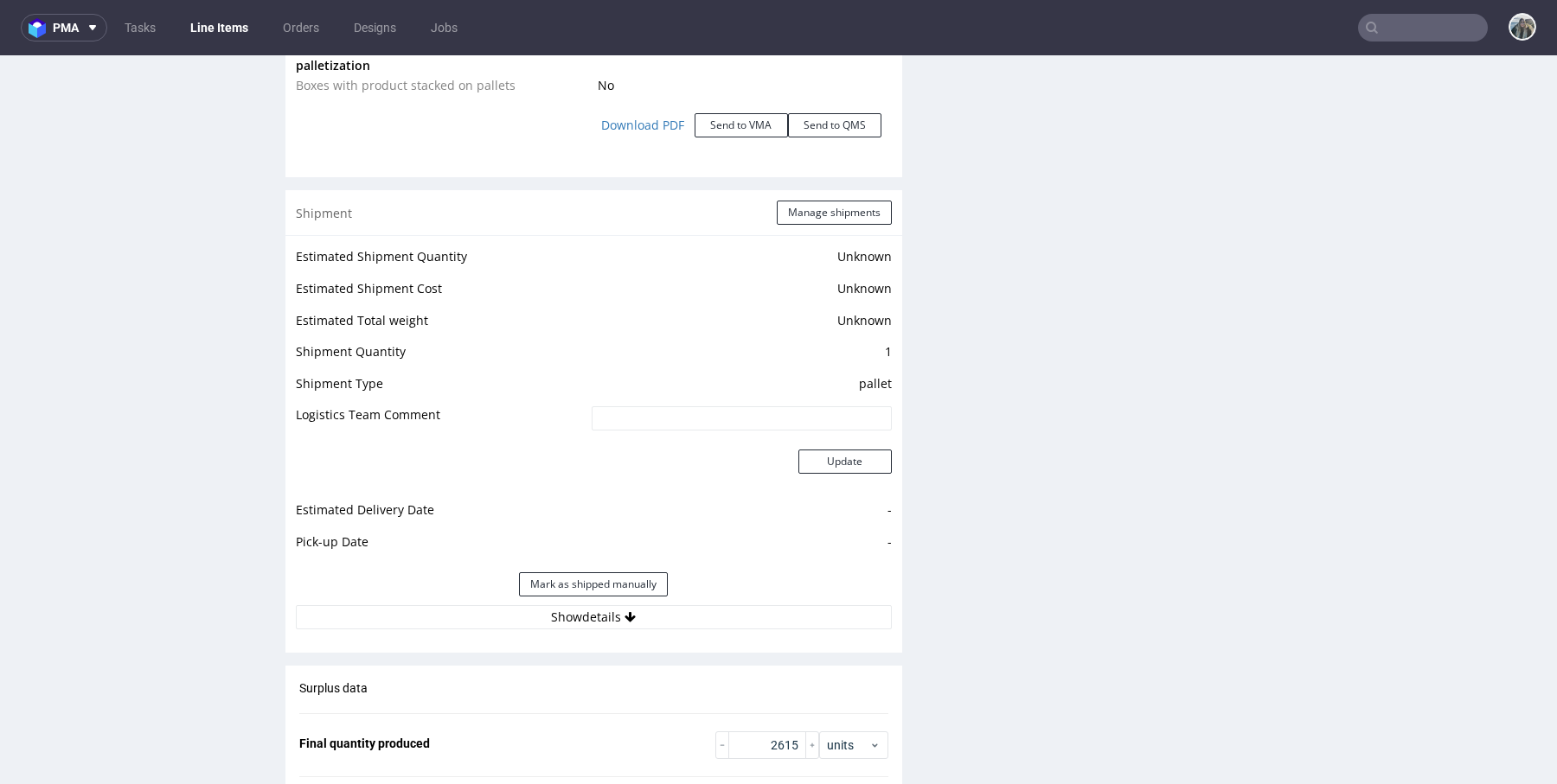
click at [572, 627] on div "Estimated Shipment Quantity Unknown Estimated Shipment Cost Unknown Estimated T…" at bounding box center [594, 436] width 616 height 404
drag, startPoint x: 573, startPoint y: 621, endPoint x: 573, endPoint y: 583, distance: 38.0
click at [573, 621] on button "Show details" at bounding box center [593, 617] width 596 height 24
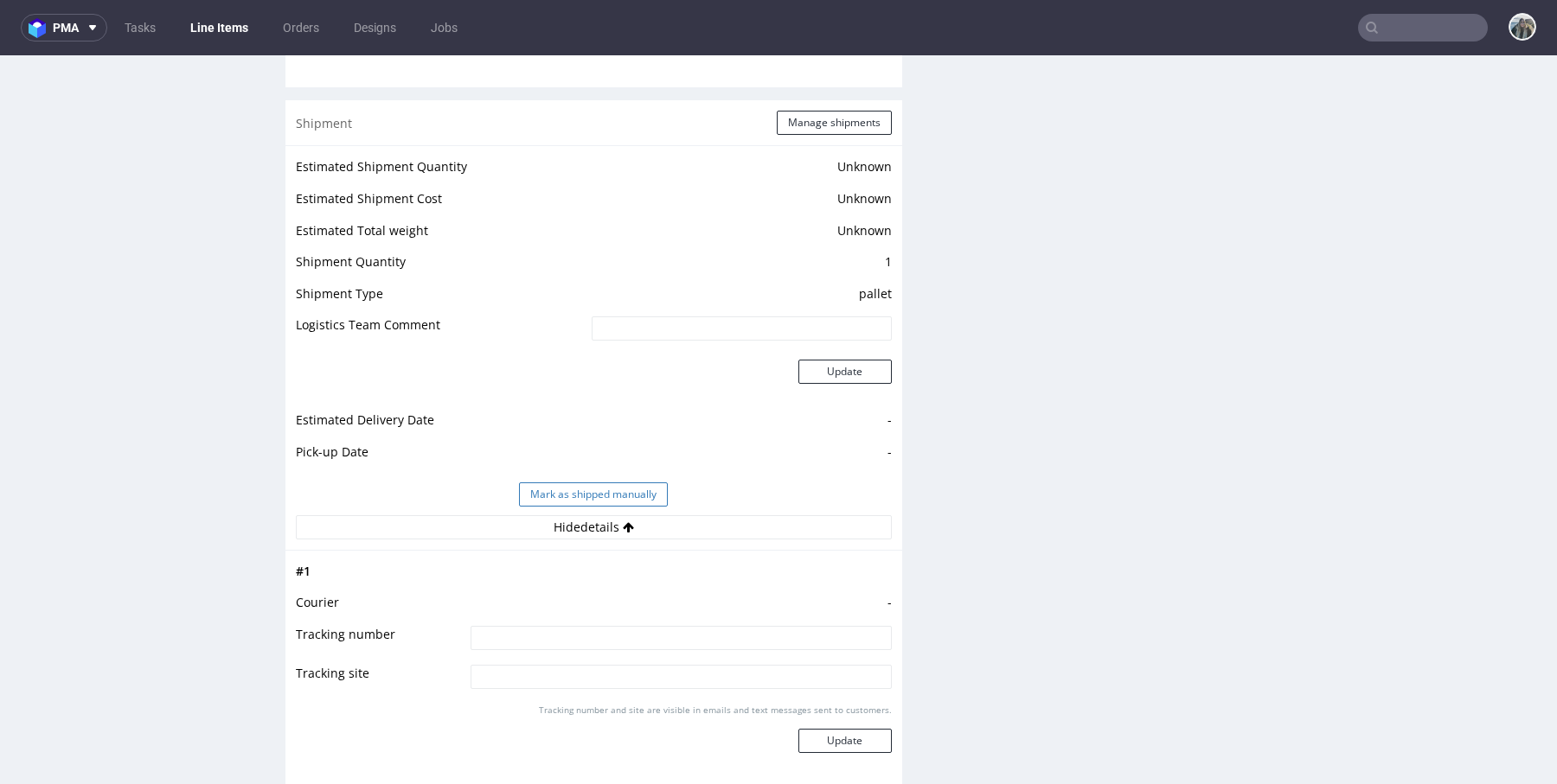
scroll to position [2282, 0]
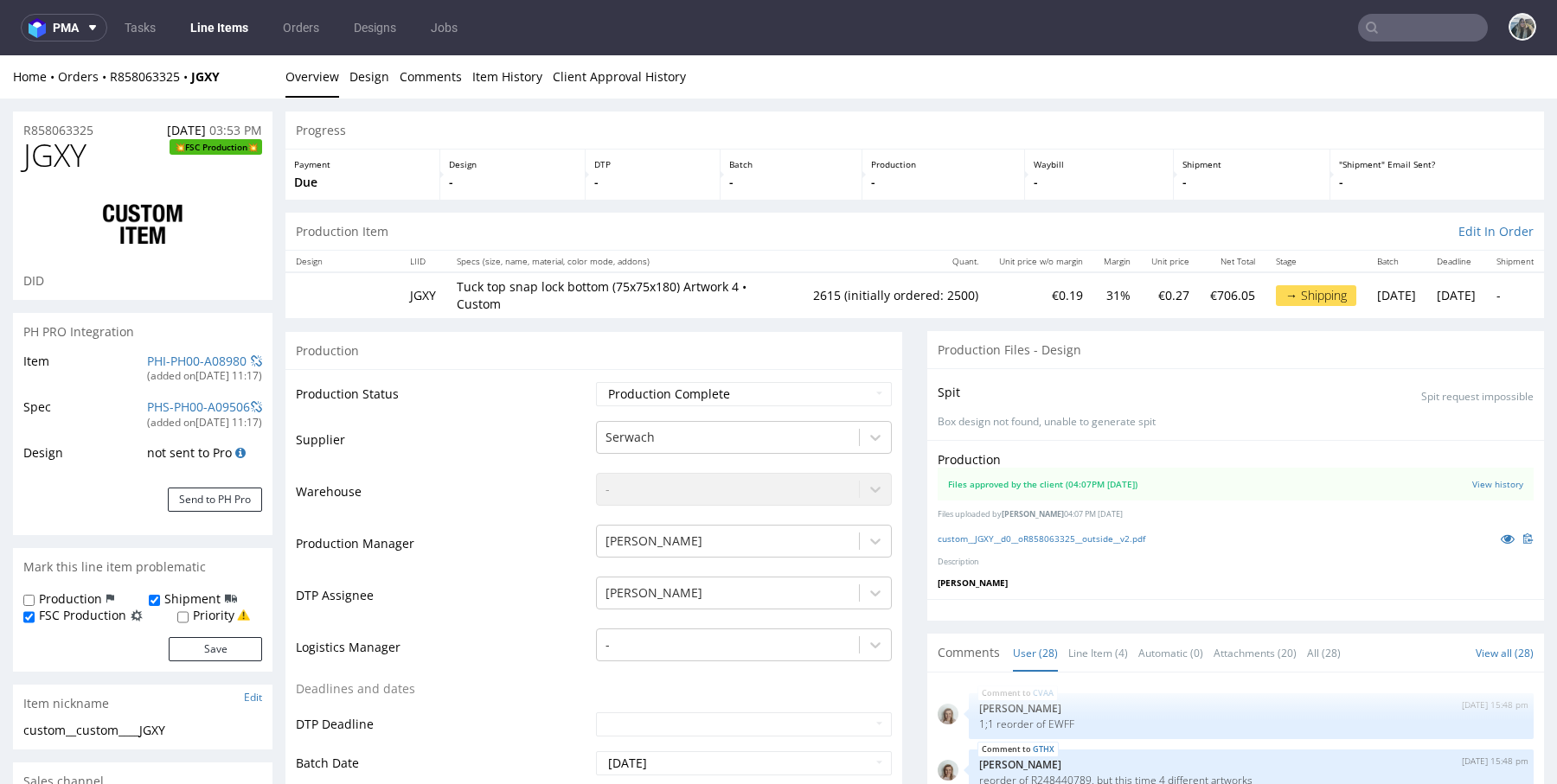
type input "2615"
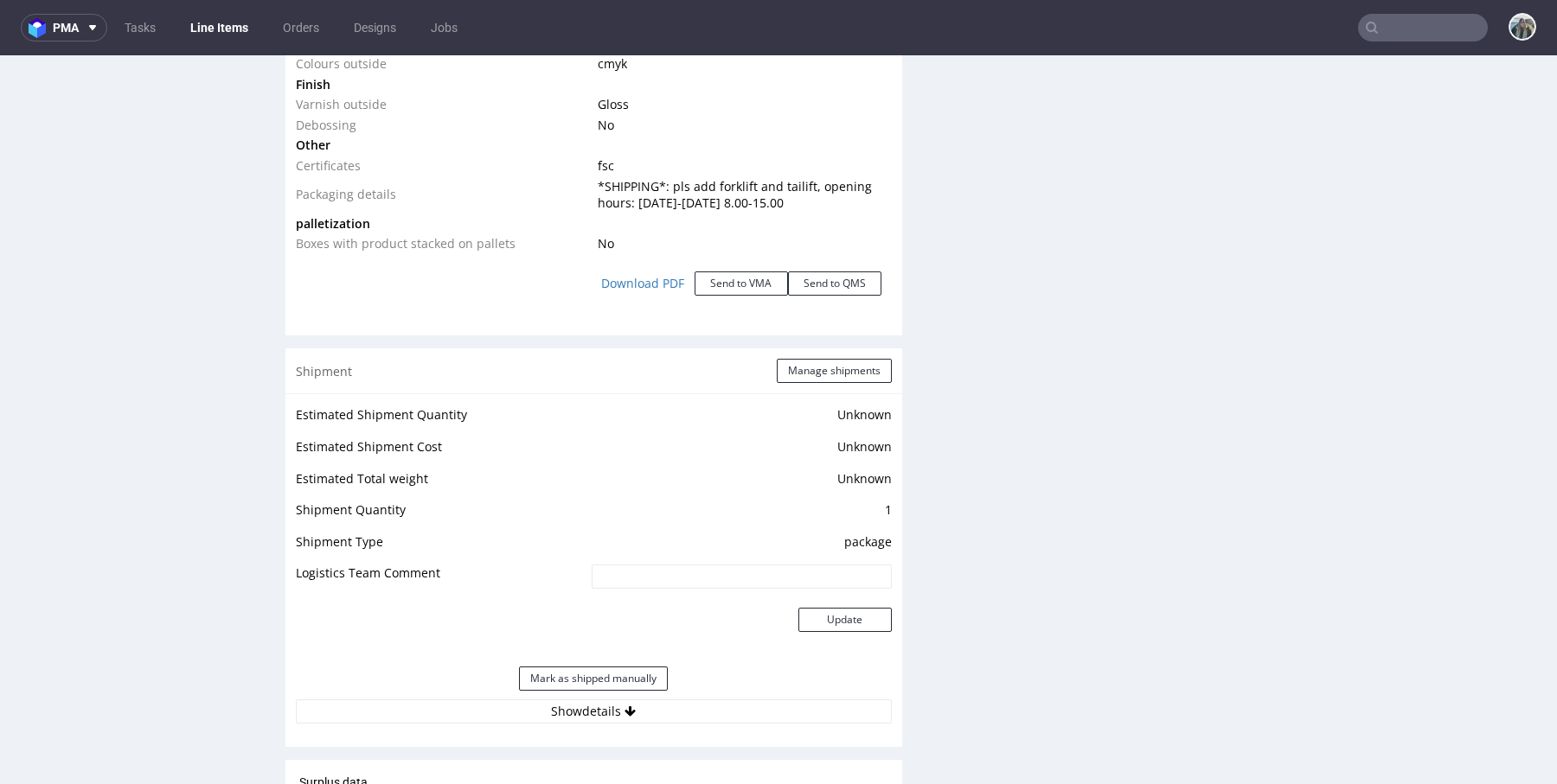
scroll to position [1919, 0]
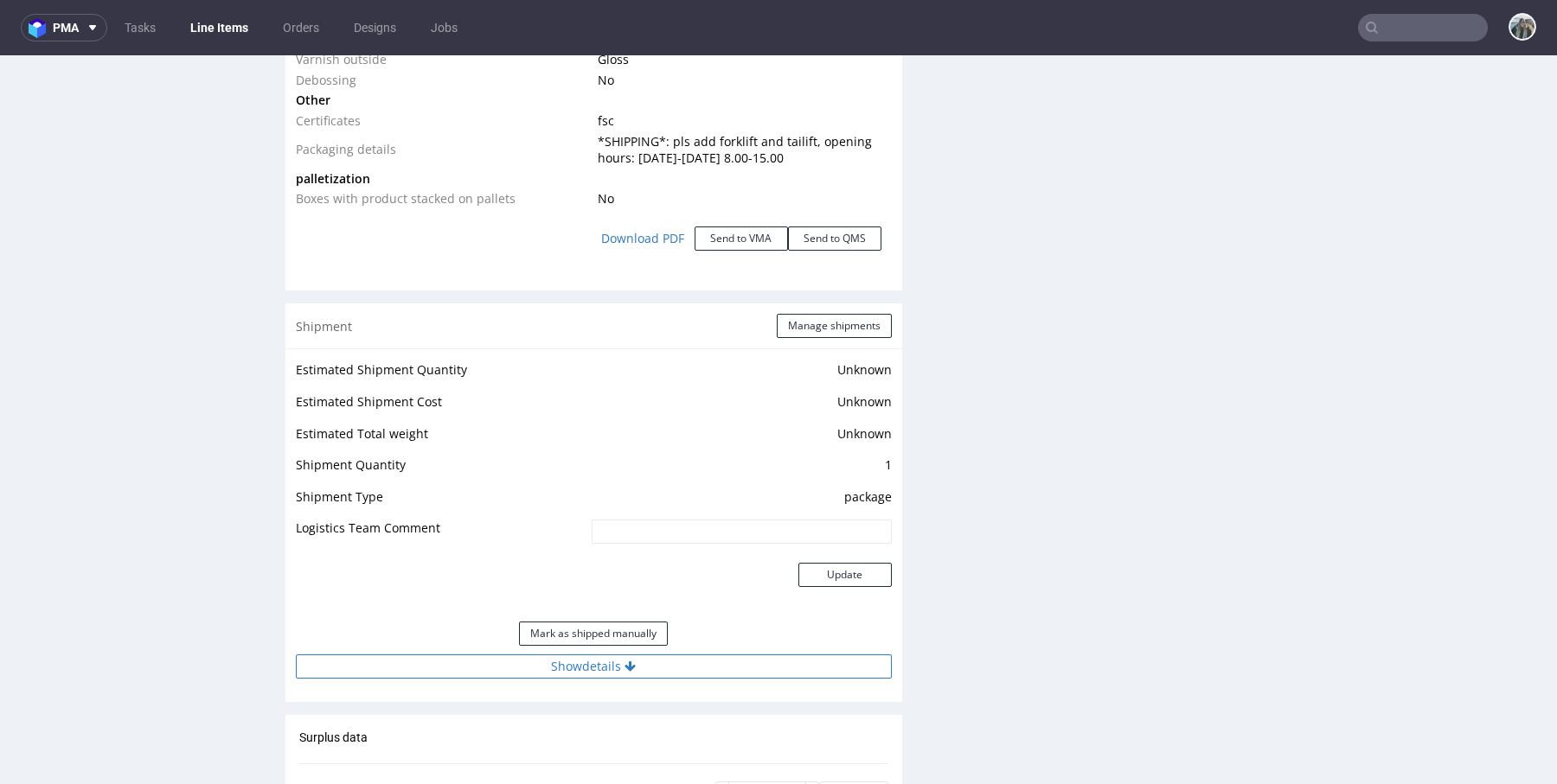
click at [620, 665] on button "Show details" at bounding box center [593, 667] width 596 height 24
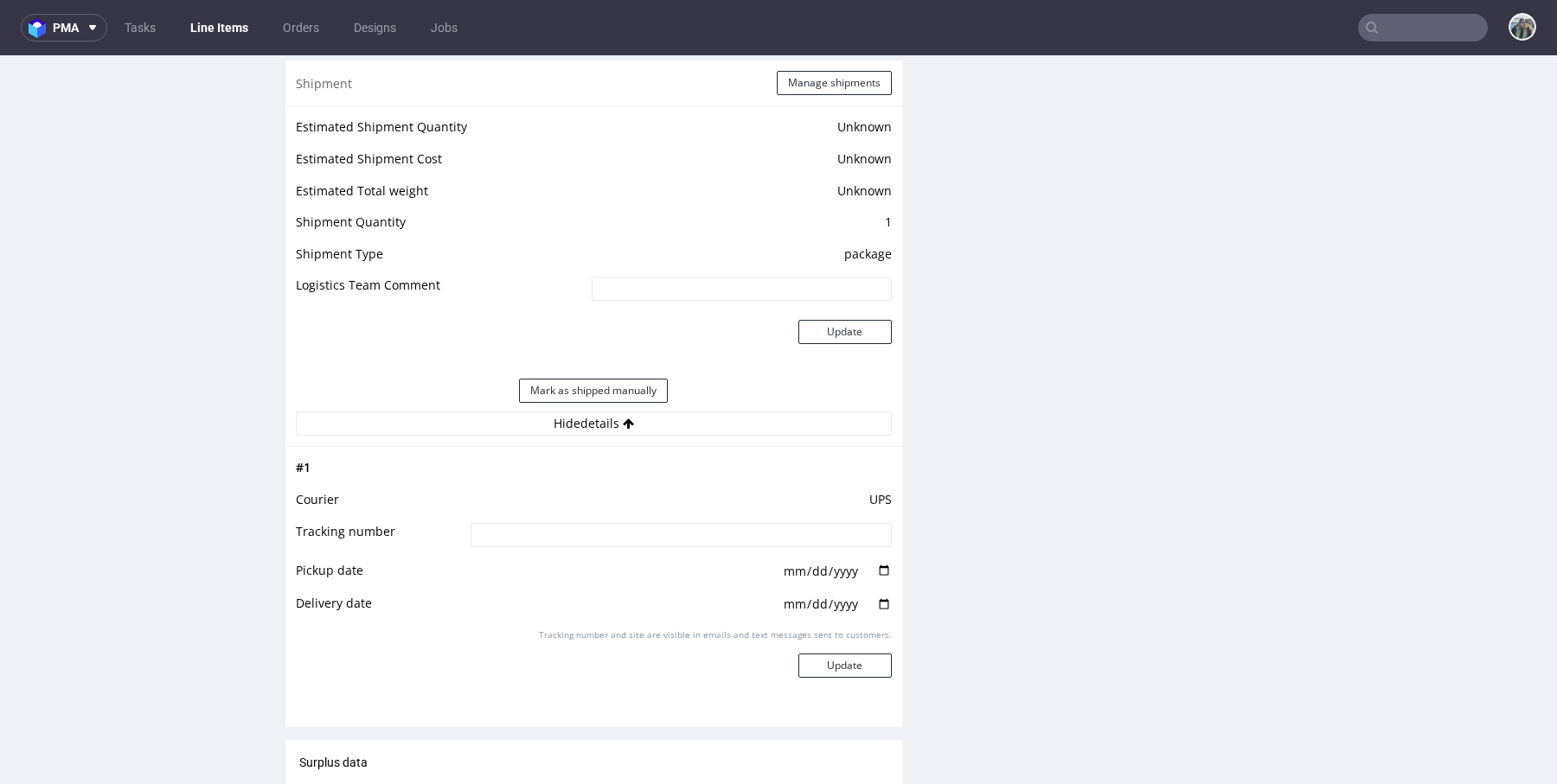
scroll to position [2205, 0]
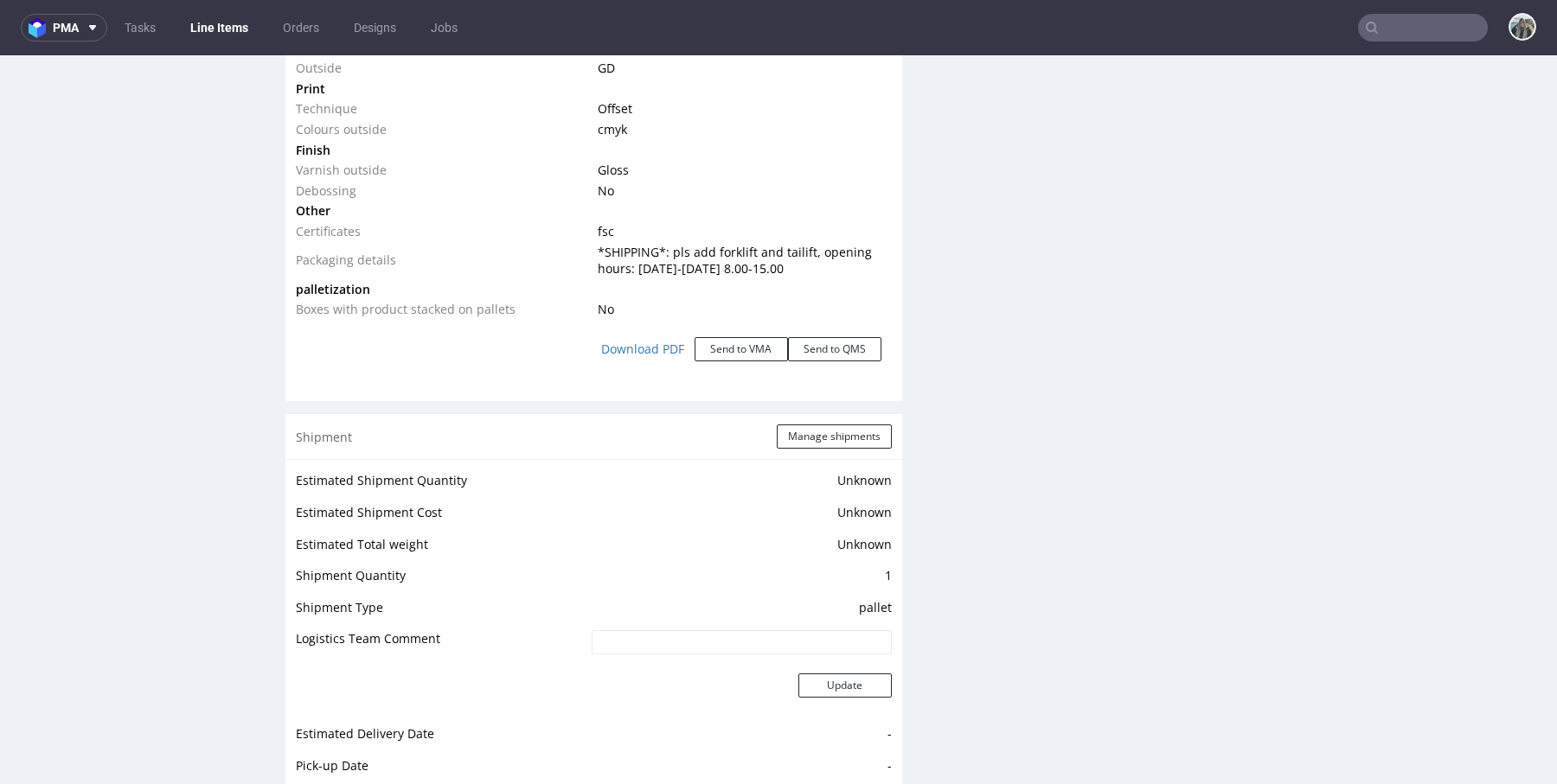
scroll to position [2056, 0]
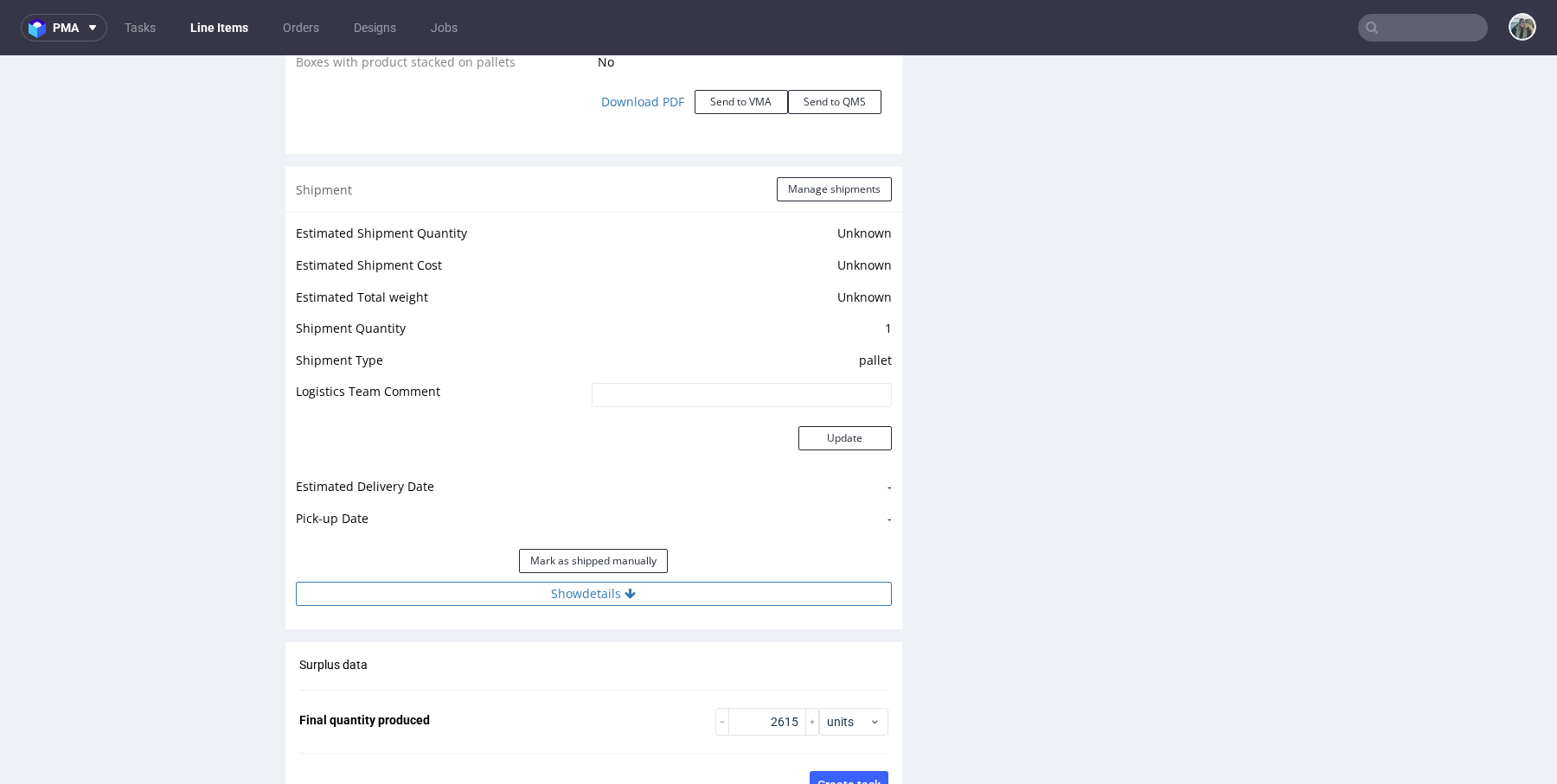
click at [617, 583] on button "Show details" at bounding box center [593, 593] width 596 height 24
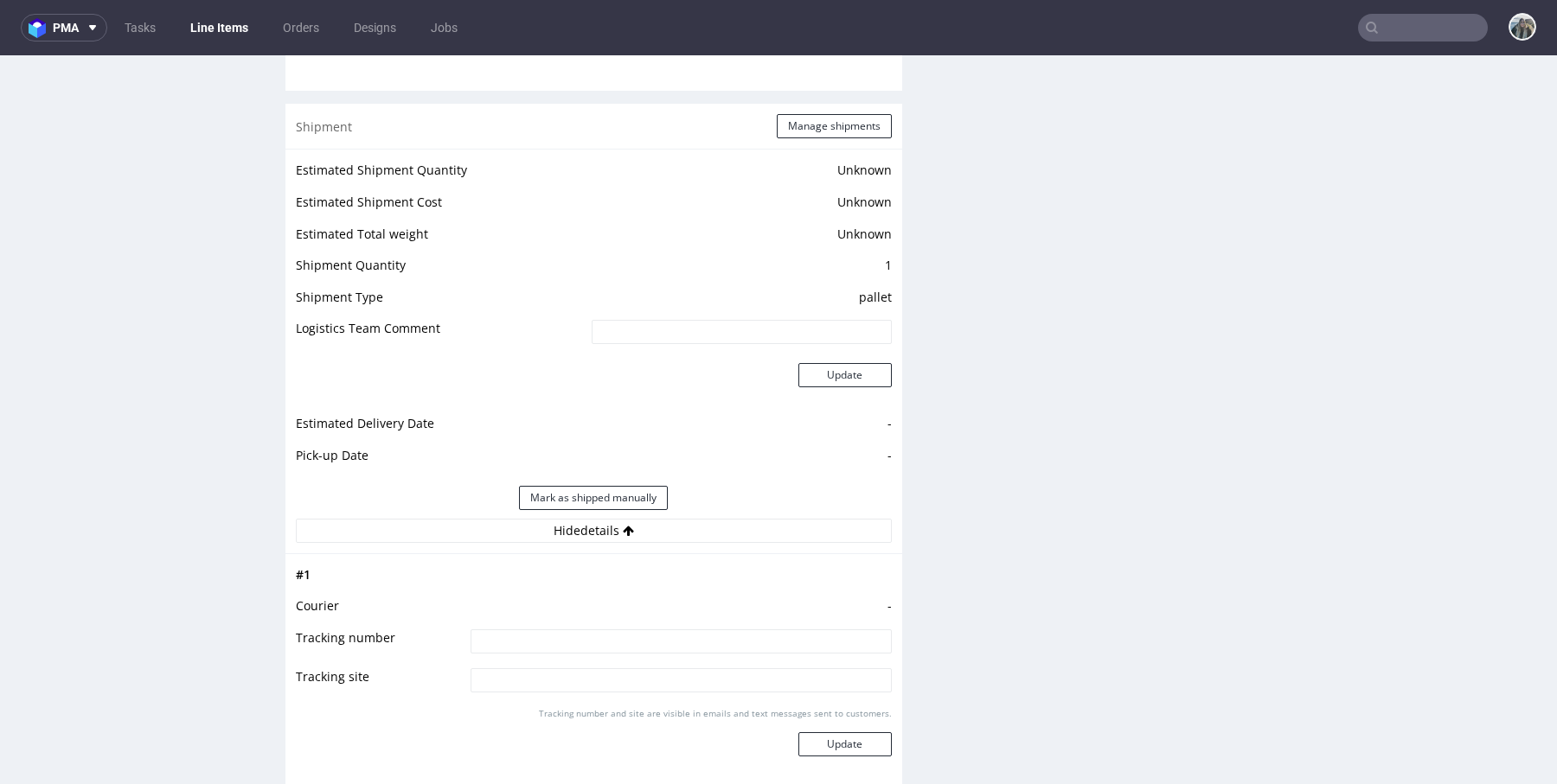
scroll to position [2151, 0]
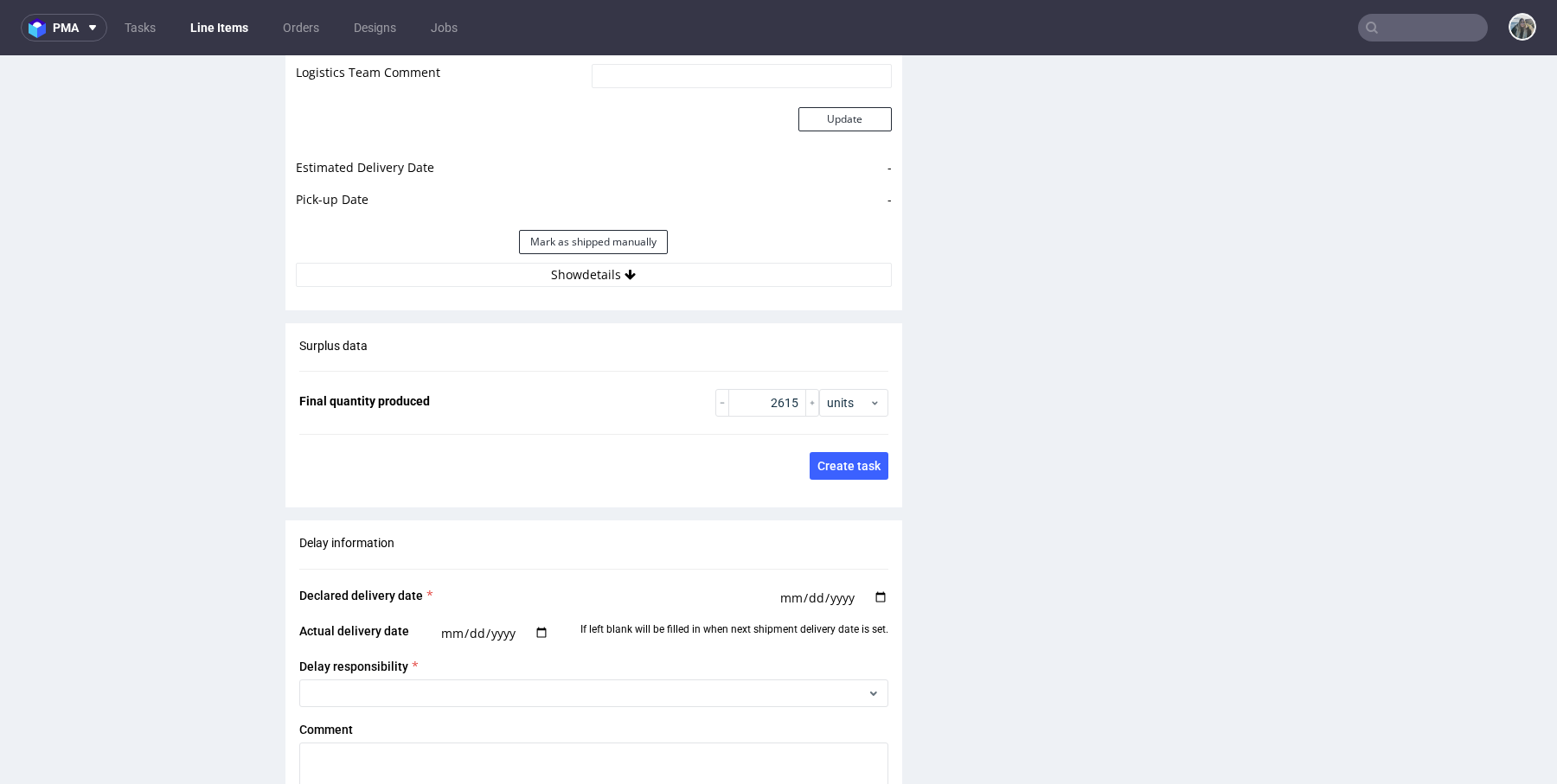
scroll to position [2511, 0]
click at [659, 274] on button "Show details" at bounding box center [593, 276] width 596 height 24
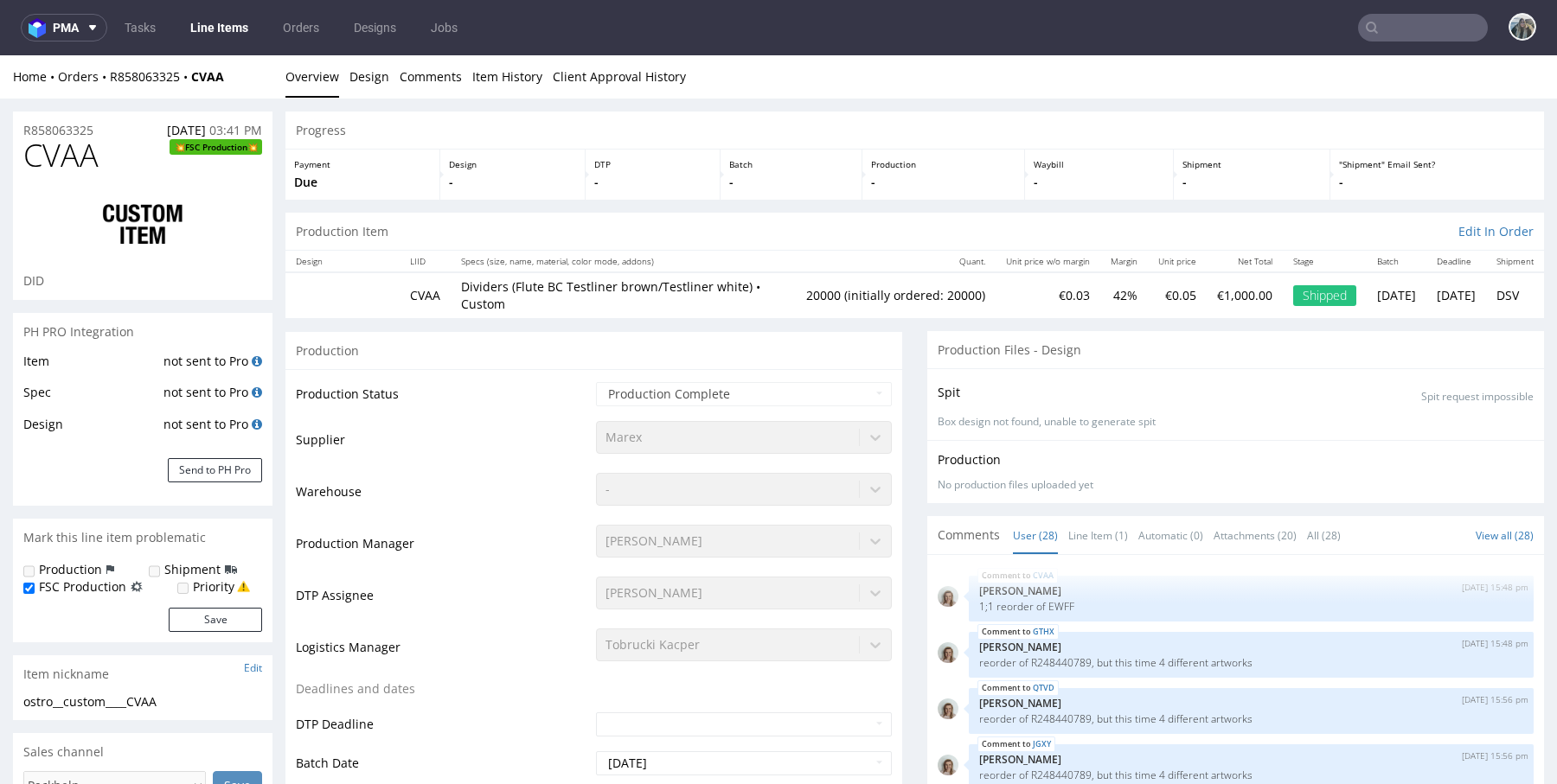
type input "20000"
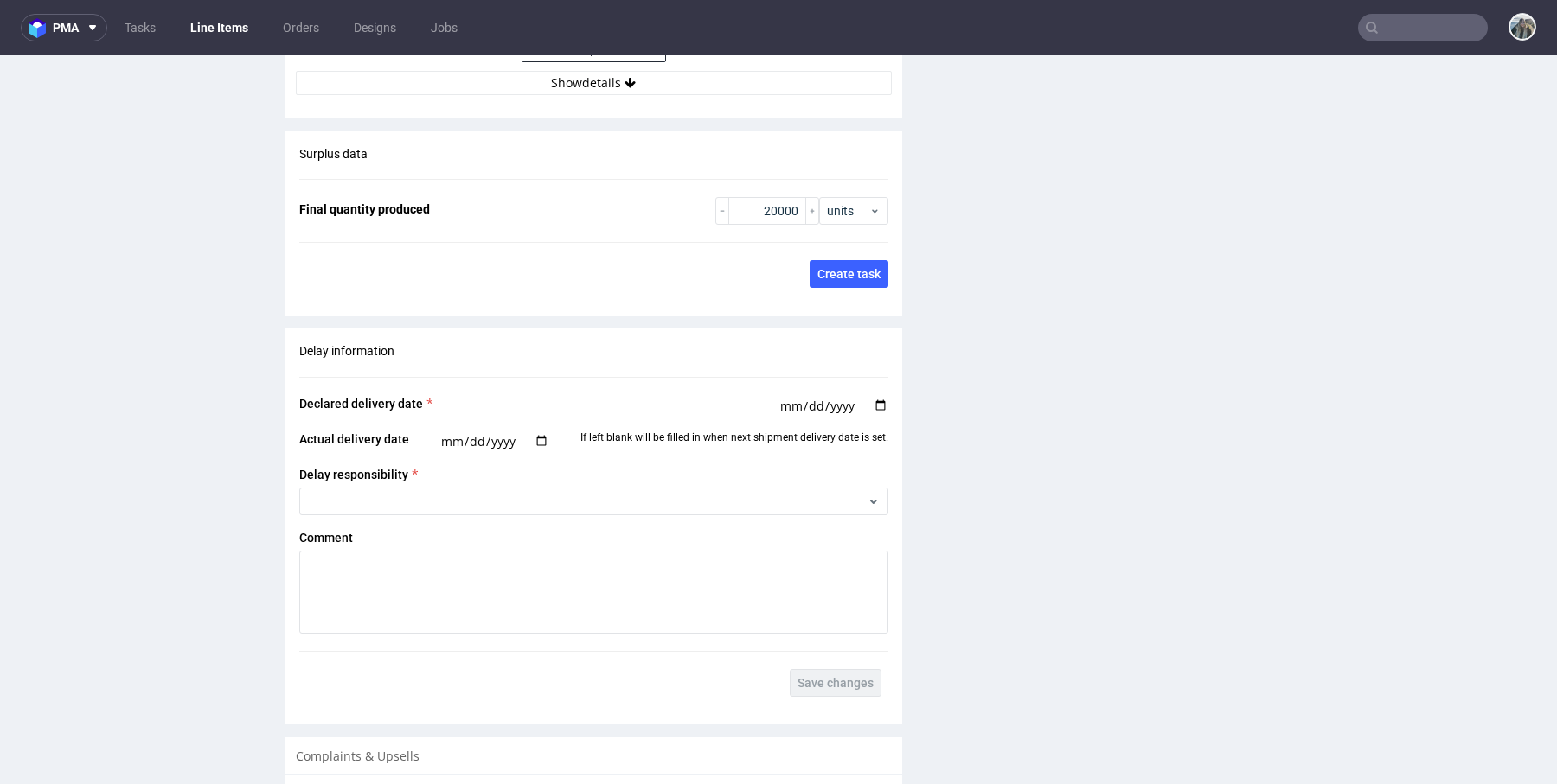
scroll to position [2336, 0]
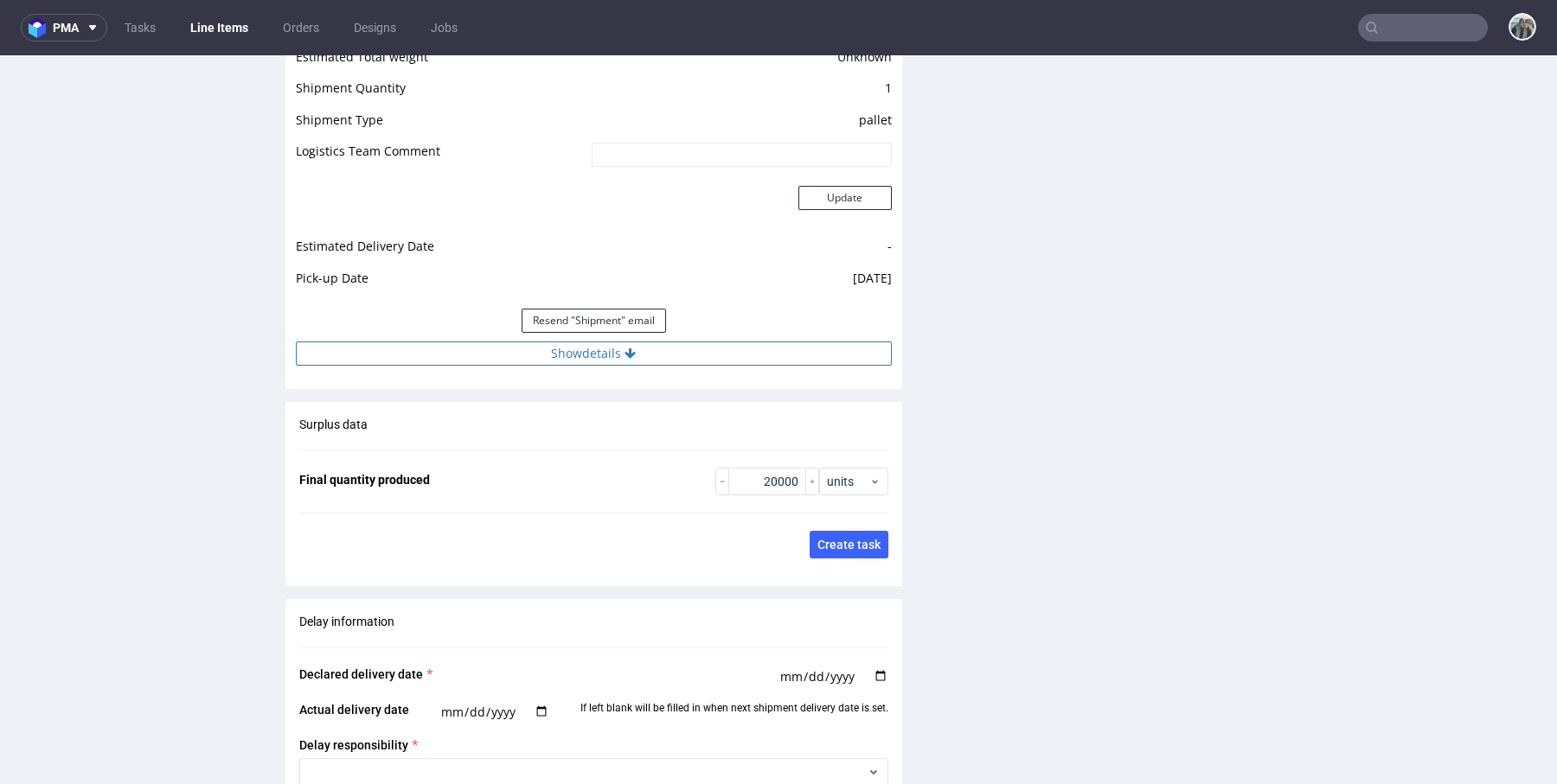
click at [569, 357] on button "Show details" at bounding box center [593, 353] width 596 height 24
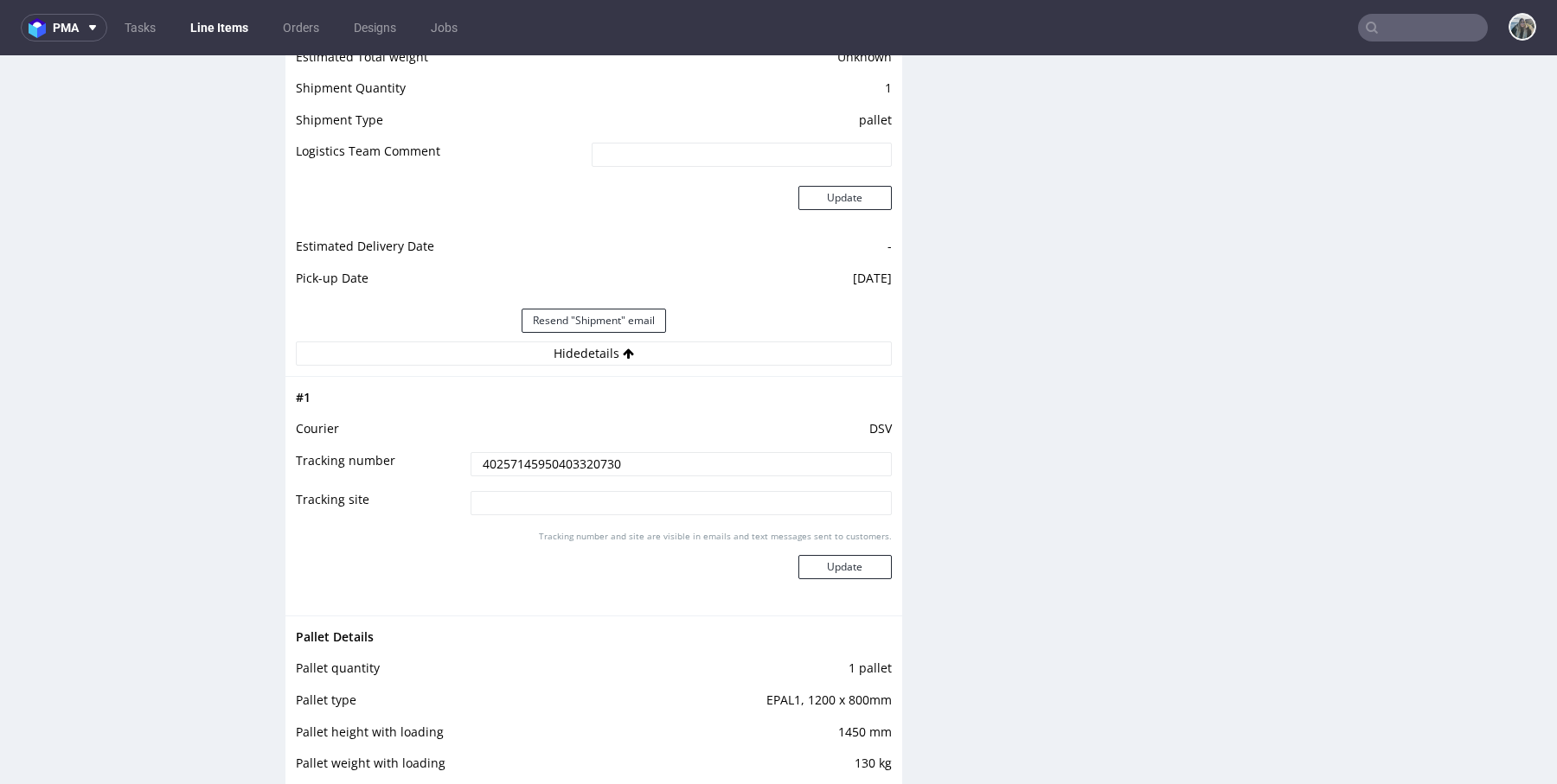
click at [549, 472] on td "40257145950403320730" at bounding box center [679, 470] width 426 height 39
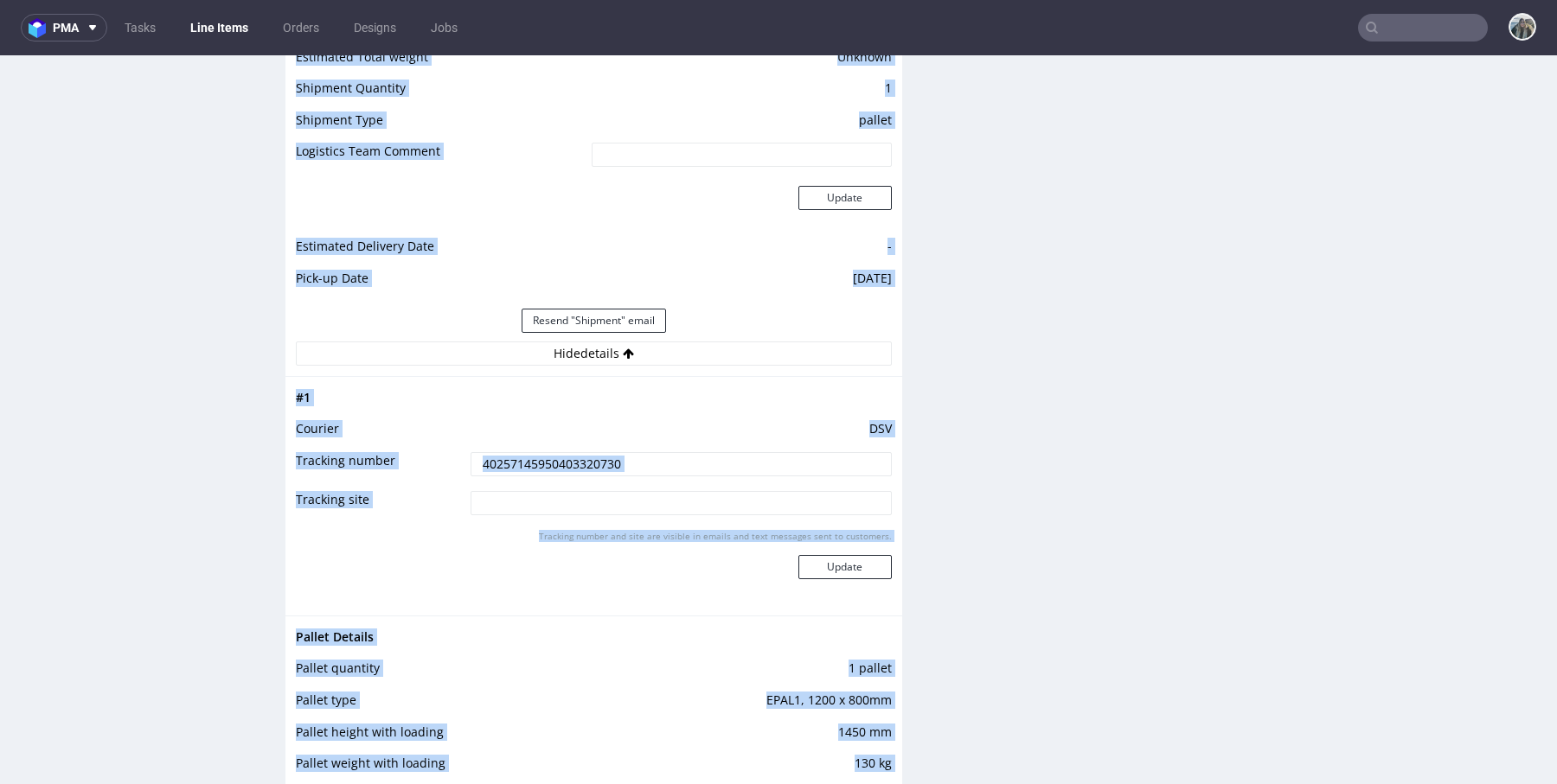
copy div "Lore Ipsumd S831908699 AMET Consecte Adipis Elitsedd Eius Tempori Utlabo Etdolo…"
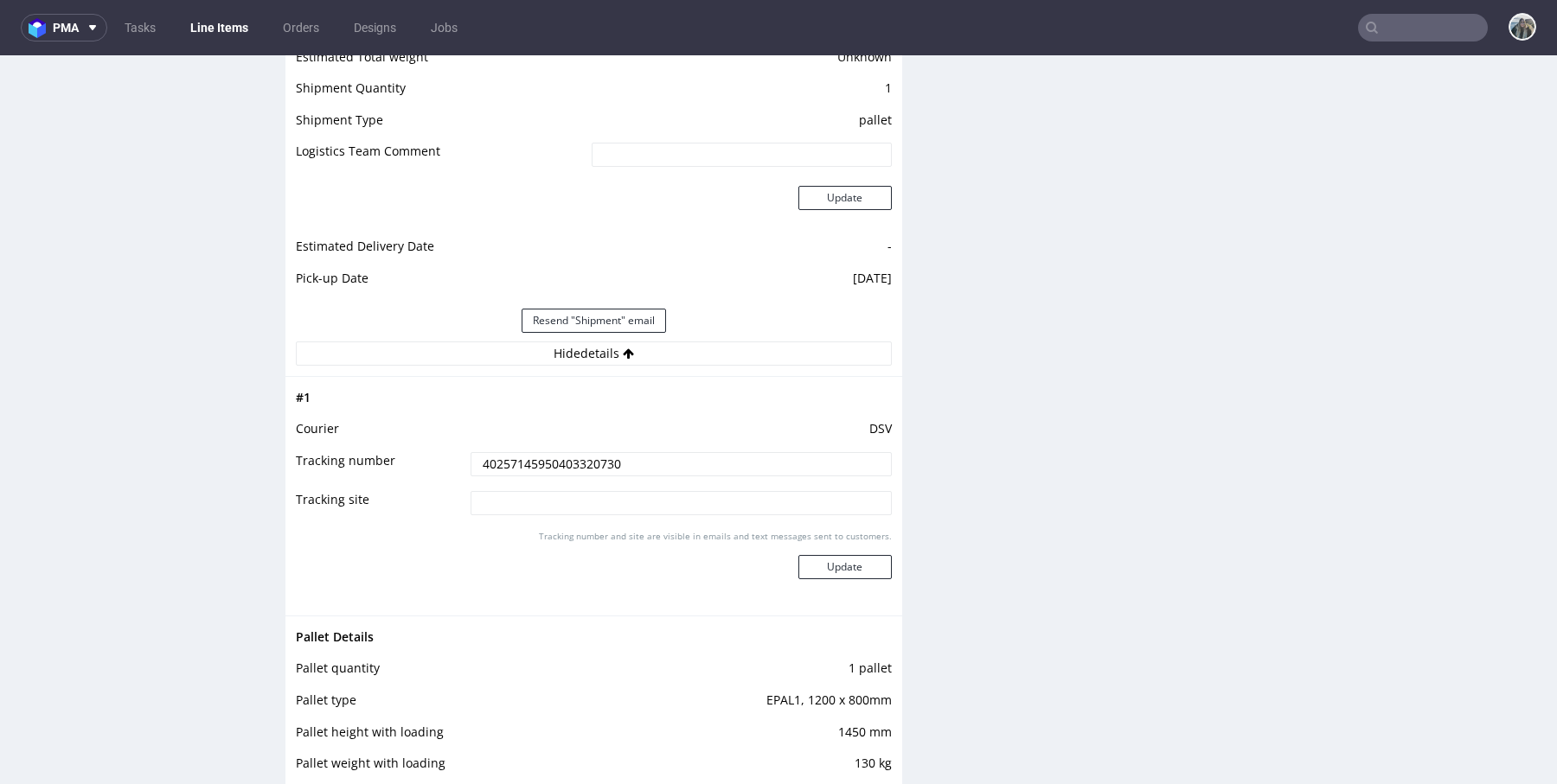
click at [558, 453] on input "40257145950403320730" at bounding box center [681, 464] width 421 height 24
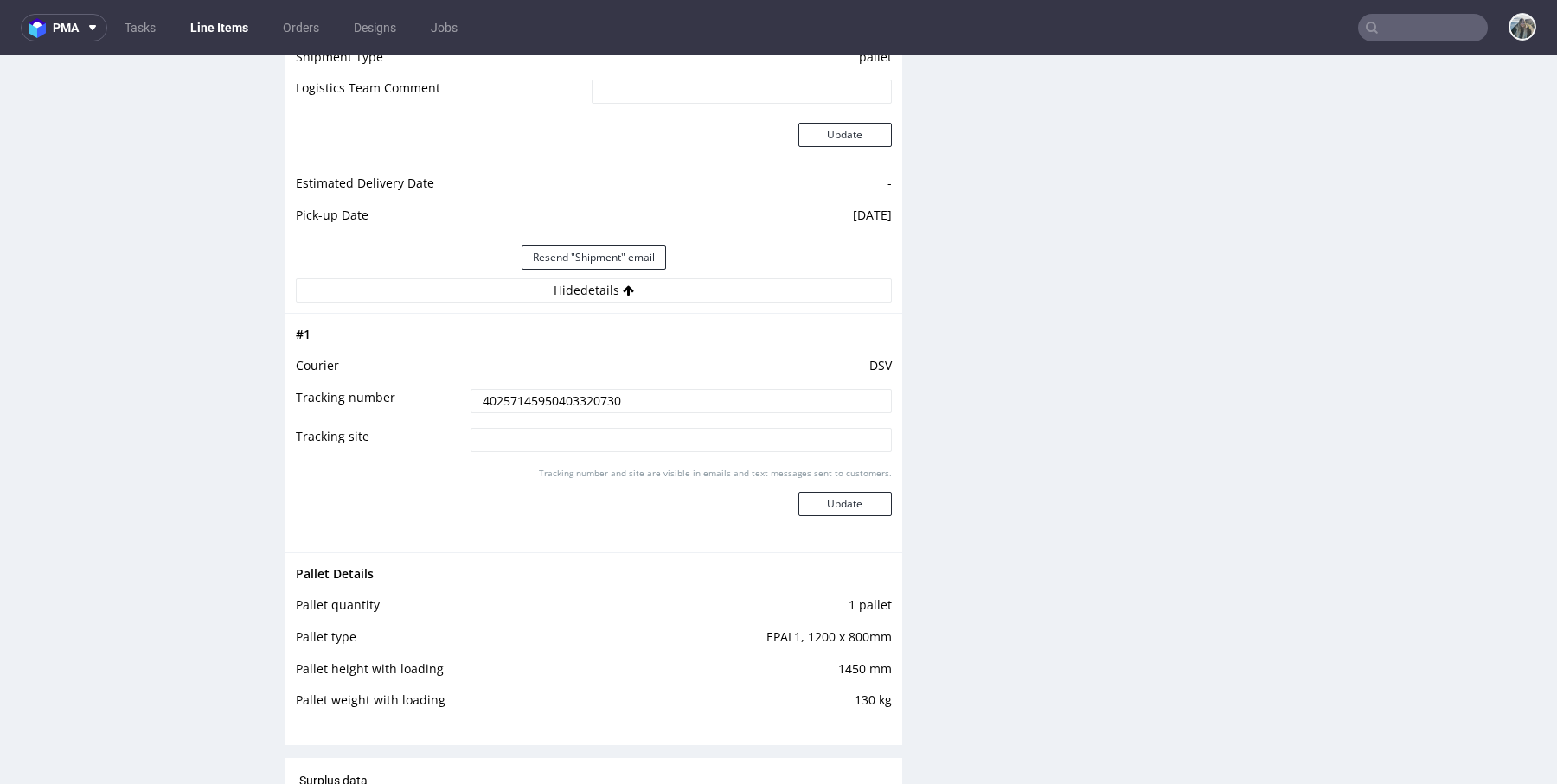
scroll to position [2401, 0]
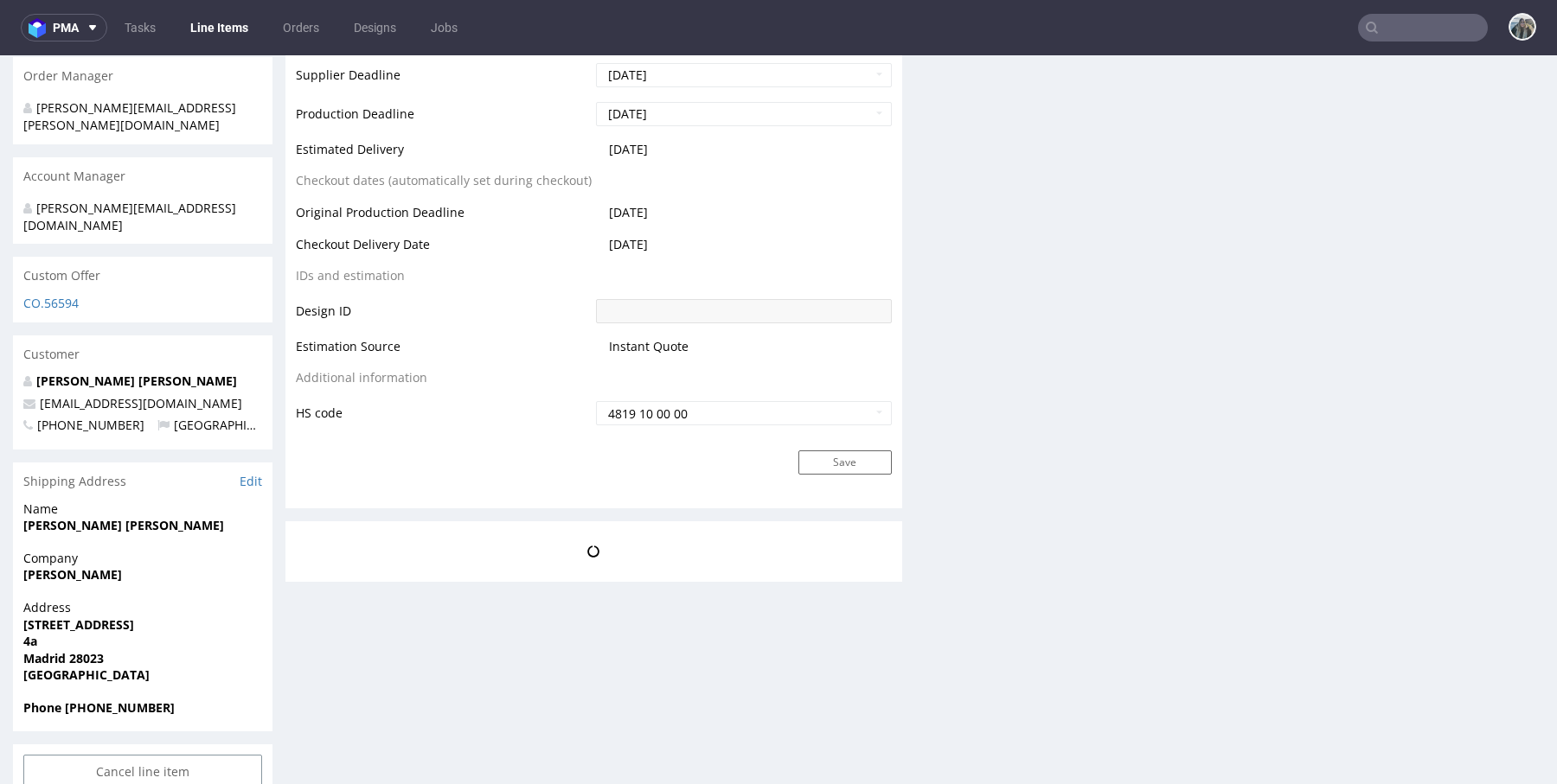
scroll to position [674, 0]
click at [716, 232] on td "[DATE]" at bounding box center [742, 247] width 300 height 32
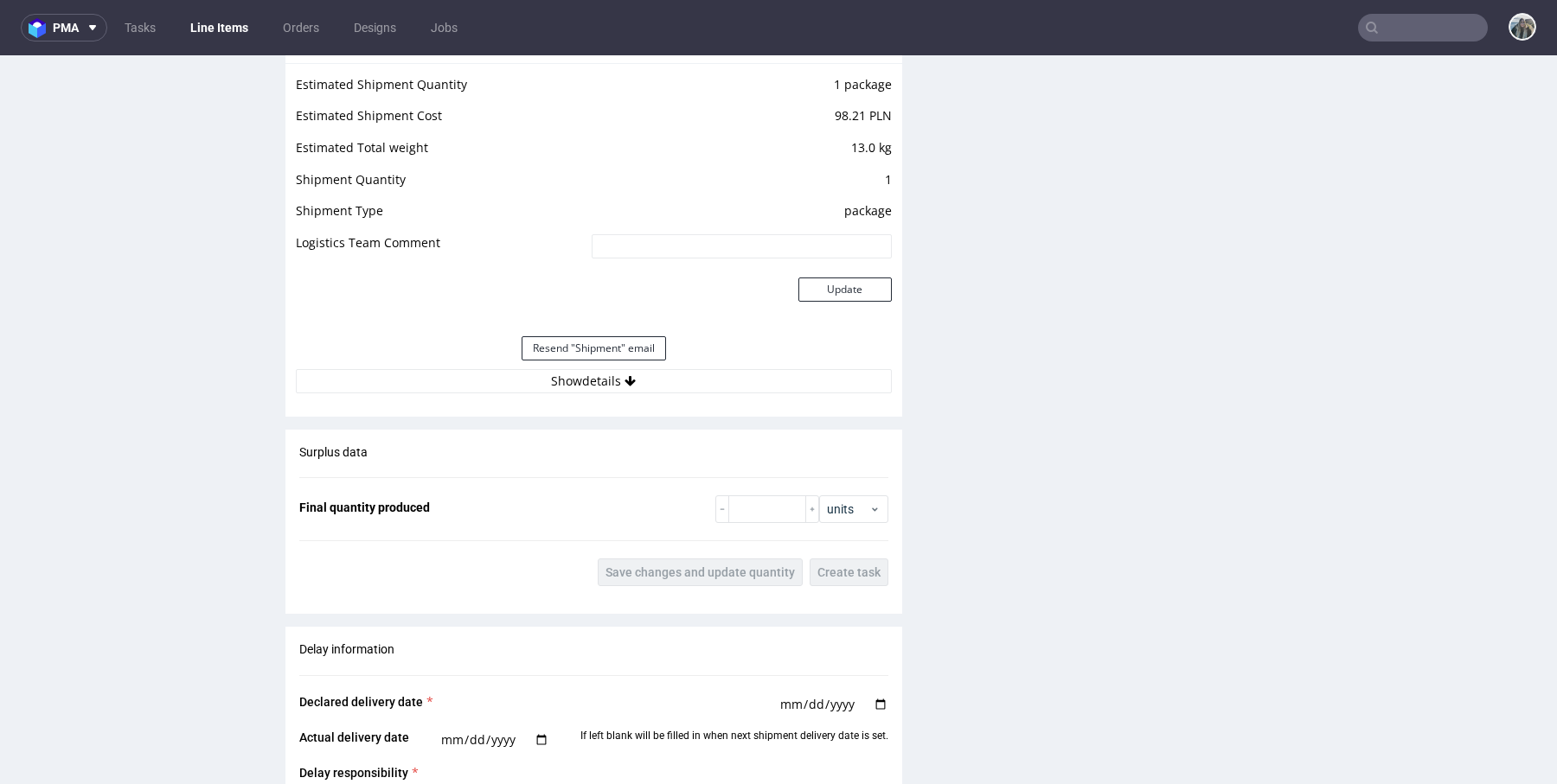
scroll to position [2273, 0]
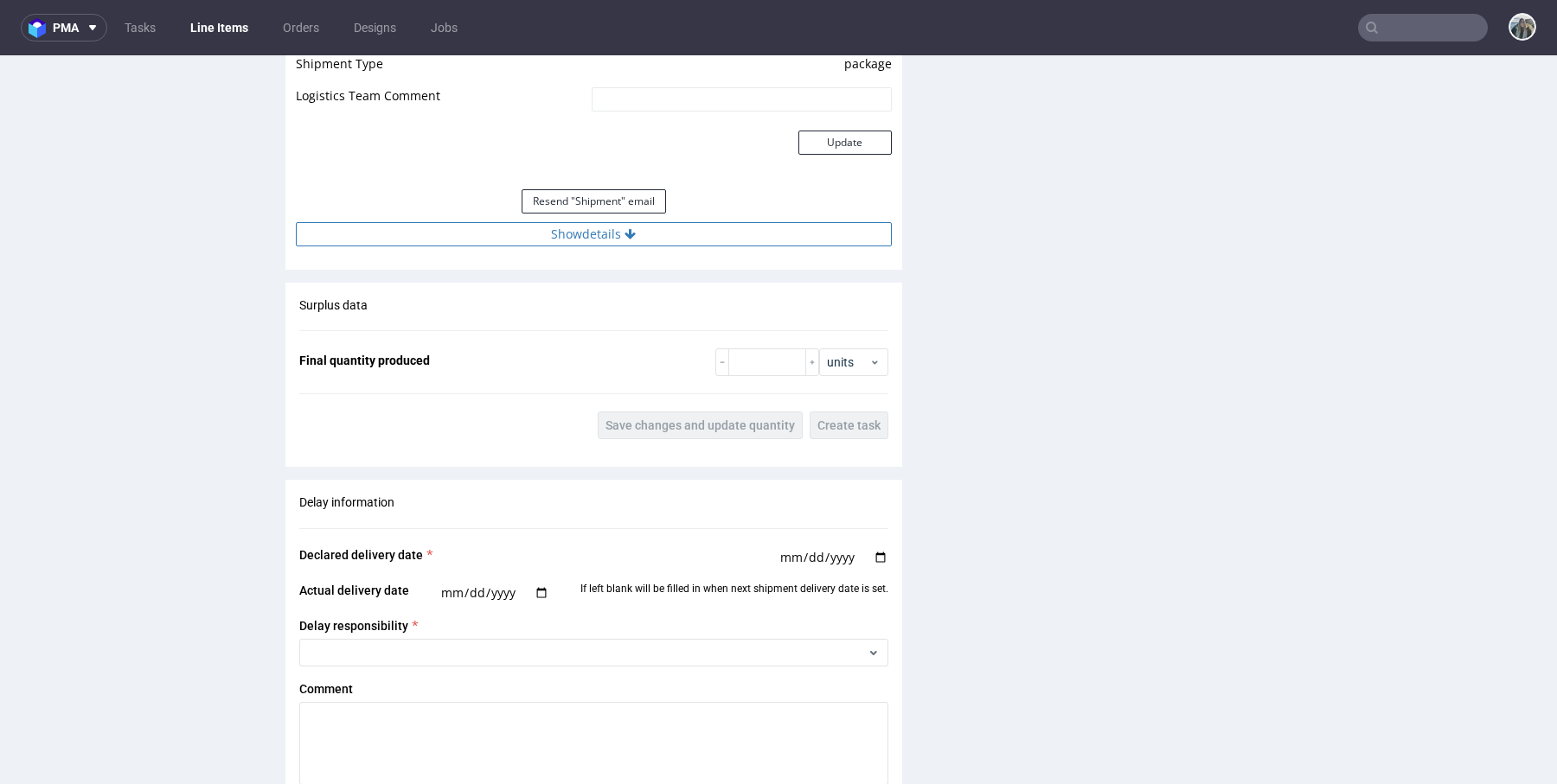
click at [559, 232] on button "Show details" at bounding box center [593, 234] width 596 height 24
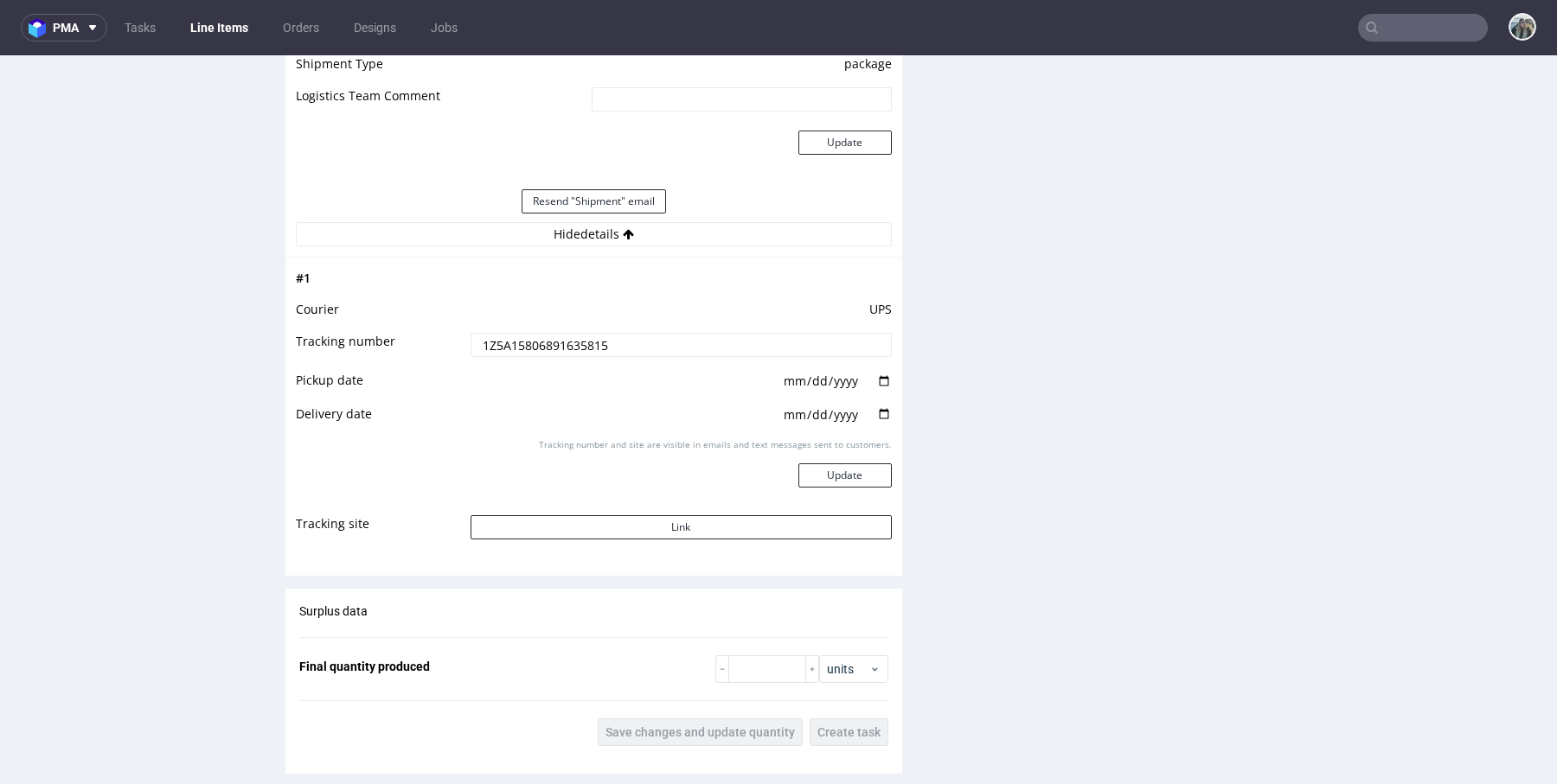
click at [545, 346] on input "1Z5A15806891635815" at bounding box center [681, 344] width 421 height 24
click at [572, 527] on button "Link" at bounding box center [681, 527] width 421 height 24
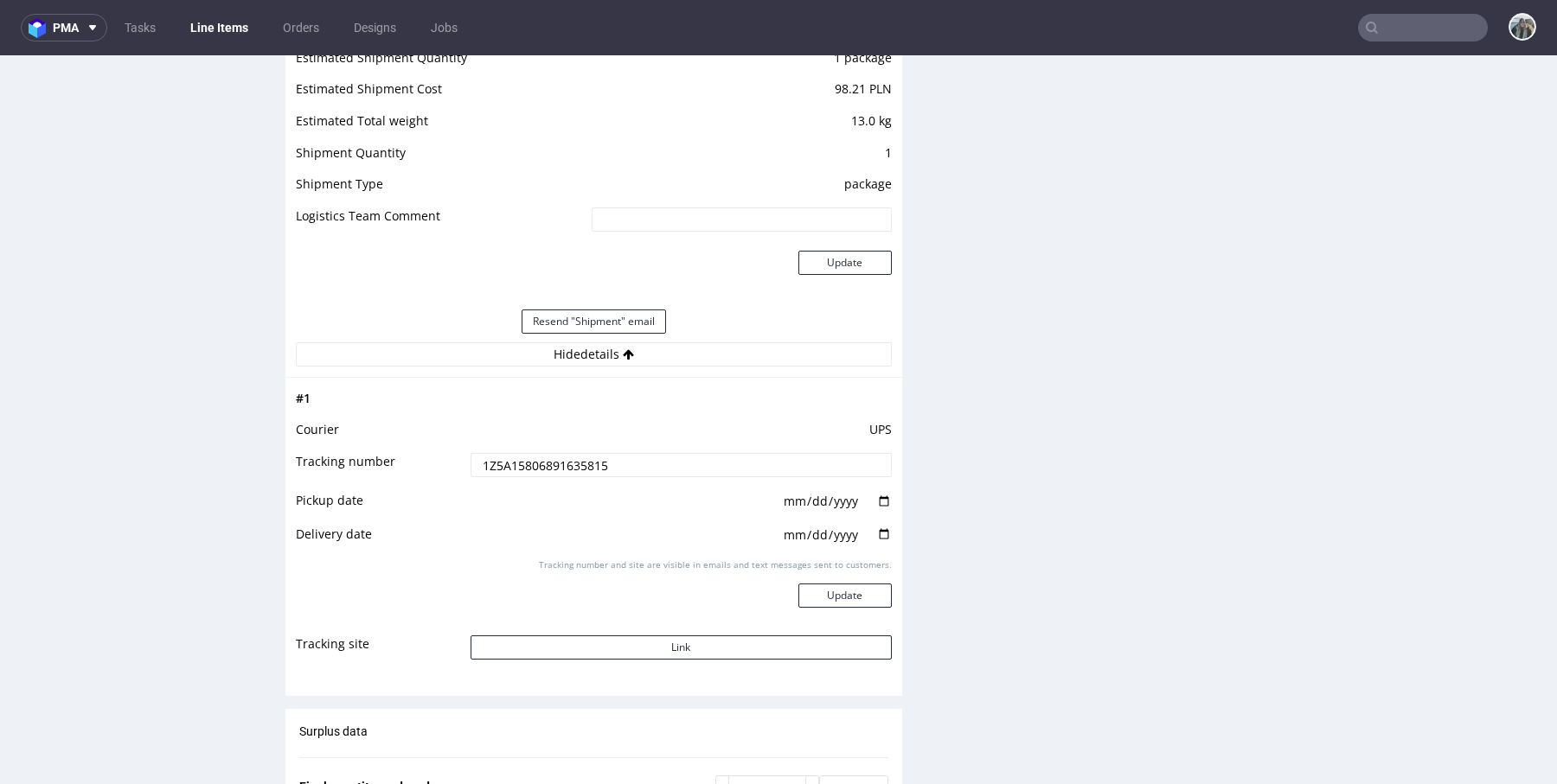
scroll to position [2149, 0]
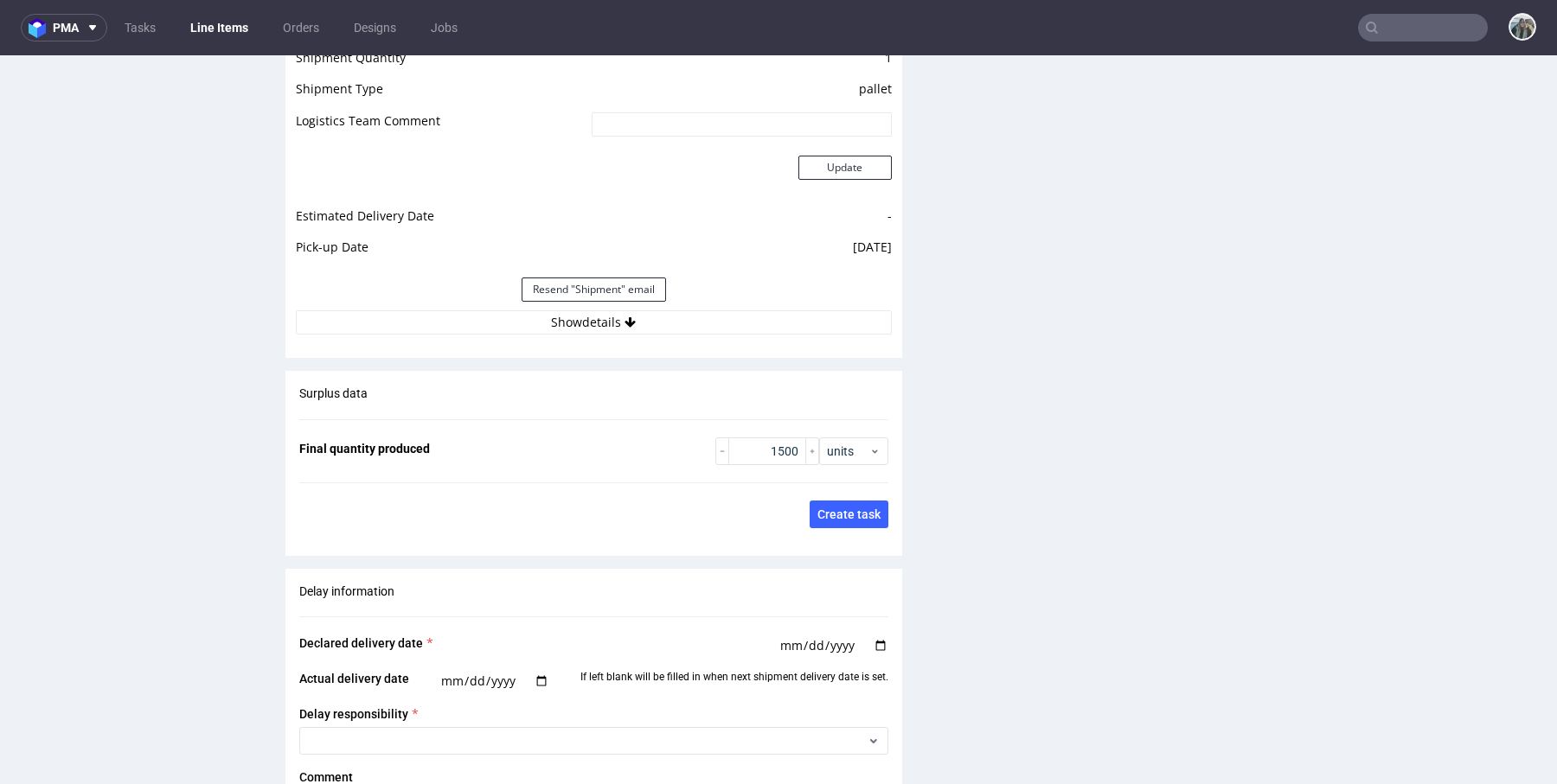
scroll to position [2590, 0]
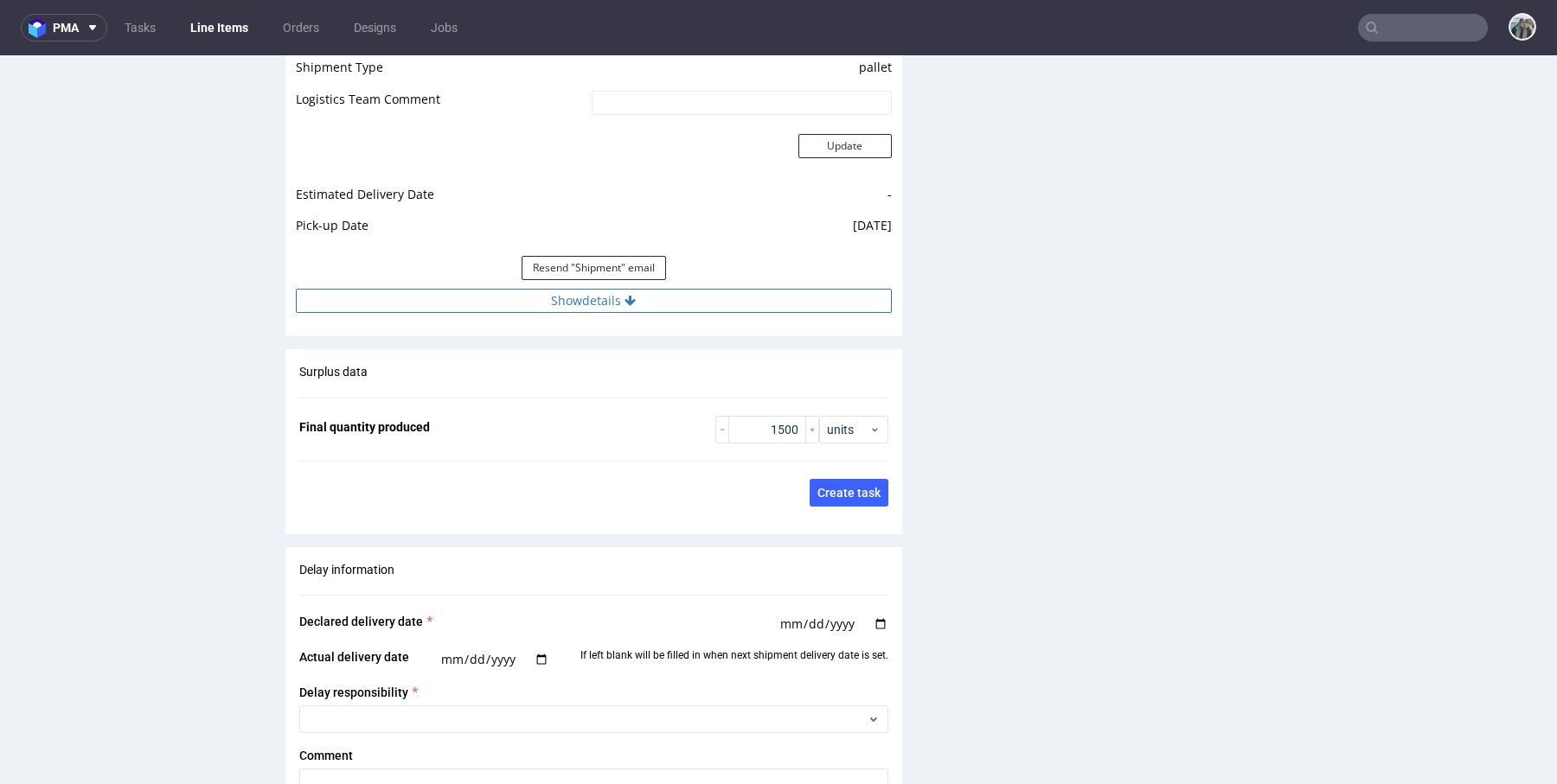
click at [514, 290] on button "Show details" at bounding box center [593, 301] width 596 height 24
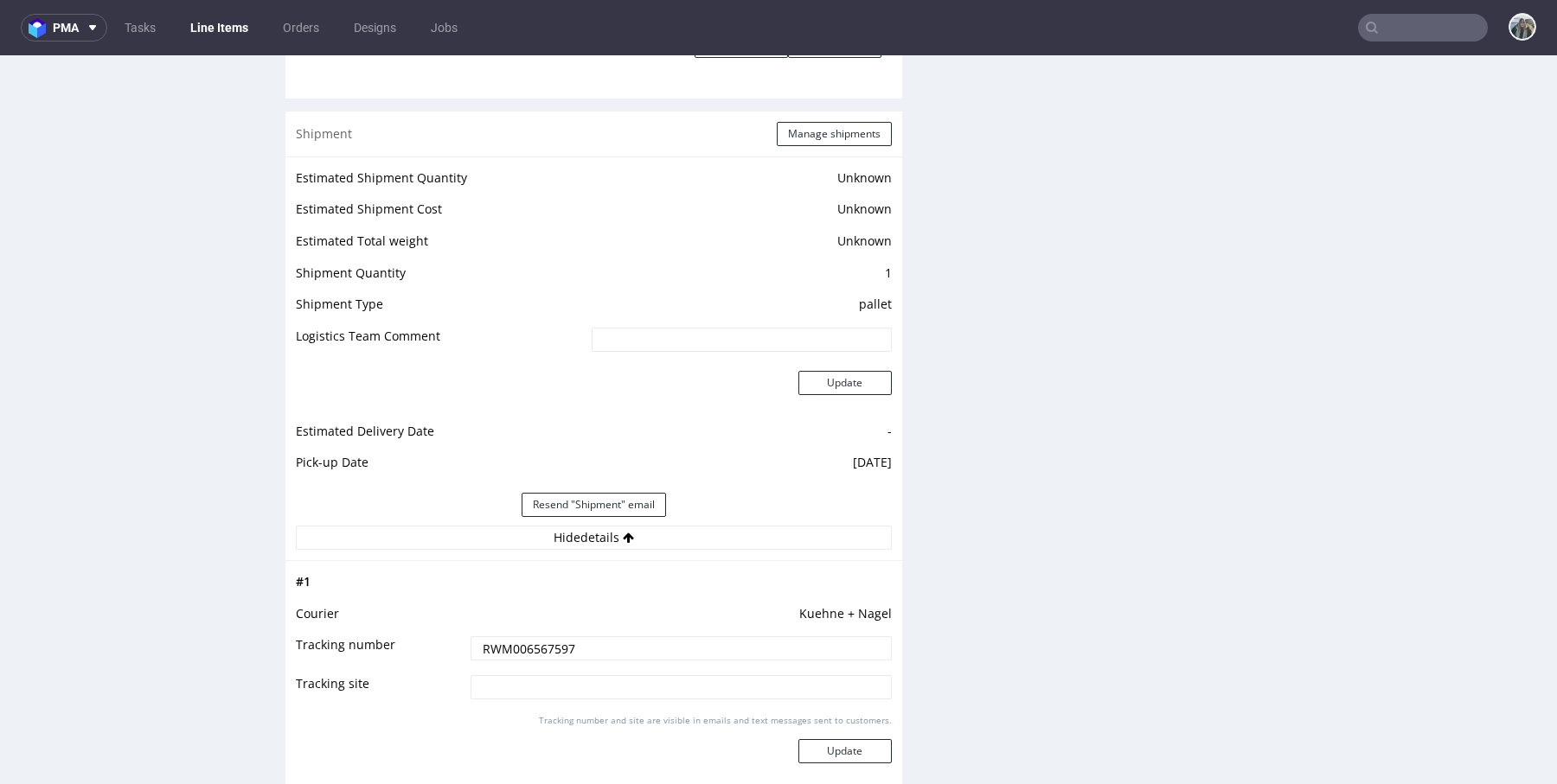
scroll to position [2224, 0]
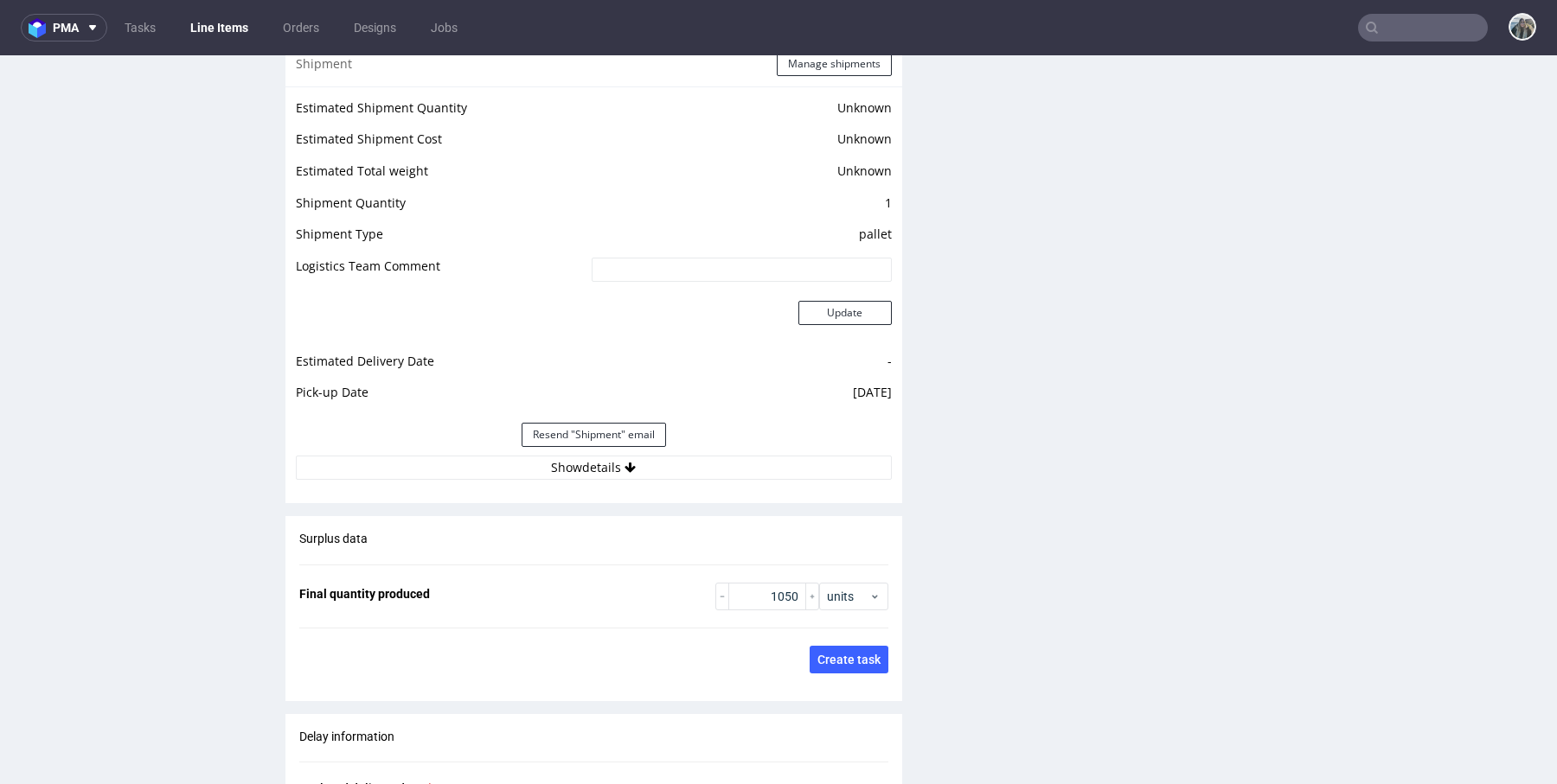
scroll to position [2382, 0]
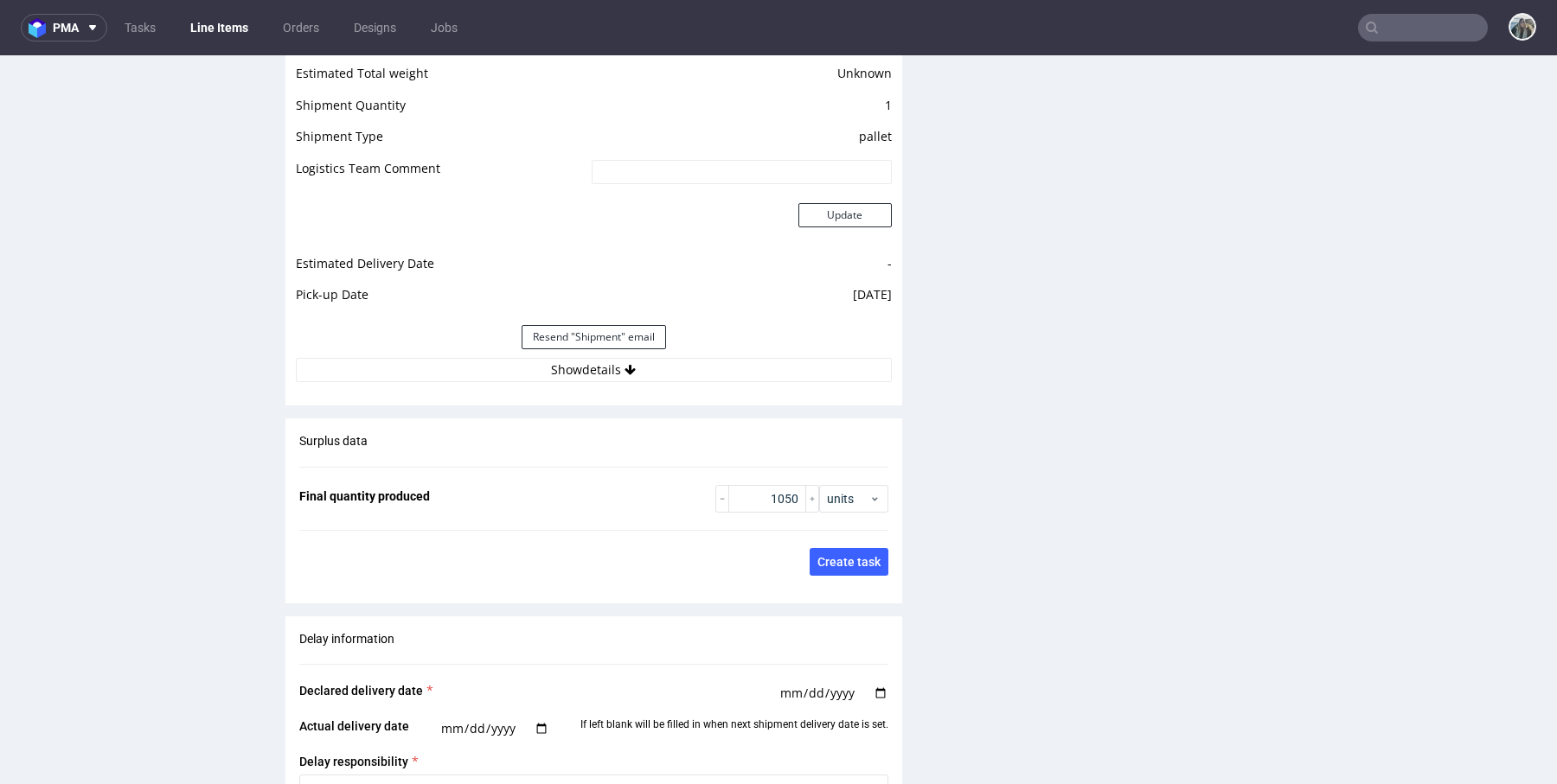
click at [565, 358] on button "Show details" at bounding box center [593, 369] width 596 height 24
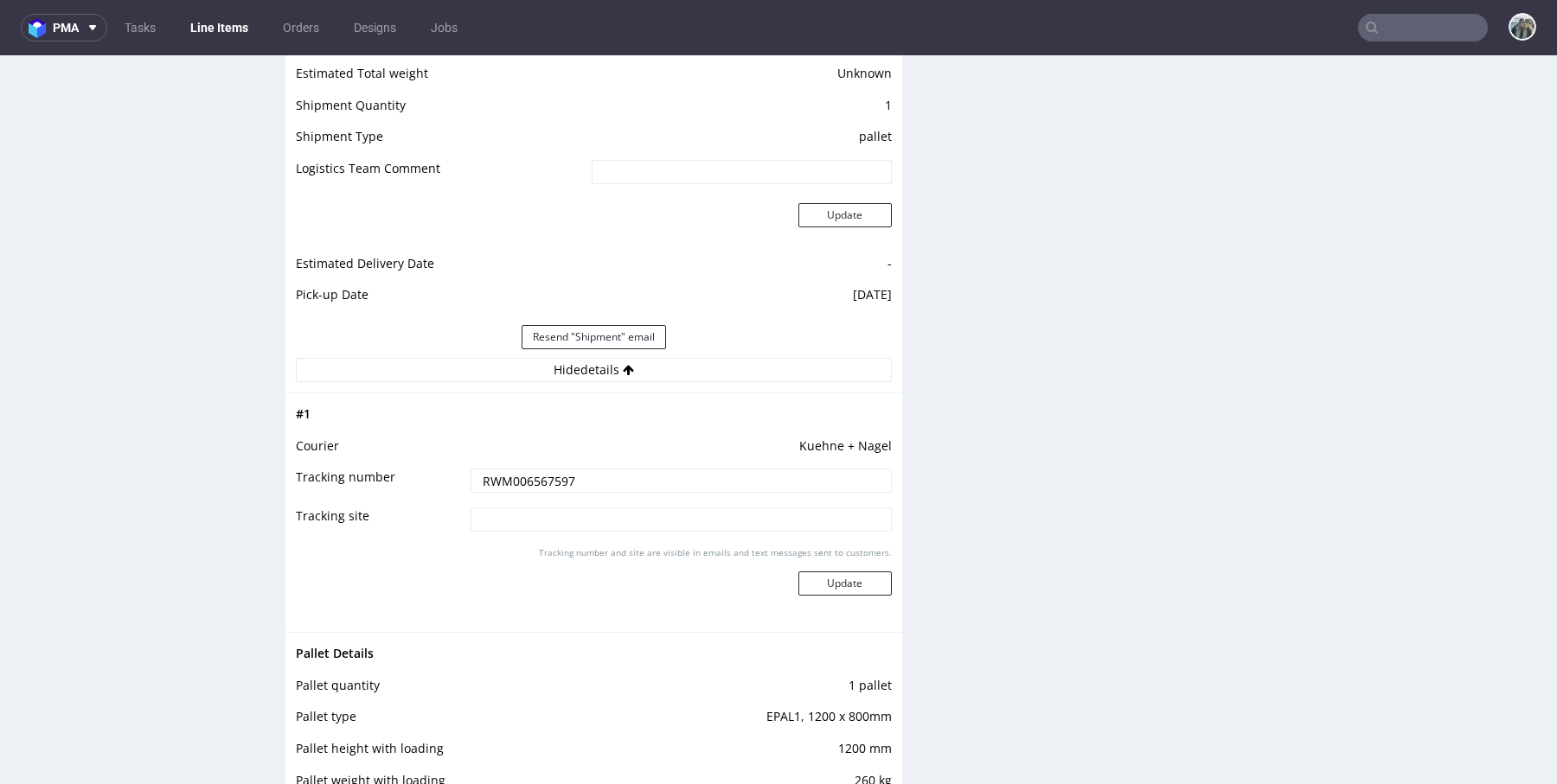
click at [562, 473] on input "RWM006567597" at bounding box center [681, 481] width 421 height 24
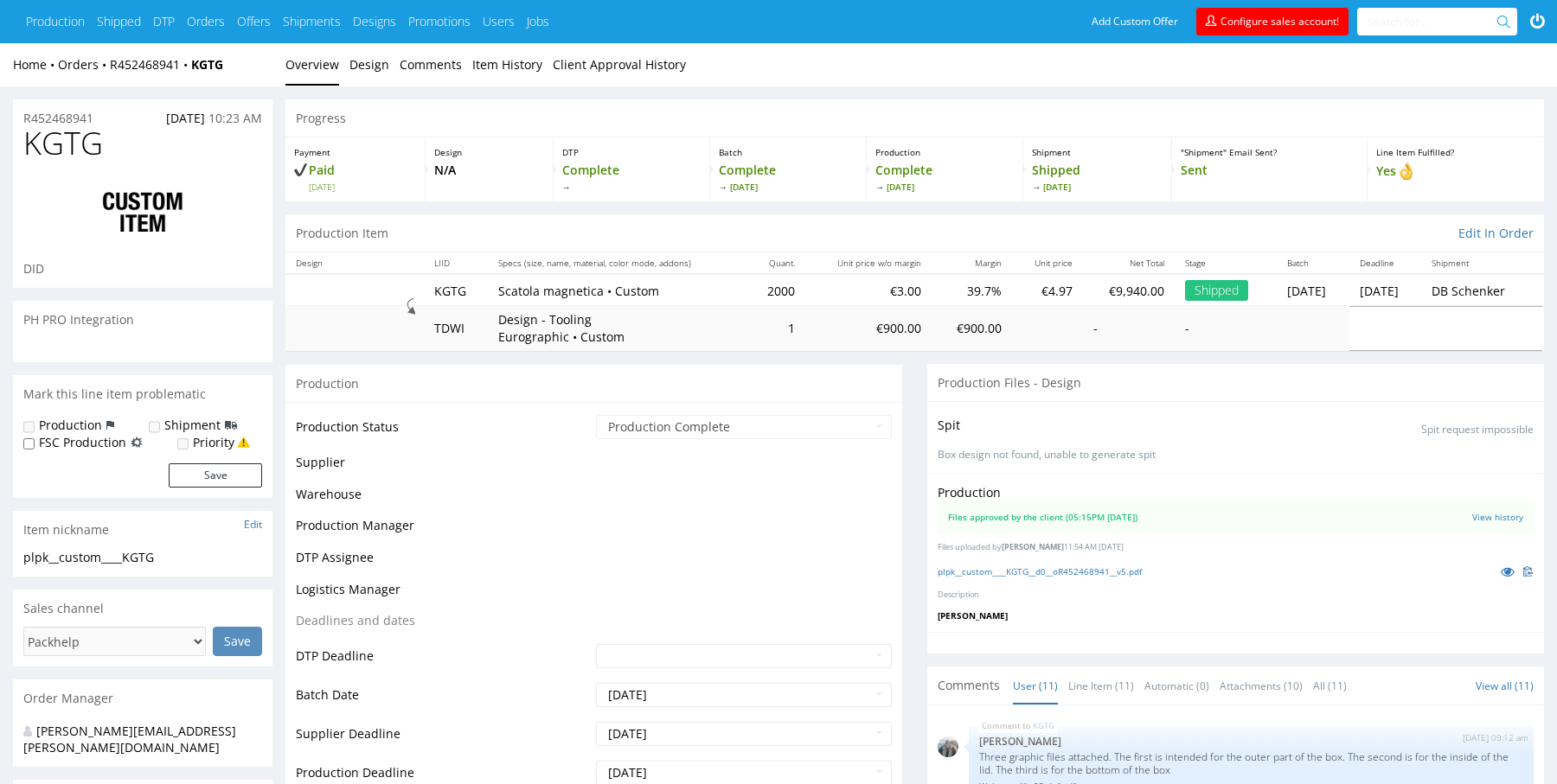
scroll to position [819, 0]
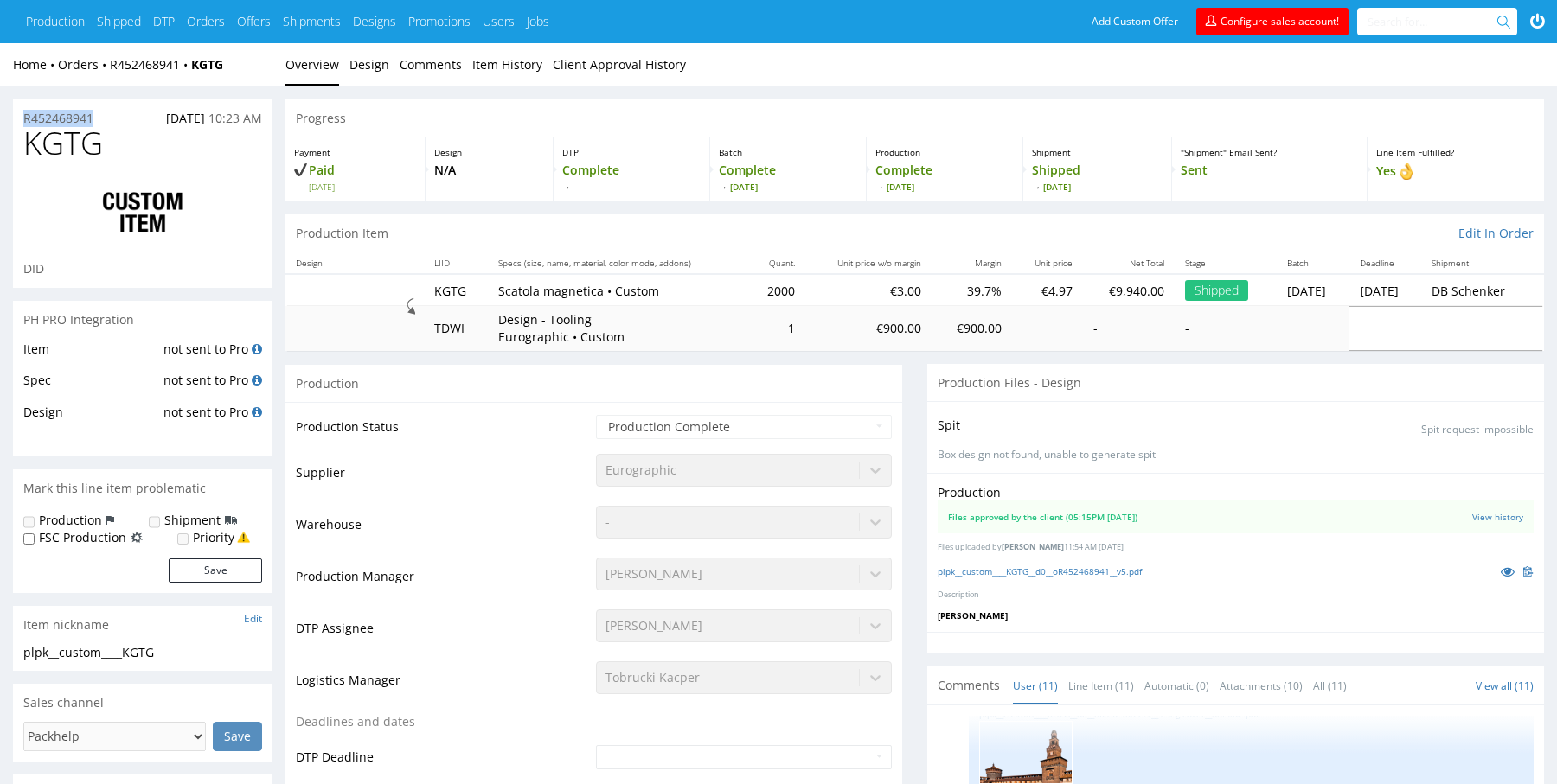
drag, startPoint x: 111, startPoint y: 123, endPoint x: 4, endPoint y: 123, distance: 107.0
copy p "R452468941"
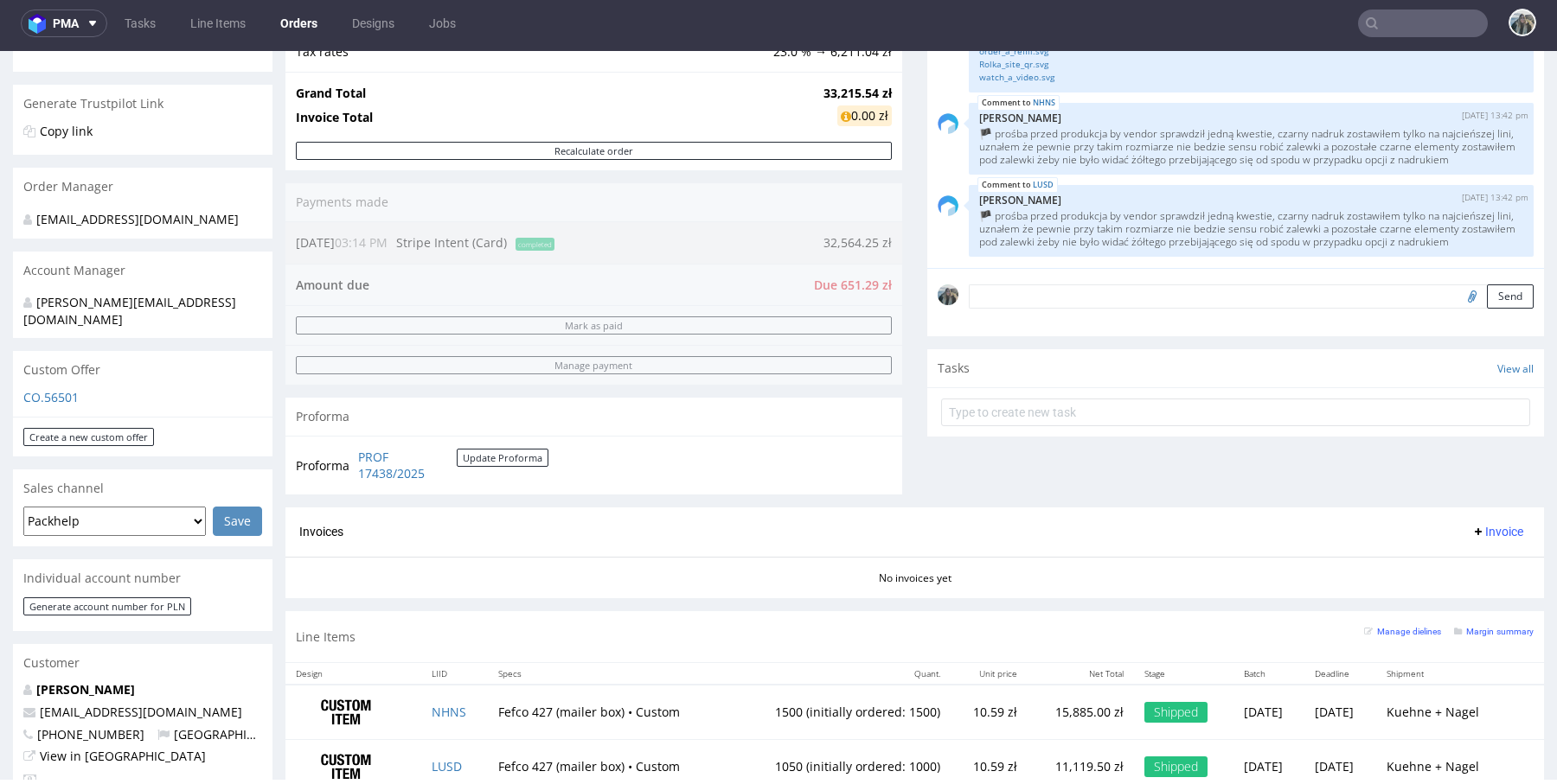
scroll to position [529, 0]
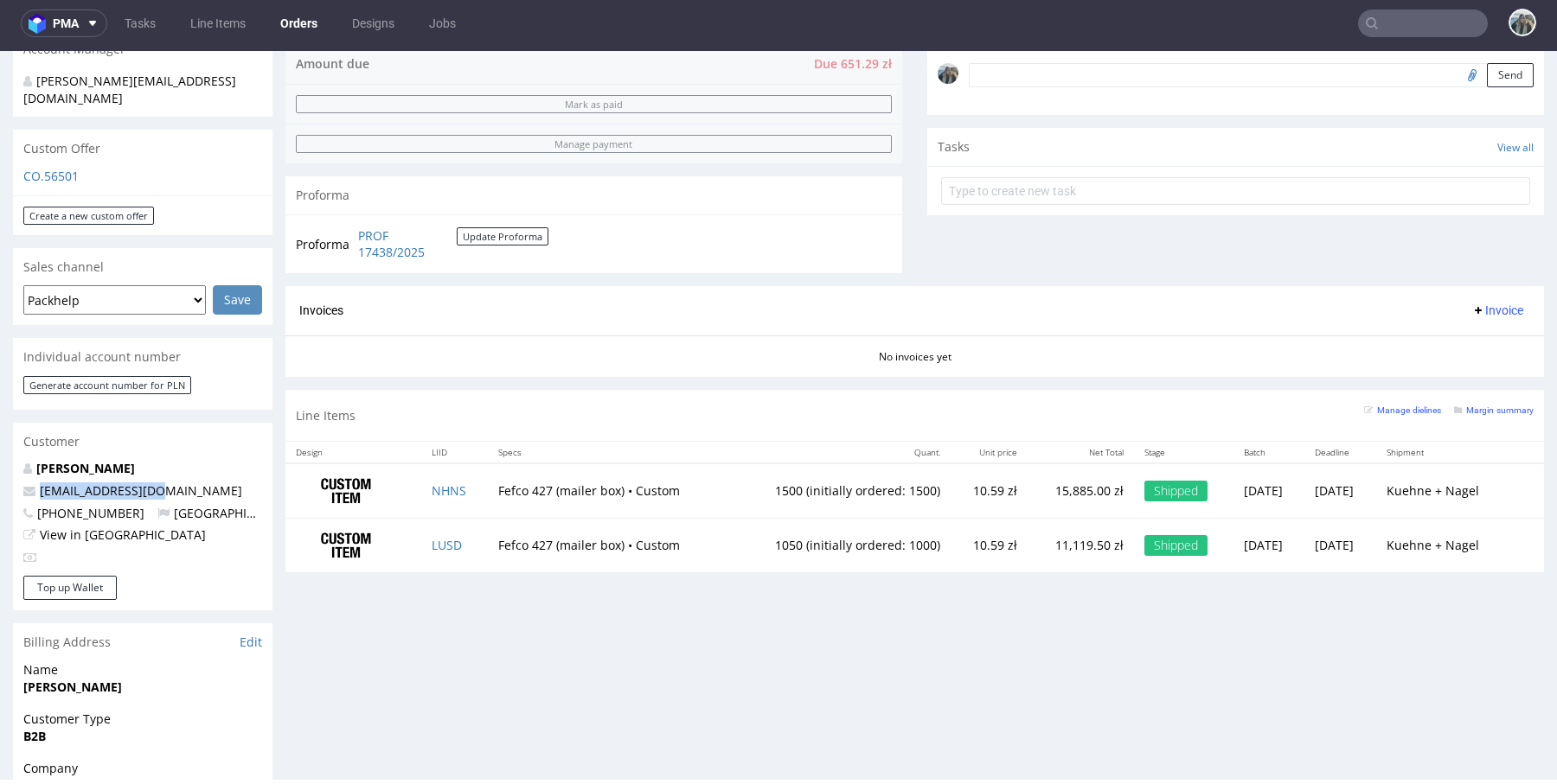
drag, startPoint x: 182, startPoint y: 473, endPoint x: 25, endPoint y: 473, distance: 157.0
click at [27, 482] on p "[EMAIL_ADDRESS][DOMAIN_NAME]" at bounding box center [143, 490] width 239 height 17
copy span "[EMAIL_ADDRESS][DOMAIN_NAME]"
click at [656, 577] on div "Progress Payment Due Payment “Received” Email - Line Items 2 DTP - Production -…" at bounding box center [915, 81] width 1259 height 1007
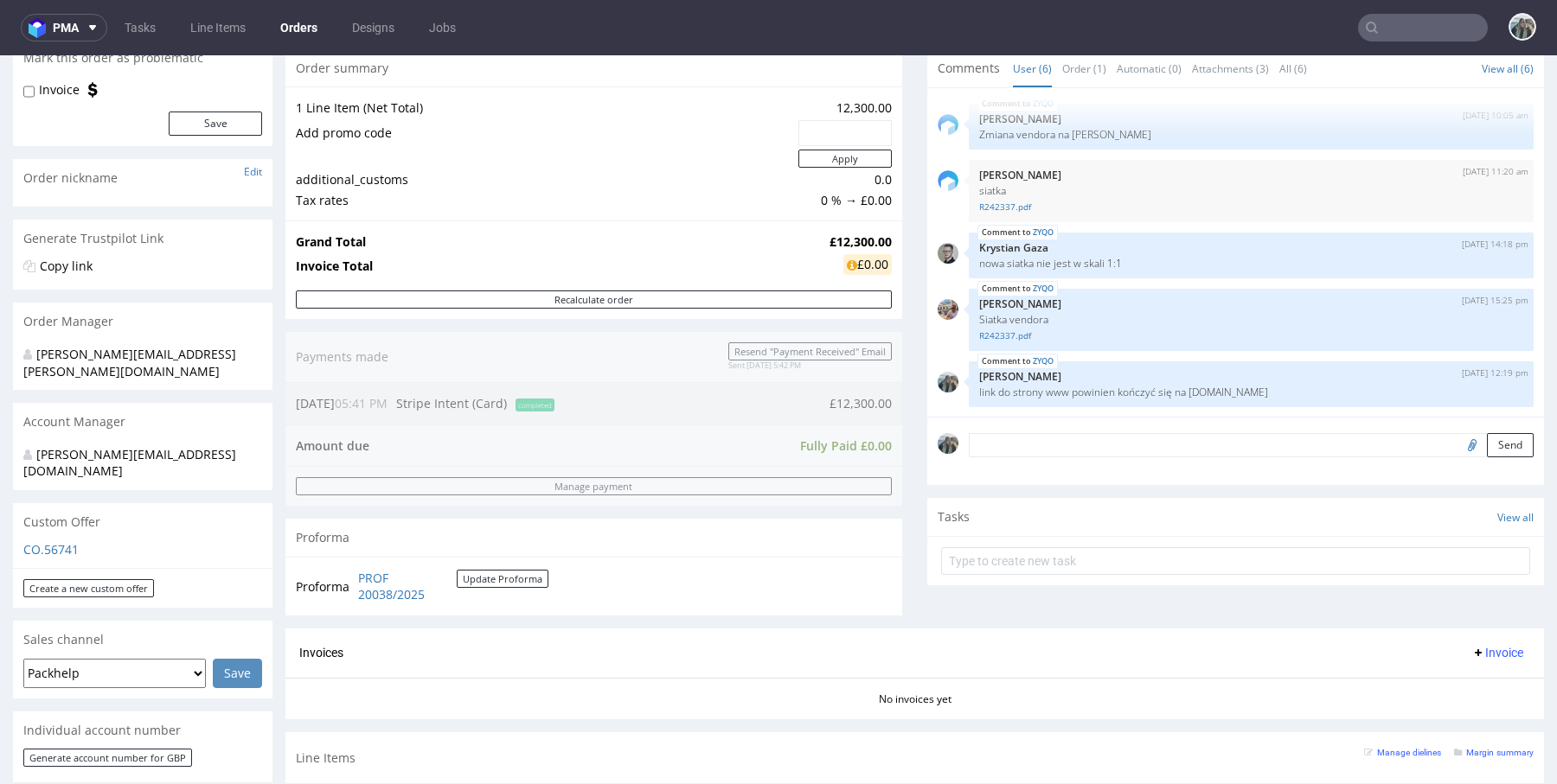
scroll to position [597, 0]
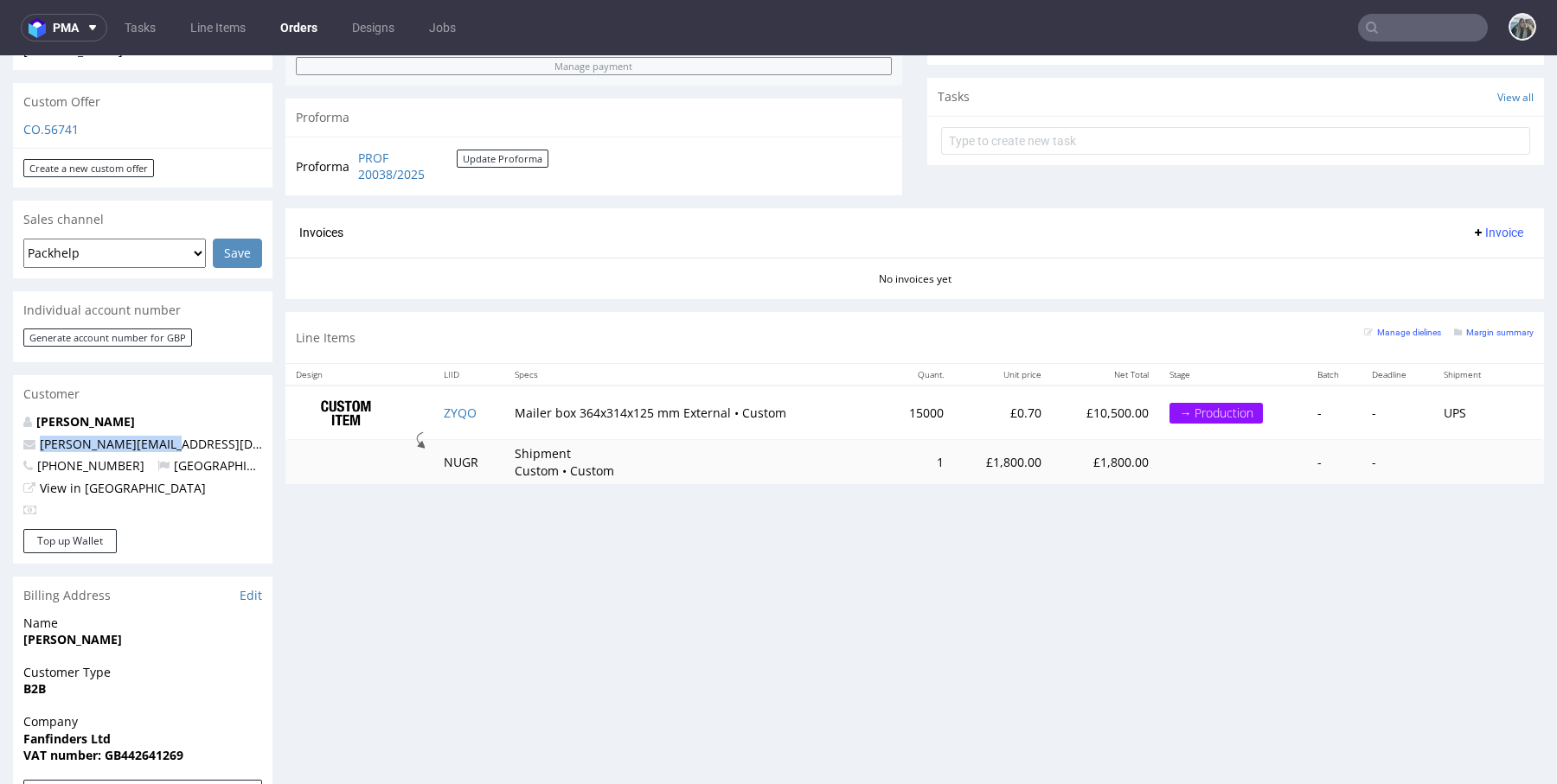
drag, startPoint x: 192, startPoint y: 415, endPoint x: 0, endPoint y: 415, distance: 192.0
click at [0, 415] on div "Order via Offer R354455382 [DATE] 05:41 PM [PERSON_NAME] this order as problema…" at bounding box center [778, 371] width 1557 height 1741
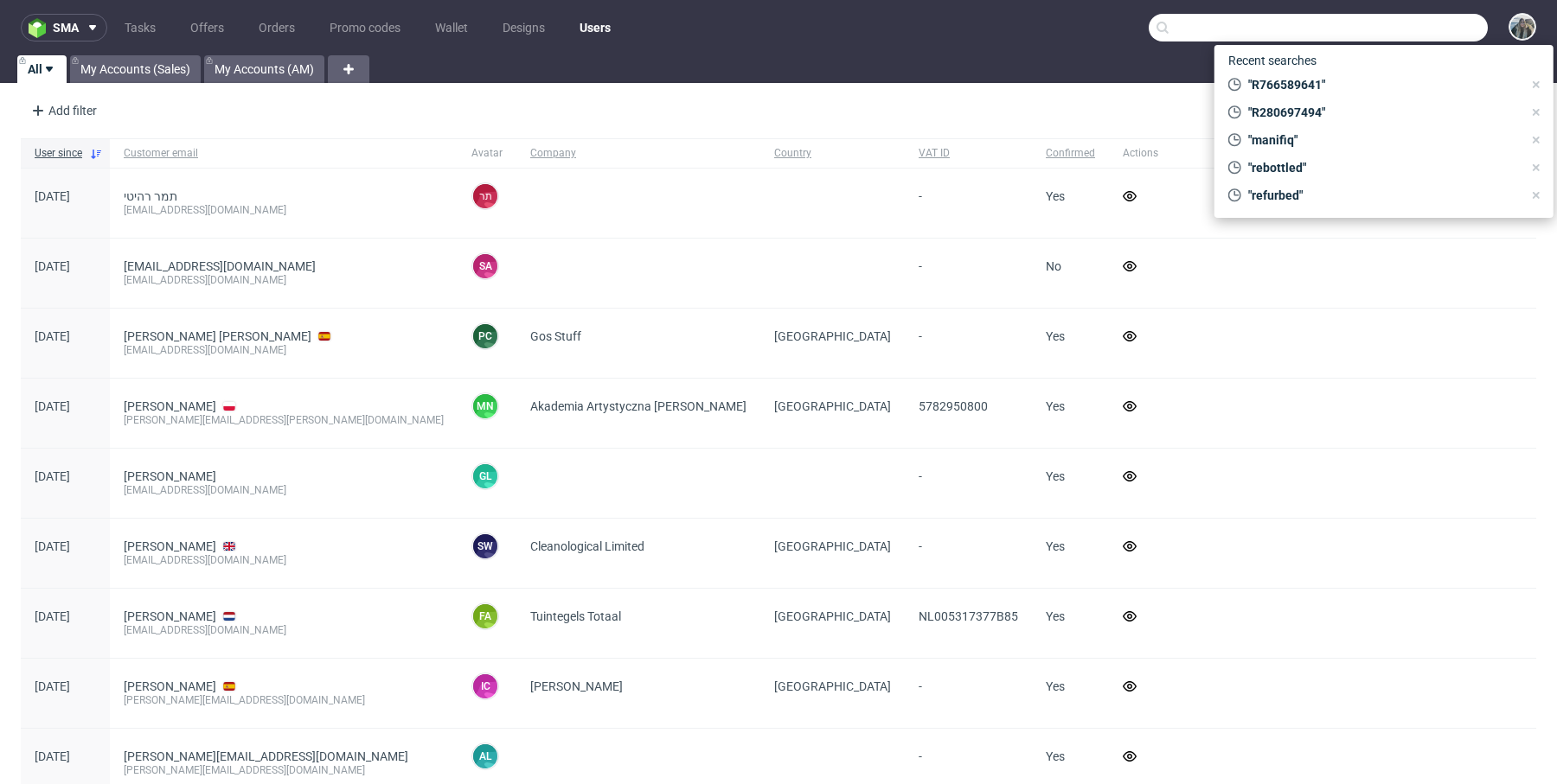
click at [1378, 20] on input "text" at bounding box center [1318, 27] width 339 height 28
click at [1379, 20] on input "text" at bounding box center [1318, 27] width 339 height 28
paste input "[PERSON_NAME][EMAIL_ADDRESS][DOMAIN_NAME]"
type input "[PERSON_NAME][EMAIL_ADDRESS][DOMAIN_NAME]"
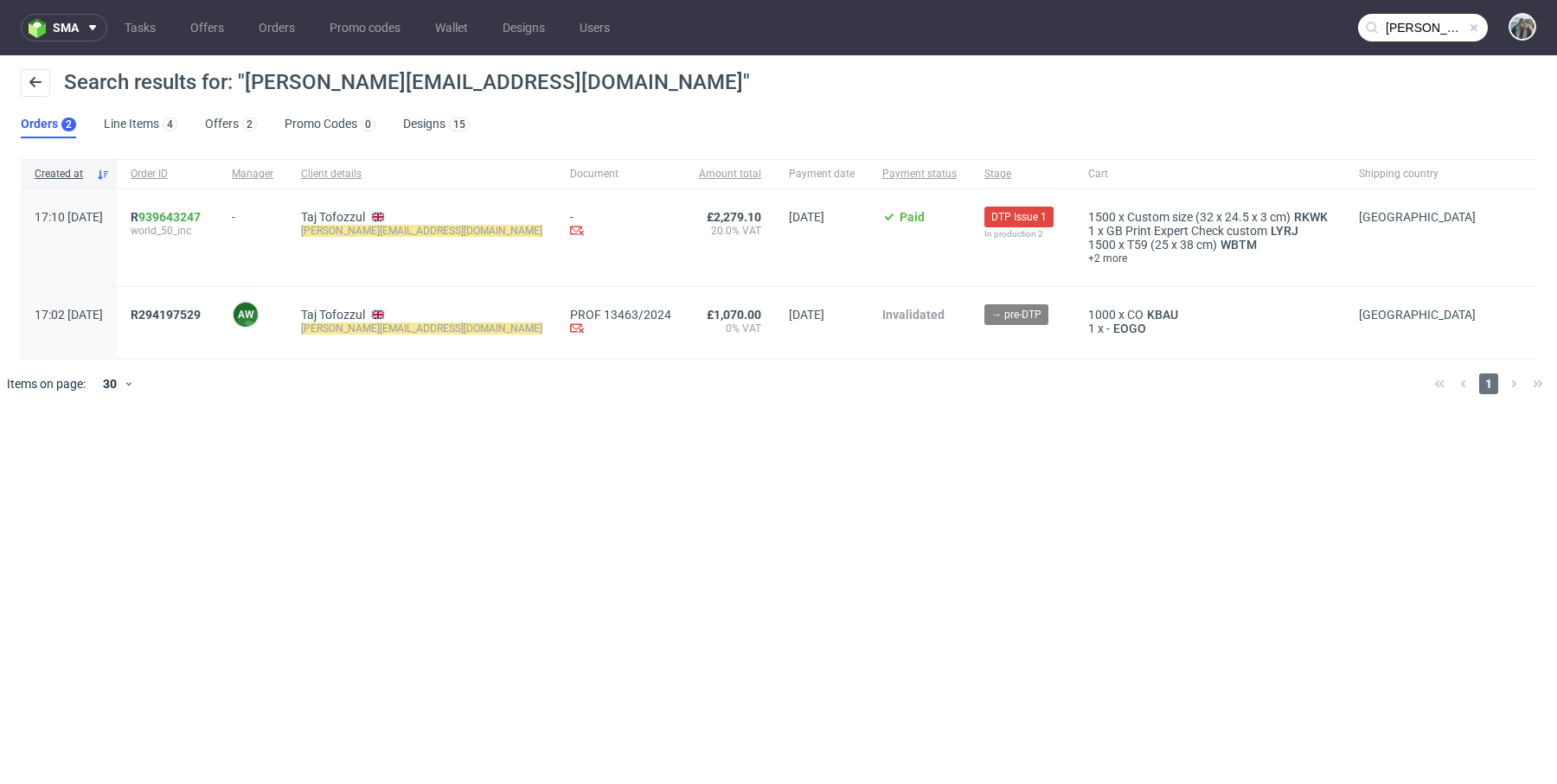
click at [183, 217] on span "R 939643247" at bounding box center [166, 217] width 70 height 14
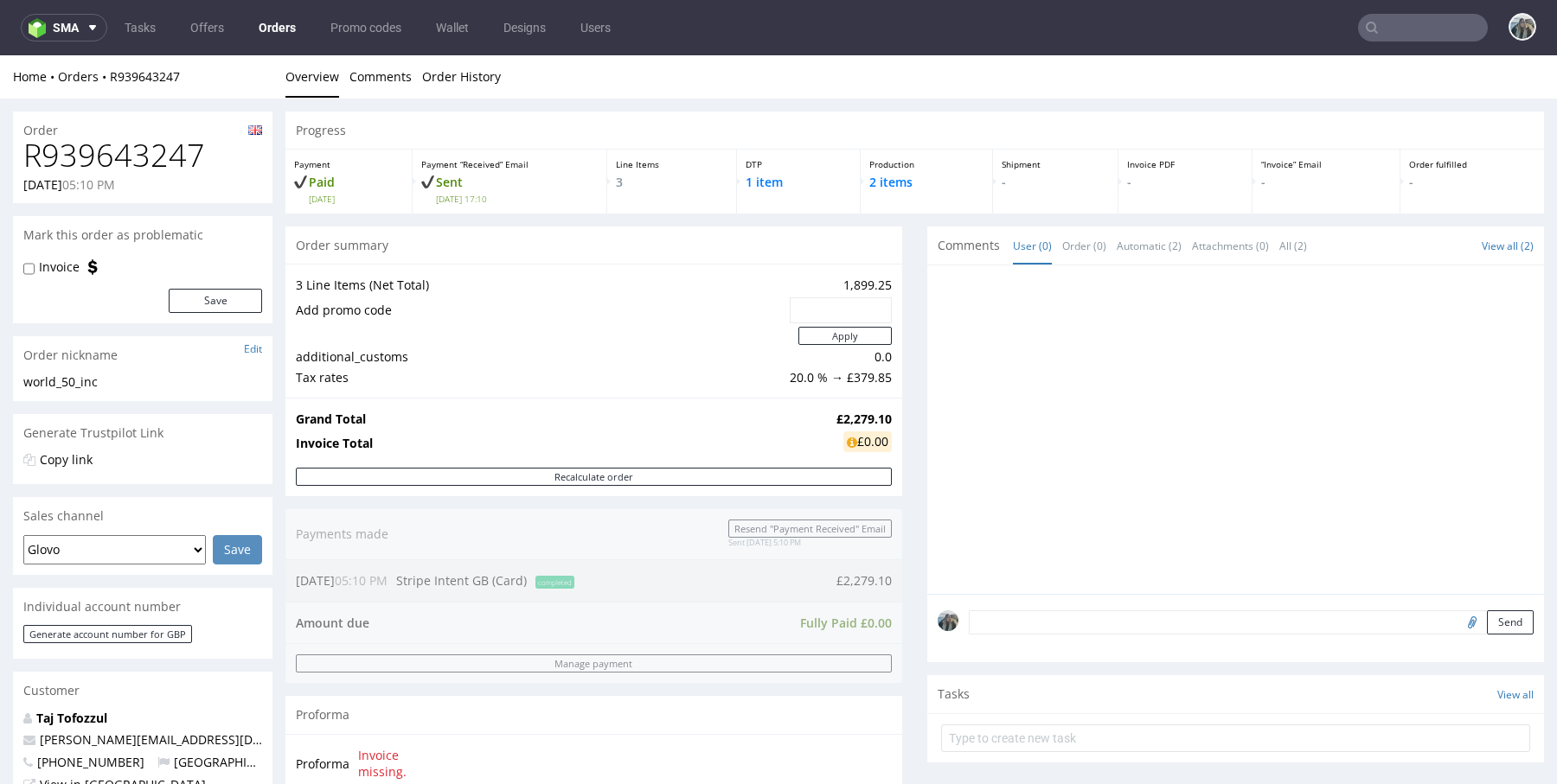
click at [156, 125] on div "Order" at bounding box center [142, 125] width 259 height 28
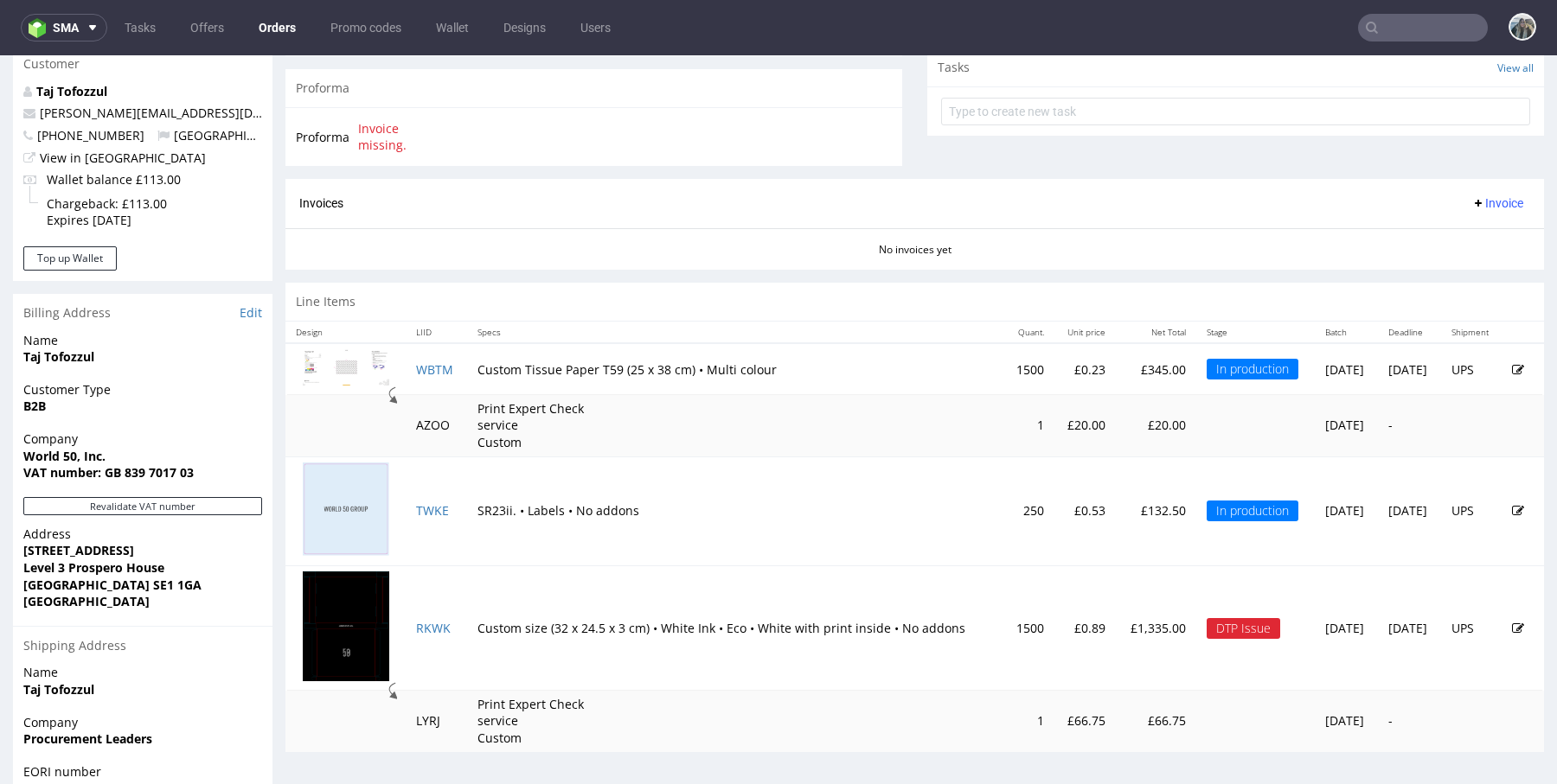
scroll to position [728, 0]
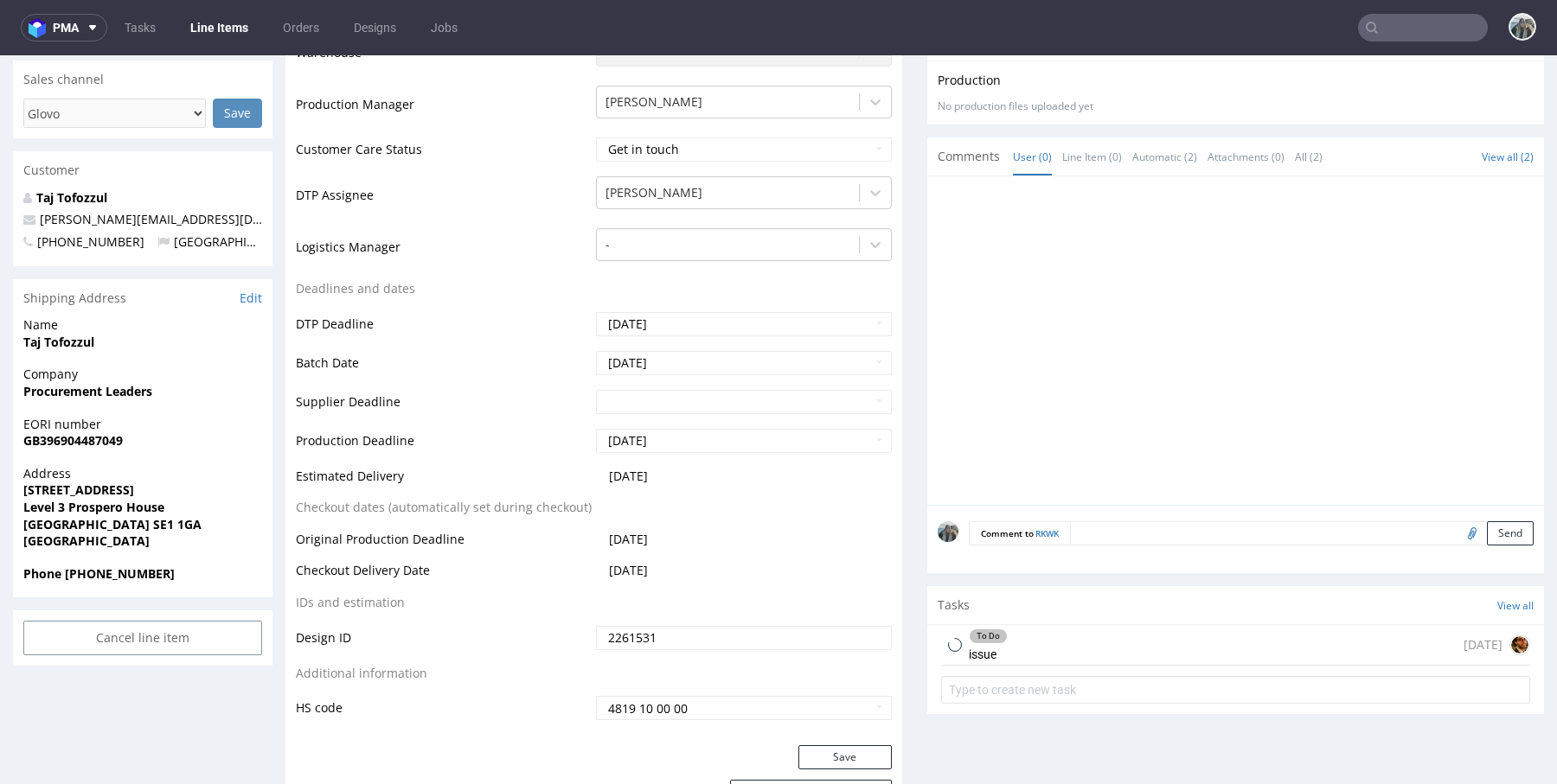
scroll to position [602, 0]
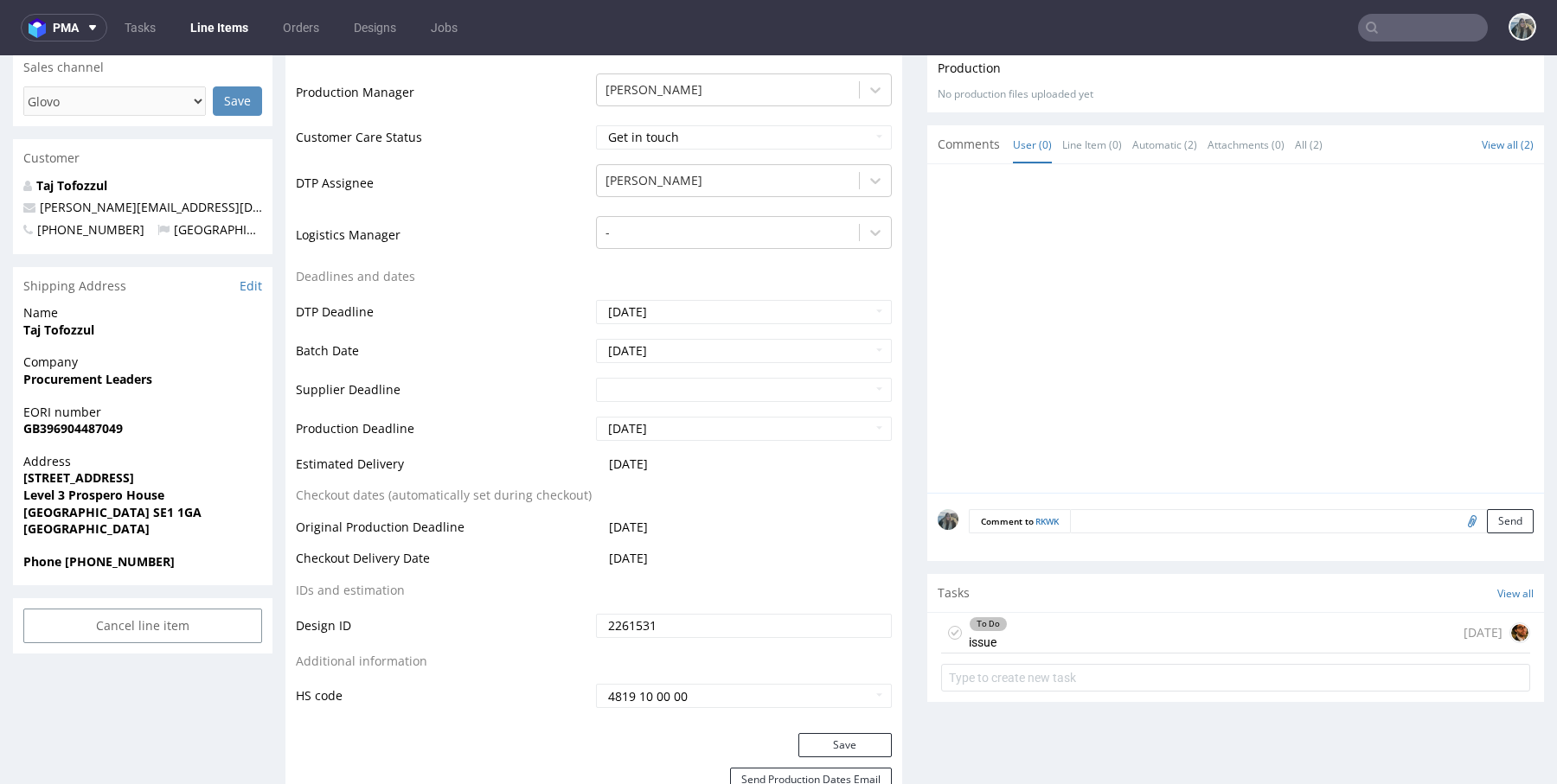
click at [996, 633] on div "To Do issue" at bounding box center [988, 633] width 39 height 40
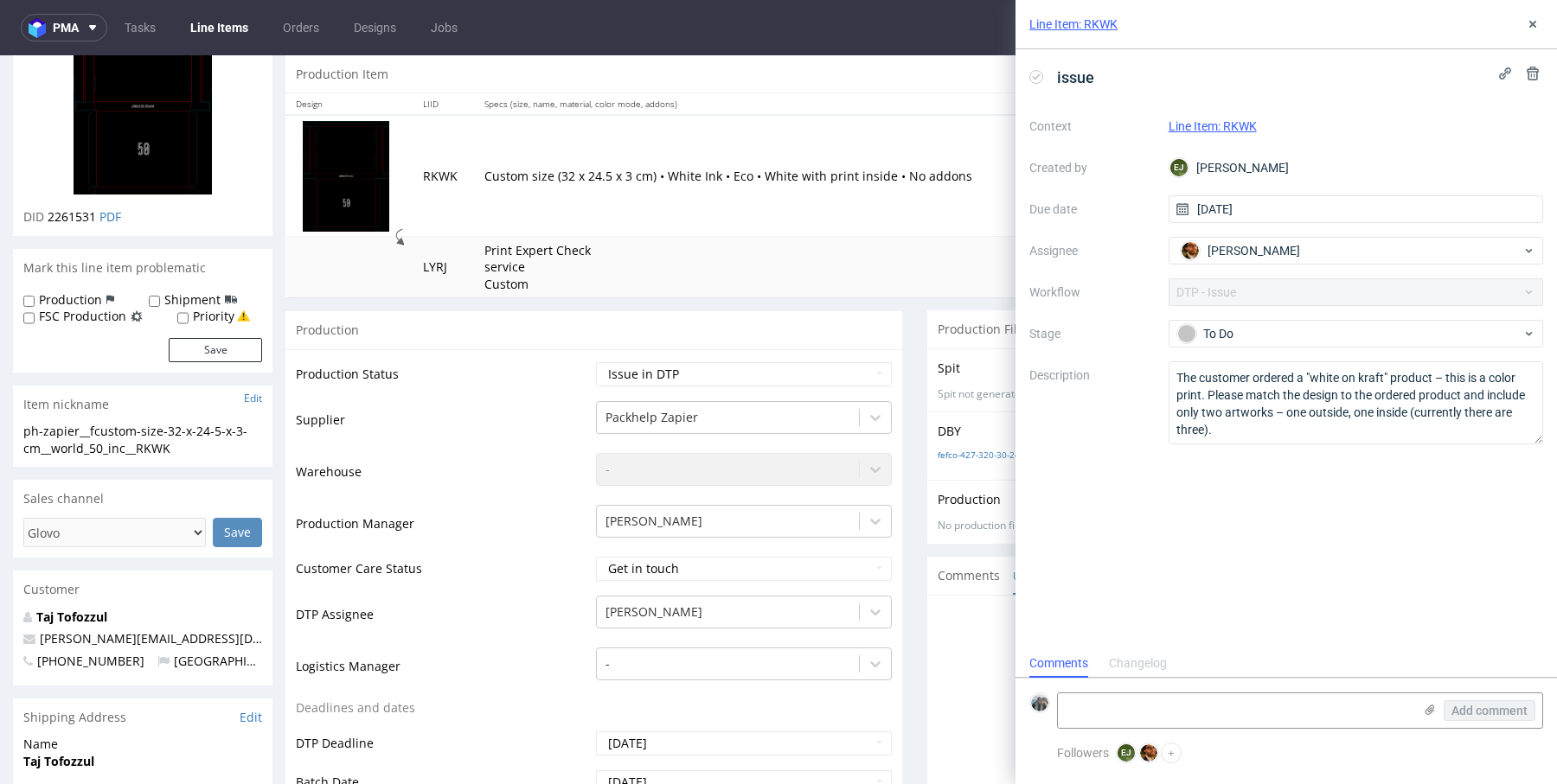
scroll to position [126, 0]
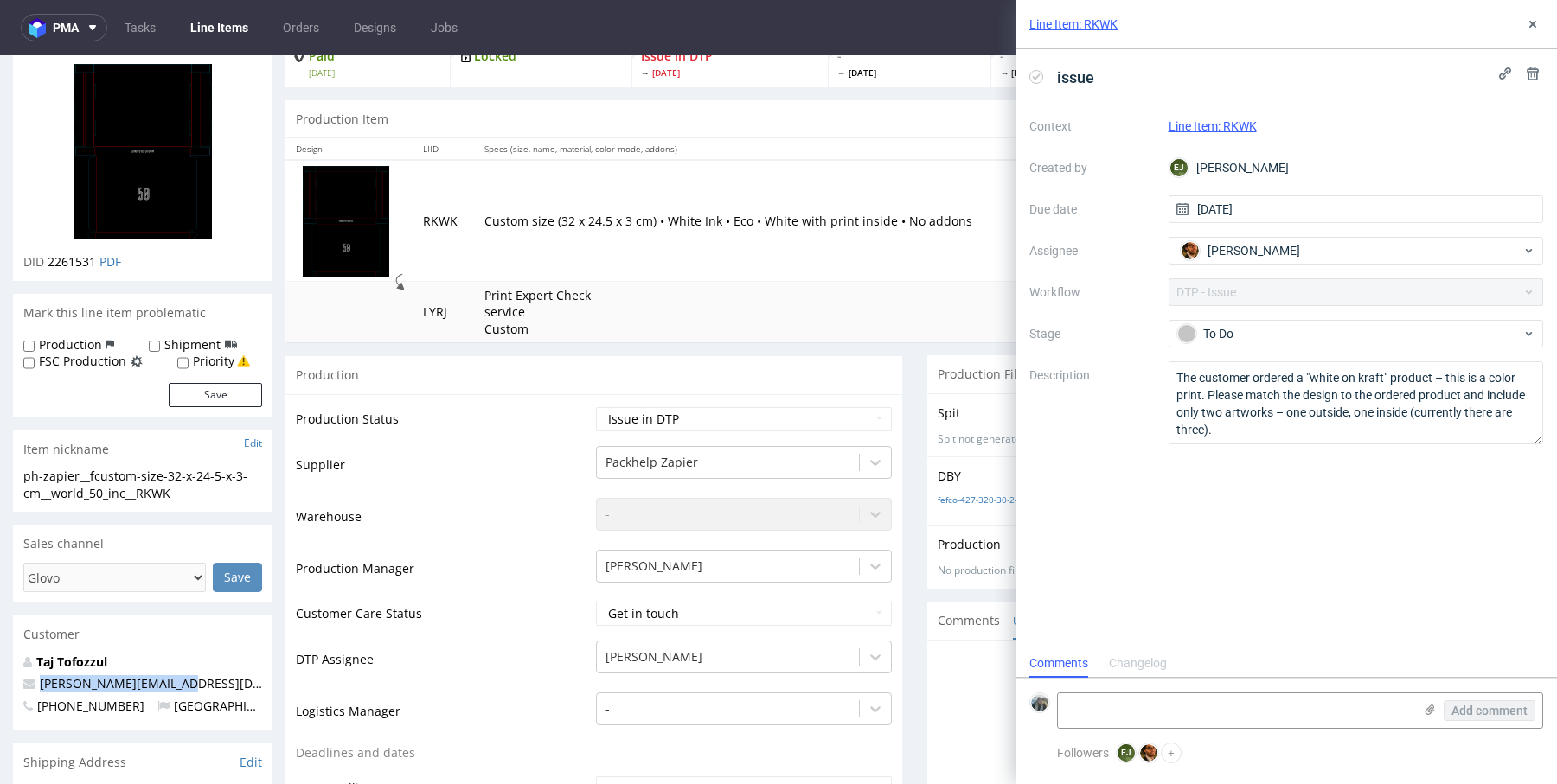
drag, startPoint x: 192, startPoint y: 686, endPoint x: 107, endPoint y: 546, distance: 163.8
copy span "[PERSON_NAME][EMAIL_ADDRESS][DOMAIN_NAME]"
click at [1531, 26] on use at bounding box center [1533, 24] width 7 height 7
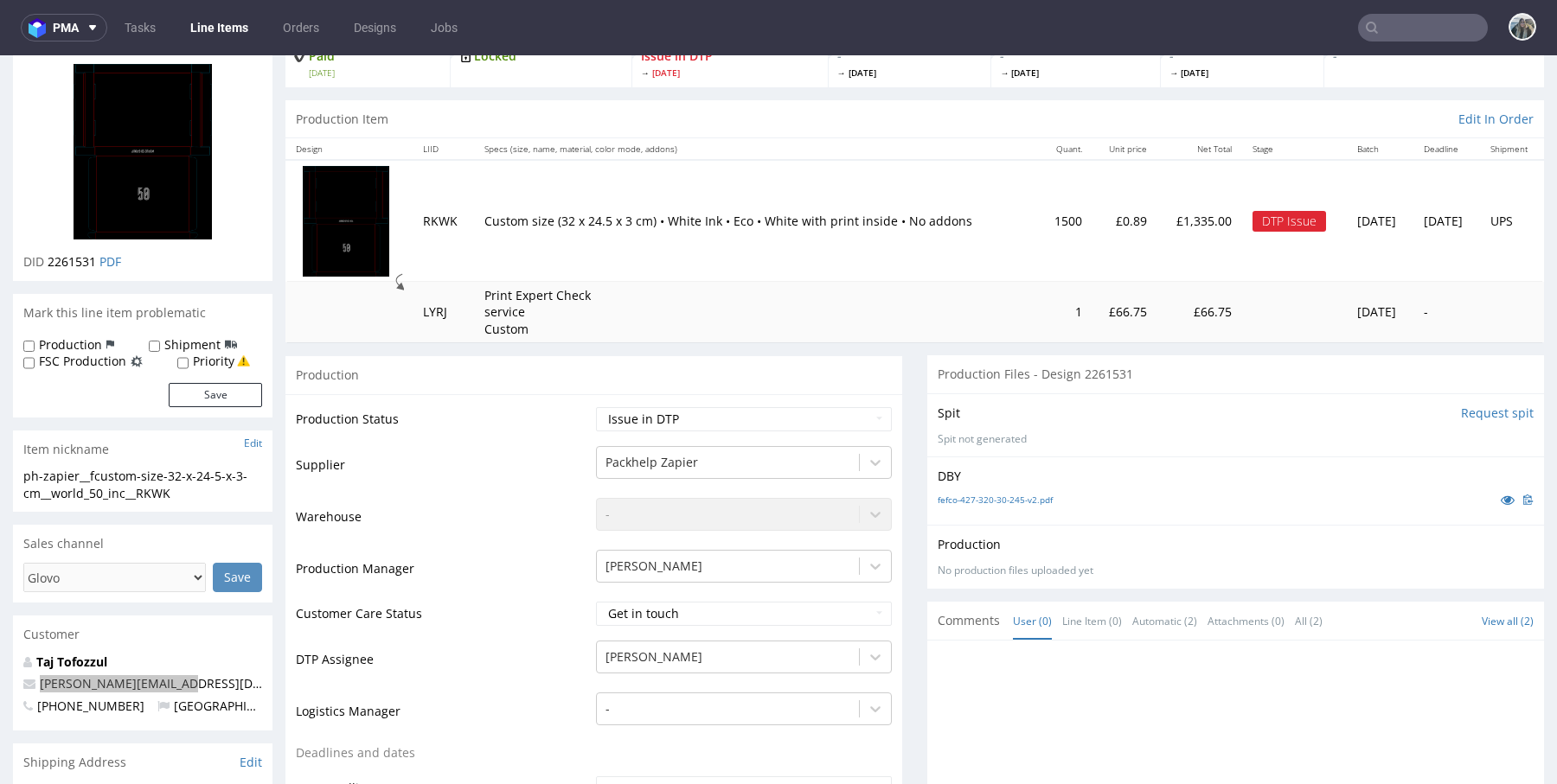
scroll to position [620, 0]
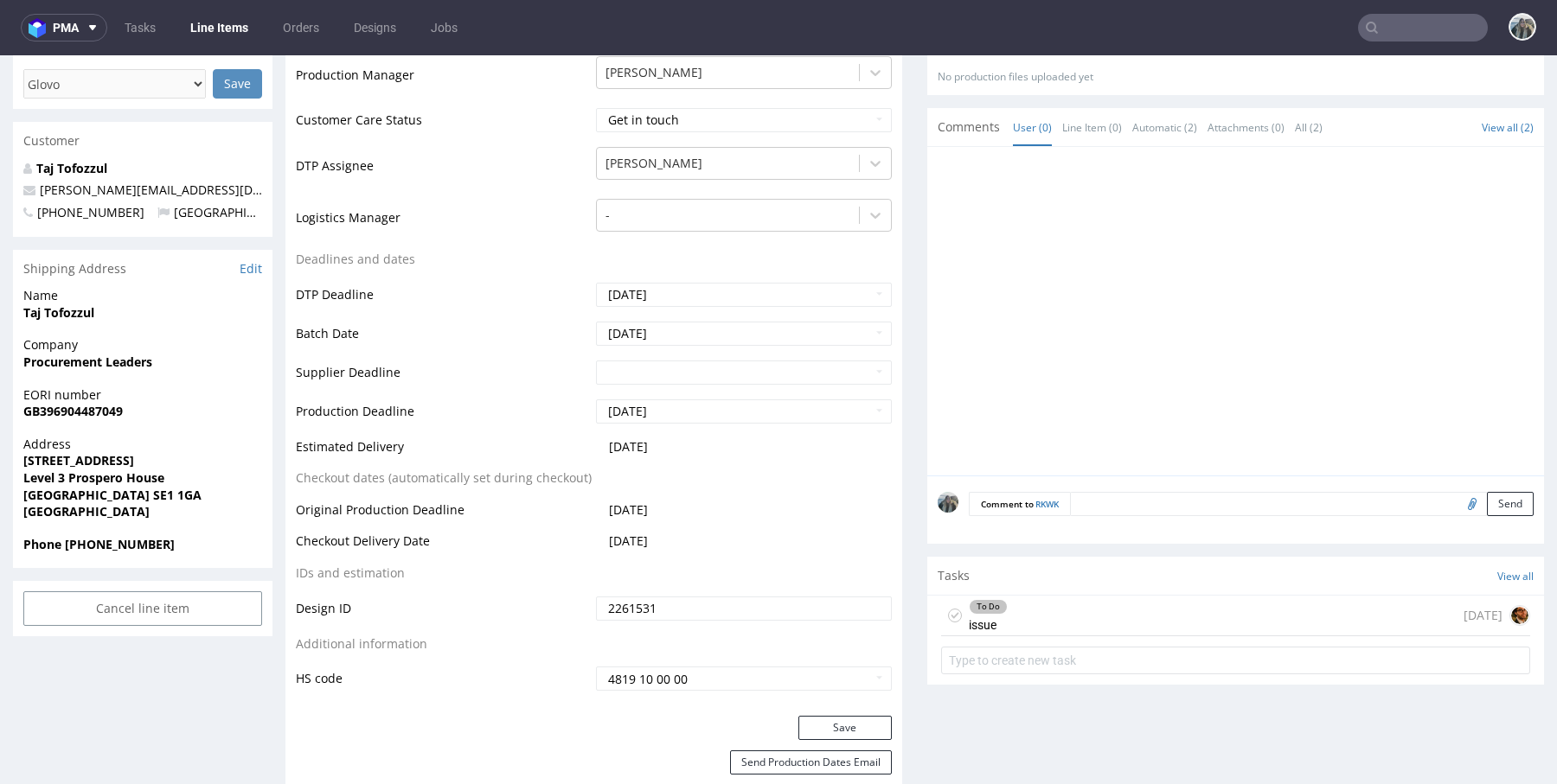
click at [1010, 622] on div "To Do issue [DATE]" at bounding box center [1235, 615] width 589 height 41
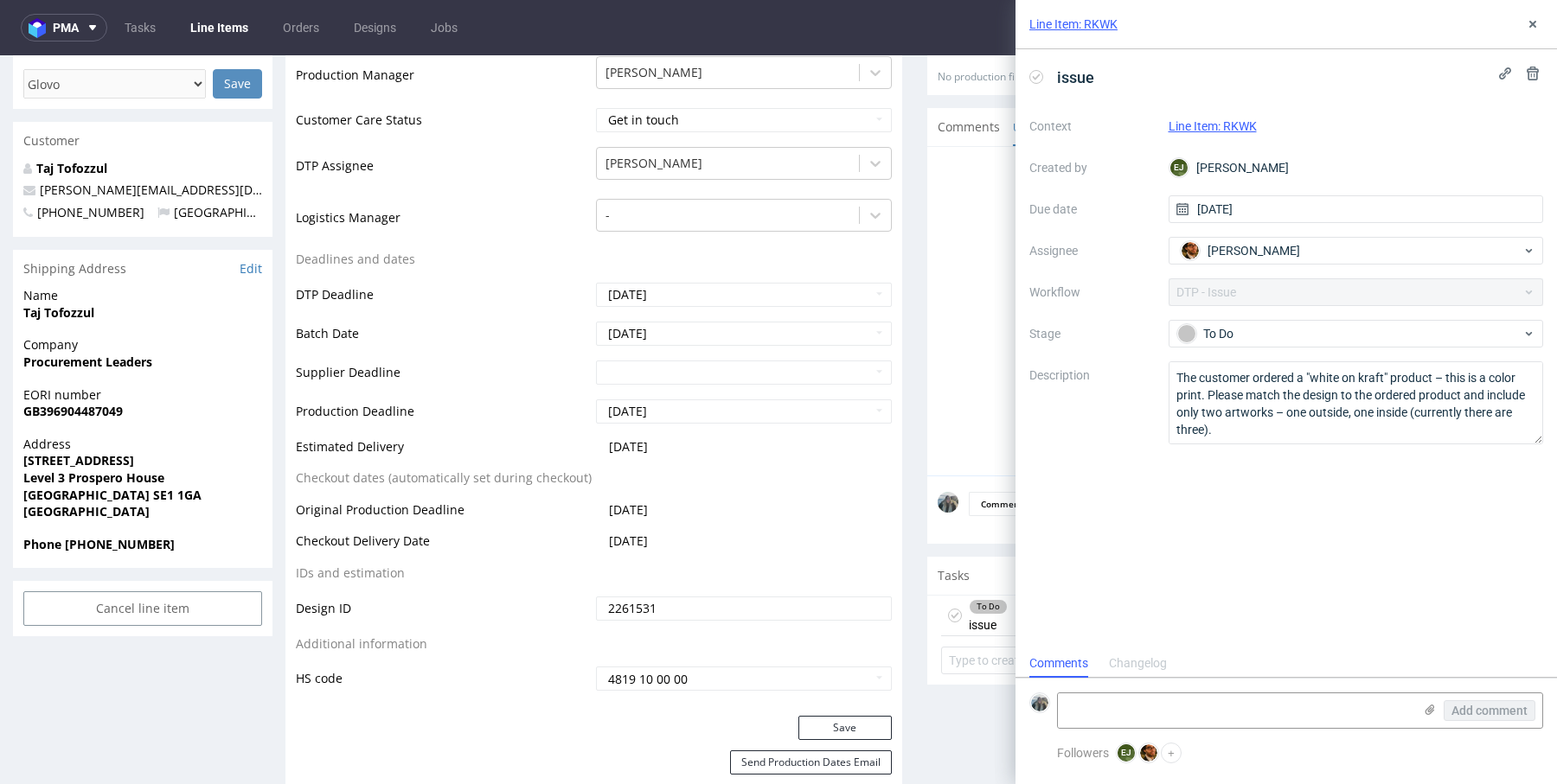
scroll to position [14, 0]
click at [1533, 30] on icon at bounding box center [1532, 23] width 14 height 14
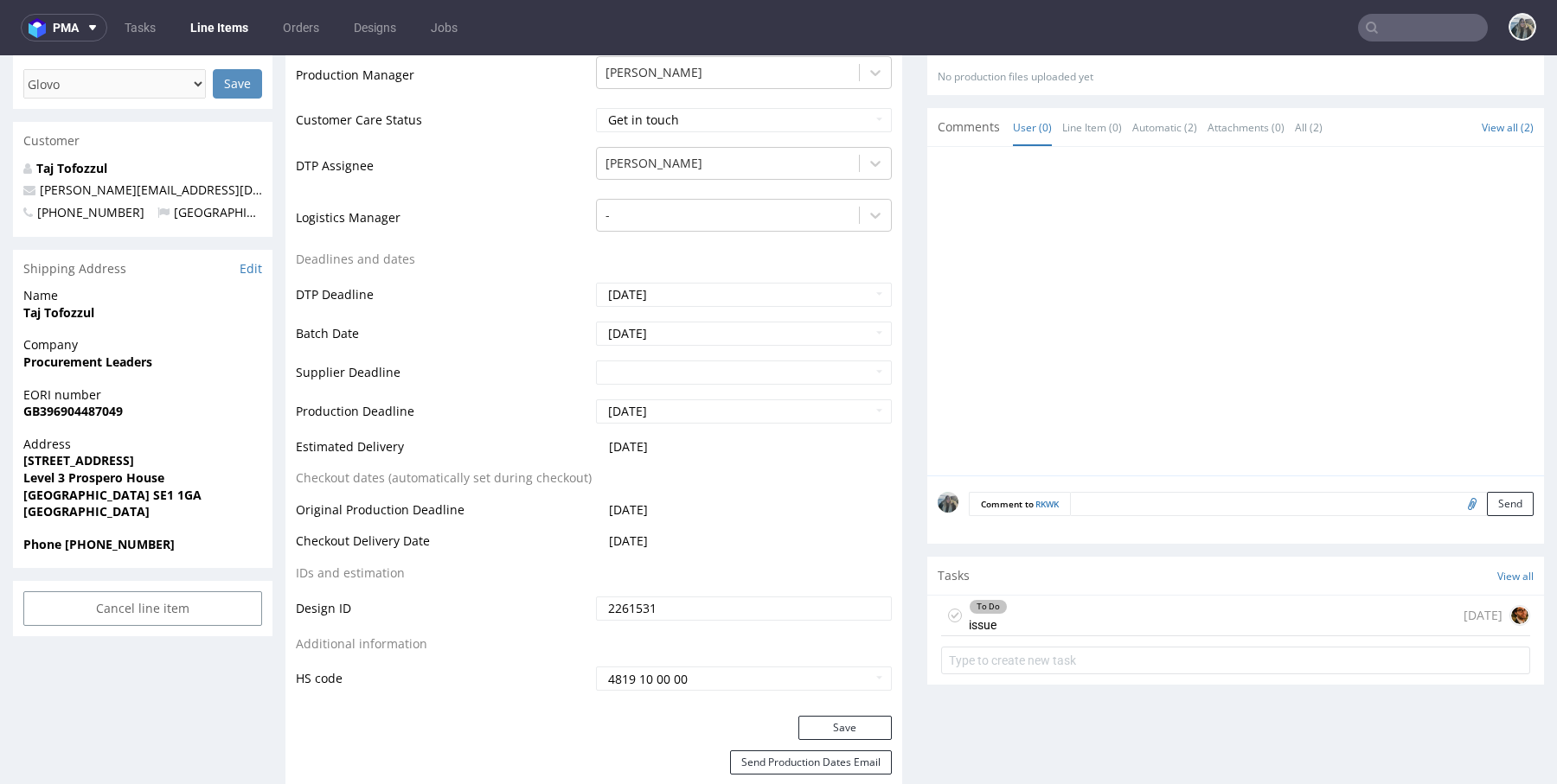
click at [1304, 608] on div "To Do issue [DATE]" at bounding box center [1235, 615] width 589 height 41
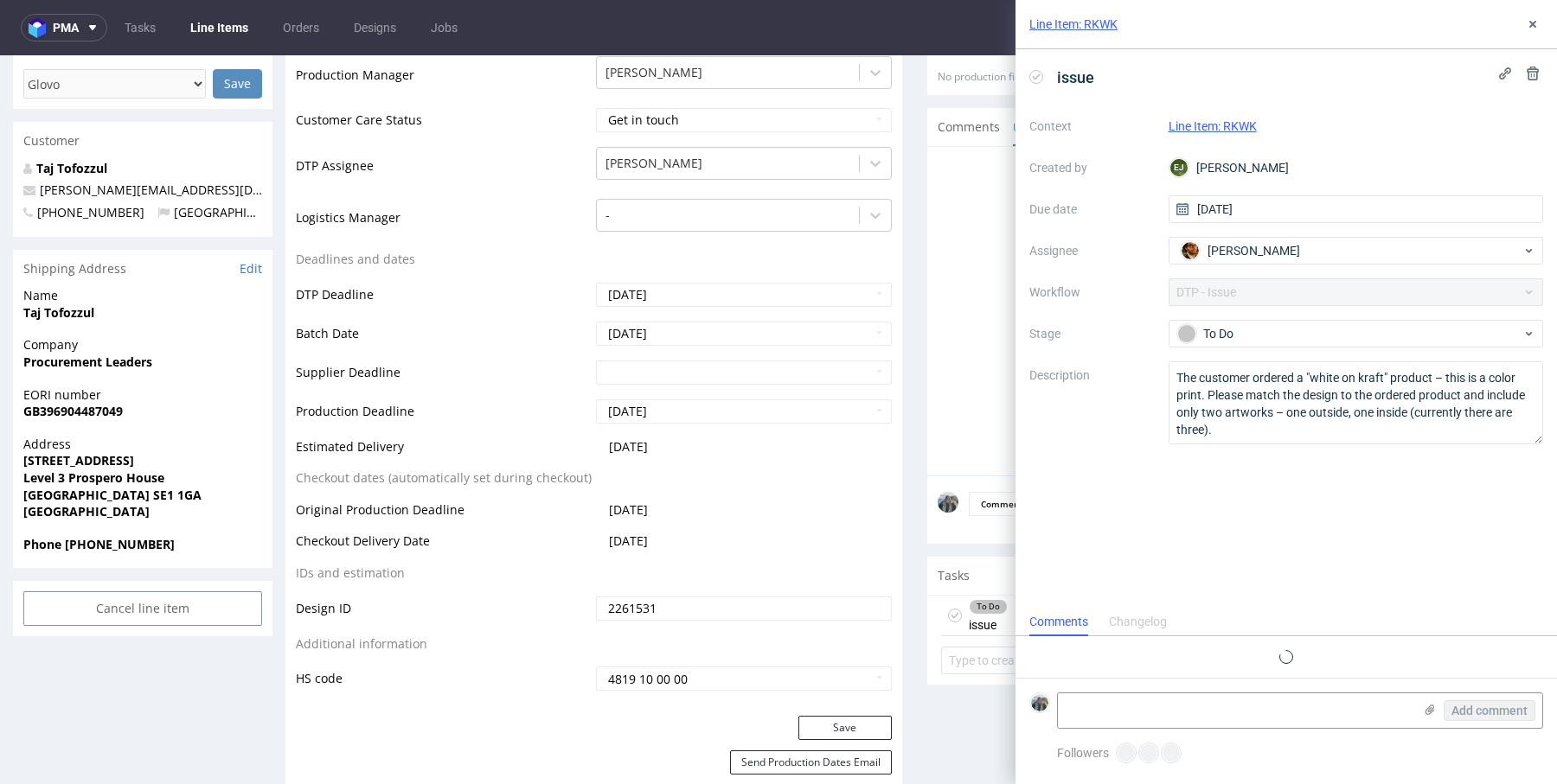
scroll to position [14, 0]
